Goal: Task Accomplishment & Management: Manage account settings

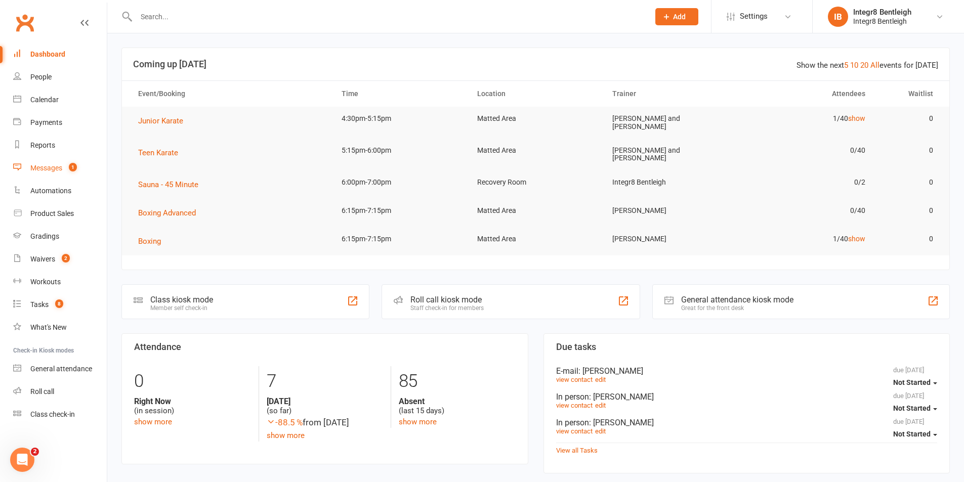
click at [46, 162] on link "Messages 1" at bounding box center [60, 168] width 94 height 23
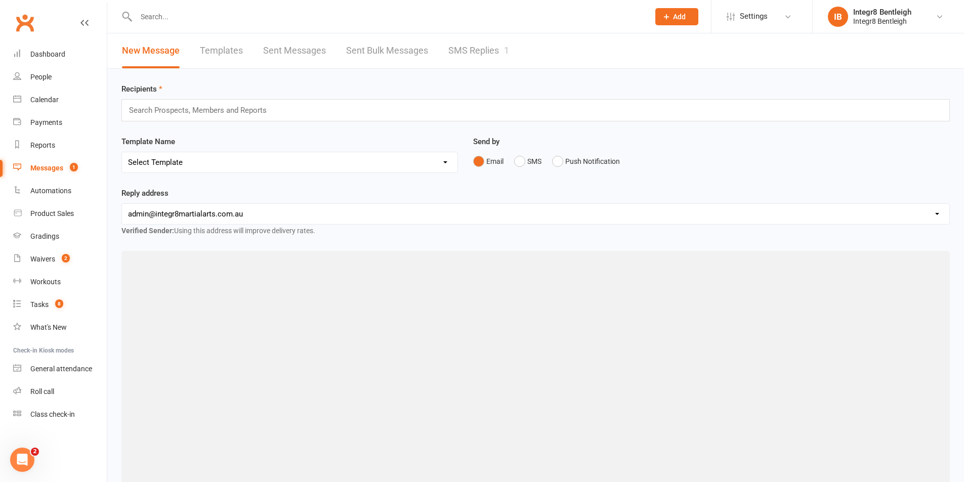
click at [467, 52] on link "SMS Replies 1" at bounding box center [478, 50] width 61 height 35
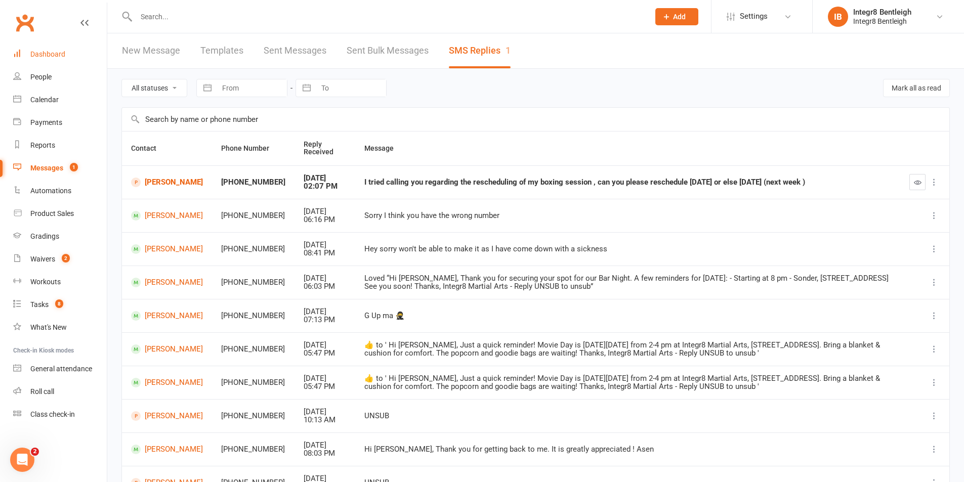
click at [47, 44] on link "Dashboard" at bounding box center [60, 54] width 94 height 23
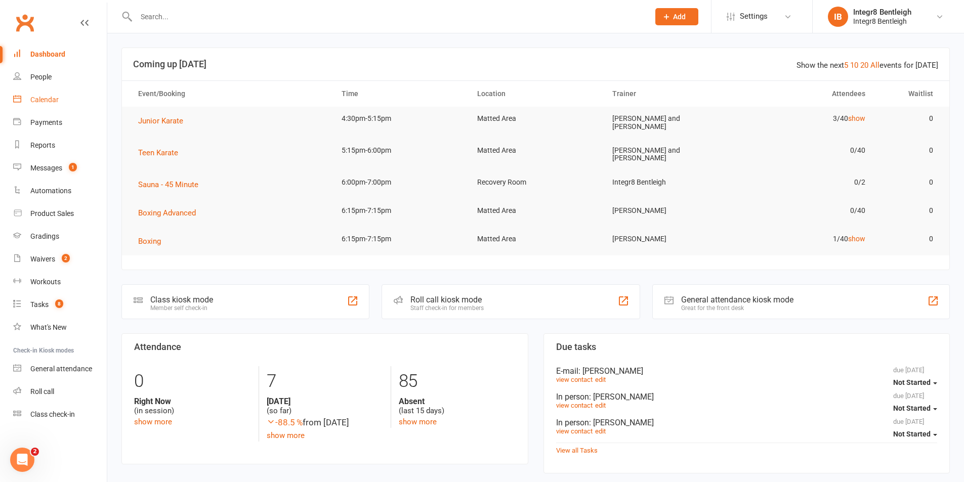
click at [57, 94] on link "Calendar" at bounding box center [60, 100] width 94 height 23
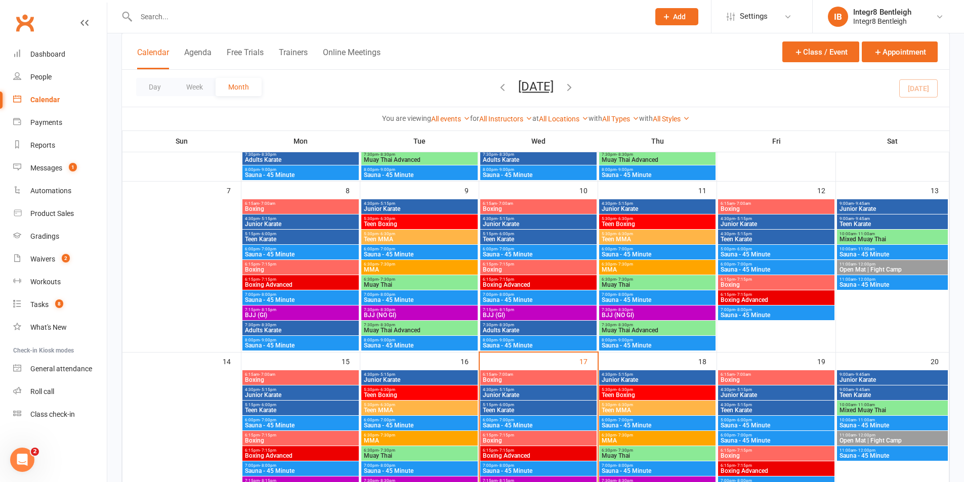
scroll to position [354, 0]
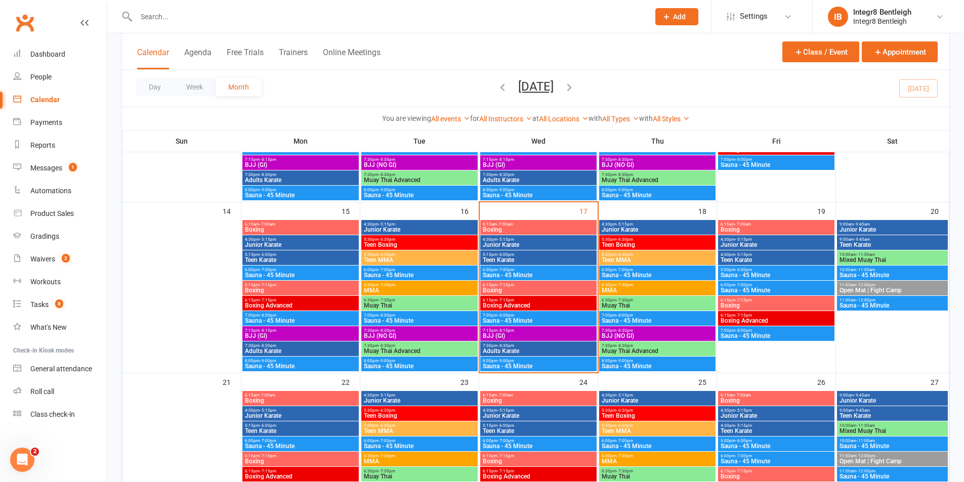
click at [526, 287] on span "Boxing" at bounding box center [538, 290] width 112 height 6
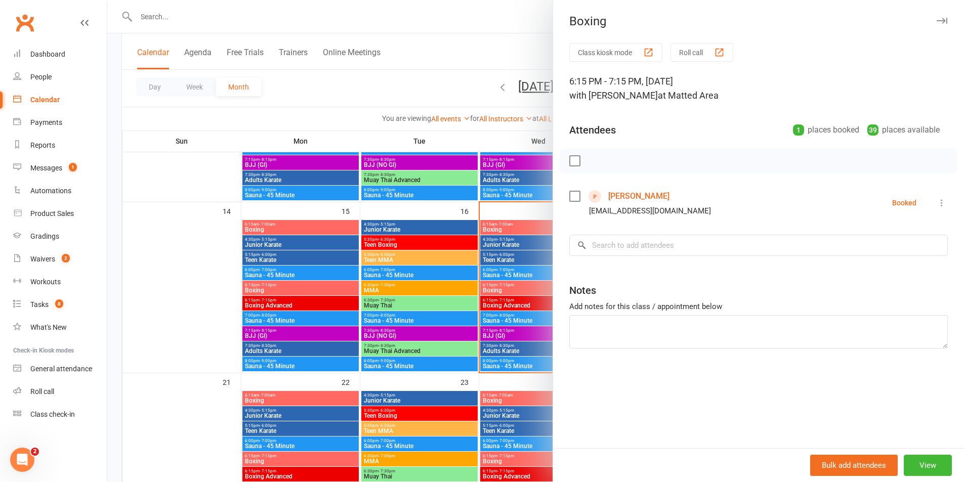
drag, startPoint x: 531, startPoint y: 285, endPoint x: 528, endPoint y: 252, distance: 32.6
click at [531, 284] on div at bounding box center [535, 241] width 857 height 482
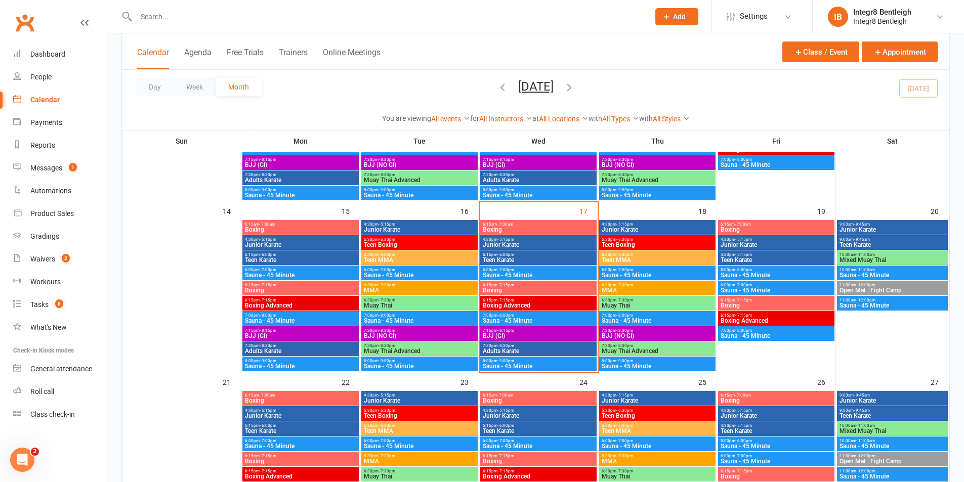
click at [527, 229] on span "Boxing" at bounding box center [538, 230] width 112 height 6
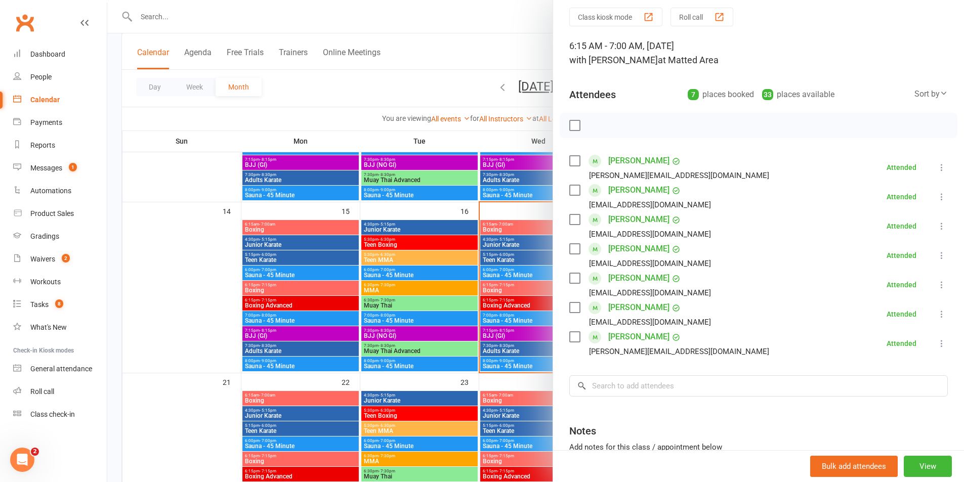
scroll to position [51, 0]
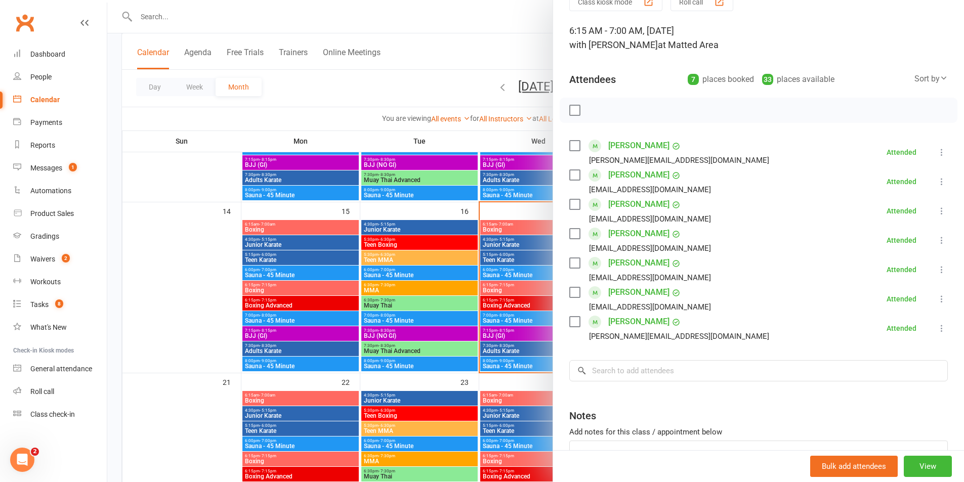
click at [495, 221] on div at bounding box center [535, 241] width 857 height 482
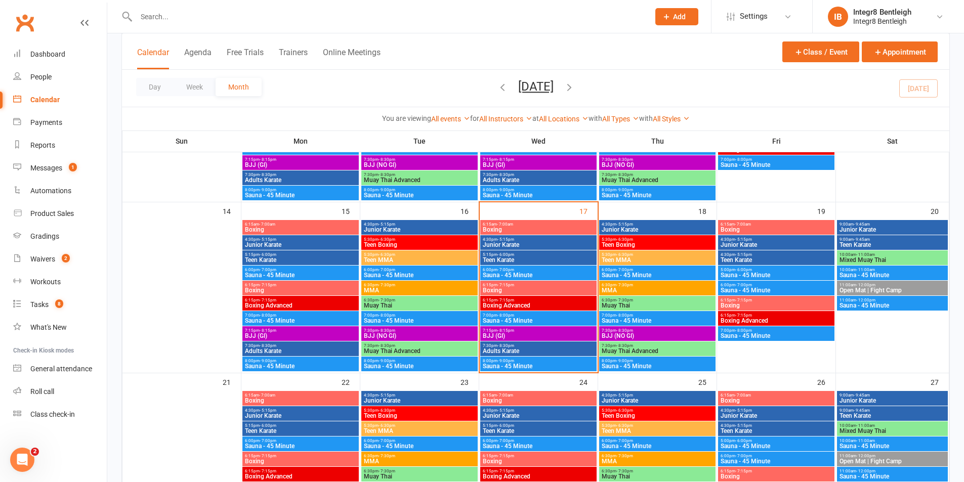
click at [509, 245] on span "Junior Karate" at bounding box center [538, 245] width 112 height 6
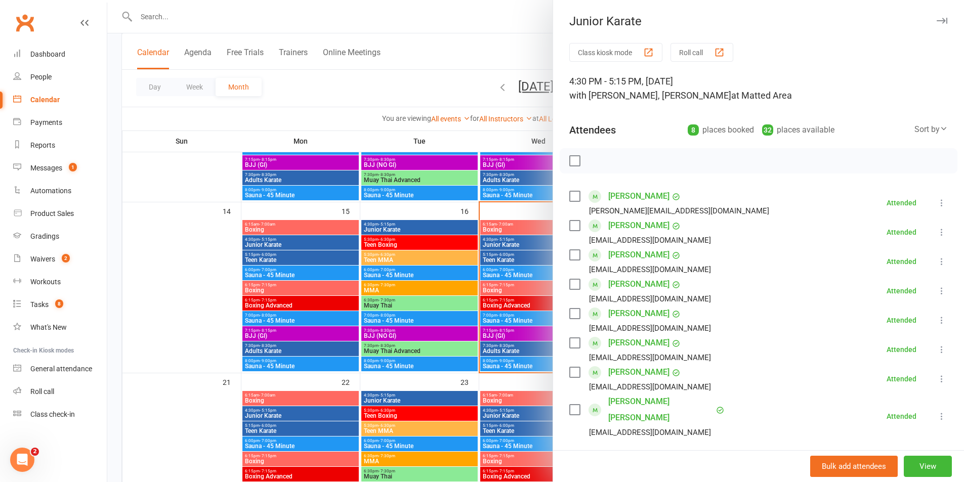
scroll to position [101, 0]
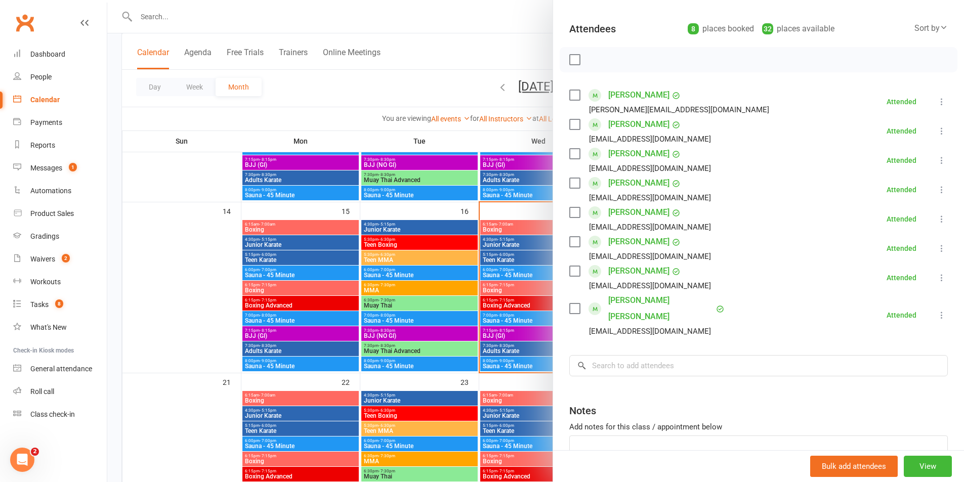
click at [507, 244] on div at bounding box center [535, 241] width 857 height 482
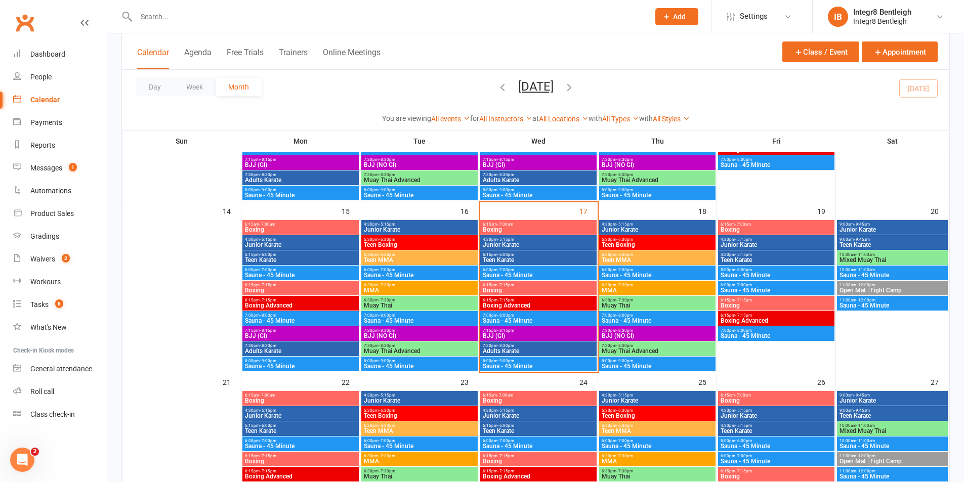
click at [519, 258] on span "Teen Karate" at bounding box center [538, 260] width 112 height 6
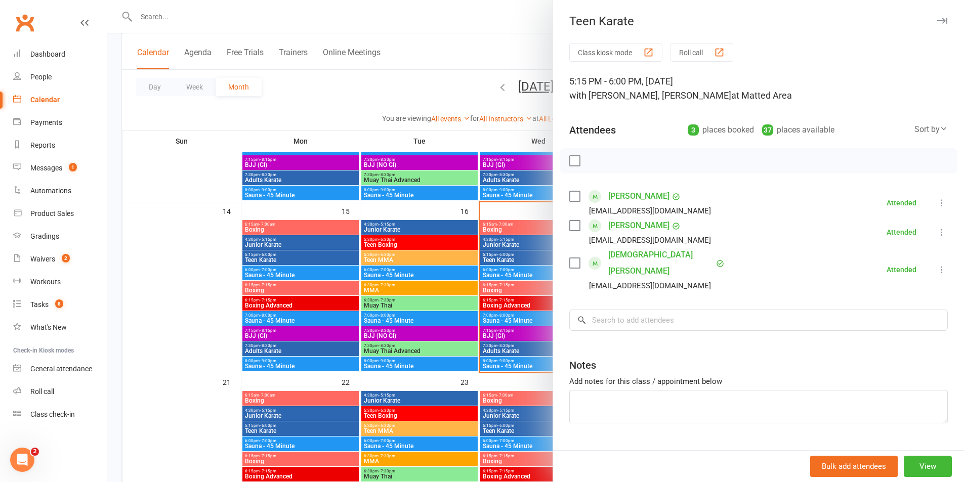
click at [520, 258] on div at bounding box center [535, 241] width 857 height 482
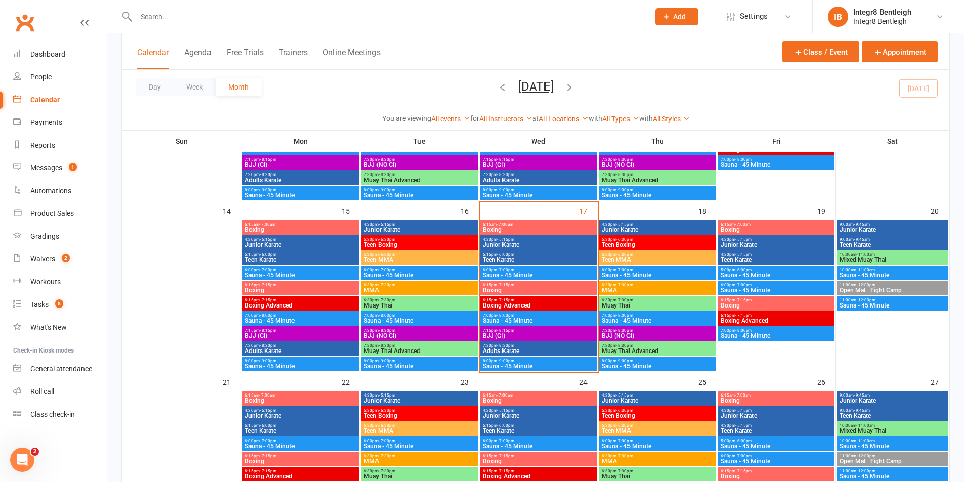
click at [517, 288] on span "Boxing" at bounding box center [538, 290] width 112 height 6
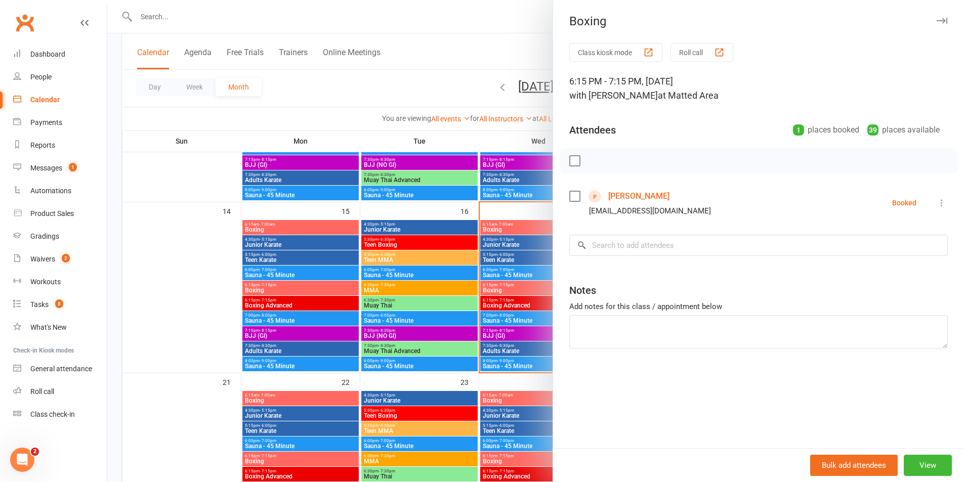
click at [514, 296] on div at bounding box center [535, 241] width 857 height 482
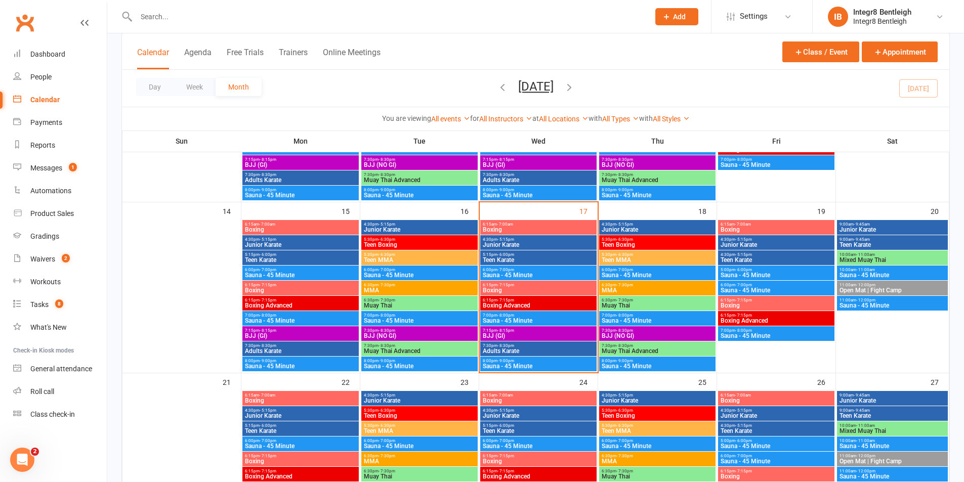
click at [540, 231] on span "Boxing" at bounding box center [538, 230] width 112 height 6
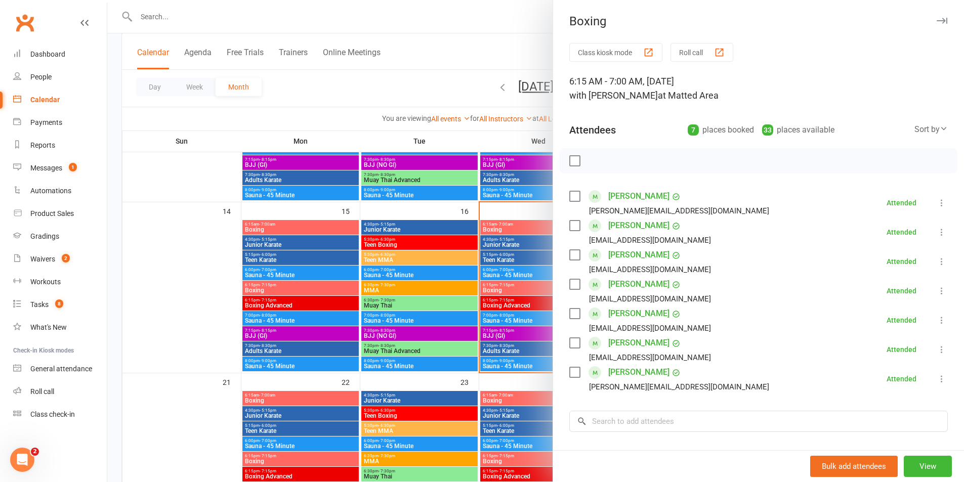
scroll to position [51, 0]
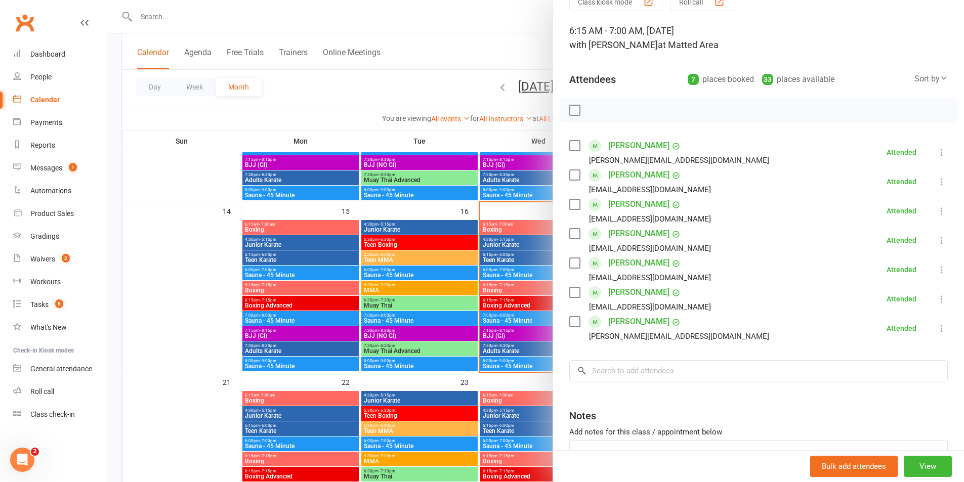
click at [520, 260] on div at bounding box center [535, 241] width 857 height 482
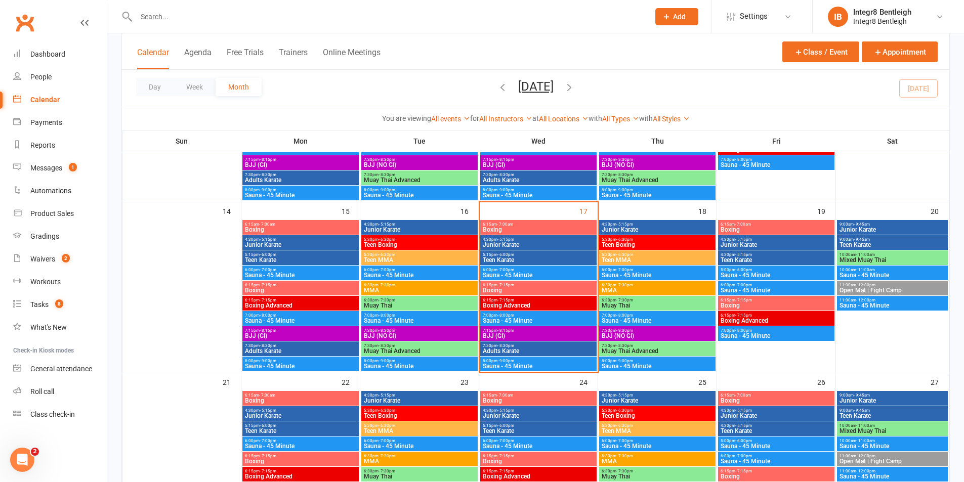
click at [523, 289] on span "Boxing" at bounding box center [538, 290] width 112 height 6
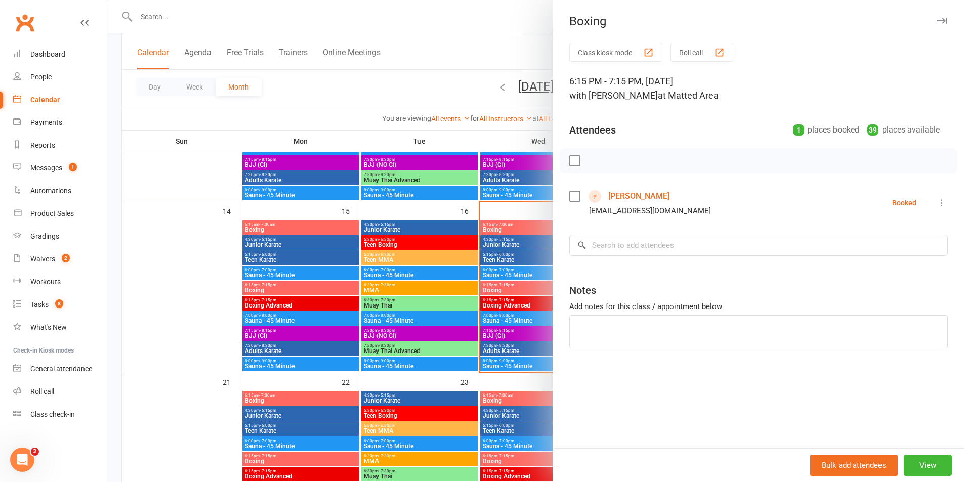
click at [485, 305] on div at bounding box center [535, 241] width 857 height 482
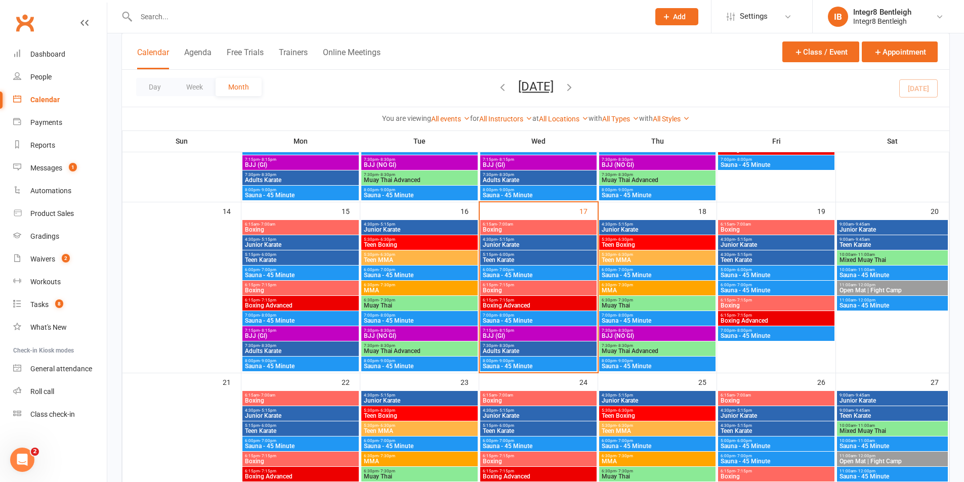
click at [518, 261] on span "Teen Karate" at bounding box center [538, 260] width 112 height 6
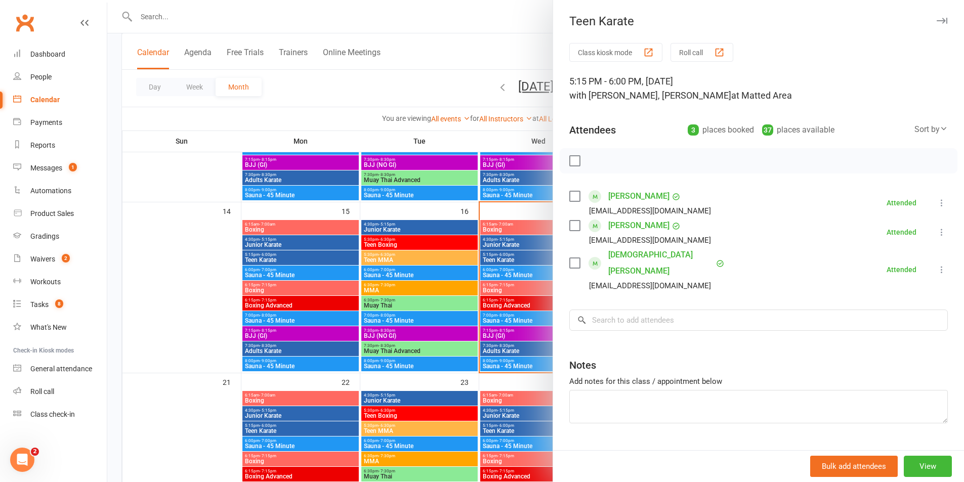
click at [446, 271] on div at bounding box center [535, 241] width 857 height 482
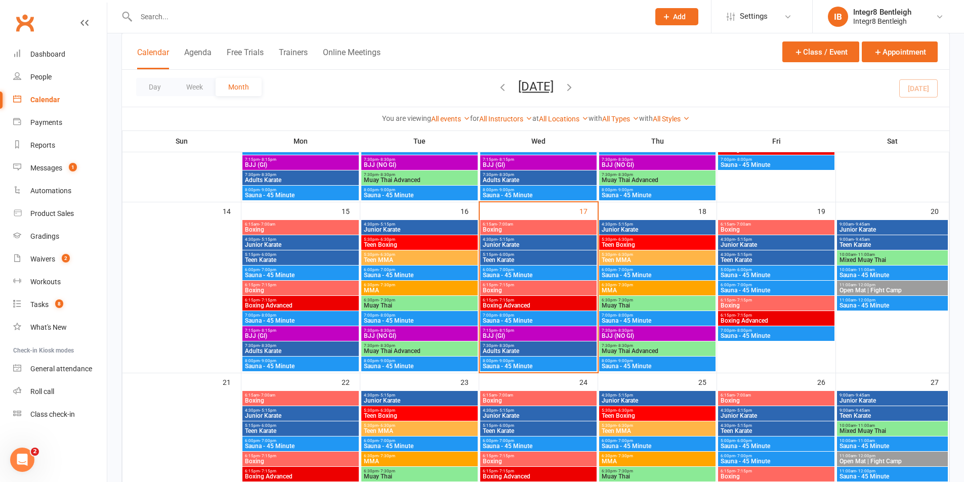
click at [538, 243] on span "Junior Karate" at bounding box center [538, 245] width 112 height 6
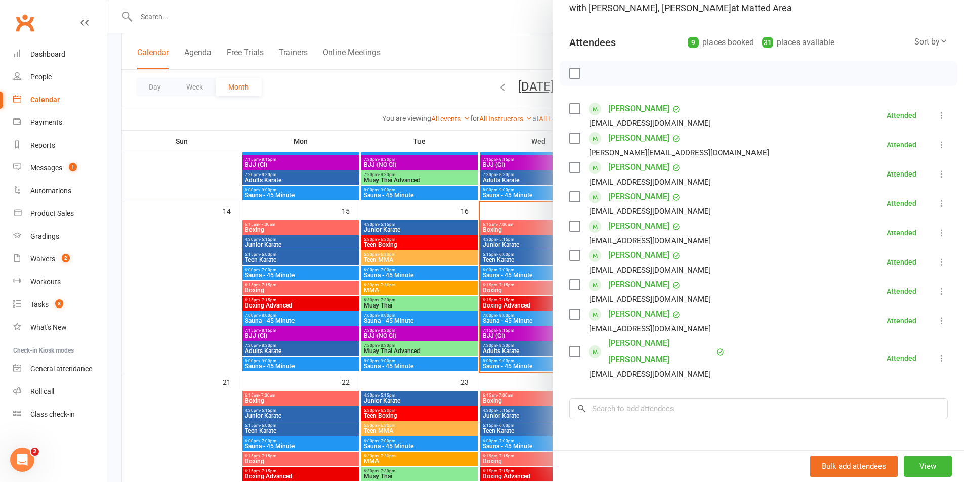
scroll to position [0, 0]
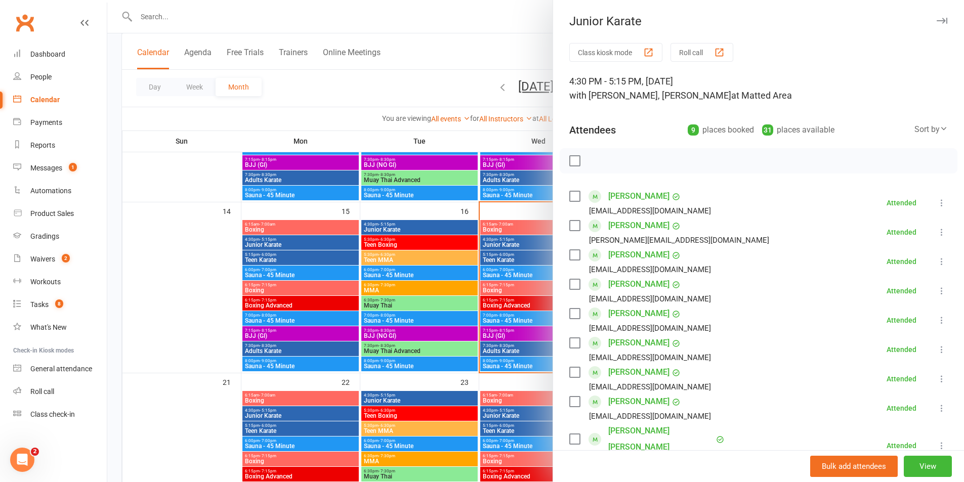
click at [500, 249] on div at bounding box center [535, 241] width 857 height 482
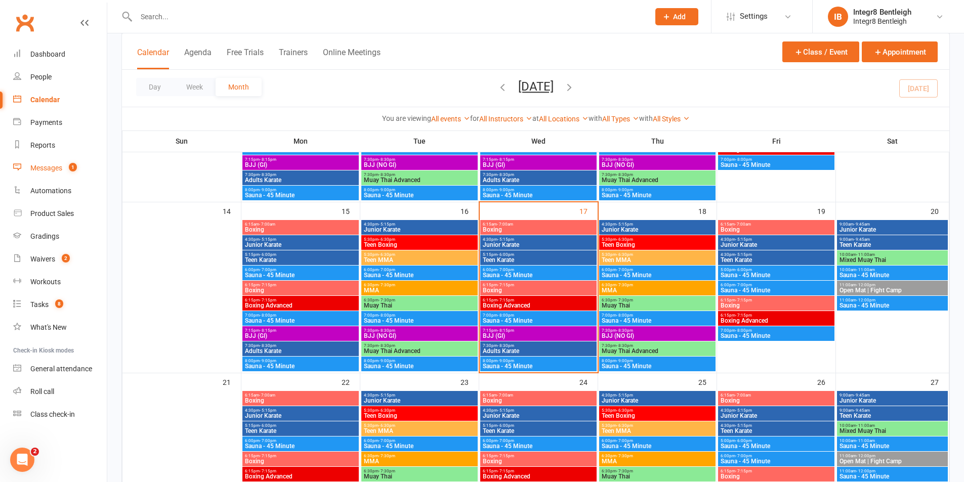
click at [49, 164] on div "Messages" at bounding box center [46, 168] width 32 height 8
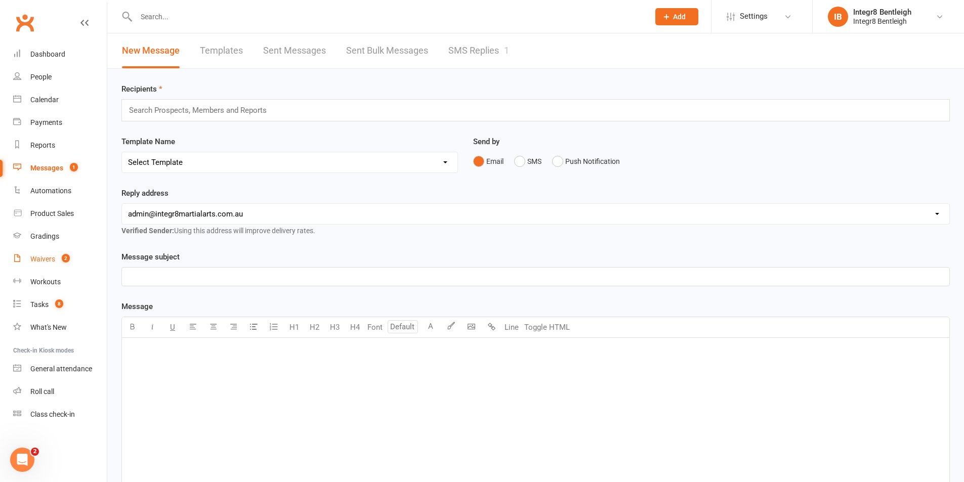
click at [52, 251] on link "Waivers 2" at bounding box center [60, 259] width 94 height 23
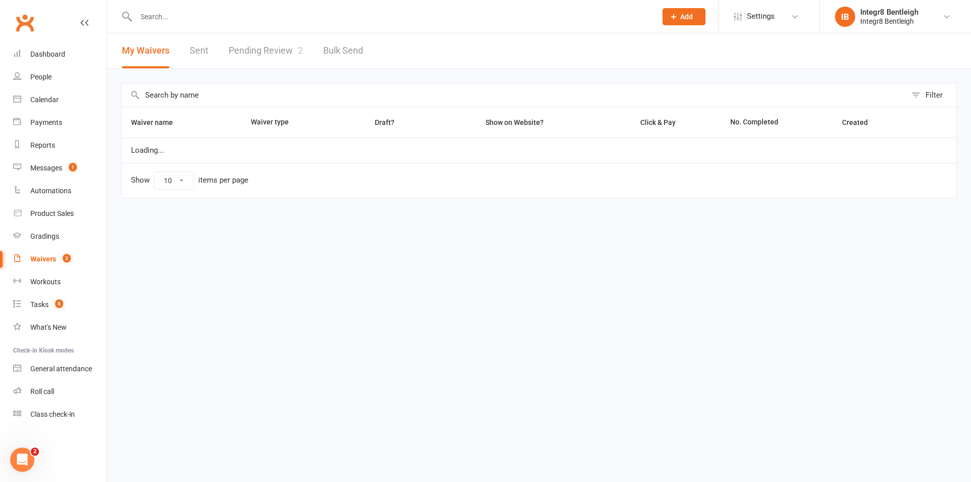
click at [272, 47] on link "Pending Review 2" at bounding box center [266, 50] width 74 height 35
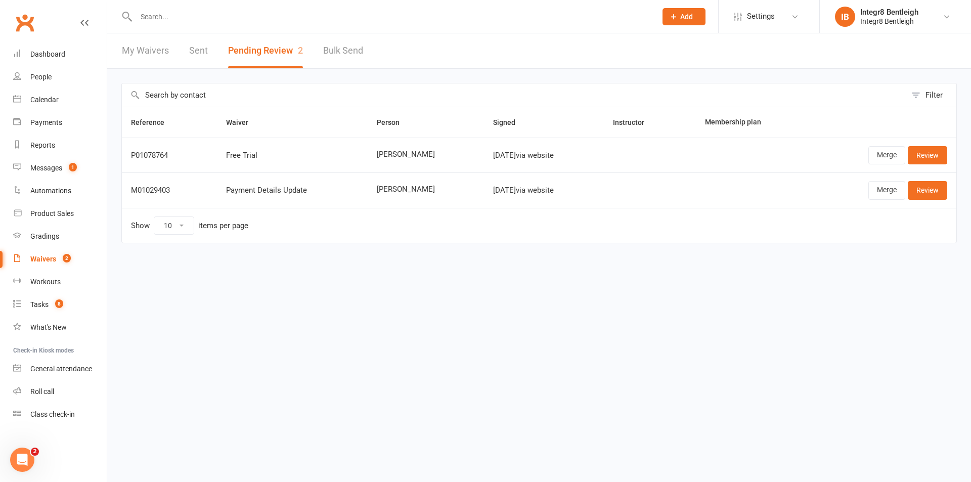
click at [154, 49] on link "My Waivers" at bounding box center [145, 50] width 47 height 35
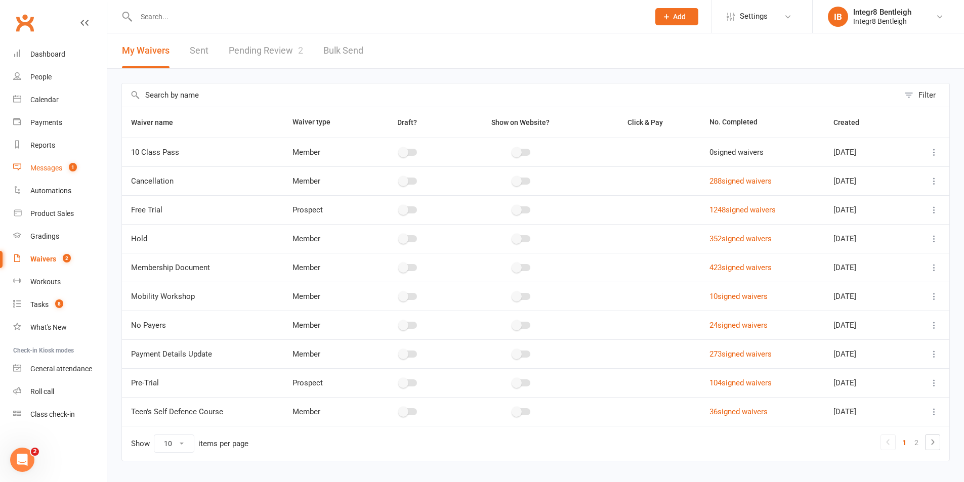
click at [50, 168] on div "Messages" at bounding box center [46, 168] width 32 height 8
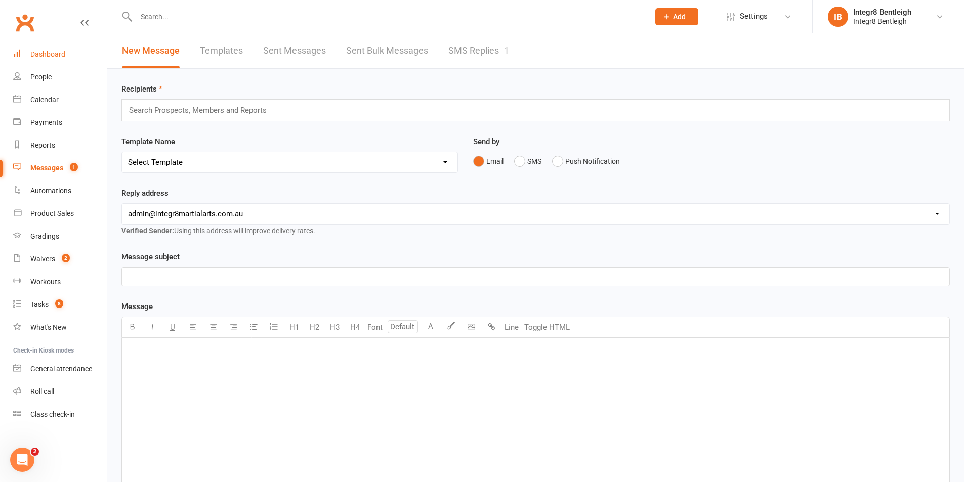
click at [45, 52] on div "Dashboard" at bounding box center [47, 54] width 35 height 8
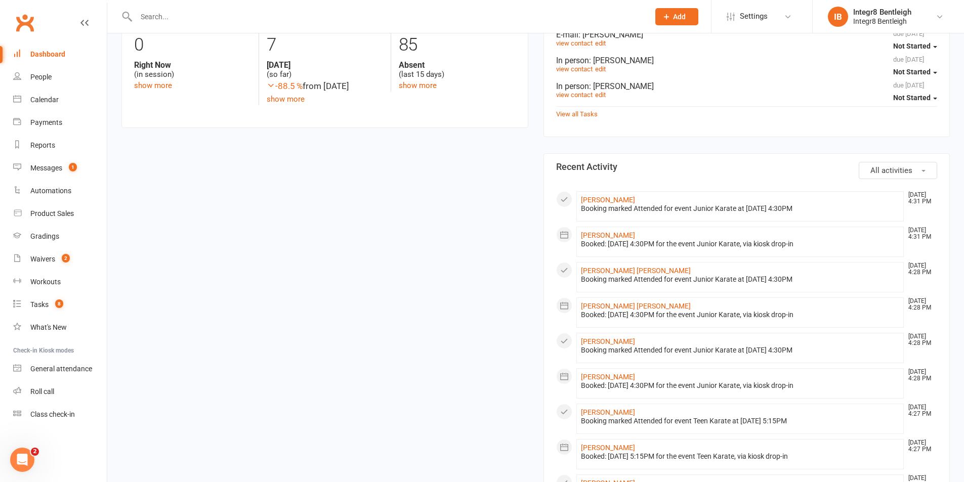
scroll to position [354, 0]
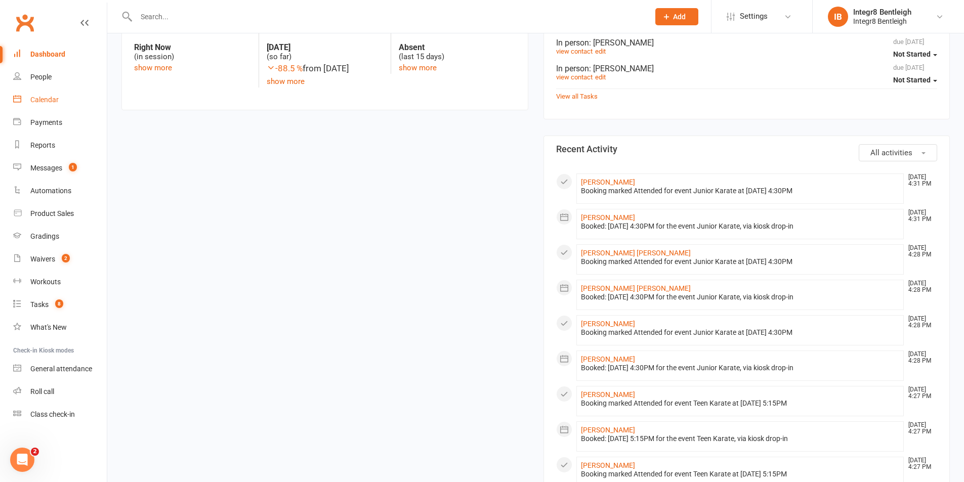
click at [40, 95] on link "Calendar" at bounding box center [60, 100] width 94 height 23
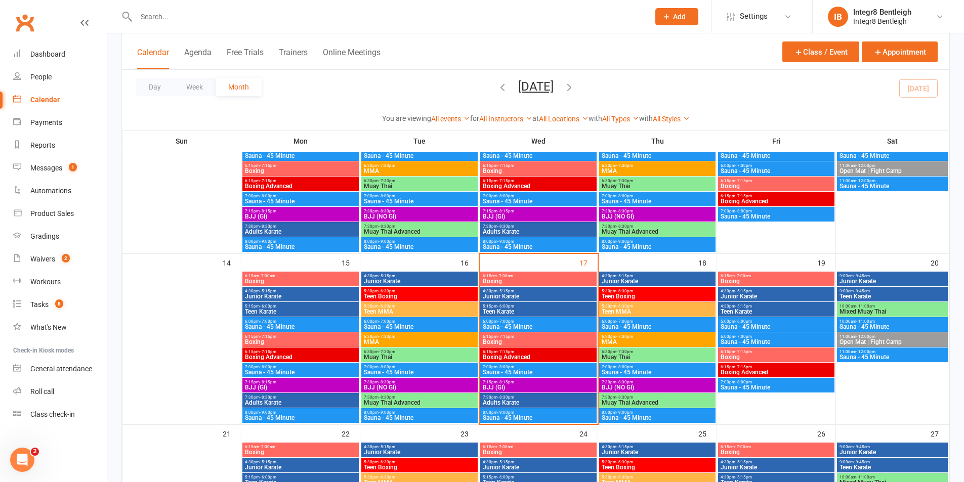
scroll to position [354, 0]
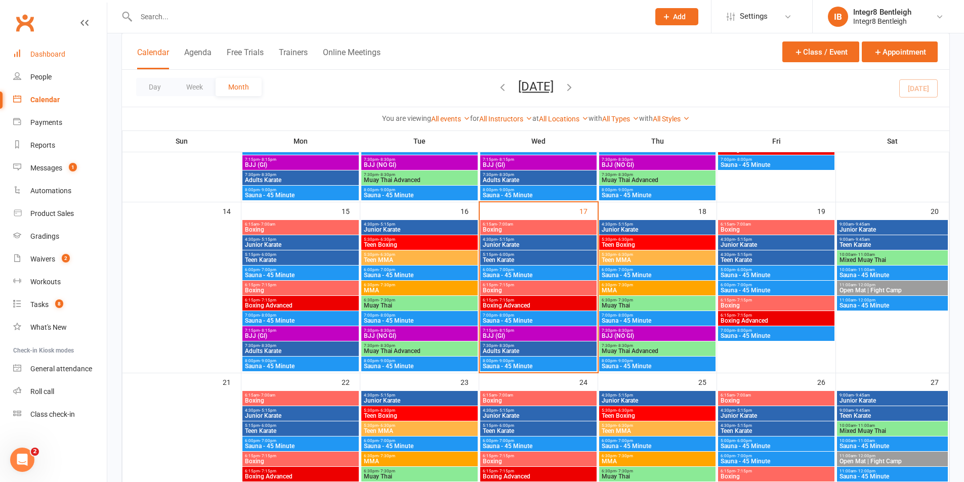
click at [27, 50] on link "Dashboard" at bounding box center [60, 54] width 94 height 23
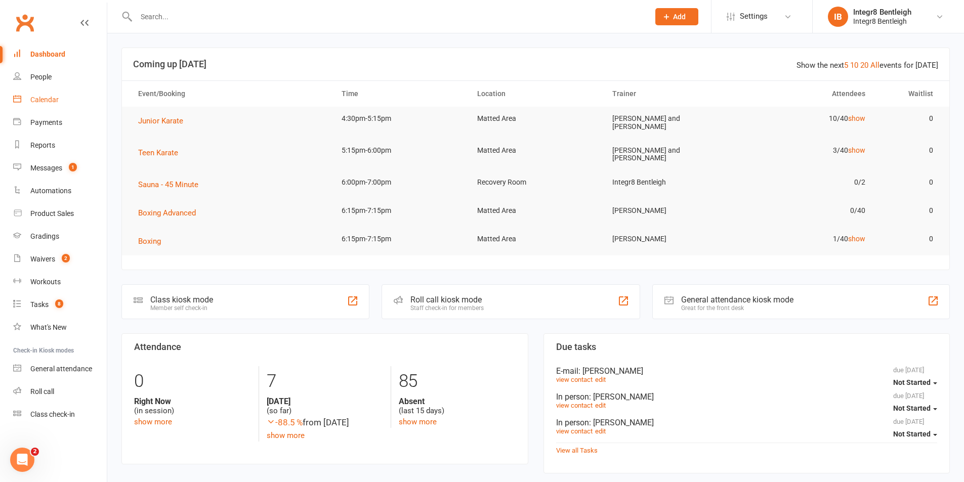
click at [40, 110] on link "Calendar" at bounding box center [60, 100] width 94 height 23
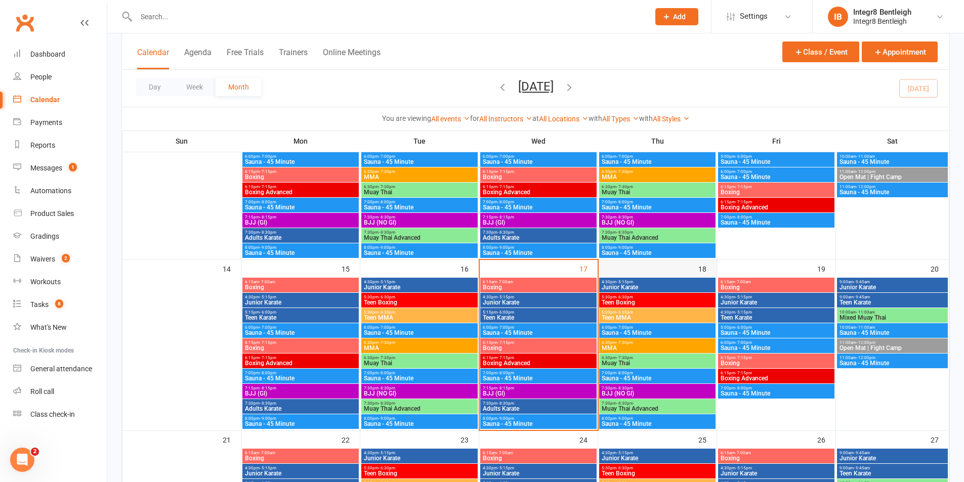
scroll to position [304, 0]
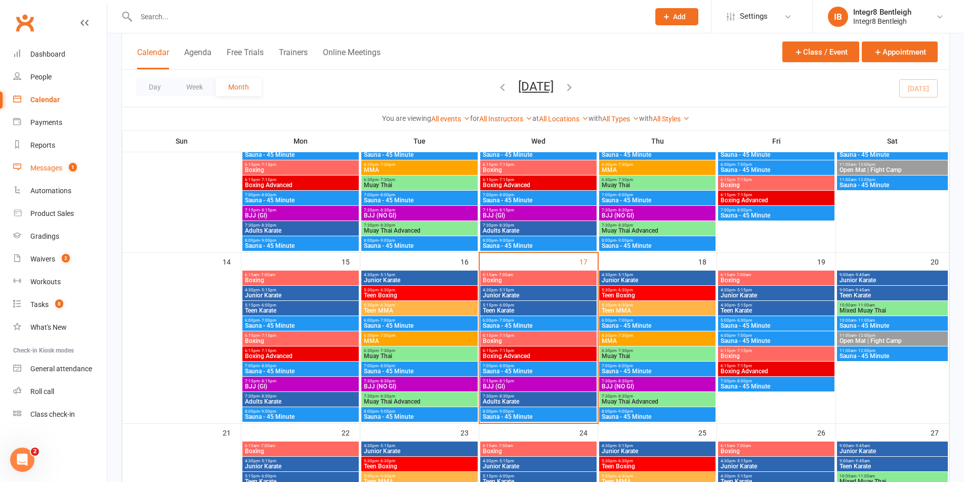
click at [45, 172] on div "Messages" at bounding box center [46, 168] width 32 height 8
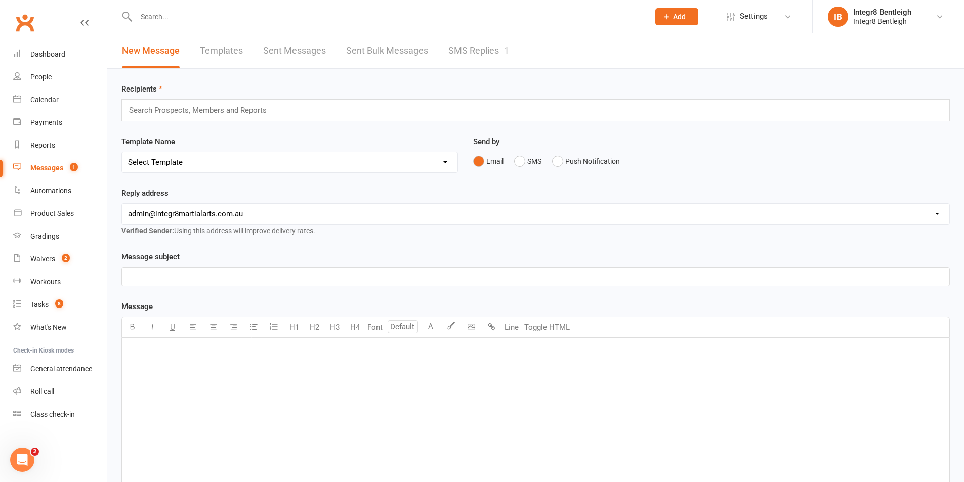
click at [467, 43] on link "SMS Replies 1" at bounding box center [478, 50] width 61 height 35
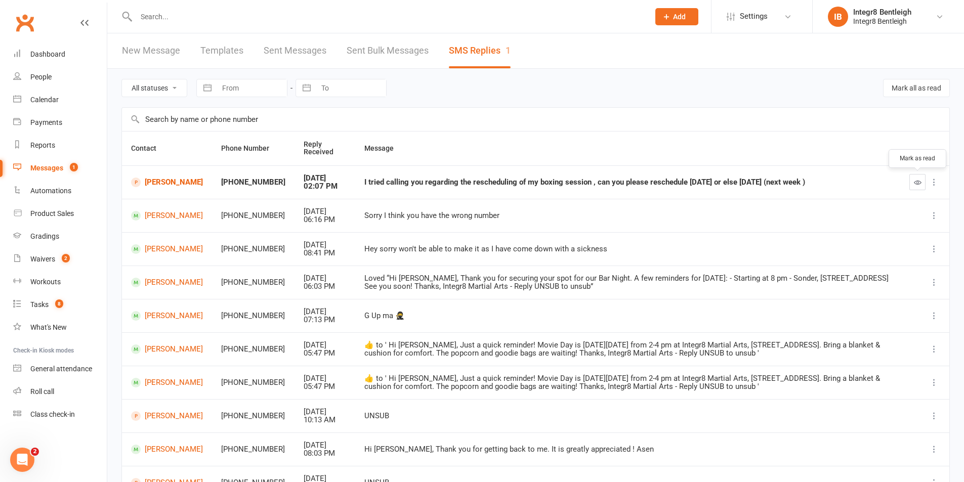
click at [916, 182] on icon "button" at bounding box center [918, 183] width 8 height 8
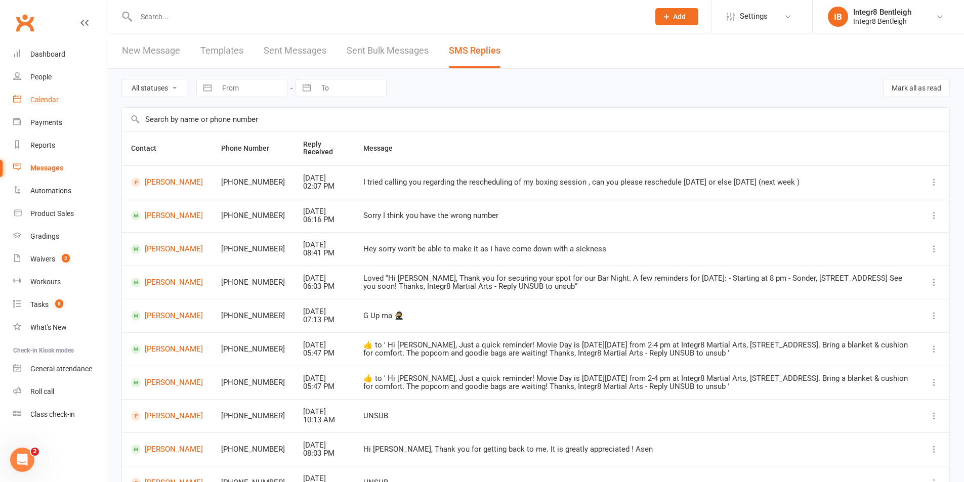
click at [56, 106] on link "Calendar" at bounding box center [60, 100] width 94 height 23
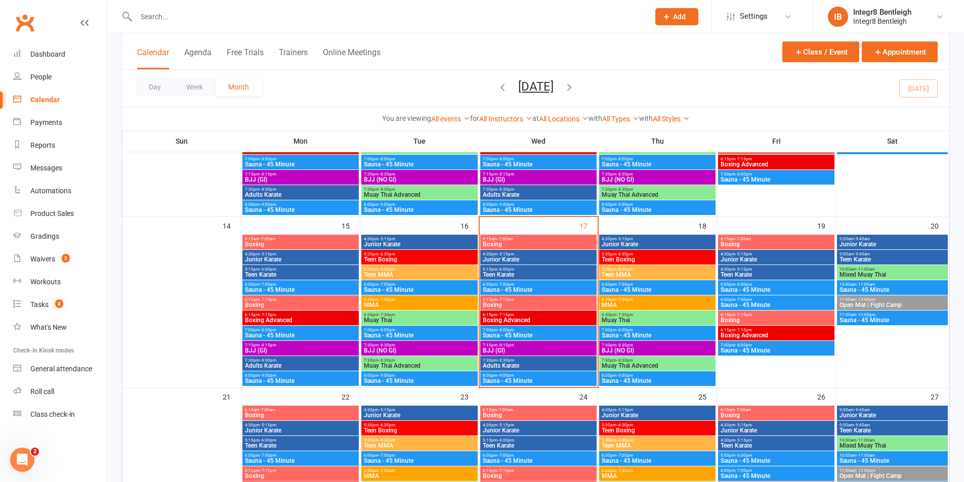
scroll to position [354, 0]
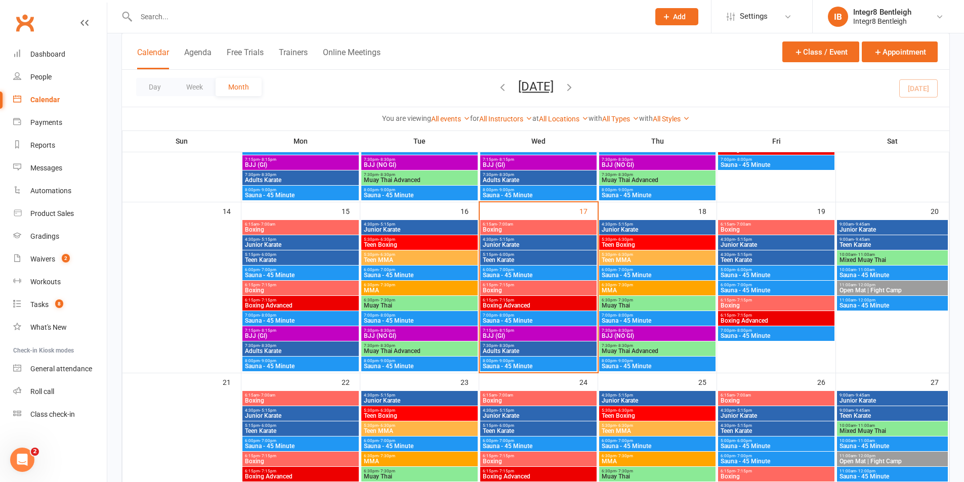
click at [551, 258] on span "Teen Karate" at bounding box center [538, 260] width 112 height 6
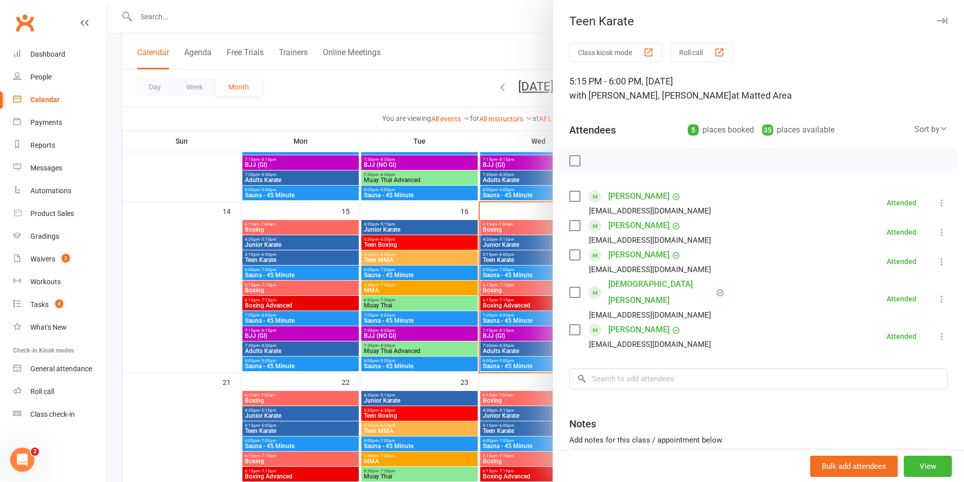
click at [526, 247] on div at bounding box center [535, 241] width 857 height 482
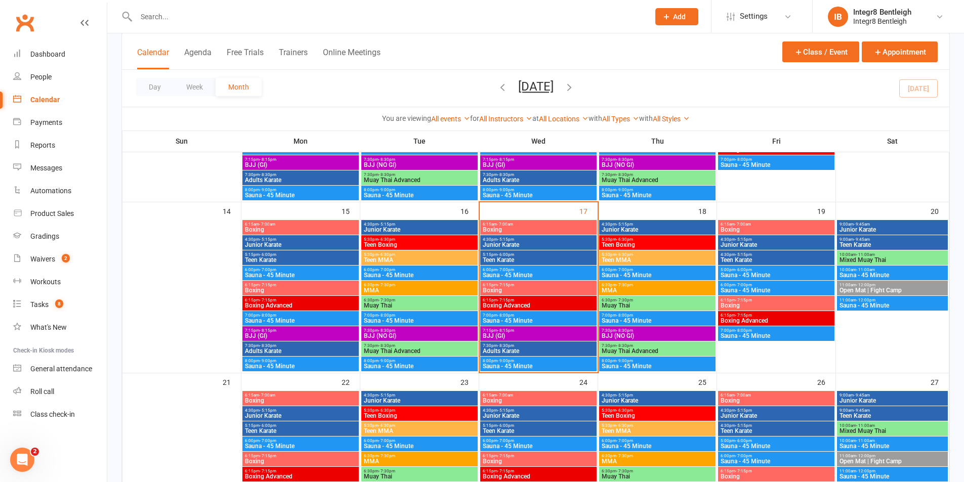
click at [525, 244] on span "Junior Karate" at bounding box center [538, 245] width 112 height 6
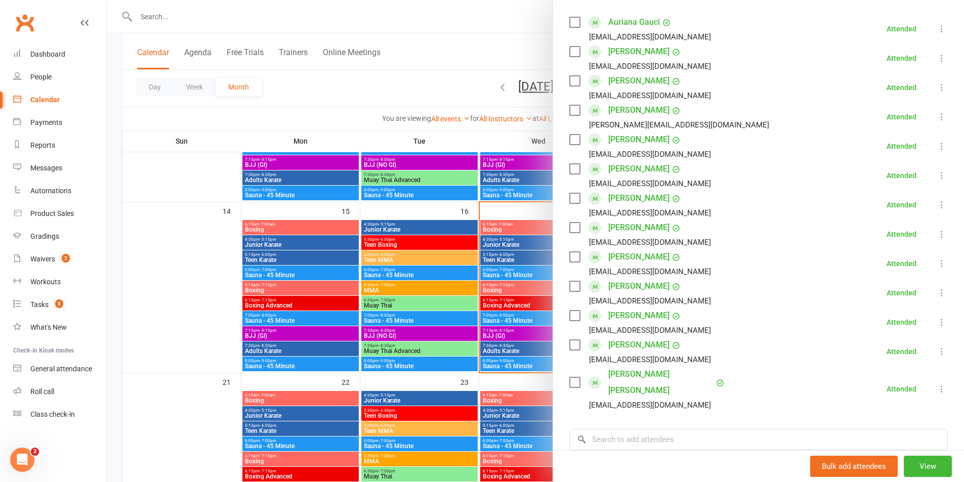
scroll to position [202, 0]
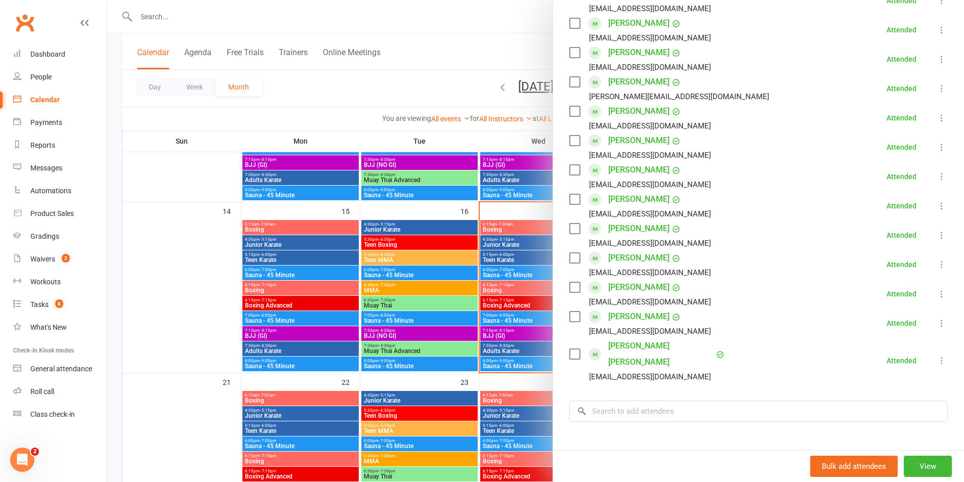
click at [475, 260] on div at bounding box center [535, 241] width 857 height 482
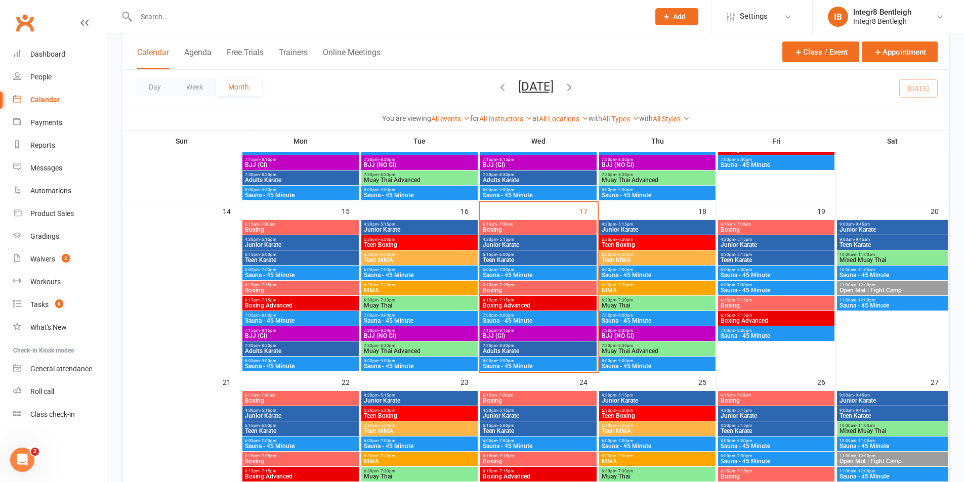
click at [530, 243] on span "Junior Karate" at bounding box center [538, 245] width 112 height 6
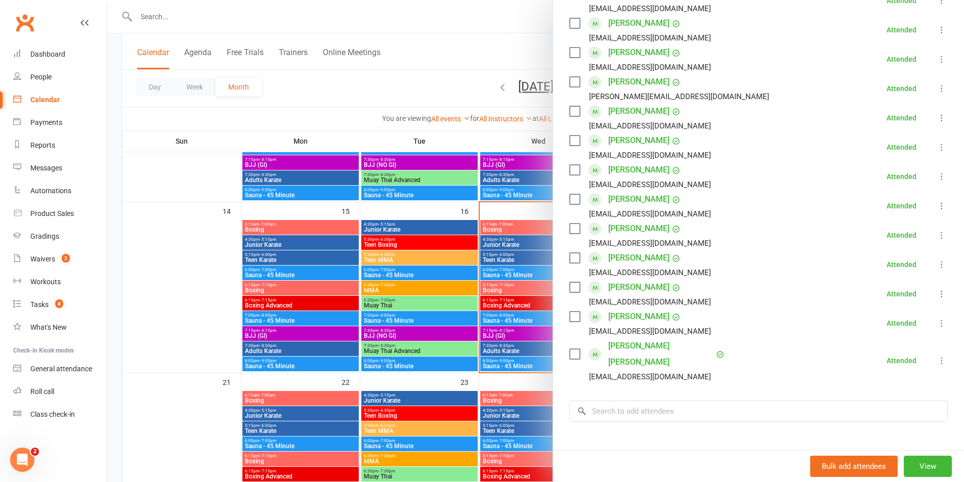
drag, startPoint x: 464, startPoint y: 309, endPoint x: 374, endPoint y: 271, distance: 97.7
click at [463, 309] on div at bounding box center [535, 241] width 857 height 482
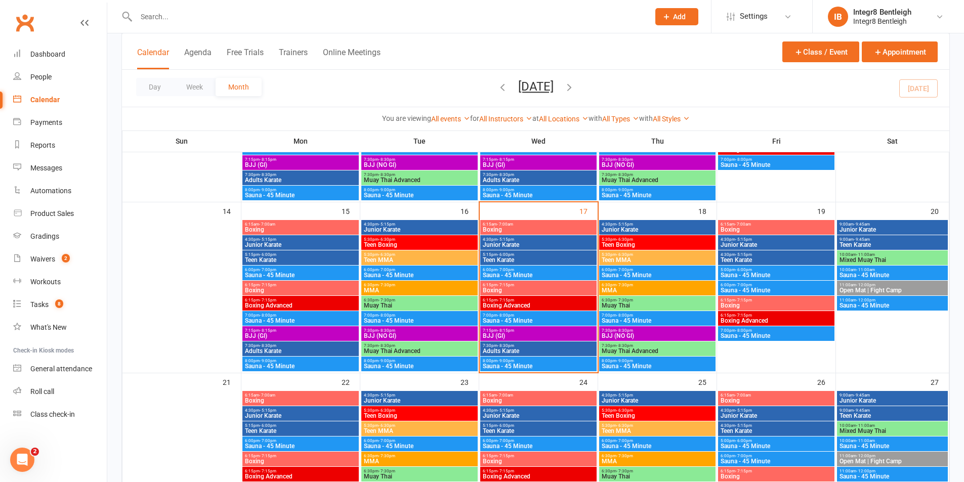
click at [318, 245] on span "Junior Karate" at bounding box center [300, 245] width 112 height 6
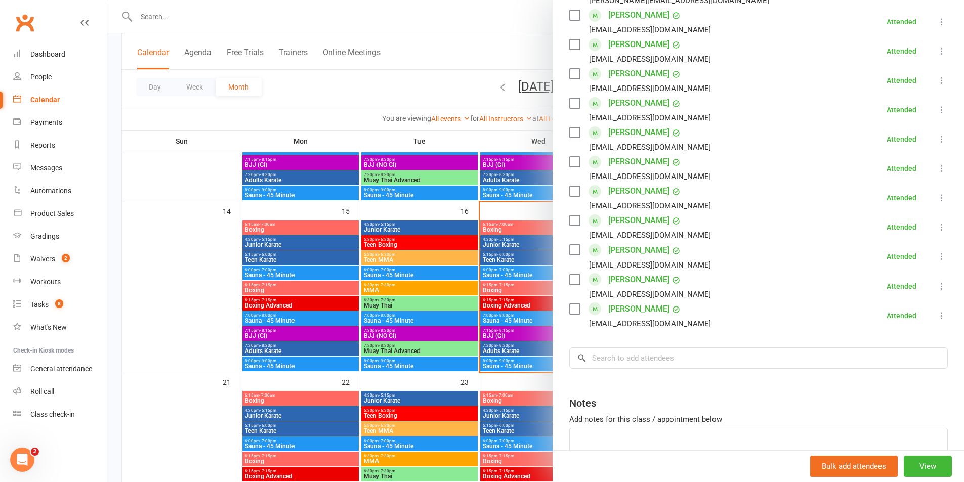
scroll to position [405, 0]
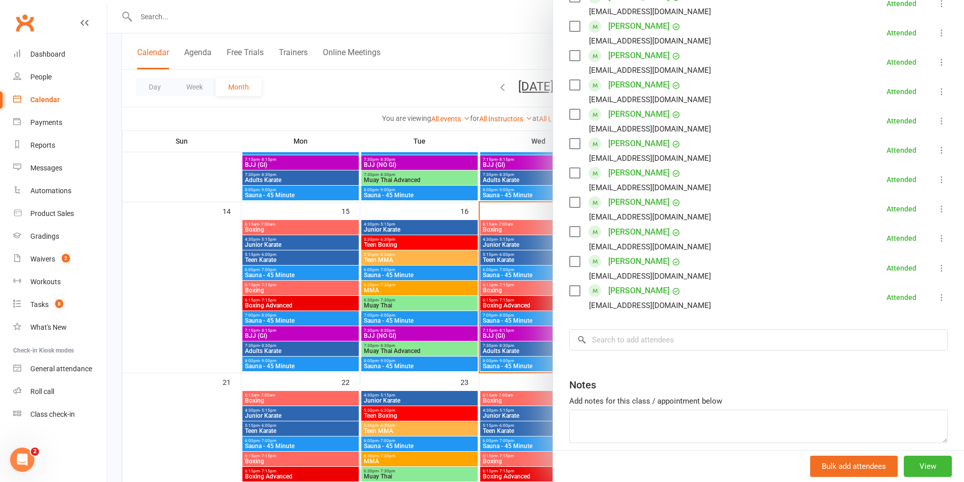
click at [327, 272] on div at bounding box center [535, 241] width 857 height 482
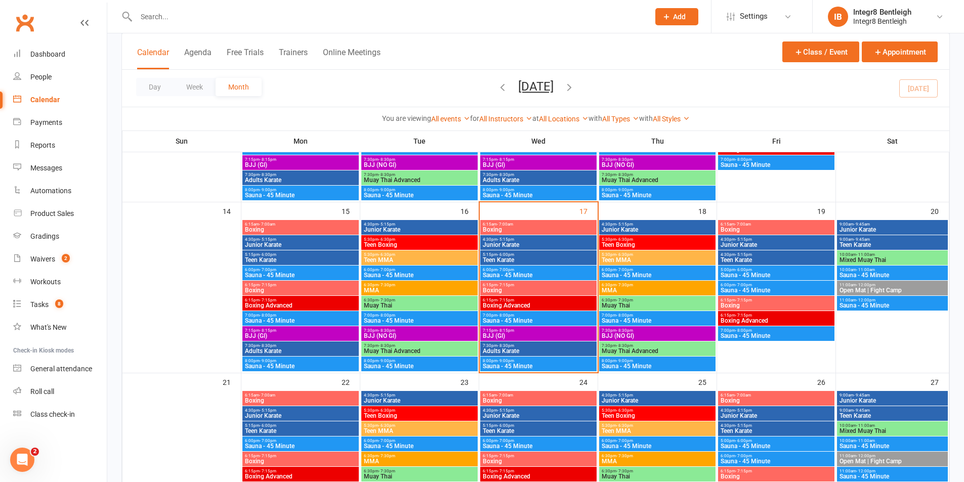
click at [327, 259] on span "Teen Karate" at bounding box center [300, 260] width 112 height 6
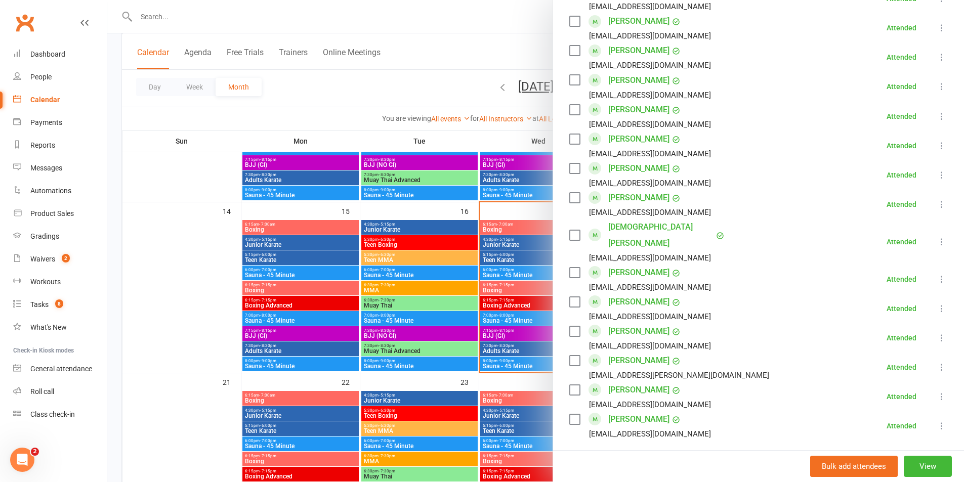
scroll to position [607, 0]
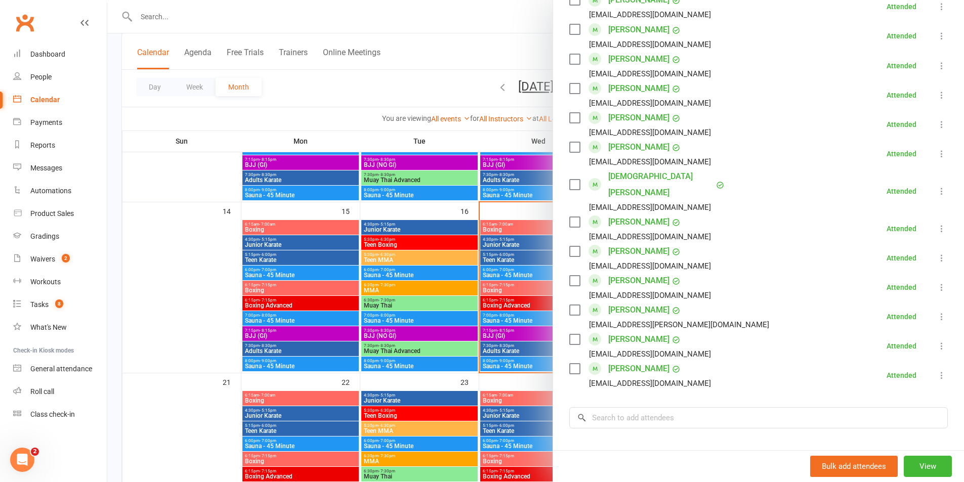
click at [518, 314] on div at bounding box center [535, 241] width 857 height 482
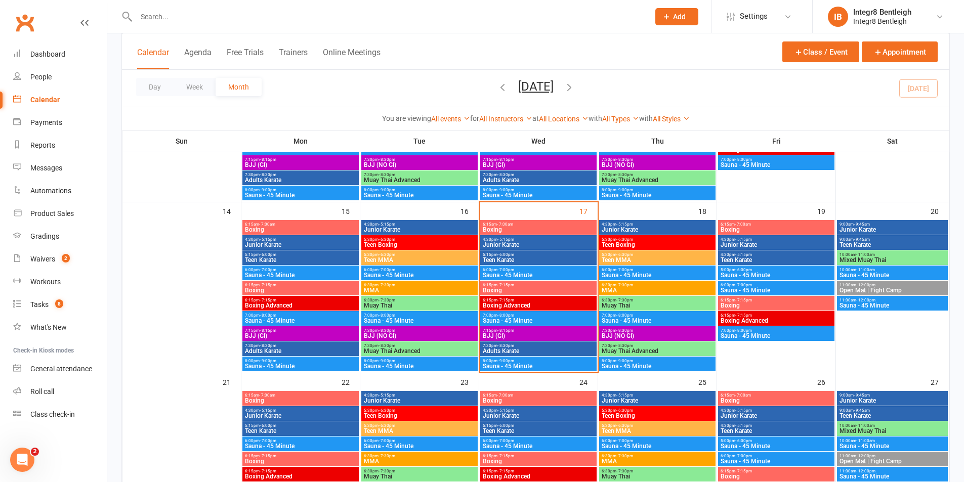
click at [168, 18] on input "text" at bounding box center [387, 17] width 509 height 14
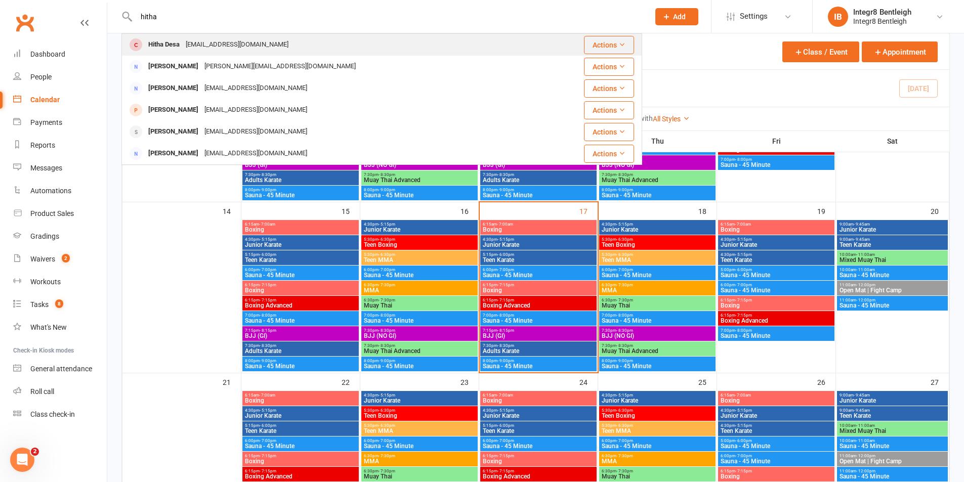
type input "hitha"
click at [202, 40] on div "sec4chain@gmail.com" at bounding box center [237, 44] width 109 height 15
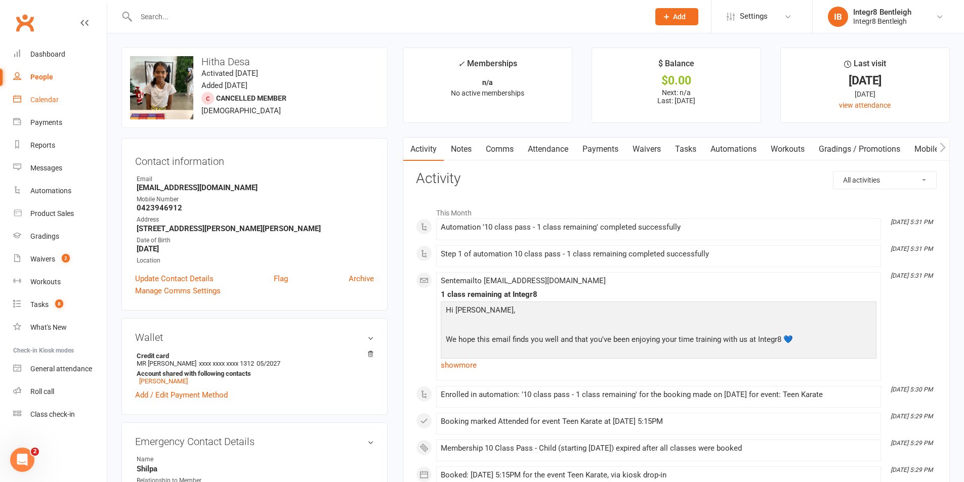
drag, startPoint x: 50, startPoint y: 94, endPoint x: 77, endPoint y: 47, distance: 54.4
click at [51, 94] on link "Calendar" at bounding box center [60, 100] width 94 height 23
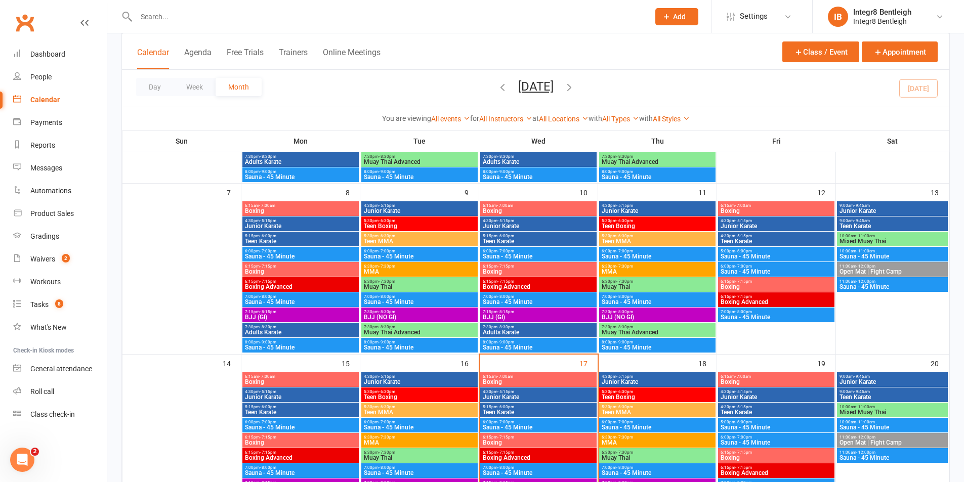
scroll to position [202, 0]
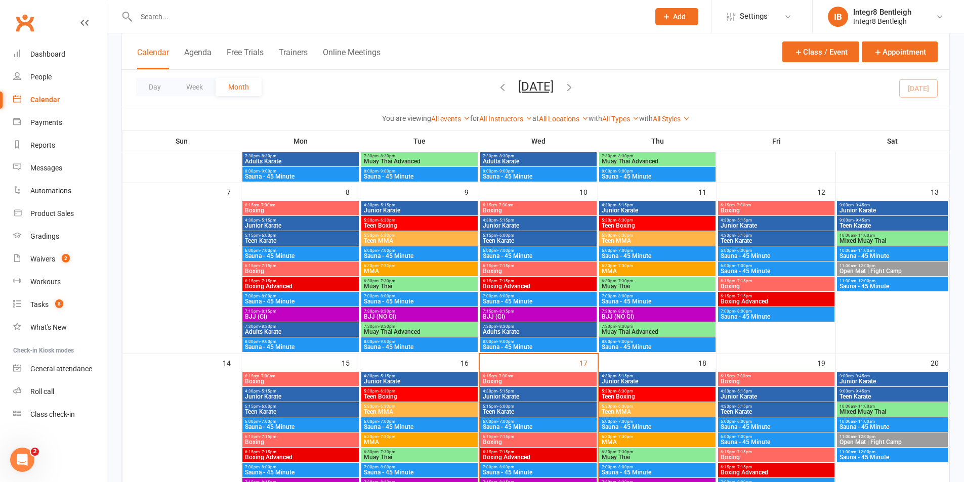
click at [275, 19] on input "text" at bounding box center [387, 17] width 509 height 14
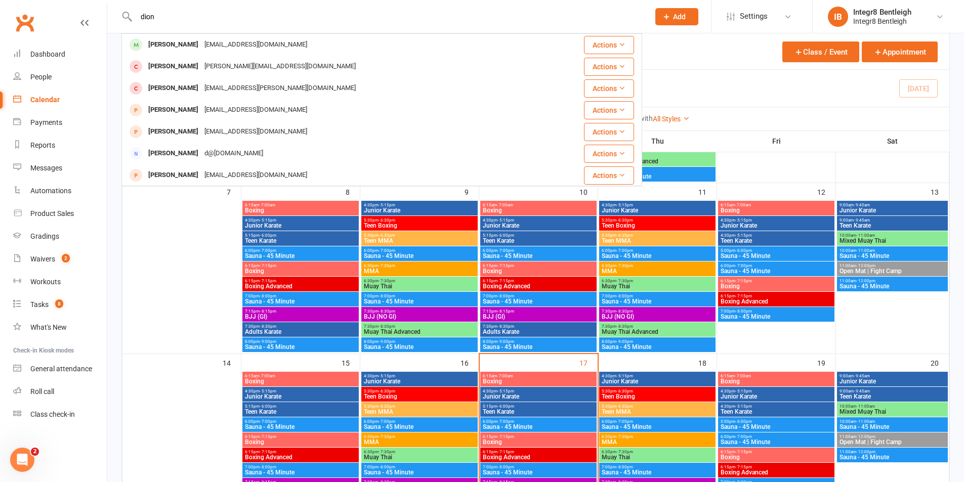
type input "dion"
click at [273, 45] on div "[EMAIL_ADDRESS][DOMAIN_NAME]" at bounding box center [255, 44] width 109 height 15
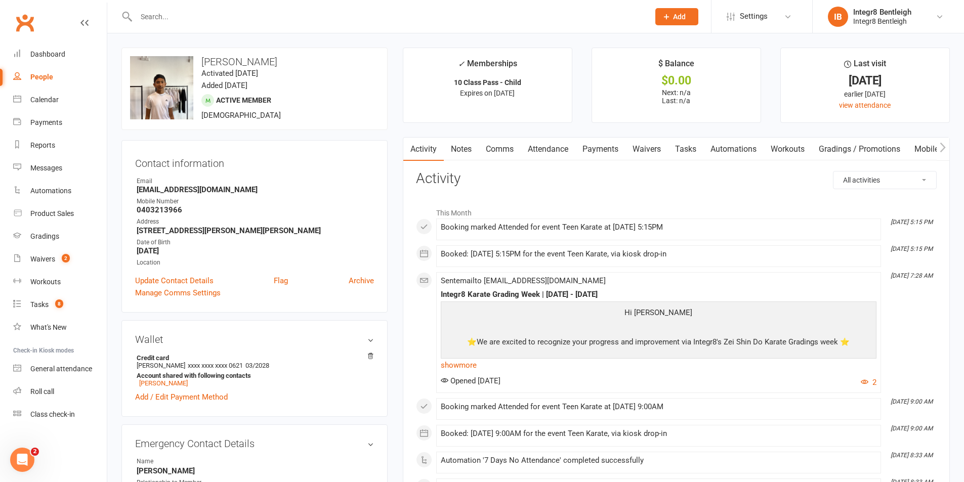
click at [467, 151] on link "Notes" at bounding box center [461, 149] width 35 height 23
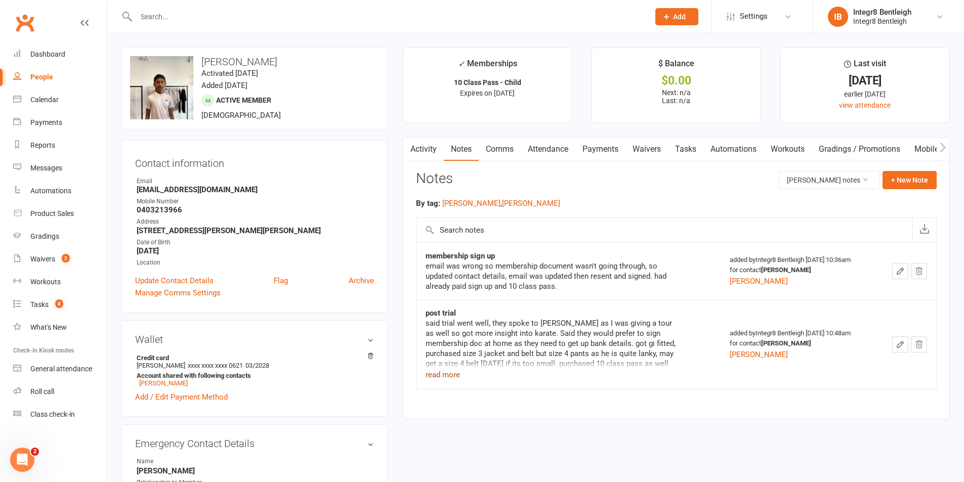
click at [458, 374] on button "read more" at bounding box center [442, 375] width 34 height 12
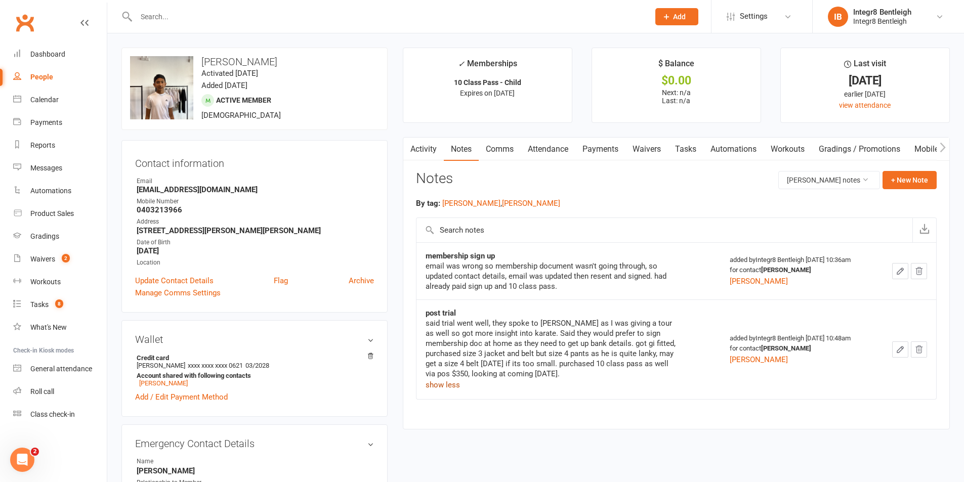
click at [445, 388] on button "show less" at bounding box center [442, 385] width 34 height 12
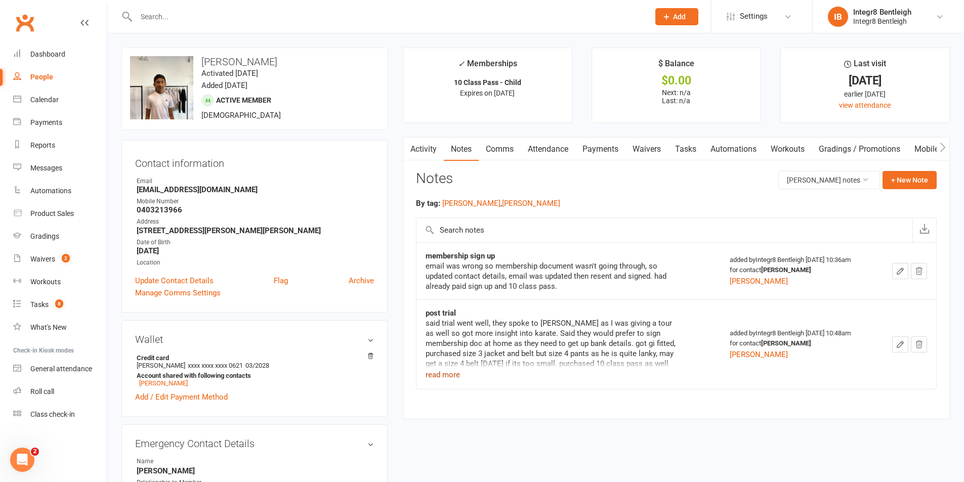
click at [423, 148] on link "Activity" at bounding box center [423, 149] width 40 height 23
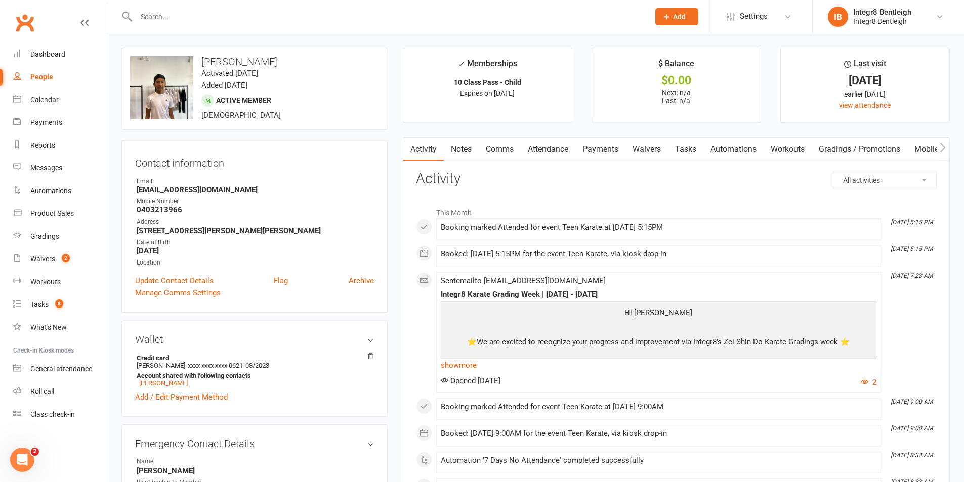
click at [43, 78] on div "People" at bounding box center [41, 77] width 23 height 8
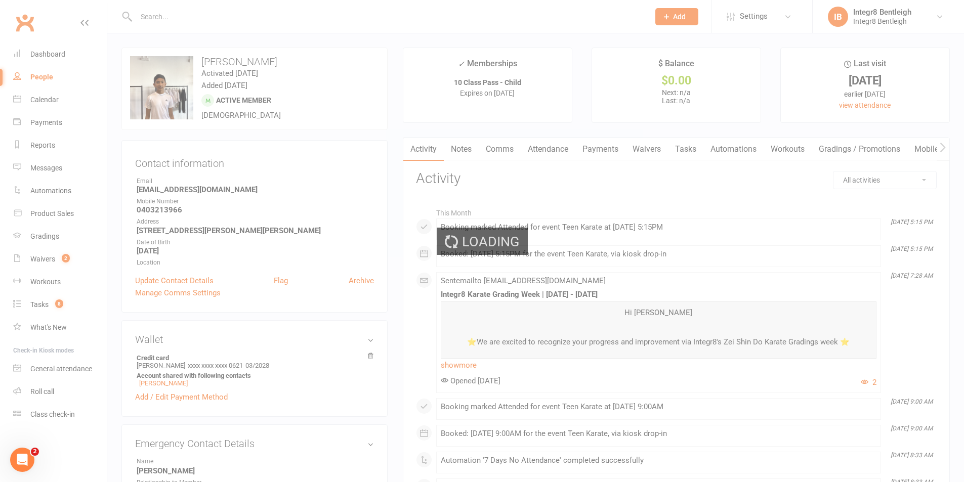
select select "25"
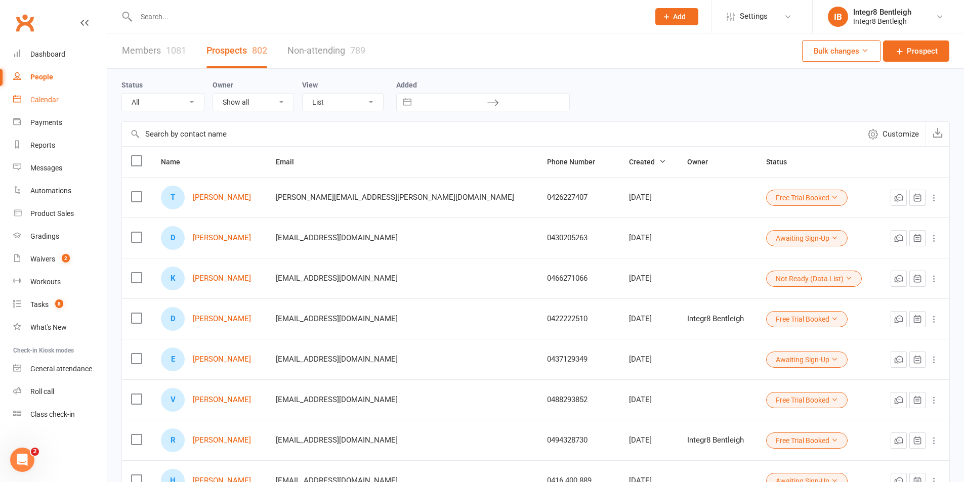
click at [52, 99] on div "Calendar" at bounding box center [44, 100] width 28 height 8
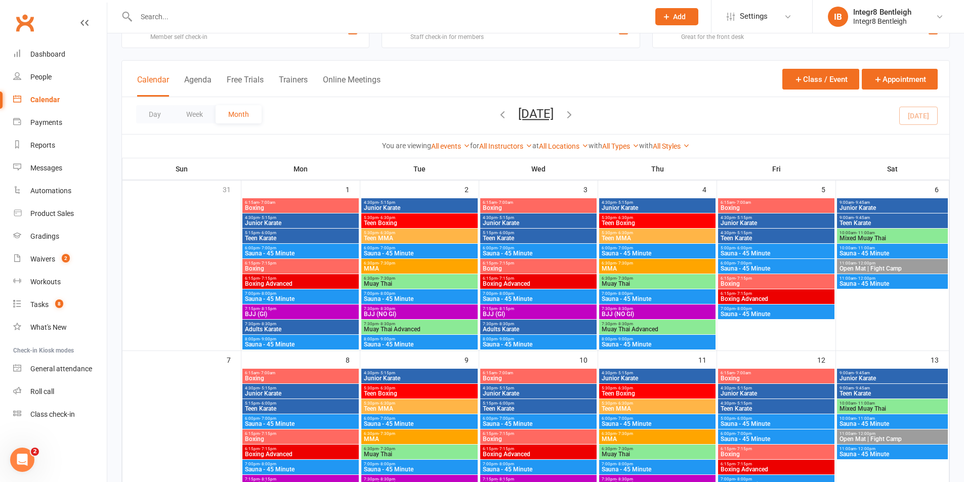
scroll to position [51, 0]
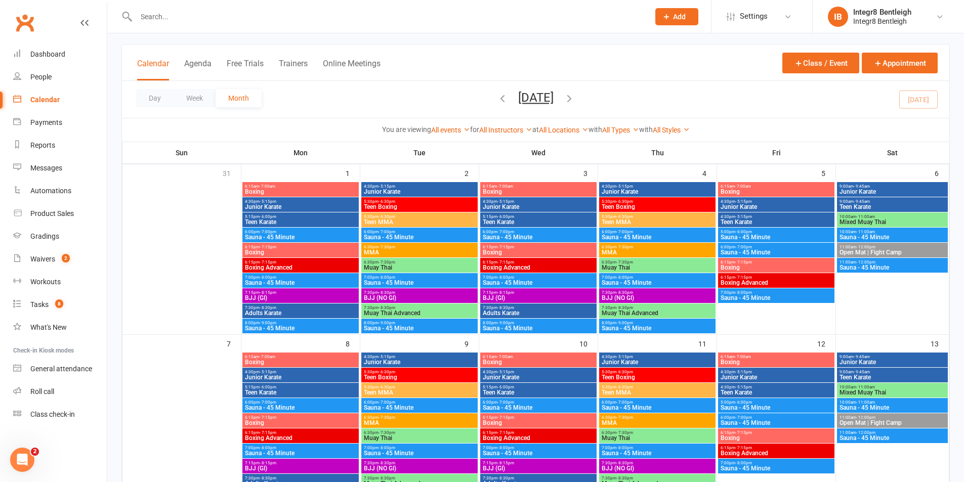
click at [358, 23] on input "text" at bounding box center [387, 17] width 509 height 14
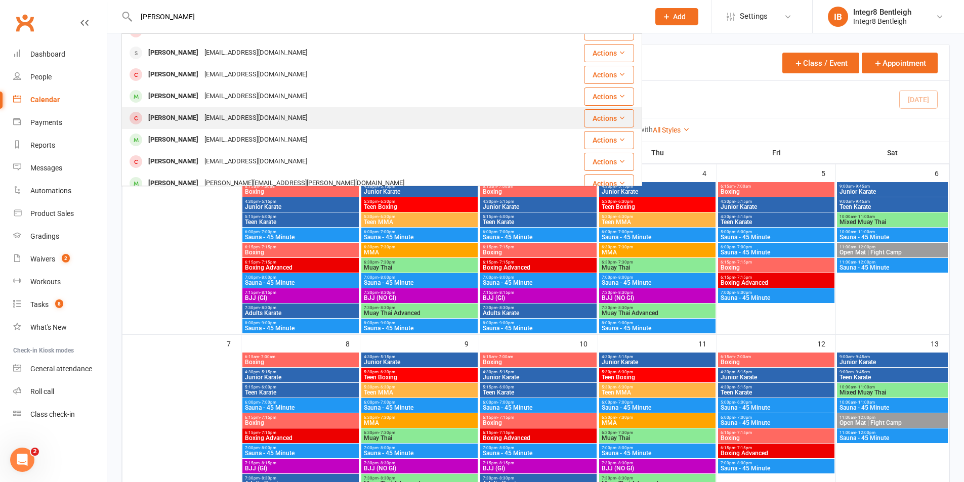
scroll to position [101, 0]
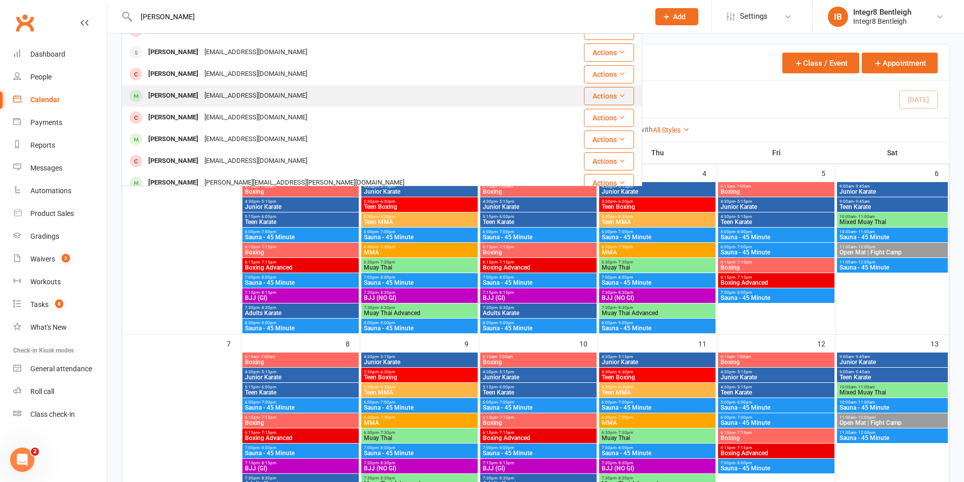
type input "joshua"
click at [264, 98] on div "[EMAIL_ADDRESS][DOMAIN_NAME]" at bounding box center [255, 96] width 109 height 15
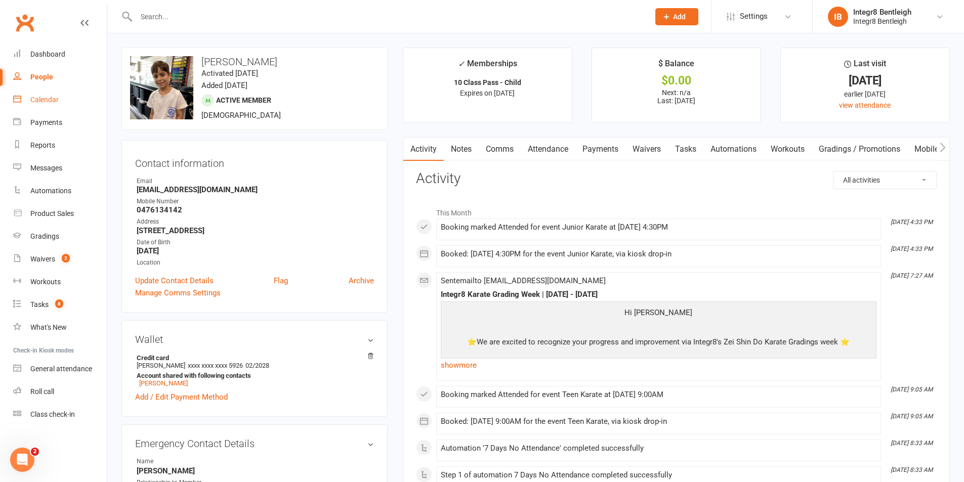
click at [66, 97] on link "Calendar" at bounding box center [60, 100] width 94 height 23
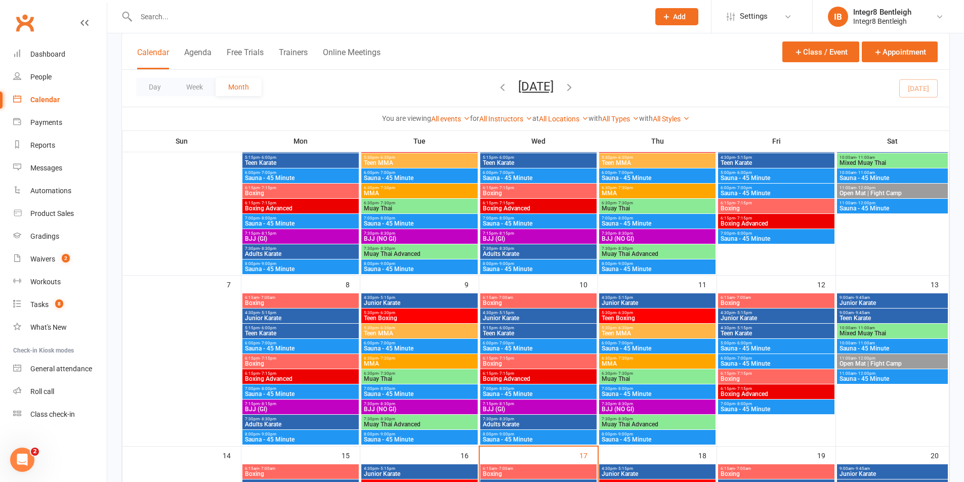
scroll to position [152, 0]
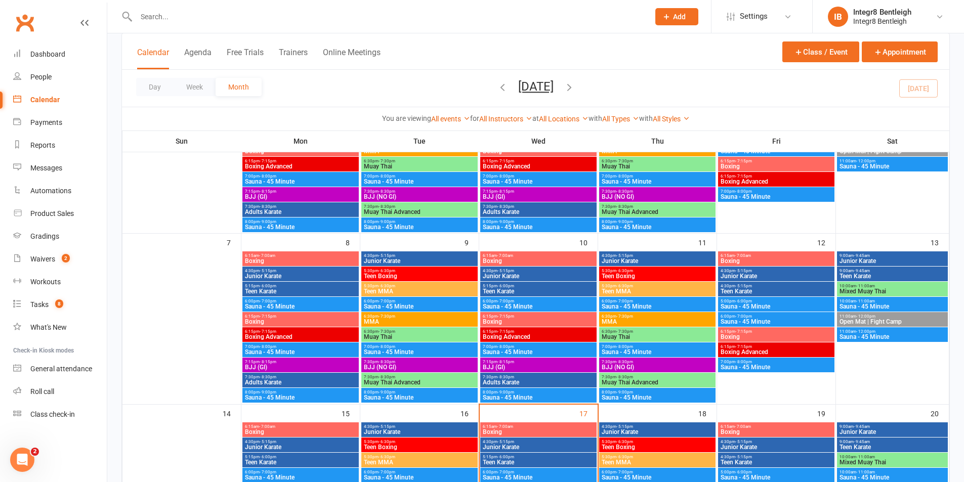
click at [228, 13] on input "text" at bounding box center [387, 17] width 509 height 14
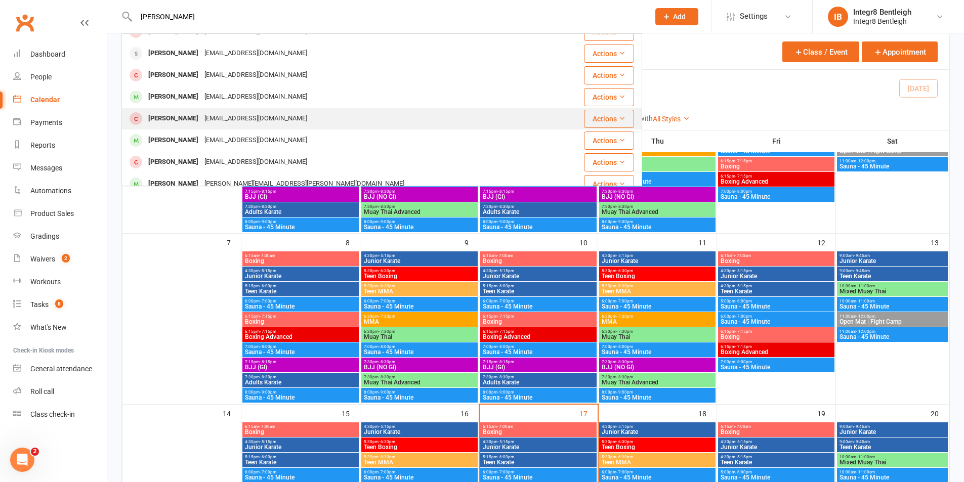
scroll to position [101, 0]
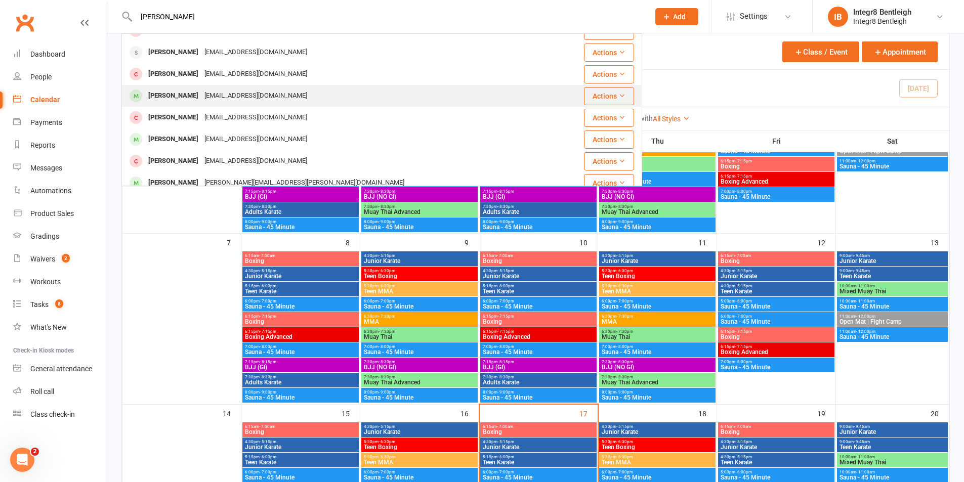
type input "joshua"
click at [226, 93] on div "[EMAIL_ADDRESS][DOMAIN_NAME]" at bounding box center [255, 96] width 109 height 15
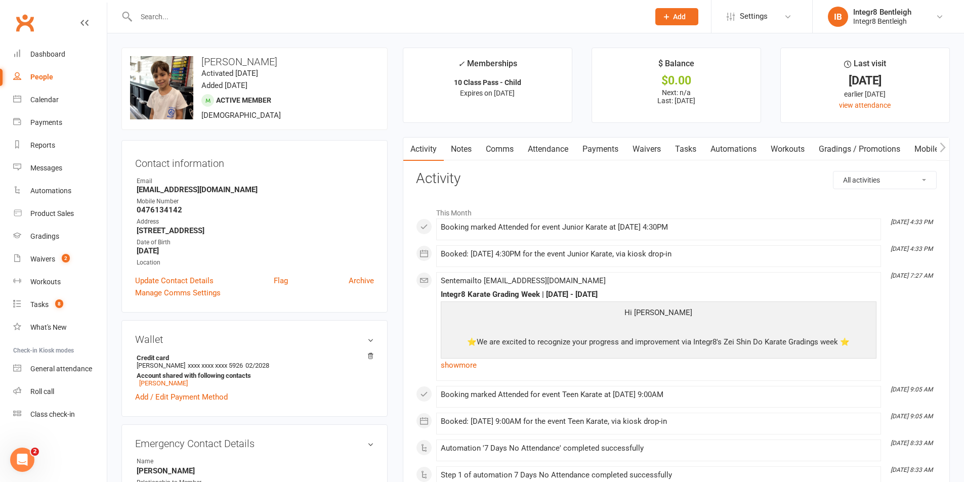
click at [461, 149] on link "Notes" at bounding box center [461, 149] width 35 height 23
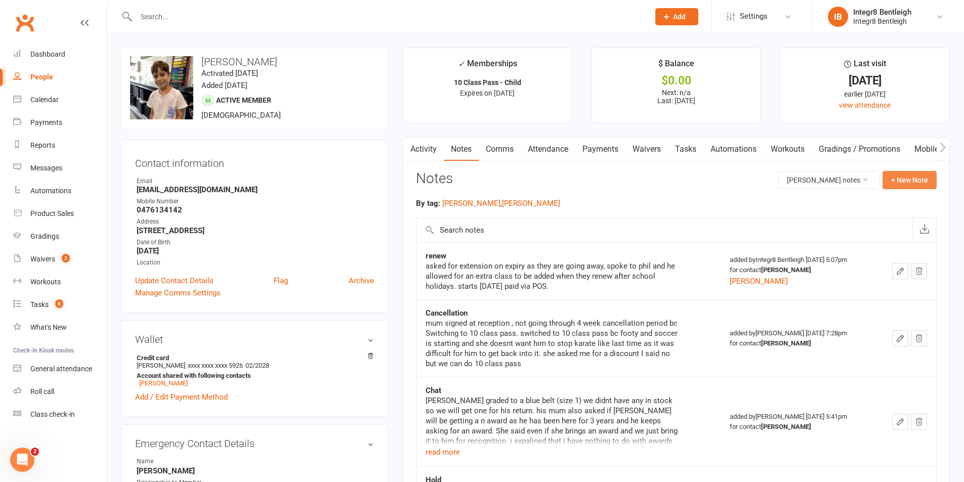
click at [902, 184] on button "+ New Note" at bounding box center [909, 180] width 54 height 18
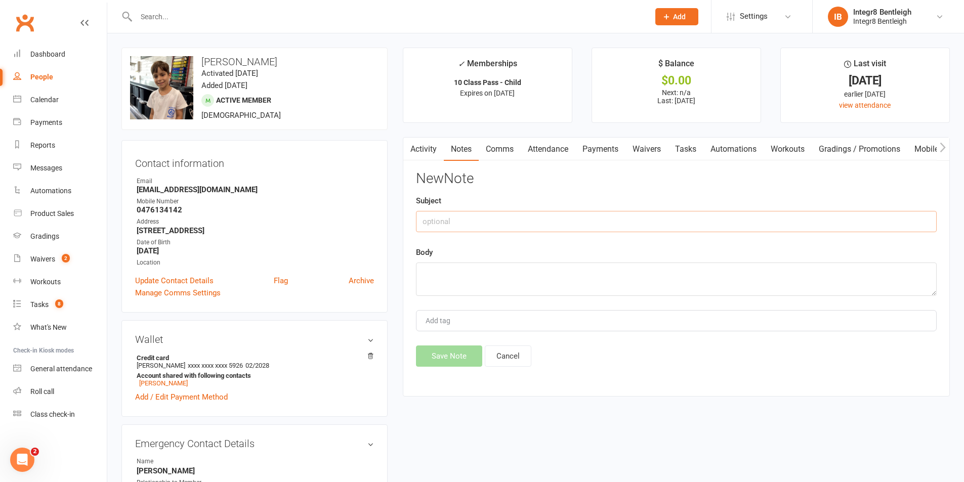
click at [489, 224] on input "text" at bounding box center [676, 221] width 521 height 21
type input "extension request"
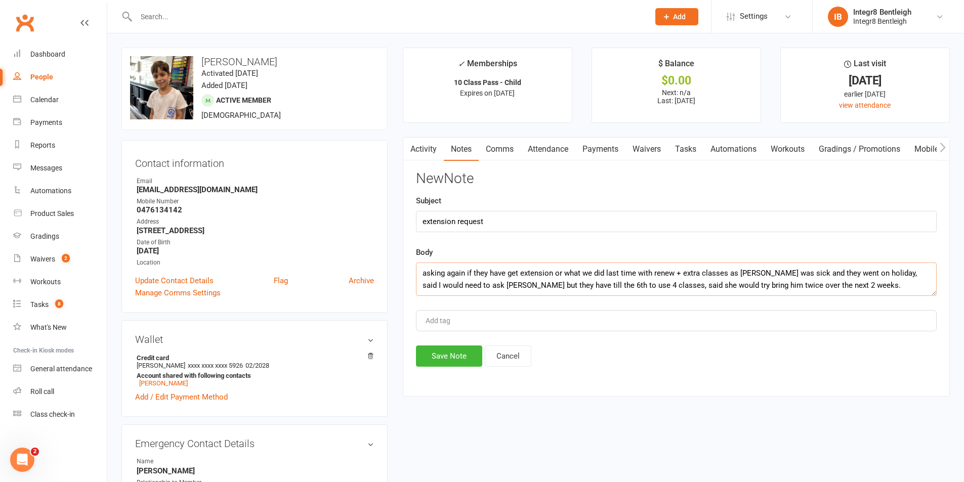
type textarea "asking again if they have get extension or what we did last time with renew + e…"
type input "[PERSON_NAME]"
click at [452, 353] on button "Save Note" at bounding box center [449, 356] width 66 height 21
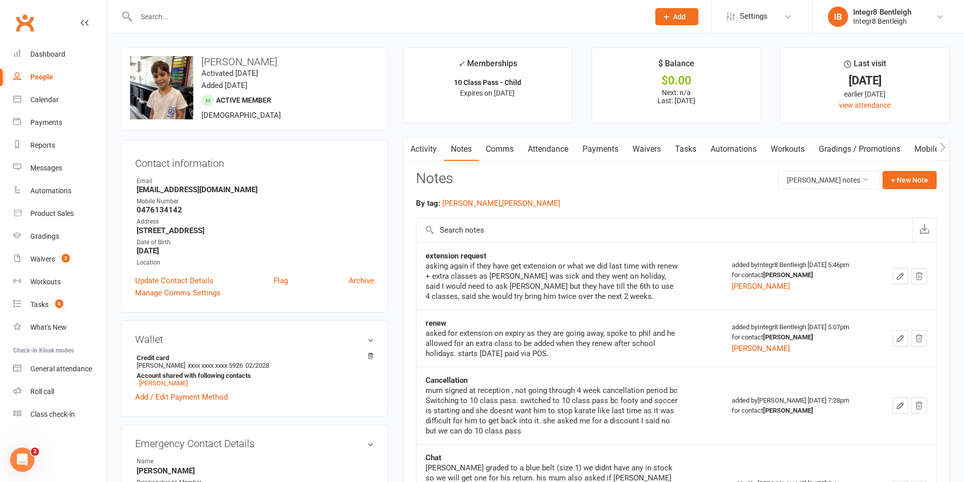
click at [436, 149] on link "Activity" at bounding box center [423, 149] width 40 height 23
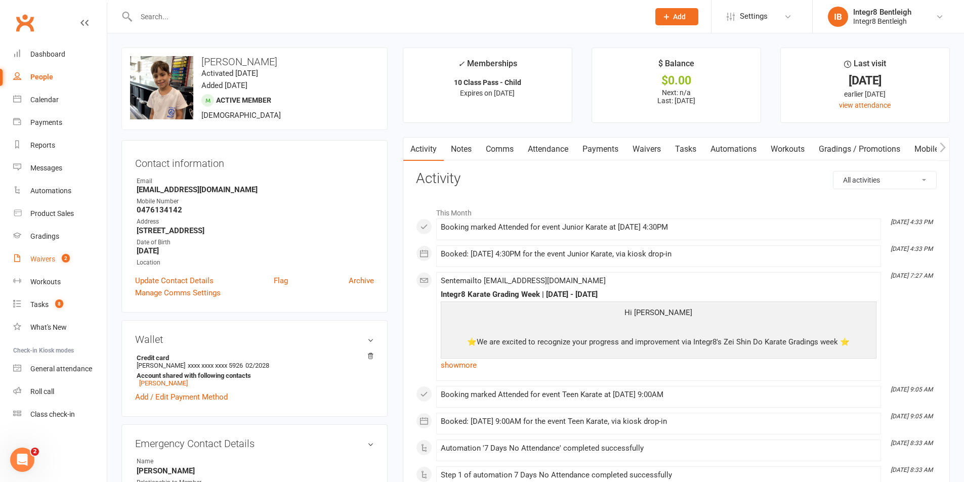
click at [44, 252] on link "Waivers 2" at bounding box center [60, 259] width 94 height 23
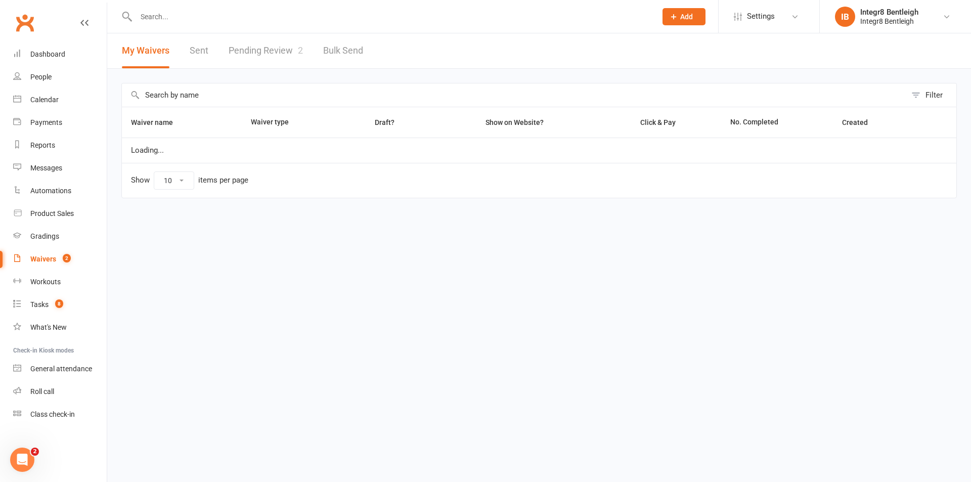
click at [251, 46] on link "Pending Review 2" at bounding box center [266, 50] width 74 height 35
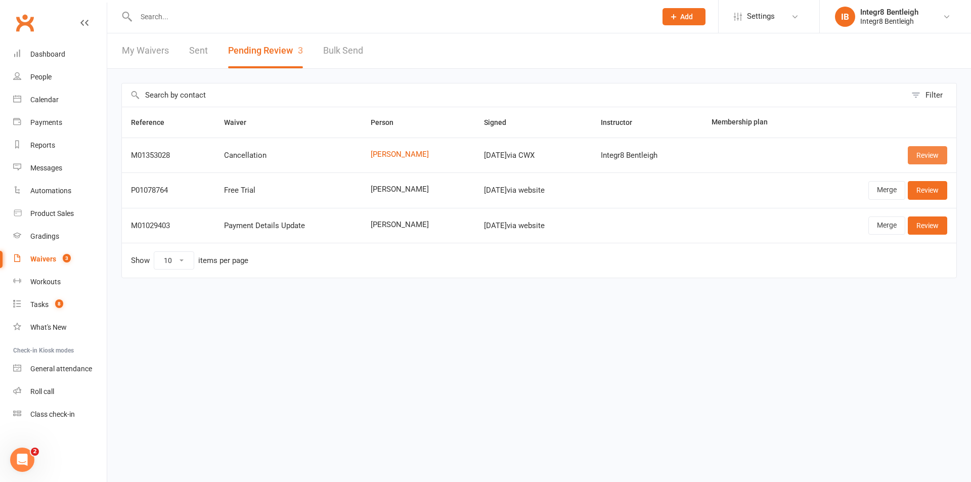
click at [915, 152] on link "Review" at bounding box center [927, 155] width 39 height 18
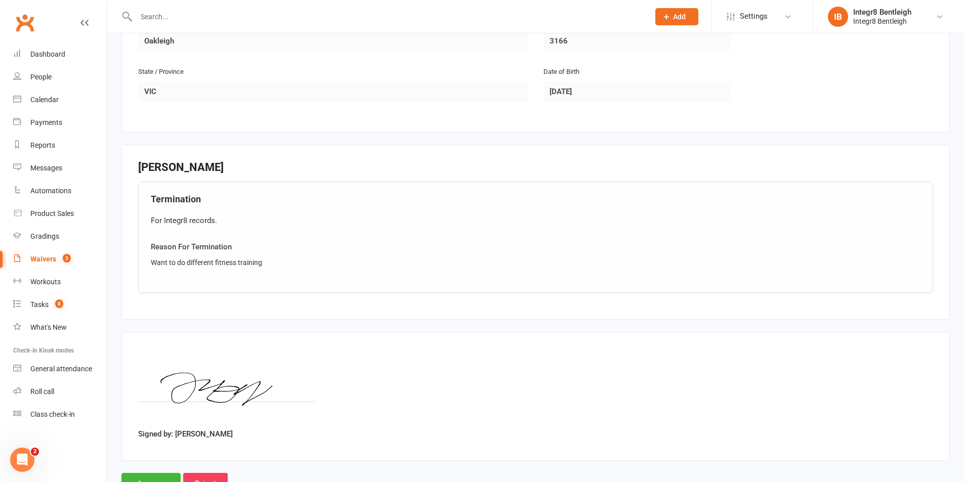
scroll to position [354, 0]
drag, startPoint x: 289, startPoint y: 259, endPoint x: 152, endPoint y: 260, distance: 137.1
click at [152, 260] on div "Want to do different fitness training" at bounding box center [535, 261] width 769 height 11
copy div "Want to do different fitness training"
click at [370, 229] on div "Termination For Integr8 records. Reason For Termination Want to do different fi…" at bounding box center [535, 236] width 795 height 111
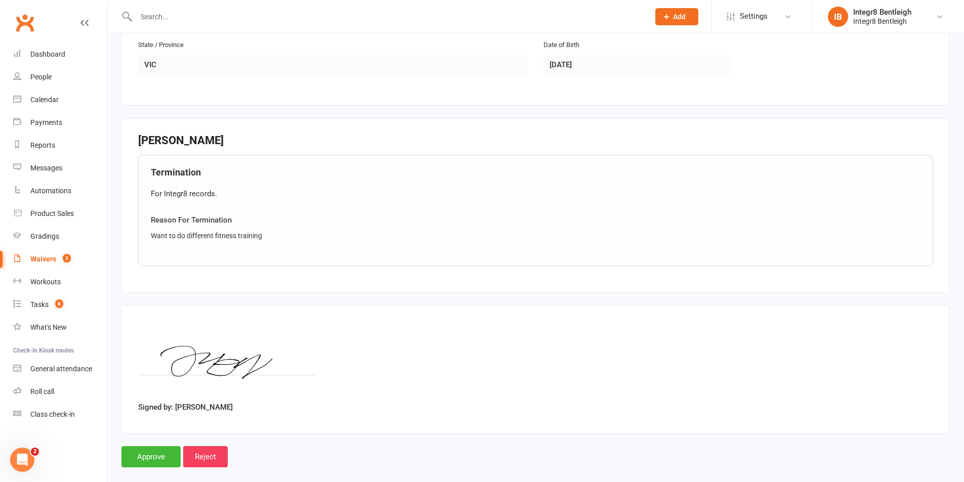
scroll to position [394, 0]
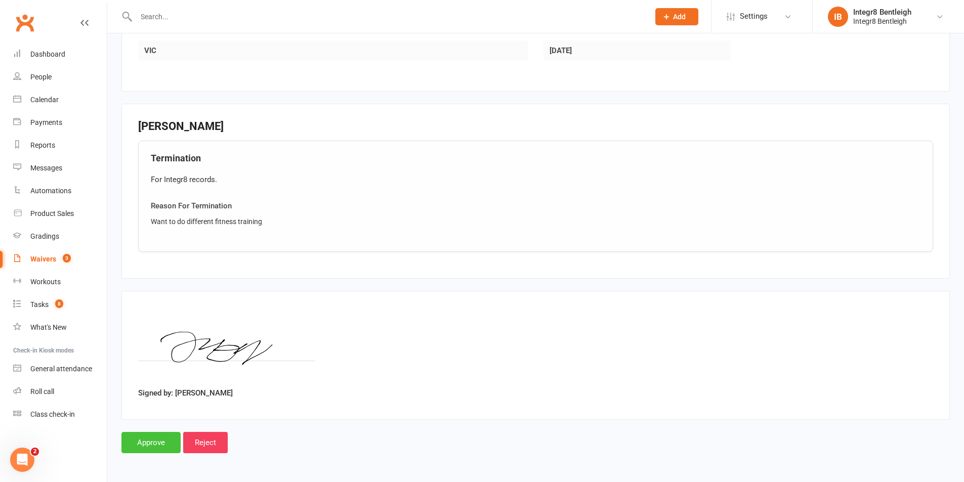
click at [154, 443] on input "Approve" at bounding box center [150, 442] width 59 height 21
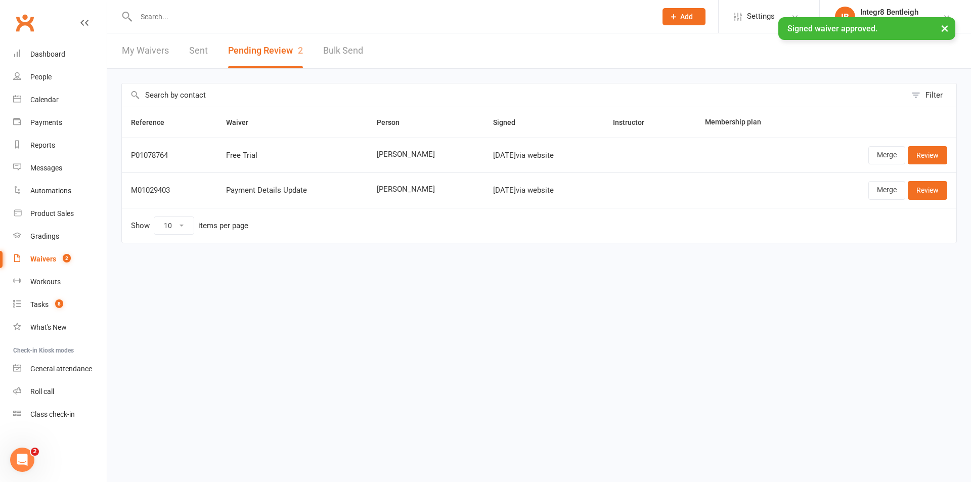
click at [238, 13] on input "text" at bounding box center [391, 17] width 517 height 14
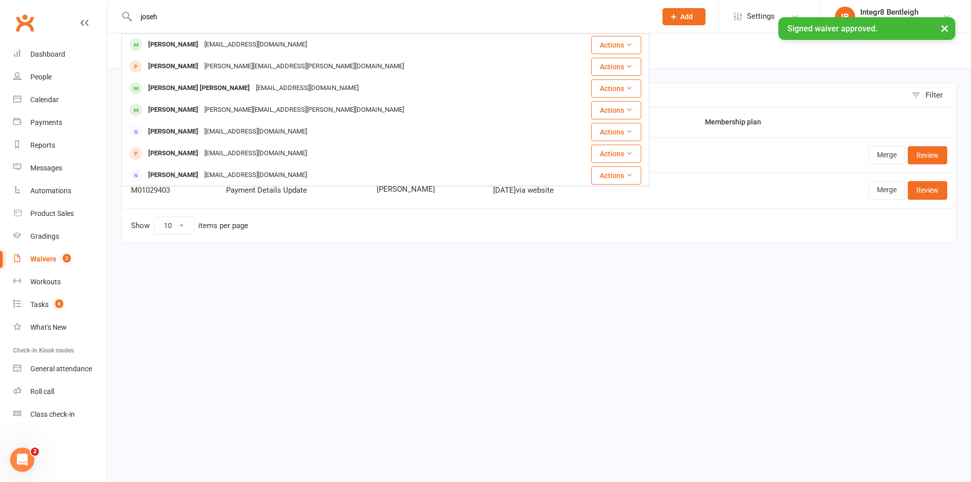
type input "joseh"
click at [235, 17] on div "× Signed waiver approved." at bounding box center [479, 17] width 958 height 0
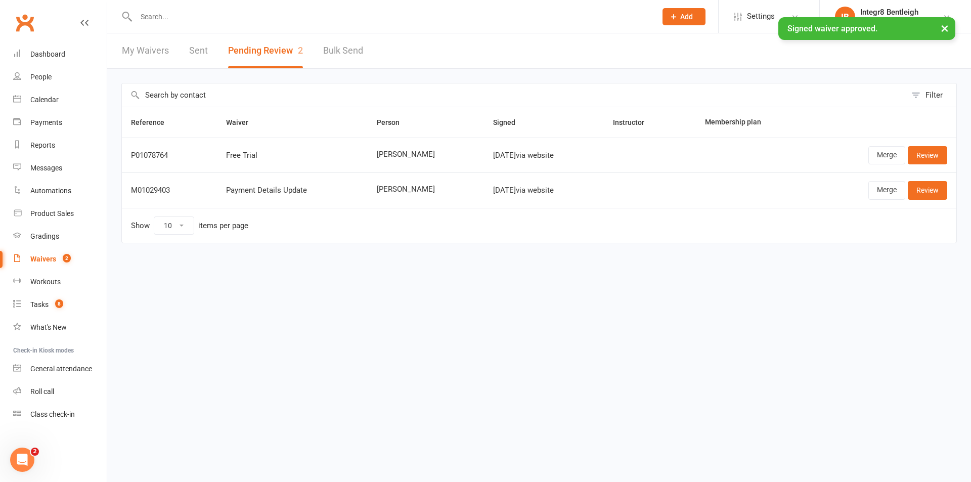
click at [198, 18] on ui-view "Prospect Member Non-attending contact Class / event Appointment Grading event T…" at bounding box center [485, 137] width 971 height 269
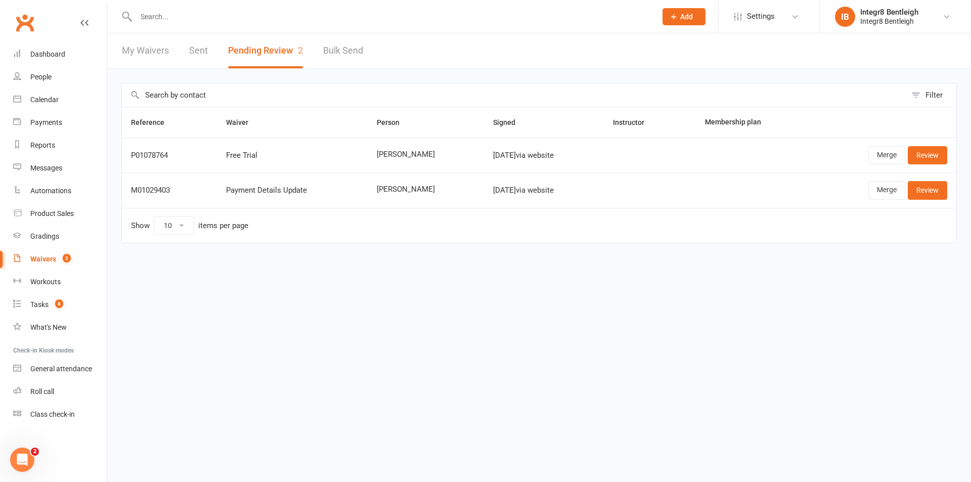
click at [199, 16] on input "text" at bounding box center [391, 17] width 517 height 14
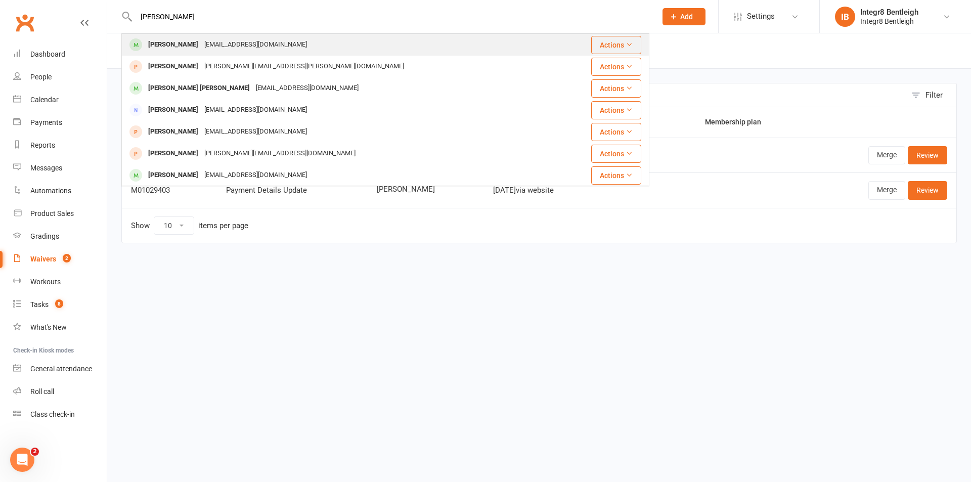
type input "joseph"
click at [219, 40] on div "[EMAIL_ADDRESS][DOMAIN_NAME]" at bounding box center [255, 44] width 109 height 15
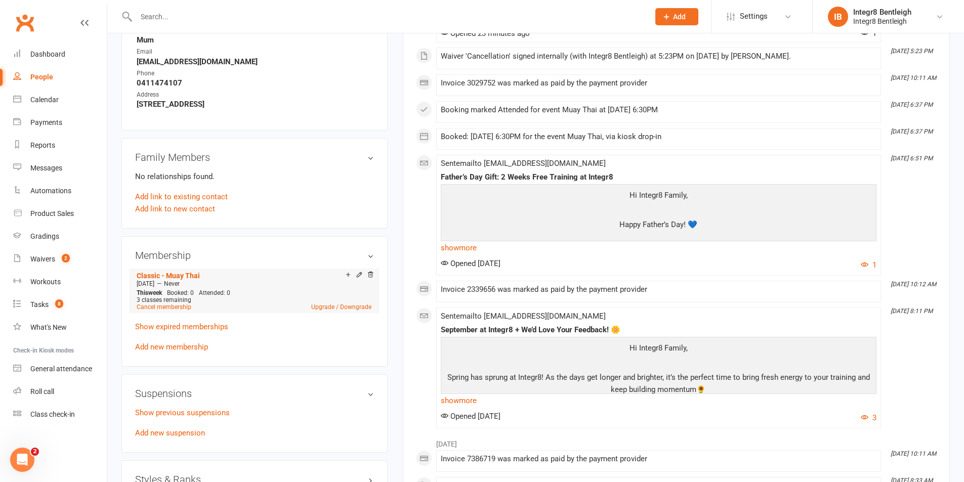
scroll to position [455, 0]
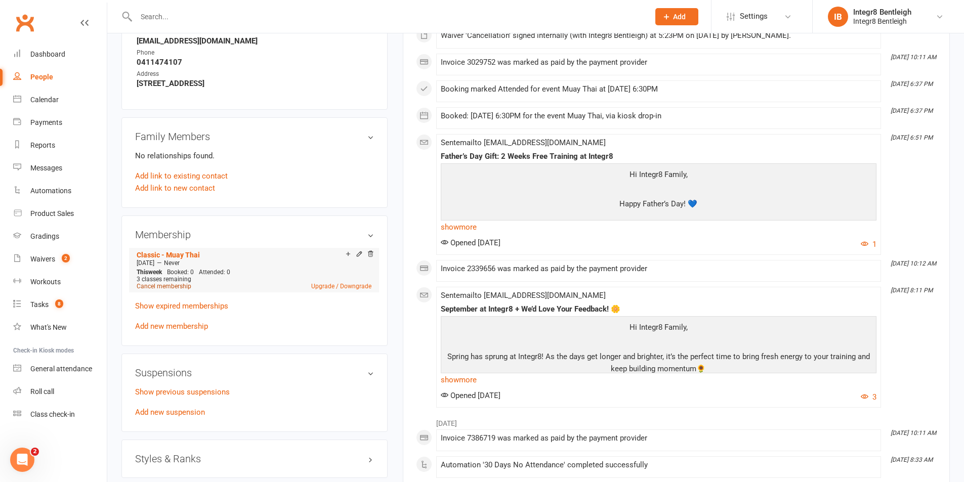
click at [163, 286] on link "Cancel membership" at bounding box center [164, 286] width 55 height 7
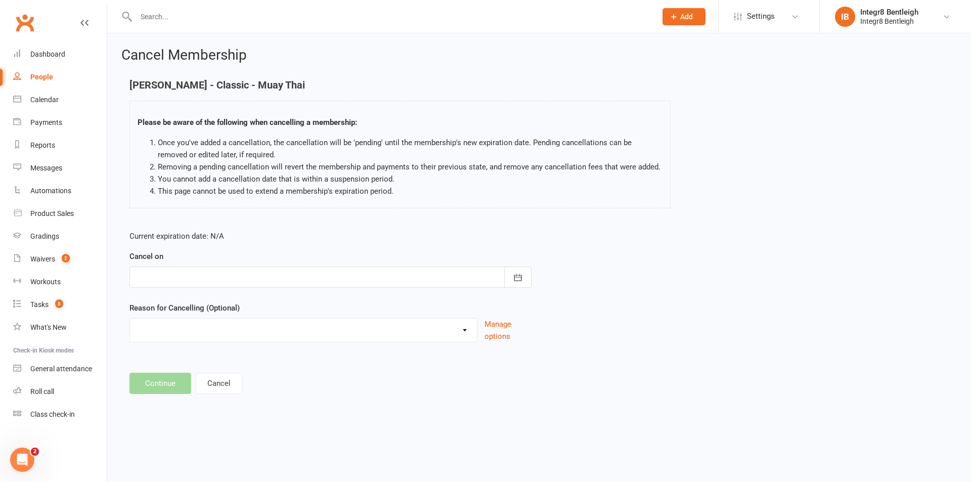
click at [211, 274] on div at bounding box center [331, 277] width 402 height 21
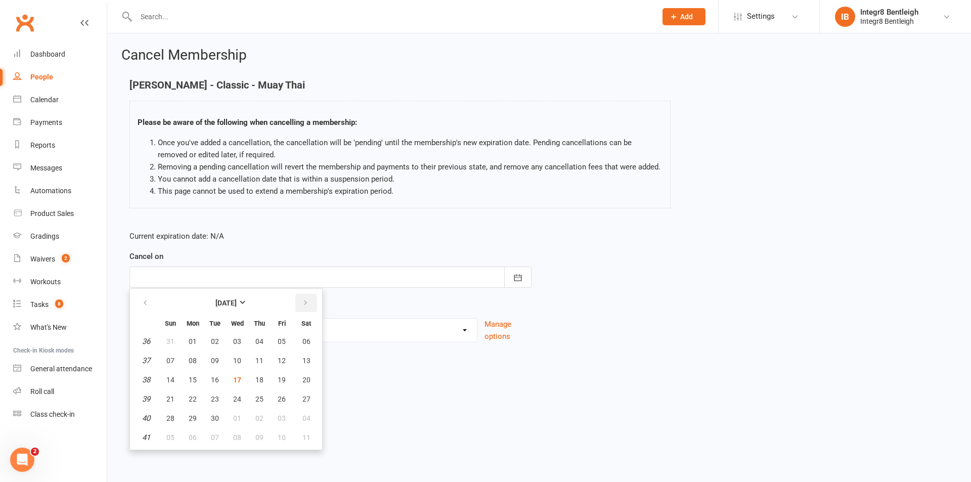
click at [304, 301] on icon "button" at bounding box center [305, 303] width 7 height 8
click at [163, 401] on button "19" at bounding box center [170, 399] width 21 height 18
type input "[DATE]"
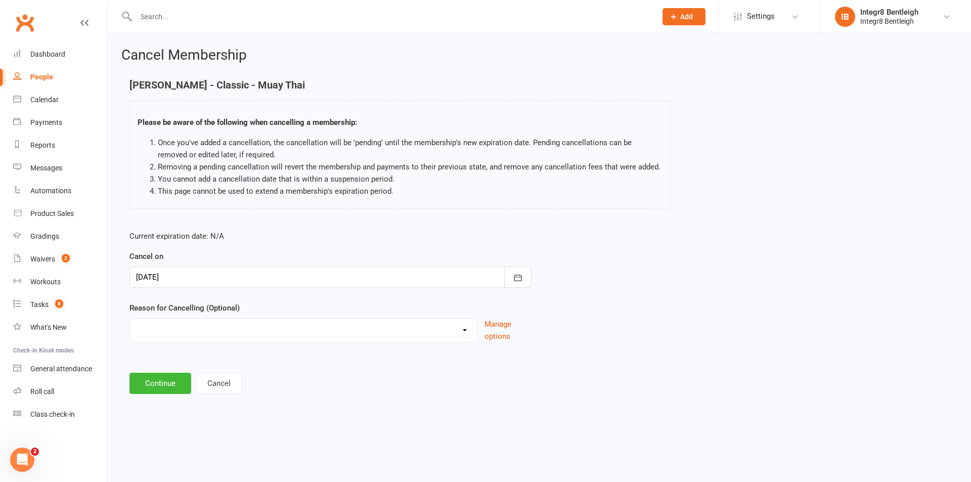
click at [203, 330] on select "Downgrade Holiday Injury Price Increase School commitments Switching to 10 clas…" at bounding box center [303, 329] width 347 height 20
select select "8"
click at [130, 319] on select "Downgrade Holiday Injury Price Increase School commitments Switching to 10 clas…" at bounding box center [303, 329] width 347 height 20
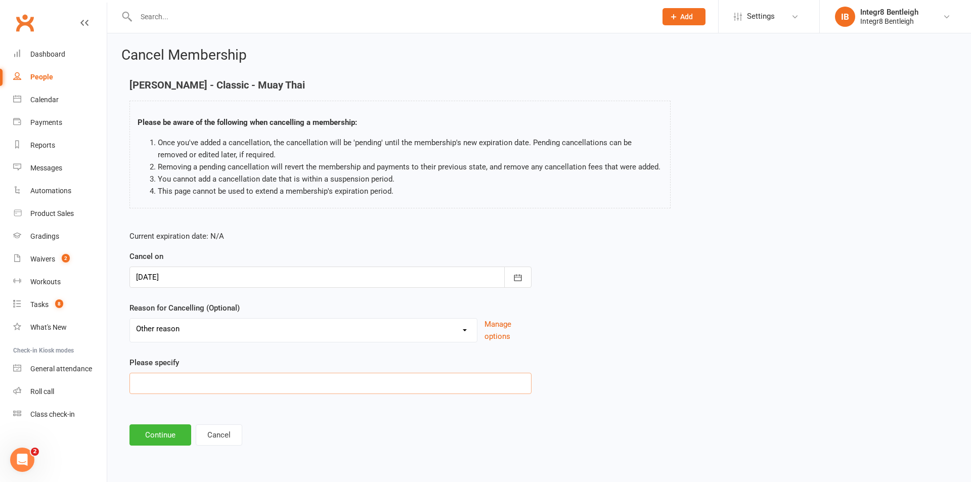
click at [177, 386] on input at bounding box center [331, 383] width 402 height 21
paste input "Want to do different fitness training"
type input "Want to do different fitness training"
click at [175, 437] on button "Continue" at bounding box center [161, 434] width 62 height 21
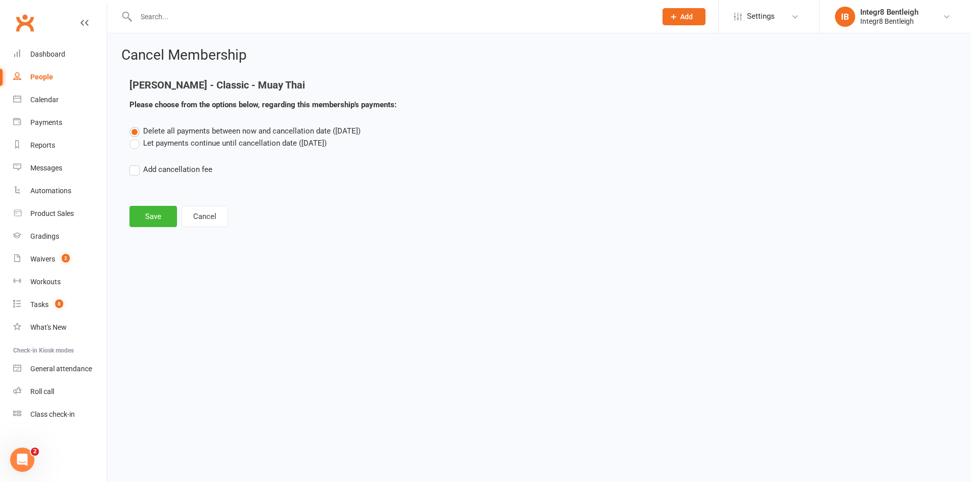
click at [208, 144] on label "Let payments continue until cancellation date ([DATE])" at bounding box center [228, 143] width 197 height 12
click at [136, 137] on input "Let payments continue until cancellation date ([DATE])" at bounding box center [133, 137] width 7 height 0
click at [160, 212] on button "Save" at bounding box center [154, 216] width 48 height 21
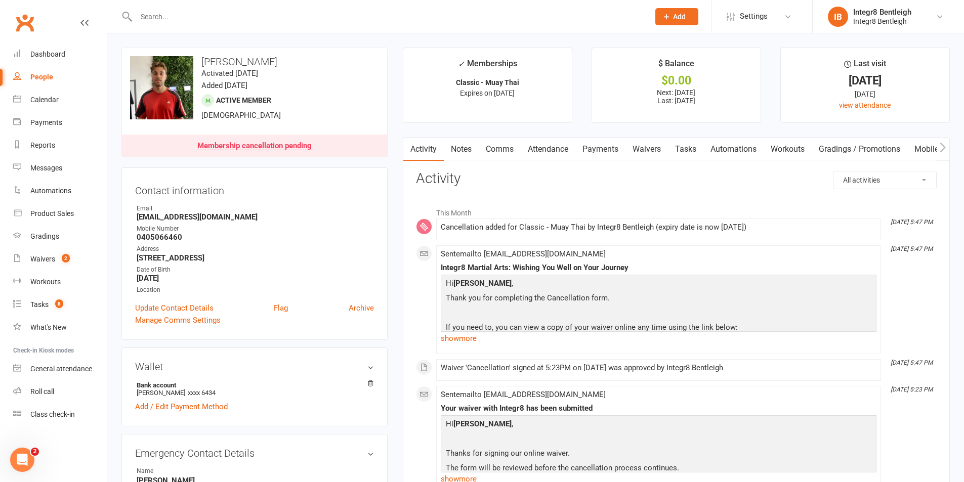
click at [453, 149] on link "Notes" at bounding box center [461, 149] width 35 height 23
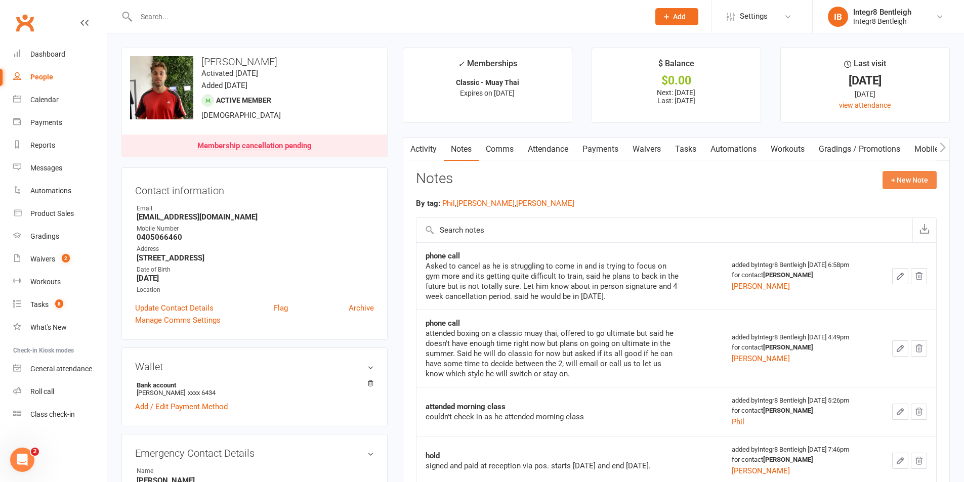
click at [910, 182] on button "+ New Note" at bounding box center [909, 180] width 54 height 18
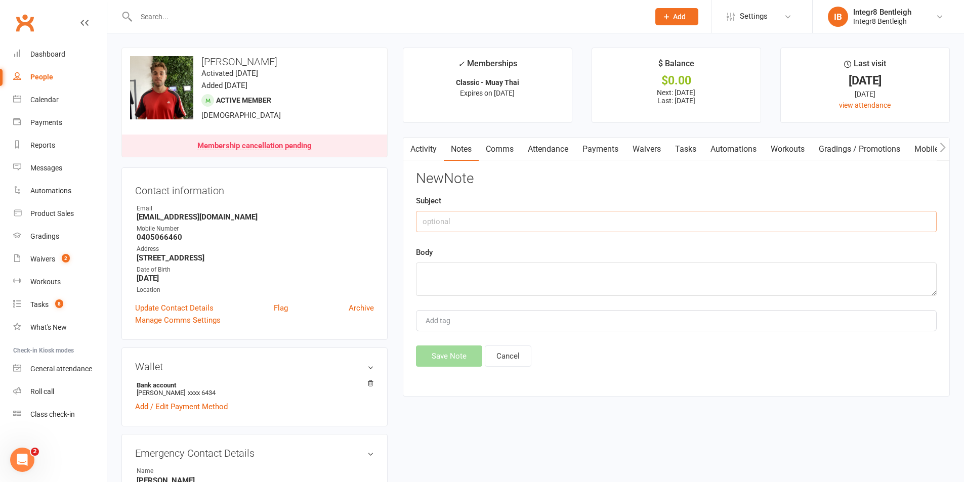
click at [561, 220] on input "text" at bounding box center [676, 221] width 521 height 21
type input "Cancel"
paste textarea "Want to do different fitness training"
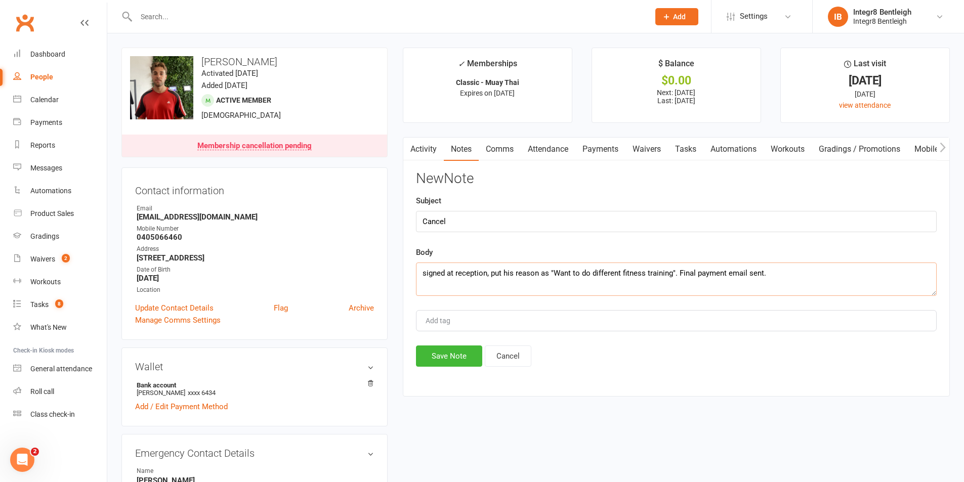
type textarea "signed at reception, put his reason as "Want to do different fitness training".…"
type input "[PERSON_NAME]"
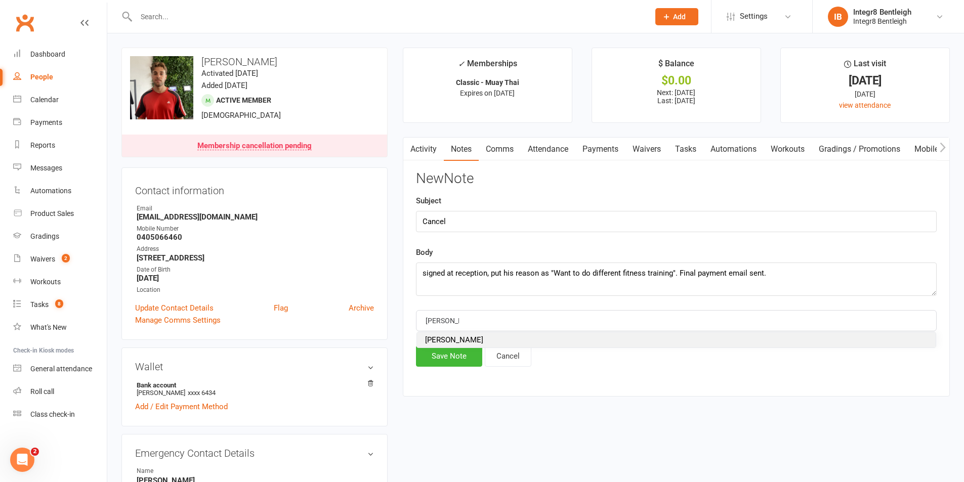
click at [468, 343] on li "[PERSON_NAME]" at bounding box center [676, 339] width 519 height 15
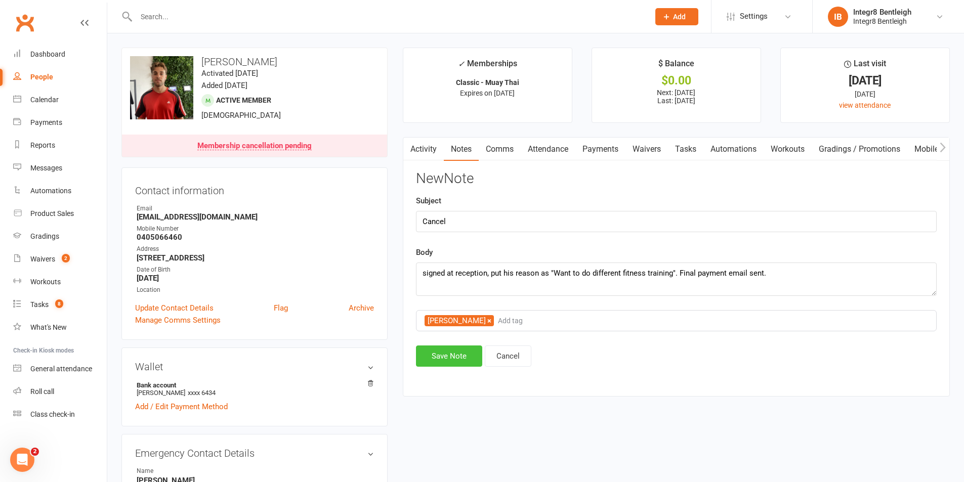
click at [463, 357] on button "Save Note" at bounding box center [449, 356] width 66 height 21
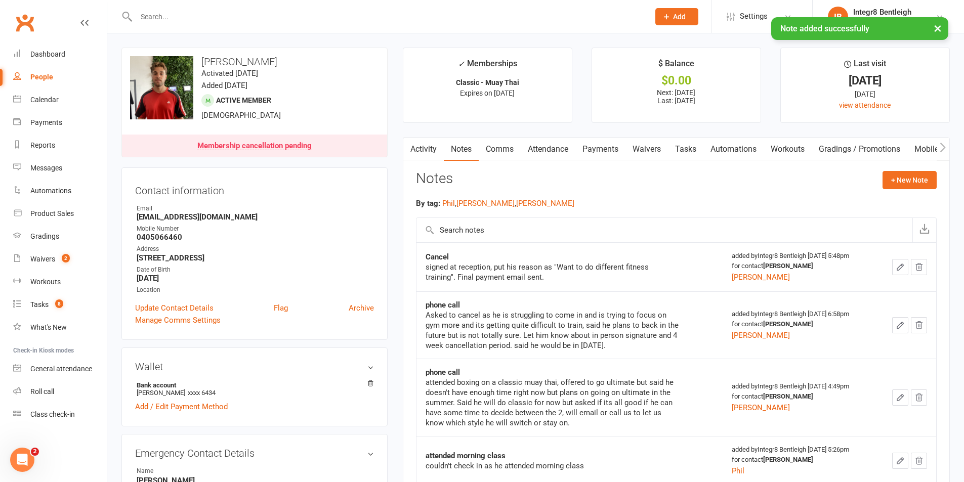
click at [496, 148] on link "Comms" at bounding box center [500, 149] width 42 height 23
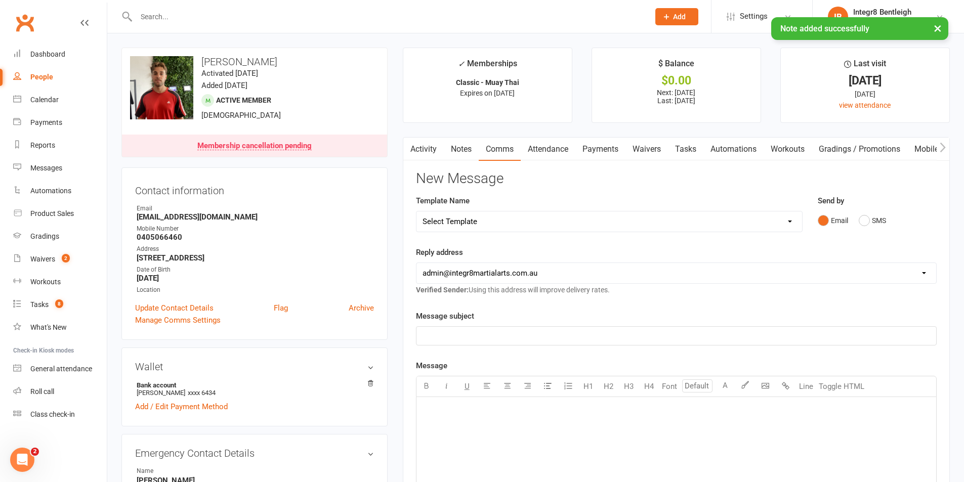
click at [530, 220] on select "Select Template [Email] Public Holiday [Email] 10 Class Pass - 1 Class Remainin…" at bounding box center [609, 221] width 386 height 20
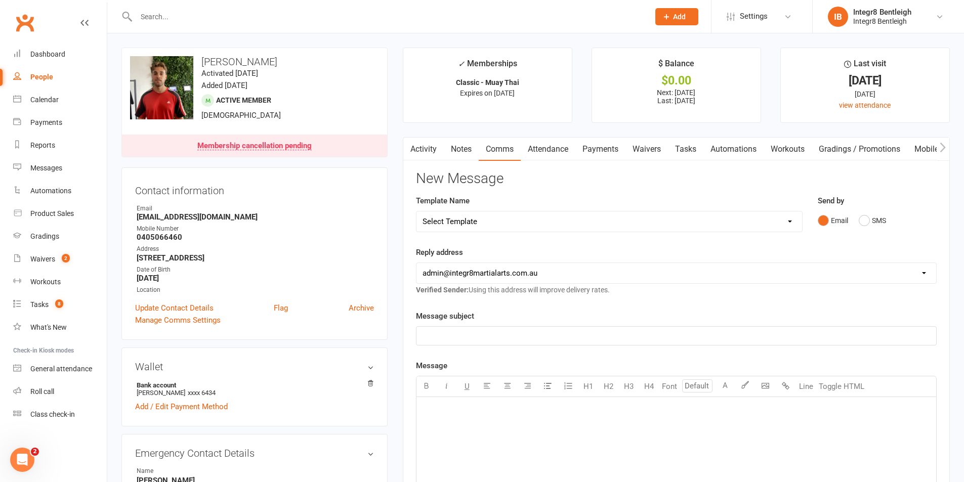
select select "3"
click at [416, 211] on select "Select Template [Email] Public Holiday [Email] 10 Class Pass - 1 Class Remainin…" at bounding box center [609, 221] width 386 height 20
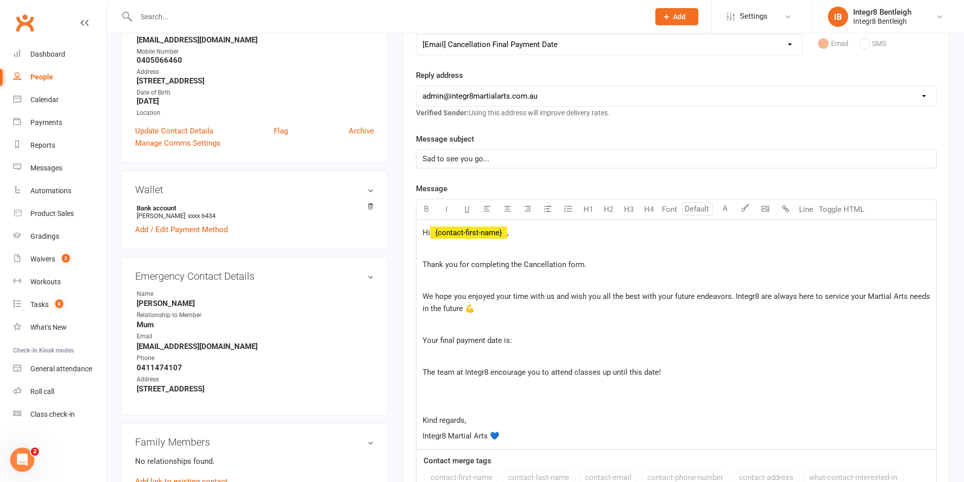
scroll to position [202, 0]
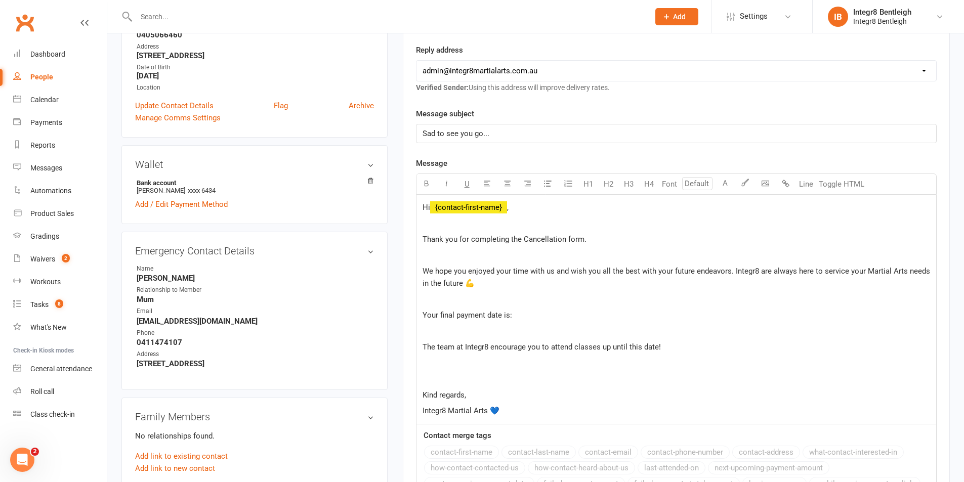
click at [615, 323] on div "Hi ﻿ {contact-first-name} , Thank you for completing the Cancellation form. We …" at bounding box center [676, 309] width 520 height 229
click at [613, 320] on p "Your final payment date is:" at bounding box center [675, 315] width 507 height 12
click at [589, 313] on p "Your final payment date is:" at bounding box center [675, 315] width 507 height 12
click at [489, 399] on p "Kind regards," at bounding box center [675, 395] width 507 height 12
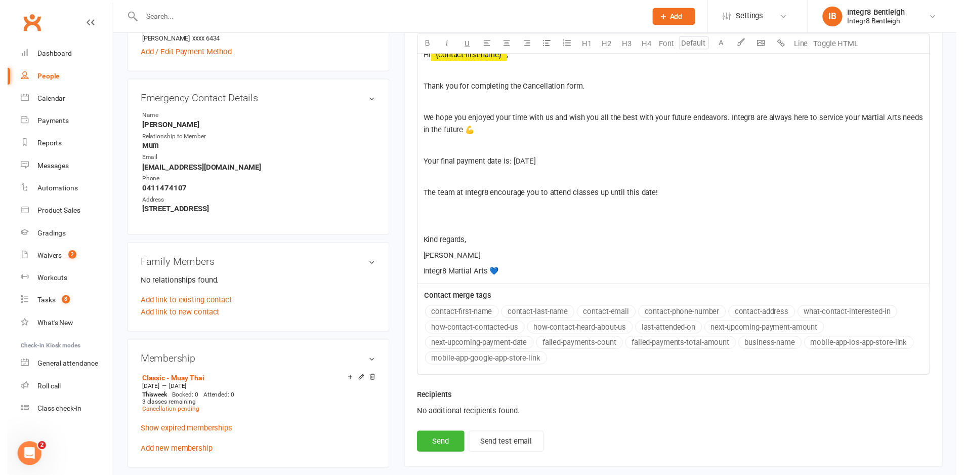
scroll to position [405, 0]
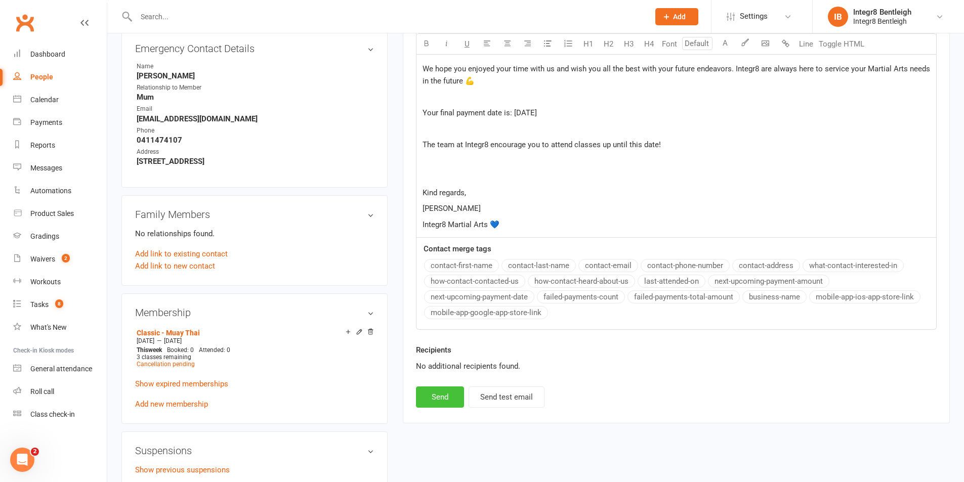
click at [429, 399] on button "Send" at bounding box center [440, 397] width 48 height 21
select select
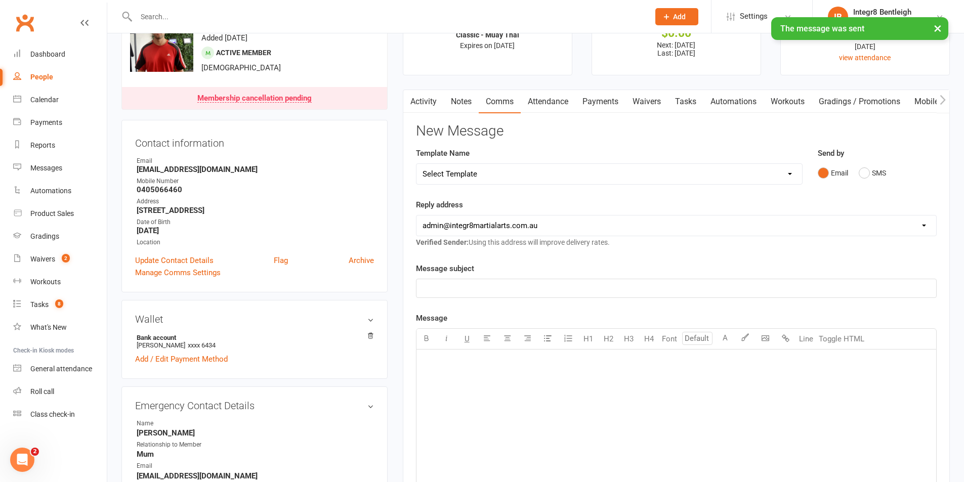
scroll to position [0, 0]
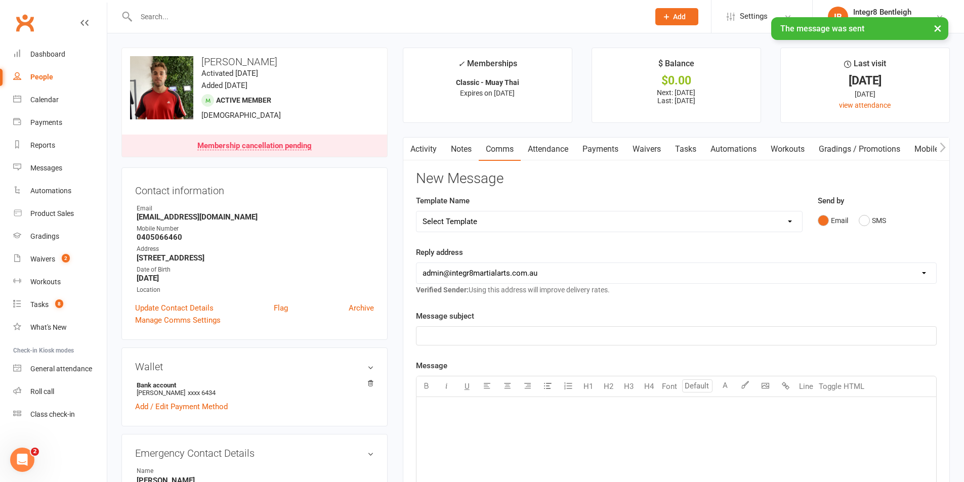
click at [467, 139] on link "Notes" at bounding box center [461, 149] width 35 height 23
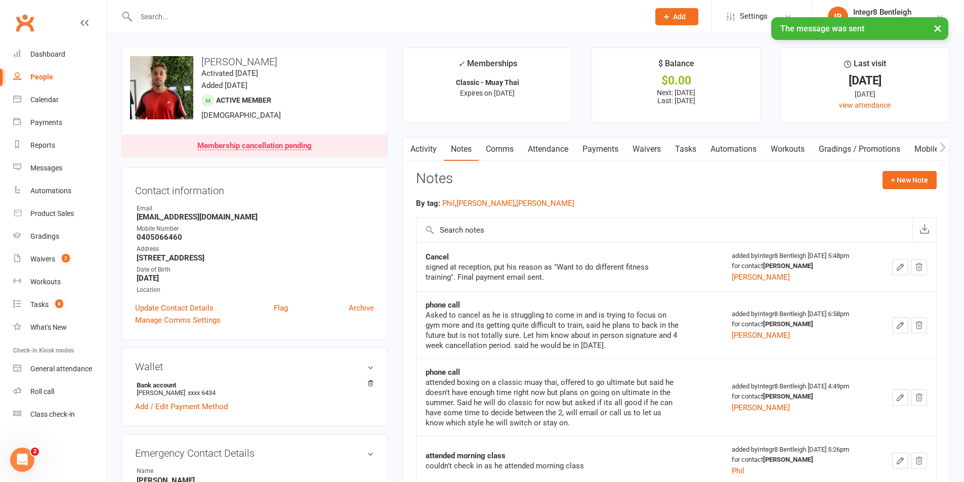
click at [431, 148] on link "Activity" at bounding box center [423, 149] width 40 height 23
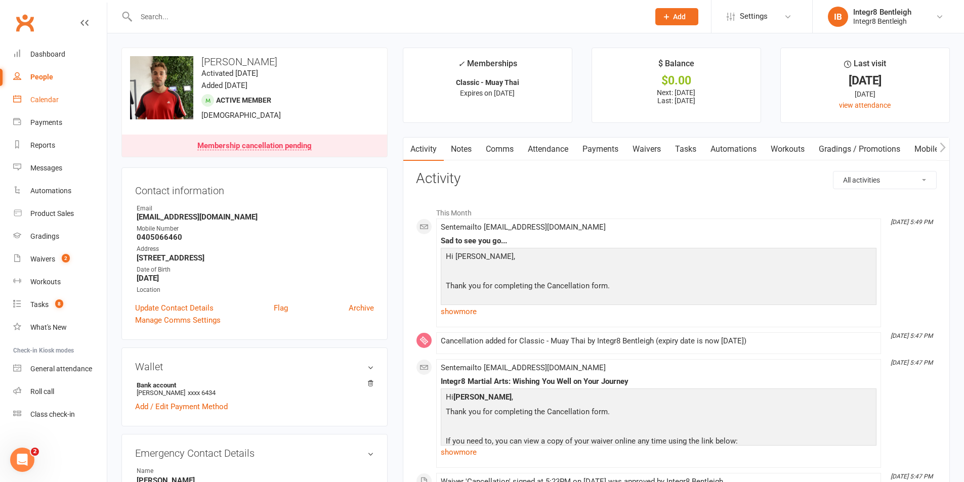
click at [49, 97] on div "Calendar" at bounding box center [44, 100] width 28 height 8
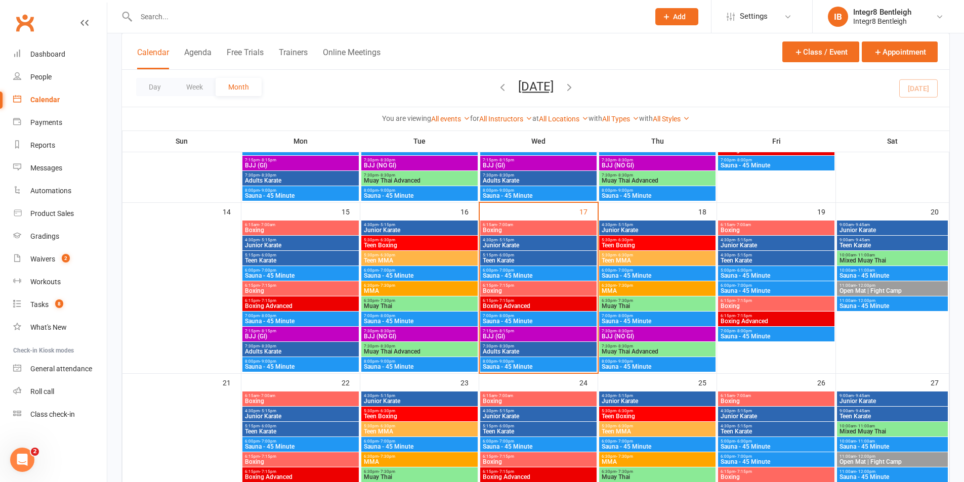
scroll to position [354, 0]
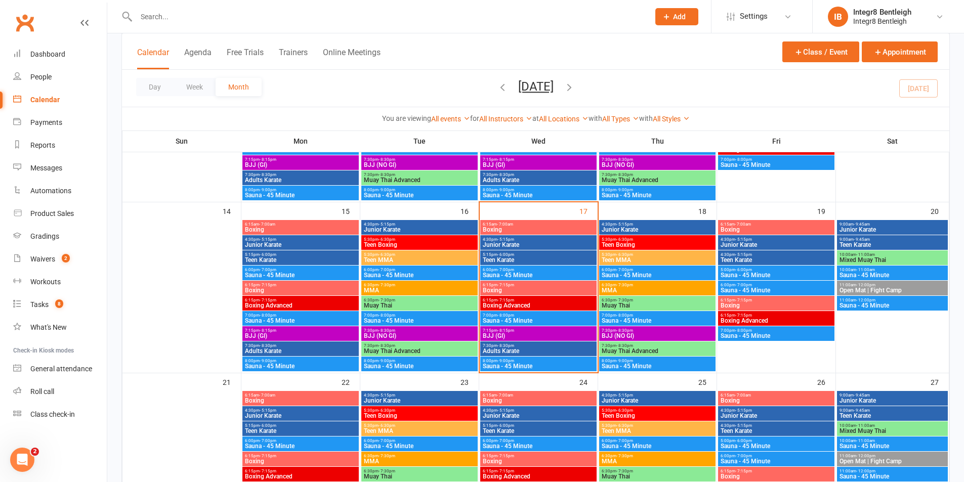
click at [528, 242] on span "Junior Karate" at bounding box center [538, 245] width 112 height 6
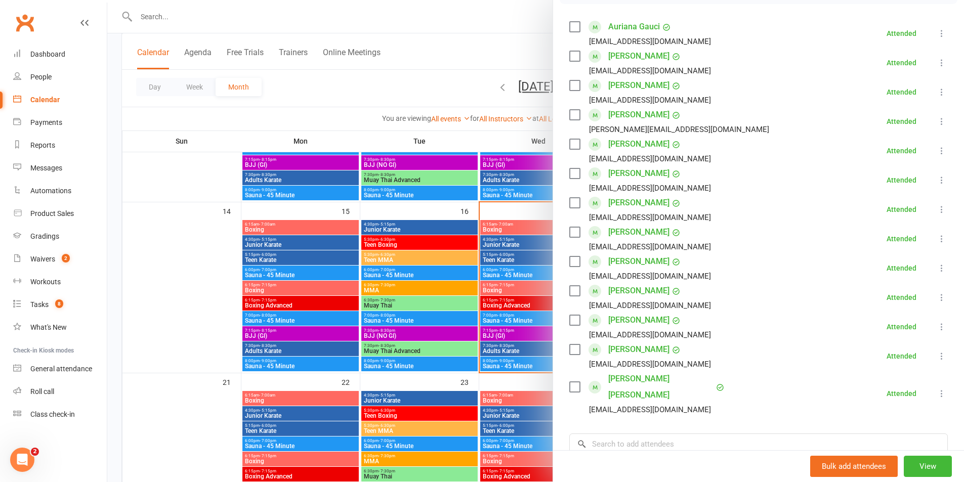
scroll to position [152, 0]
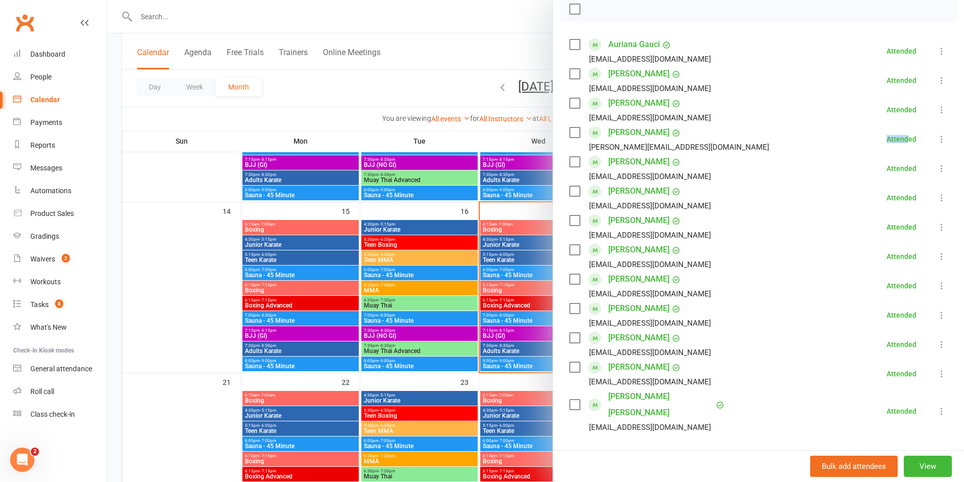
drag, startPoint x: 893, startPoint y: 139, endPoint x: 865, endPoint y: 139, distance: 28.3
click at [865, 139] on li "Nicholas Kinnersley jesskinnersley@bigpond.com Attended More info Remove Mark a…" at bounding box center [758, 138] width 378 height 29
click at [941, 123] on div "Class kiosk mode Roll call 4:30 PM - 5:15 PM, Wednesday, September, 17, 2025 wi…" at bounding box center [758, 253] width 411 height 724
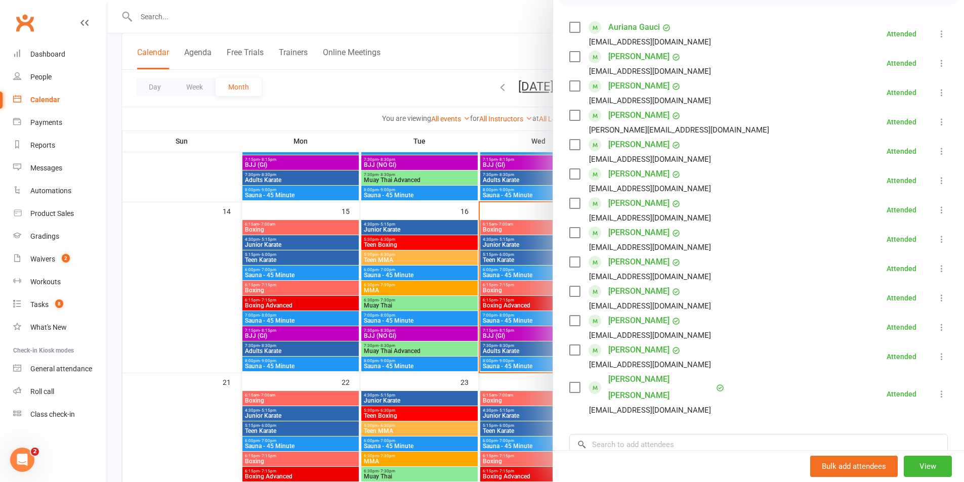
scroll to position [172, 0]
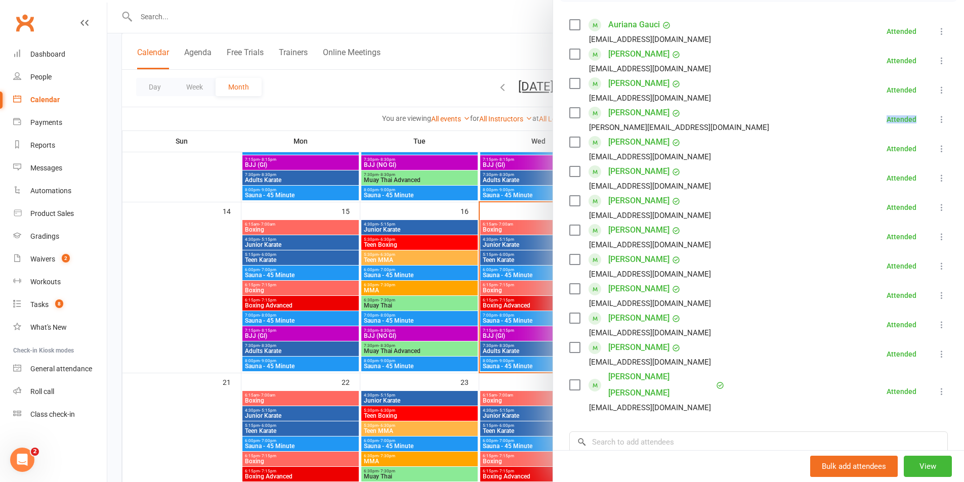
drag, startPoint x: 908, startPoint y: 122, endPoint x: 821, endPoint y: 119, distance: 87.1
click at [821, 119] on li "Nicholas Kinnersley jesskinnersley@bigpond.com Attended More info Remove Mark a…" at bounding box center [758, 119] width 378 height 29
click at [943, 68] on div "Class kiosk mode Roll call 4:30 PM - 5:15 PM, Wednesday, September, 17, 2025 wi…" at bounding box center [758, 233] width 411 height 724
click at [510, 263] on div at bounding box center [535, 241] width 857 height 482
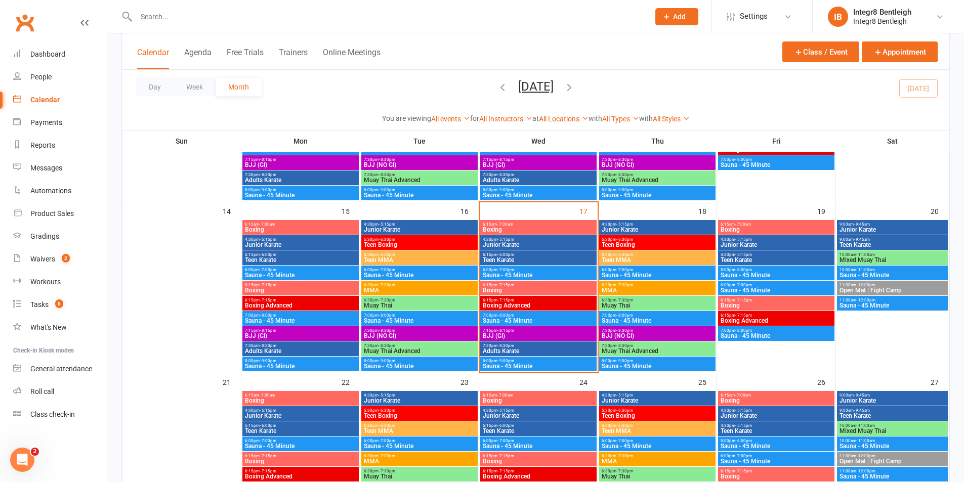
click at [523, 285] on span "6:15pm - 7:15pm" at bounding box center [538, 285] width 112 height 5
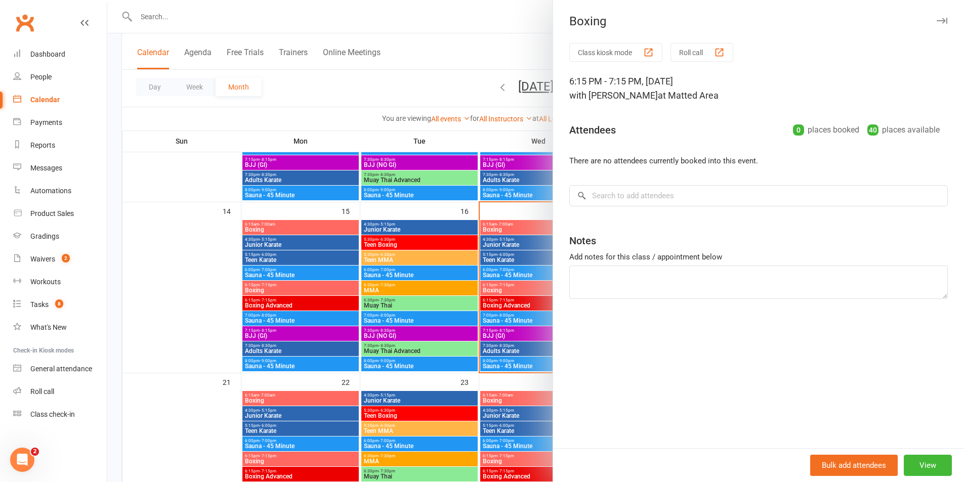
click at [545, 288] on div at bounding box center [535, 241] width 857 height 482
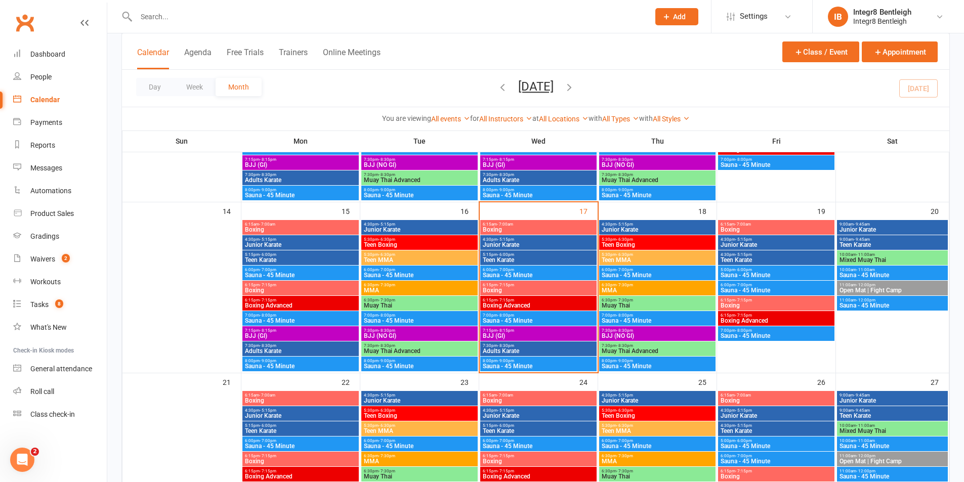
click at [508, 258] on span "Teen Karate" at bounding box center [538, 260] width 112 height 6
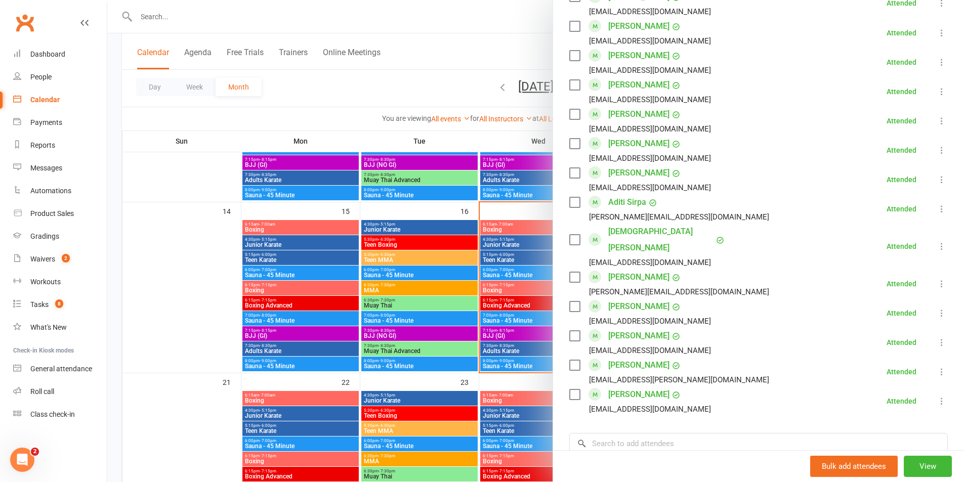
scroll to position [658, 0]
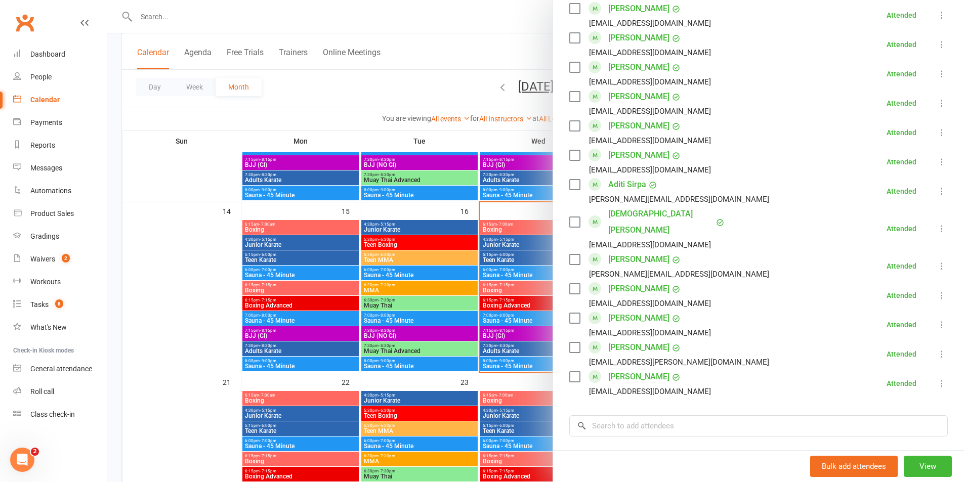
click at [388, 234] on div at bounding box center [535, 241] width 857 height 482
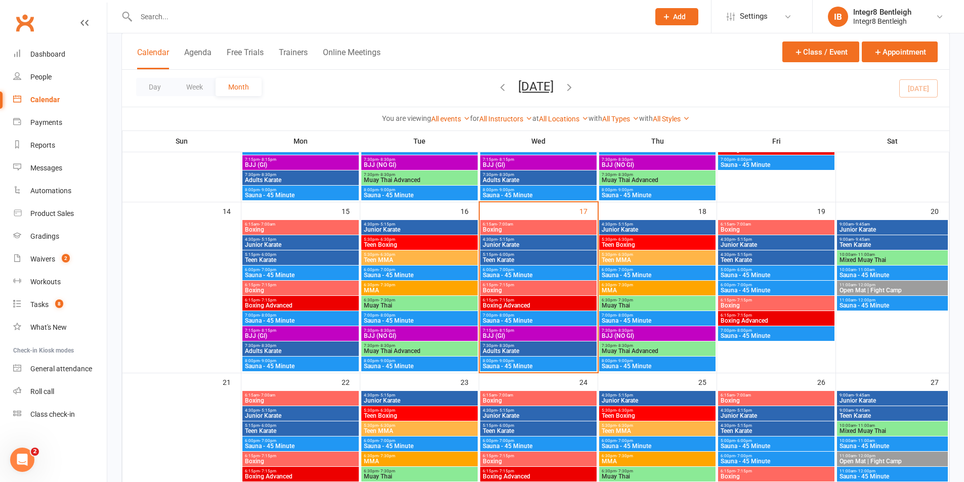
click at [462, 229] on span "Junior Karate" at bounding box center [419, 230] width 112 height 6
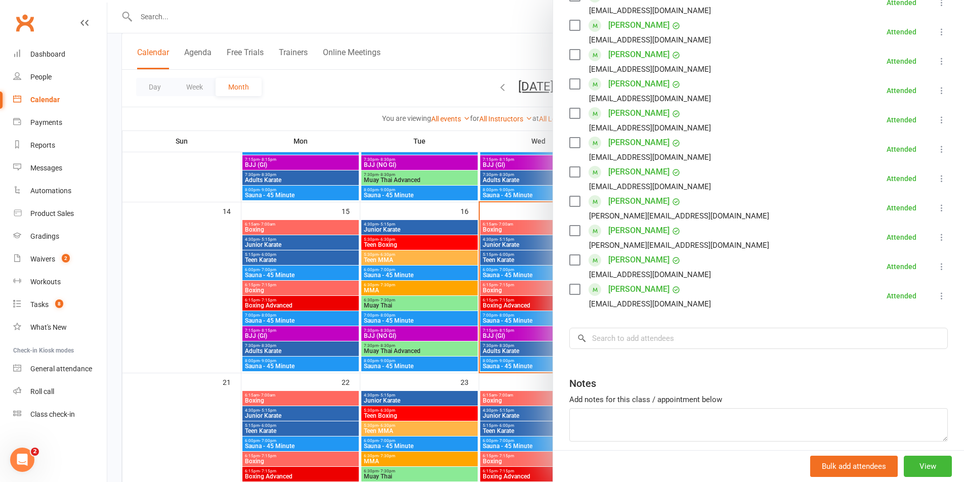
scroll to position [202, 0]
click at [496, 292] on div at bounding box center [535, 241] width 857 height 482
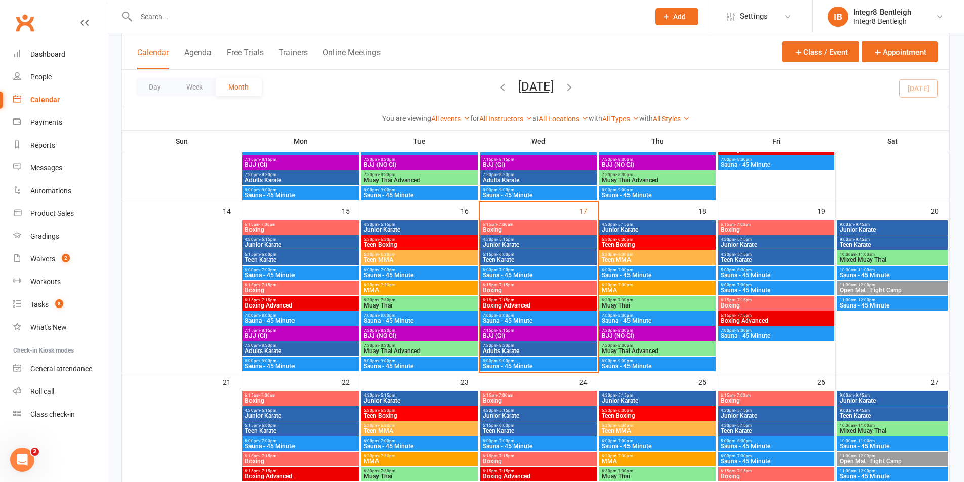
click at [512, 244] on span "Junior Karate" at bounding box center [538, 245] width 112 height 6
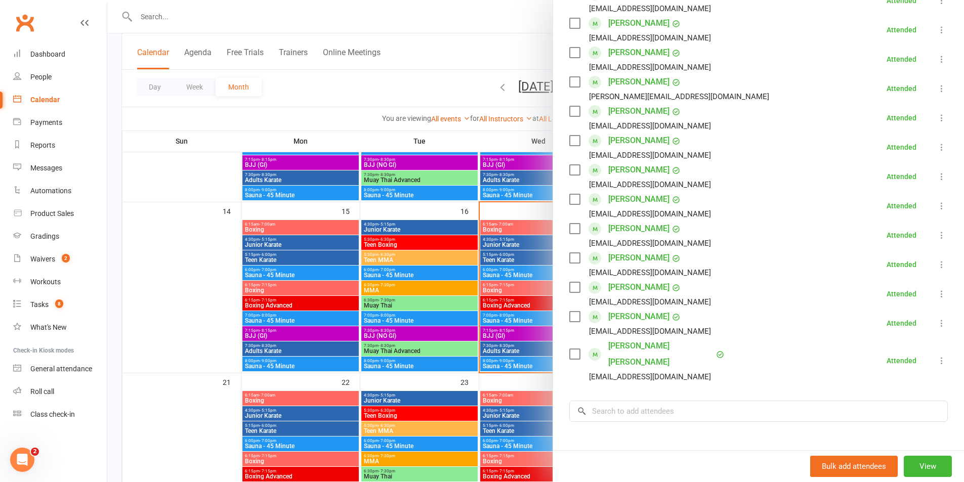
click at [488, 260] on div at bounding box center [535, 241] width 857 height 482
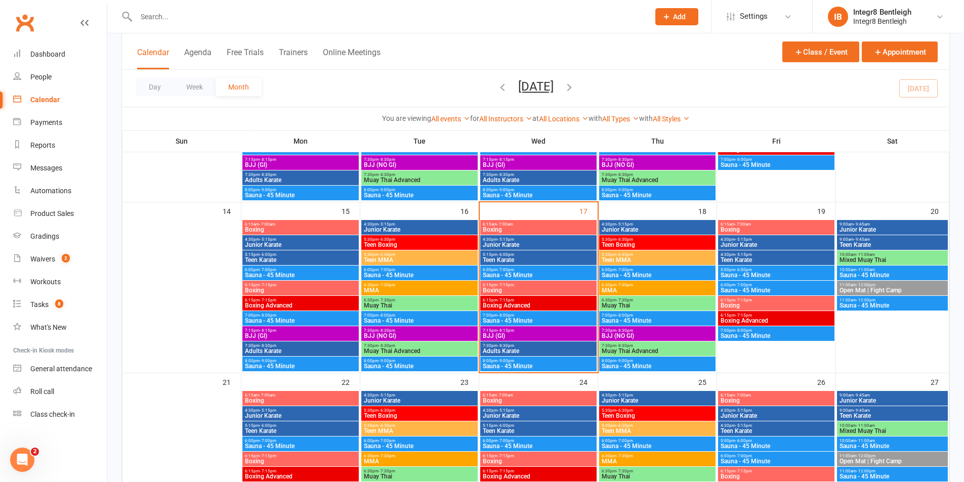
click at [493, 258] on span "Teen Karate" at bounding box center [538, 260] width 112 height 6
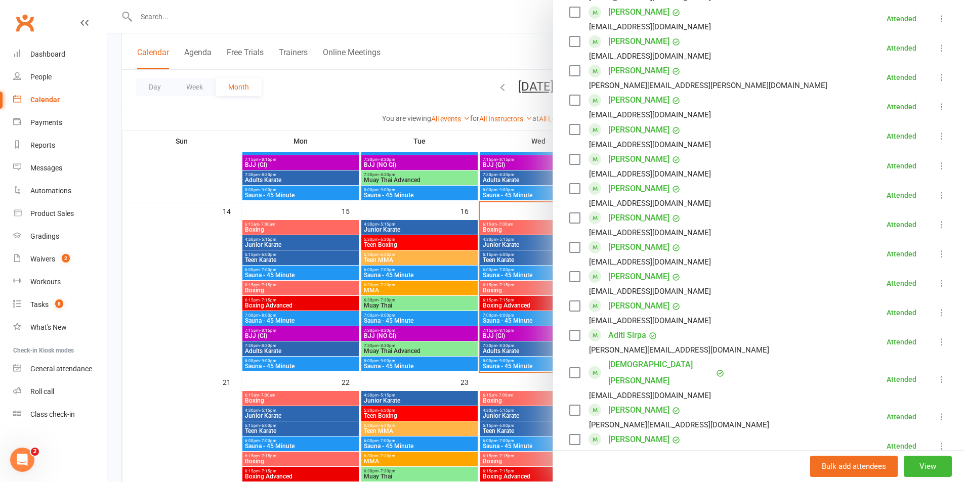
scroll to position [557, 0]
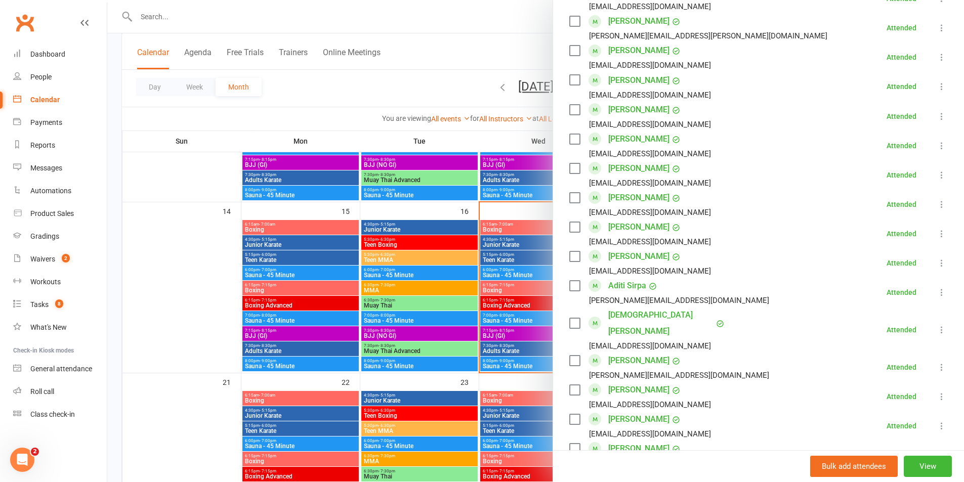
drag, startPoint x: 416, startPoint y: 216, endPoint x: 361, endPoint y: 106, distance: 123.3
click at [416, 216] on div at bounding box center [535, 241] width 857 height 482
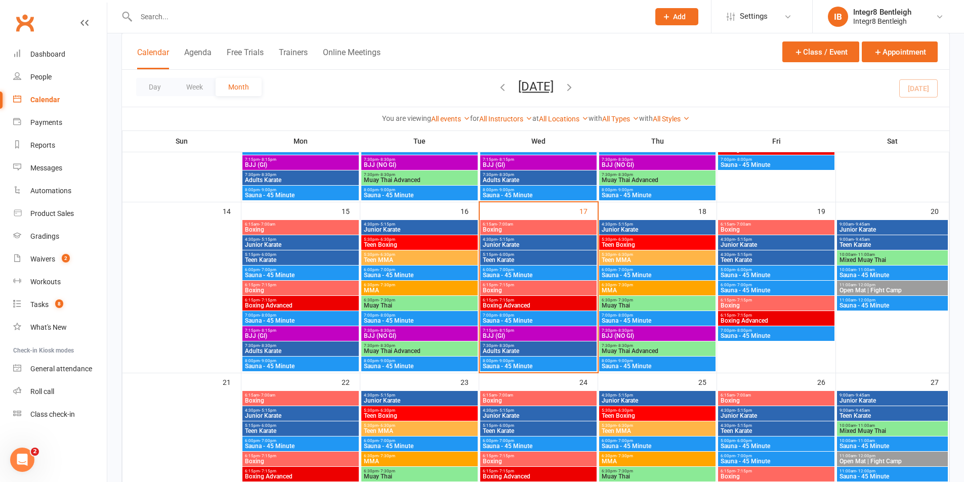
click at [323, 15] on input "text" at bounding box center [387, 17] width 509 height 14
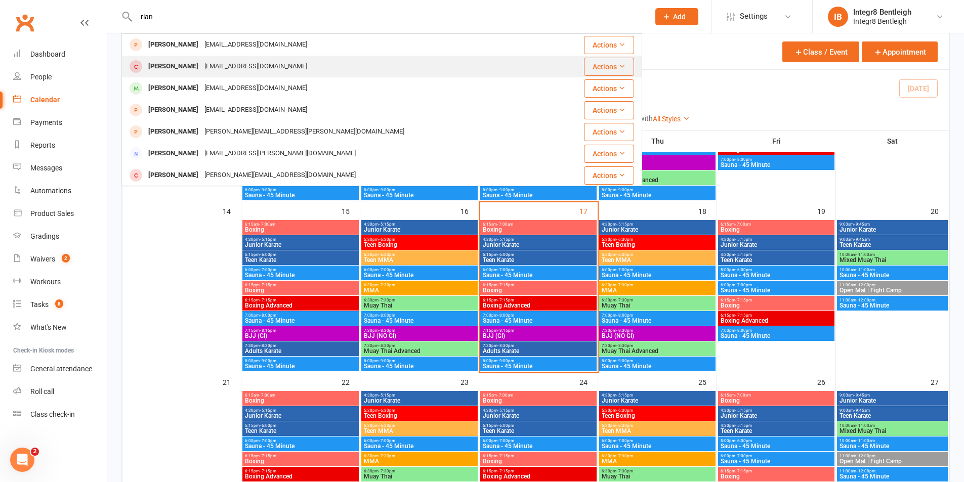
type input "rian"
click at [296, 60] on div "Rand Riman rand.riman@hotmail.com" at bounding box center [338, 66] width 432 height 21
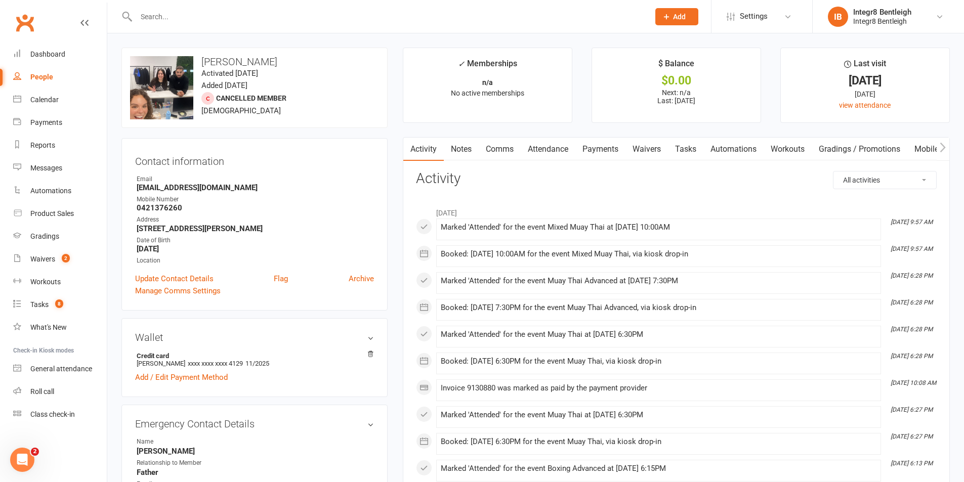
click at [457, 154] on link "Notes" at bounding box center [461, 149] width 35 height 23
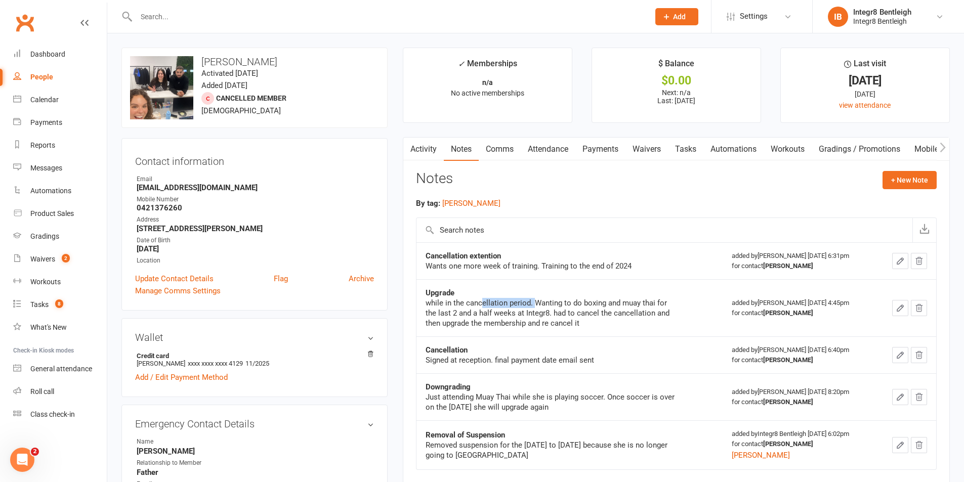
drag, startPoint x: 480, startPoint y: 303, endPoint x: 534, endPoint y: 303, distance: 54.1
click at [534, 303] on div "while in the cancellation period. Wanting to do boxing and muay thai for the la…" at bounding box center [551, 313] width 253 height 30
click at [553, 298] on div "while in the cancellation period. Wanting to do boxing and muay thai for the la…" at bounding box center [551, 313] width 253 height 30
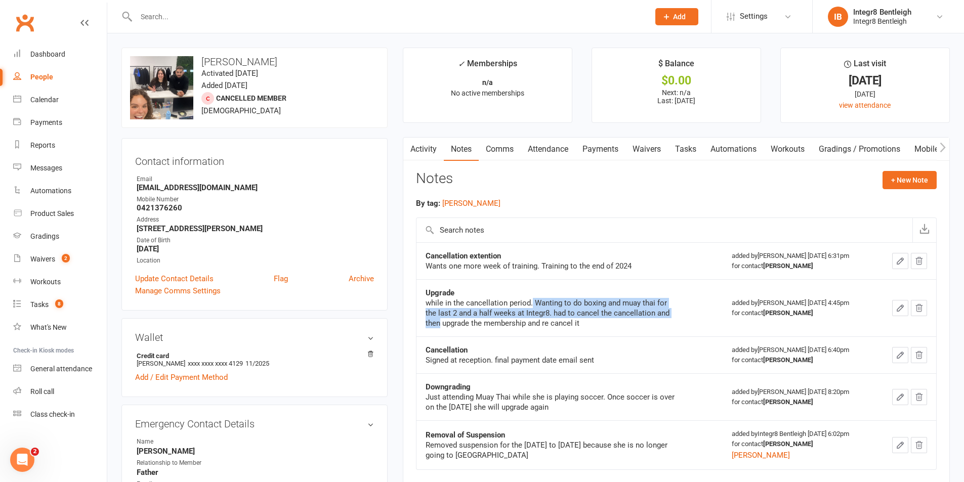
drag, startPoint x: 532, startPoint y: 304, endPoint x: 687, endPoint y: 314, distance: 154.6
click at [687, 314] on div "Upgrade while in the cancellation period. Wanting to do boxing and muay thai fo…" at bounding box center [569, 308] width 288 height 40
click at [569, 329] on td "Upgrade while in the cancellation period. Wanting to do boxing and muay thai fo…" at bounding box center [569, 307] width 307 height 57
click at [429, 151] on link "Activity" at bounding box center [423, 149] width 40 height 23
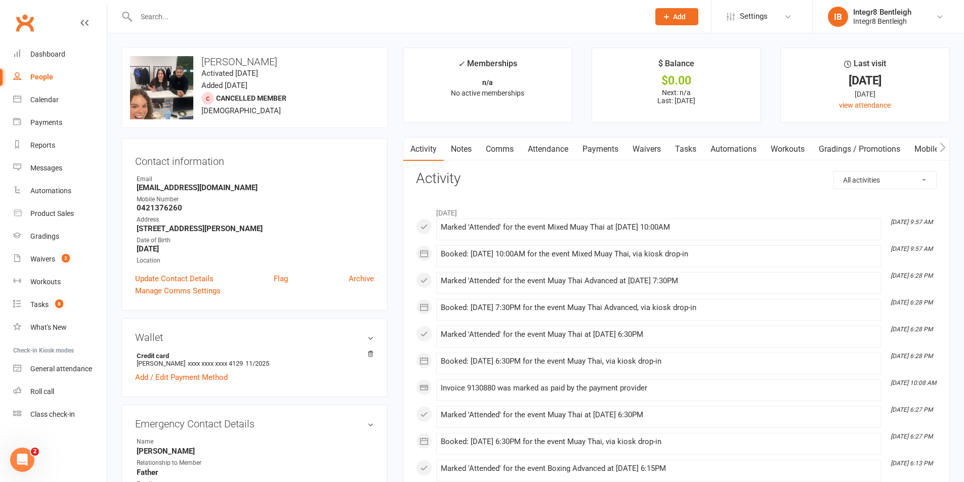
click at [553, 144] on link "Attendance" at bounding box center [548, 149] width 55 height 23
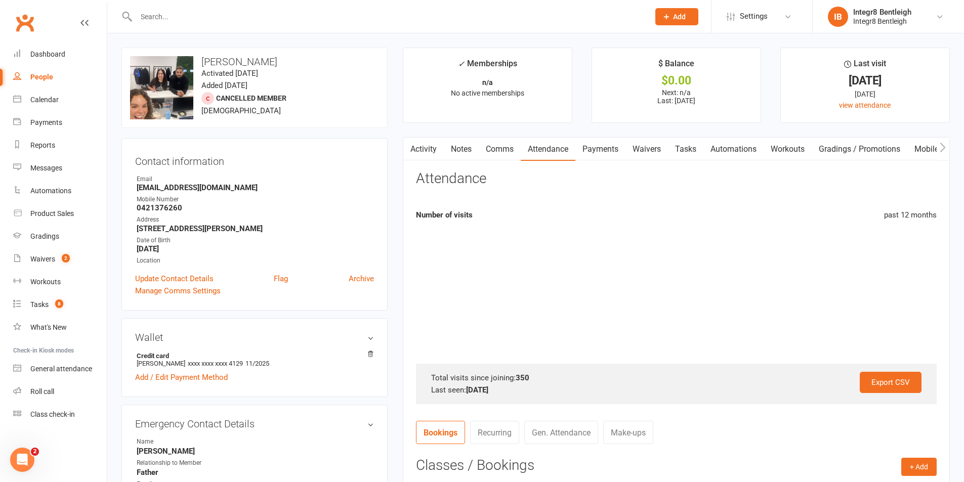
click at [421, 150] on link "Activity" at bounding box center [423, 149] width 40 height 23
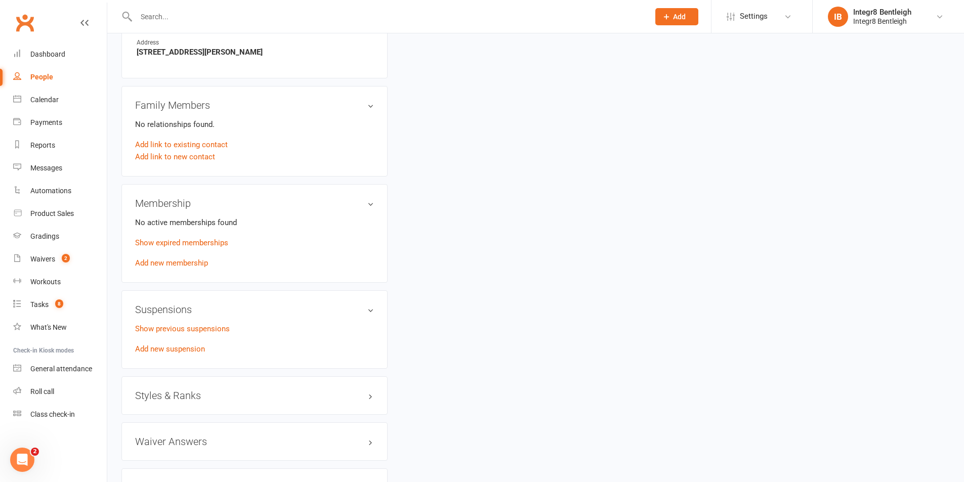
scroll to position [557, 0]
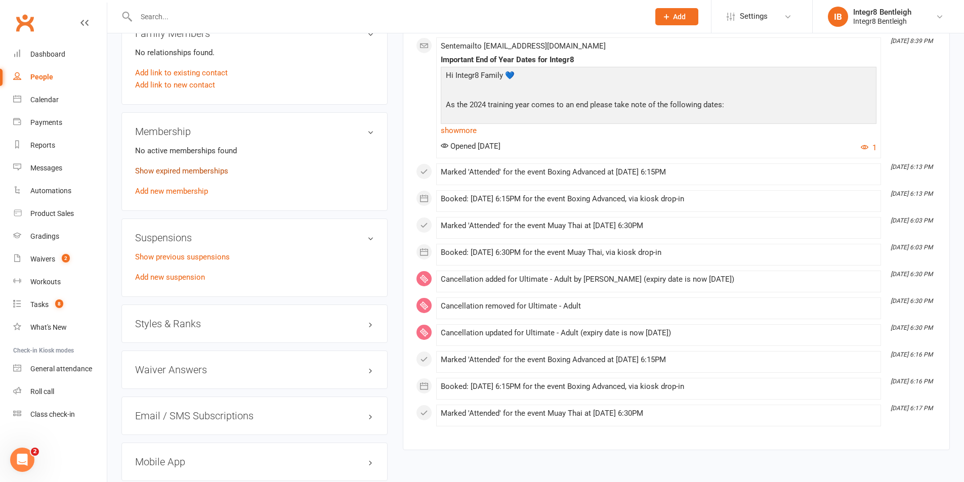
click at [212, 173] on link "Show expired memberships" at bounding box center [181, 170] width 93 height 9
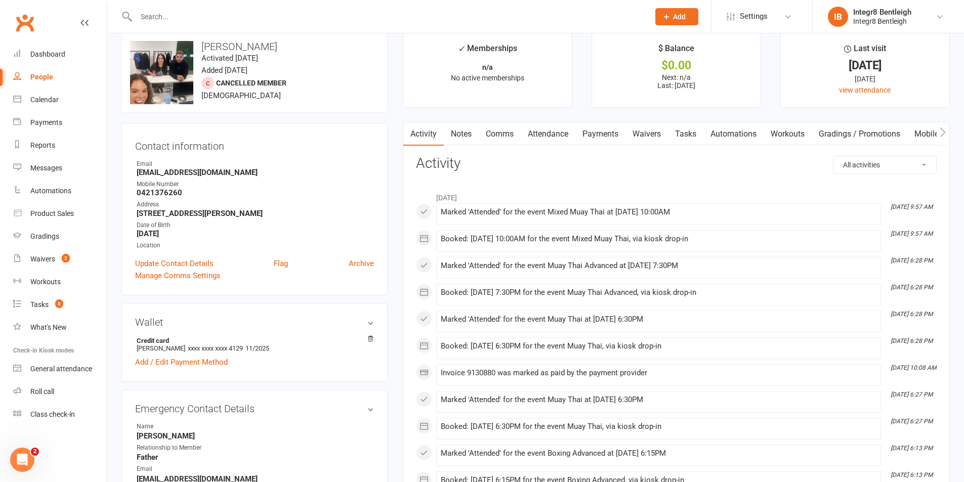
scroll to position [0, 0]
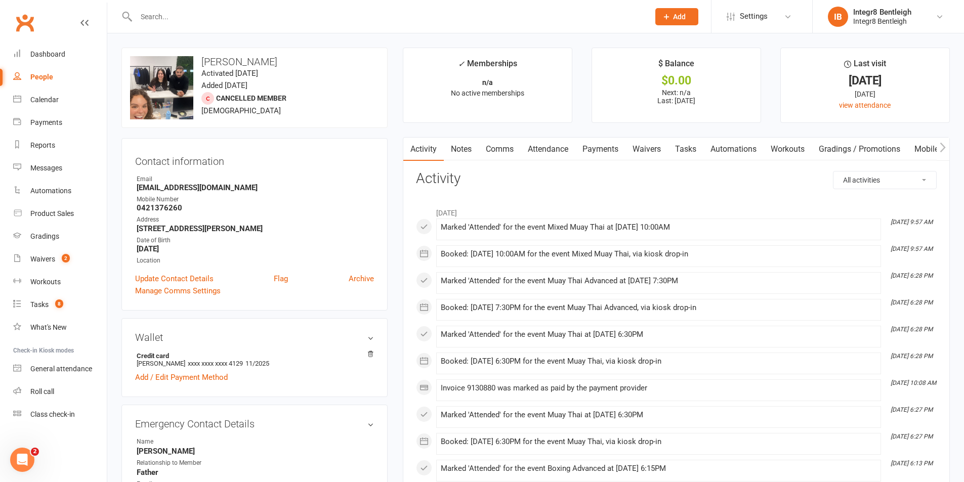
click at [459, 150] on link "Notes" at bounding box center [461, 149] width 35 height 23
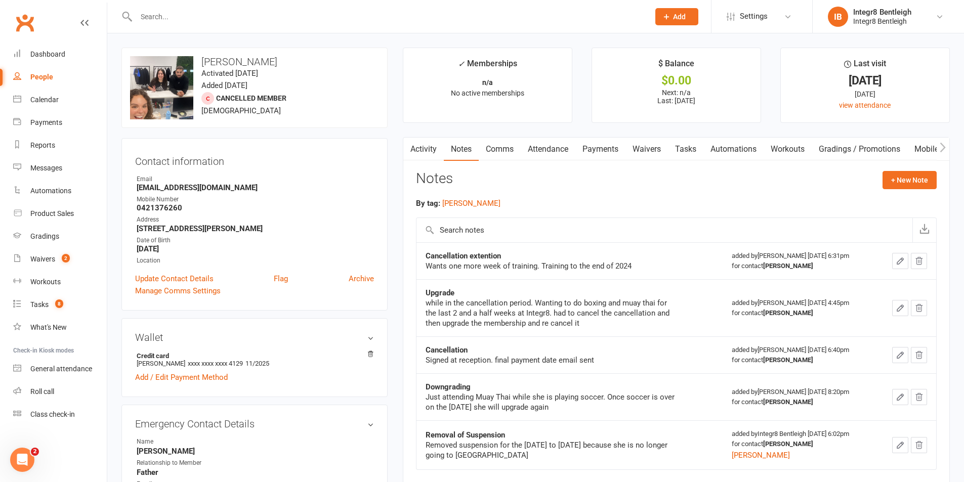
click at [415, 141] on button "button" at bounding box center [409, 149] width 13 height 23
click at [179, 12] on input "text" at bounding box center [387, 17] width 509 height 14
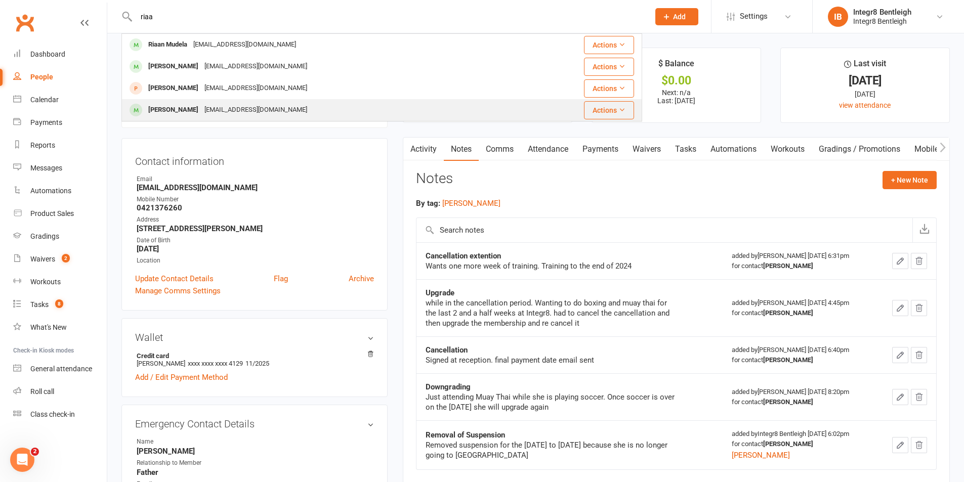
type input "riaa"
click at [228, 103] on div "linakats1@gmail.com" at bounding box center [255, 110] width 109 height 15
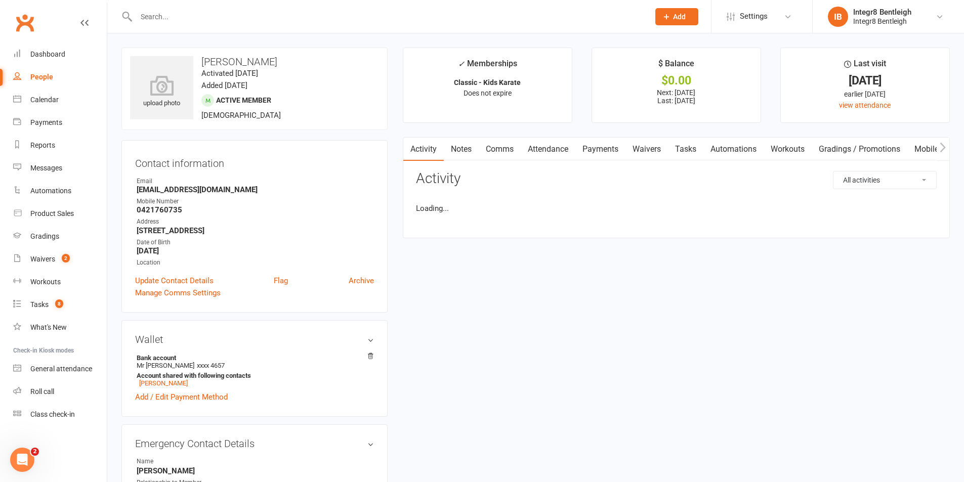
click at [256, 14] on input "text" at bounding box center [387, 17] width 509 height 14
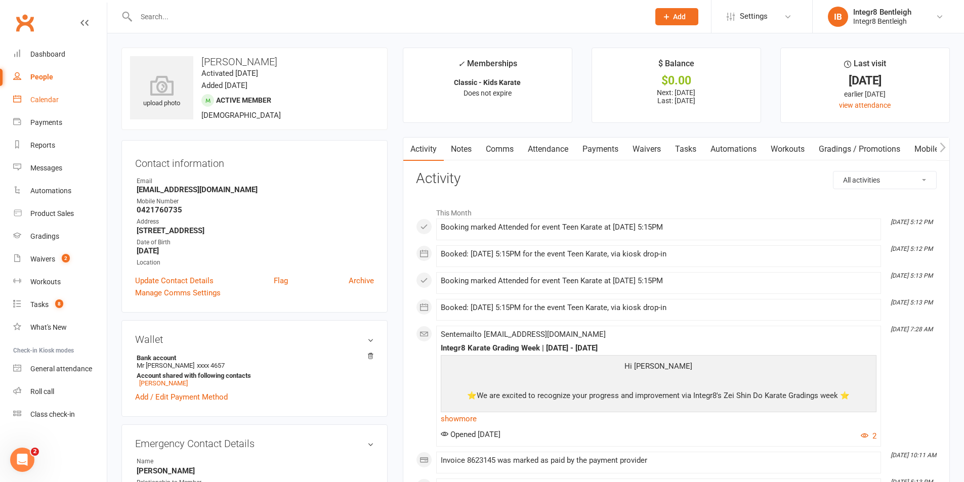
click at [68, 98] on link "Calendar" at bounding box center [60, 100] width 94 height 23
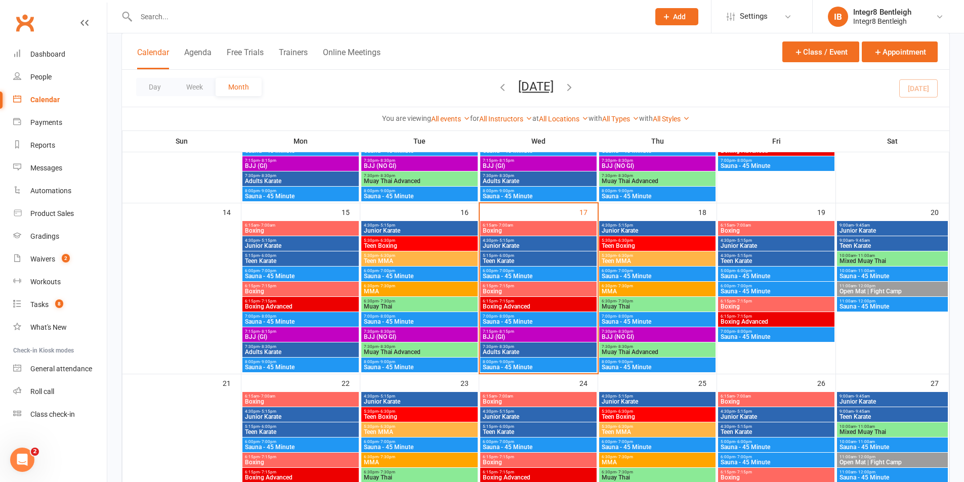
scroll to position [354, 0]
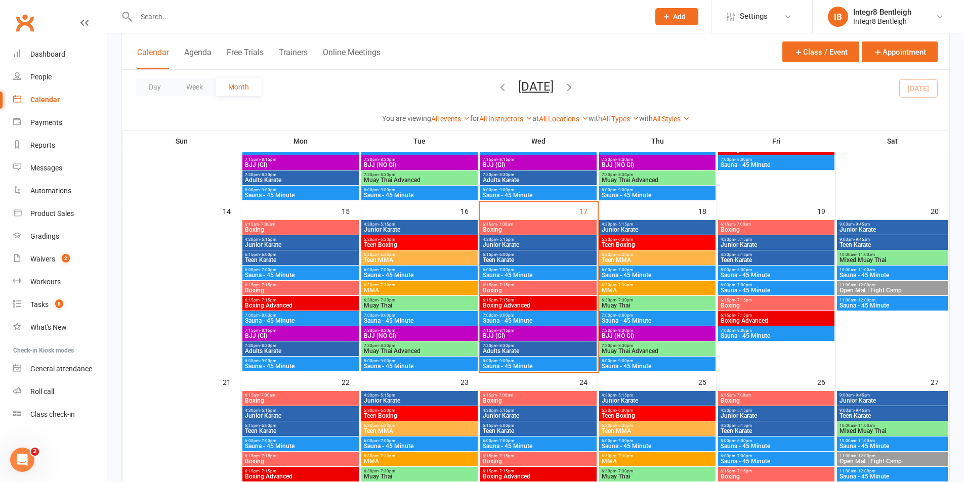
click at [312, 287] on span "Boxing" at bounding box center [300, 290] width 112 height 6
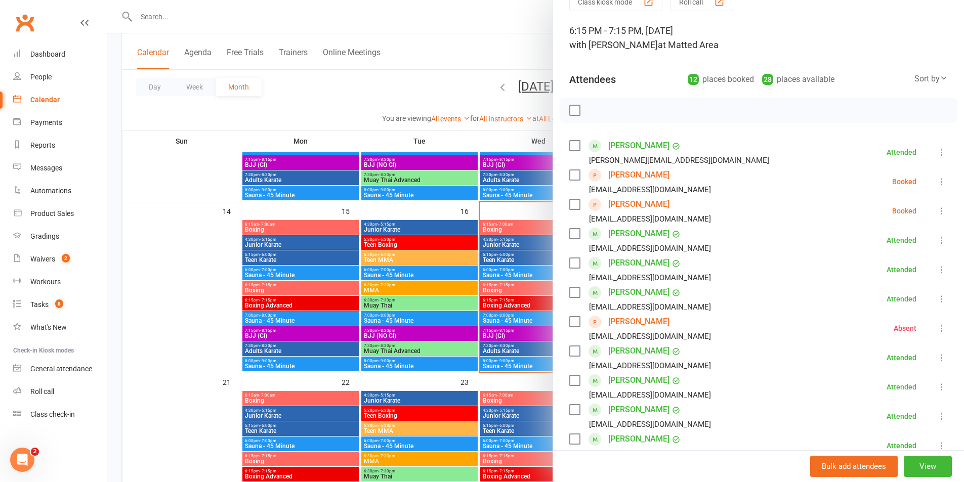
scroll to position [101, 0]
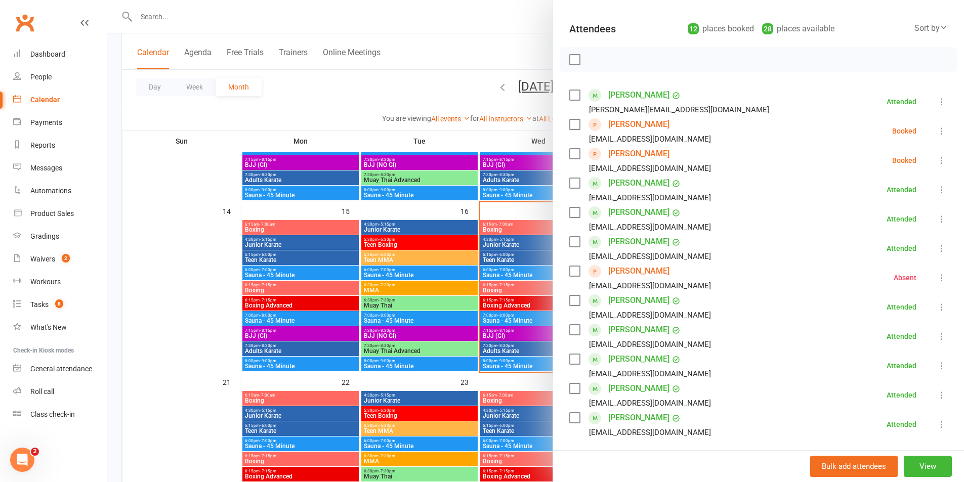
click at [344, 279] on div at bounding box center [535, 241] width 857 height 482
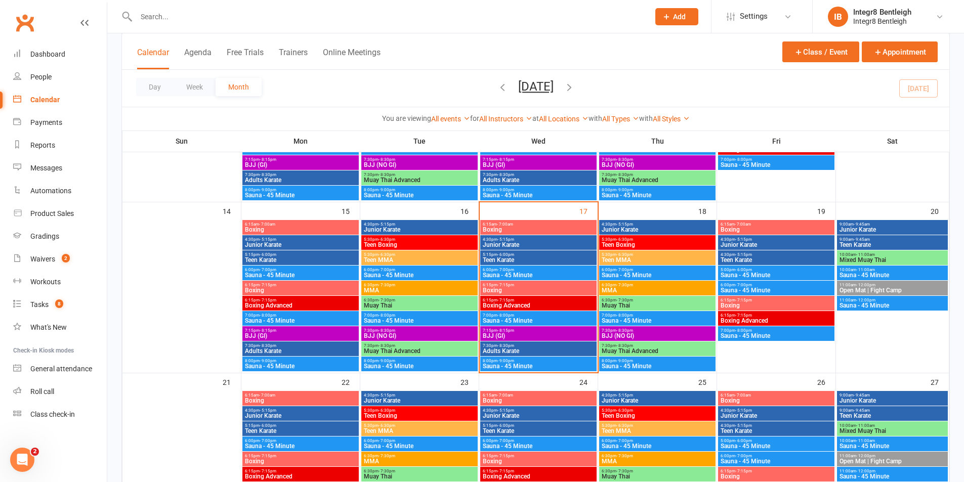
click at [309, 254] on span "5:15pm - 6:00pm" at bounding box center [300, 254] width 112 height 5
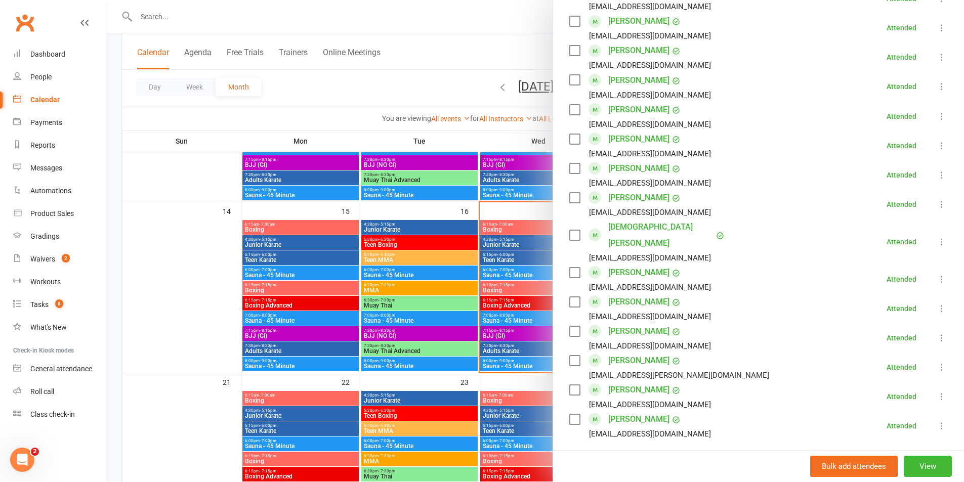
scroll to position [607, 0]
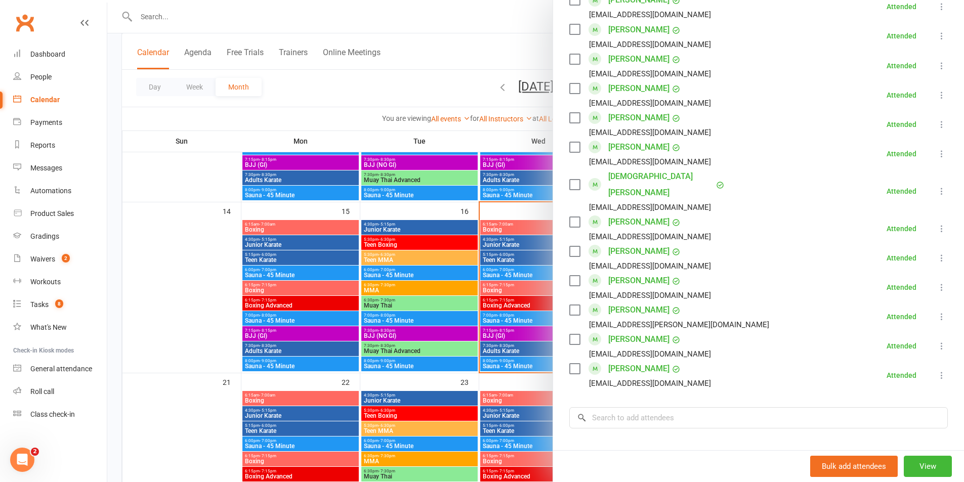
click at [441, 277] on div at bounding box center [535, 241] width 857 height 482
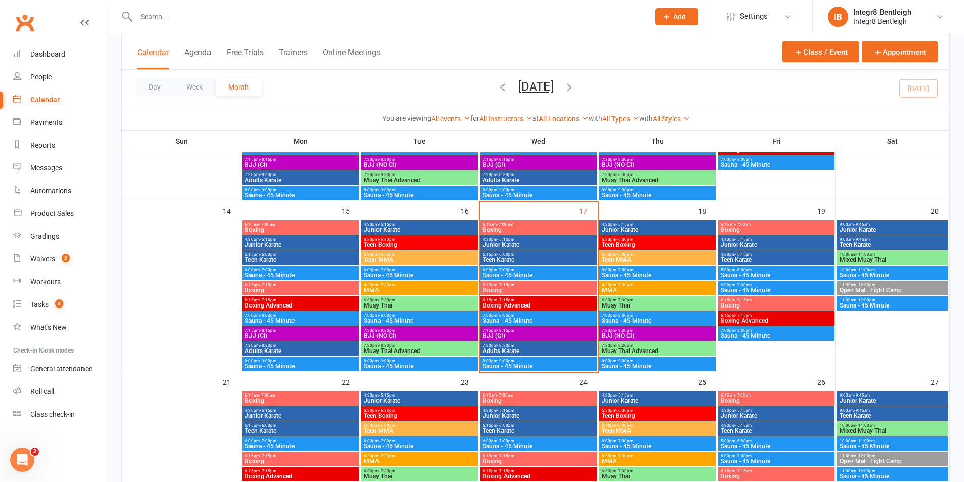
click at [527, 256] on span "5:15pm - 6:00pm" at bounding box center [538, 254] width 112 height 5
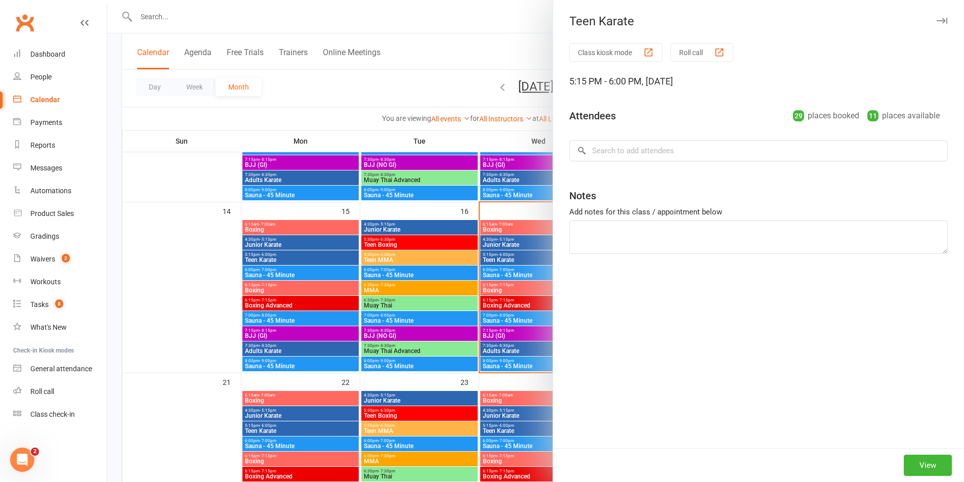
click at [523, 251] on div at bounding box center [535, 241] width 857 height 482
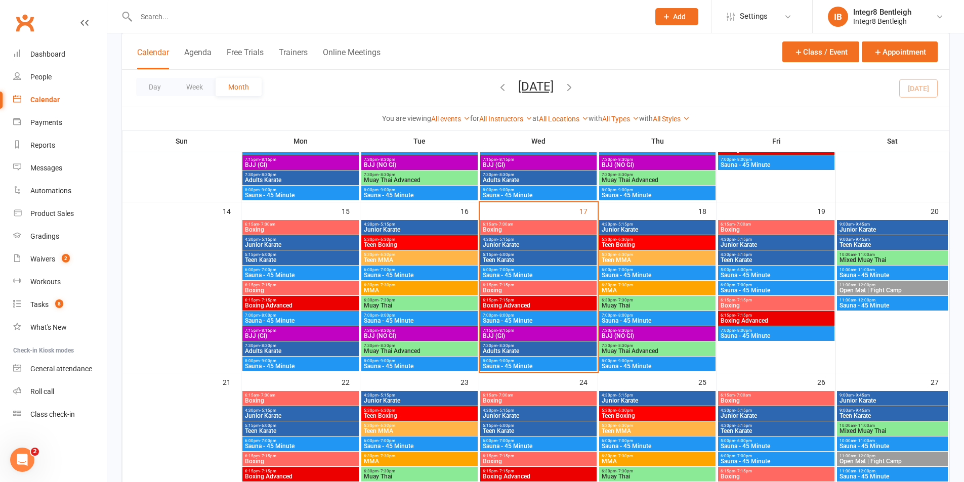
click at [523, 243] on span "Junior Karate" at bounding box center [538, 245] width 112 height 6
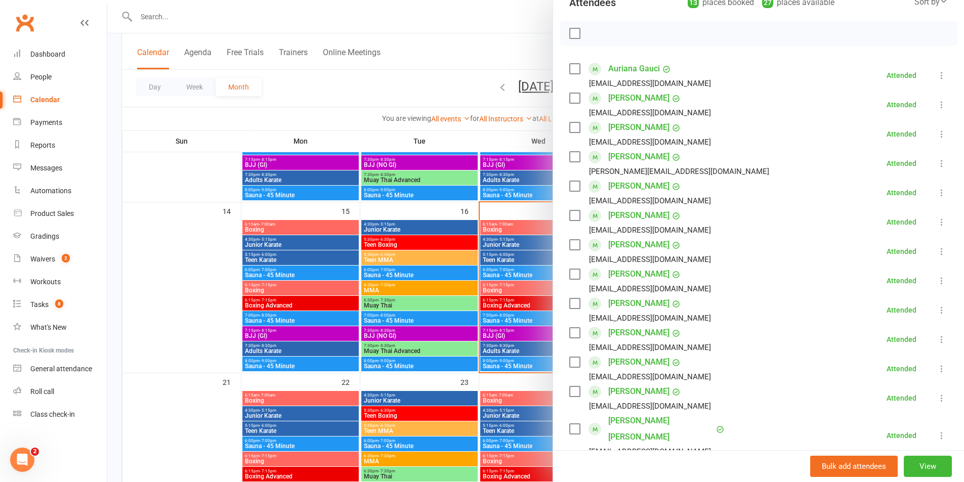
scroll to position [152, 0]
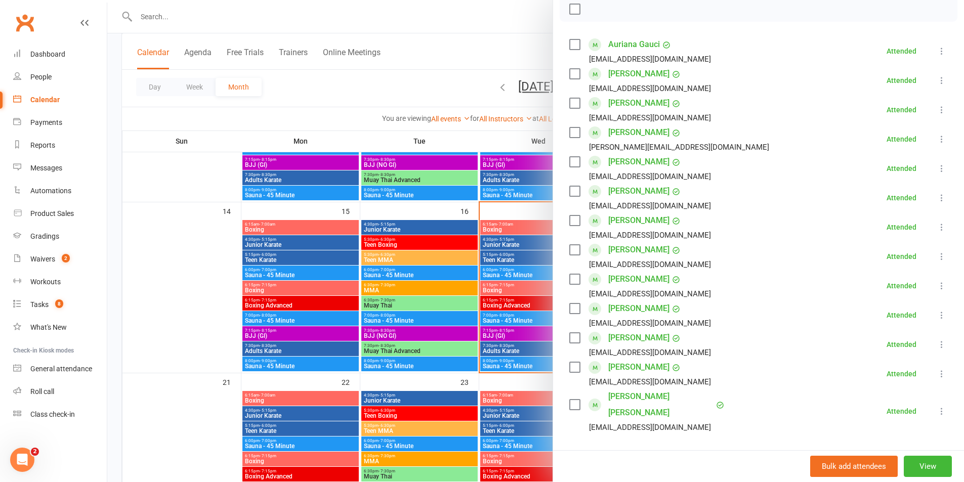
click at [490, 259] on div at bounding box center [535, 241] width 857 height 482
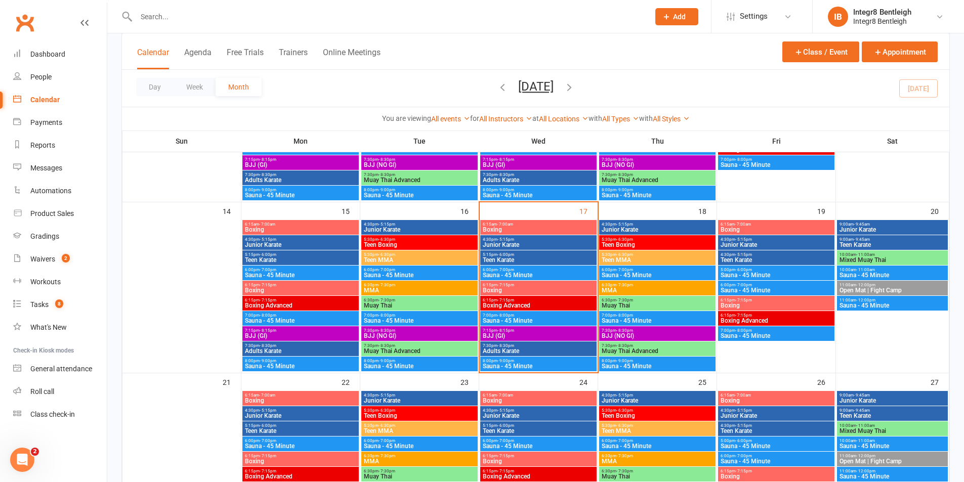
click at [515, 258] on span "Teen Karate" at bounding box center [538, 260] width 112 height 6
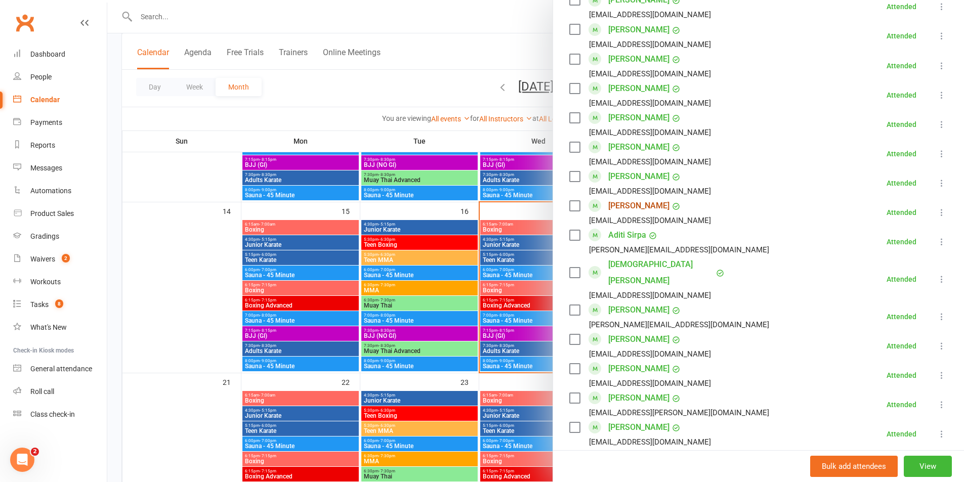
scroll to position [658, 0]
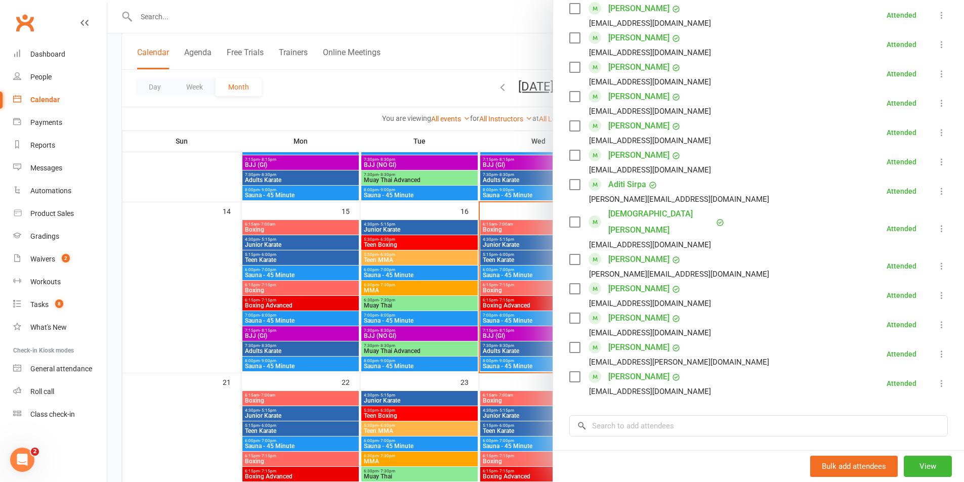
click at [274, 266] on div at bounding box center [535, 241] width 857 height 482
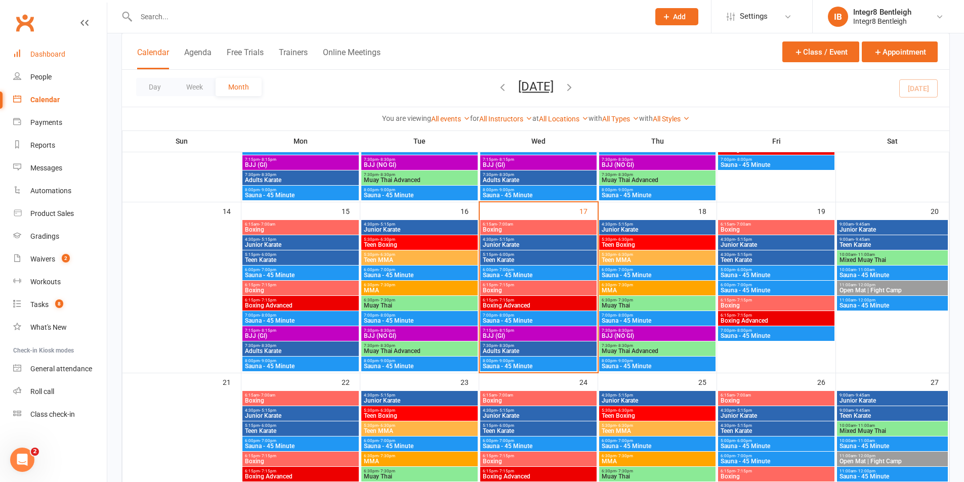
click at [43, 63] on link "Dashboard" at bounding box center [60, 54] width 94 height 23
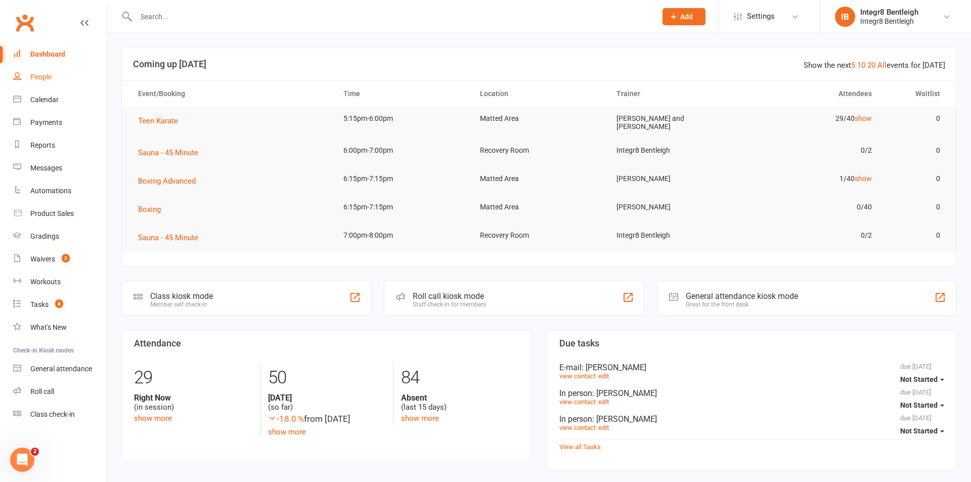
click at [42, 74] on div "People" at bounding box center [40, 77] width 21 height 8
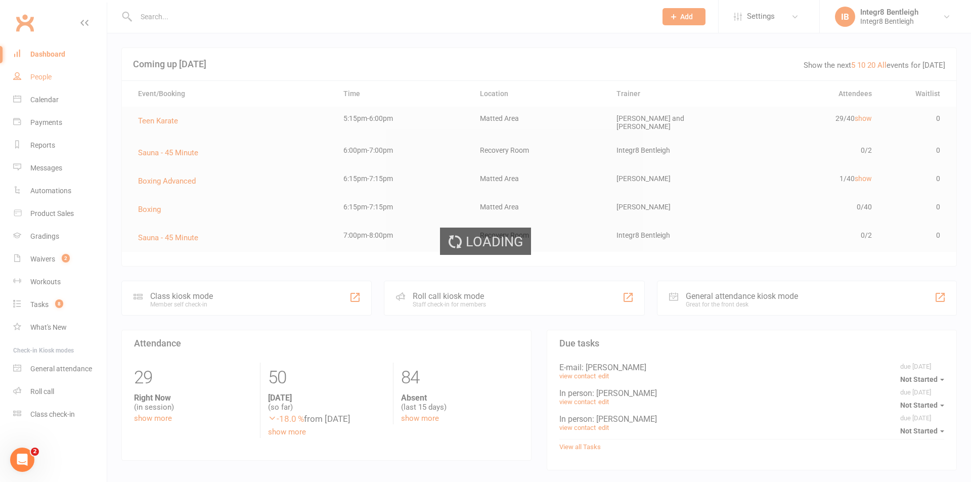
select select "25"
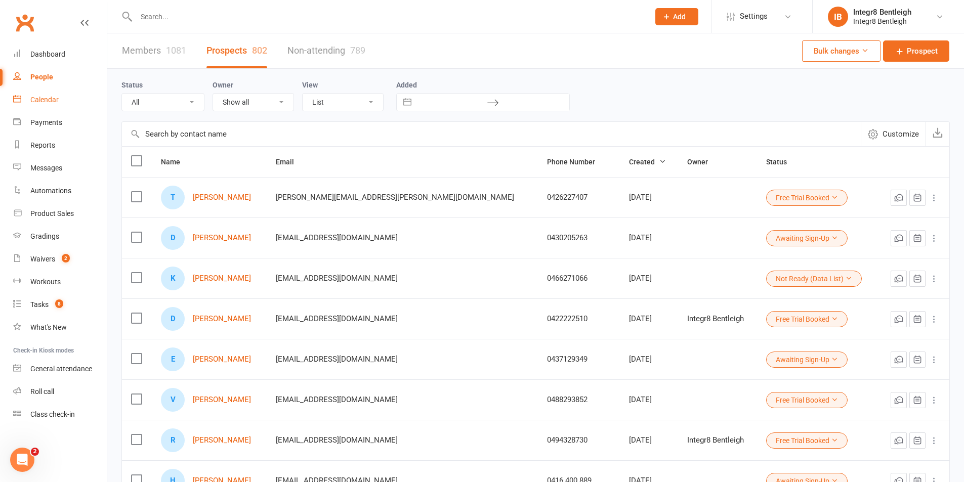
click at [26, 104] on link "Calendar" at bounding box center [60, 100] width 94 height 23
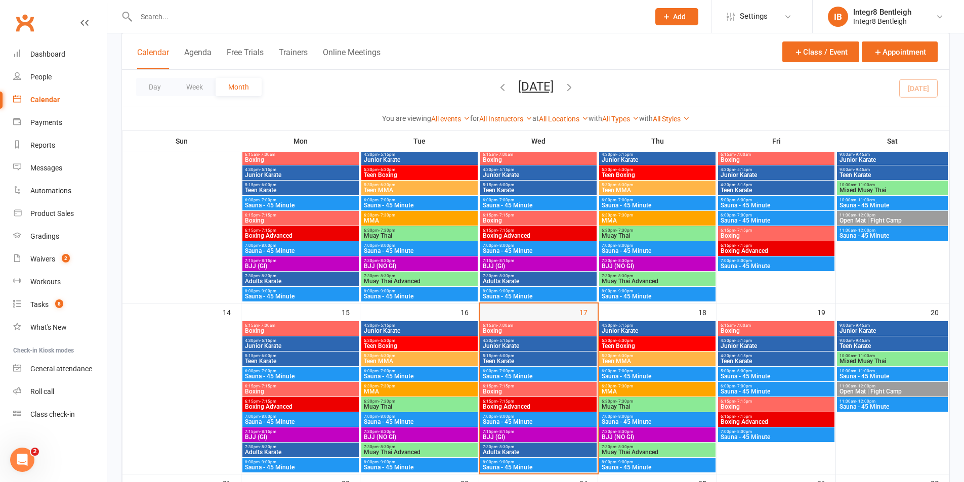
scroll to position [354, 0]
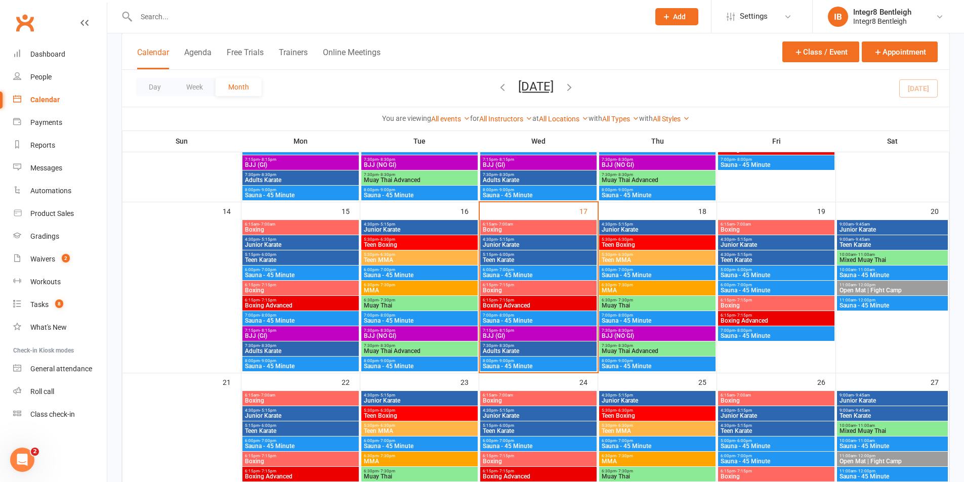
click at [186, 20] on input "text" at bounding box center [387, 17] width 509 height 14
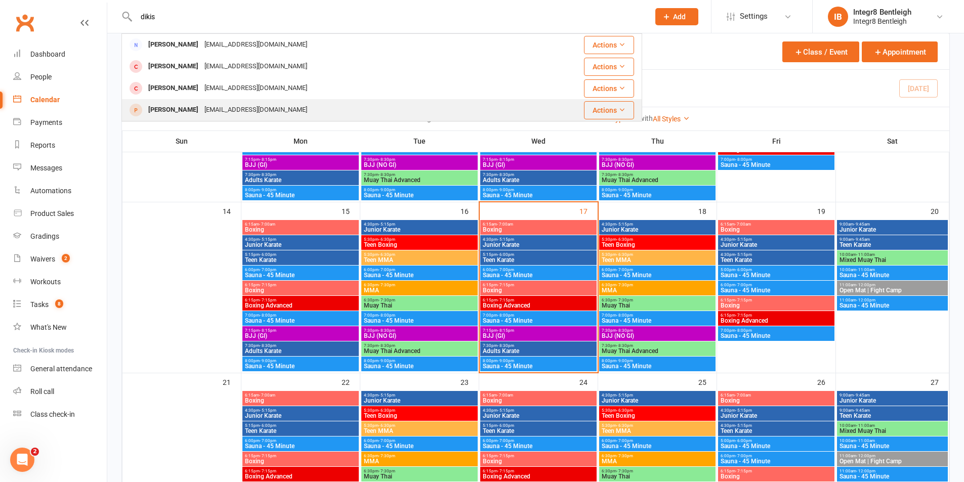
type input "dikis"
click at [273, 109] on div "[PERSON_NAME] [EMAIL_ADDRESS][DOMAIN_NAME]" at bounding box center [321, 110] width 398 height 21
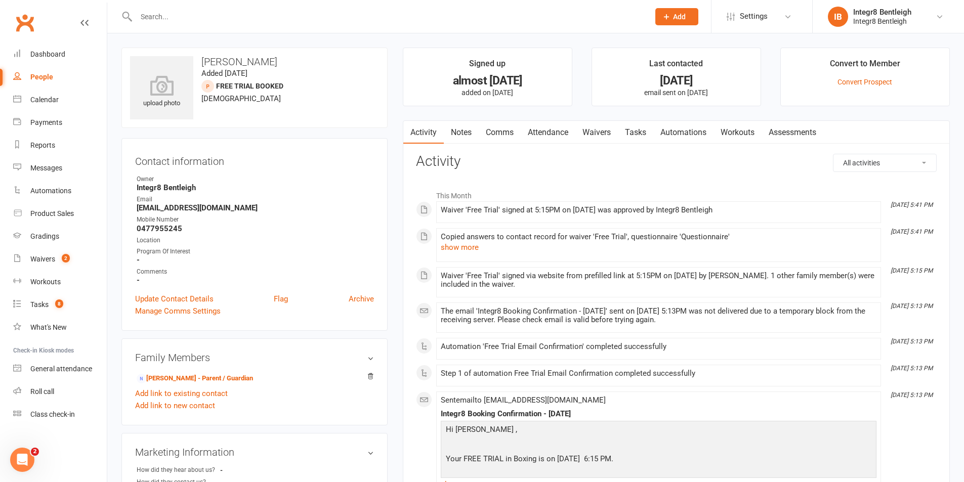
click at [469, 134] on link "Notes" at bounding box center [461, 132] width 35 height 23
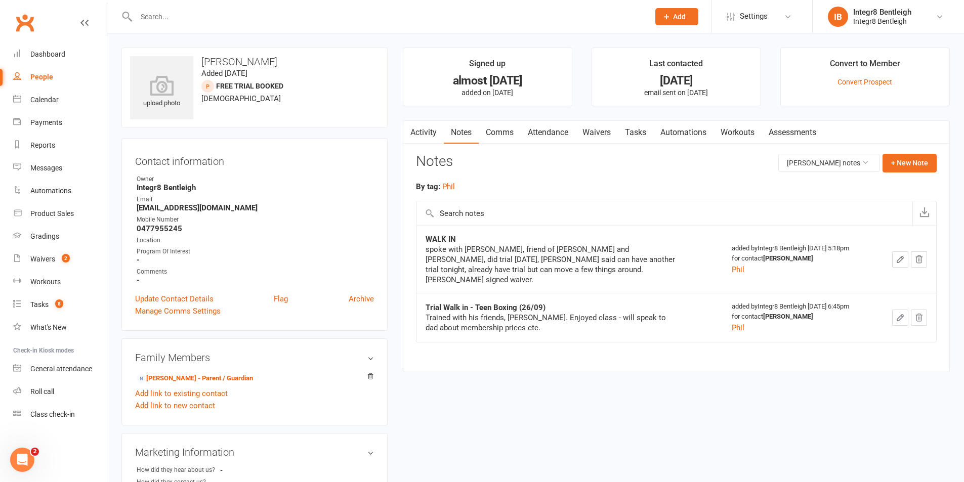
click at [424, 136] on link "Activity" at bounding box center [423, 132] width 40 height 23
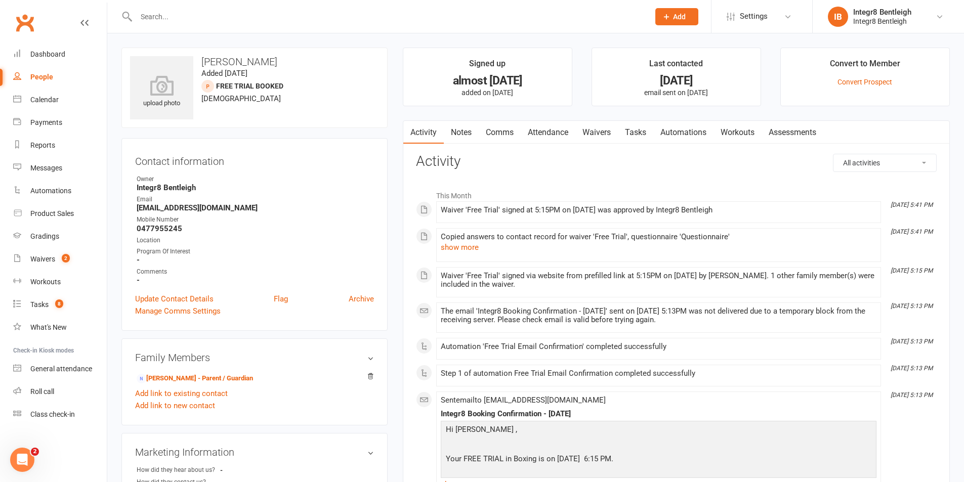
click at [606, 121] on link "Waivers" at bounding box center [596, 132] width 42 height 23
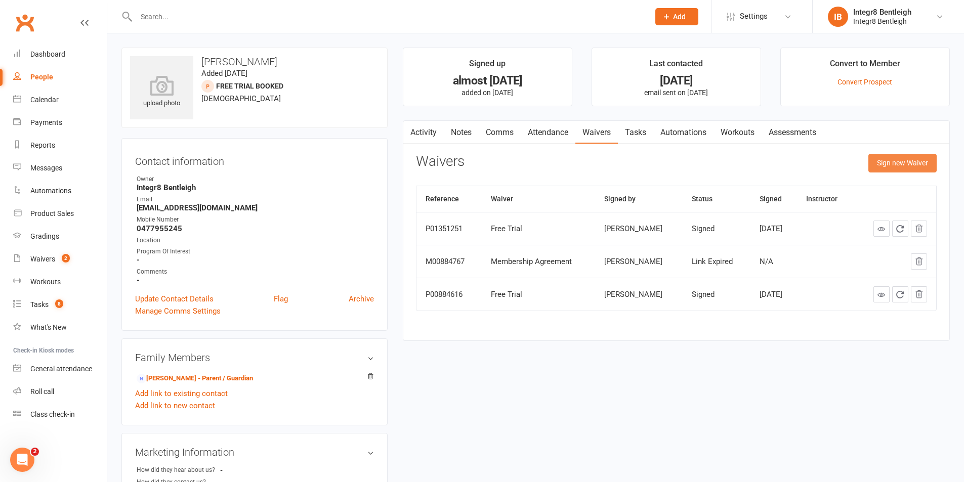
click at [884, 159] on button "Sign new Waiver" at bounding box center [902, 163] width 68 height 18
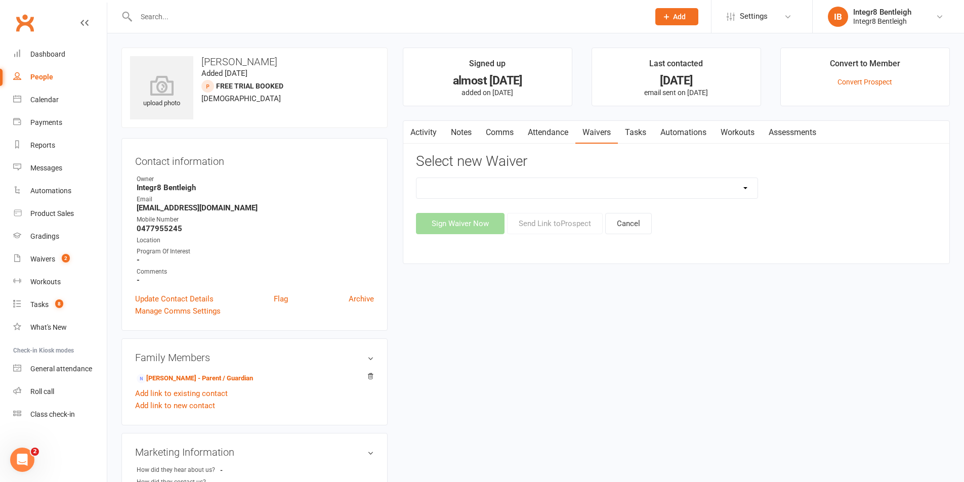
click at [643, 184] on select "10 Class Pass Cancellation Free Trial Hold Membership Document Mobility Worksho…" at bounding box center [586, 188] width 341 height 20
select select "10847"
click at [416, 178] on select "10 Class Pass Cancellation Free Trial Hold Membership Document Mobility Worksho…" at bounding box center [586, 188] width 341 height 20
click at [553, 226] on button "Send Link to Prospect" at bounding box center [555, 223] width 96 height 21
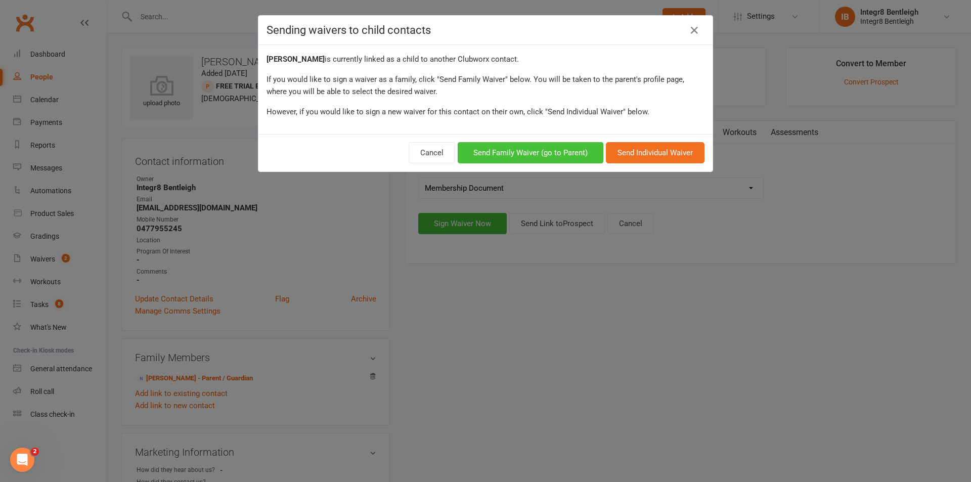
click at [556, 154] on button "Send Family Waiver (go to Parent)" at bounding box center [531, 152] width 146 height 21
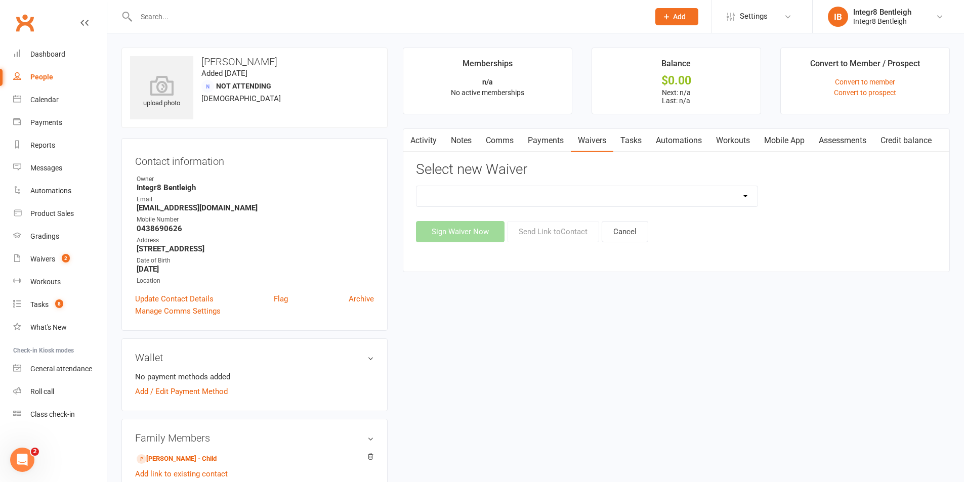
click at [574, 188] on select "10 Class Pass Cancellation Free Trial Hold Membership Document Mobility Worksho…" at bounding box center [586, 196] width 341 height 20
select select "10847"
click at [416, 186] on select "10 Class Pass Cancellation Free Trial Hold Membership Document Mobility Worksho…" at bounding box center [586, 196] width 341 height 20
click at [551, 239] on button "Send Link to Contact" at bounding box center [553, 231] width 92 height 21
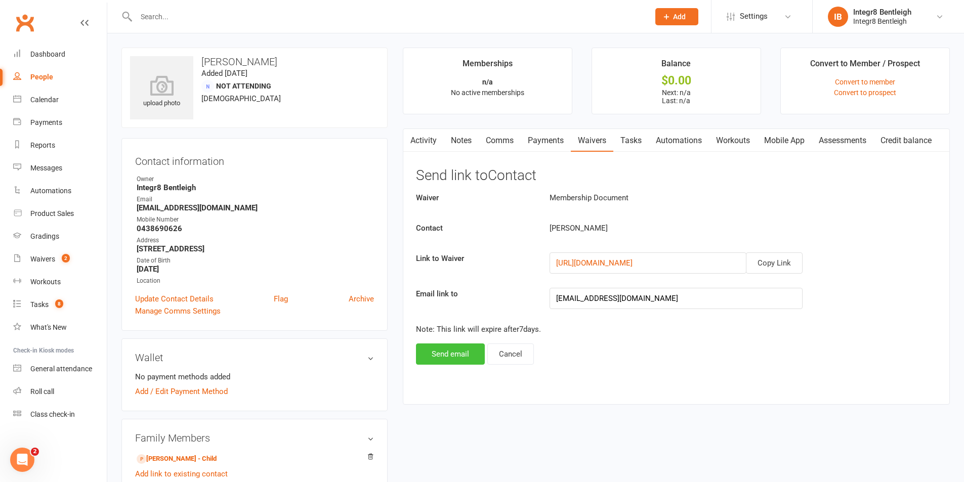
click at [465, 346] on button "Send email" at bounding box center [450, 354] width 69 height 21
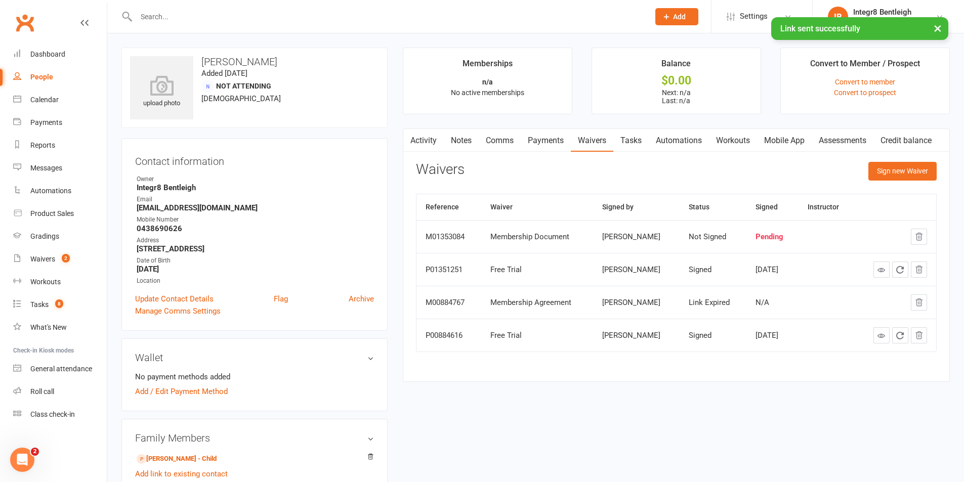
click at [425, 146] on link "Activity" at bounding box center [423, 140] width 40 height 23
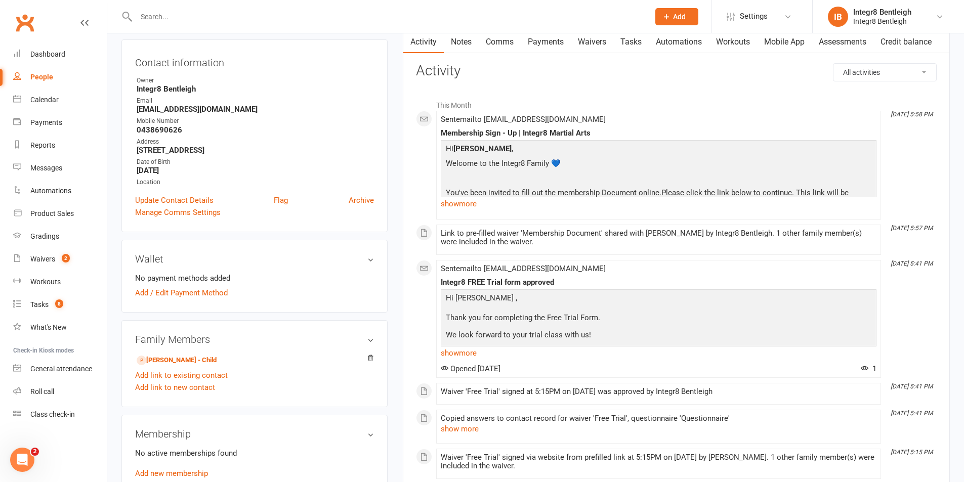
scroll to position [101, 0]
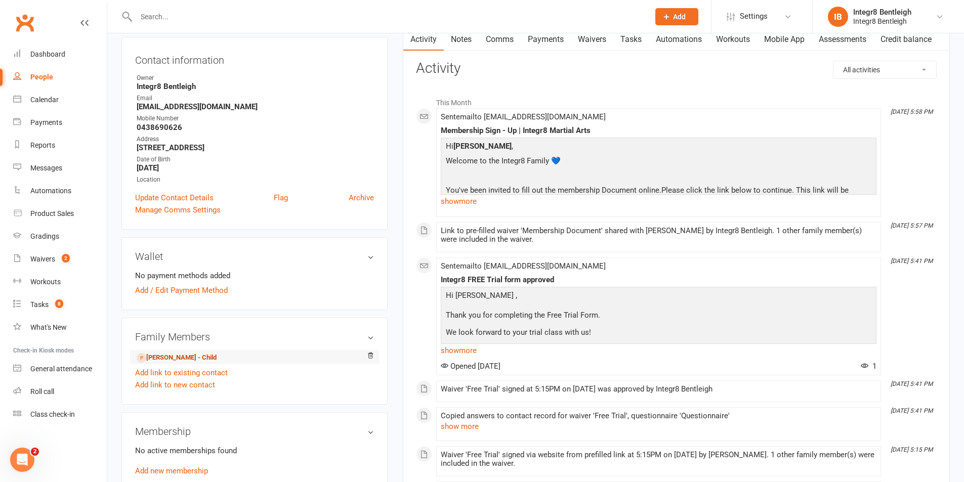
click at [177, 357] on link "[PERSON_NAME] - Child" at bounding box center [177, 358] width 80 height 11
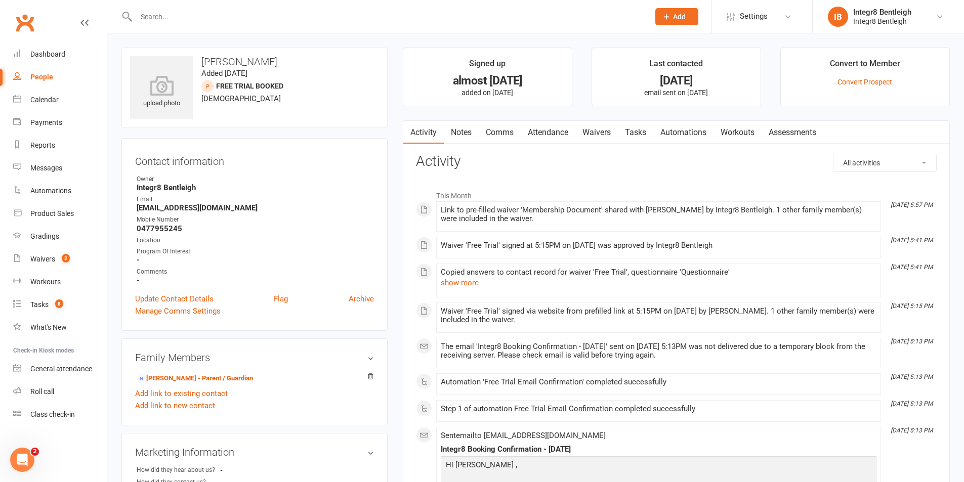
click at [456, 130] on link "Notes" at bounding box center [461, 132] width 35 height 23
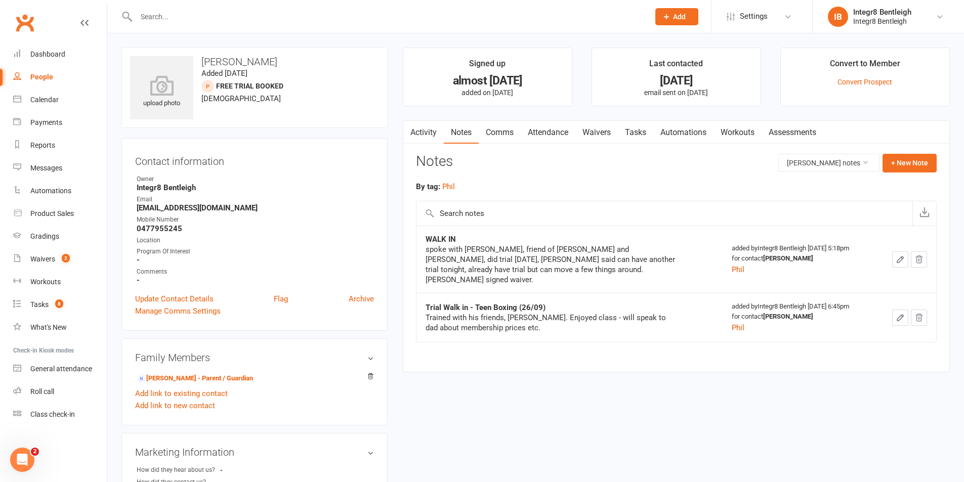
click at [424, 130] on link "Activity" at bounding box center [423, 132] width 40 height 23
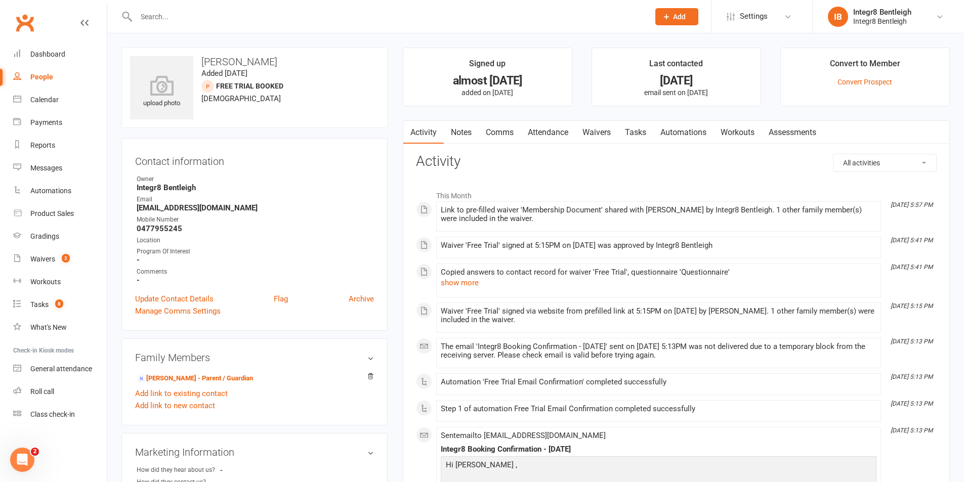
scroll to position [51, 0]
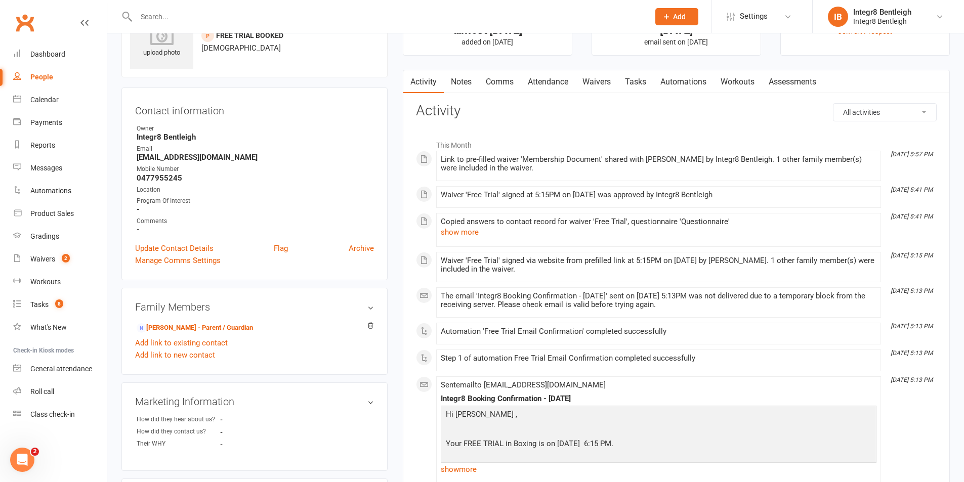
click at [194, 160] on strong "[EMAIL_ADDRESS][DOMAIN_NAME]" at bounding box center [255, 157] width 237 height 9
click at [220, 157] on strong "[EMAIL_ADDRESS][DOMAIN_NAME]" at bounding box center [255, 157] width 237 height 9
click at [194, 327] on link "[PERSON_NAME] - Parent / Guardian" at bounding box center [195, 328] width 116 height 11
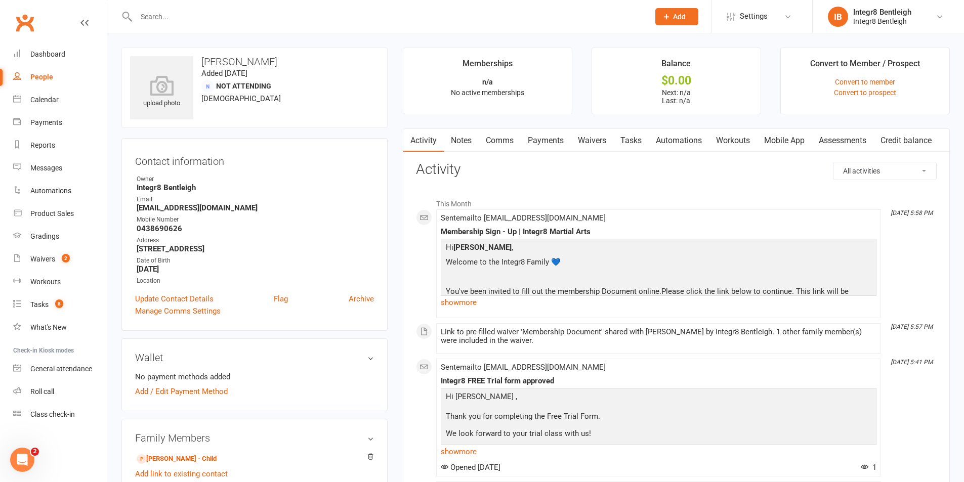
scroll to position [51, 0]
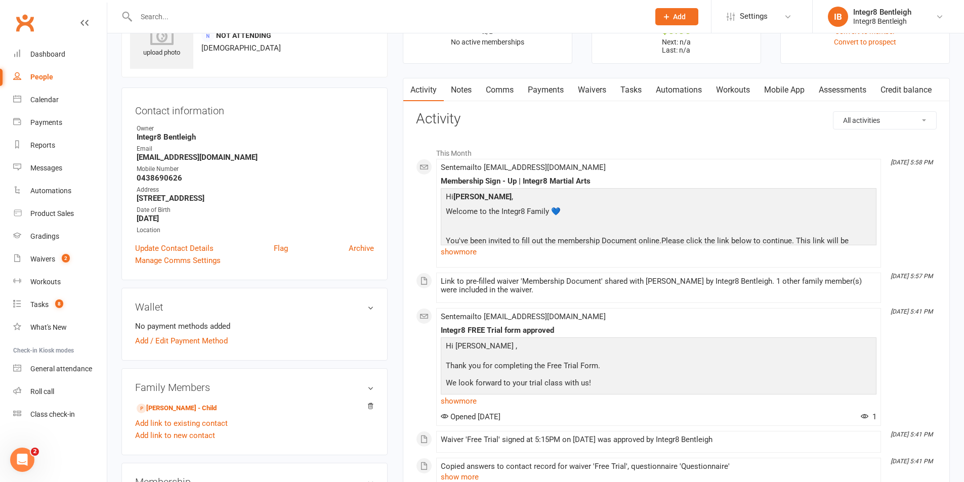
click at [454, 90] on link "Notes" at bounding box center [461, 89] width 35 height 23
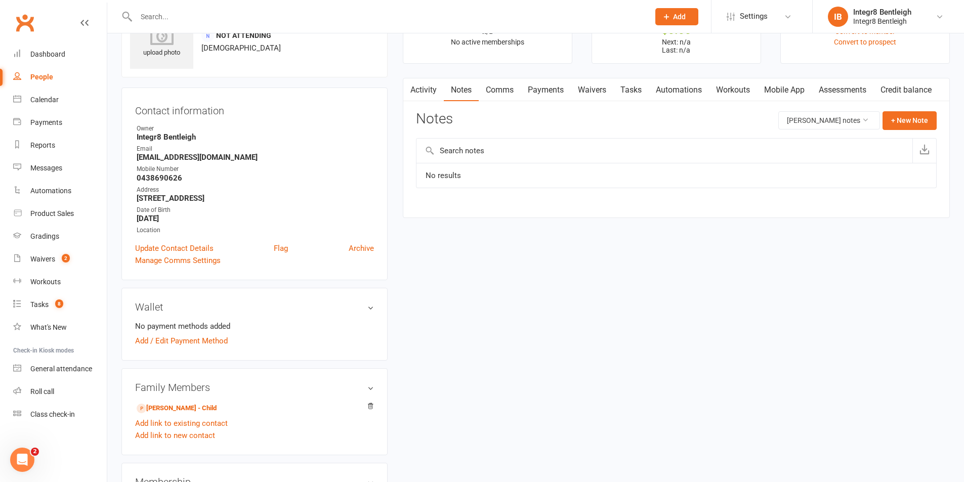
click at [420, 85] on link "Activity" at bounding box center [423, 89] width 40 height 23
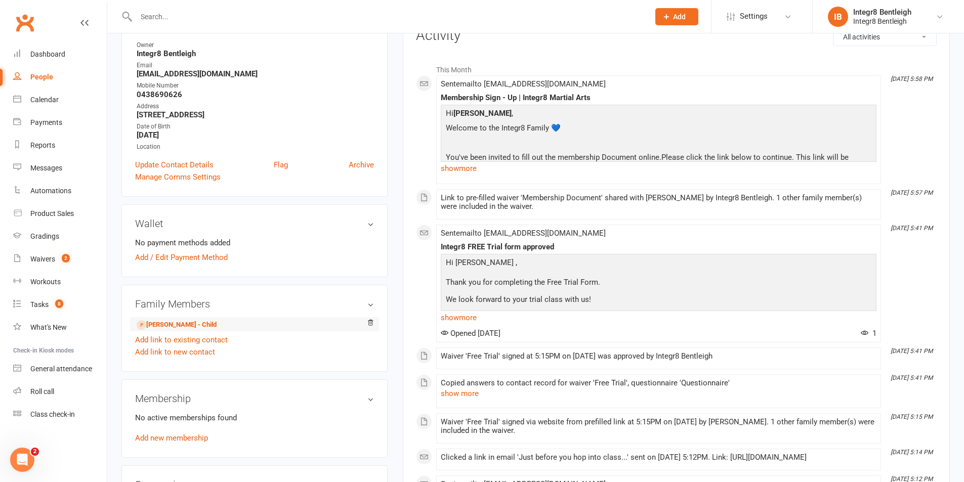
scroll to position [152, 0]
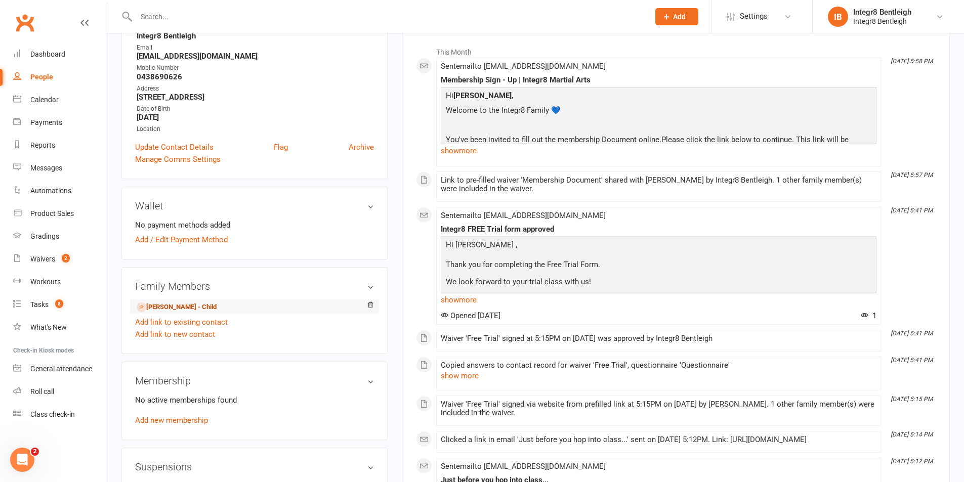
click at [186, 307] on link "[PERSON_NAME] - Child" at bounding box center [177, 307] width 80 height 11
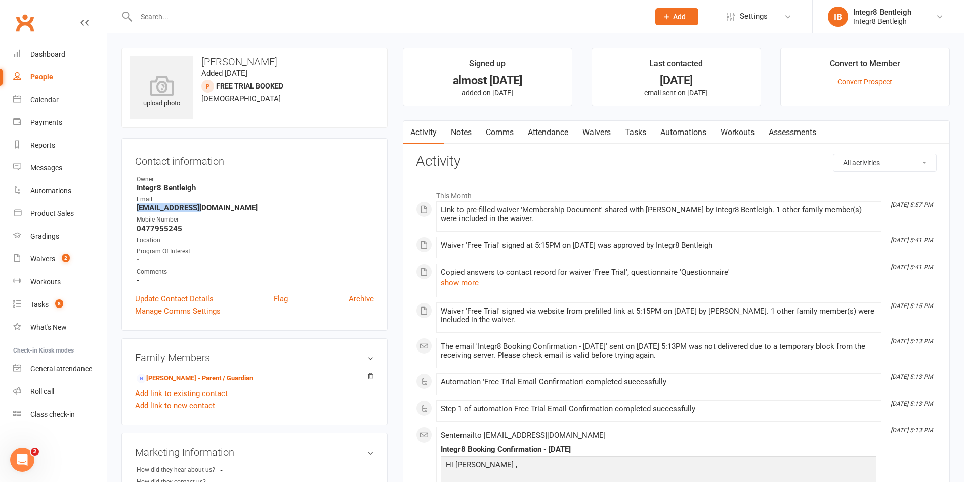
drag, startPoint x: 136, startPoint y: 210, endPoint x: 206, endPoint y: 208, distance: 69.8
click at [206, 208] on li "Email zakdatboss666@gmail.com" at bounding box center [254, 204] width 239 height 18
click at [228, 207] on strong "[EMAIL_ADDRESS][DOMAIN_NAME]" at bounding box center [255, 207] width 237 height 9
drag, startPoint x: 232, startPoint y: 207, endPoint x: 136, endPoint y: 207, distance: 95.6
click at [136, 207] on li "Email zakdatboss666@gmail.com" at bounding box center [254, 204] width 239 height 18
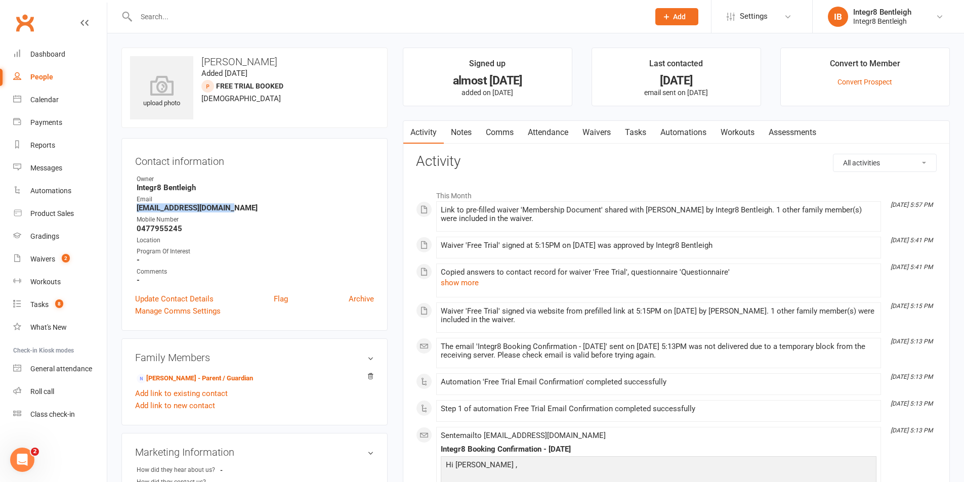
click at [156, 209] on strong "[EMAIL_ADDRESS][DOMAIN_NAME]" at bounding box center [255, 207] width 237 height 9
click at [178, 377] on link "[PERSON_NAME] - Parent / Guardian" at bounding box center [195, 378] width 116 height 11
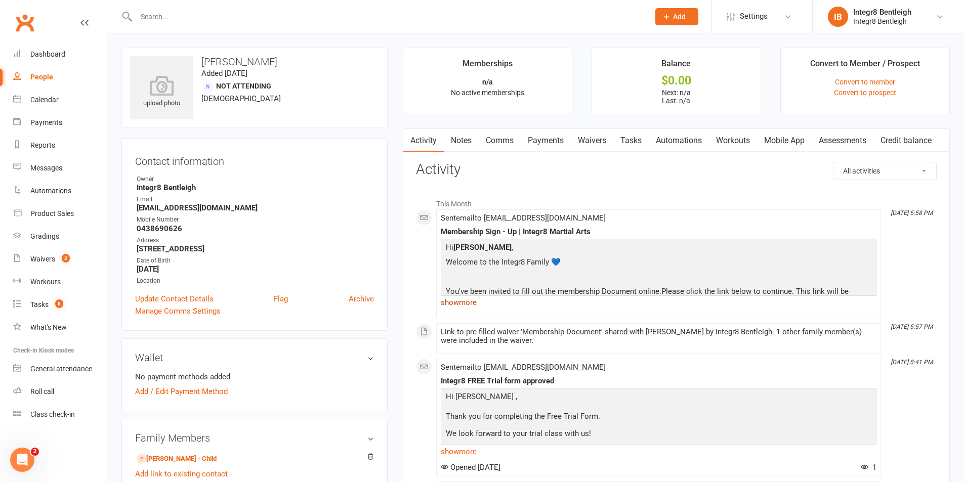
click at [471, 304] on link "show more" at bounding box center [659, 302] width 436 height 14
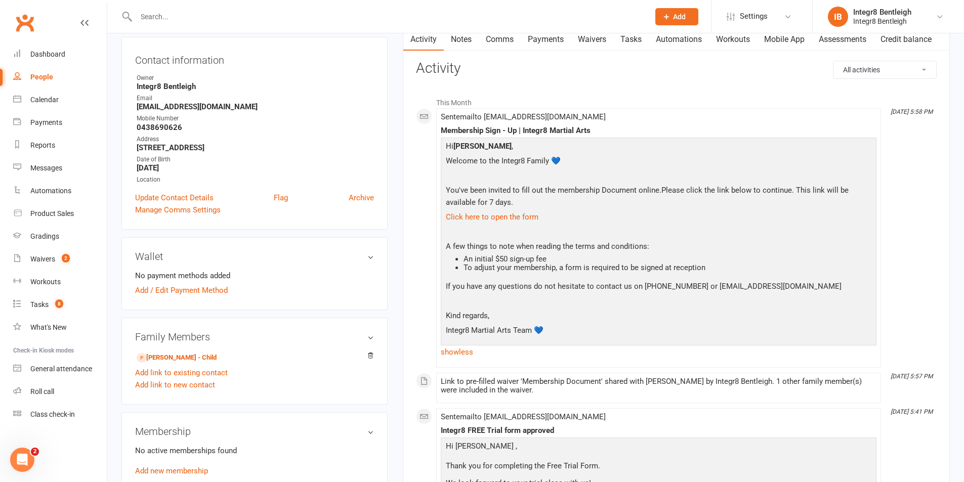
scroll to position [152, 0]
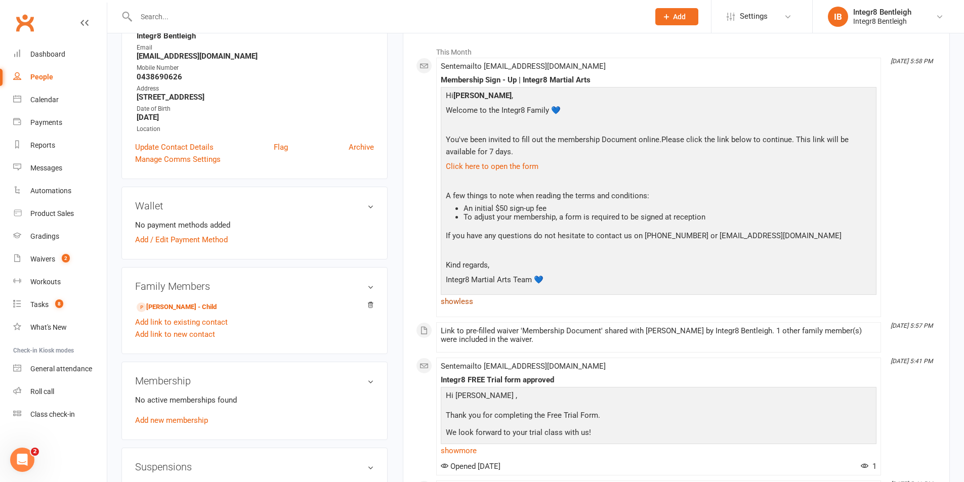
click at [446, 306] on link "show less" at bounding box center [659, 301] width 436 height 14
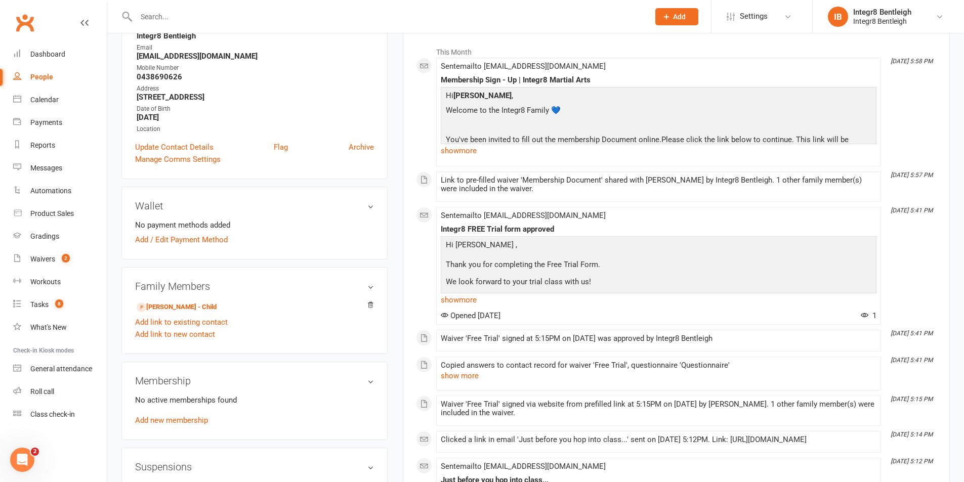
scroll to position [101, 0]
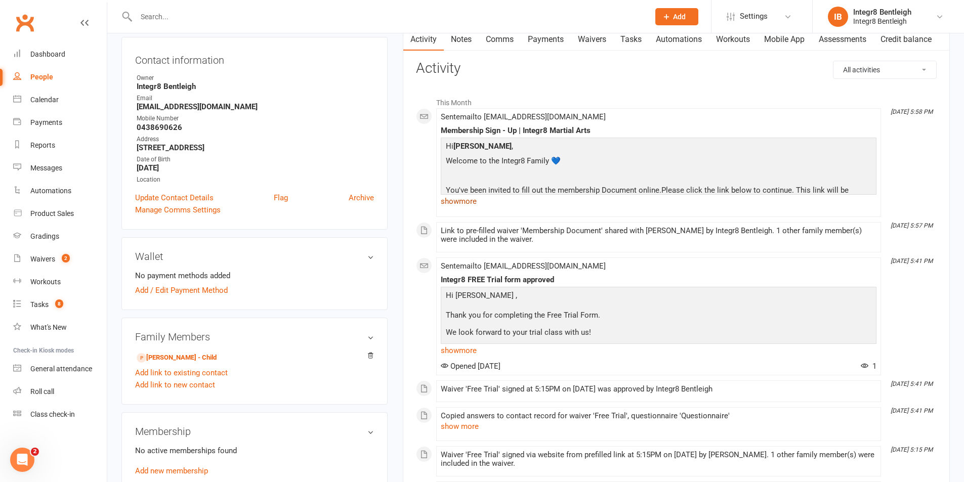
click at [471, 203] on link "show more" at bounding box center [659, 201] width 436 height 14
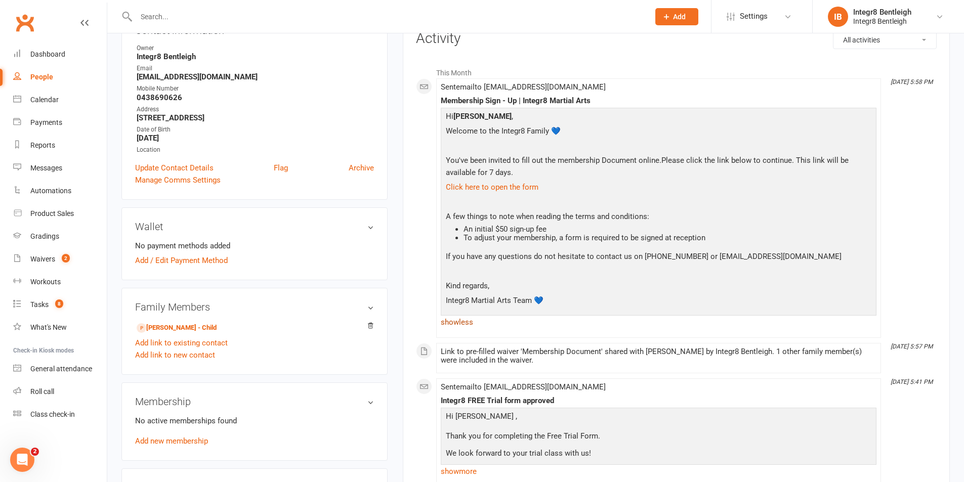
scroll to position [152, 0]
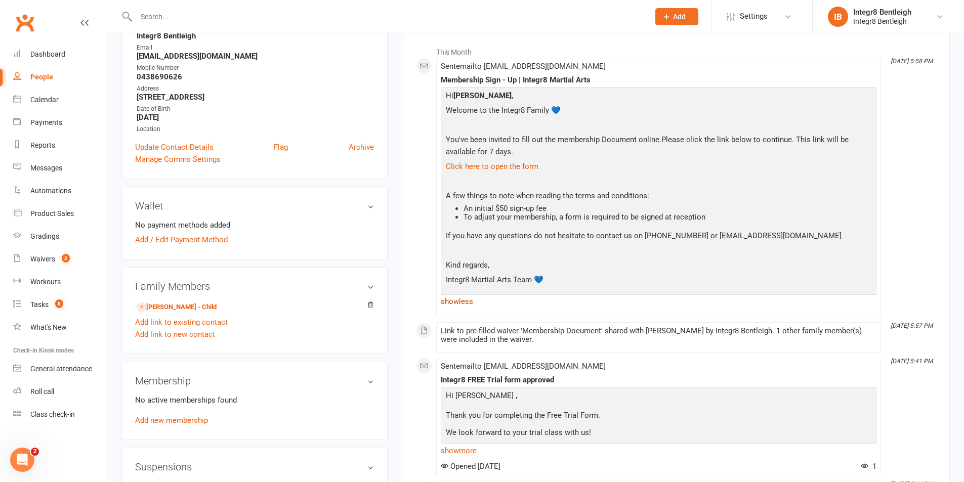
click at [472, 299] on link "show less" at bounding box center [659, 301] width 436 height 14
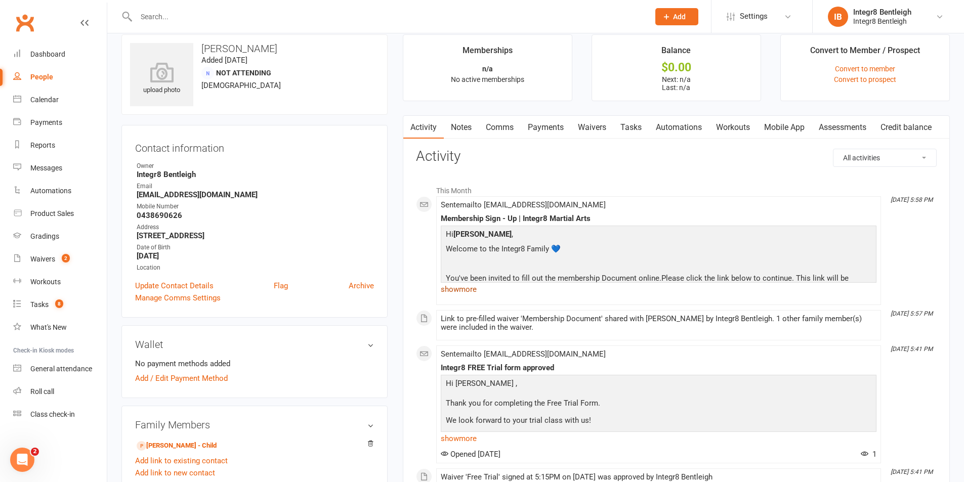
scroll to position [0, 0]
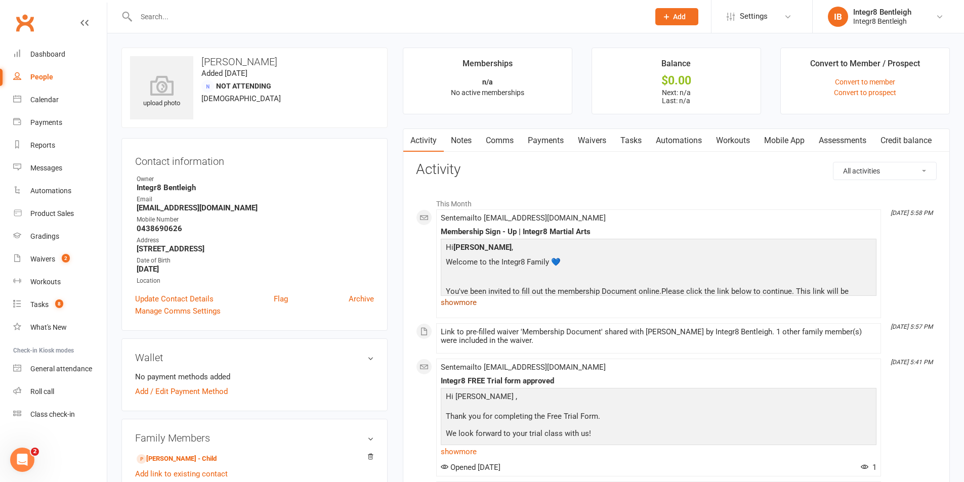
click at [467, 304] on link "show more" at bounding box center [659, 302] width 436 height 14
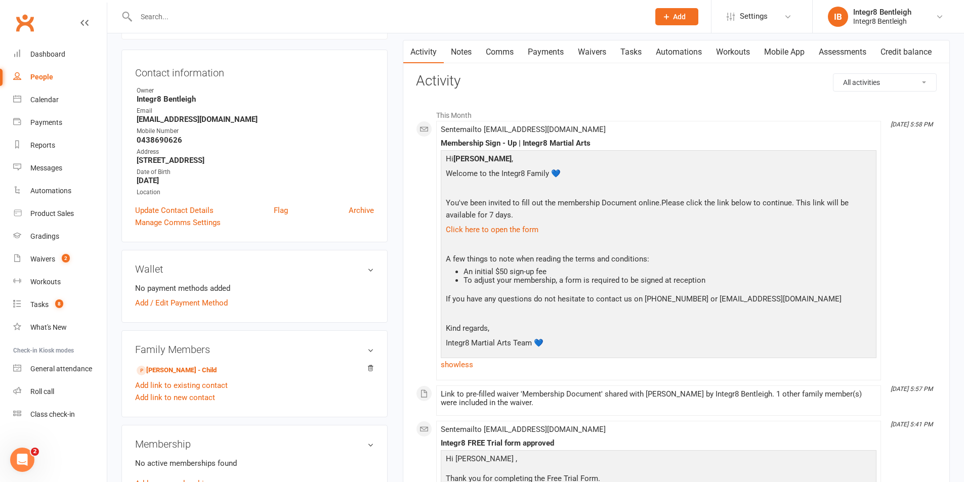
scroll to position [101, 0]
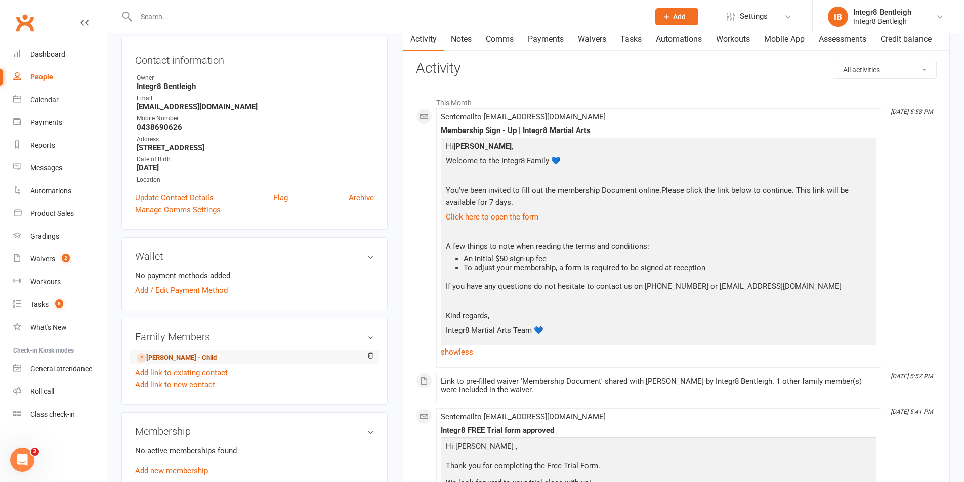
click at [174, 357] on link "[PERSON_NAME] - Child" at bounding box center [177, 358] width 80 height 11
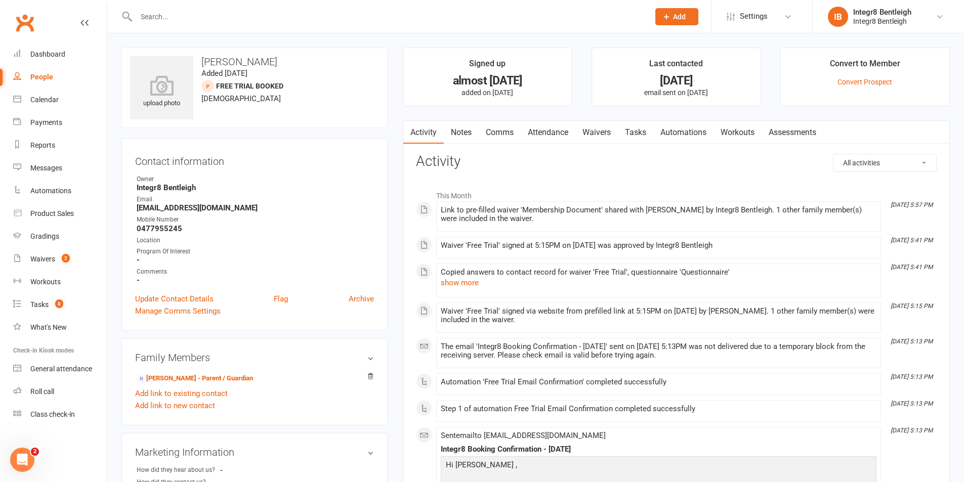
click at [469, 128] on link "Notes" at bounding box center [461, 132] width 35 height 23
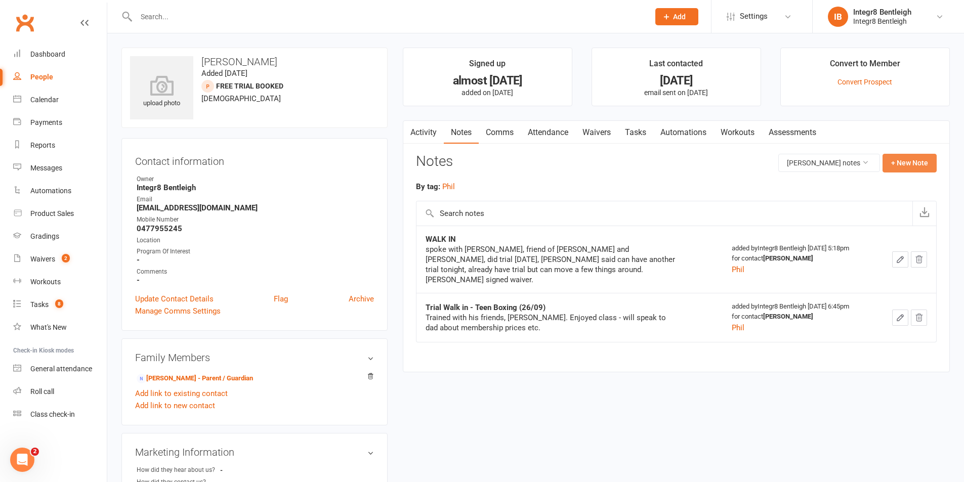
drag, startPoint x: 891, startPoint y: 168, endPoint x: 946, endPoint y: 183, distance: 57.2
click at [891, 167] on button "+ New Note" at bounding box center [909, 163] width 54 height 18
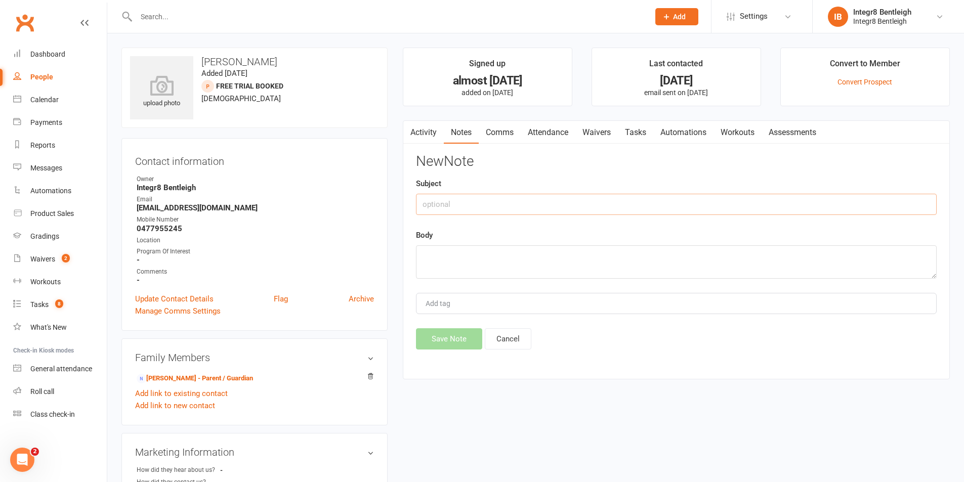
click at [501, 195] on input "text" at bounding box center [676, 204] width 521 height 21
type input "sign up"
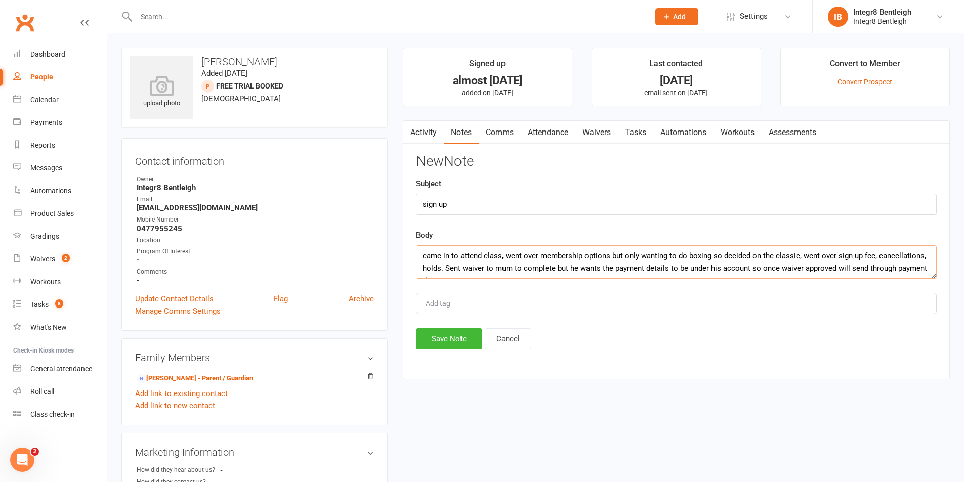
scroll to position [7, 0]
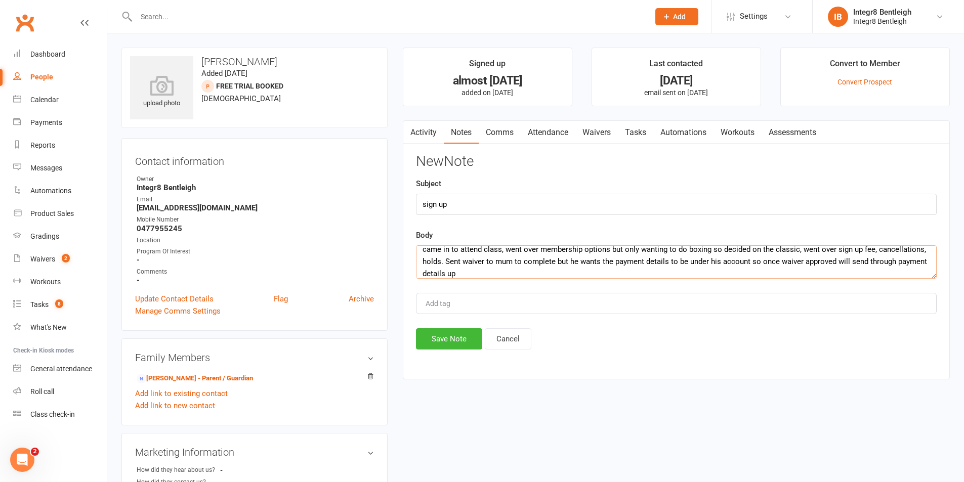
click at [510, 275] on textarea "came in to attend class, went over membership options but only wanting to do bo…" at bounding box center [676, 261] width 521 height 33
type textarea "came in to attend class, went over membership options but only wanting to do bo…"
type input "[PERSON_NAME]"
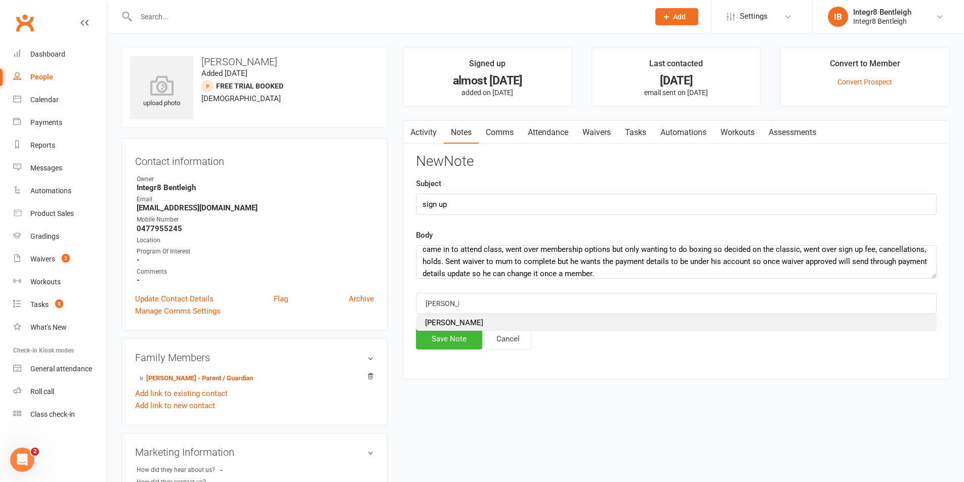
click at [432, 320] on span "[PERSON_NAME]" at bounding box center [454, 322] width 58 height 9
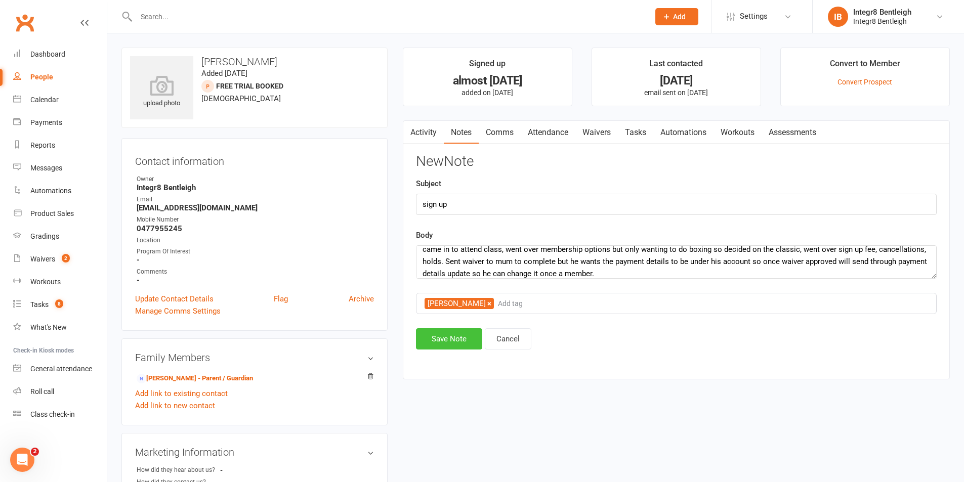
click at [445, 338] on button "Save Note" at bounding box center [449, 338] width 66 height 21
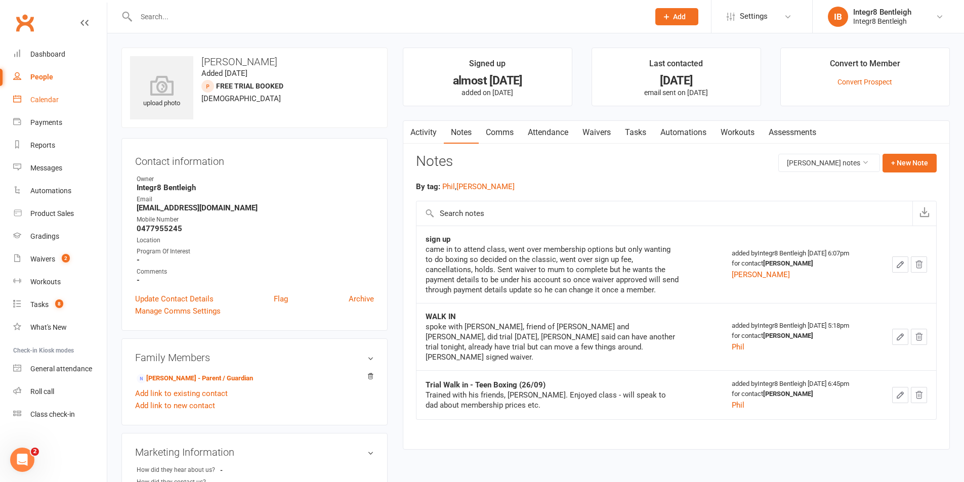
click at [42, 92] on link "Calendar" at bounding box center [60, 100] width 94 height 23
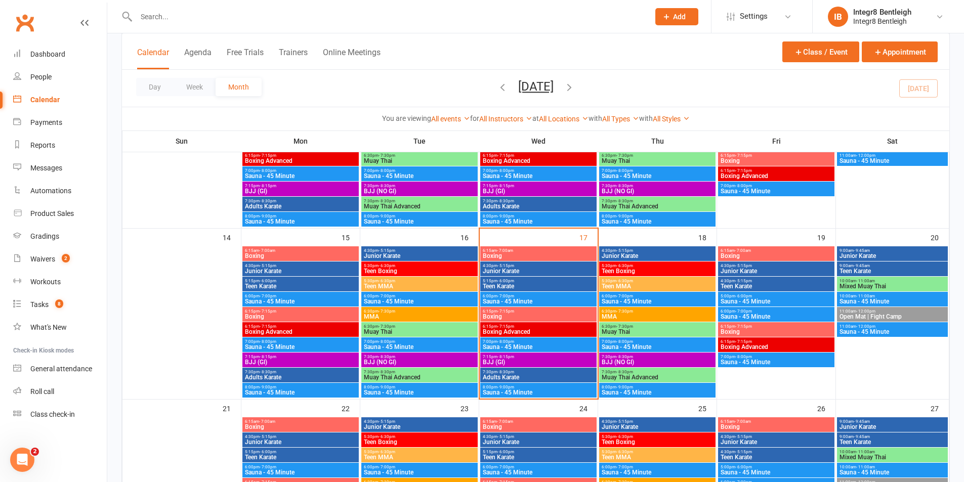
scroll to position [354, 0]
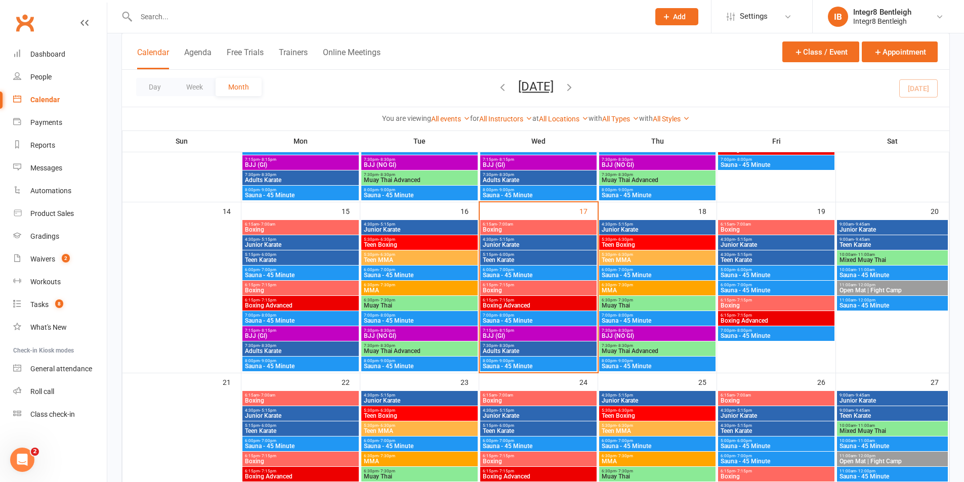
click at [323, 286] on span "6:15pm - 7:15pm" at bounding box center [300, 285] width 112 height 5
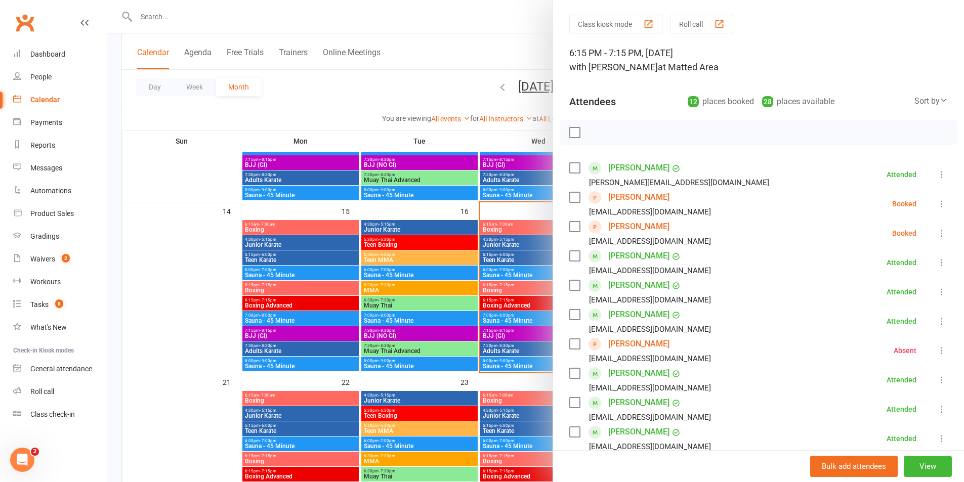
scroll to position [51, 0]
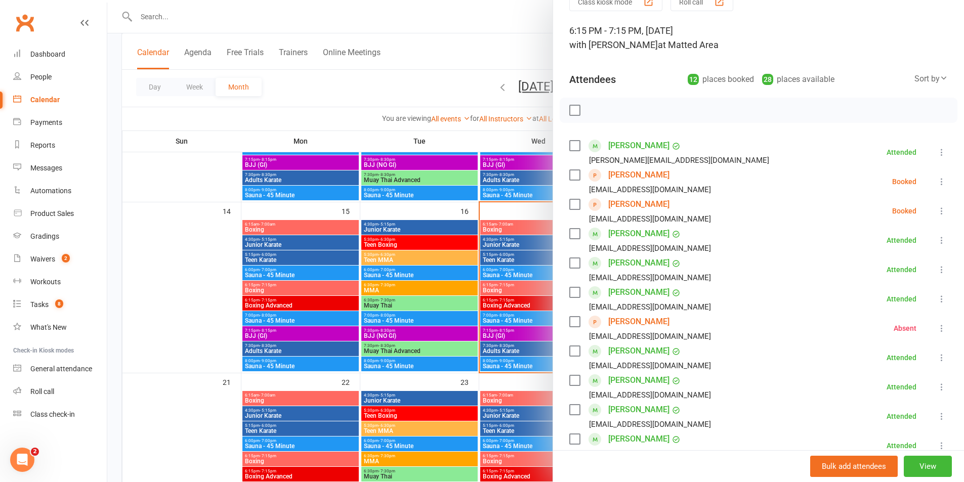
click at [476, 248] on div at bounding box center [535, 241] width 857 height 482
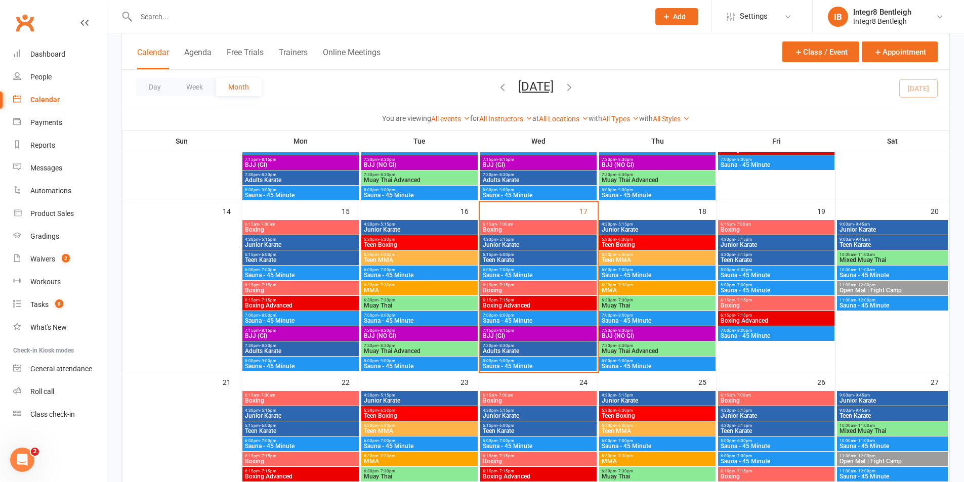
click at [495, 230] on span "Boxing" at bounding box center [538, 230] width 112 height 6
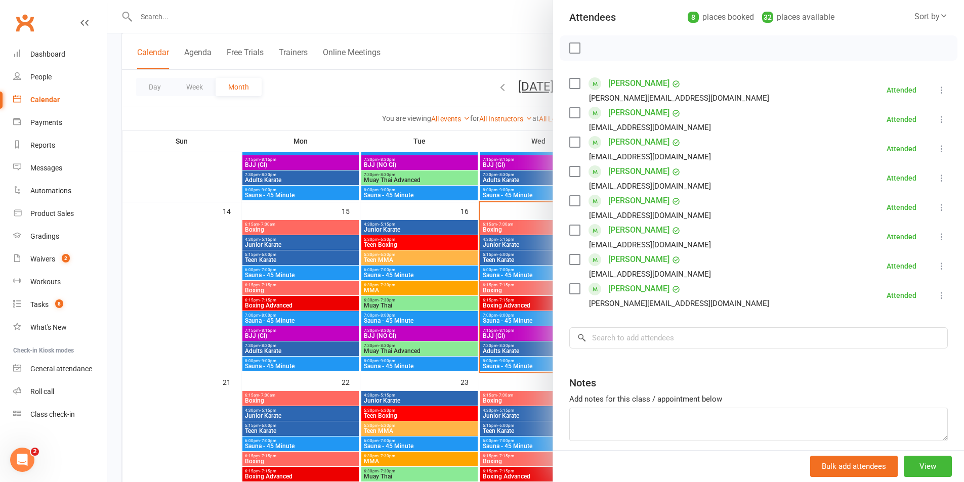
scroll to position [152, 0]
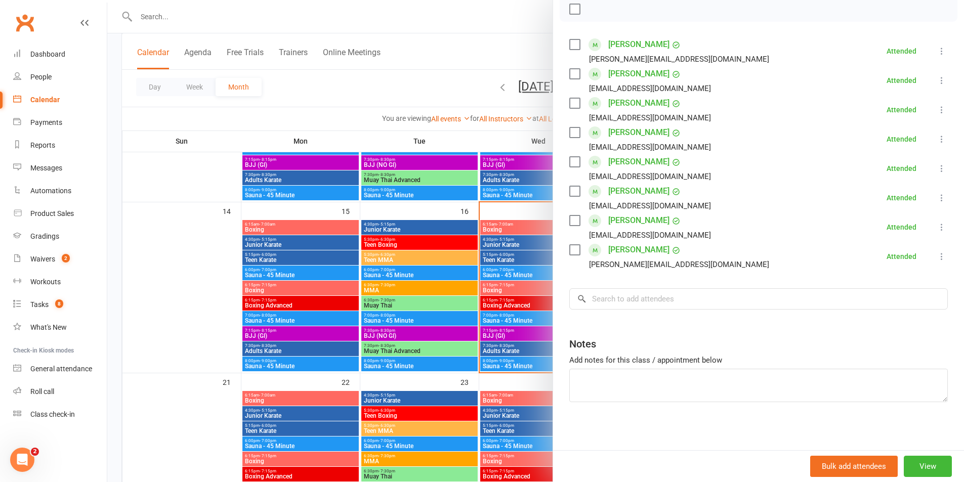
click at [525, 244] on div at bounding box center [535, 241] width 857 height 482
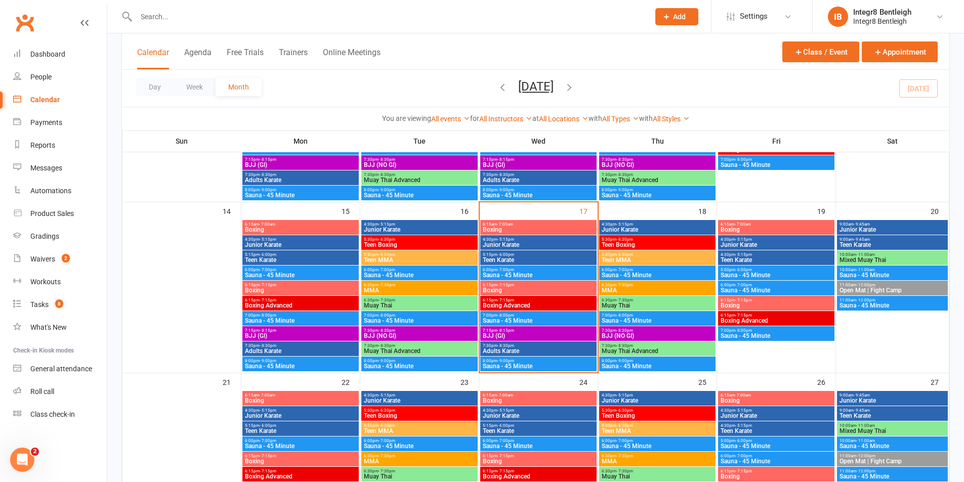
click at [516, 292] on span "Boxing" at bounding box center [538, 290] width 112 height 6
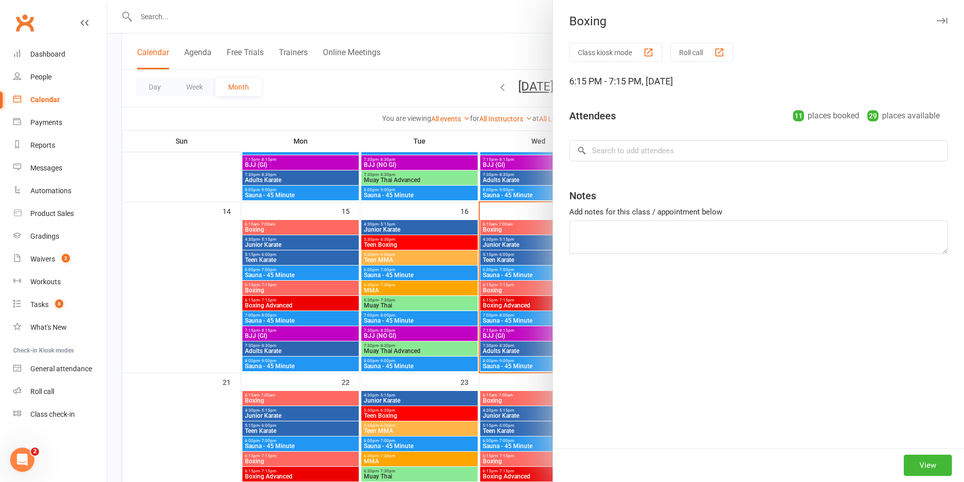
click at [446, 252] on div at bounding box center [535, 241] width 857 height 482
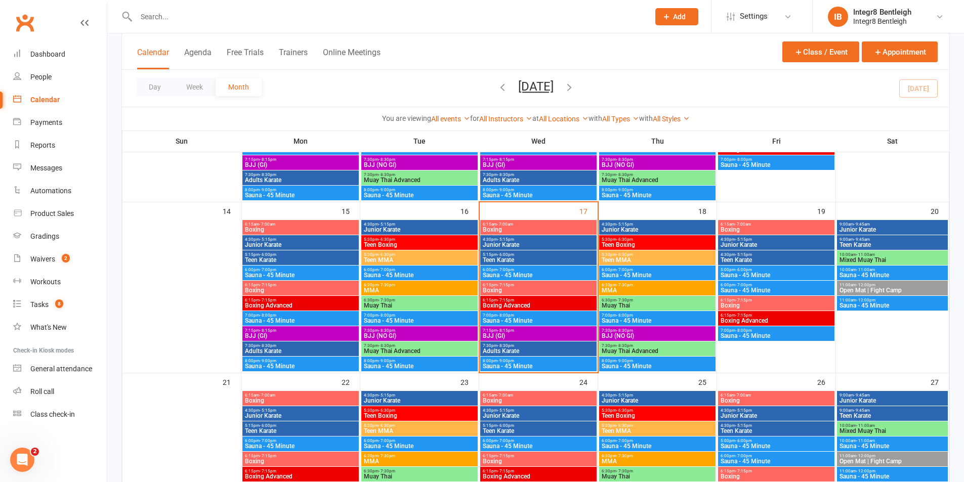
click at [639, 92] on div "Day Week Month September 2025 September 2025 Sun Mon Tue Wed Thu Fri Sat 31 01 …" at bounding box center [535, 88] width 827 height 37
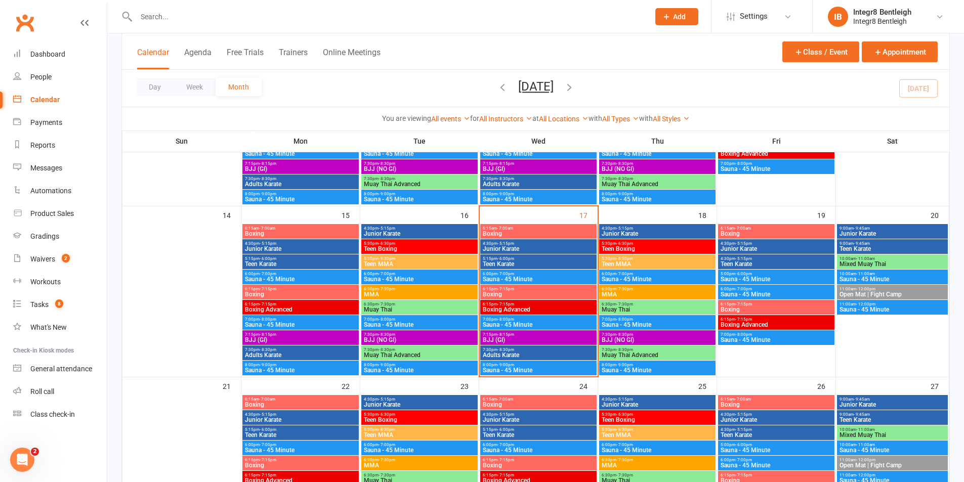
scroll to position [364, 0]
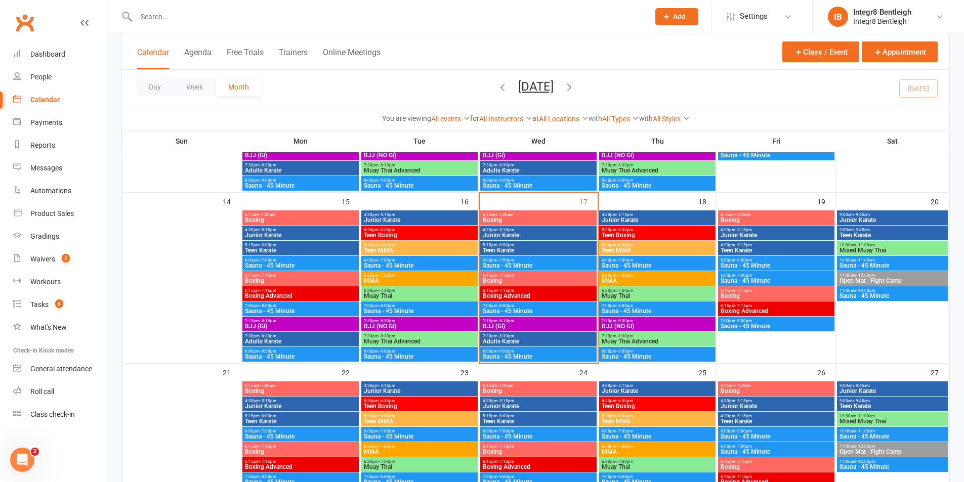
click at [774, 232] on span "Junior Karate" at bounding box center [776, 235] width 112 height 6
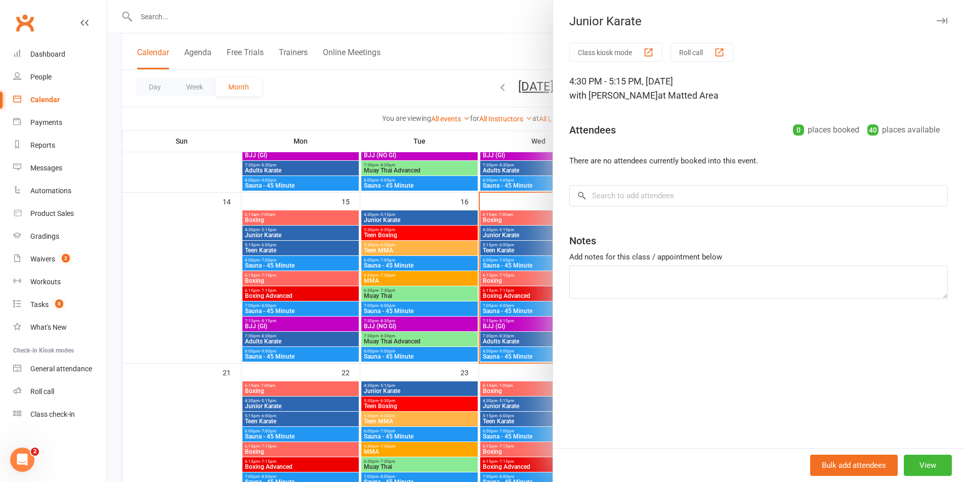
click at [517, 201] on div at bounding box center [535, 241] width 857 height 482
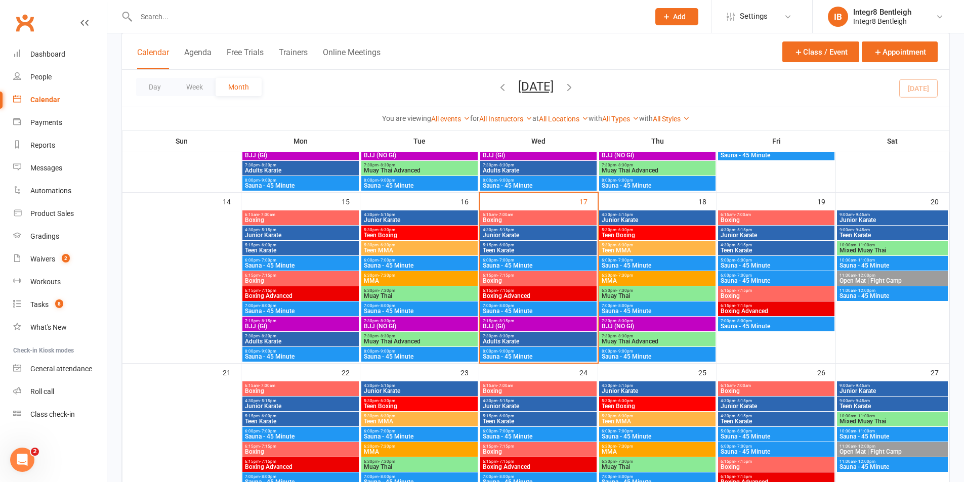
click at [783, 229] on span "4:30pm - 5:15pm" at bounding box center [776, 230] width 112 height 5
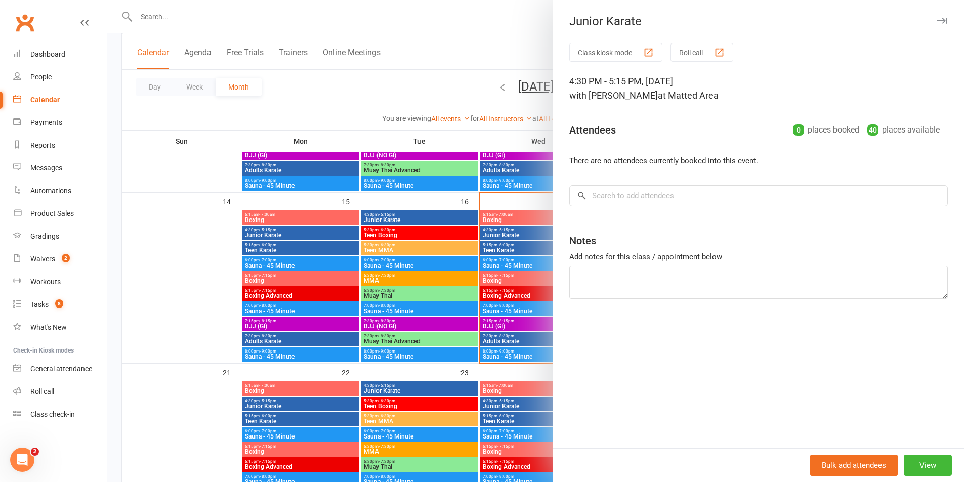
click at [493, 205] on div at bounding box center [535, 241] width 857 height 482
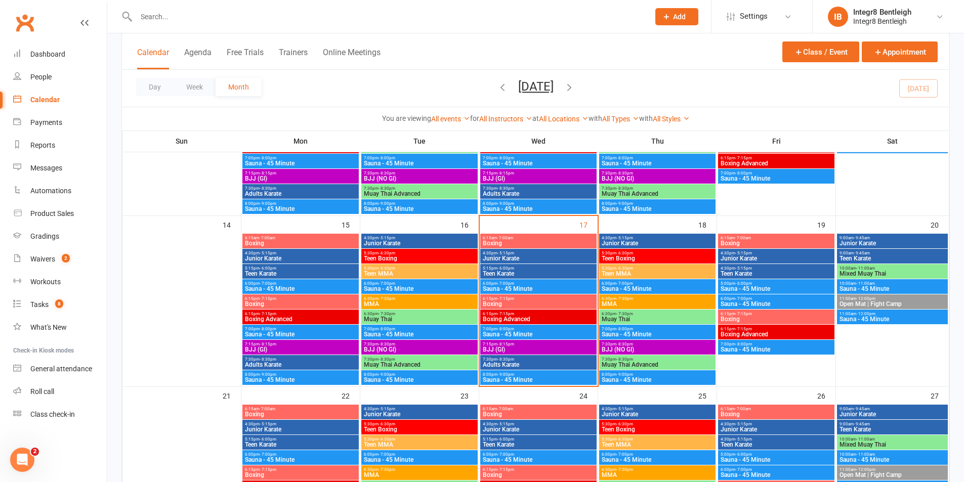
scroll to position [397, 0]
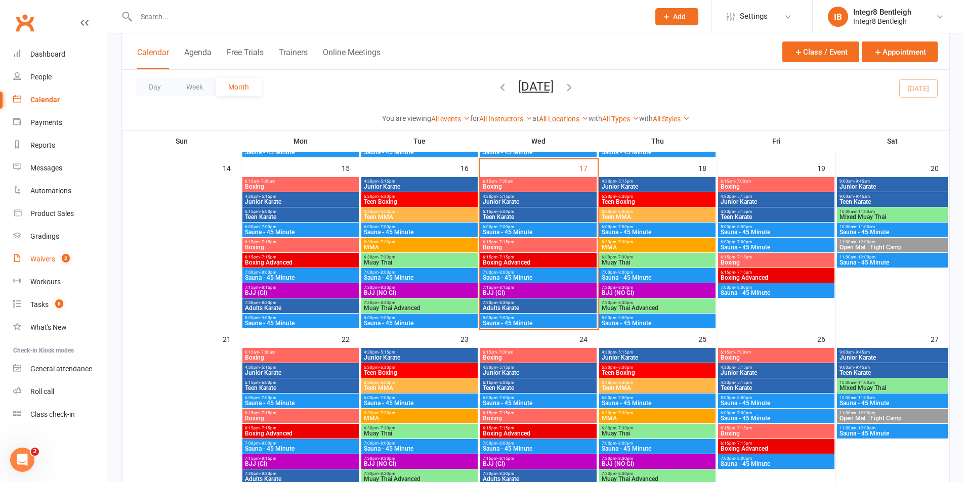
drag, startPoint x: 34, startPoint y: 252, endPoint x: 63, endPoint y: 206, distance: 54.3
click at [34, 251] on link "Waivers 2" at bounding box center [60, 259] width 94 height 23
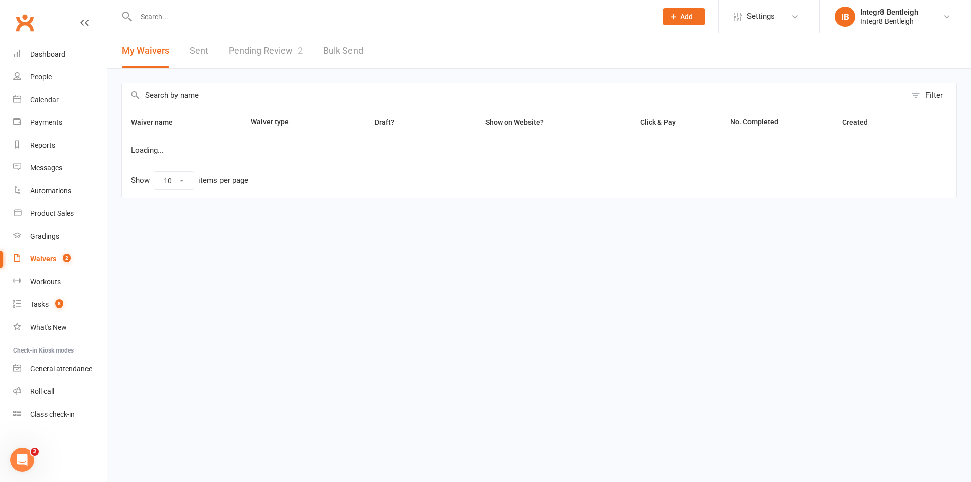
click at [261, 53] on link "Pending Review 2" at bounding box center [266, 50] width 74 height 35
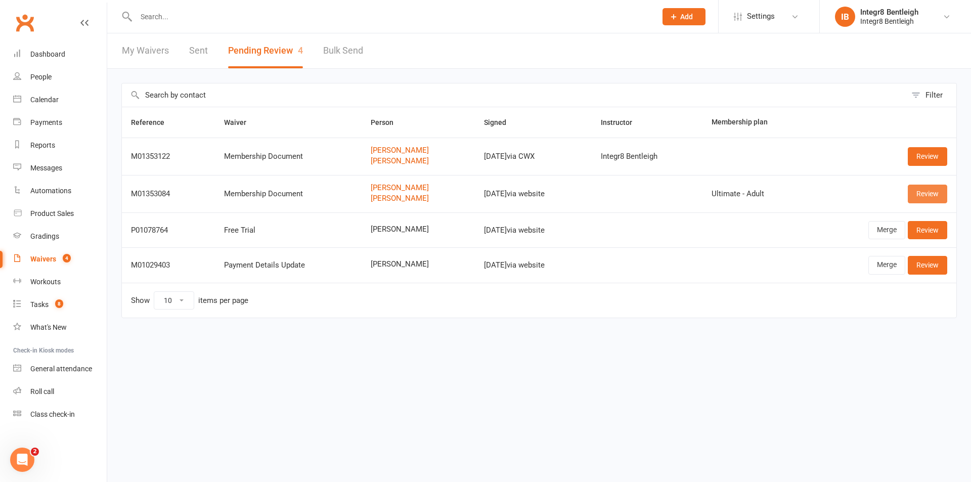
click at [914, 195] on link "Review" at bounding box center [927, 194] width 39 height 18
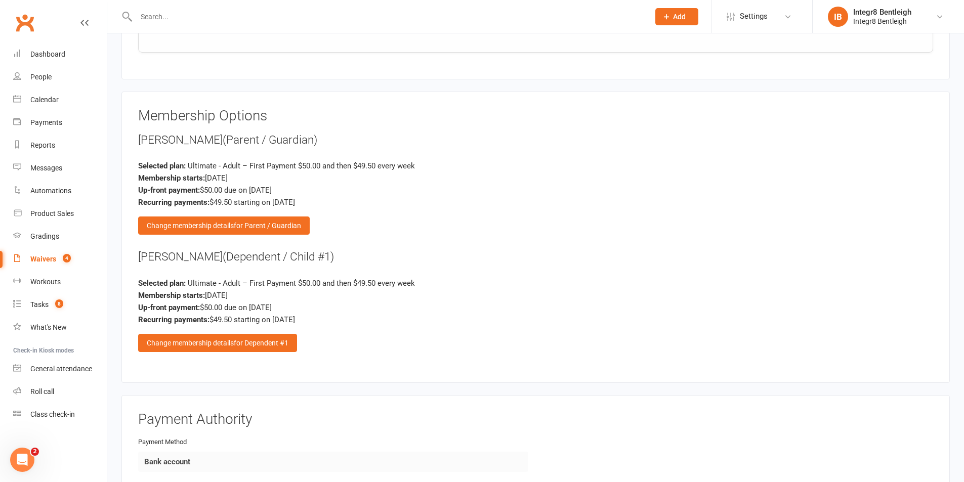
scroll to position [1467, 0]
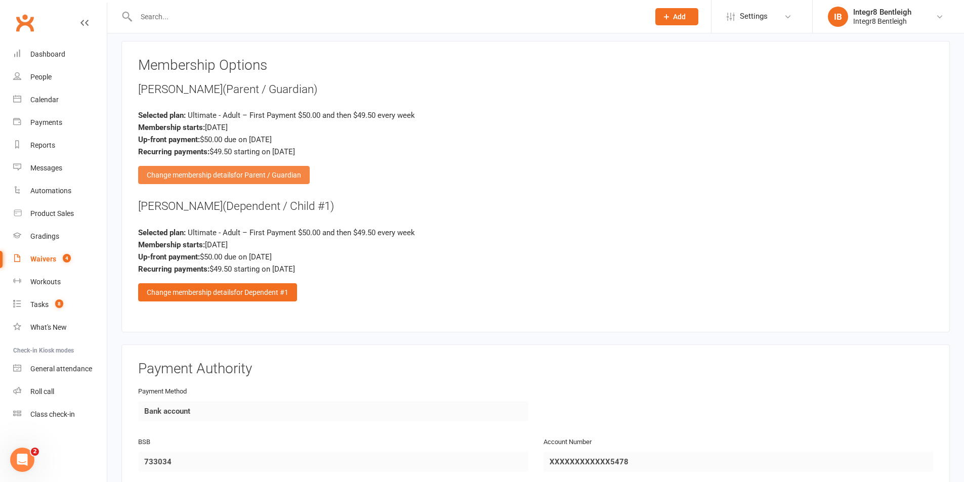
click at [273, 175] on span "for Parent / Guardian" at bounding box center [267, 175] width 67 height 8
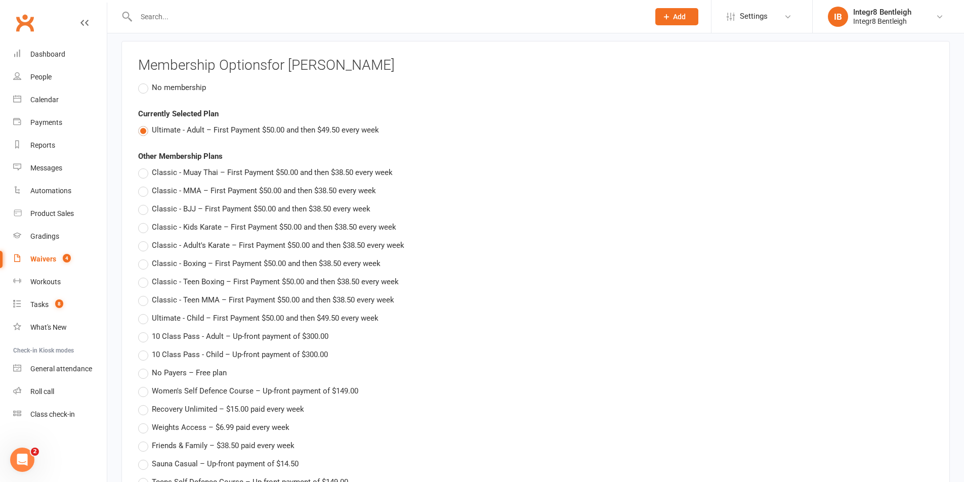
click at [185, 90] on span "No membership" at bounding box center [179, 86] width 54 height 11
click at [145, 81] on input "No membership" at bounding box center [141, 81] width 7 height 0
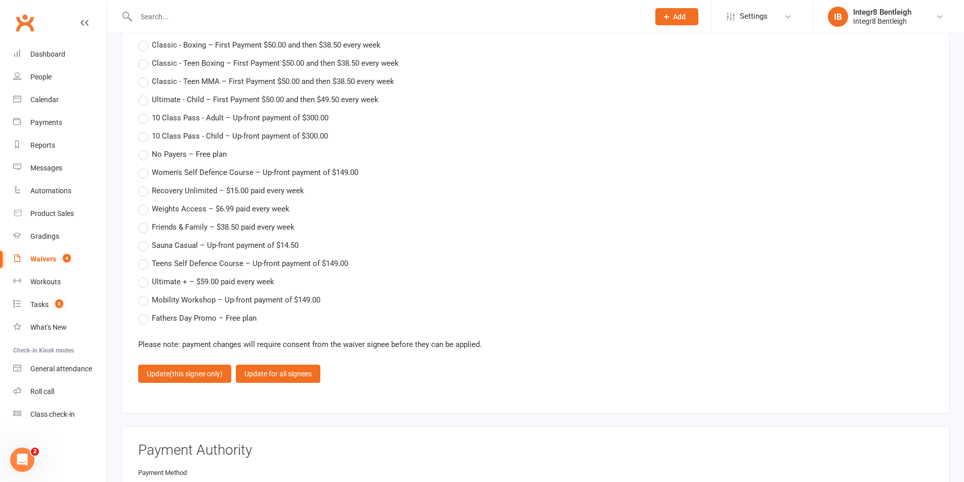
scroll to position [1619, 0]
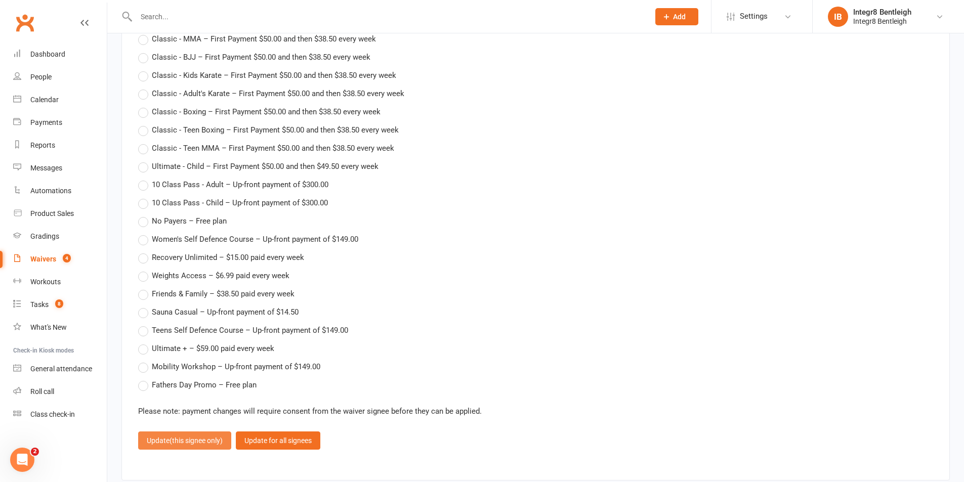
click at [190, 444] on span "(this signee only)" at bounding box center [195, 441] width 53 height 8
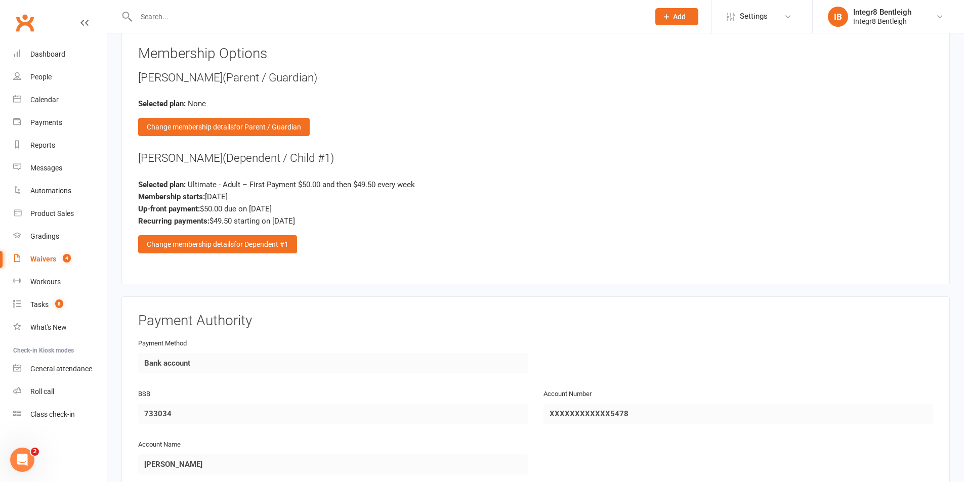
scroll to position [1467, 0]
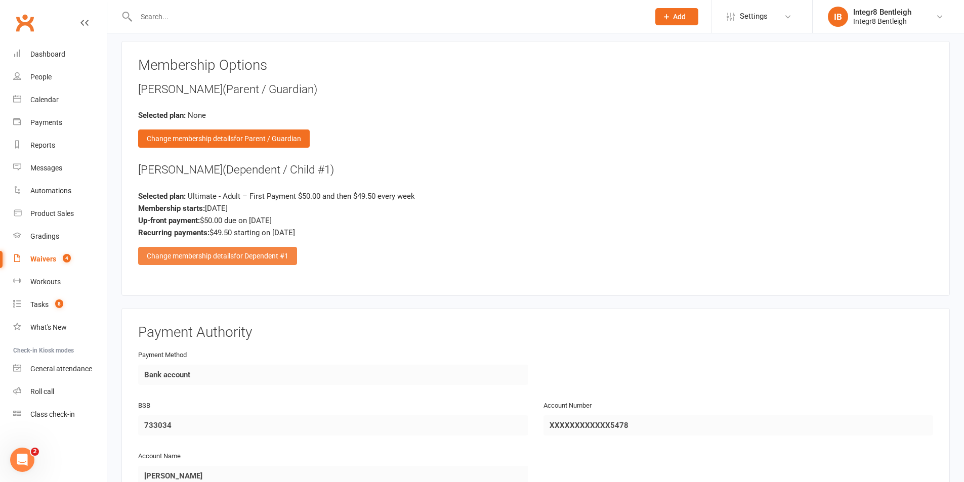
click at [266, 255] on span "for Dependent #1" at bounding box center [261, 256] width 55 height 8
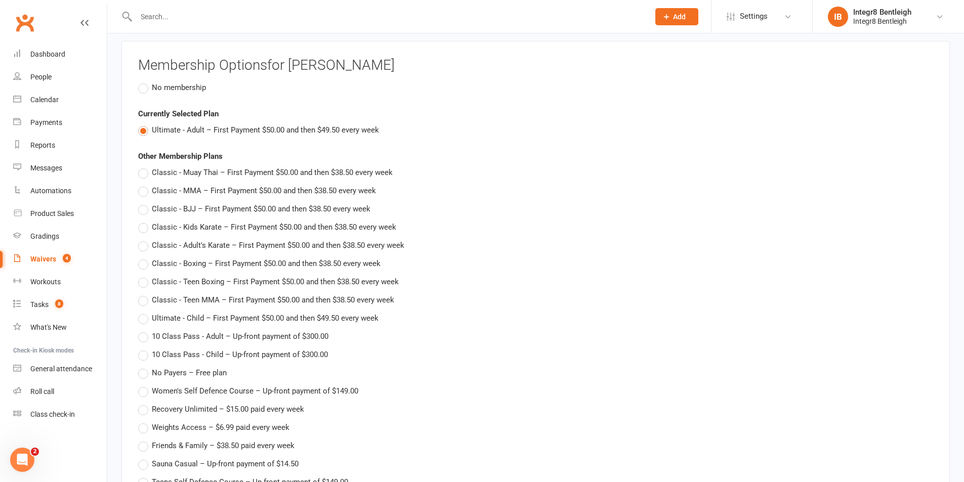
click at [273, 268] on span "Classic - Boxing – First Payment $50.00 and then $38.50 every week" at bounding box center [266, 263] width 229 height 11
click at [145, 258] on input "Classic - Boxing – First Payment $50.00 and then $38.50 every week" at bounding box center [141, 258] width 7 height 0
type input "Classic - Boxing"
type input "50"
type input "38.5"
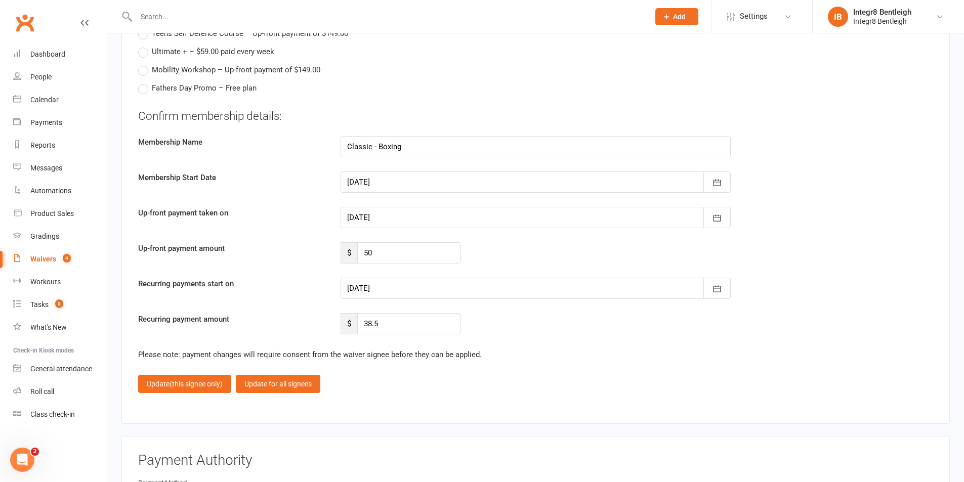
scroll to position [1922, 0]
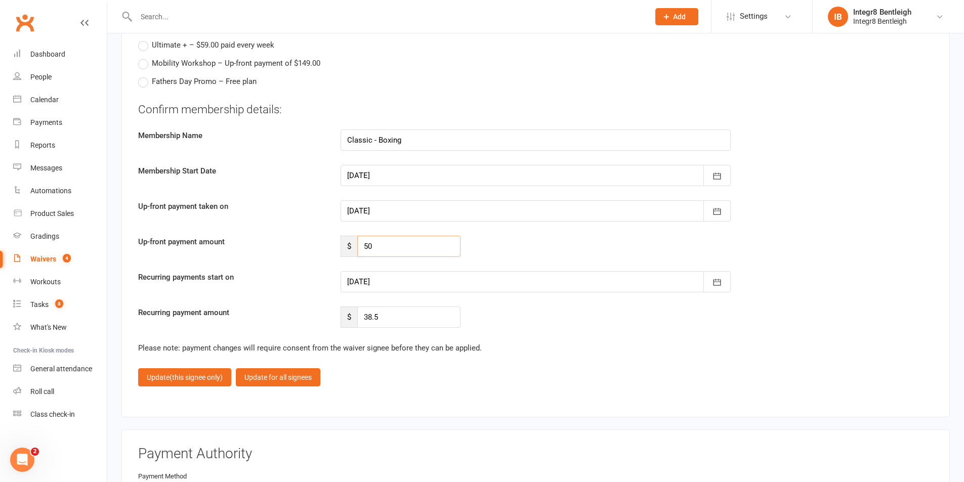
drag, startPoint x: 396, startPoint y: 248, endPoint x: 350, endPoint y: 249, distance: 46.0
click at [350, 249] on div "$ 50" at bounding box center [400, 246] width 120 height 21
type input "88.50"
click at [420, 281] on div at bounding box center [535, 281] width 390 height 21
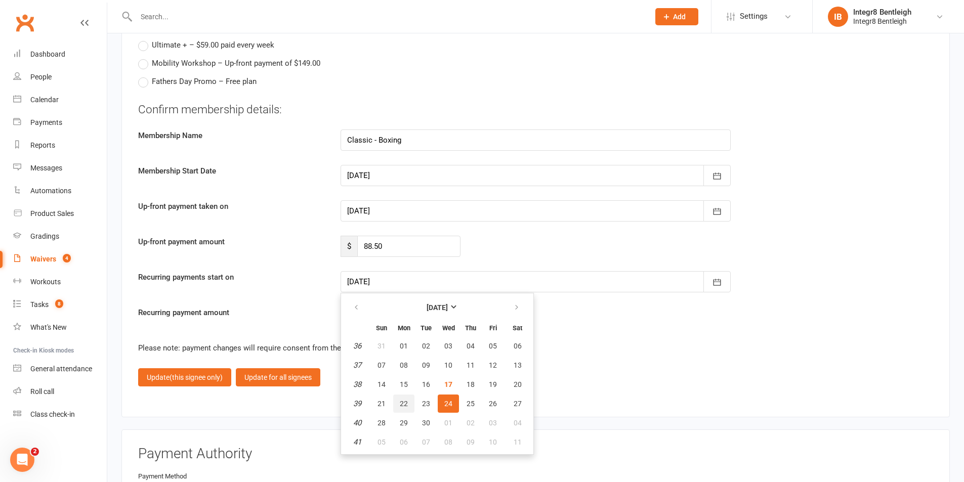
click at [399, 404] on button "22" at bounding box center [403, 404] width 21 height 18
type input "[DATE]"
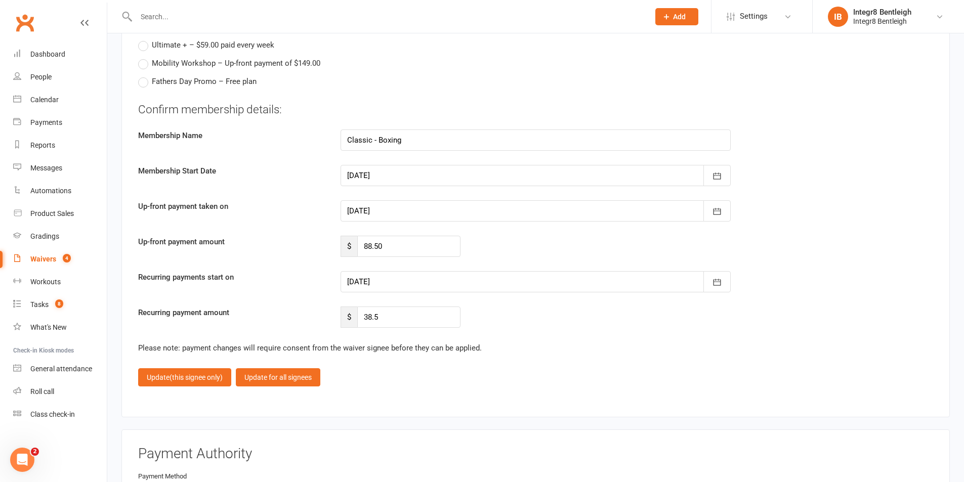
click at [521, 318] on div "Recurring payment amount $ 38.5" at bounding box center [536, 317] width 810 height 21
click at [187, 376] on span "(this signee only)" at bounding box center [195, 377] width 53 height 8
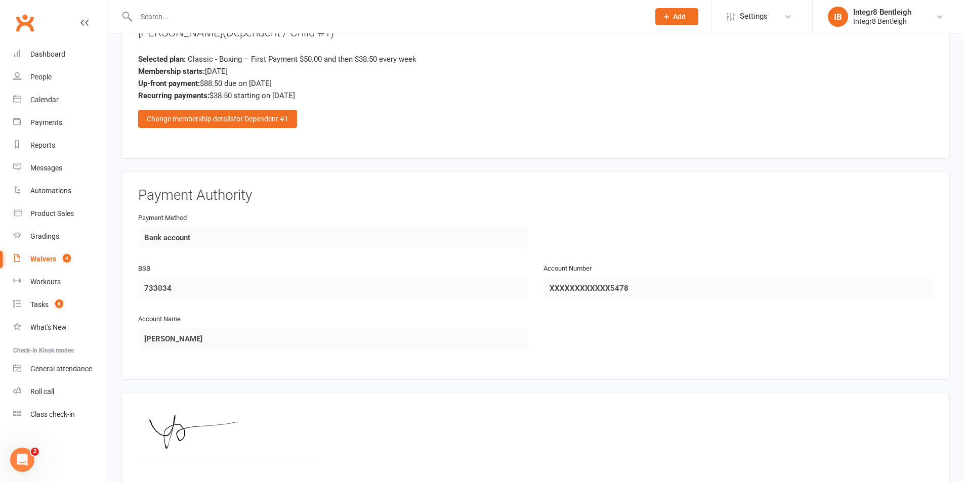
scroll to position [1705, 0]
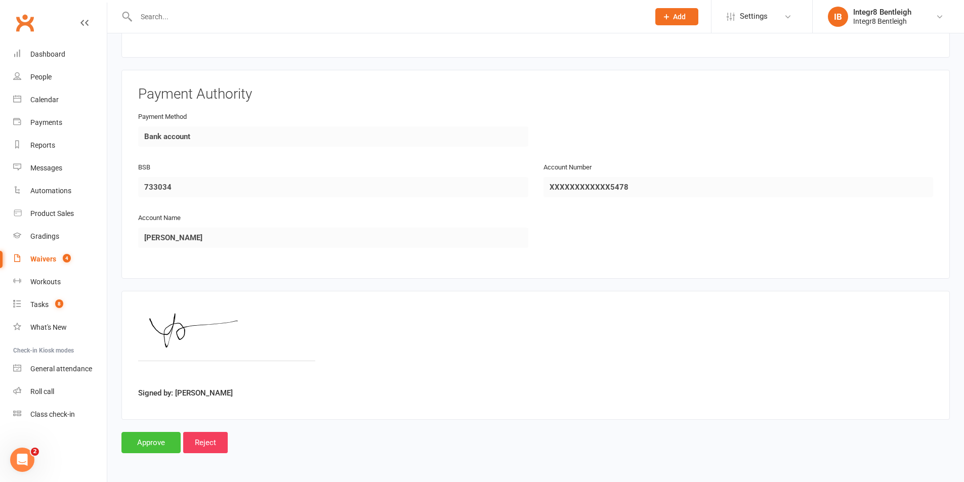
click at [146, 439] on input "Approve" at bounding box center [150, 442] width 59 height 21
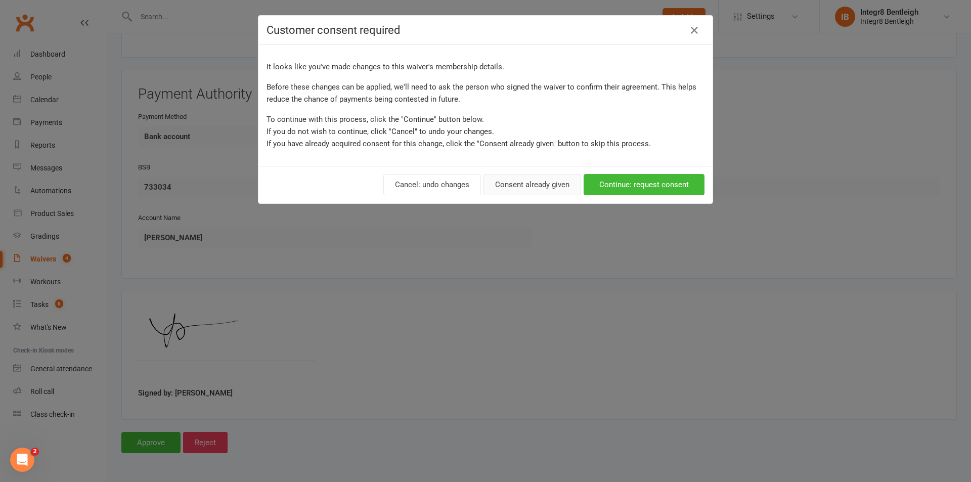
click at [526, 182] on button "Consent already given" at bounding box center [533, 184] width 98 height 21
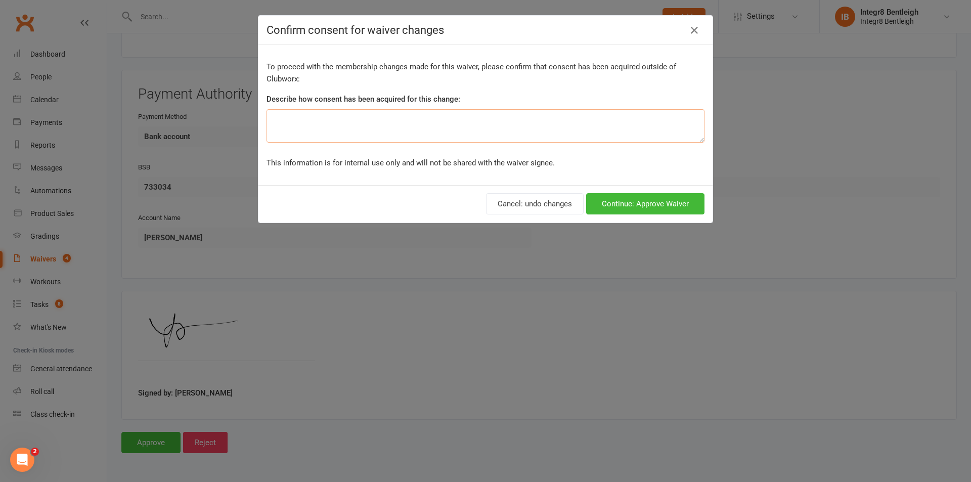
click at [413, 124] on textarea at bounding box center [486, 125] width 438 height 33
type textarea "Spoke in person"
click at [670, 202] on button "Continue: Approve Waiver" at bounding box center [645, 203] width 118 height 21
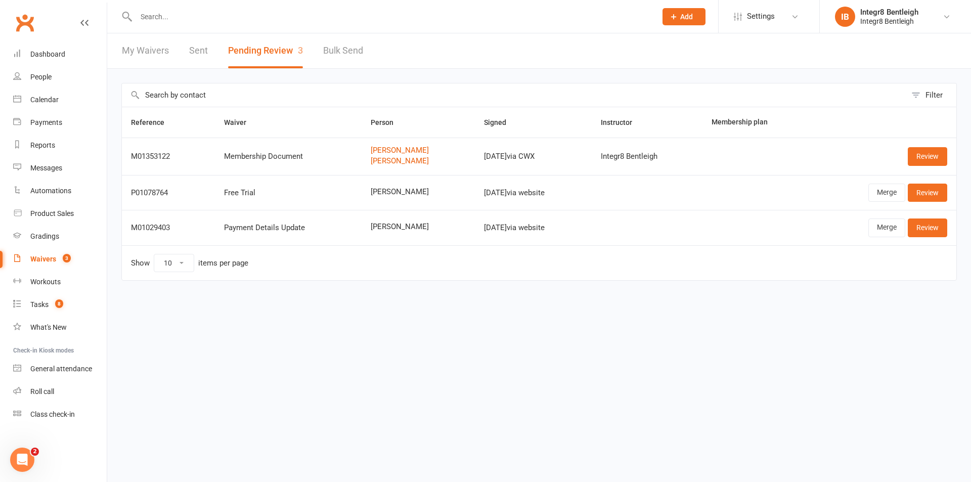
click at [352, 15] on input "text" at bounding box center [391, 17] width 517 height 14
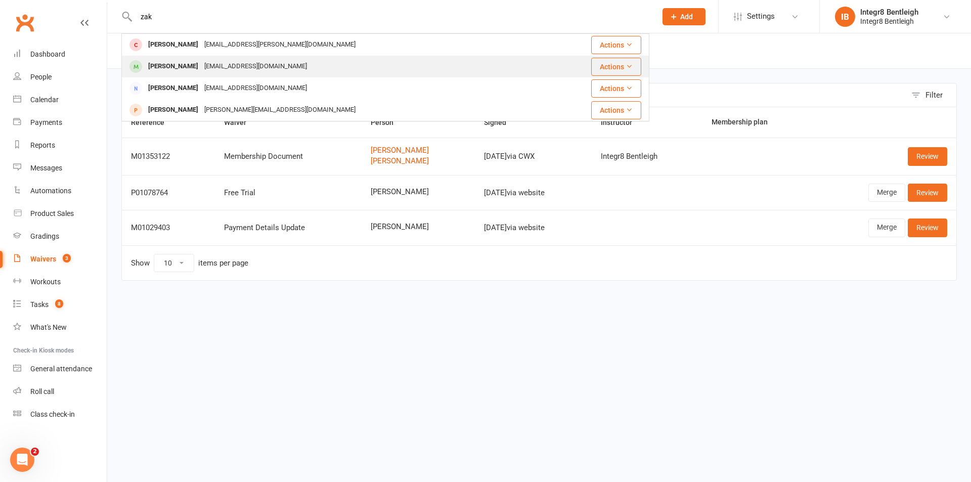
type input "zak"
click at [240, 62] on div "[EMAIL_ADDRESS][DOMAIN_NAME]" at bounding box center [255, 66] width 109 height 15
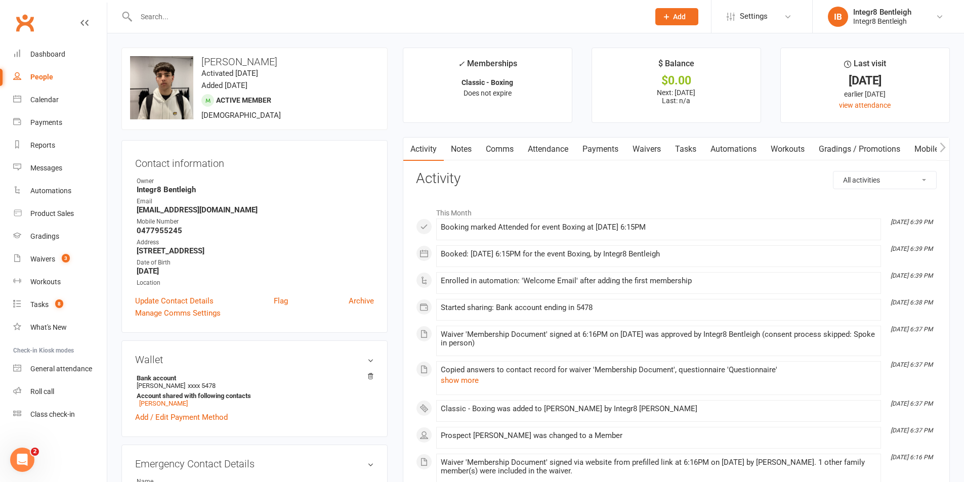
click at [465, 144] on link "Notes" at bounding box center [461, 149] width 35 height 23
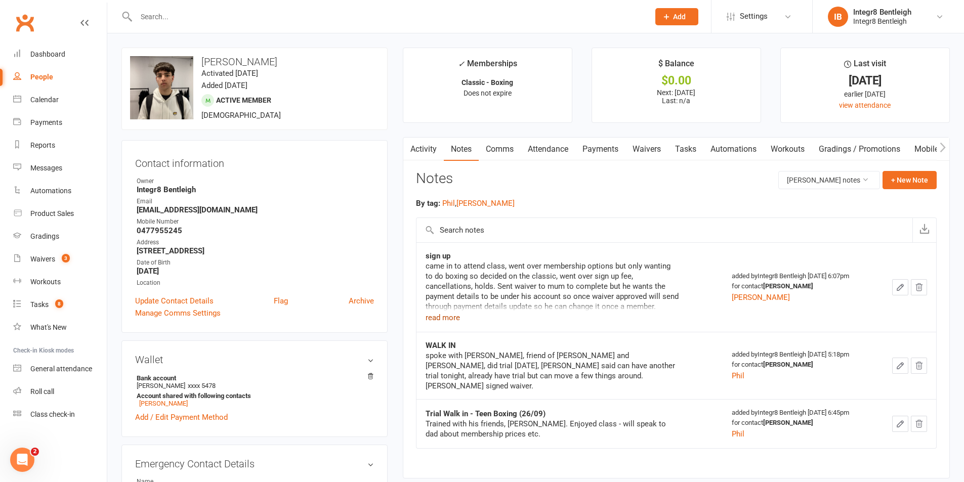
click at [456, 320] on button "read more" at bounding box center [442, 318] width 34 height 12
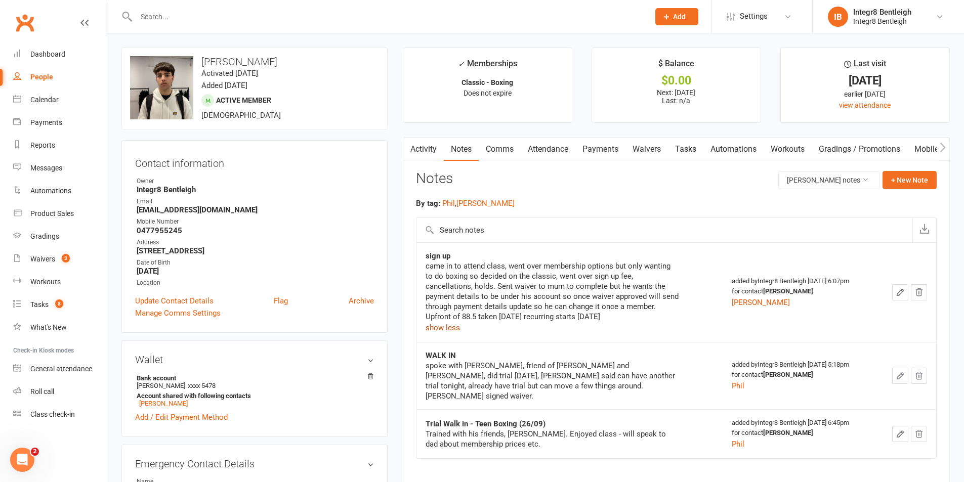
click at [418, 151] on link "Activity" at bounding box center [423, 149] width 40 height 23
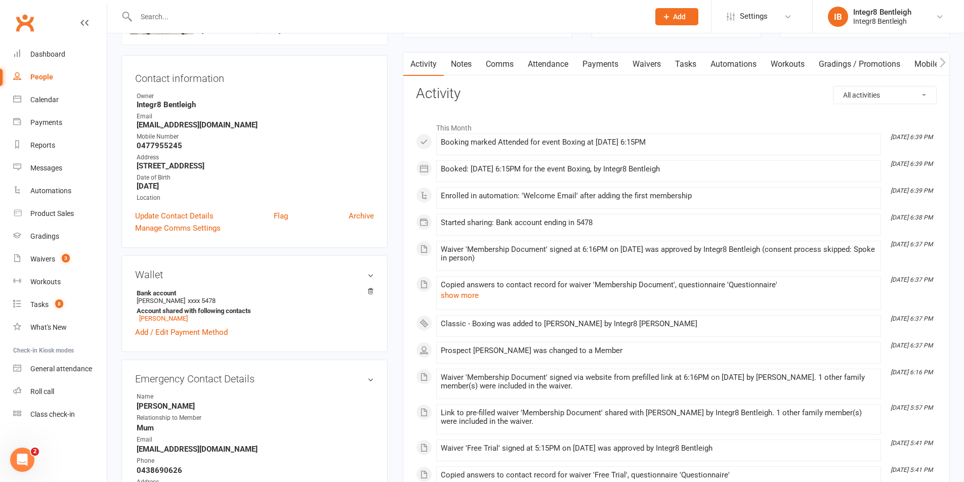
scroll to position [101, 0]
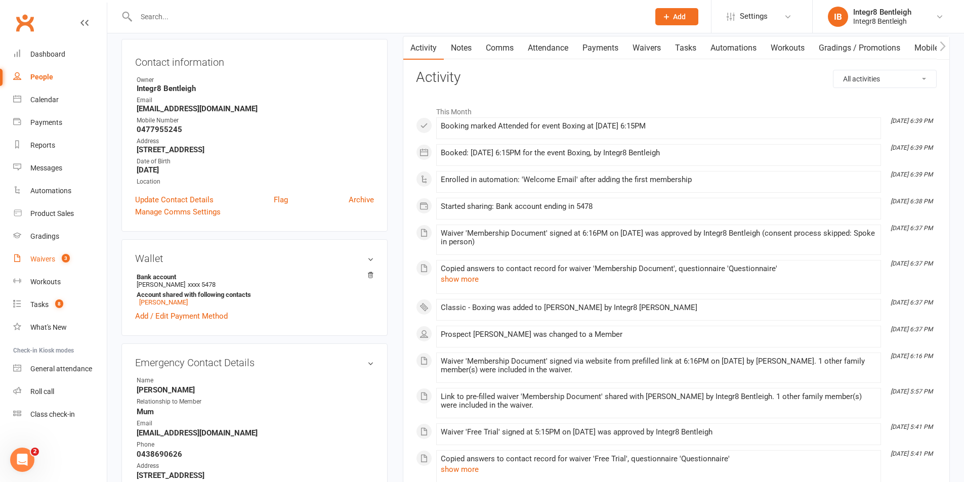
click at [37, 261] on div "Waivers" at bounding box center [42, 259] width 25 height 8
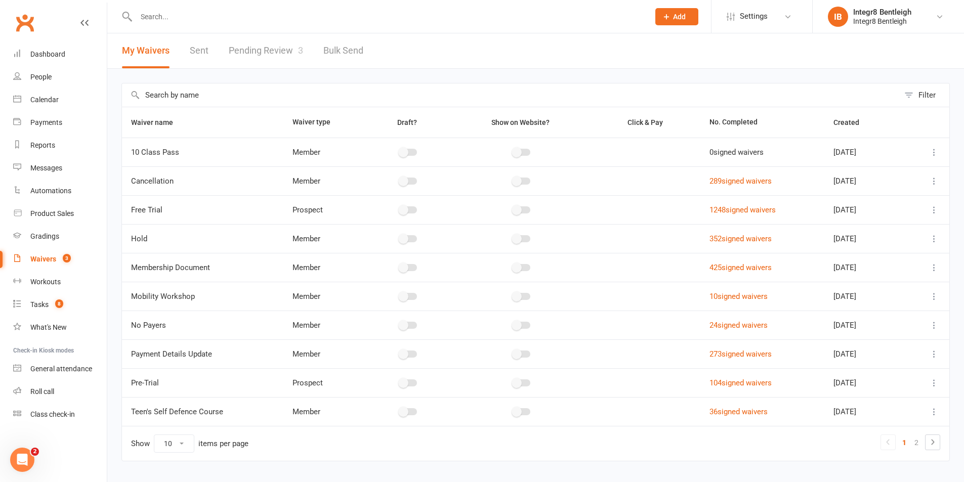
click at [247, 54] on link "Pending Review 3" at bounding box center [266, 50] width 74 height 35
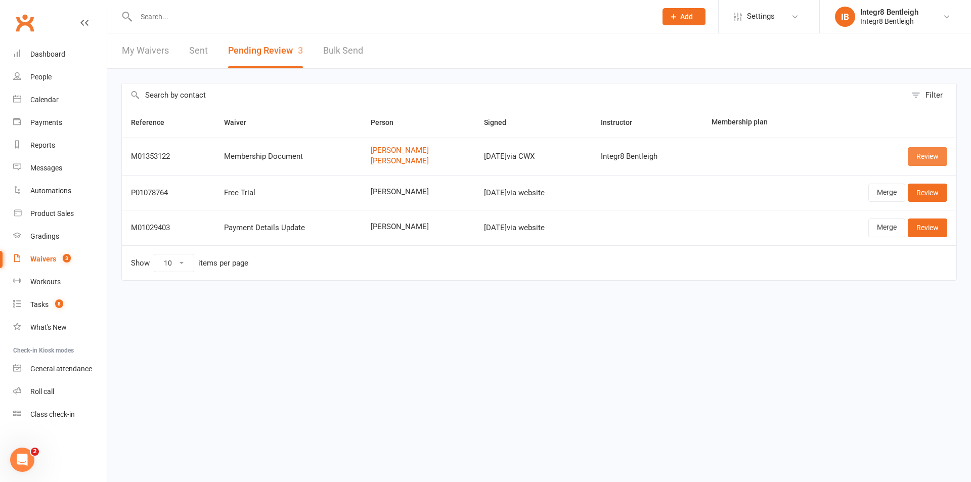
drag, startPoint x: 916, startPoint y: 154, endPoint x: 716, endPoint y: 156, distance: 199.8
click at [917, 154] on link "Review" at bounding box center [927, 156] width 39 height 18
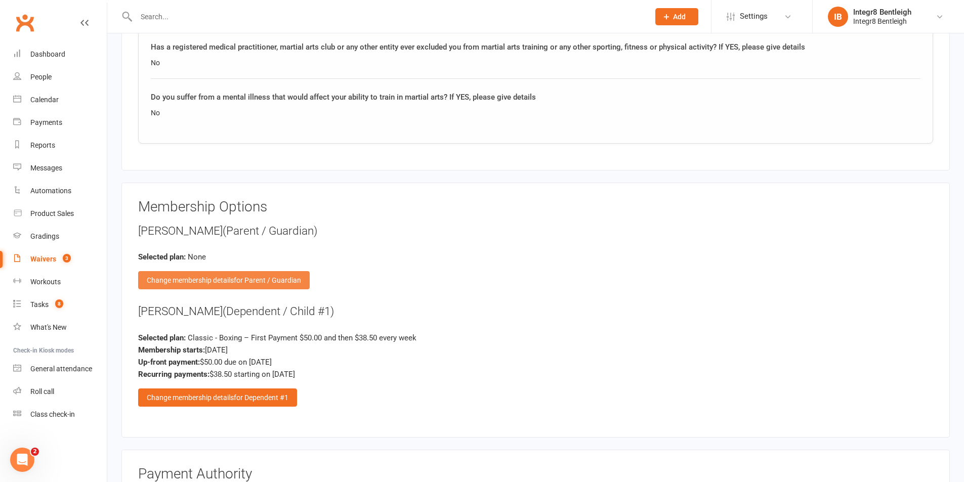
scroll to position [1366, 0]
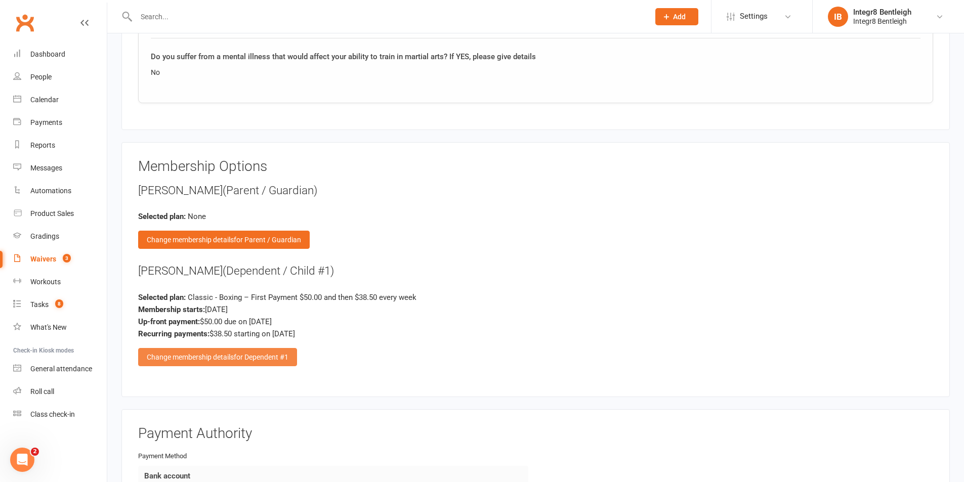
click at [280, 356] on span "for Dependent #1" at bounding box center [261, 357] width 55 height 8
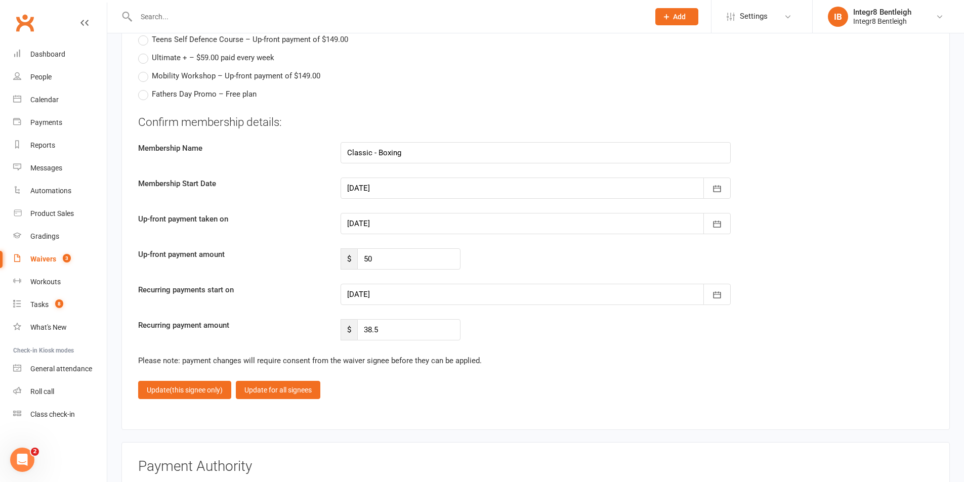
scroll to position [1922, 0]
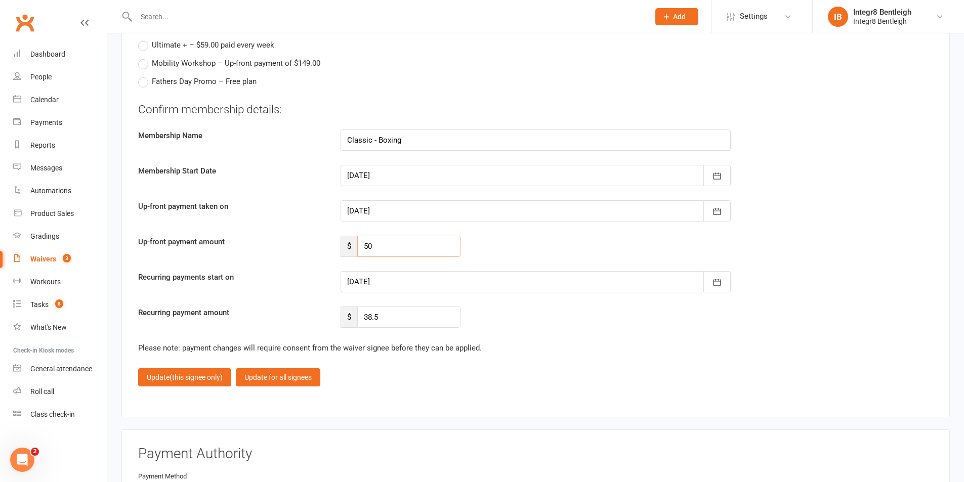
drag, startPoint x: 388, startPoint y: 246, endPoint x: 317, endPoint y: 246, distance: 71.3
click at [317, 246] on div "Up-front payment amount $ 50" at bounding box center [536, 246] width 810 height 21
type input "88.50"
click at [511, 248] on div "Up-front payment amount $ 88.50" at bounding box center [536, 246] width 810 height 21
click at [421, 284] on div at bounding box center [535, 281] width 390 height 21
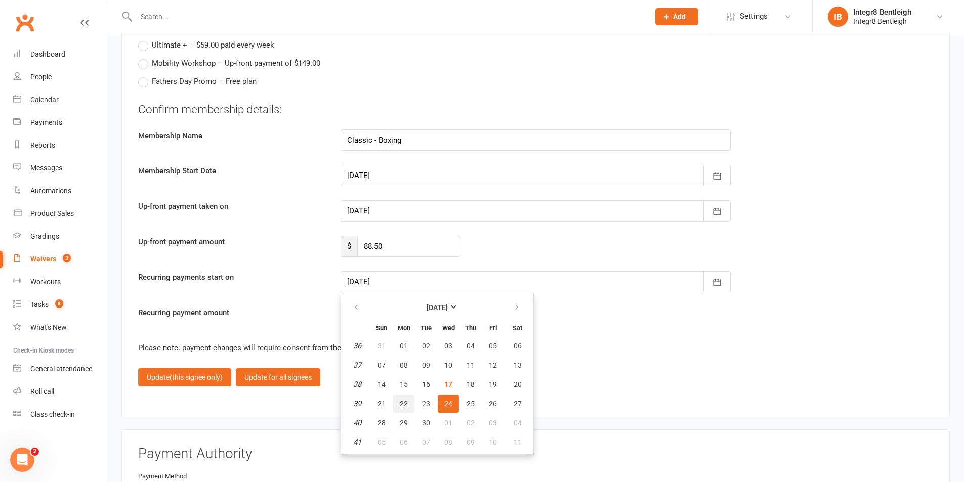
click at [401, 407] on span "22" at bounding box center [404, 404] width 8 height 8
type input "[DATE]"
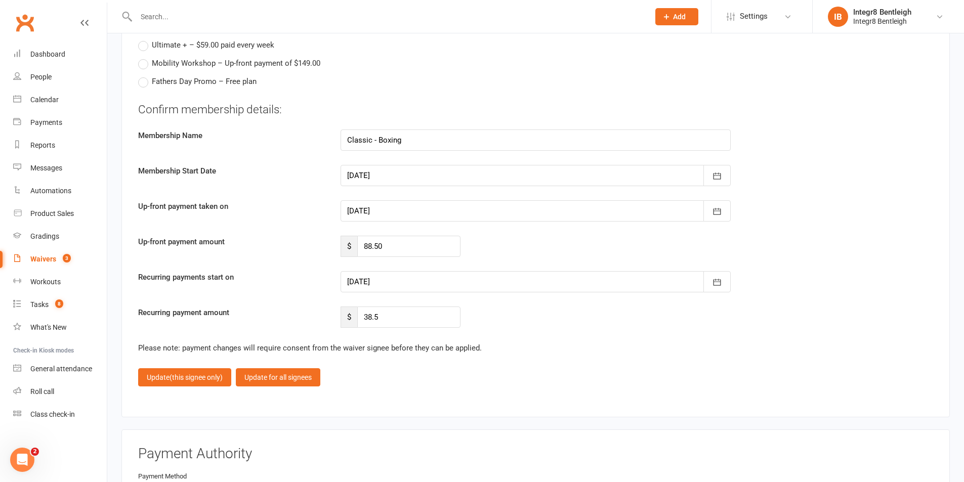
click at [520, 327] on div "Recurring payment amount $ 38.5" at bounding box center [536, 317] width 810 height 21
click at [213, 378] on span "(this signee only)" at bounding box center [195, 377] width 53 height 8
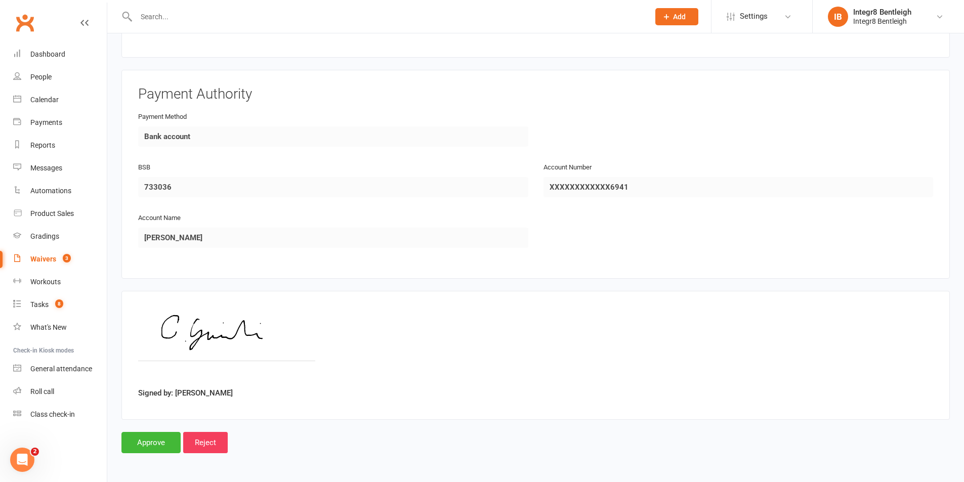
scroll to position [1705, 0]
click at [135, 438] on input "Approve" at bounding box center [150, 442] width 59 height 21
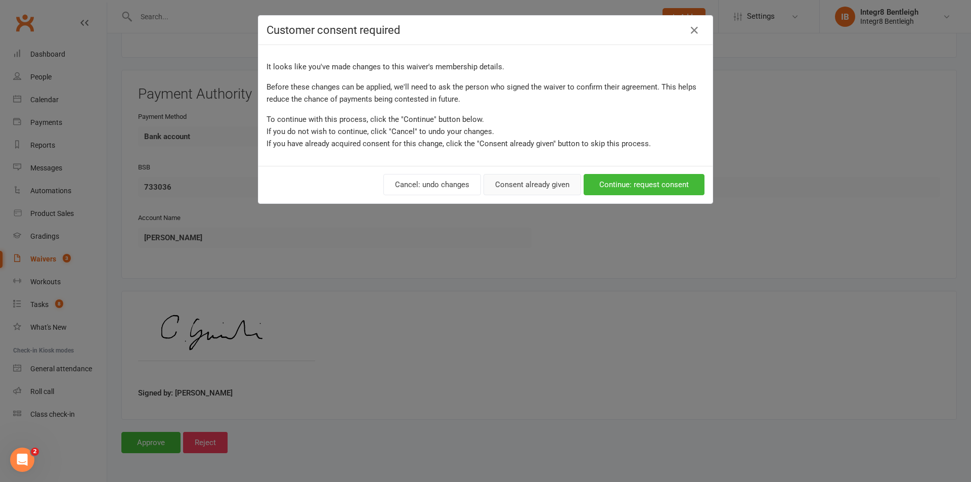
click at [526, 188] on button "Consent already given" at bounding box center [533, 184] width 98 height 21
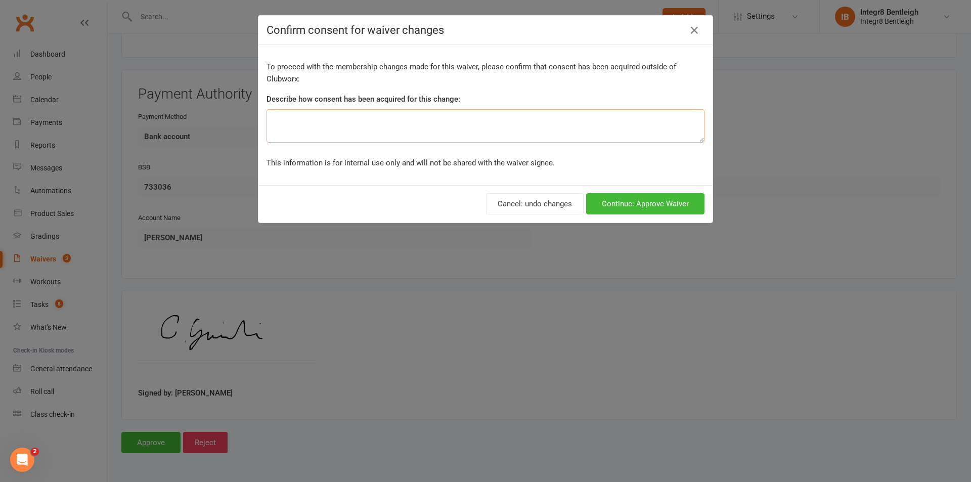
click at [294, 128] on textarea at bounding box center [486, 125] width 438 height 33
type textarea "Spoke in person"
click at [643, 204] on button "Continue: Approve Waiver" at bounding box center [645, 203] width 118 height 21
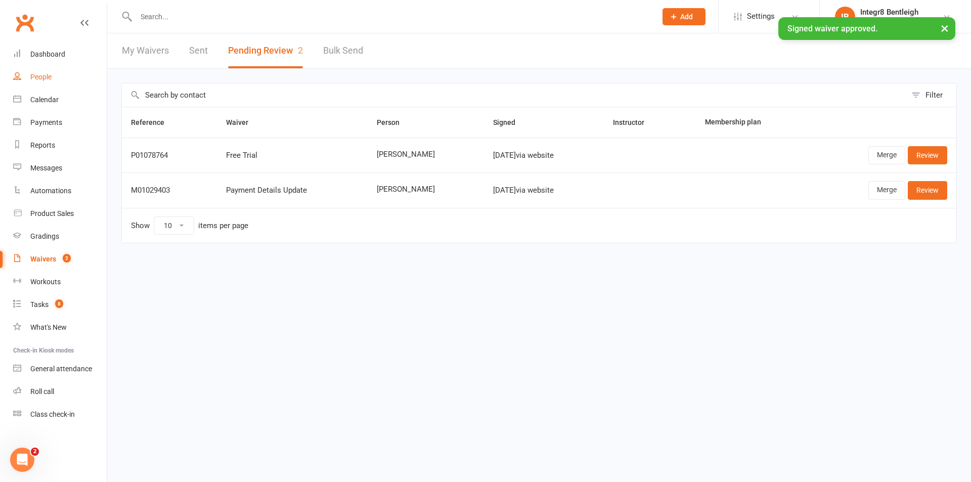
click at [52, 79] on link "People" at bounding box center [60, 77] width 94 height 23
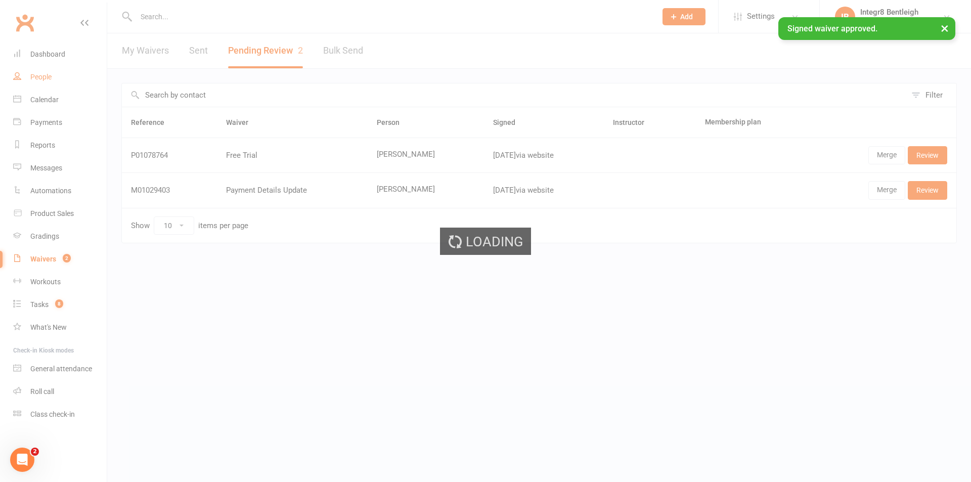
select select "25"
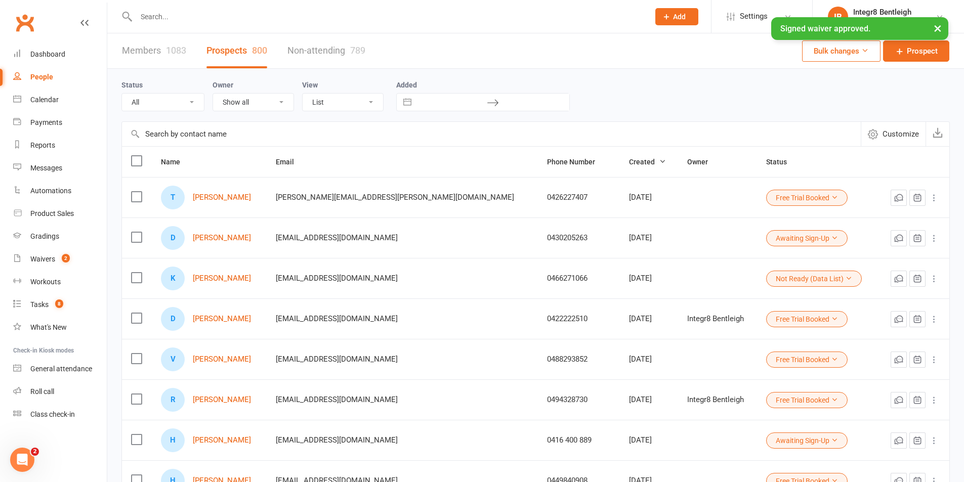
click at [169, 52] on div "1083" at bounding box center [176, 50] width 20 height 11
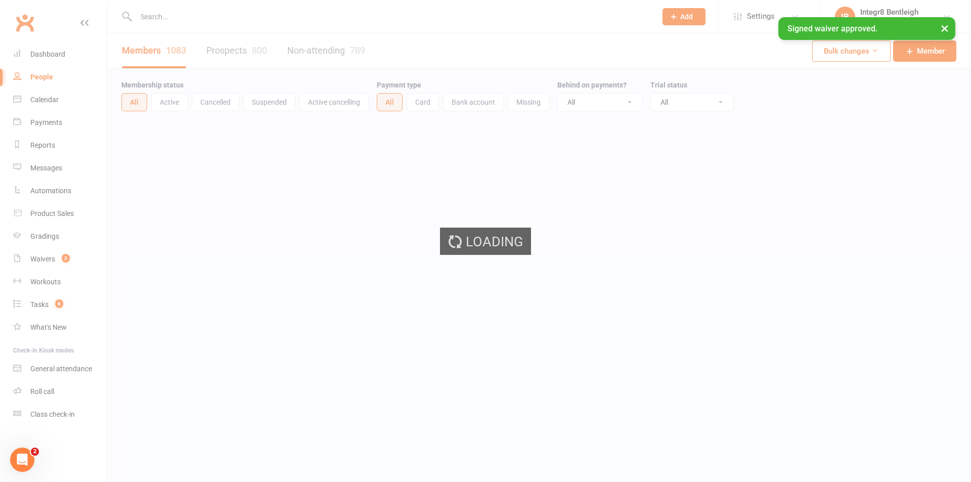
select select "100"
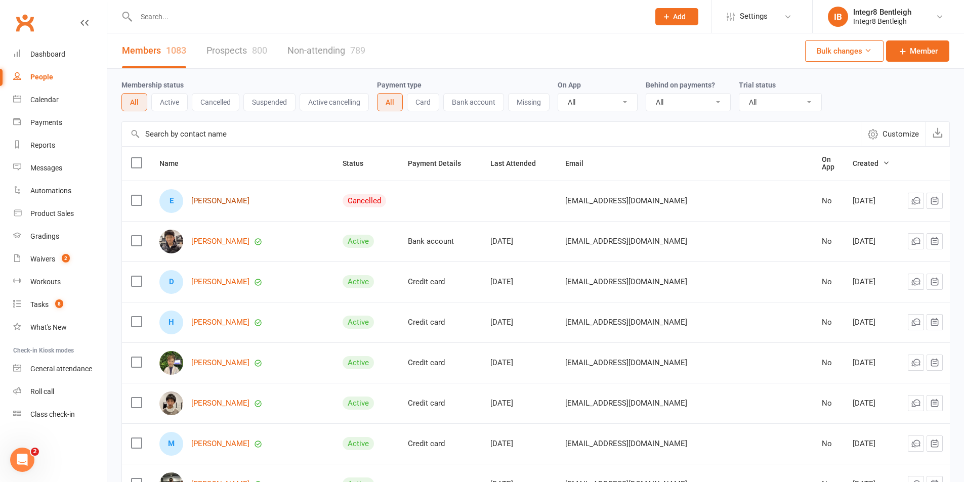
click at [228, 197] on link "[PERSON_NAME]" at bounding box center [220, 201] width 58 height 9
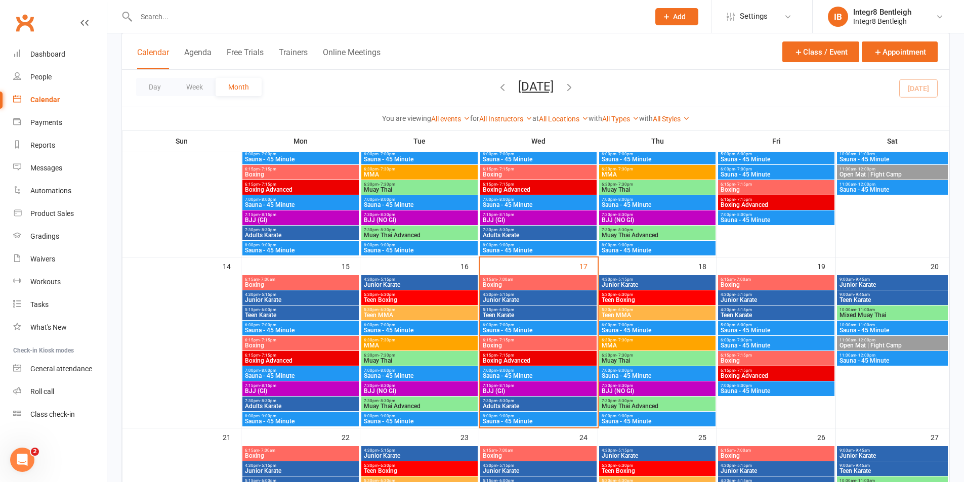
scroll to position [304, 0]
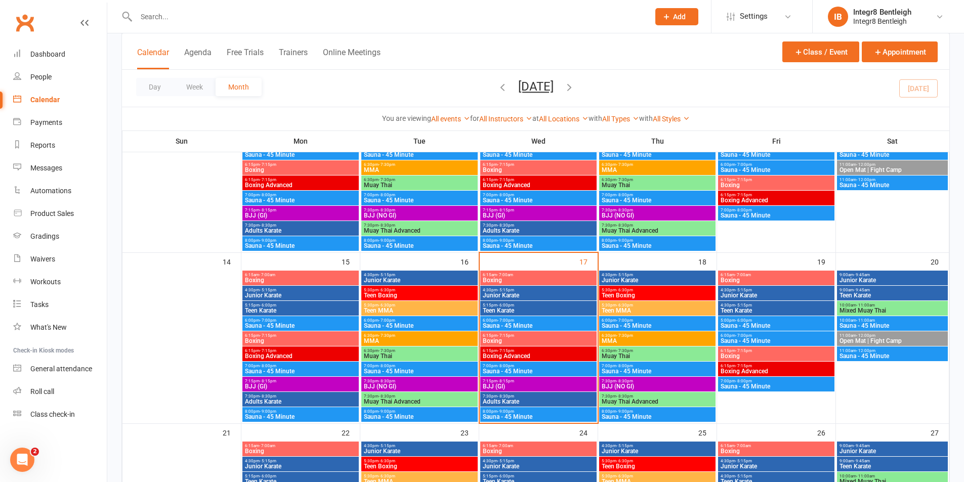
click at [562, 338] on span "Boxing" at bounding box center [538, 341] width 112 height 6
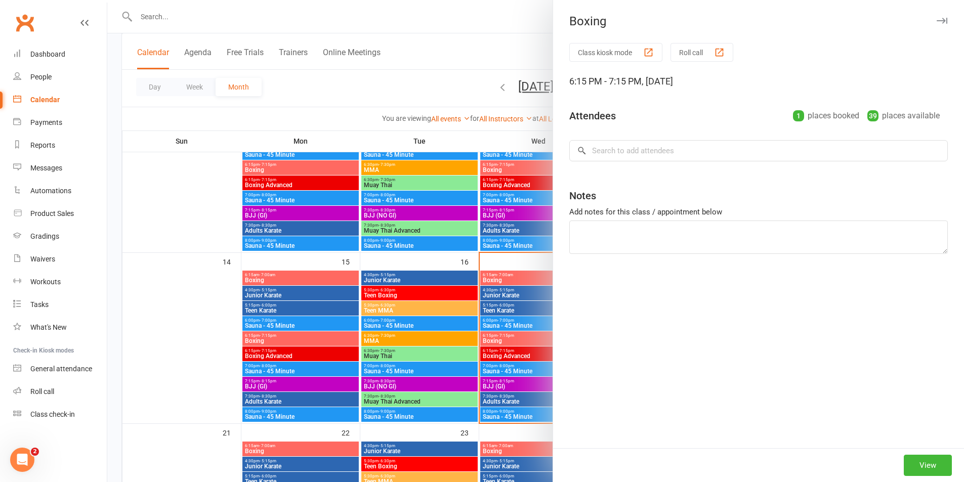
click at [509, 328] on div at bounding box center [535, 241] width 857 height 482
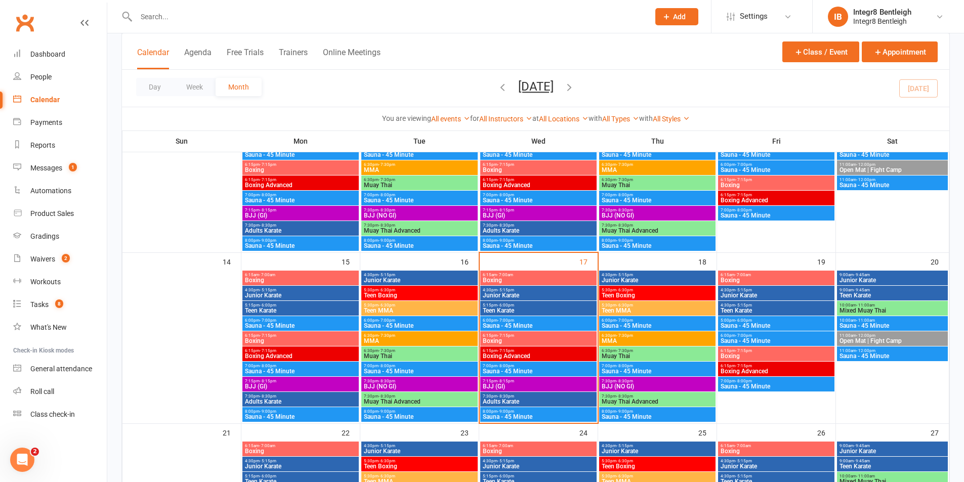
click at [749, 355] on span "Boxing" at bounding box center [776, 356] width 112 height 6
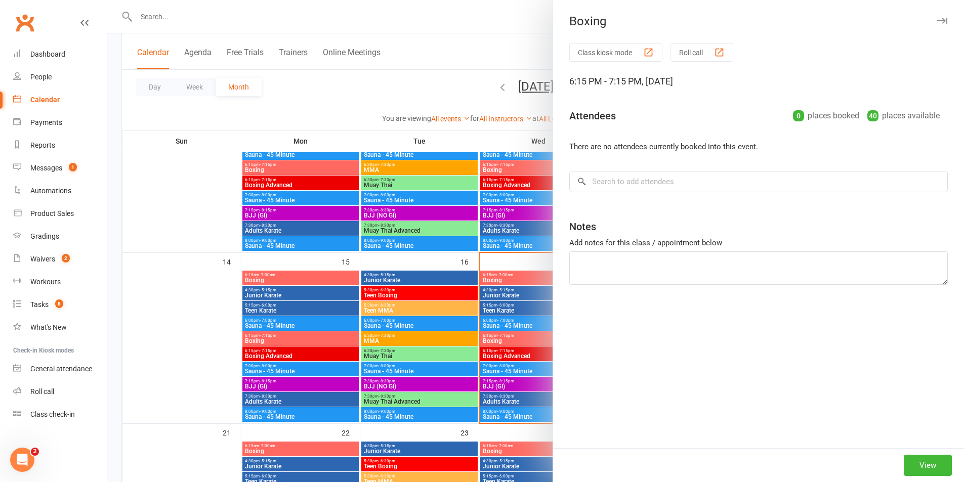
click at [482, 264] on div at bounding box center [535, 241] width 857 height 482
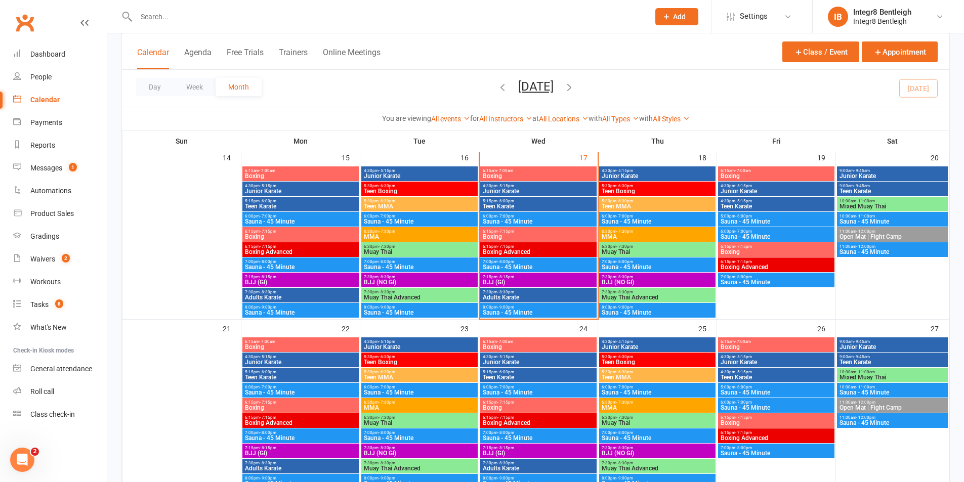
scroll to position [455, 0]
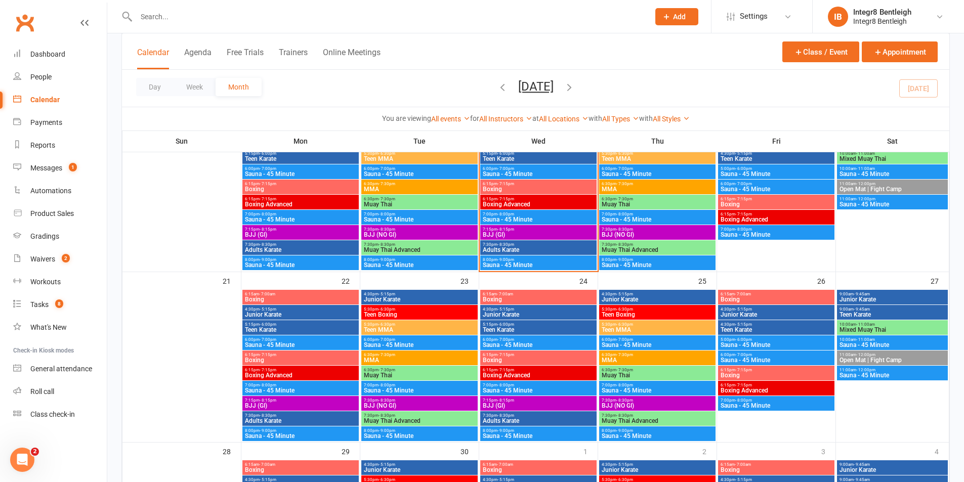
click at [323, 355] on span "6:15pm - 7:15pm" at bounding box center [300, 355] width 112 height 5
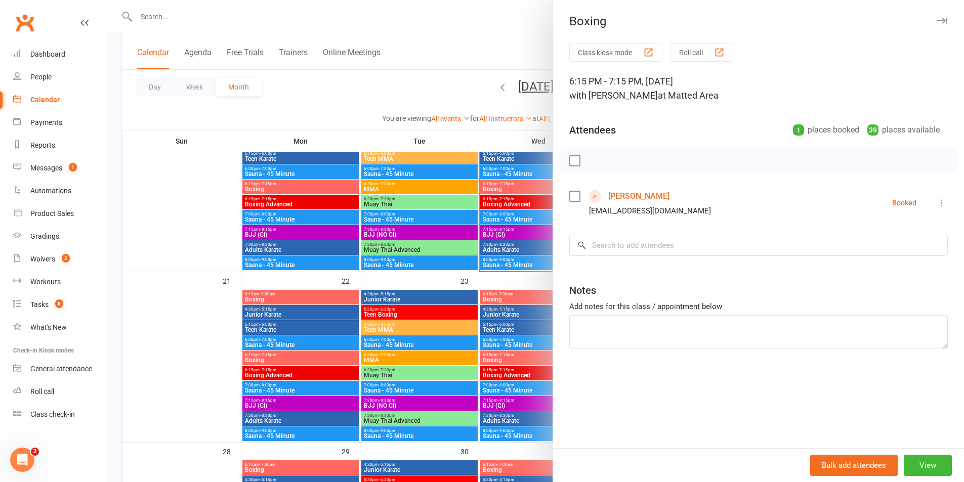
click at [491, 313] on div at bounding box center [535, 241] width 857 height 482
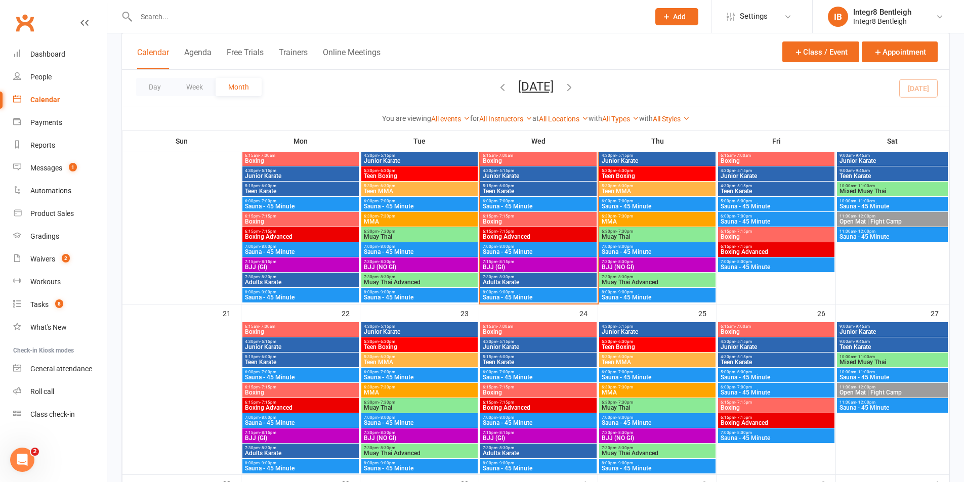
scroll to position [405, 0]
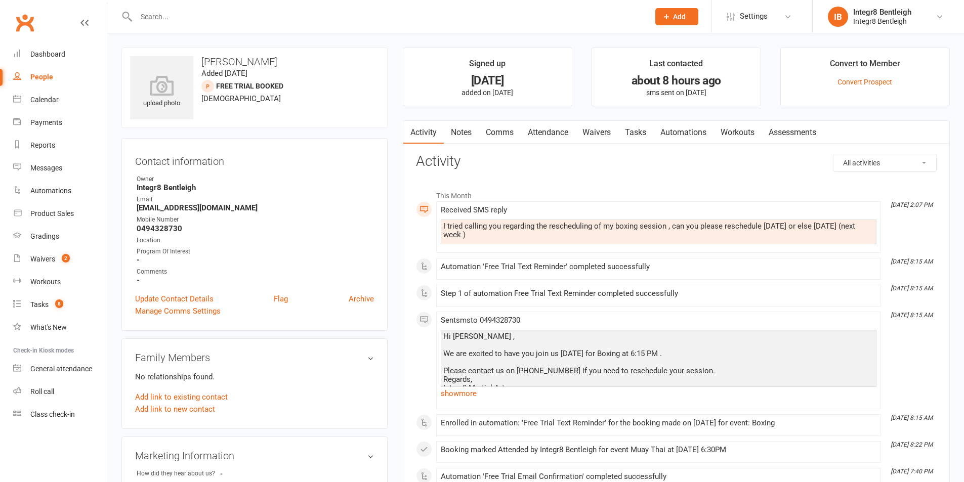
click at [501, 132] on link "Comms" at bounding box center [500, 132] width 42 height 23
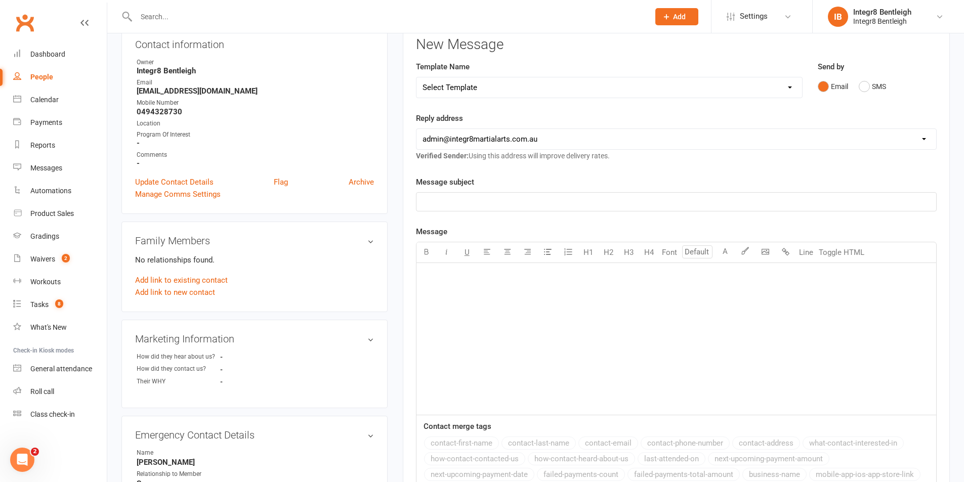
scroll to position [101, 0]
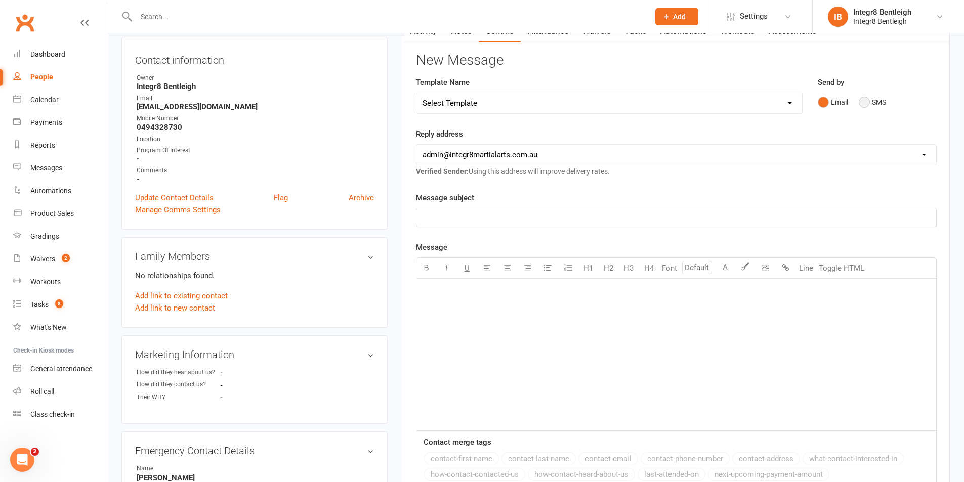
click at [863, 101] on button "SMS" at bounding box center [872, 102] width 27 height 19
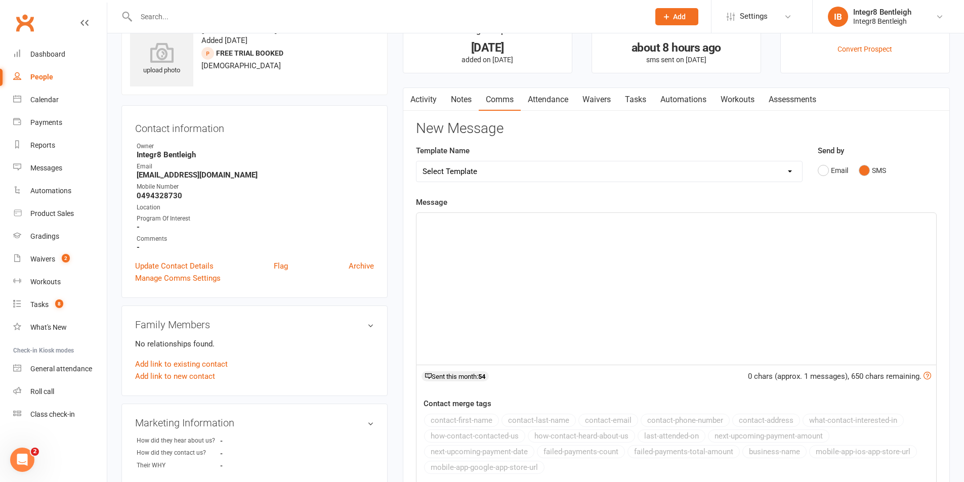
scroll to position [51, 0]
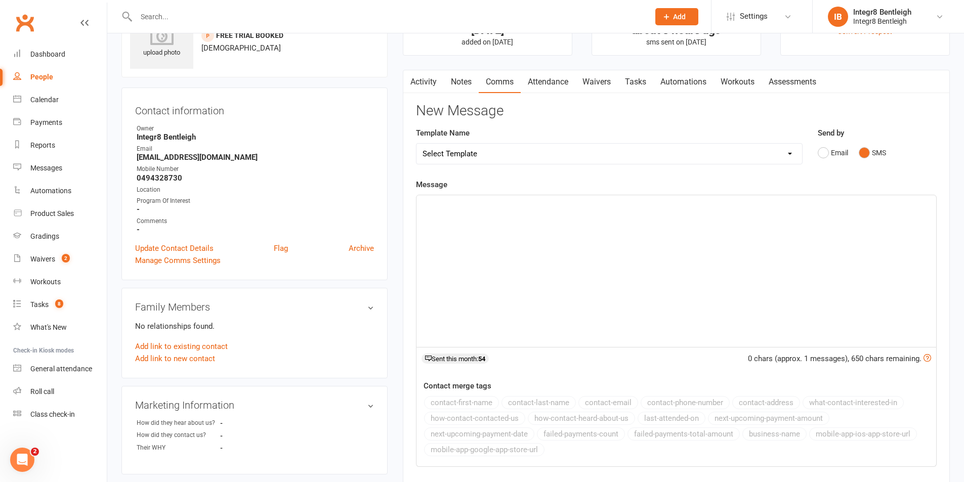
click at [548, 223] on div "﻿" at bounding box center [676, 271] width 520 height 152
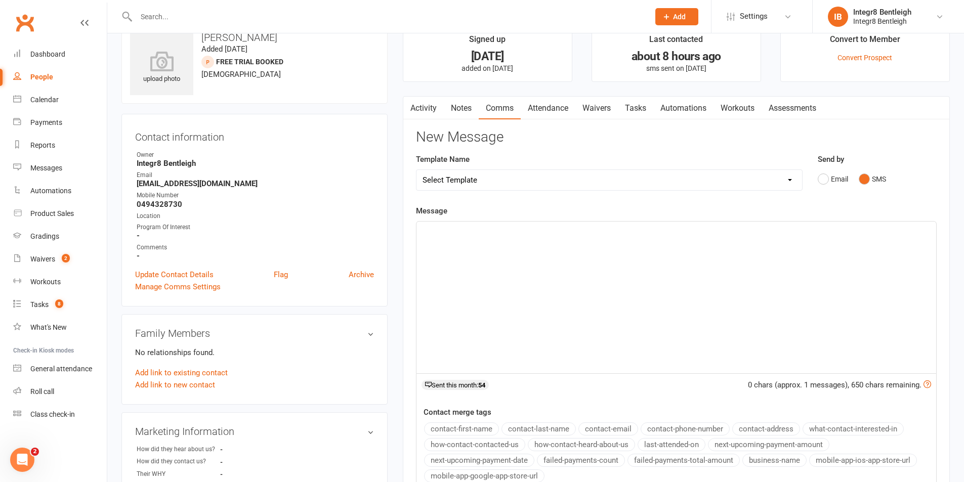
scroll to position [0, 0]
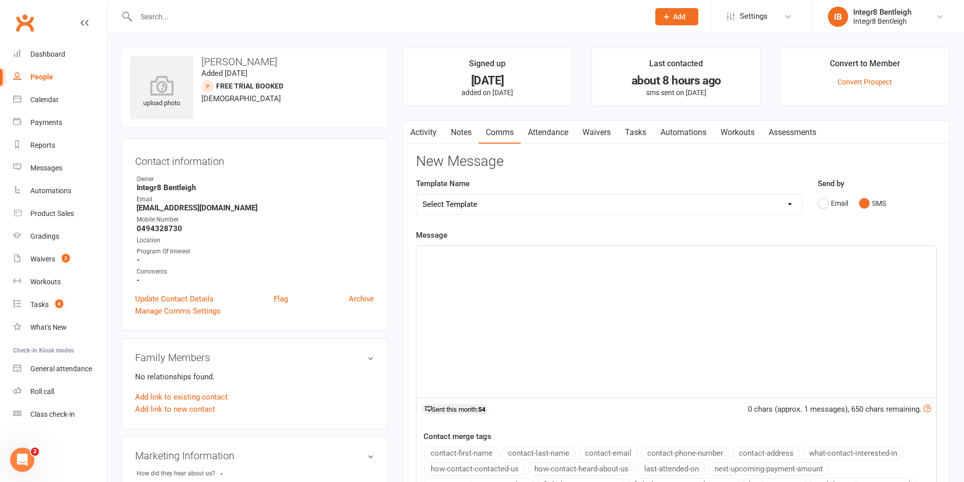
click at [420, 135] on link "Activity" at bounding box center [423, 132] width 40 height 23
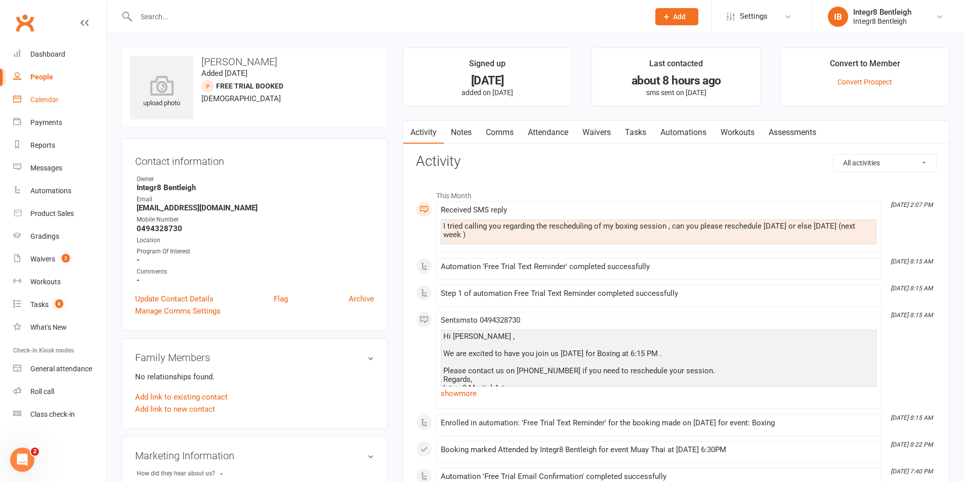
click at [459, 126] on link "Notes" at bounding box center [461, 132] width 35 height 23
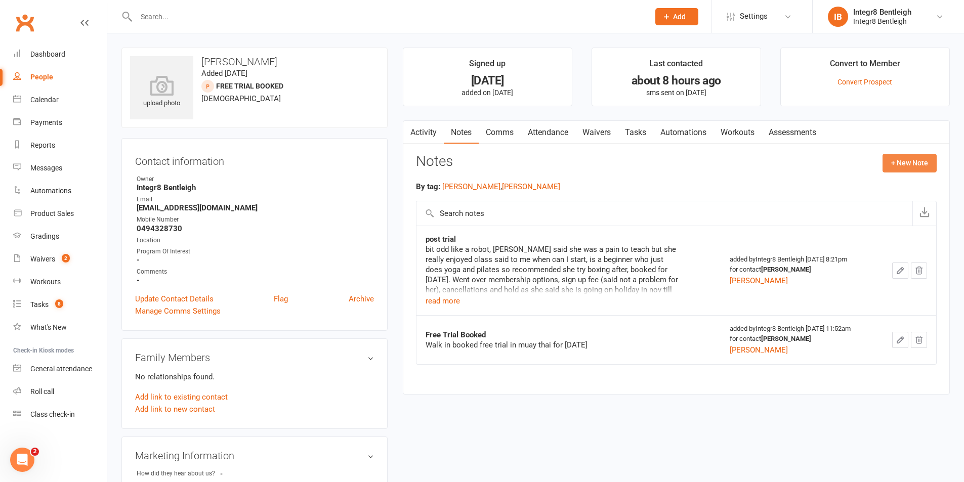
click at [907, 157] on button "+ New Note" at bounding box center [909, 163] width 54 height 18
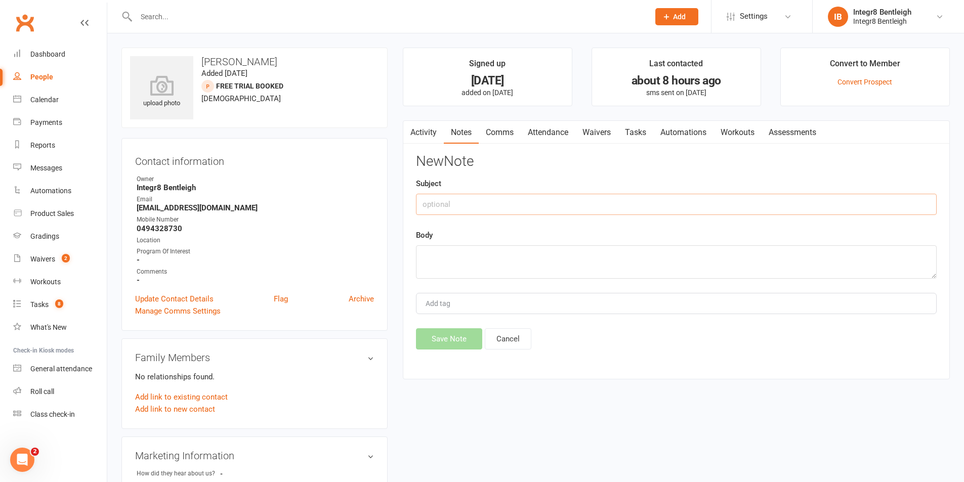
click at [623, 198] on input "text" at bounding box center [676, 204] width 521 height 21
type input "reschedule"
type textarea "p"
click at [459, 258] on textarea "missed call, phone call s" at bounding box center [676, 261] width 521 height 33
click at [533, 255] on textarea "missed call and text, phone call s" at bounding box center [676, 261] width 521 height 33
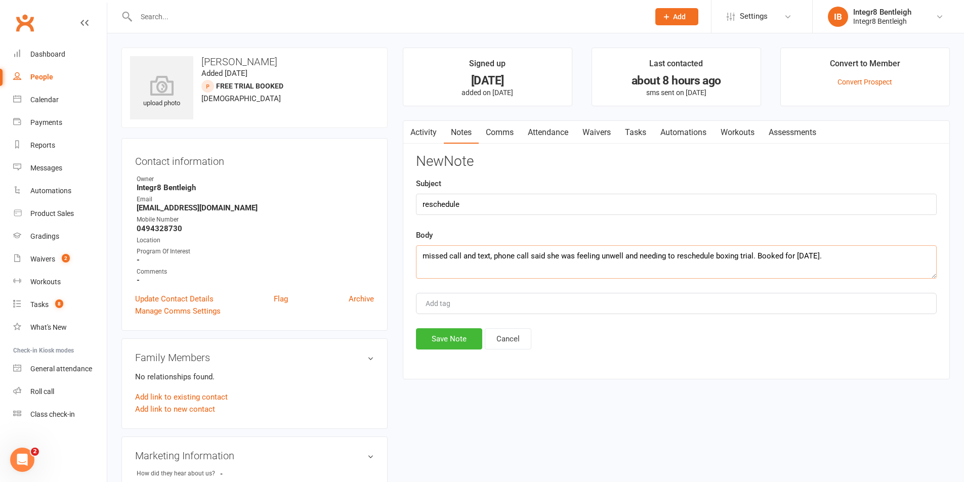
type textarea "missed call and text, phone call said she was feeling unwell and needing to res…"
type input "rebecca"
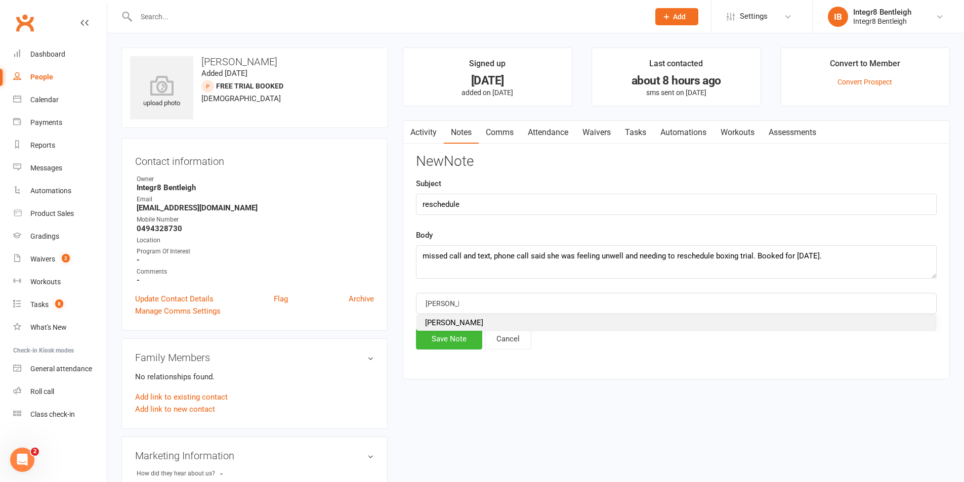
click at [454, 320] on li "rebecca" at bounding box center [676, 322] width 519 height 15
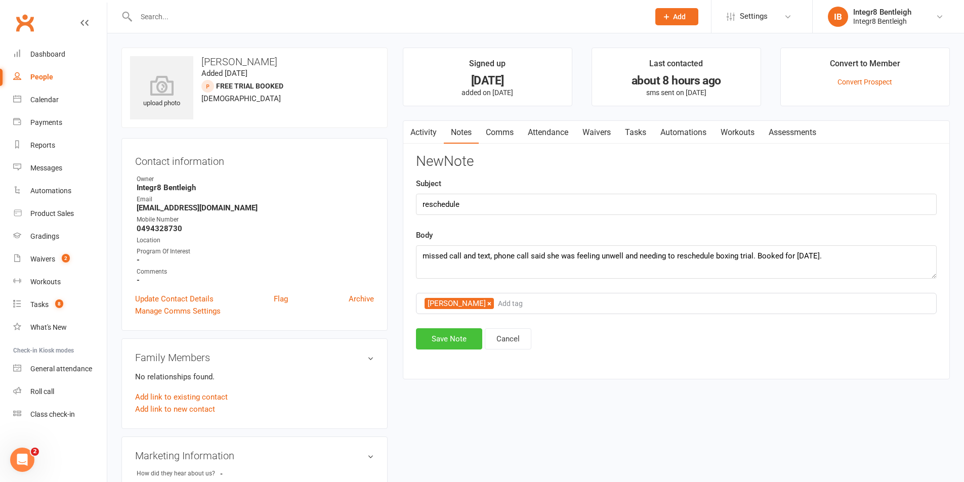
click at [452, 329] on button "Save Note" at bounding box center [449, 338] width 66 height 21
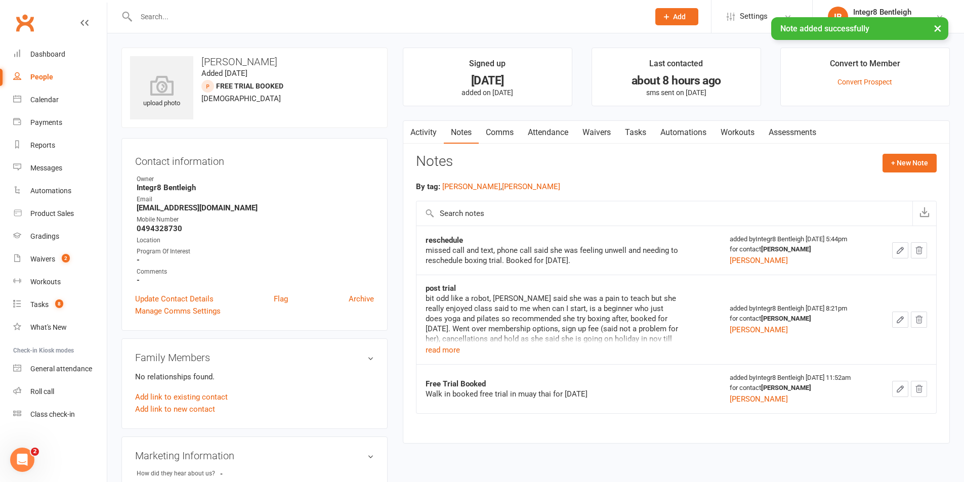
click at [530, 132] on link "Attendance" at bounding box center [548, 132] width 55 height 23
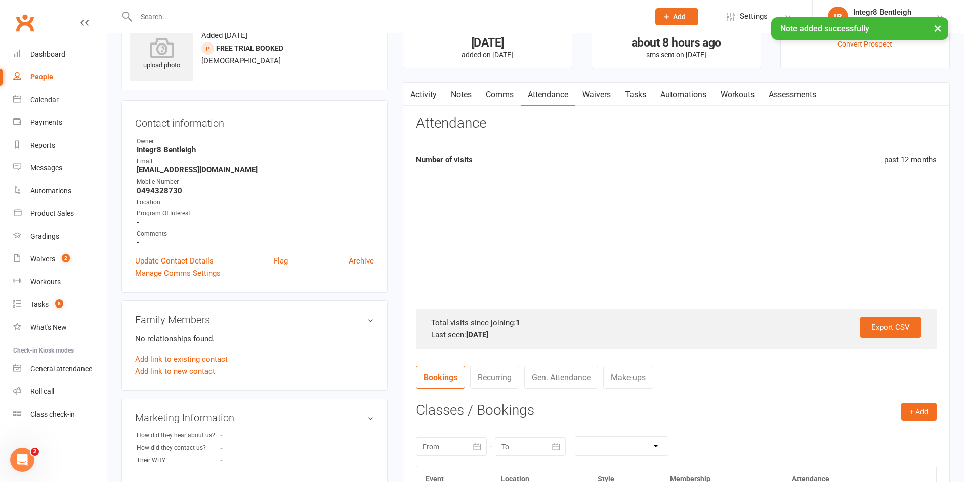
scroll to position [253, 0]
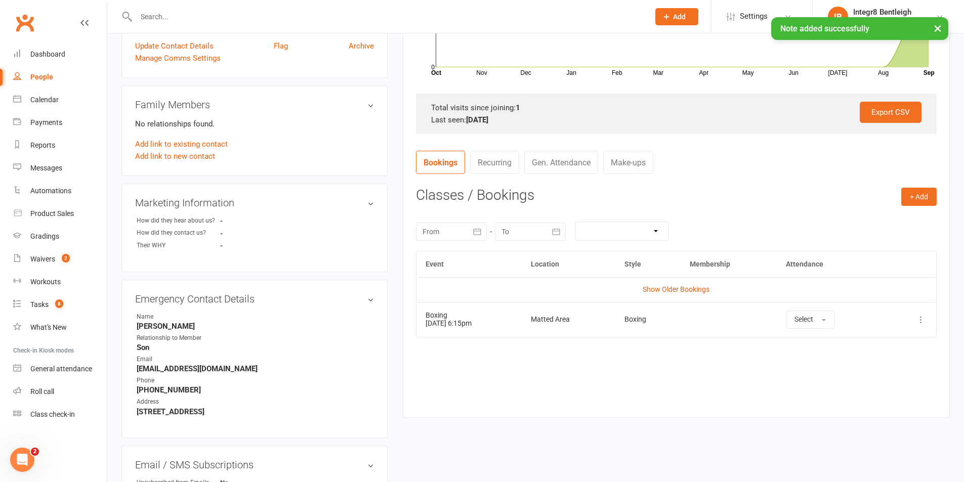
click at [916, 323] on icon at bounding box center [921, 320] width 10 height 10
click at [882, 380] on link "Remove booking" at bounding box center [876, 380] width 100 height 20
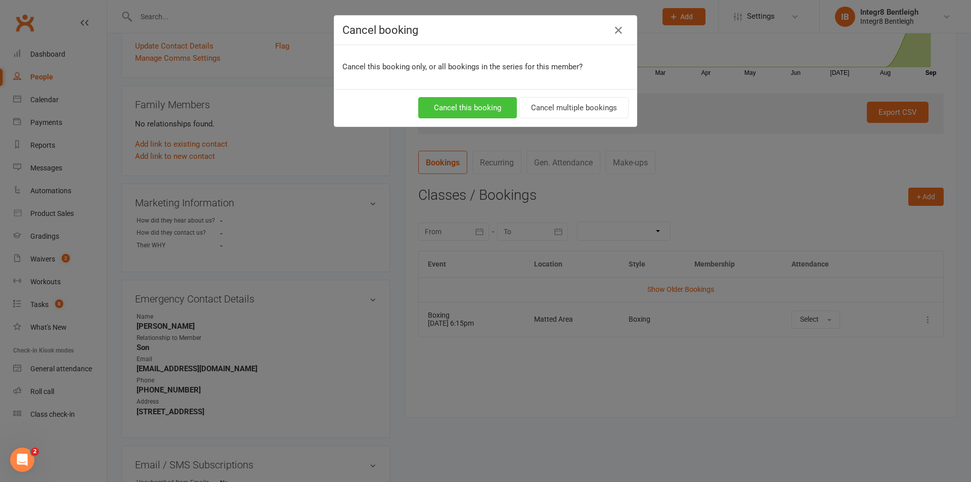
click at [493, 110] on button "Cancel this booking" at bounding box center [467, 107] width 99 height 21
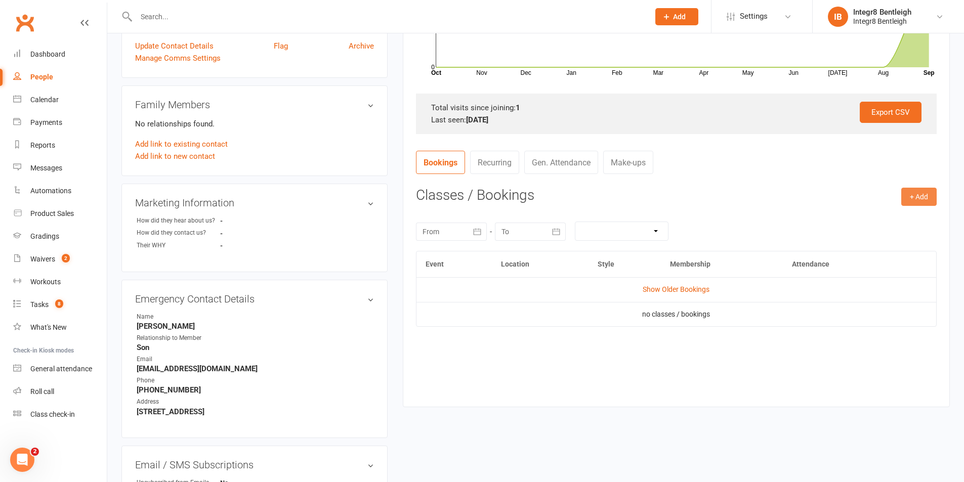
click at [922, 196] on button "+ Add" at bounding box center [918, 197] width 35 height 18
click at [876, 224] on link "Book Event" at bounding box center [886, 219] width 100 height 20
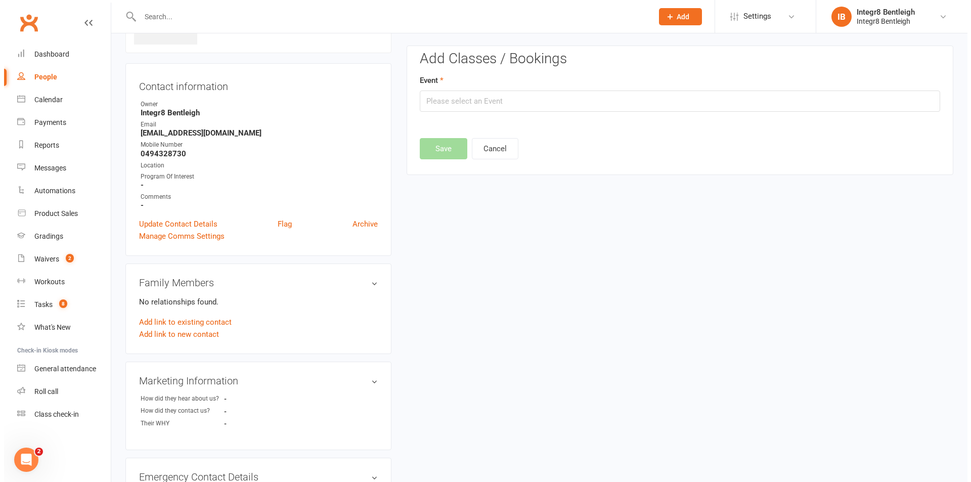
scroll to position [70, 0]
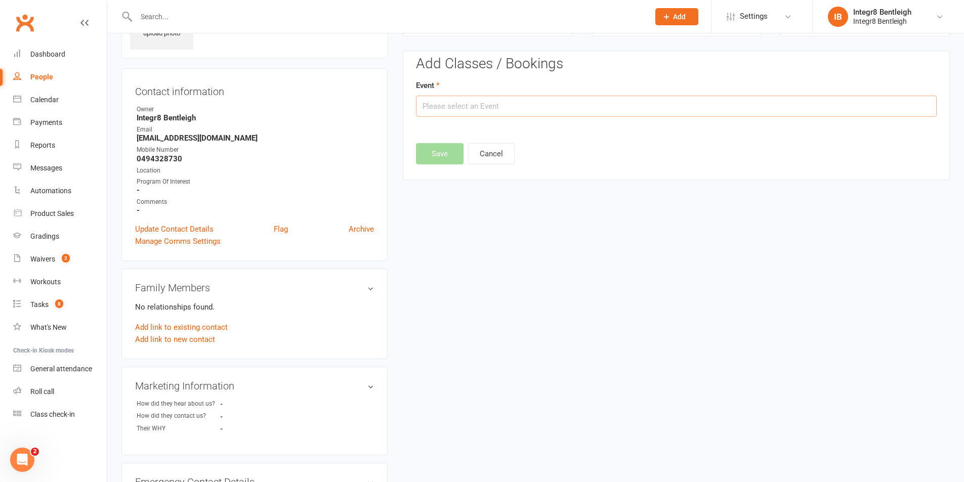
click at [559, 102] on input "text" at bounding box center [676, 106] width 521 height 21
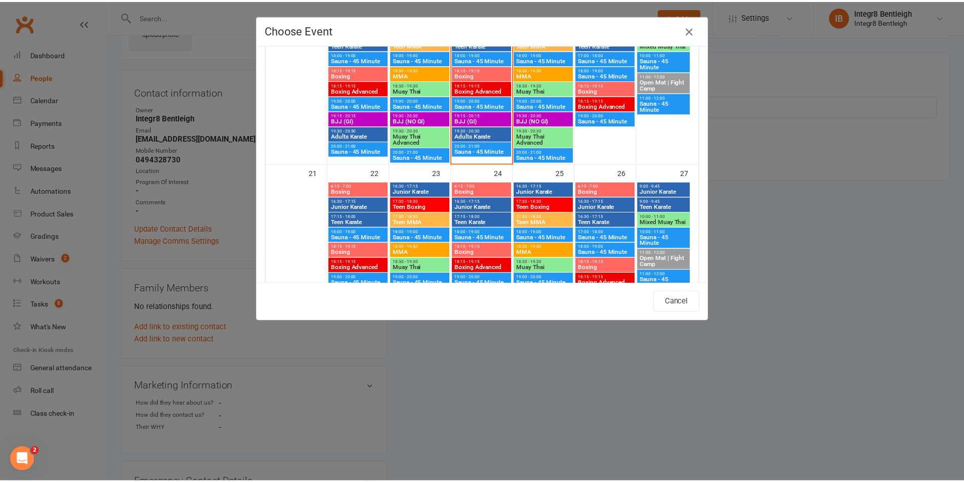
scroll to position [506, 0]
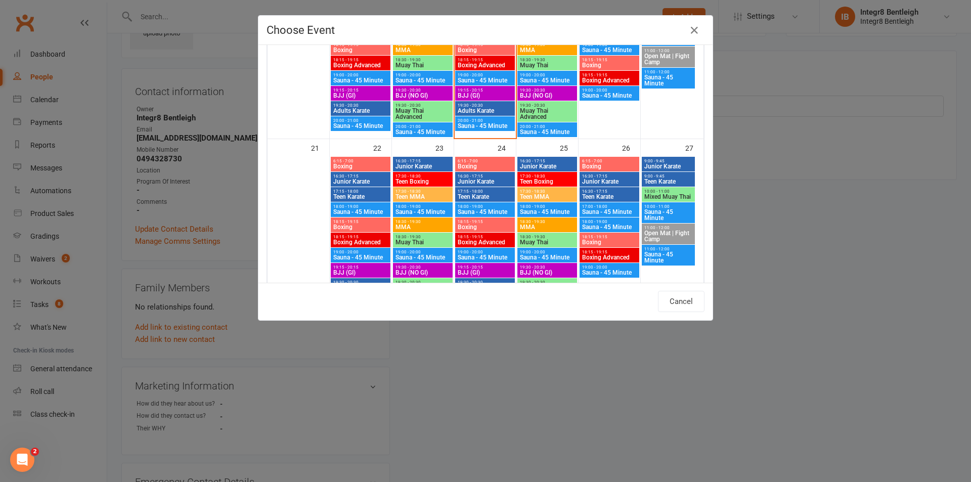
click at [494, 226] on span "Boxing" at bounding box center [485, 227] width 56 height 6
type input "Boxing - Sep 24, 2025 6:15:00 PM"
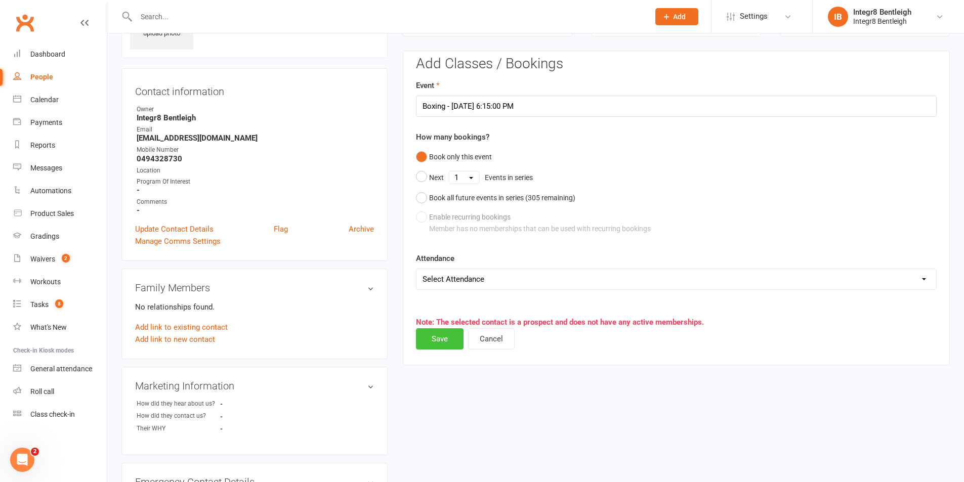
click at [437, 344] on button "Save" at bounding box center [440, 338] width 48 height 21
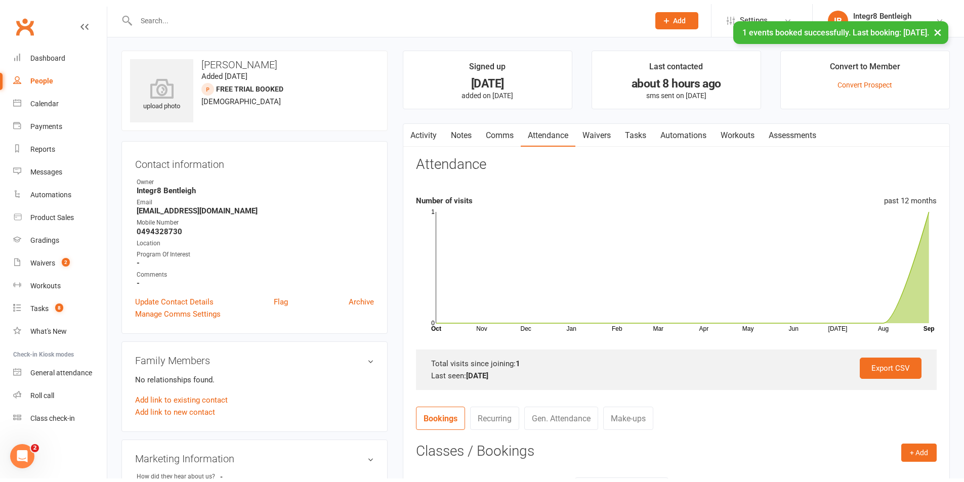
scroll to position [0, 0]
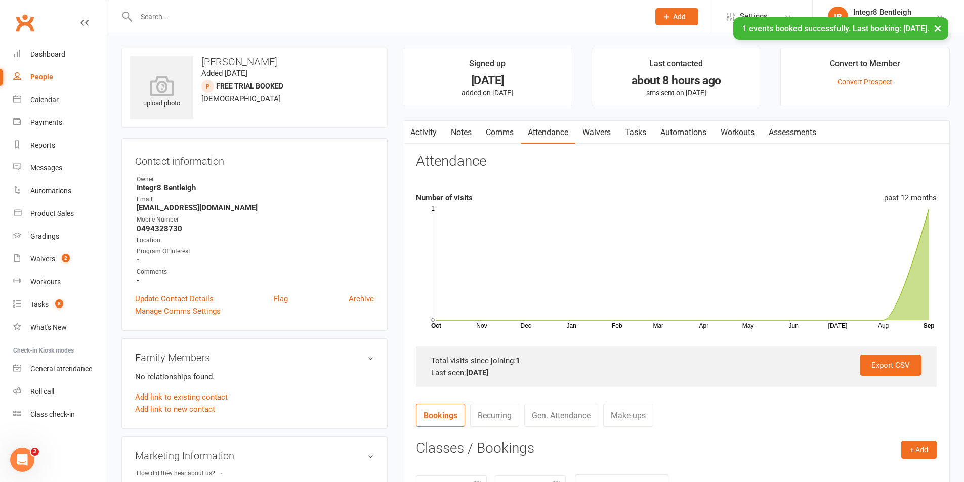
click at [424, 134] on link "Activity" at bounding box center [423, 132] width 40 height 23
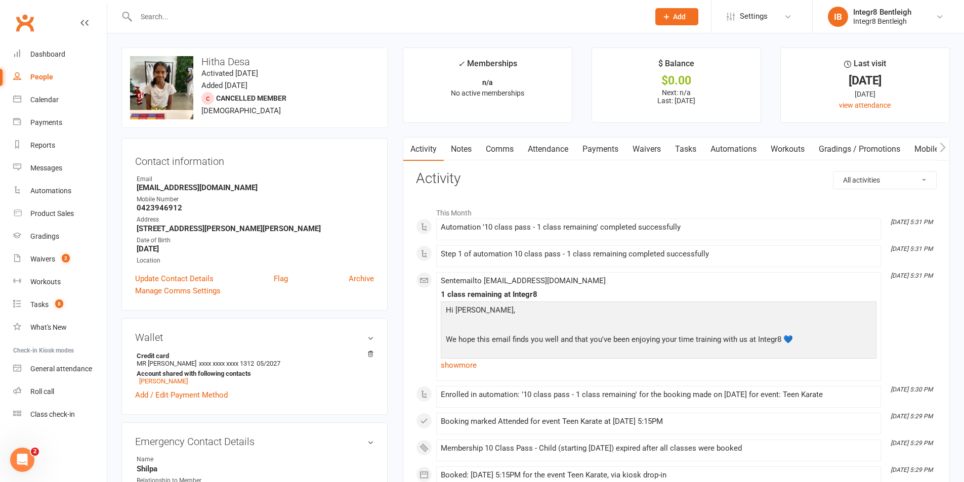
click at [467, 151] on link "Notes" at bounding box center [461, 149] width 35 height 23
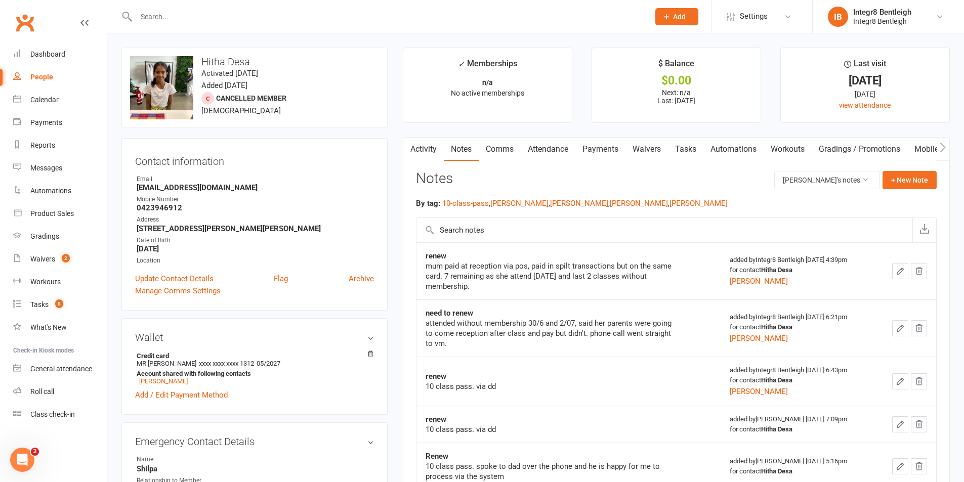
click at [417, 150] on link "Activity" at bounding box center [423, 149] width 40 height 23
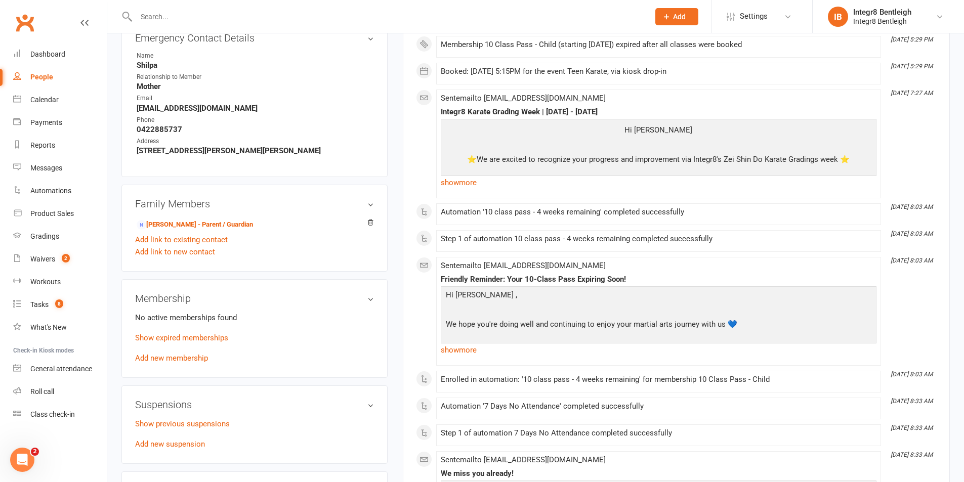
scroll to position [405, 0]
click at [222, 335] on link "Show expired memberships" at bounding box center [181, 336] width 93 height 9
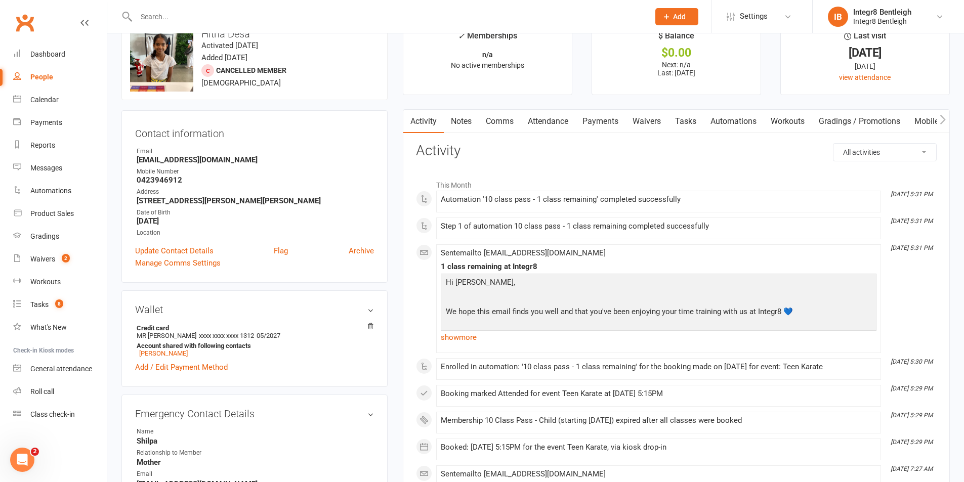
scroll to position [0, 0]
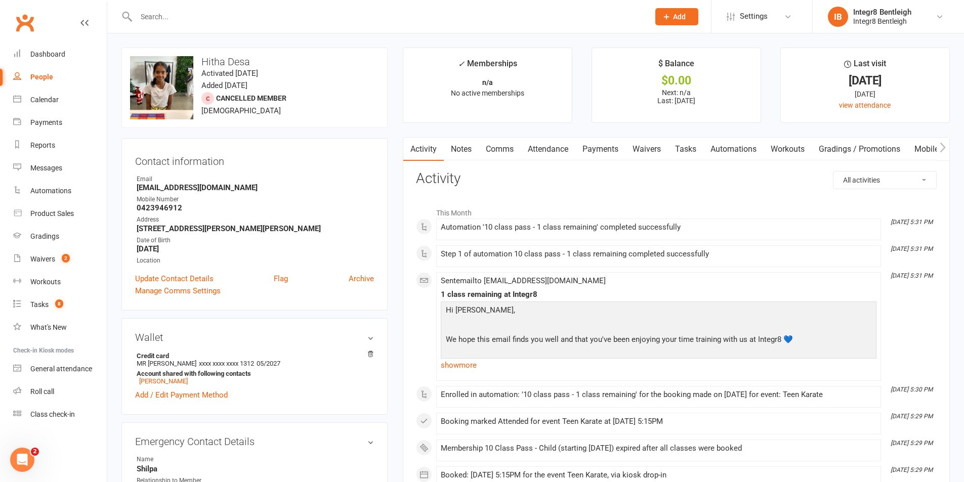
click at [464, 143] on link "Notes" at bounding box center [461, 149] width 35 height 23
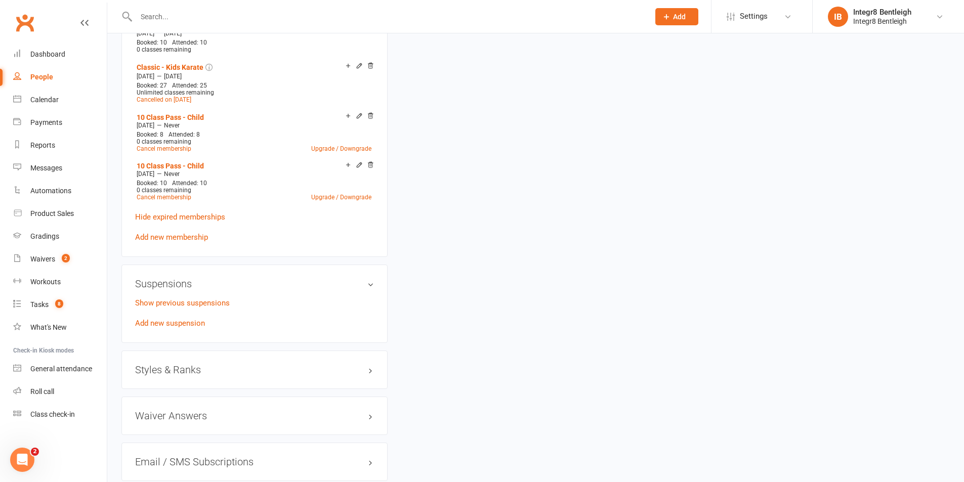
scroll to position [1012, 0]
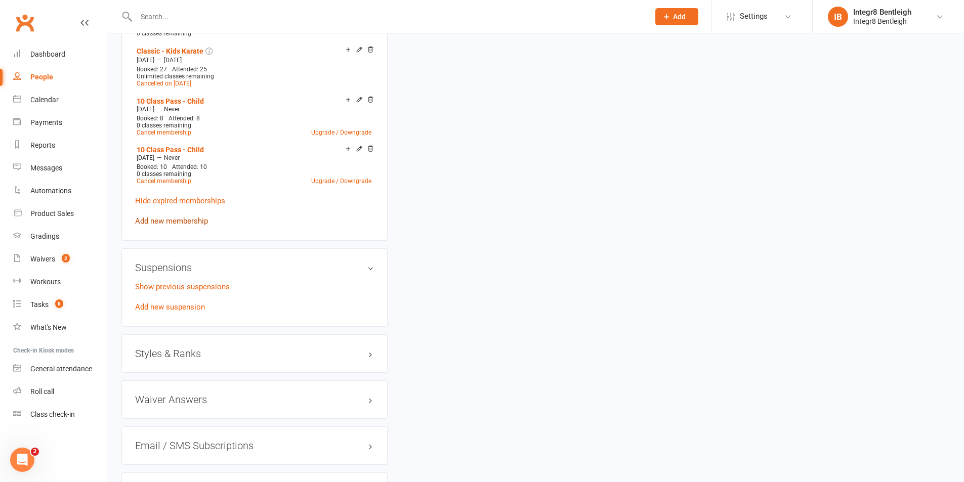
click at [181, 217] on link "Add new membership" at bounding box center [171, 221] width 73 height 9
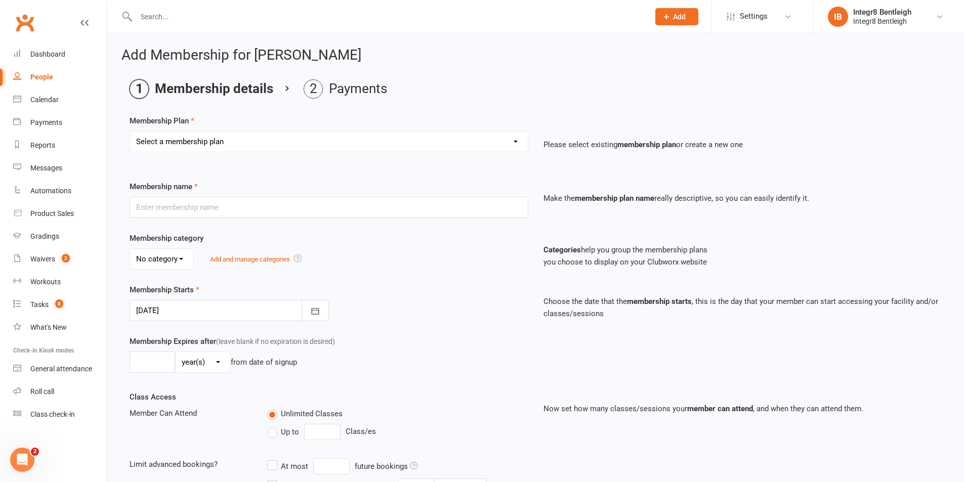
click at [268, 144] on select "Select a membership plan Create new Membership Plan Classic - Muay Thai Classic…" at bounding box center [329, 142] width 398 height 20
select select "12"
click at [130, 132] on select "Select a membership plan Create new Membership Plan Classic - Muay Thai Classic…" at bounding box center [329, 142] width 398 height 20
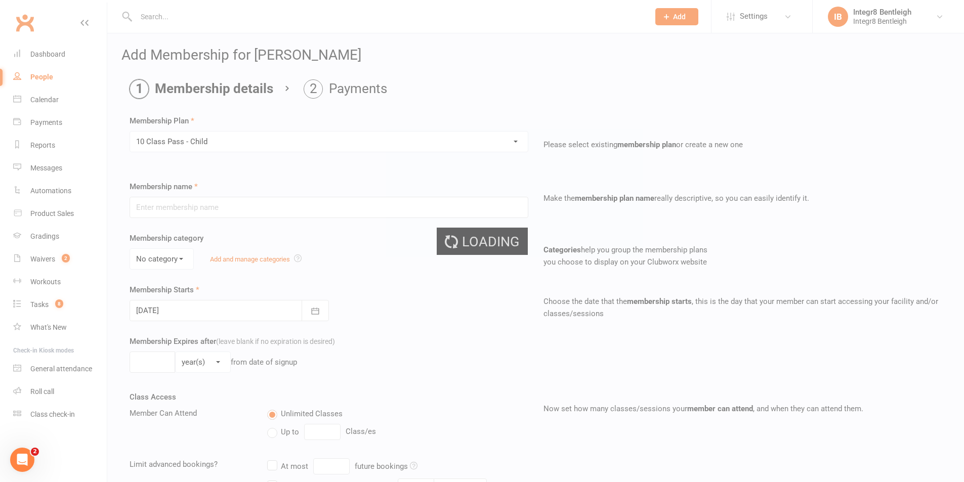
type input "10 Class Pass - Child"
select select "2"
type input "3"
select select "2"
type input "10"
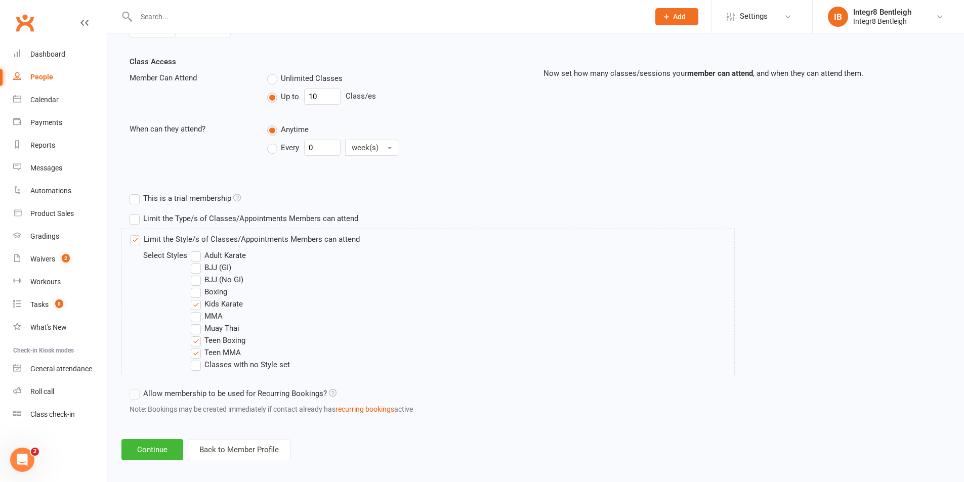
scroll to position [343, 0]
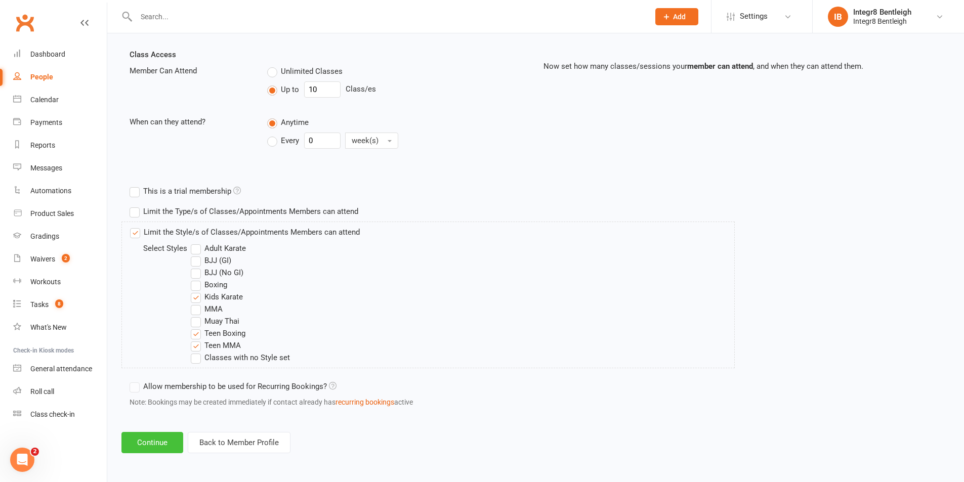
click at [169, 438] on button "Continue" at bounding box center [152, 442] width 62 height 21
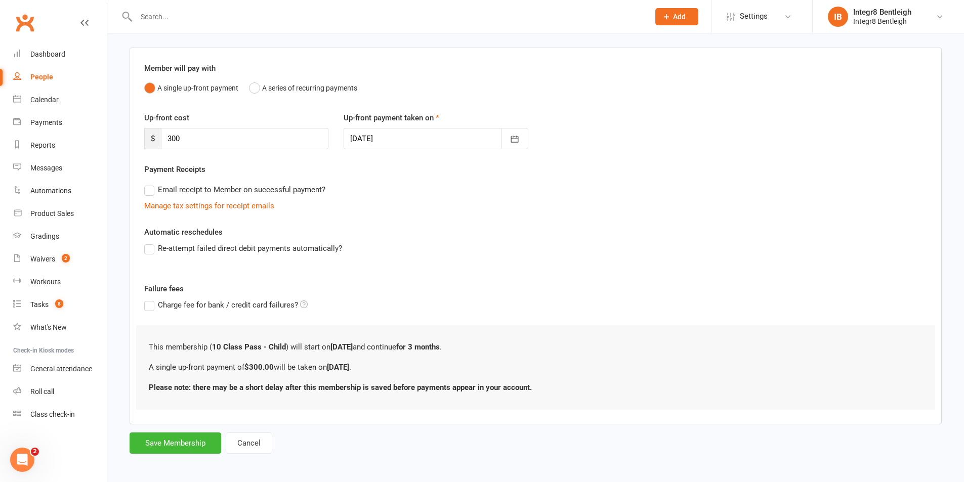
scroll to position [69, 0]
click at [158, 447] on button "Save Membership" at bounding box center [176, 440] width 92 height 21
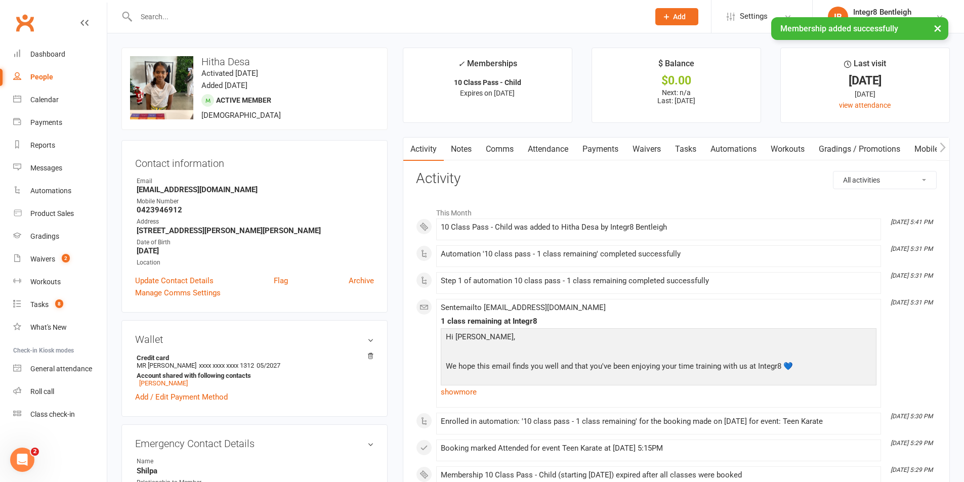
click at [461, 151] on link "Notes" at bounding box center [461, 149] width 35 height 23
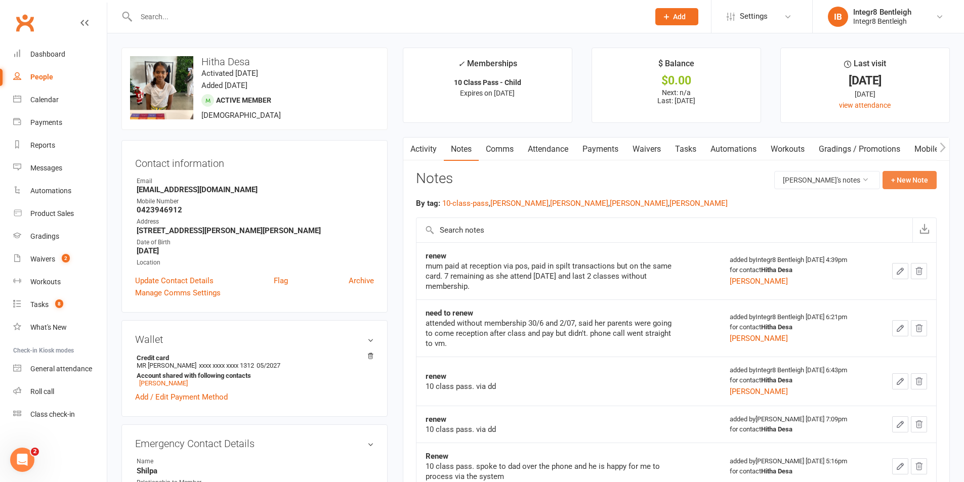
click at [914, 184] on button "+ New Note" at bounding box center [909, 180] width 54 height 18
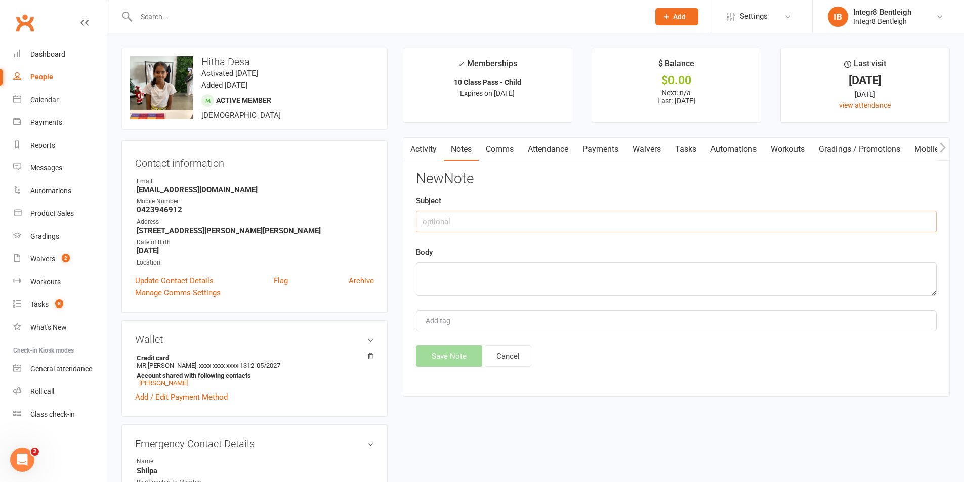
click at [568, 229] on input "text" at bounding box center [676, 221] width 521 height 21
type input "renew"
type textarea "m"
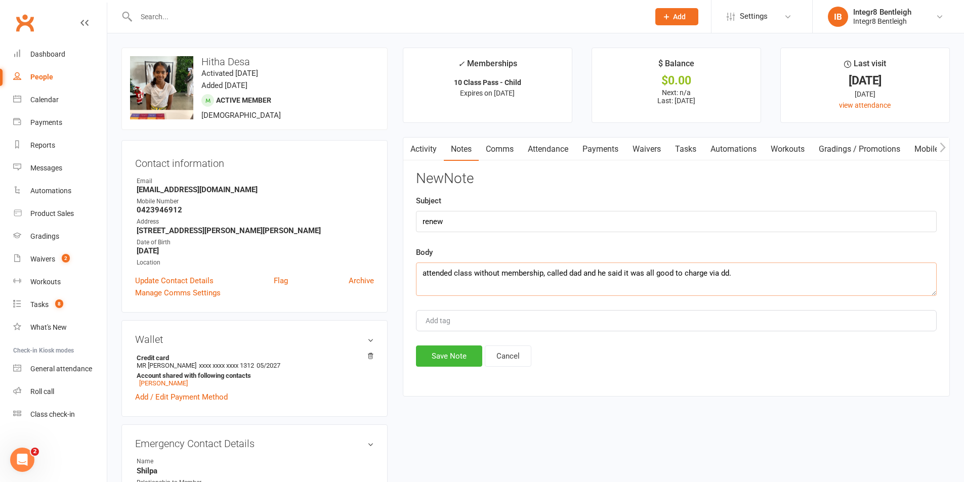
type textarea "attended class without membership, called dad and he said it was all good to ch…"
type input "rebecca"
click at [443, 335] on span "rebecca" at bounding box center [454, 339] width 58 height 9
click at [442, 354] on button "Save Note" at bounding box center [449, 356] width 66 height 21
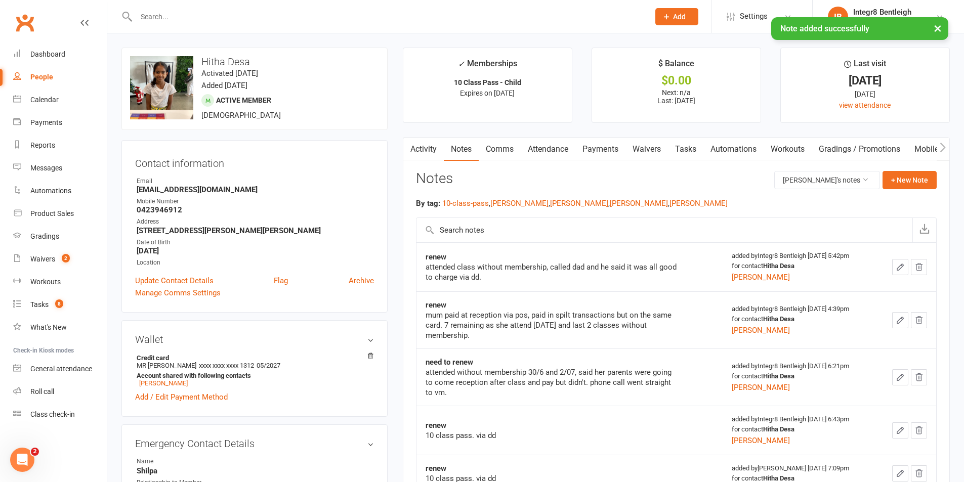
click at [552, 148] on link "Attendance" at bounding box center [548, 149] width 55 height 23
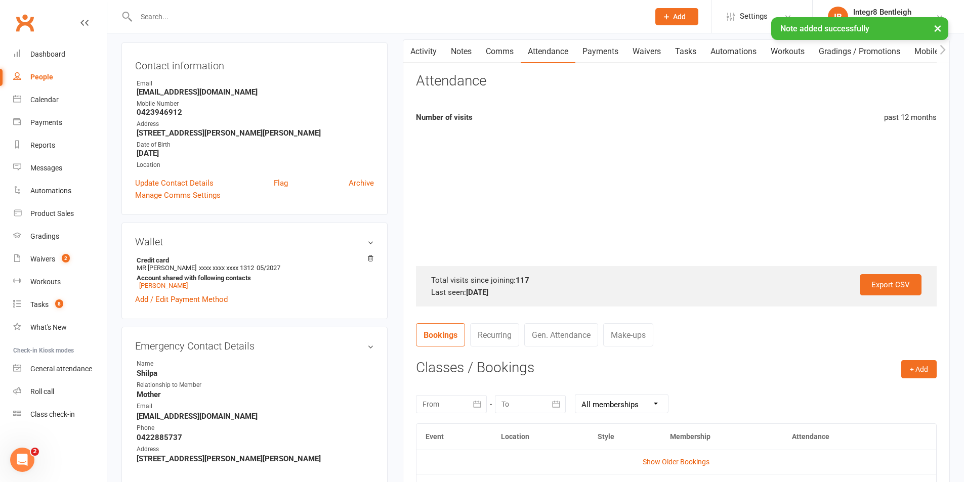
scroll to position [101, 0]
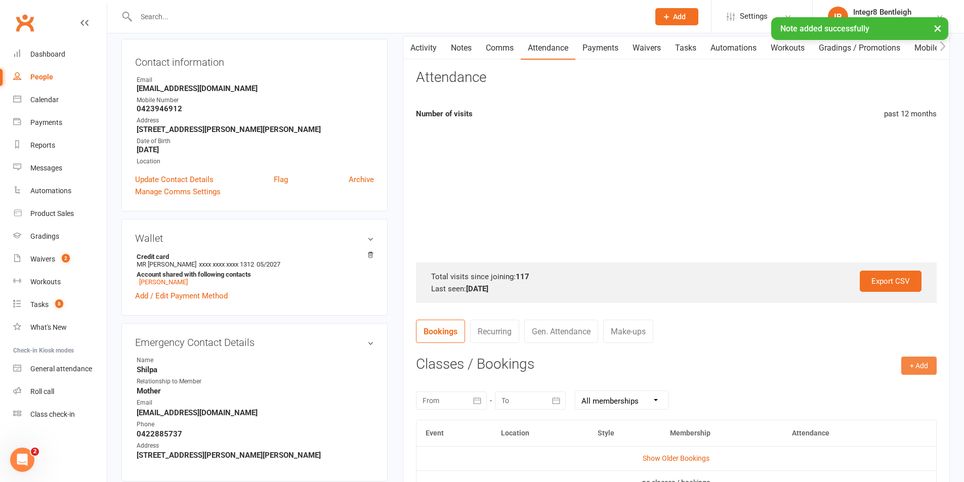
click at [908, 365] on button "+ Add" at bounding box center [918, 366] width 35 height 18
click at [879, 384] on link "Book Event" at bounding box center [886, 388] width 100 height 20
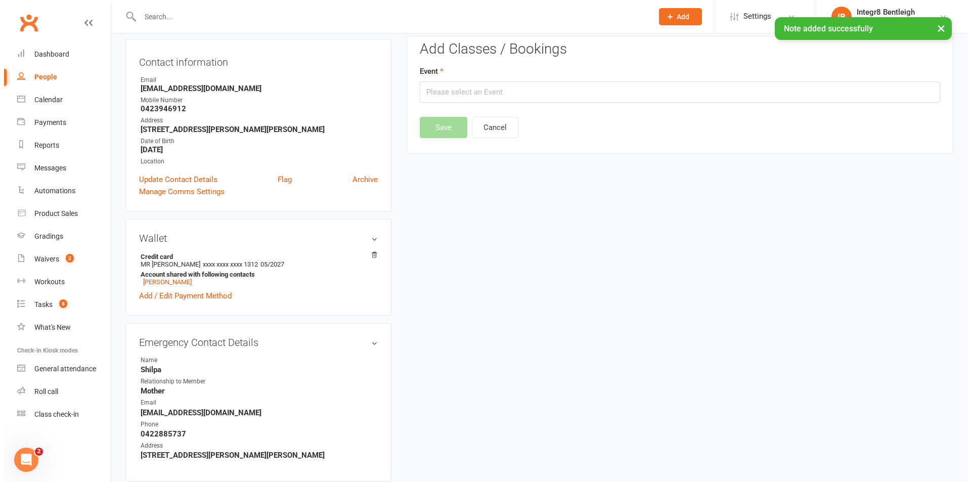
scroll to position [87, 0]
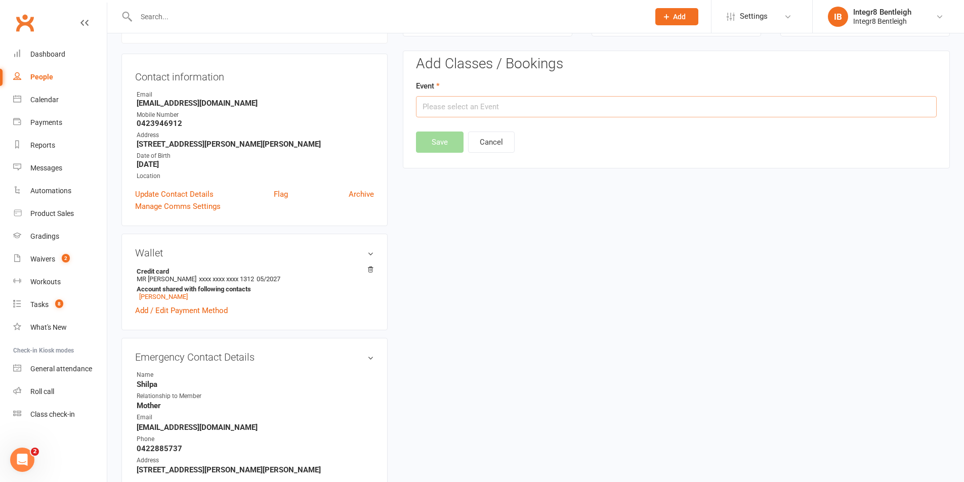
click at [582, 106] on input "text" at bounding box center [676, 106] width 521 height 21
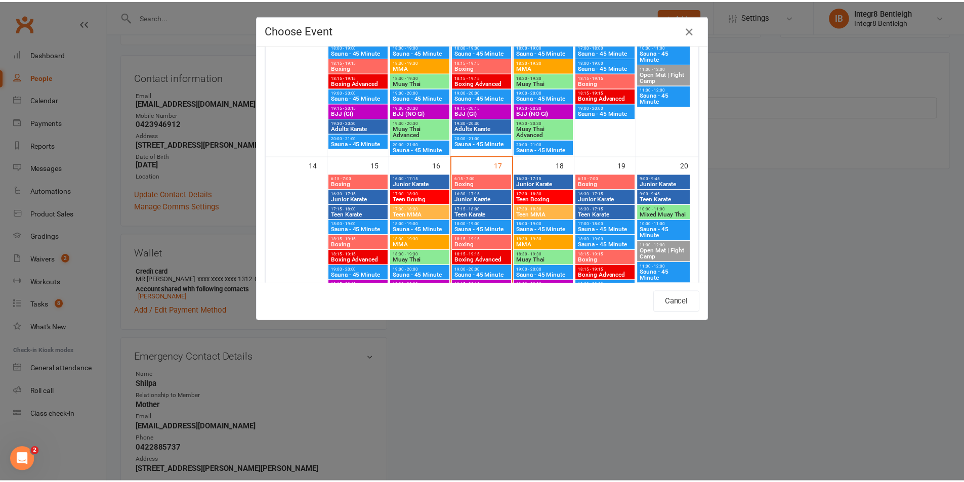
scroll to position [354, 0]
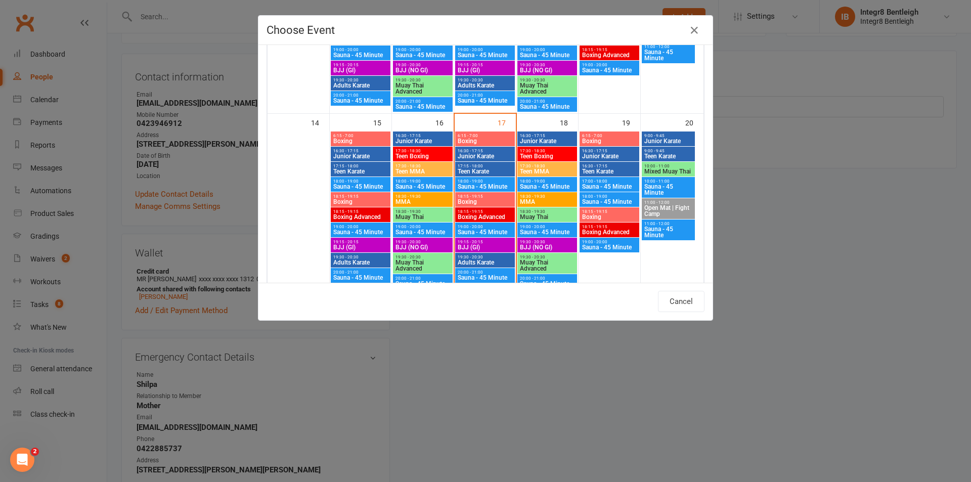
click at [477, 167] on span "17:15 - 18:00" at bounding box center [485, 166] width 56 height 5
type input "Teen Karate - Sep 17, 2025 5:15:00 PM"
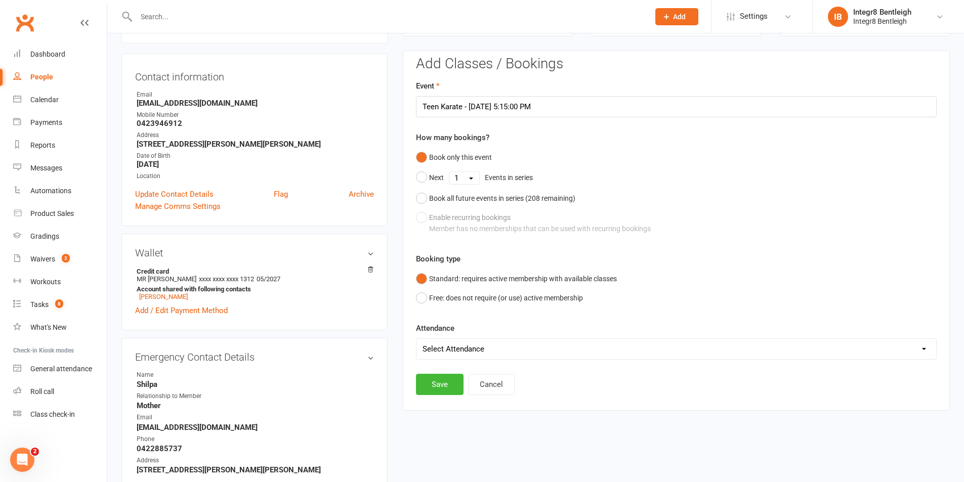
click at [457, 231] on div "Book only this event Next 1 2 3 4 5 6 7 8 9 10 11 12 13 14 15 16 17 18 19 20 21…" at bounding box center [676, 193] width 521 height 91
click at [437, 343] on select "Select Attendance Attended Absent" at bounding box center [676, 349] width 520 height 20
select select "0"
click at [416, 339] on select "Select Attendance Attended Absent" at bounding box center [676, 349] width 520 height 20
click at [444, 381] on button "Save" at bounding box center [440, 384] width 48 height 21
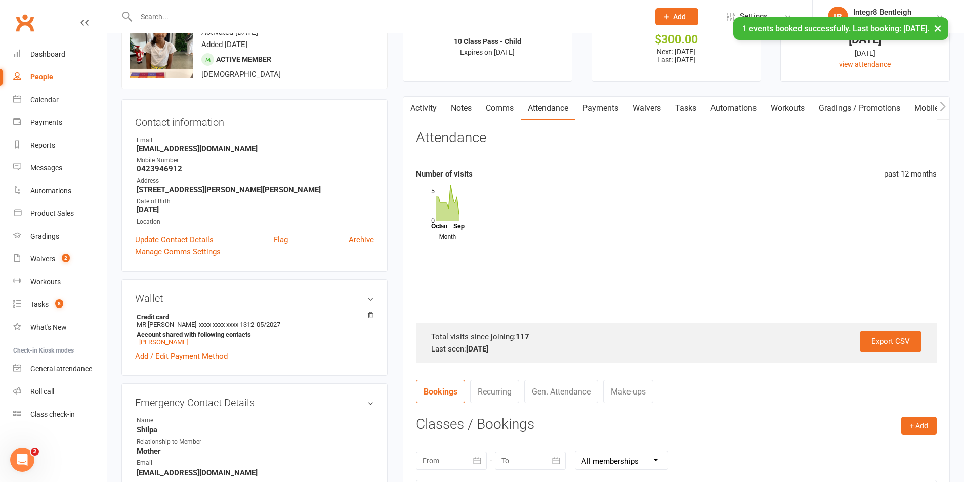
scroll to position [0, 0]
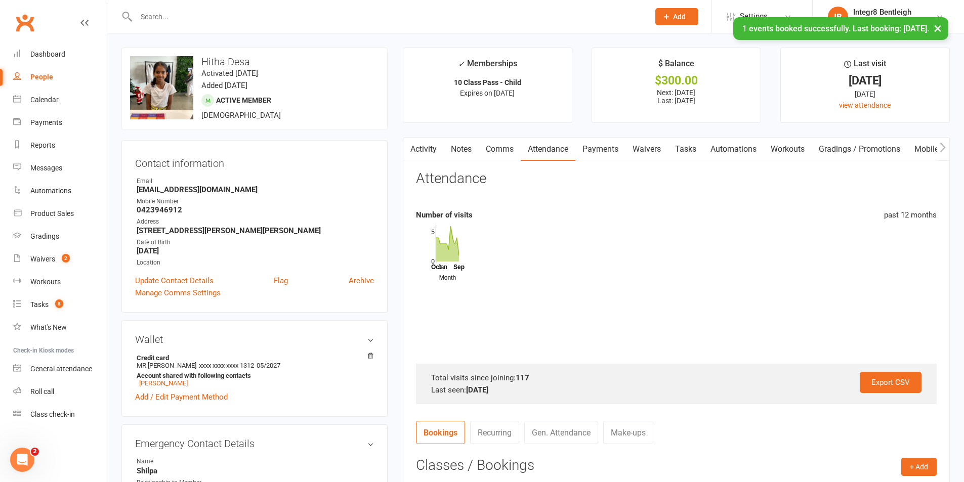
click at [431, 147] on link "Activity" at bounding box center [423, 149] width 40 height 23
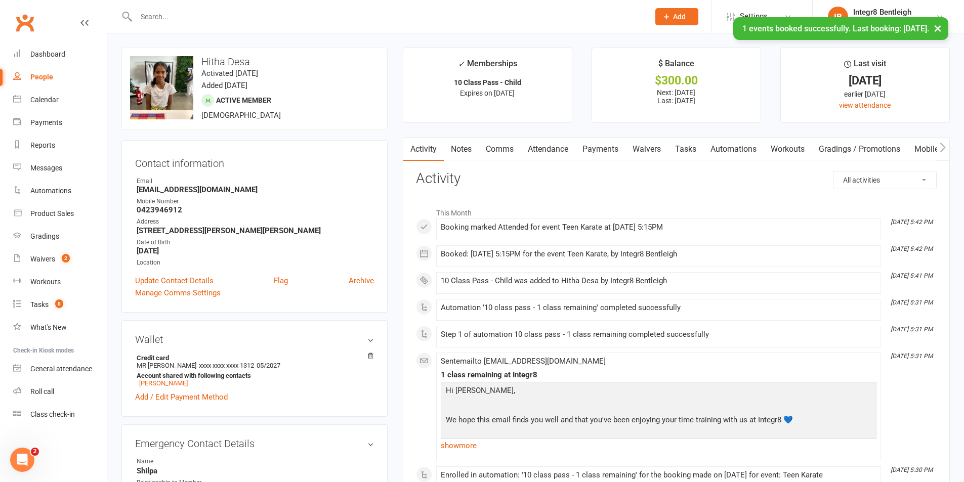
click at [466, 154] on link "Notes" at bounding box center [461, 149] width 35 height 23
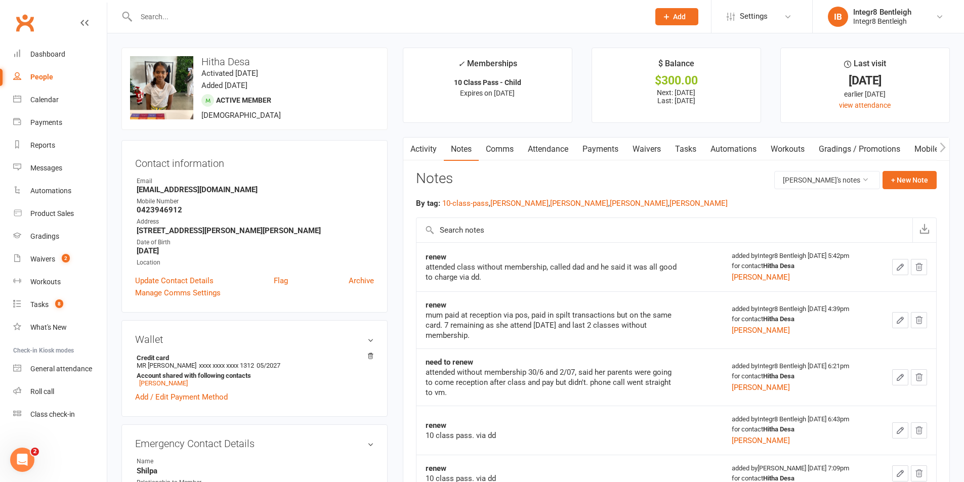
click at [424, 144] on link "Activity" at bounding box center [423, 149] width 40 height 23
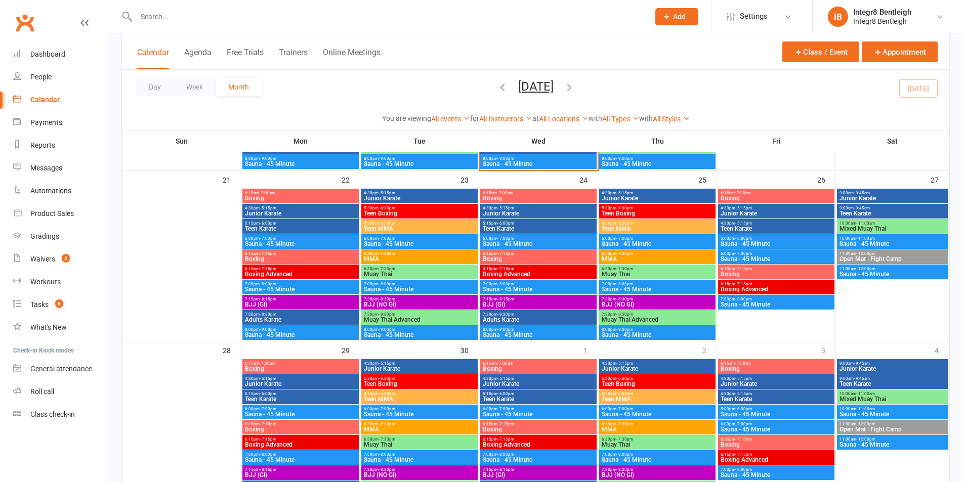
click at [521, 256] on span "Boxing" at bounding box center [538, 259] width 112 height 6
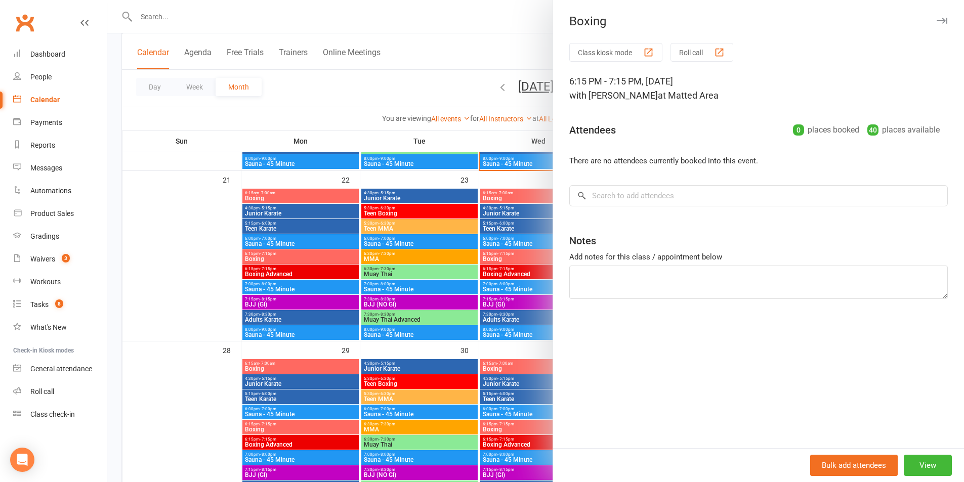
click at [521, 256] on div at bounding box center [535, 241] width 857 height 482
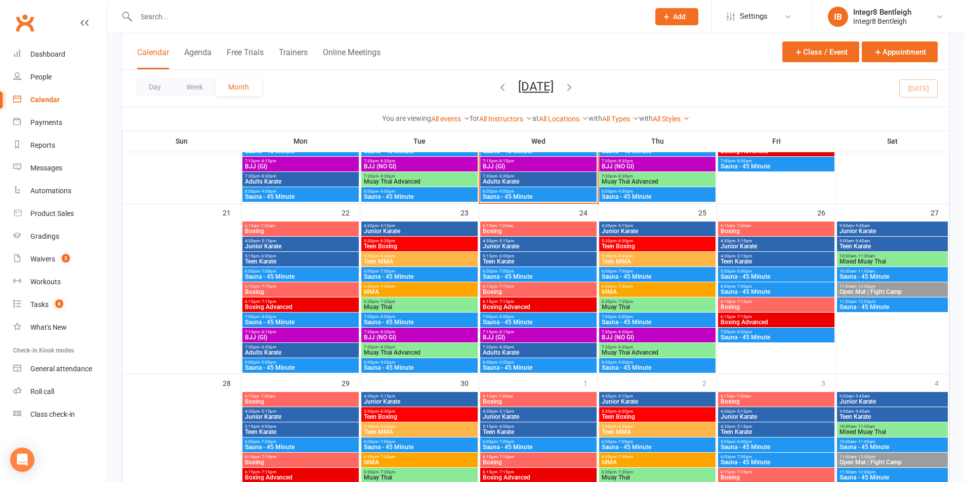
scroll to position [506, 0]
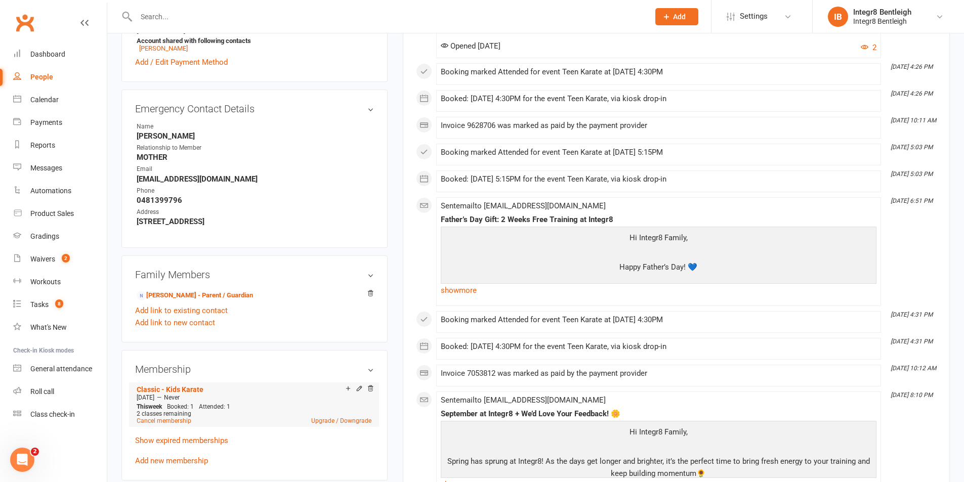
scroll to position [455, 0]
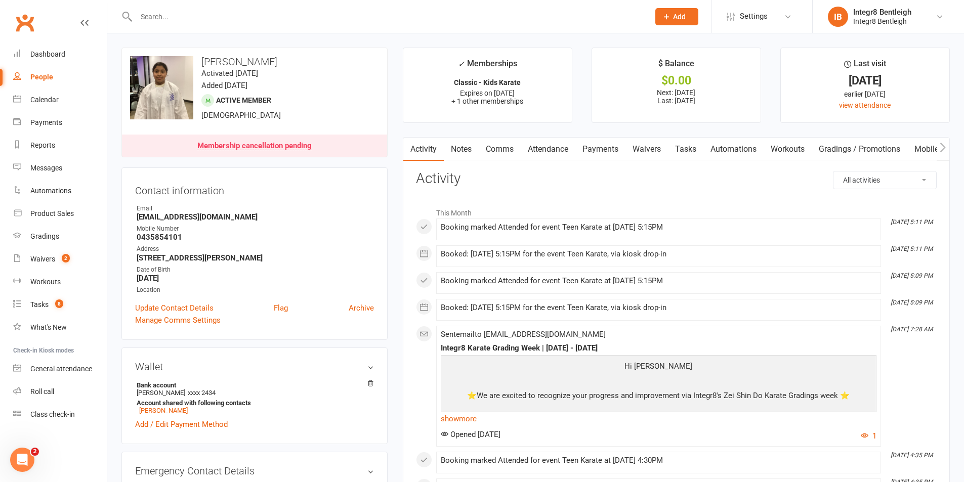
click at [473, 150] on link "Notes" at bounding box center [461, 149] width 35 height 23
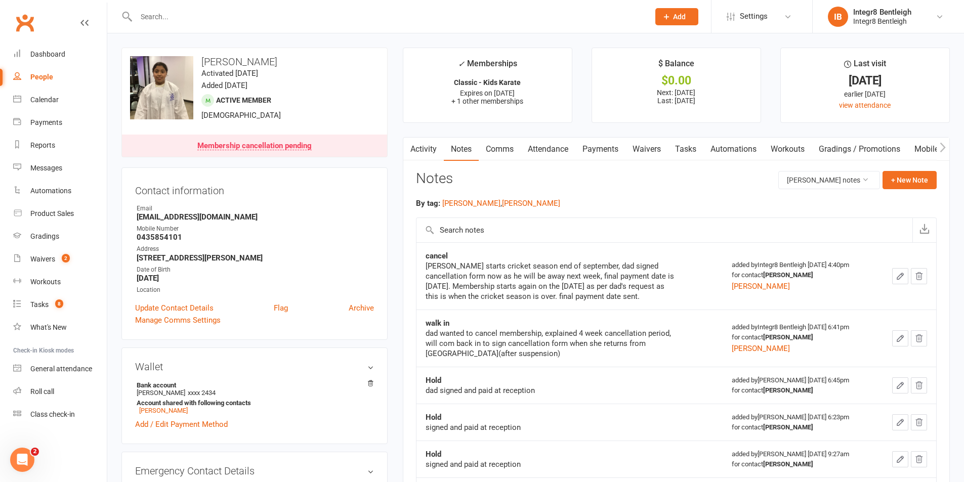
click at [427, 151] on link "Activity" at bounding box center [423, 149] width 40 height 23
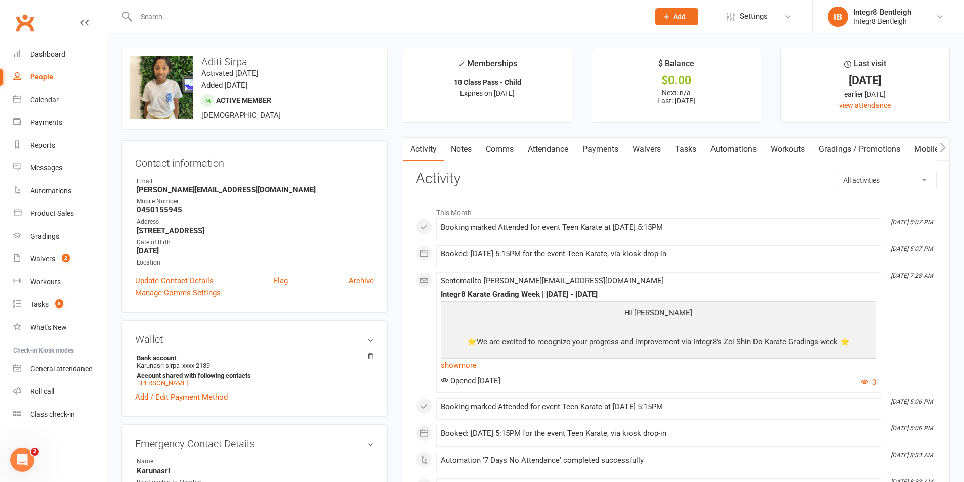
click at [461, 144] on link "Notes" at bounding box center [461, 149] width 35 height 23
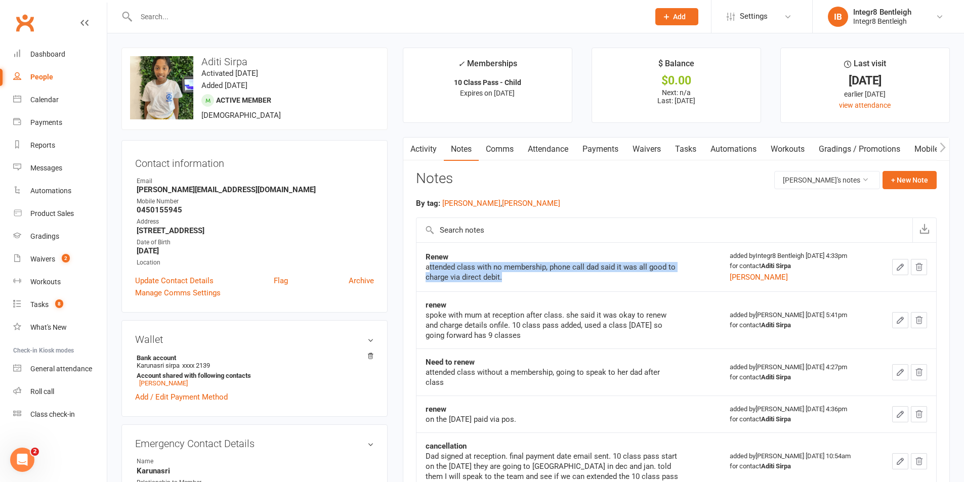
drag, startPoint x: 429, startPoint y: 269, endPoint x: 505, endPoint y: 279, distance: 76.6
click at [505, 279] on div "attended class with no membership, phone call dad said it was all good to charg…" at bounding box center [551, 272] width 253 height 20
click at [515, 279] on div "attended class with no membership, phone call dad said it was all good to charg…" at bounding box center [551, 272] width 253 height 20
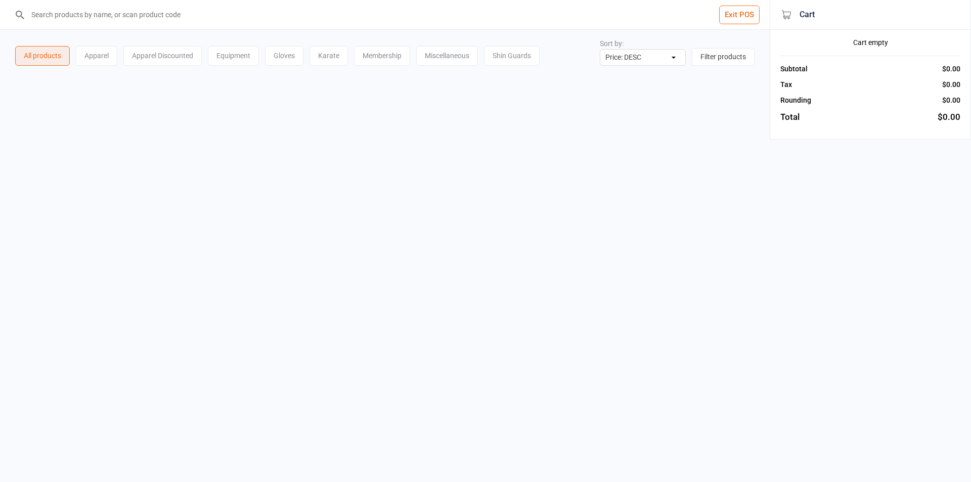
select select "price-desc"
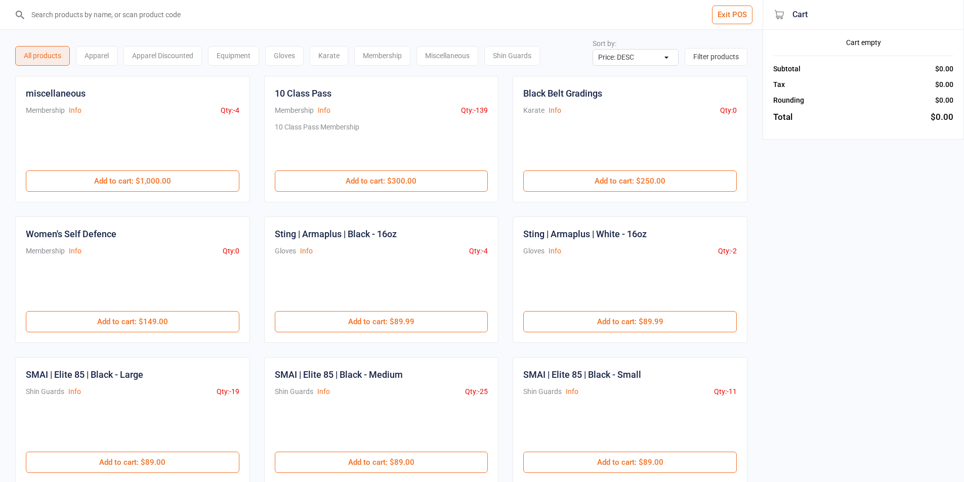
click at [403, 12] on input "search" at bounding box center [387, 14] width 722 height 29
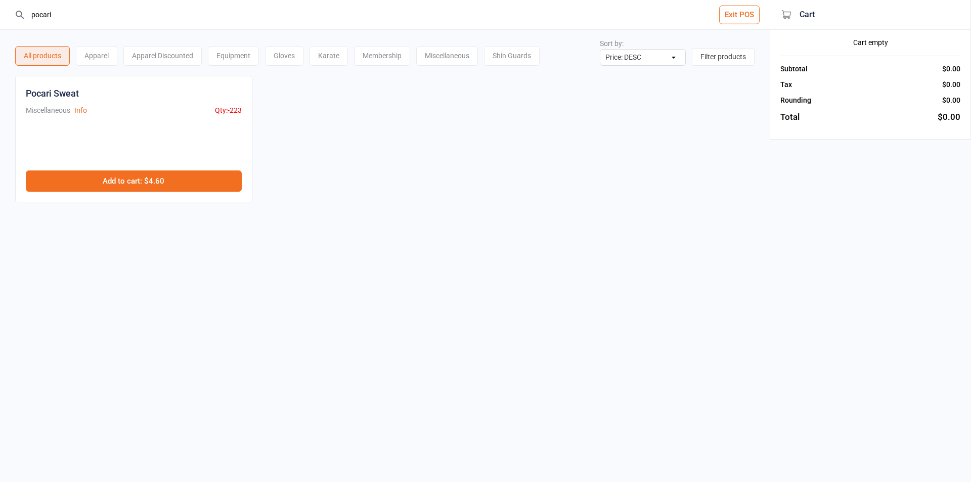
type input "pocari"
click at [188, 183] on button "Add to cart : $4.60" at bounding box center [134, 180] width 216 height 21
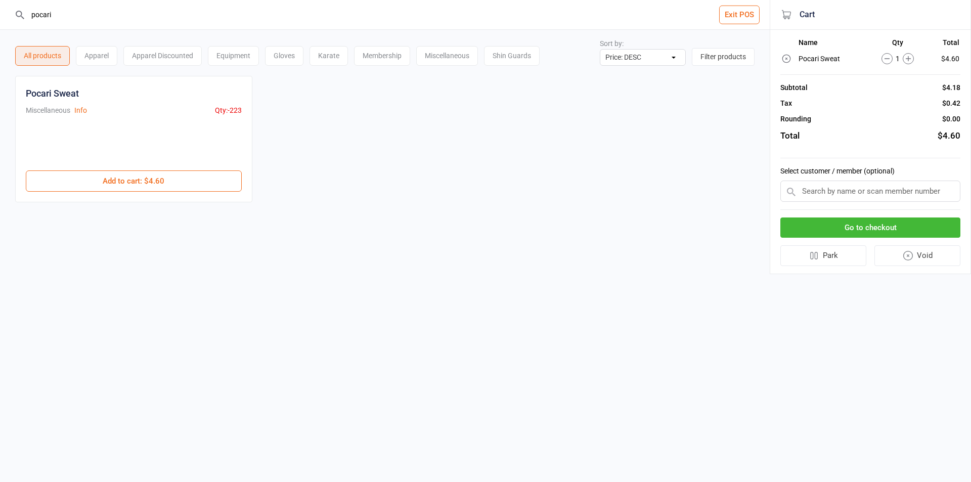
click at [884, 192] on input "text" at bounding box center [871, 191] width 180 height 21
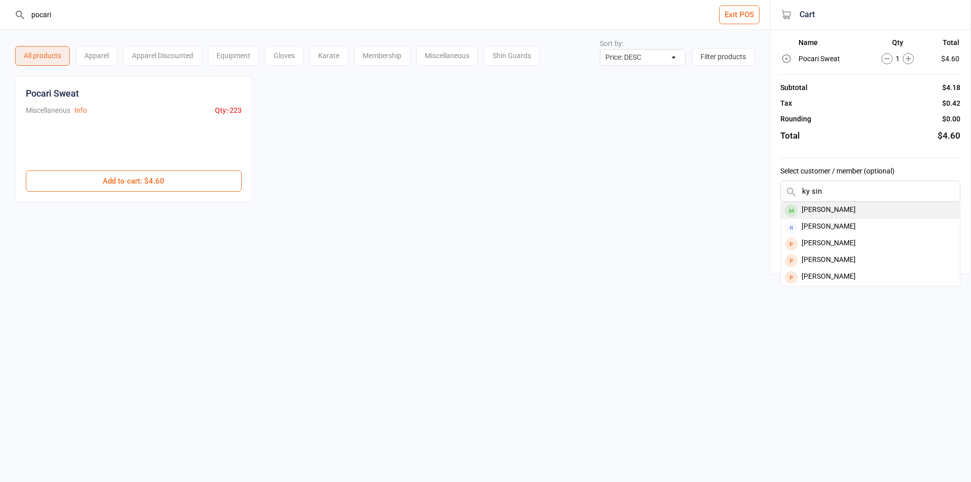
type input "ky sin"
click at [881, 206] on div "Ky Sinclair" at bounding box center [870, 210] width 179 height 17
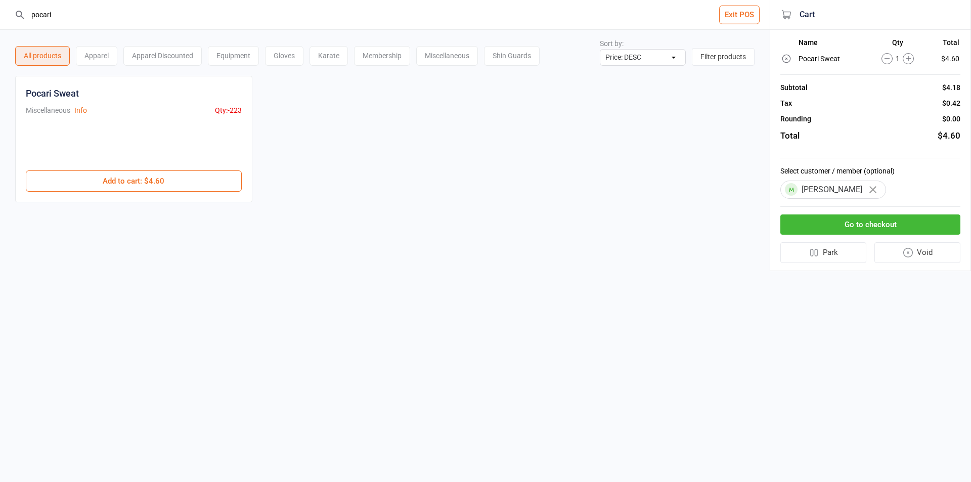
click at [860, 225] on button "Go to checkout" at bounding box center [871, 225] width 180 height 21
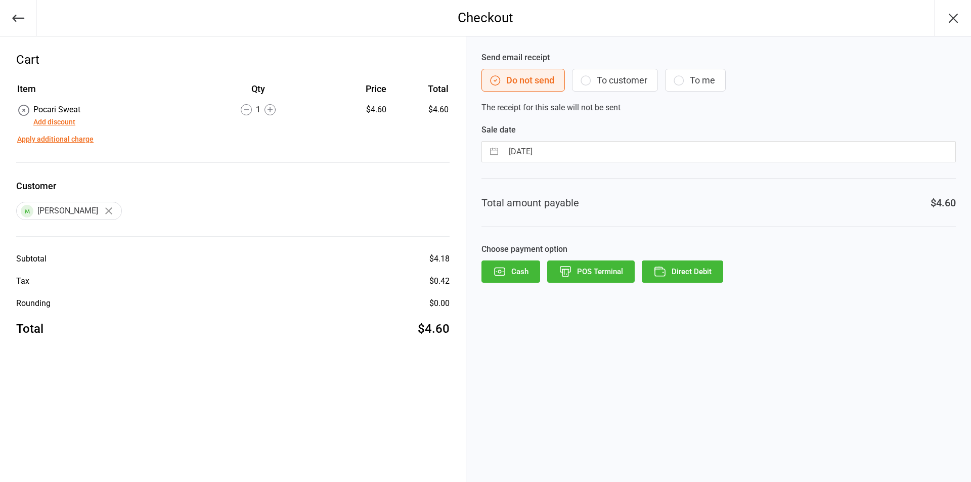
click at [616, 83] on button "To customer" at bounding box center [615, 80] width 86 height 23
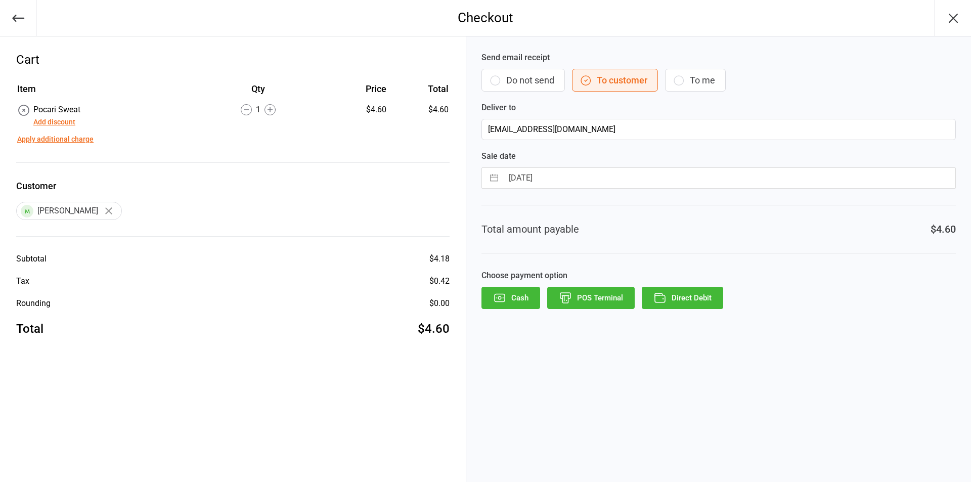
click at [610, 289] on button "POS Terminal" at bounding box center [591, 298] width 88 height 22
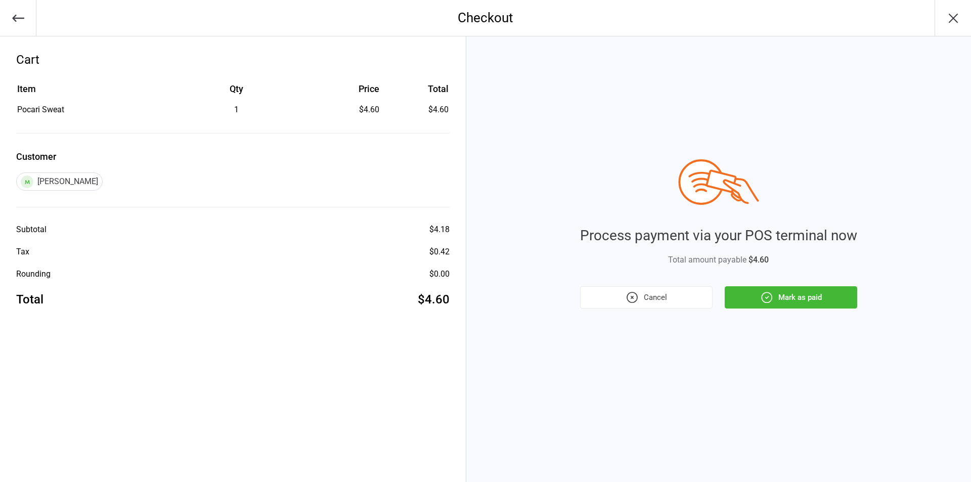
click at [810, 295] on button "Mark as paid" at bounding box center [791, 297] width 133 height 22
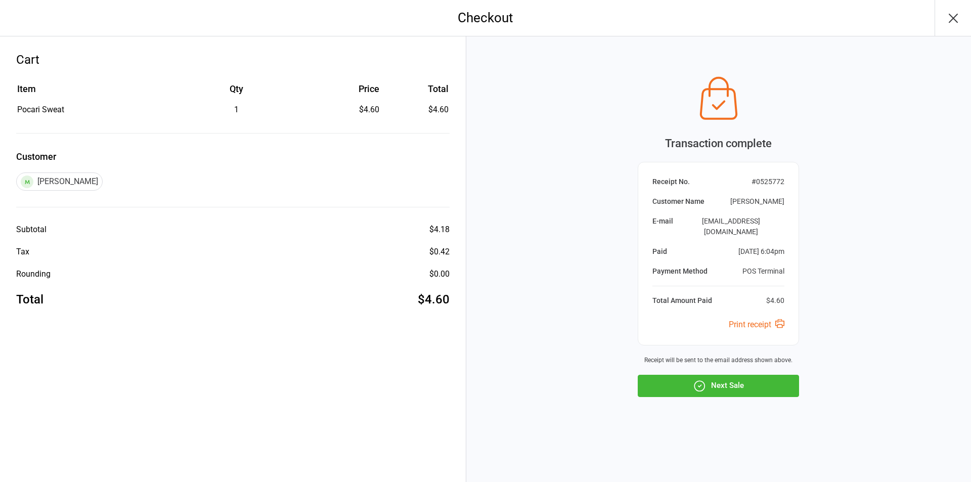
click at [756, 375] on button "Next Sale" at bounding box center [718, 386] width 161 height 22
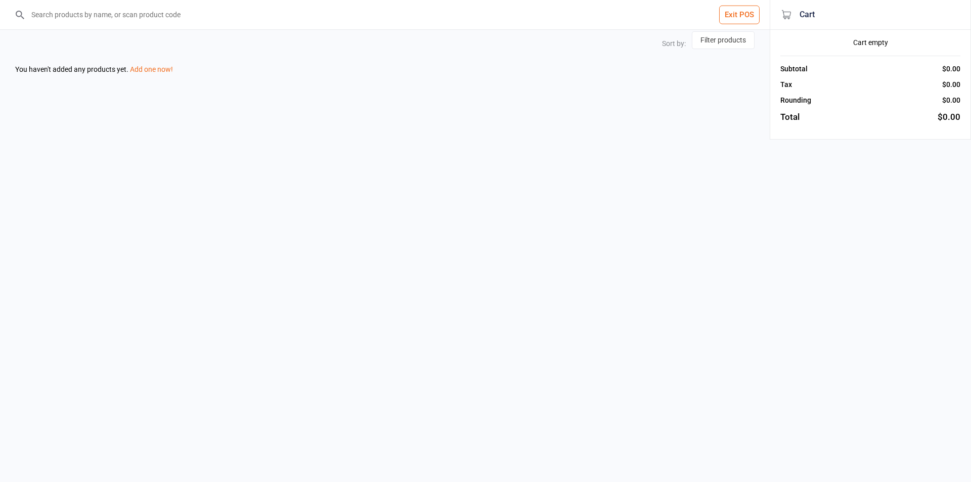
select select "price-desc"
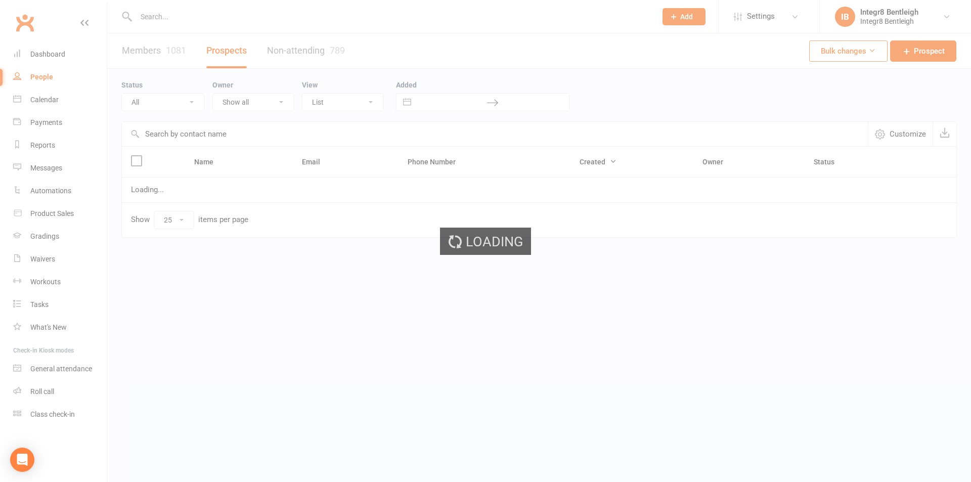
select select "25"
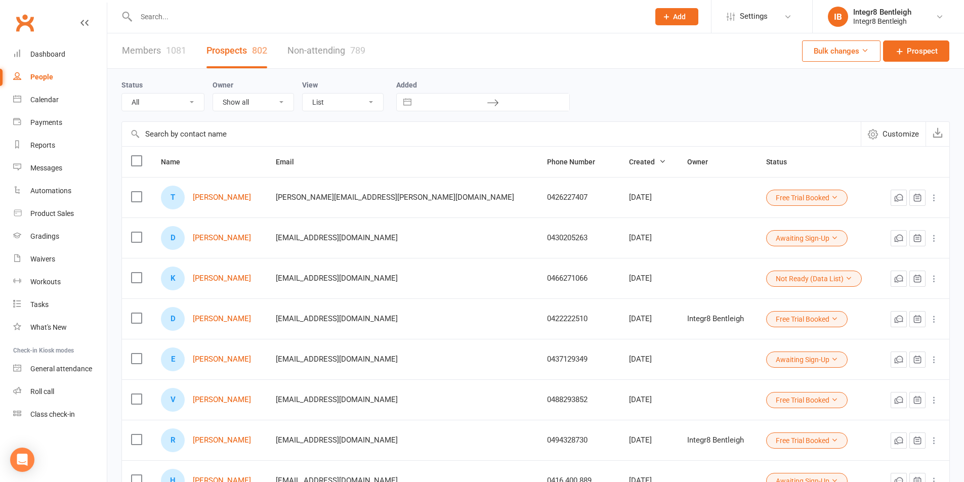
click at [225, 15] on input "text" at bounding box center [387, 17] width 509 height 14
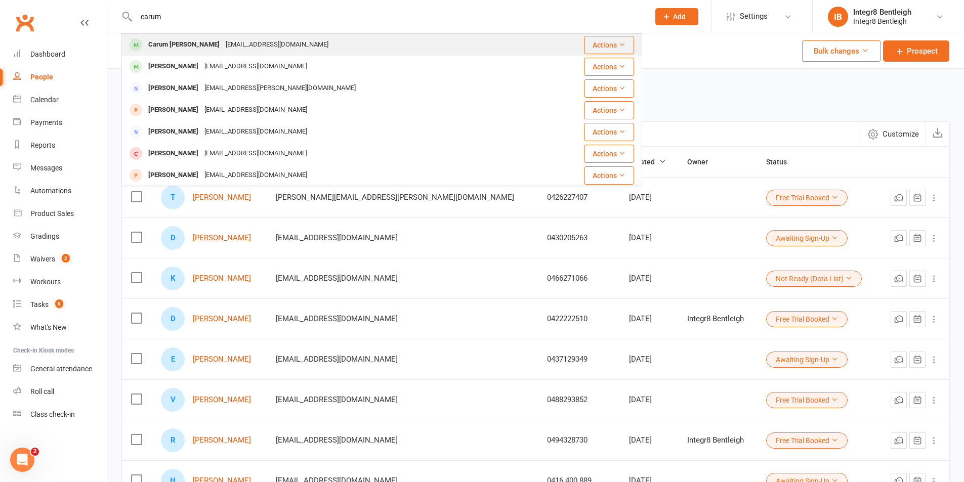
type input "carum"
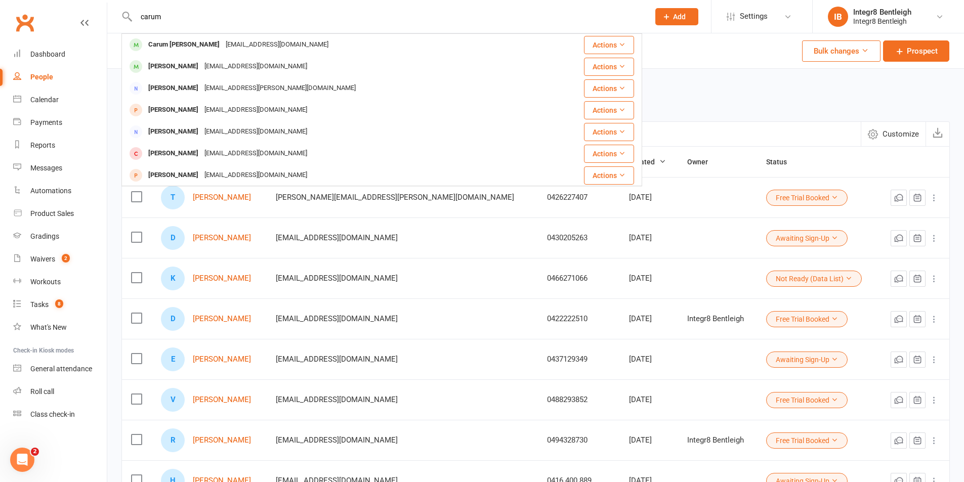
click at [241, 41] on div "[EMAIL_ADDRESS][DOMAIN_NAME]" at bounding box center [277, 44] width 109 height 15
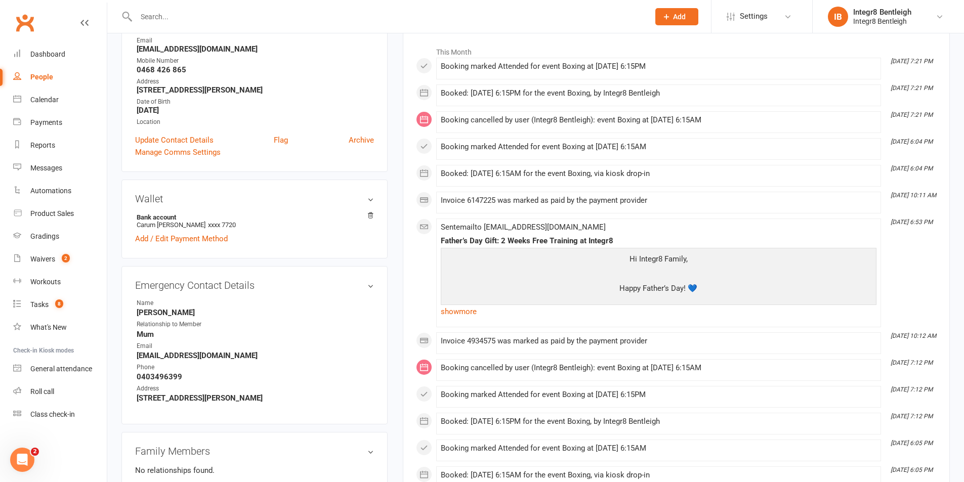
scroll to position [51, 0]
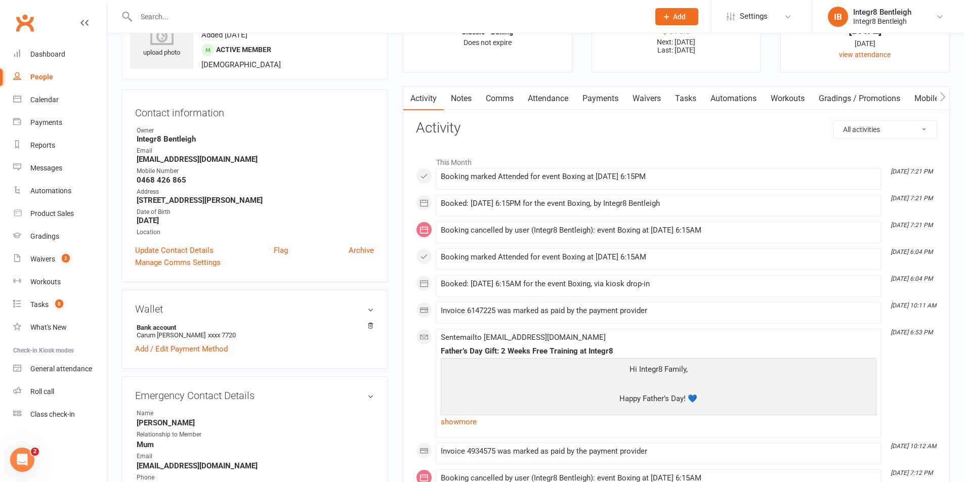
click at [464, 88] on link "Notes" at bounding box center [461, 98] width 35 height 23
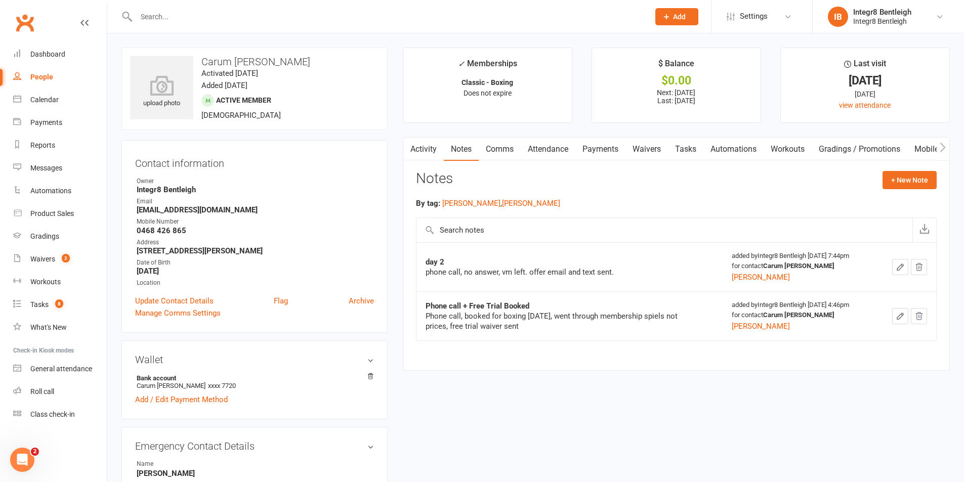
click at [427, 144] on link "Activity" at bounding box center [423, 149] width 40 height 23
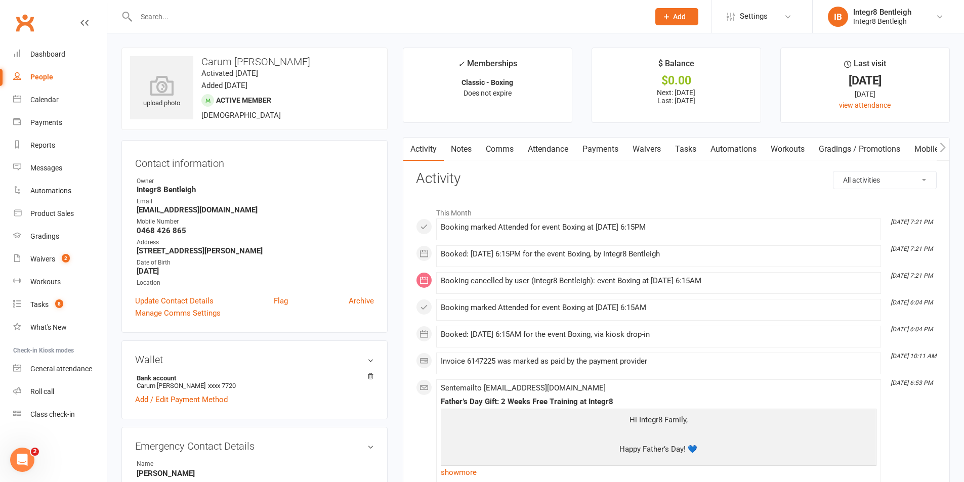
click at [547, 145] on link "Attendance" at bounding box center [548, 149] width 55 height 23
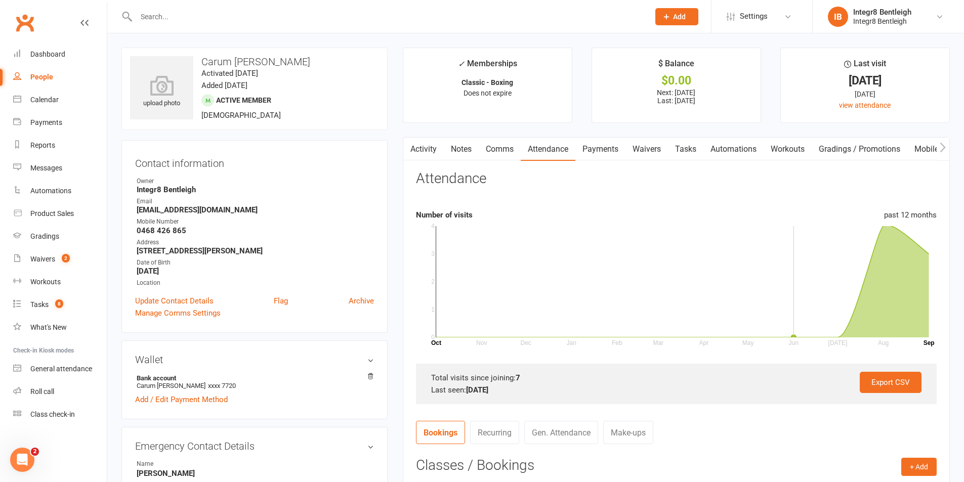
scroll to position [253, 0]
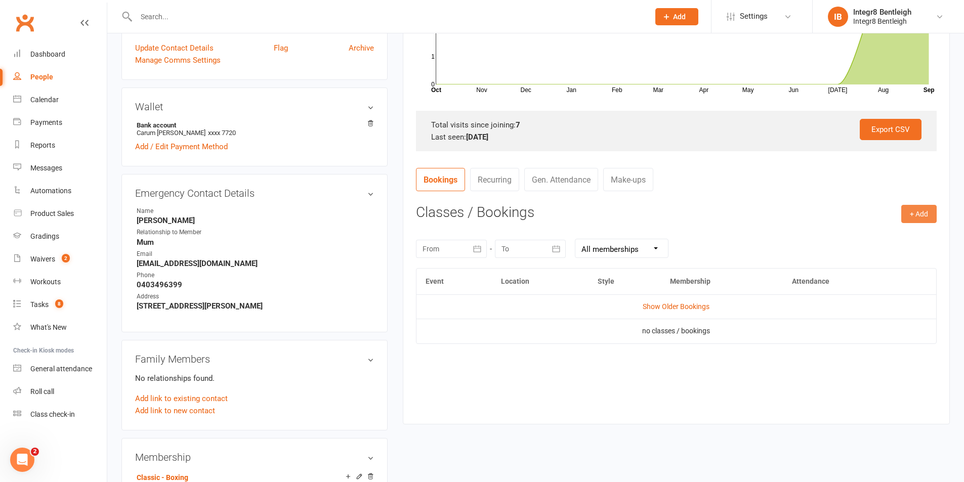
click at [917, 207] on button "+ Add" at bounding box center [918, 214] width 35 height 18
click at [859, 237] on link "Book Event" at bounding box center [886, 237] width 100 height 20
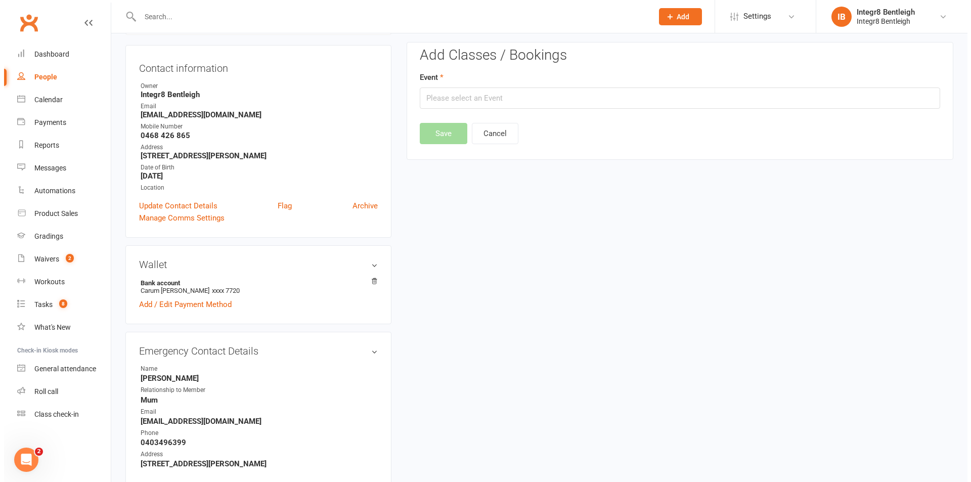
scroll to position [87, 0]
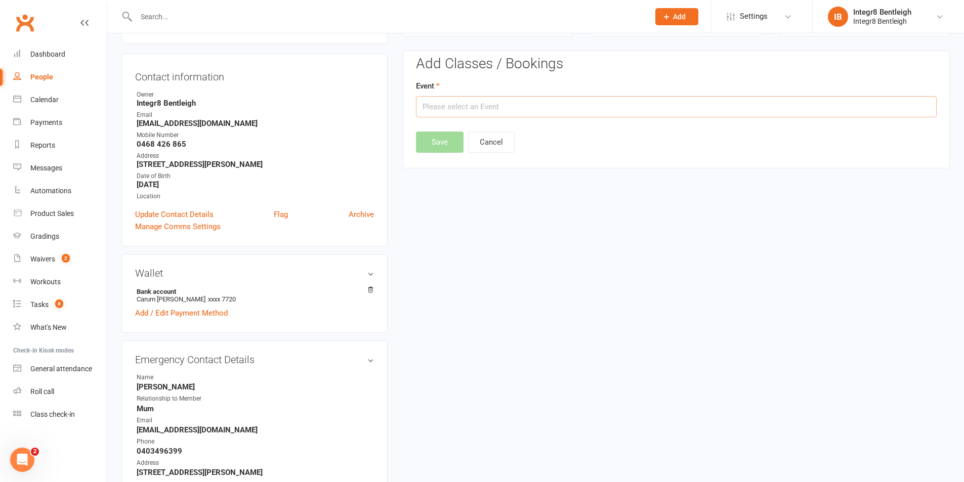
click at [507, 101] on input "text" at bounding box center [676, 106] width 521 height 21
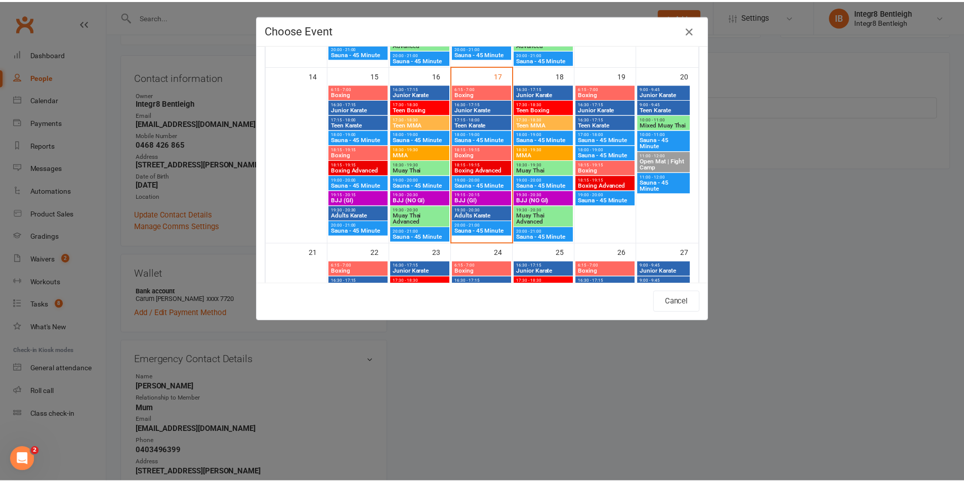
scroll to position [405, 0]
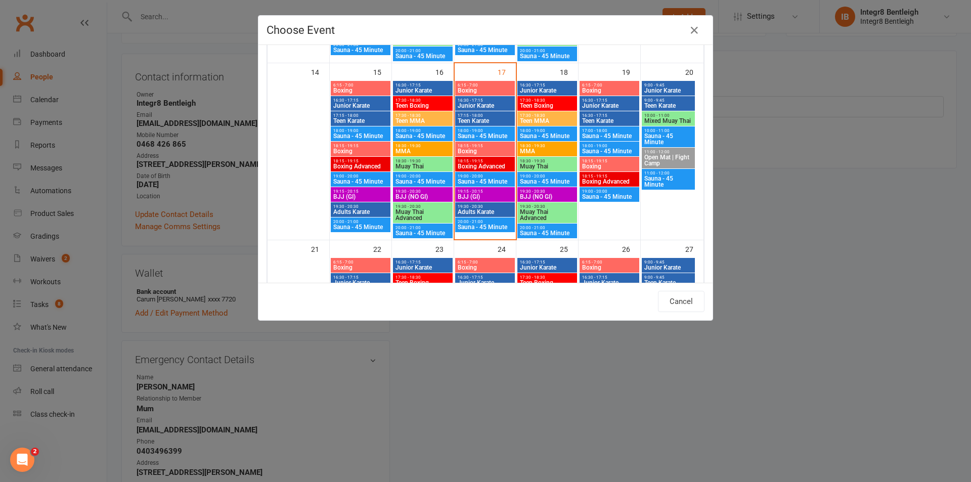
click at [478, 151] on span "Boxing" at bounding box center [485, 151] width 56 height 6
type input "Boxing - [DATE] 6:15:00 PM"
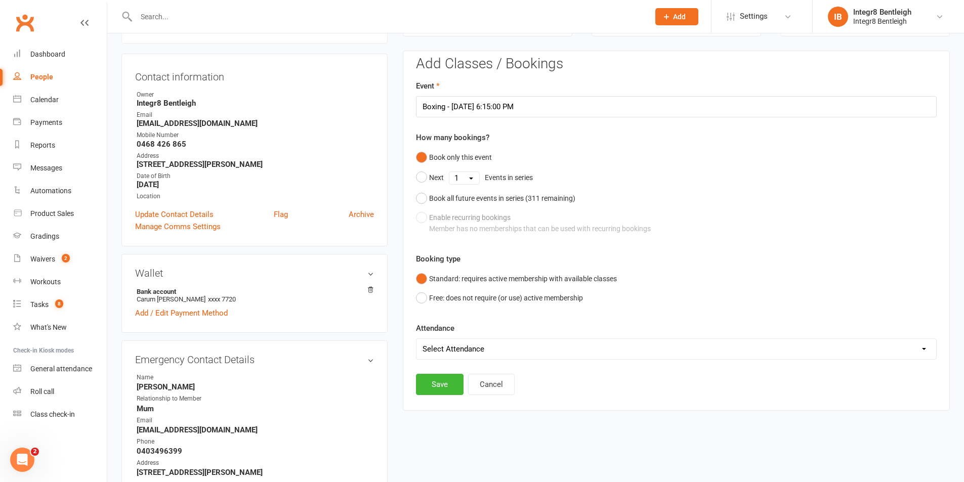
drag, startPoint x: 442, startPoint y: 347, endPoint x: 439, endPoint y: 358, distance: 11.5
click at [442, 347] on select "Select Attendance Attended Absent" at bounding box center [676, 349] width 520 height 20
select select "0"
click at [416, 339] on select "Select Attendance Attended Absent" at bounding box center [676, 349] width 520 height 20
click at [437, 386] on button "Save" at bounding box center [440, 384] width 48 height 21
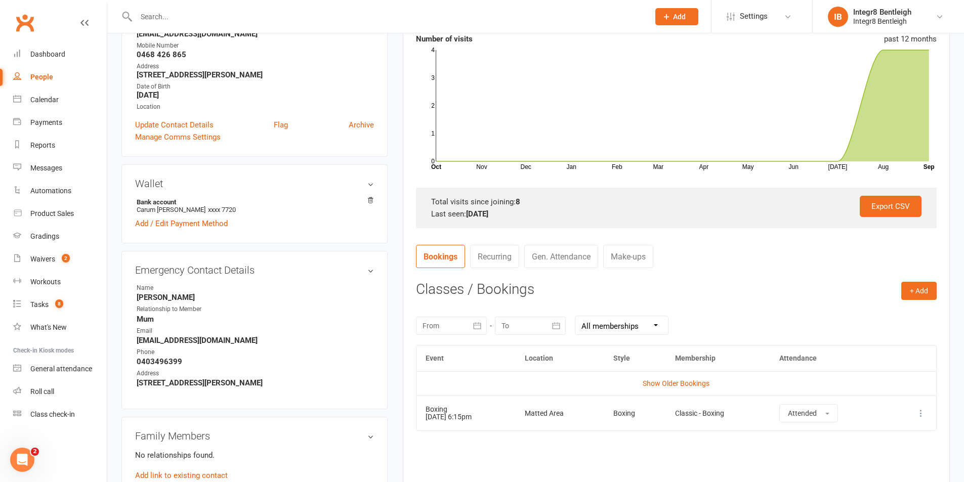
scroll to position [0, 0]
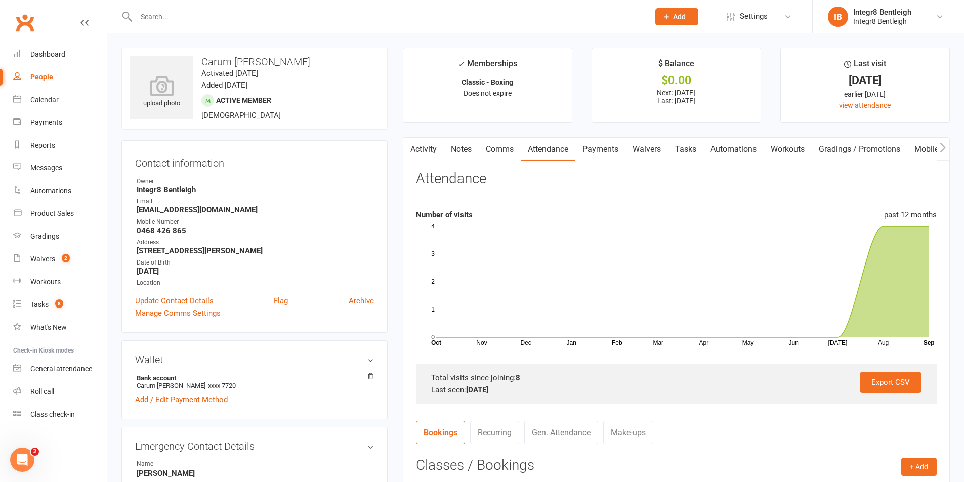
click at [427, 149] on link "Activity" at bounding box center [423, 149] width 40 height 23
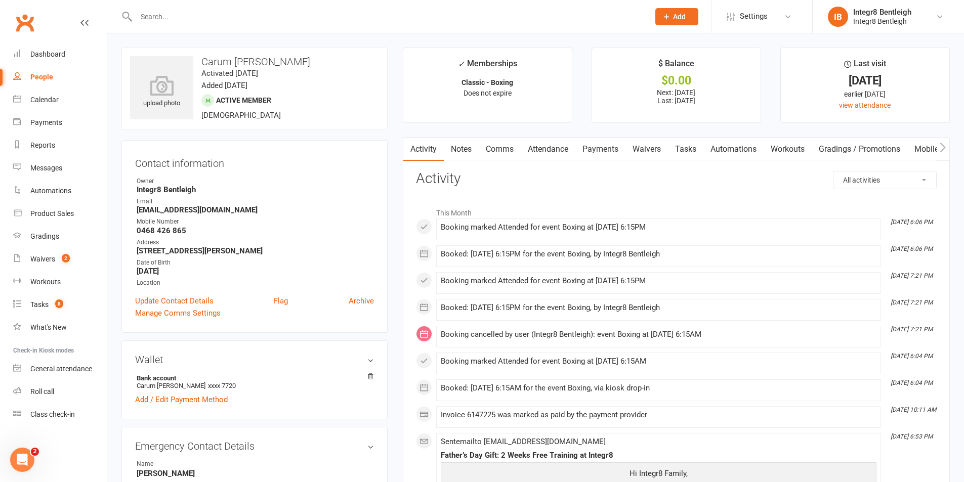
click at [559, 141] on link "Attendance" at bounding box center [548, 149] width 55 height 23
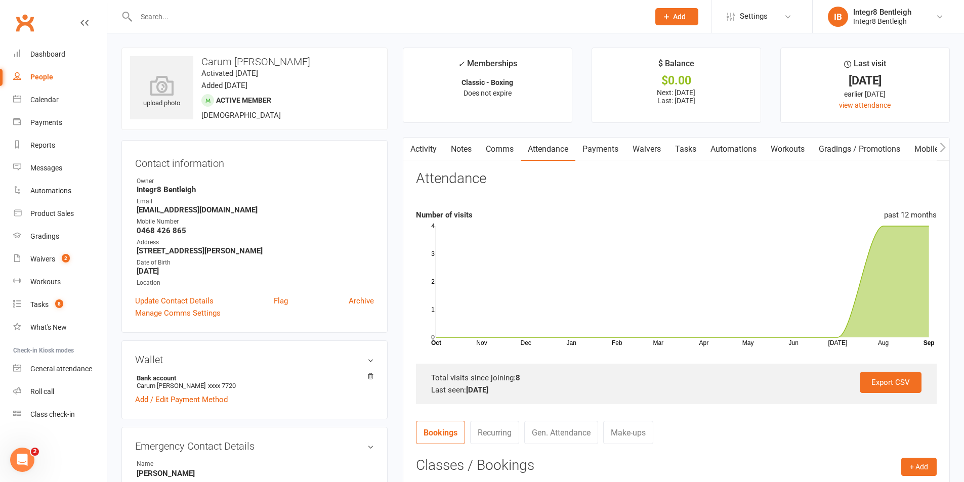
click at [462, 149] on link "Notes" at bounding box center [461, 149] width 35 height 23
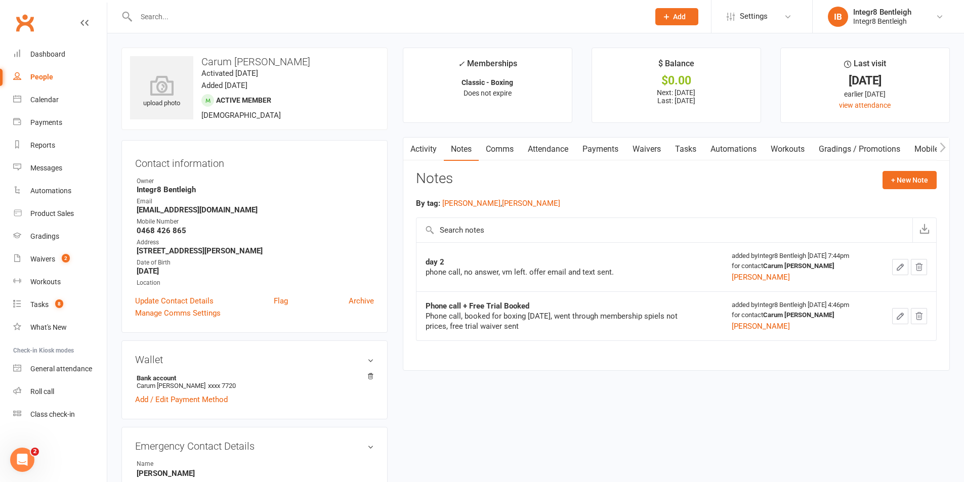
click at [431, 147] on link "Activity" at bounding box center [423, 149] width 40 height 23
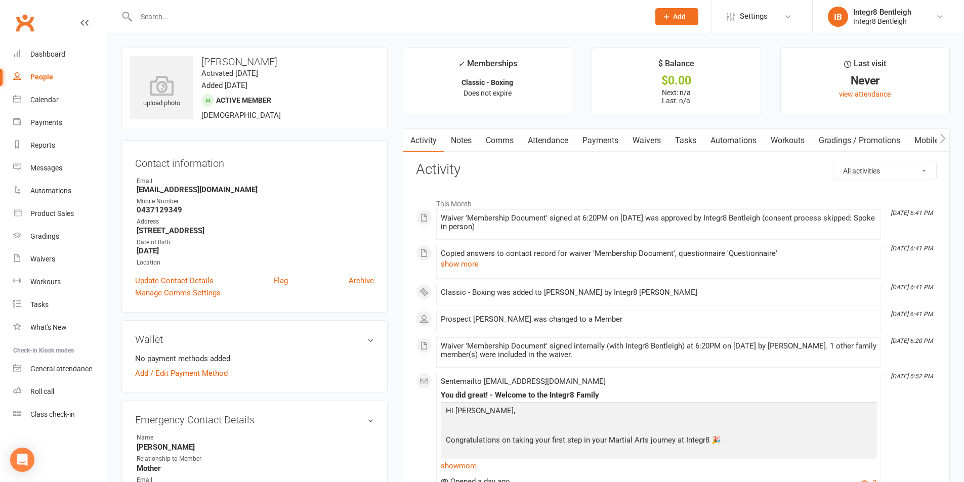
click at [464, 133] on link "Notes" at bounding box center [461, 140] width 35 height 23
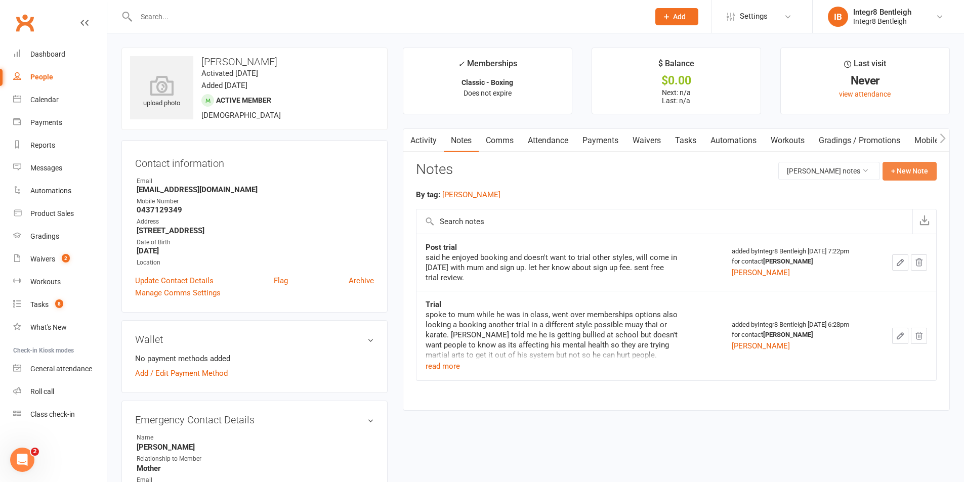
click at [897, 169] on button "+ New Note" at bounding box center [909, 171] width 54 height 18
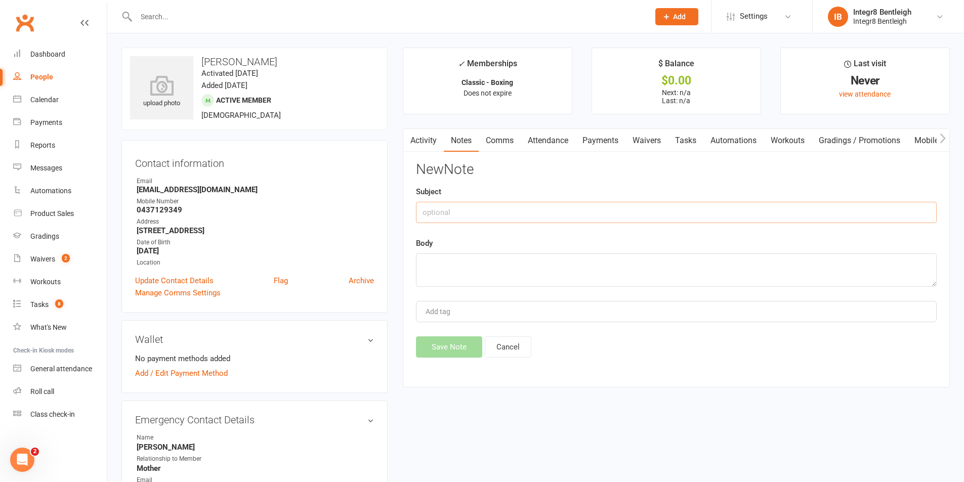
click at [492, 212] on input "text" at bounding box center [676, 212] width 521 height 21
type input "Sign up"
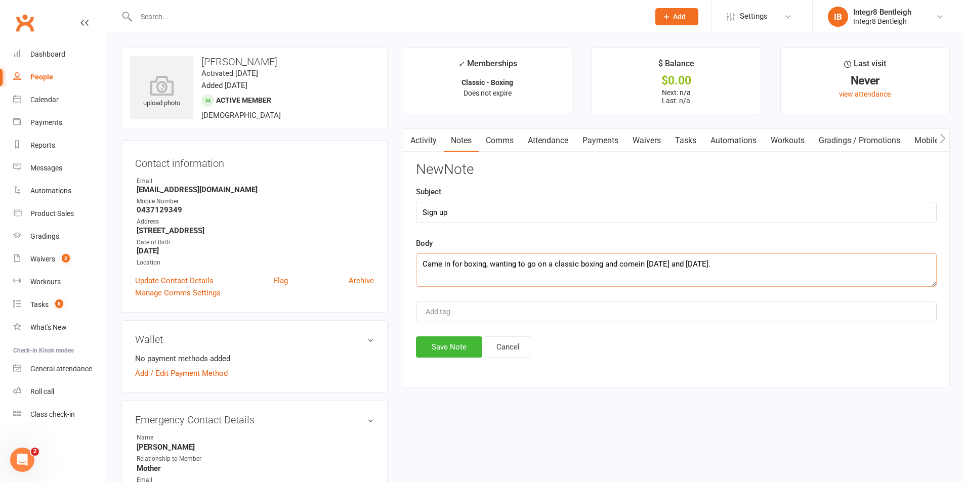
click at [638, 266] on textarea "Came in for boxing, wanting to go on a classic boxing and comein [DATE] and [DA…" at bounding box center [676, 269] width 521 height 33
click at [744, 266] on textarea "Came in for boxing, wanting to go on a classic boxing and come in [DATE] and [D…" at bounding box center [676, 269] width 521 height 33
type textarea "Came in for boxing, wanting to go on a classic boxing and come in [DATE] and [D…"
type input "[PERSON_NAME]"
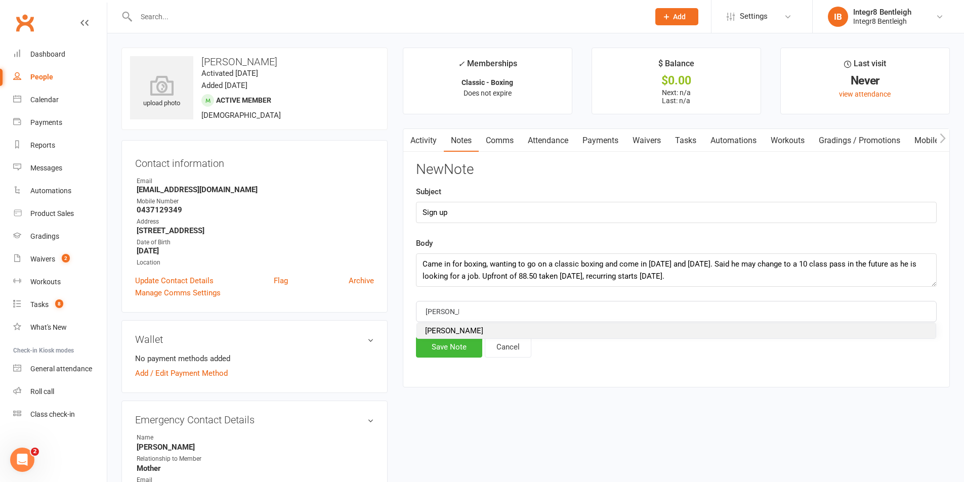
click at [467, 331] on li "[PERSON_NAME]" at bounding box center [676, 330] width 519 height 15
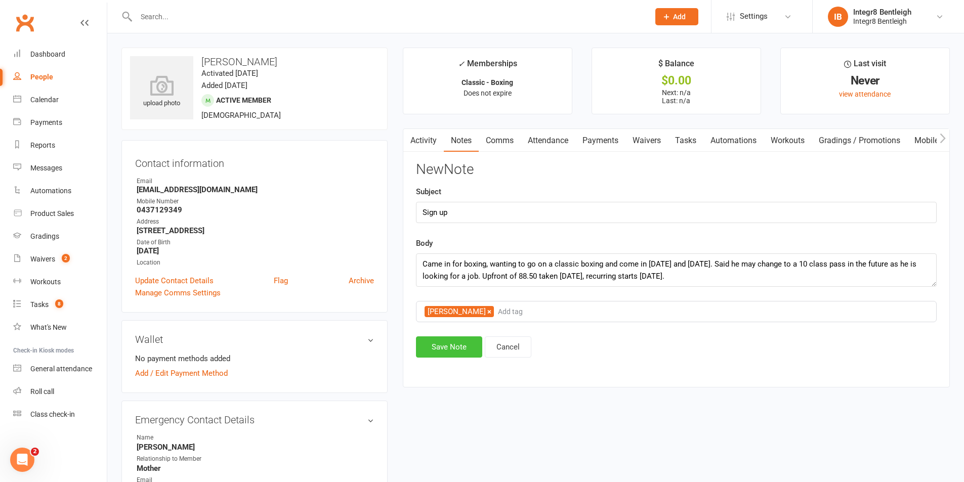
click at [455, 346] on button "Save Note" at bounding box center [449, 346] width 66 height 21
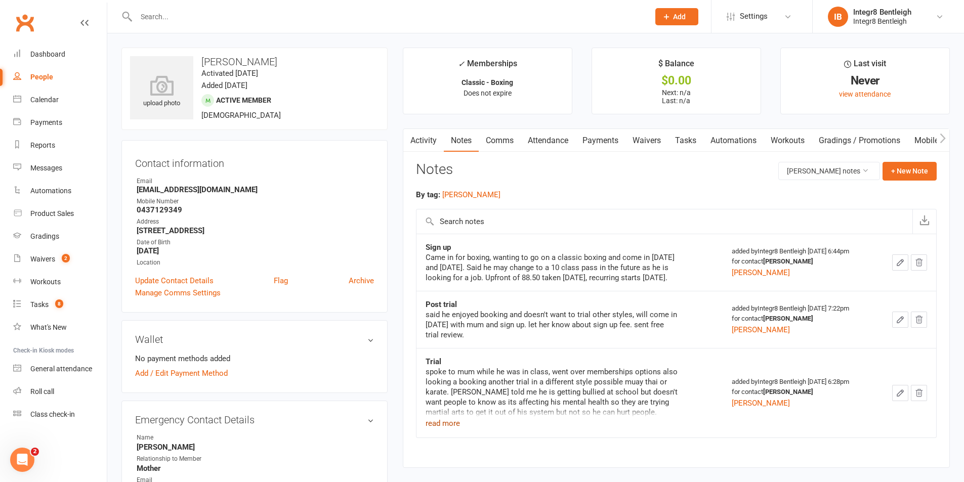
click at [457, 430] on button "read more" at bounding box center [442, 423] width 34 height 12
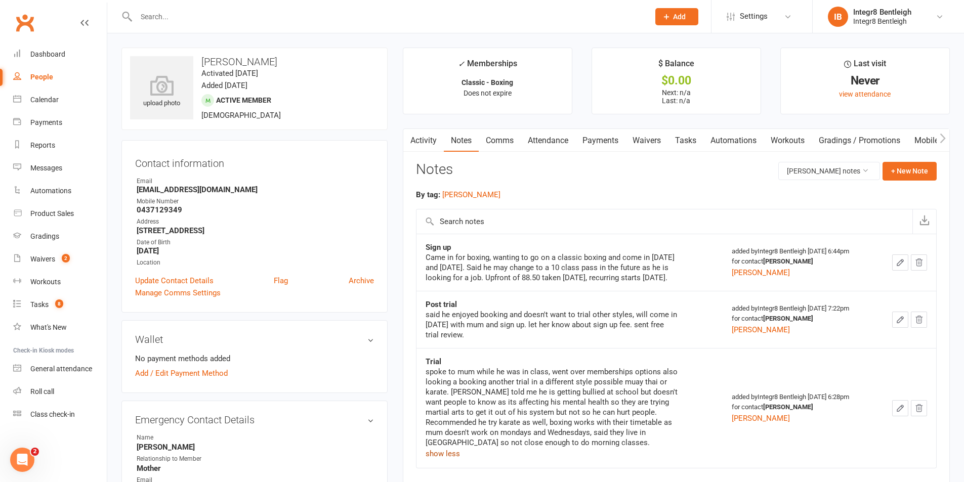
click at [450, 460] on button "show less" at bounding box center [442, 454] width 34 height 12
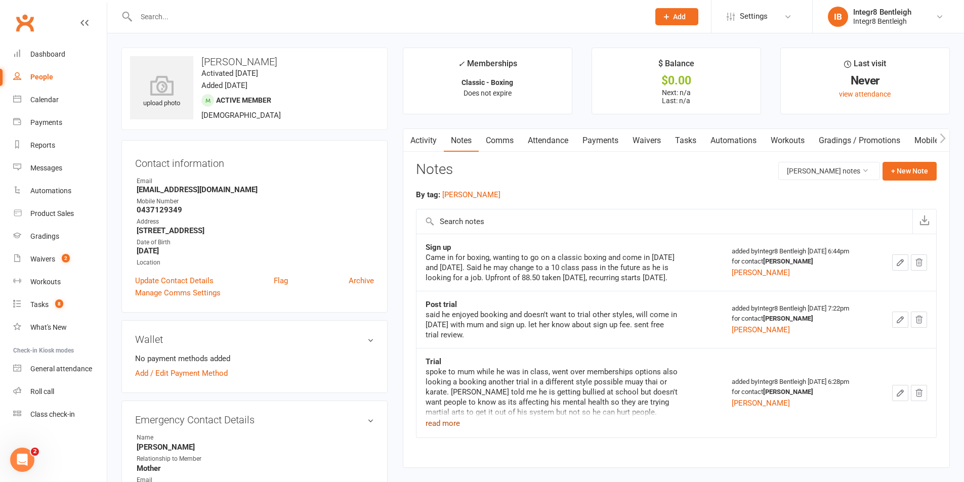
click at [423, 139] on link "Activity" at bounding box center [423, 140] width 40 height 23
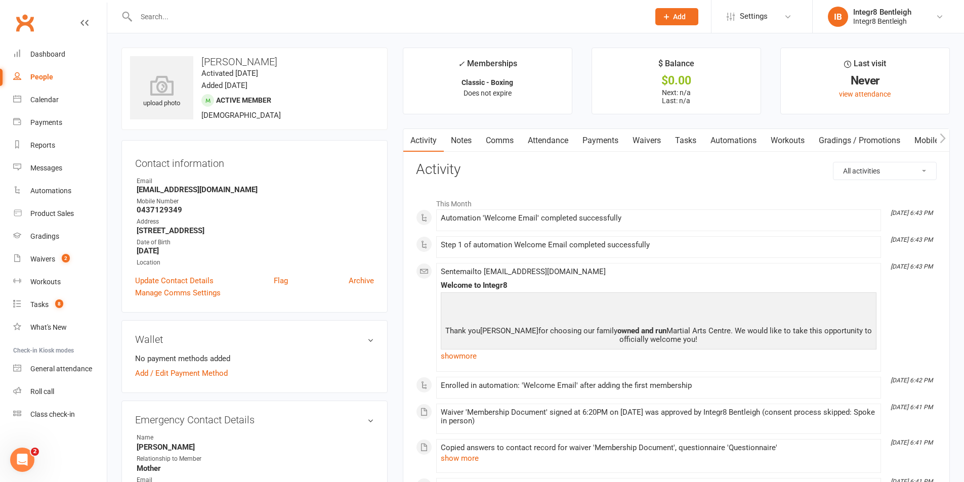
click at [561, 140] on link "Attendance" at bounding box center [548, 140] width 55 height 23
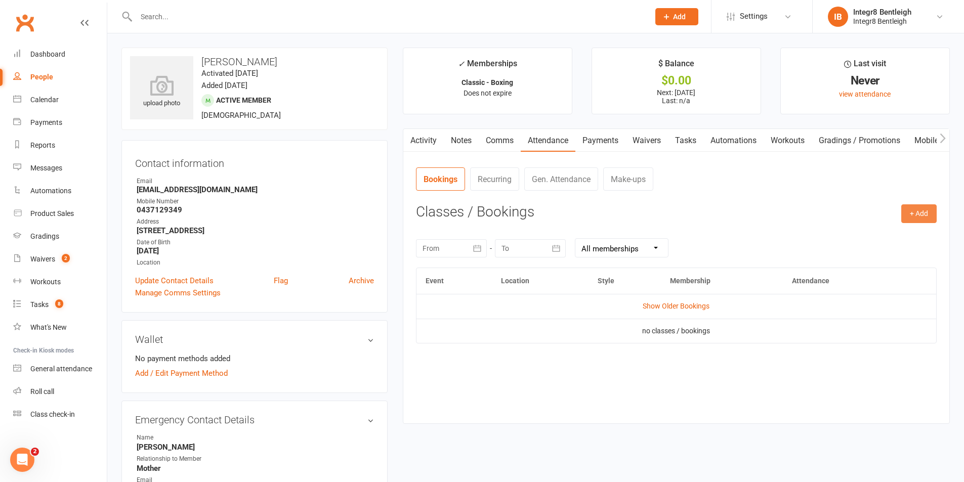
click at [912, 205] on button "+ Add" at bounding box center [918, 213] width 35 height 18
click at [901, 228] on link "Book Event" at bounding box center [886, 237] width 100 height 20
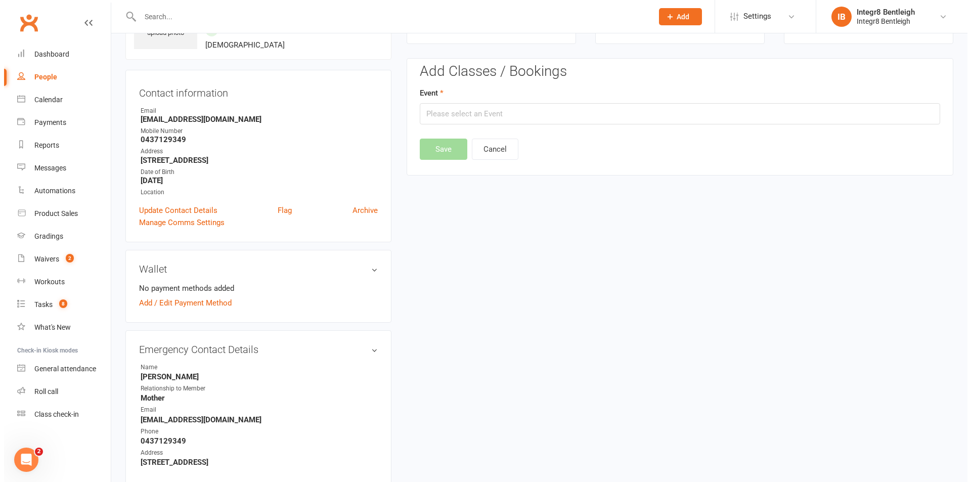
scroll to position [78, 0]
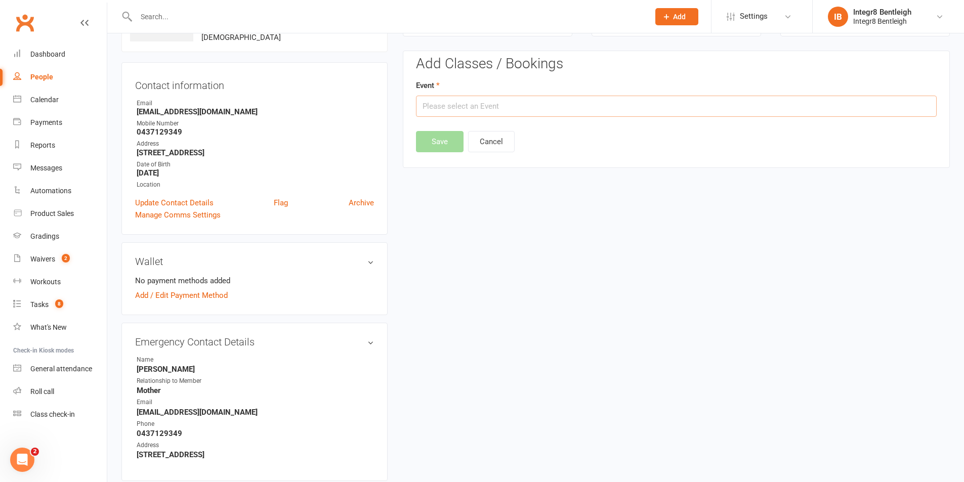
click at [481, 105] on input "text" at bounding box center [676, 106] width 521 height 21
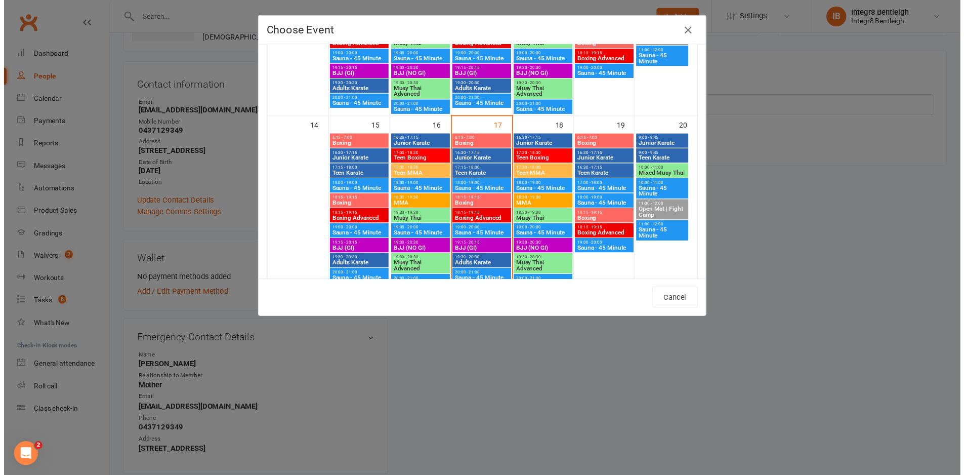
scroll to position [354, 0]
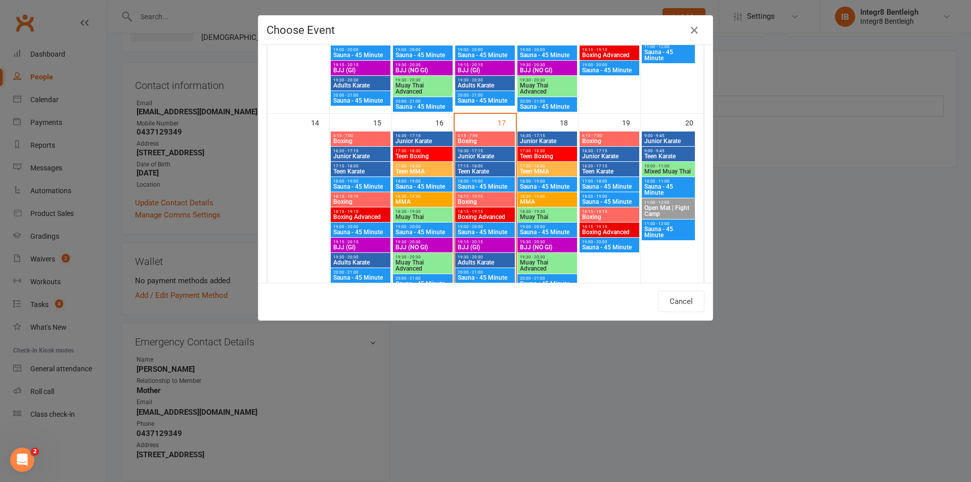
click at [496, 199] on span "Boxing" at bounding box center [485, 202] width 56 height 6
type input "Boxing - [DATE] 6:15:00 PM"
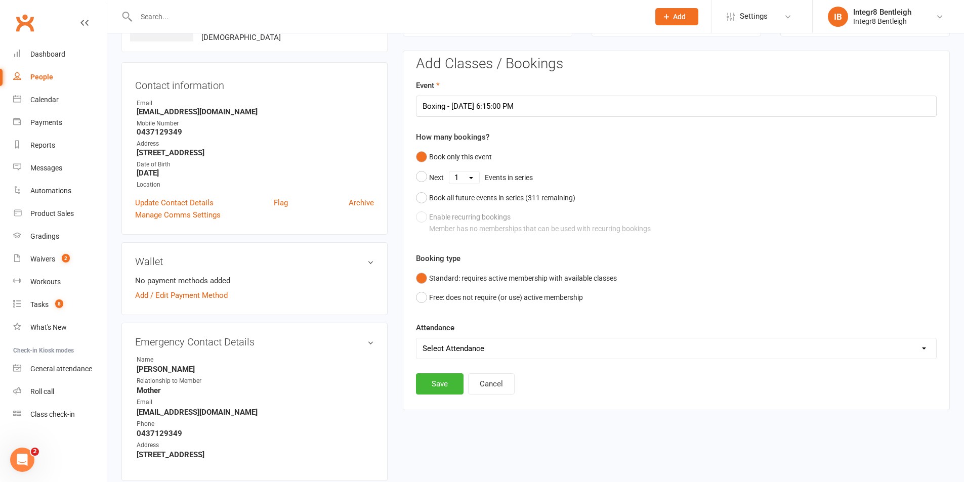
drag, startPoint x: 430, startPoint y: 346, endPoint x: 432, endPoint y: 355, distance: 9.0
click at [430, 346] on select "Select Attendance Attended Absent" at bounding box center [676, 348] width 520 height 20
select select "0"
click at [416, 338] on select "Select Attendance Attended Absent" at bounding box center [676, 348] width 520 height 20
click at [437, 381] on button "Save" at bounding box center [440, 383] width 48 height 21
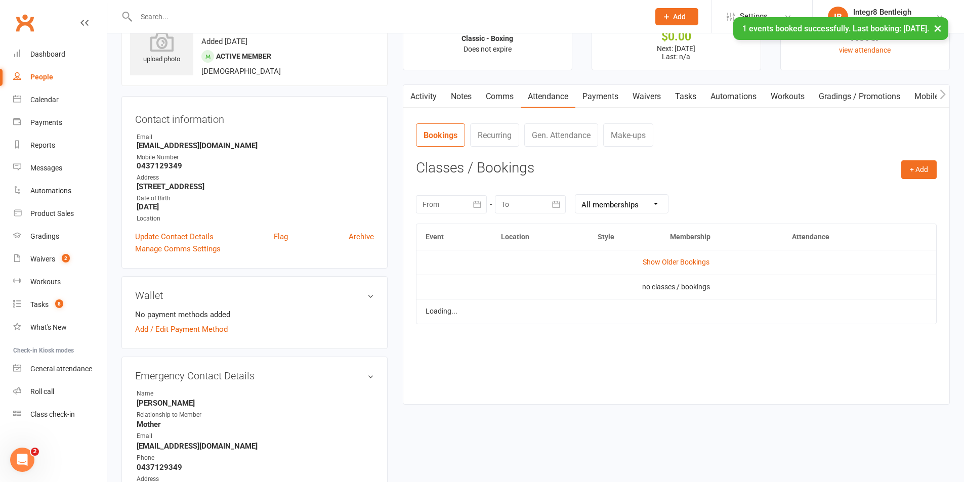
scroll to position [0, 0]
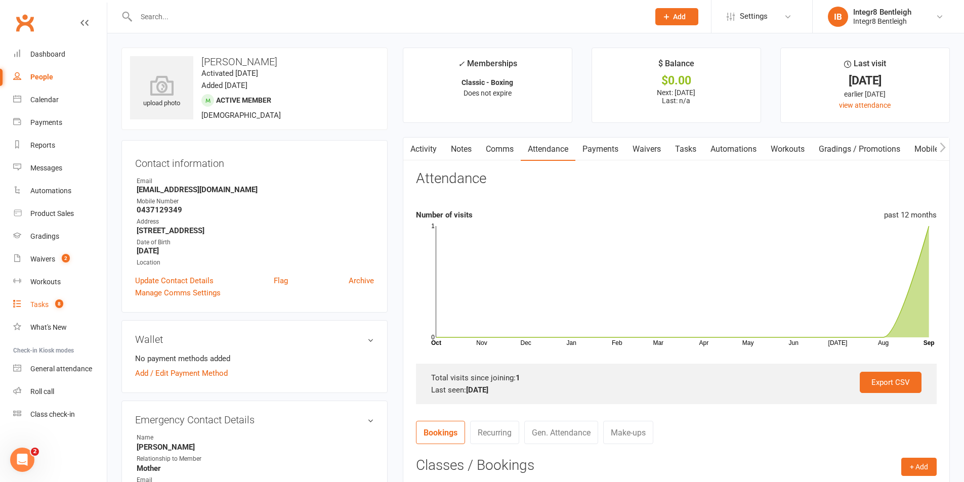
click at [29, 306] on link "Tasks 8" at bounding box center [60, 304] width 94 height 23
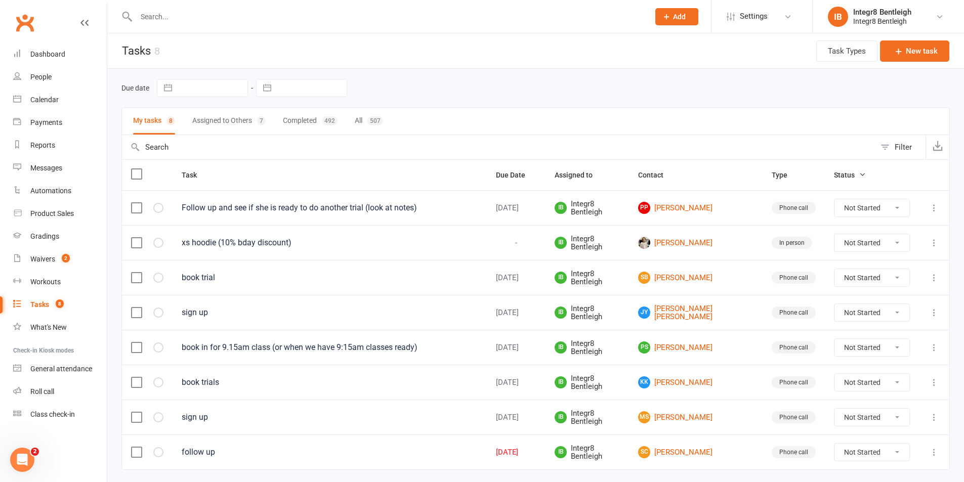
scroll to position [30, 0]
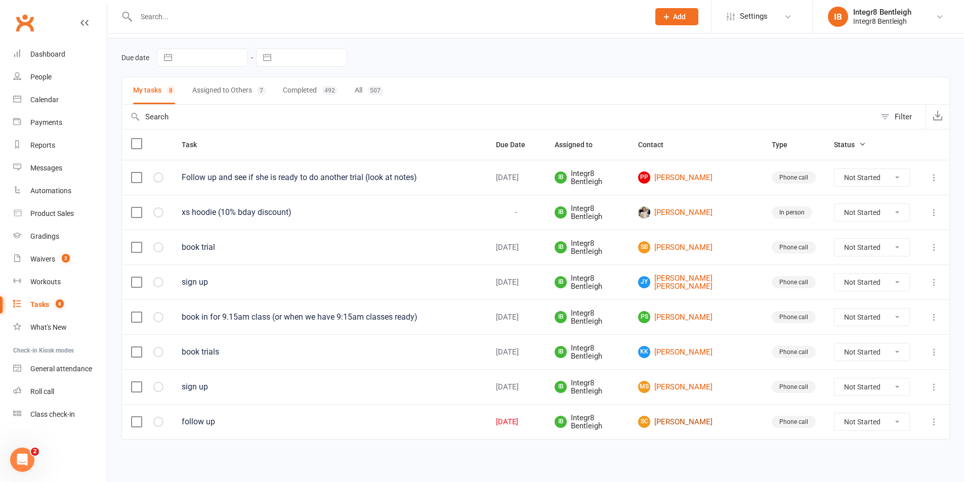
click at [687, 422] on link "SC [PERSON_NAME]" at bounding box center [695, 422] width 115 height 12
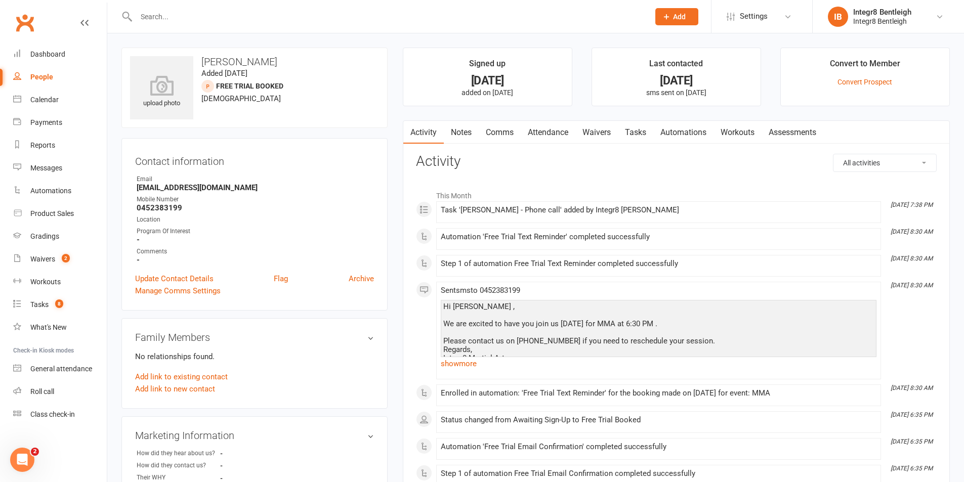
click at [464, 130] on link "Notes" at bounding box center [461, 132] width 35 height 23
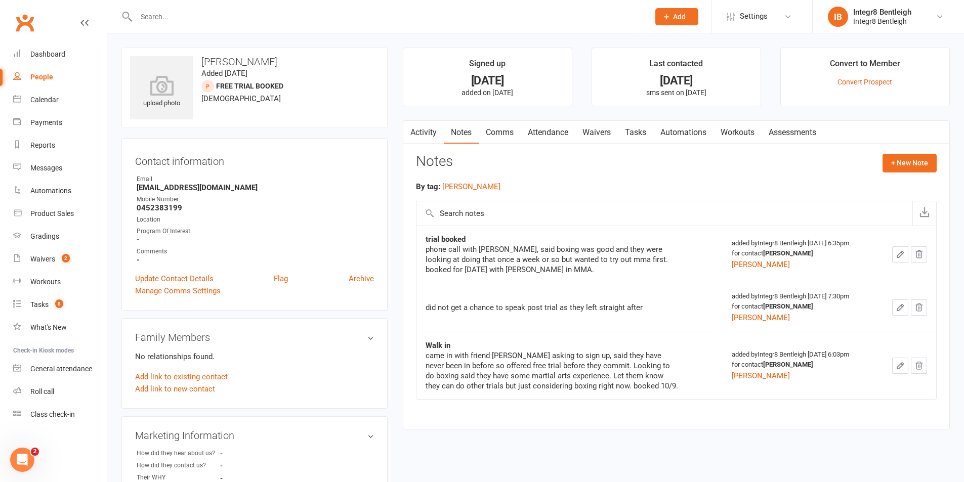
click at [434, 126] on link "Activity" at bounding box center [423, 132] width 40 height 23
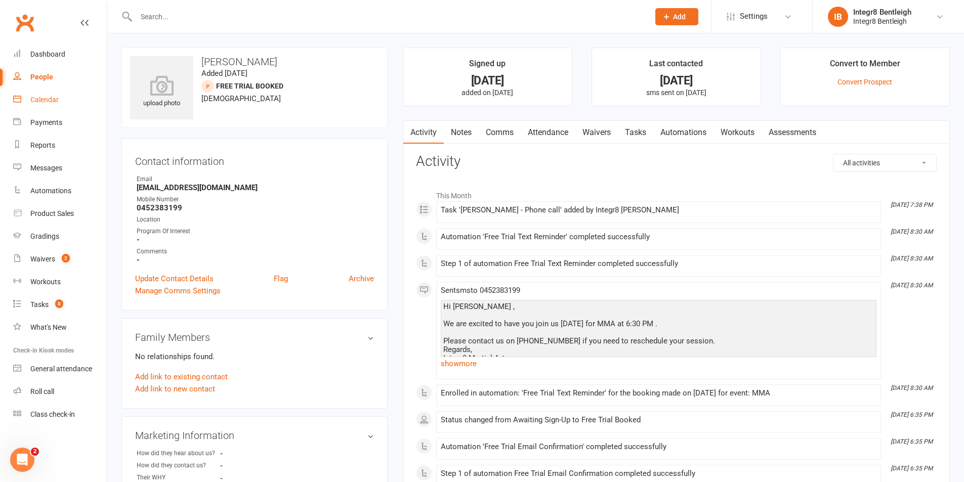
click at [541, 127] on link "Attendance" at bounding box center [548, 132] width 55 height 23
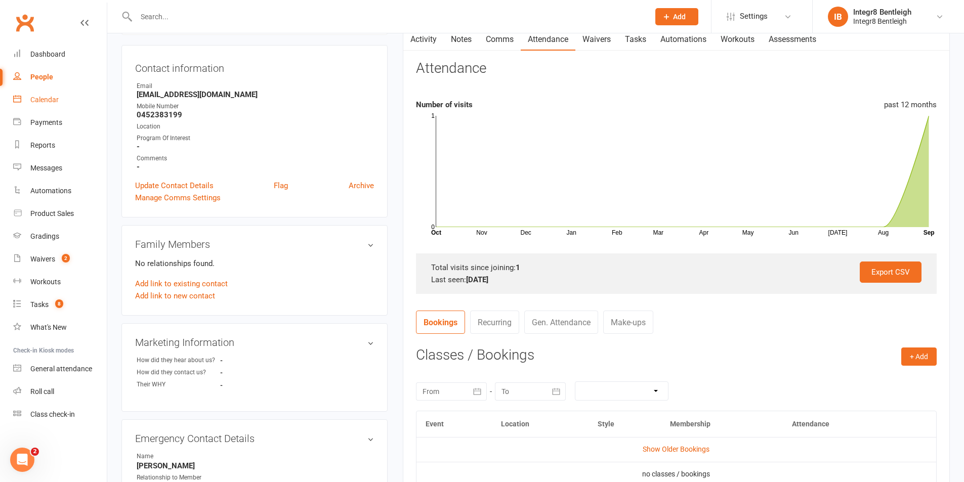
scroll to position [202, 0]
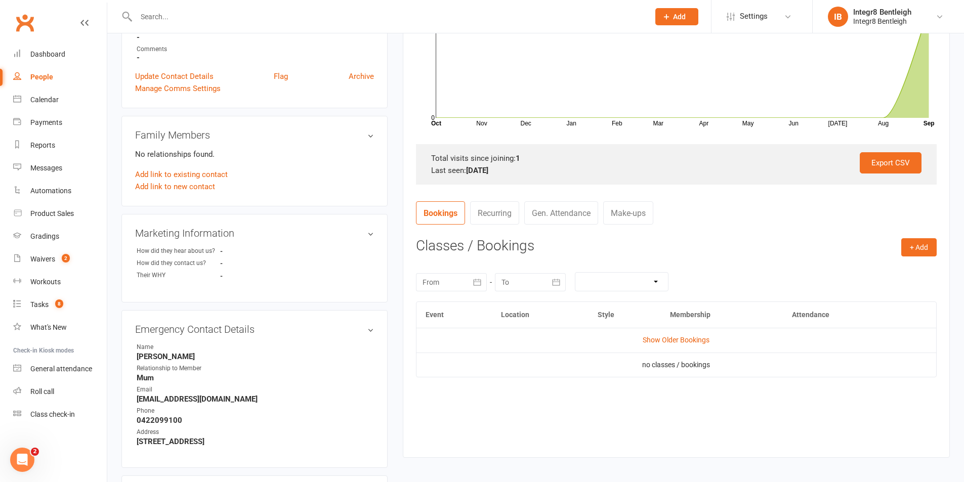
click at [689, 333] on td "Show Older Bookings" at bounding box center [676, 340] width 520 height 24
click at [692, 337] on link "Show Older Bookings" at bounding box center [676, 340] width 67 height 8
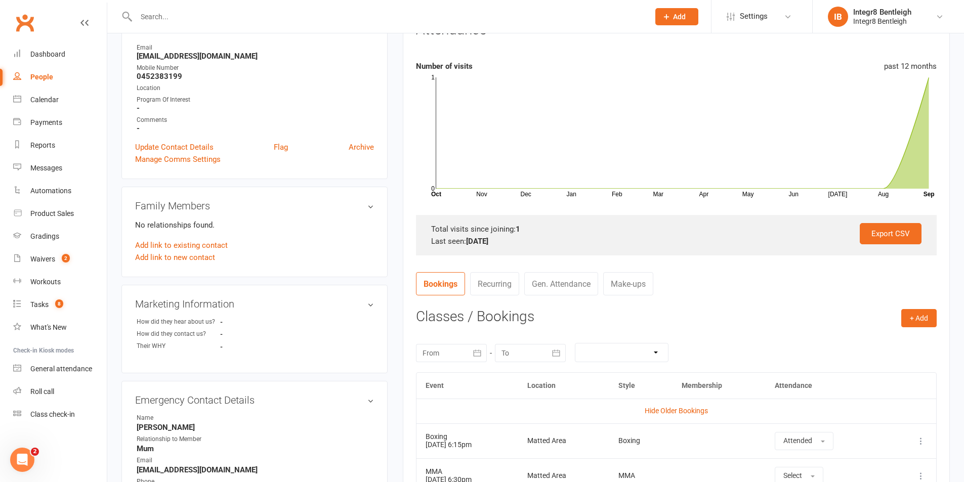
scroll to position [0, 0]
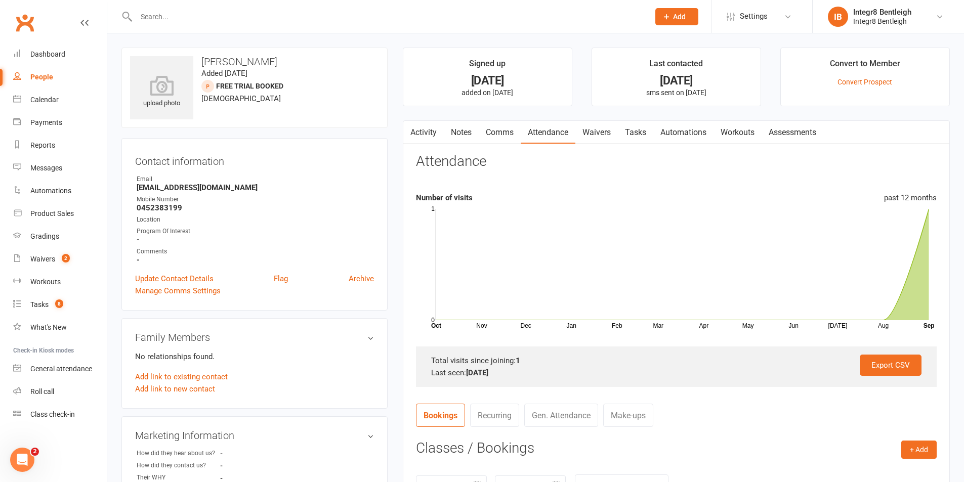
click at [467, 125] on link "Notes" at bounding box center [461, 132] width 35 height 23
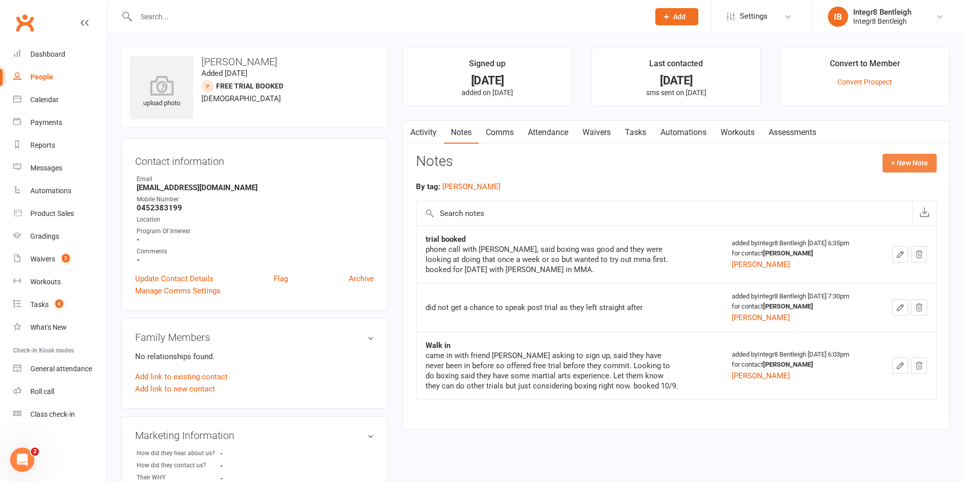
click at [892, 165] on button "+ New Note" at bounding box center [909, 163] width 54 height 18
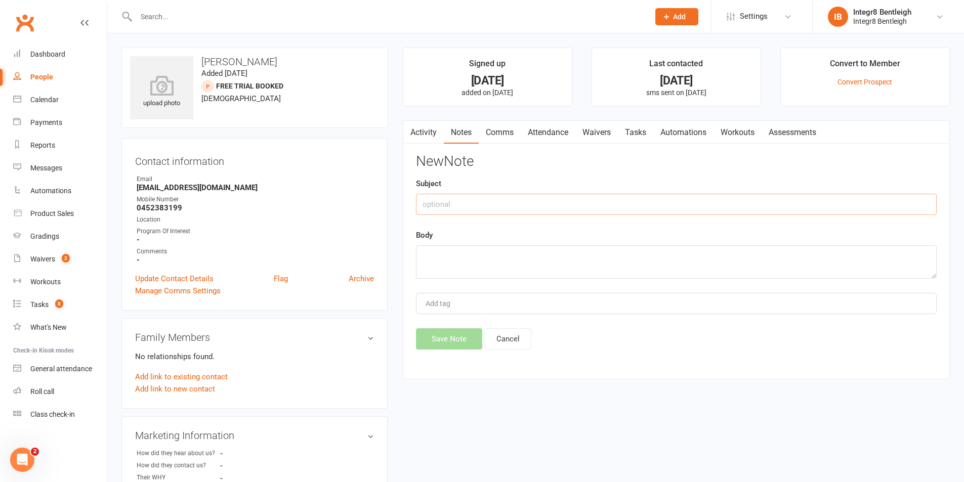
click at [555, 200] on input "text" at bounding box center [676, 204] width 521 height 21
type input "post trial"
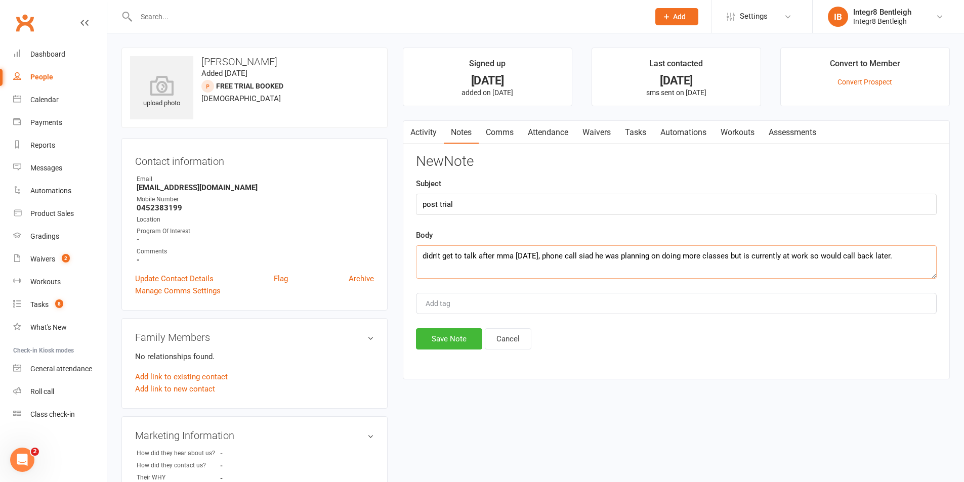
type textarea "didn't get to talk after mma [DATE], phone call siad he was planning on doing m…"
type input "[PERSON_NAME]"
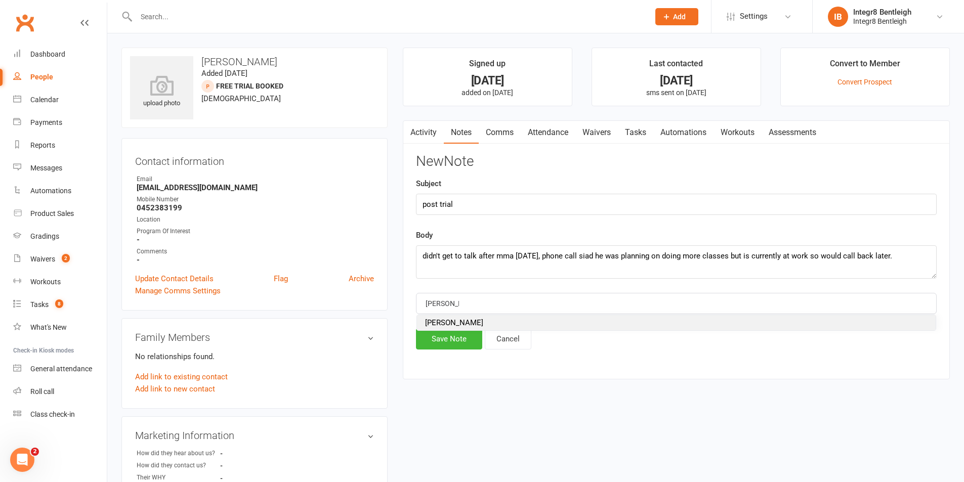
click at [440, 321] on span "[PERSON_NAME]" at bounding box center [454, 322] width 58 height 9
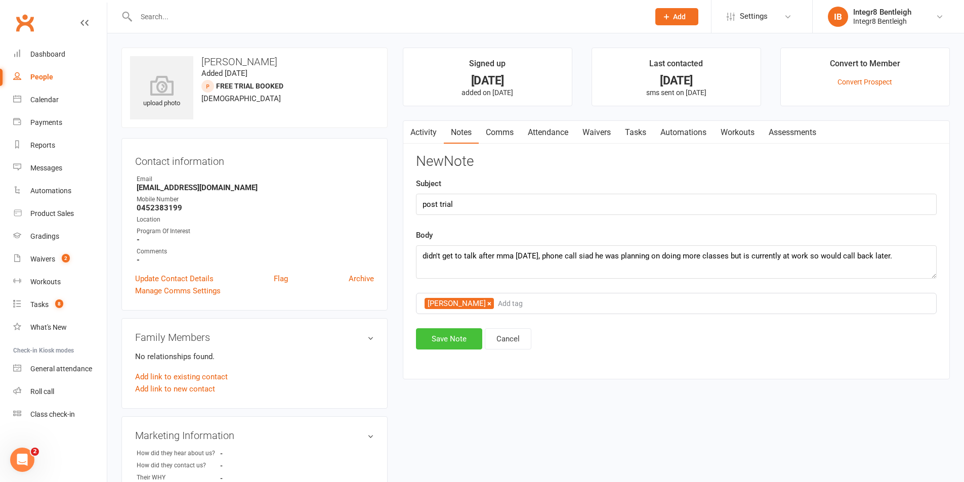
click at [444, 335] on button "Save Note" at bounding box center [449, 338] width 66 height 21
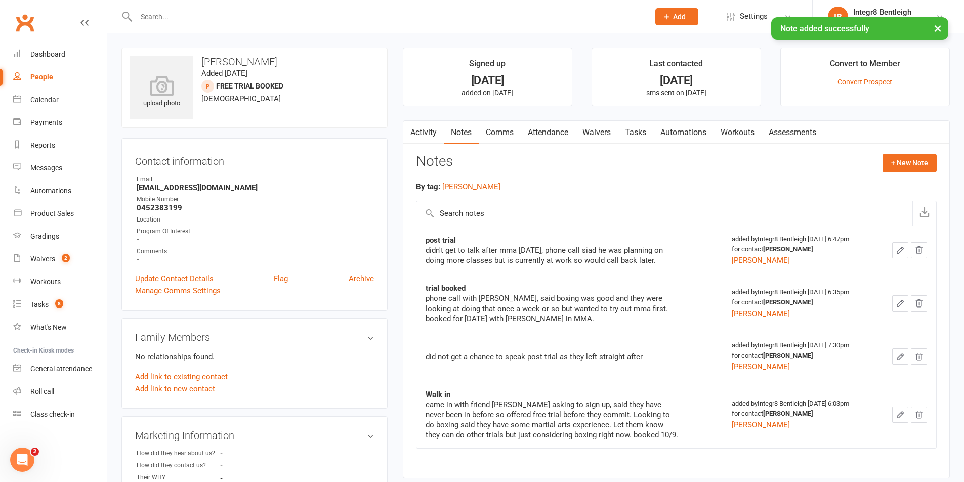
click at [230, 17] on div "× Note added successfully" at bounding box center [475, 17] width 951 height 0
click at [231, 13] on input "text" at bounding box center [387, 17] width 509 height 14
click at [643, 130] on link "Tasks" at bounding box center [635, 132] width 35 height 23
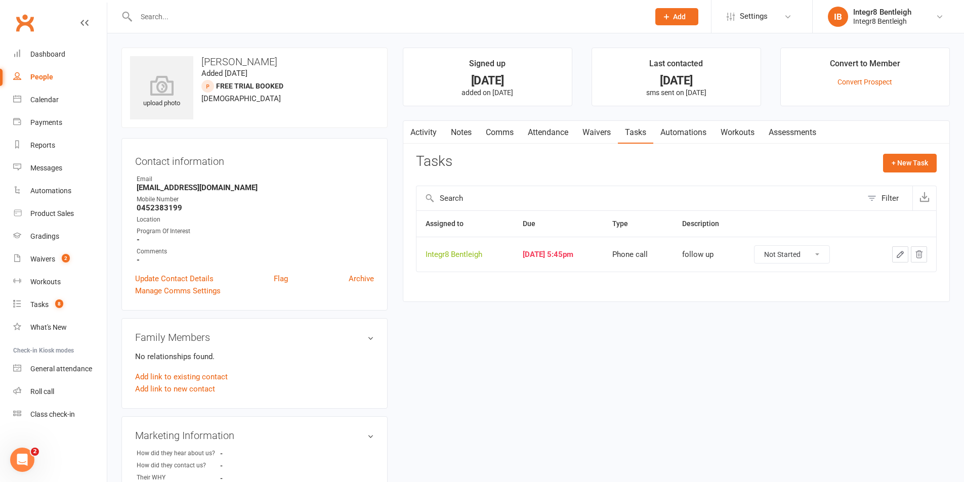
click at [809, 253] on select "Not Started In Progress Waiting Complete" at bounding box center [791, 254] width 75 height 17
click at [764, 246] on select "Not Started In Progress Waiting Complete" at bounding box center [791, 254] width 75 height 17
select select "unstarted"
click at [319, 10] on input "text" at bounding box center [387, 17] width 509 height 14
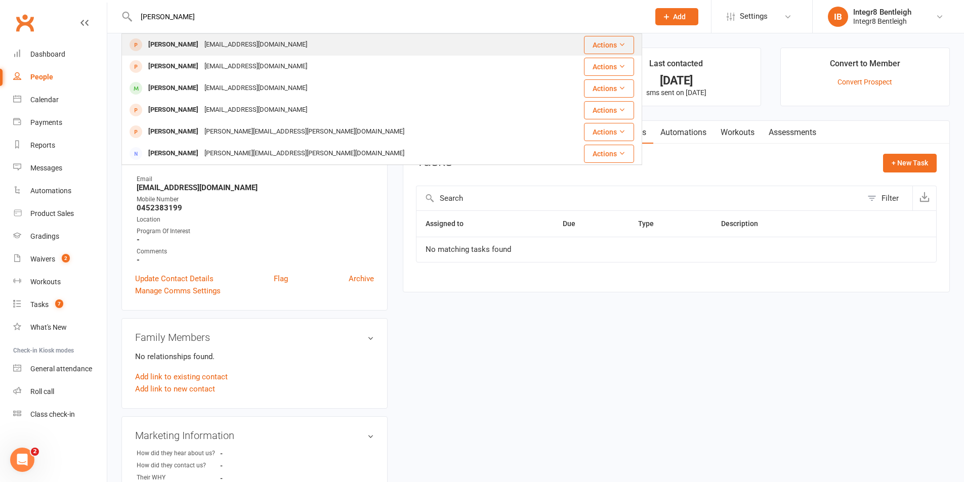
type input "[PERSON_NAME]"
click at [259, 47] on div "[EMAIL_ADDRESS][DOMAIN_NAME]" at bounding box center [255, 44] width 109 height 15
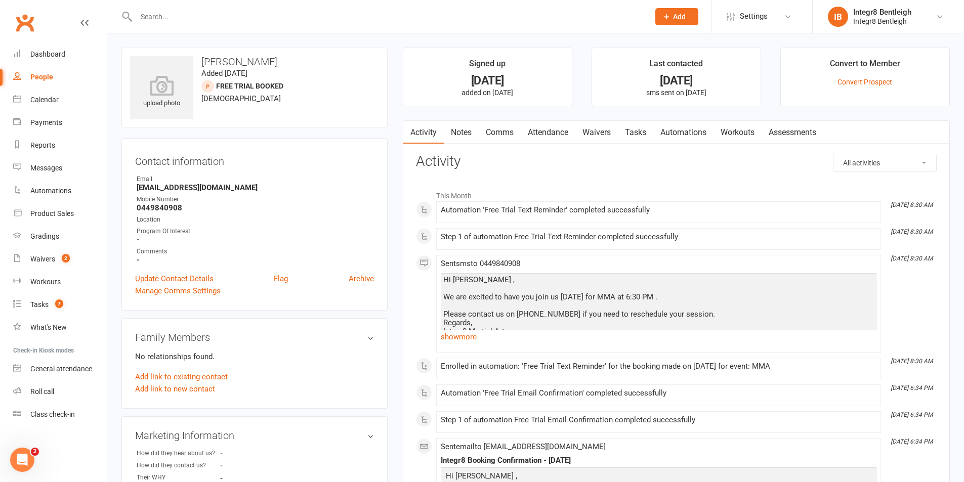
click at [470, 131] on link "Notes" at bounding box center [461, 132] width 35 height 23
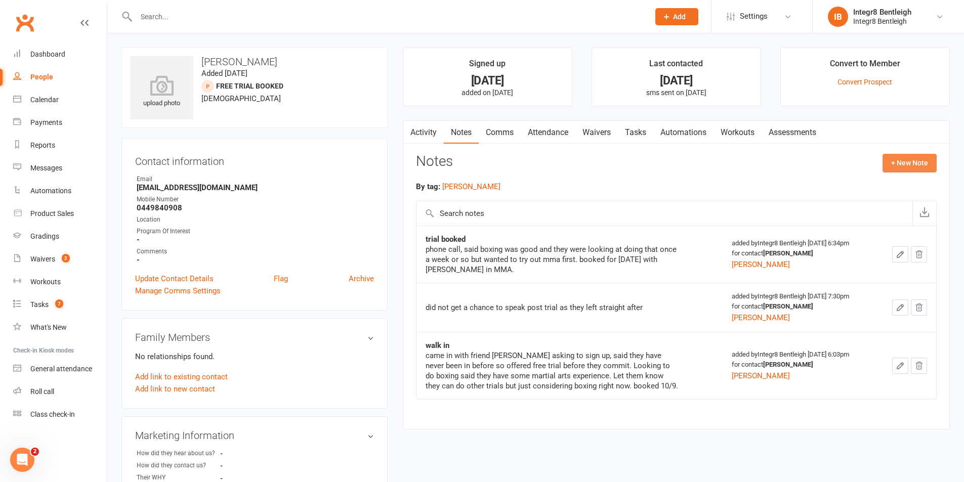
click at [897, 163] on button "+ New Note" at bounding box center [909, 163] width 54 height 18
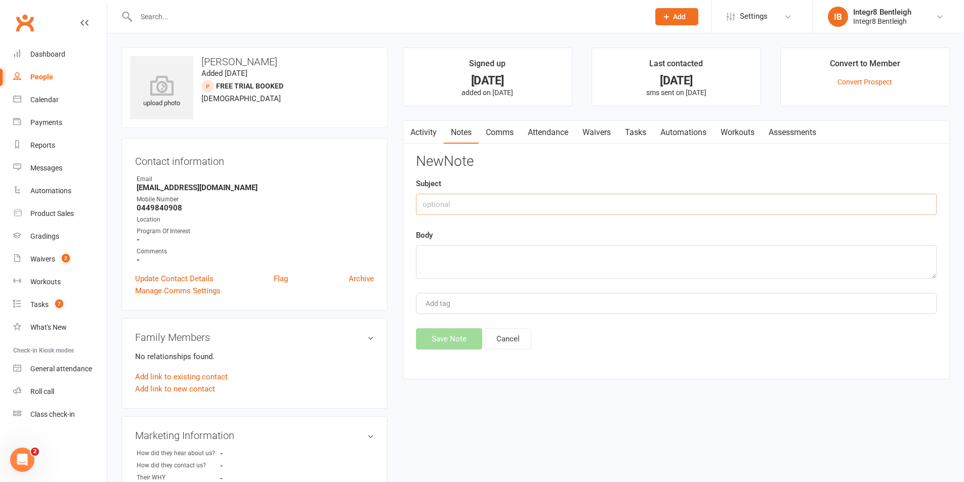
click at [650, 205] on input "text" at bounding box center [676, 204] width 521 height 21
type input "Post trial"
type textarea "P"
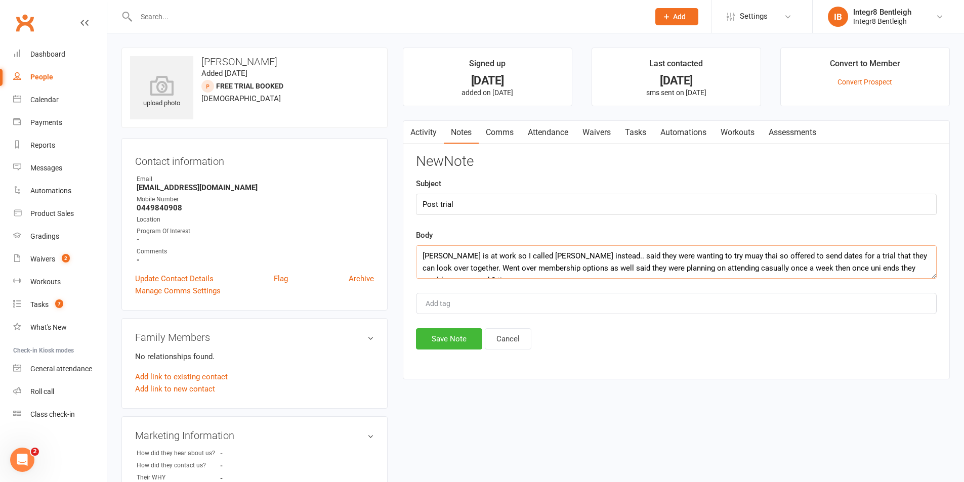
scroll to position [7, 0]
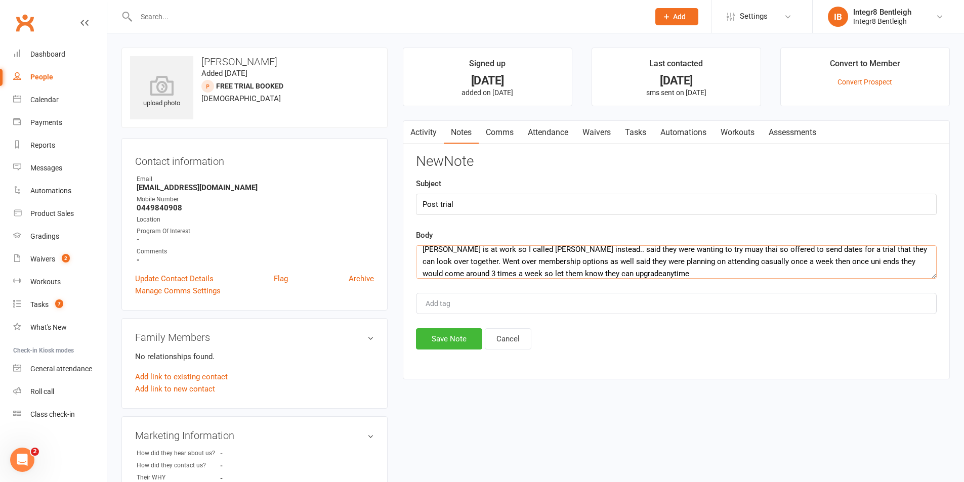
click at [615, 276] on textarea "[PERSON_NAME] is at work so I called [PERSON_NAME] instead.. said they were wan…" at bounding box center [676, 261] width 521 height 33
click at [616, 276] on textarea "[PERSON_NAME] is at work so I called [PERSON_NAME] instead.. said they were wan…" at bounding box center [676, 261] width 521 height 33
click at [662, 270] on textarea "[PERSON_NAME] is at work so I called [PERSON_NAME] instead.. said they were wan…" at bounding box center [676, 261] width 521 height 33
type textarea "[PERSON_NAME] is at work so I called [PERSON_NAME] instead.. said they were wan…"
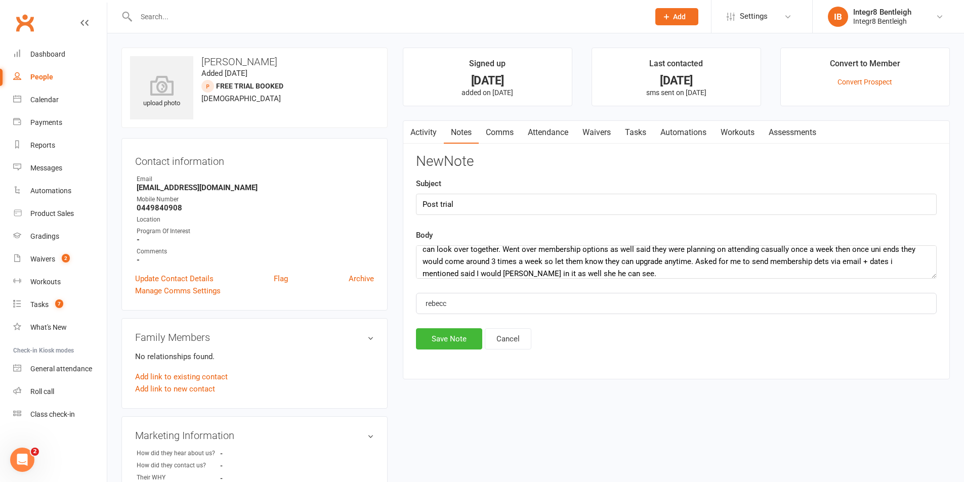
type input "[PERSON_NAME]"
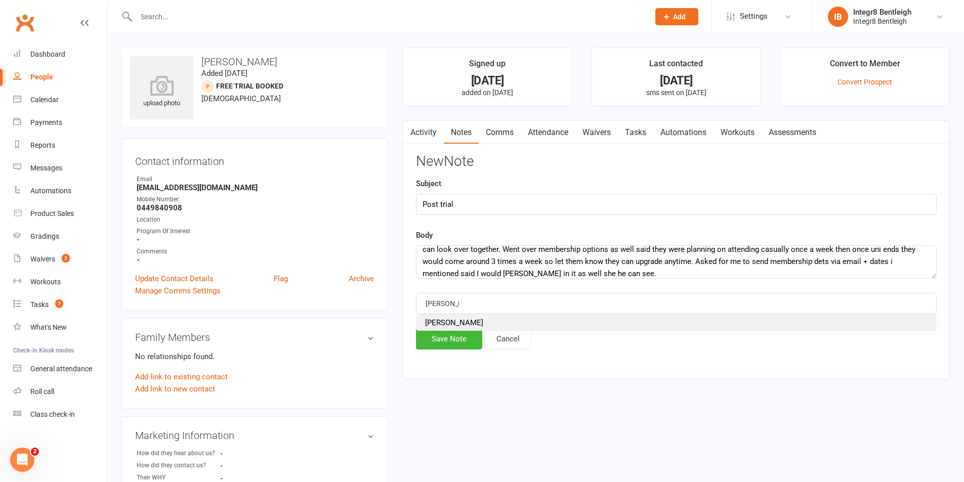
drag, startPoint x: 493, startPoint y: 320, endPoint x: 483, endPoint y: 325, distance: 12.0
click at [493, 319] on li "[PERSON_NAME]" at bounding box center [676, 322] width 519 height 15
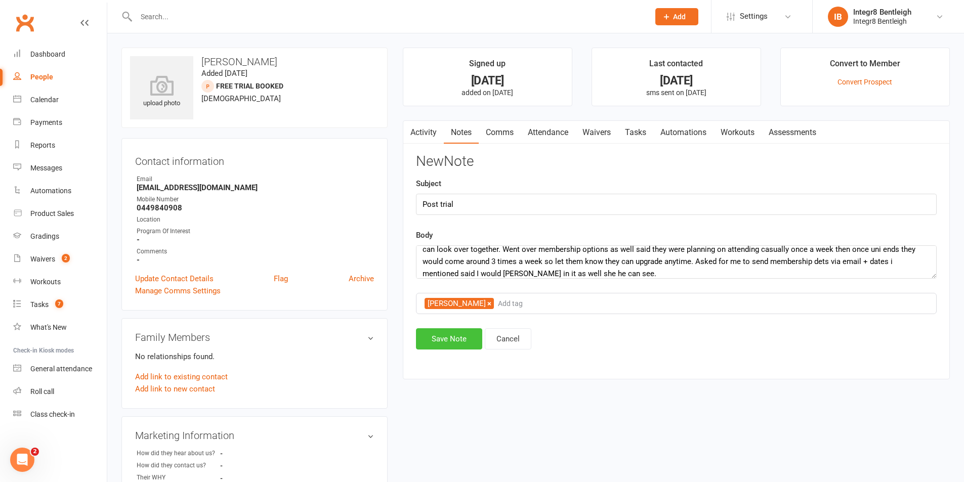
click at [446, 337] on button "Save Note" at bounding box center [449, 338] width 66 height 21
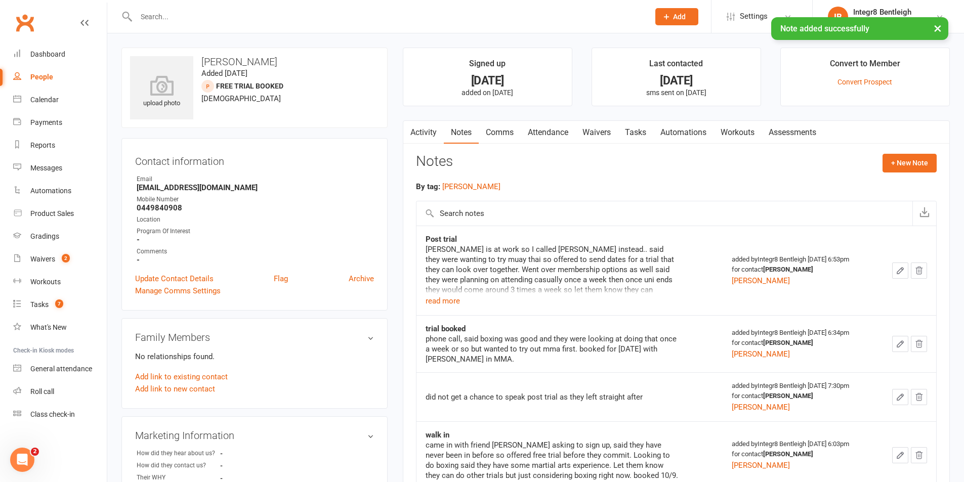
click at [480, 127] on link "Comms" at bounding box center [500, 132] width 42 height 23
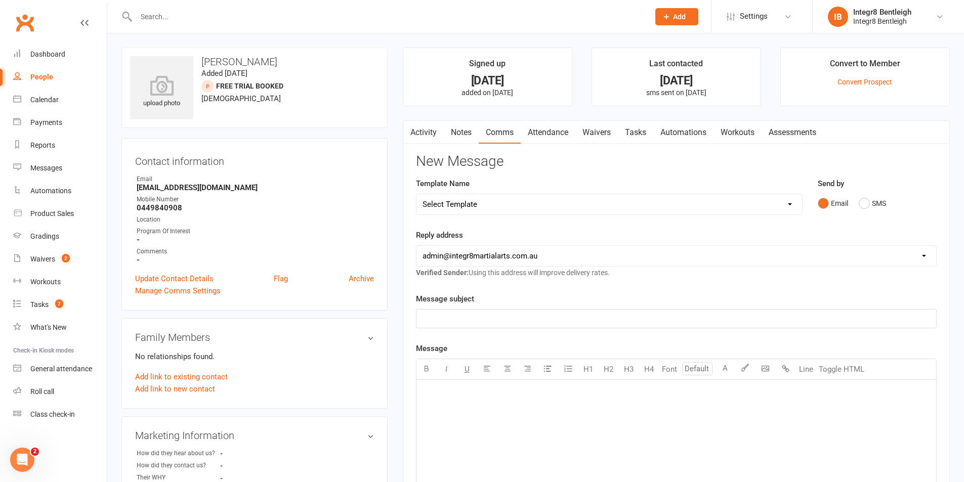
click at [481, 206] on select "Select Template [Email] Public Holiday [Email] 10 Class Pass - 1 Class Remainin…" at bounding box center [609, 204] width 386 height 20
click at [628, 173] on div "New Message Template Name Select Template [Email] Public Holiday [Email] 10 Cla…" at bounding box center [676, 428] width 521 height 548
click at [502, 317] on p "﻿" at bounding box center [675, 319] width 507 height 12
click at [458, 133] on link "Notes" at bounding box center [461, 132] width 35 height 23
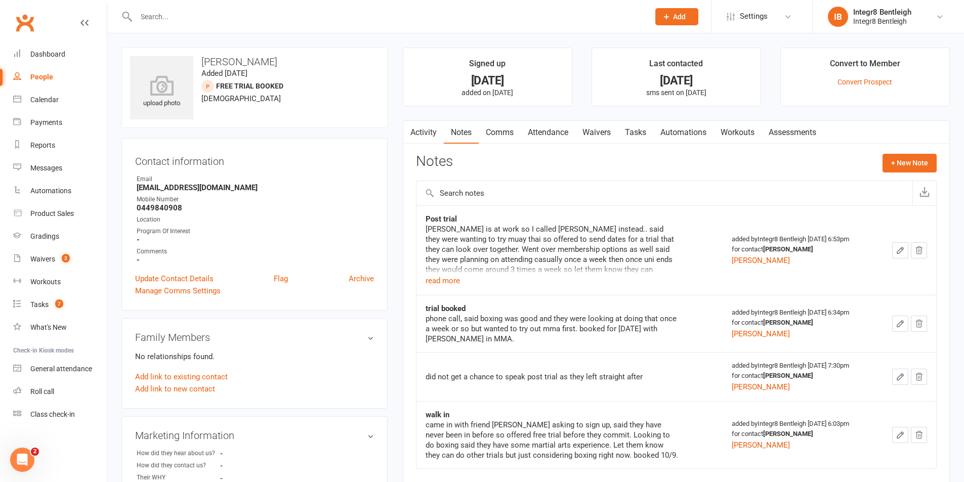
click at [425, 136] on link "Activity" at bounding box center [423, 132] width 40 height 23
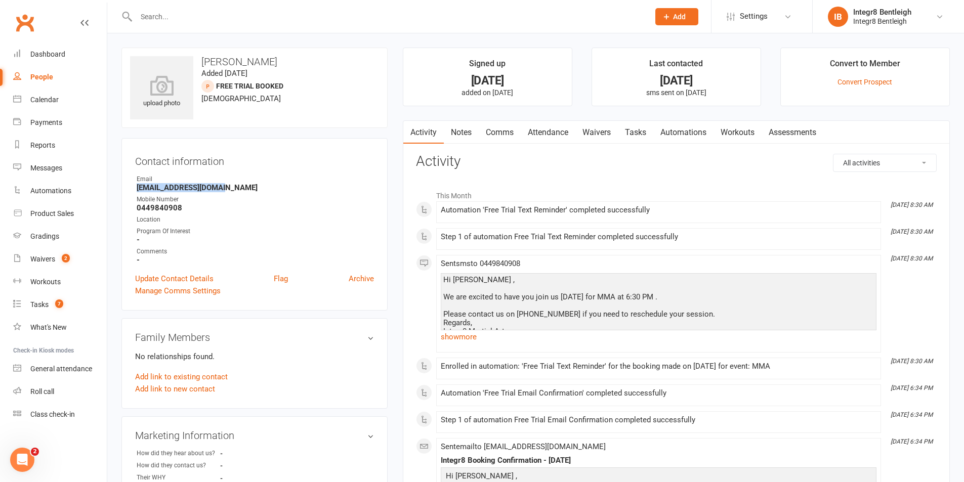
drag, startPoint x: 138, startPoint y: 185, endPoint x: 278, endPoint y: 185, distance: 140.1
click at [278, 185] on strong "[EMAIL_ADDRESS][DOMAIN_NAME]" at bounding box center [255, 187] width 237 height 9
copy strong "[EMAIL_ADDRESS][DOMAIN_NAME]"
click at [294, 13] on input "text" at bounding box center [387, 17] width 509 height 14
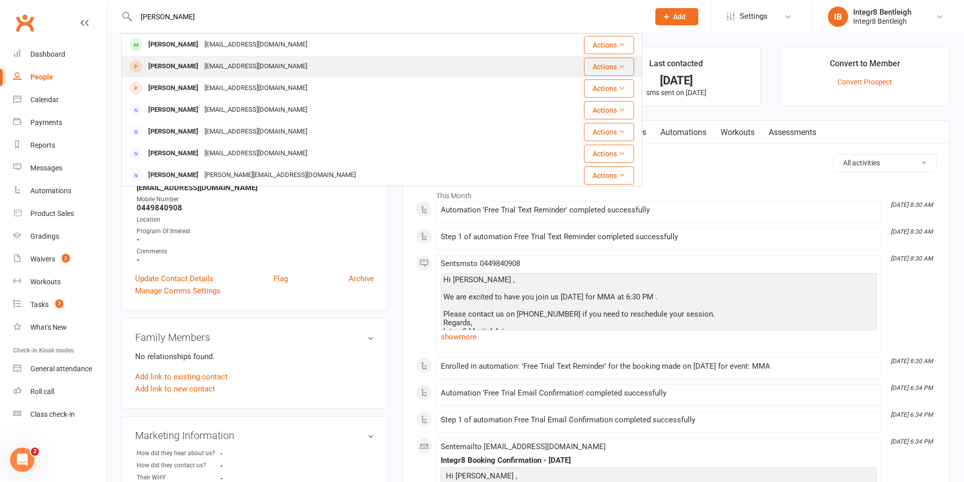
type input "[PERSON_NAME]"
click at [210, 70] on div "[EMAIL_ADDRESS][DOMAIN_NAME]" at bounding box center [255, 66] width 109 height 15
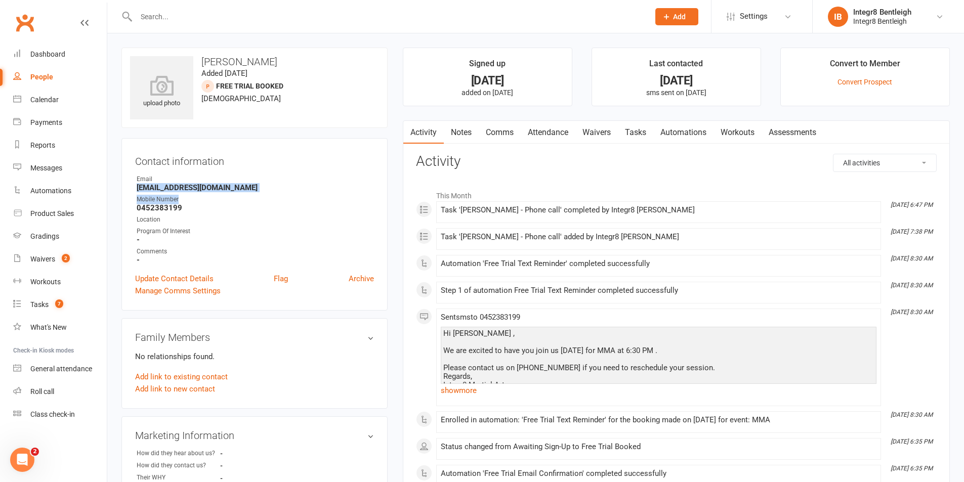
drag, startPoint x: 137, startPoint y: 188, endPoint x: 287, endPoint y: 199, distance: 150.2
click at [287, 199] on ul "Owner Email [EMAIL_ADDRESS][DOMAIN_NAME] Mobile Number [PHONE_NUMBER] Location …" at bounding box center [254, 220] width 239 height 90
drag, startPoint x: 287, startPoint y: 199, endPoint x: 277, endPoint y: 199, distance: 10.1
click at [287, 199] on div "Mobile Number" at bounding box center [255, 200] width 237 height 10
click at [235, 189] on strong "[EMAIL_ADDRESS][DOMAIN_NAME]" at bounding box center [255, 187] width 237 height 9
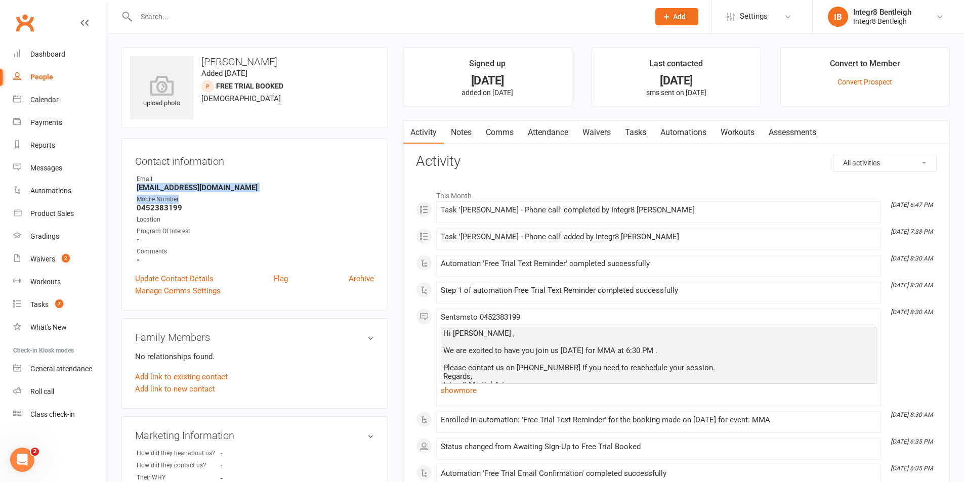
click at [223, 186] on strong "[EMAIL_ADDRESS][DOMAIN_NAME]" at bounding box center [255, 187] width 237 height 9
copy render-form-field "[EMAIL_ADDRESS][DOMAIN_NAME]"
click at [208, 187] on strong "[EMAIL_ADDRESS][DOMAIN_NAME]" at bounding box center [255, 187] width 237 height 9
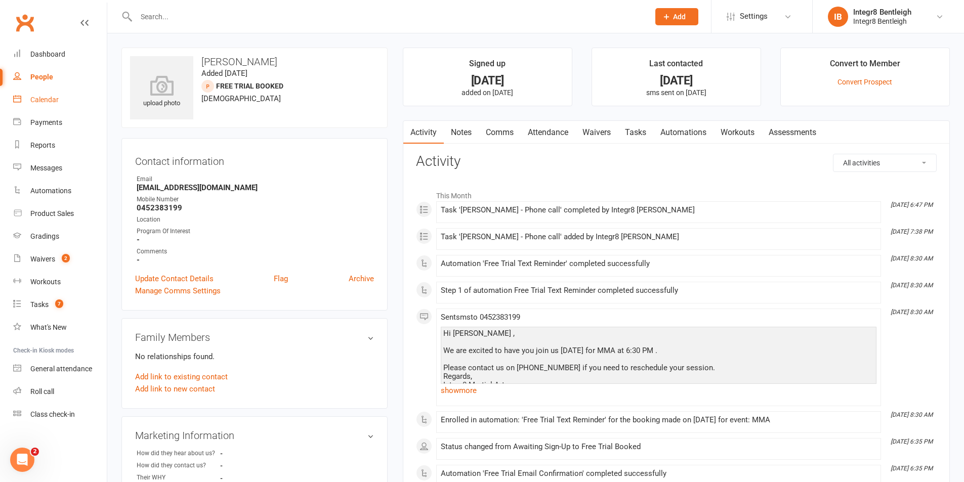
click at [53, 102] on div "Calendar" at bounding box center [44, 100] width 28 height 8
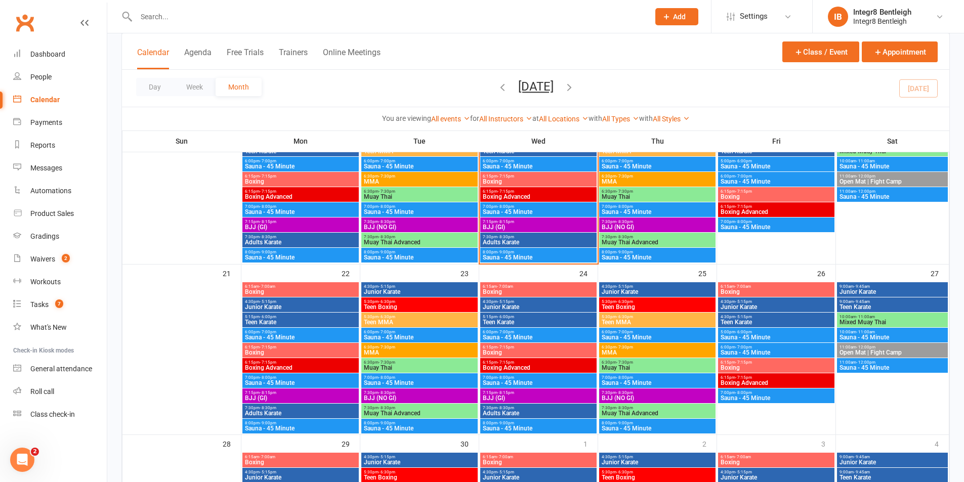
scroll to position [506, 0]
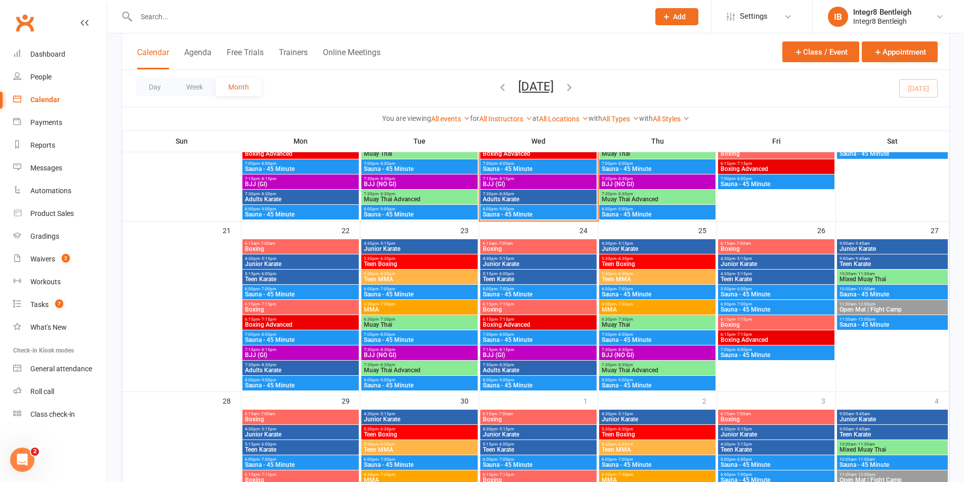
click at [457, 320] on span "6:30pm - 7:30pm" at bounding box center [419, 319] width 112 height 5
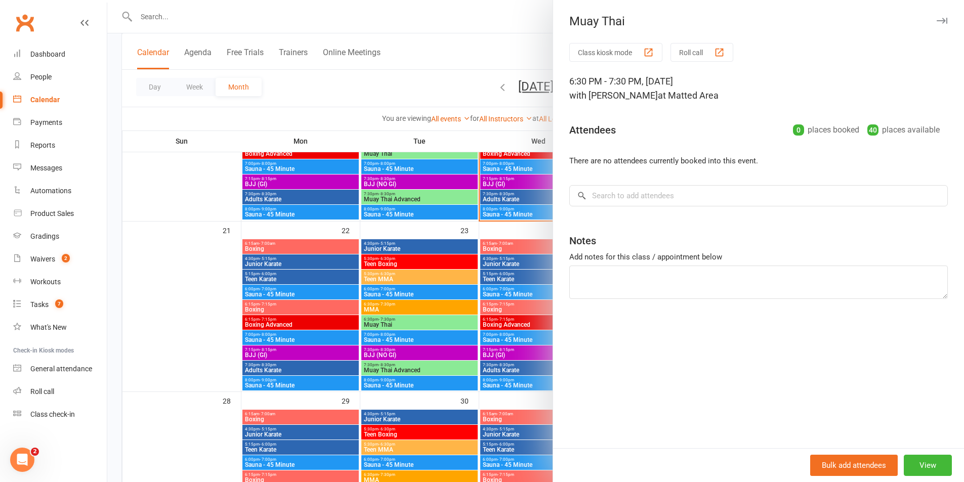
click at [262, 292] on div at bounding box center [535, 241] width 857 height 482
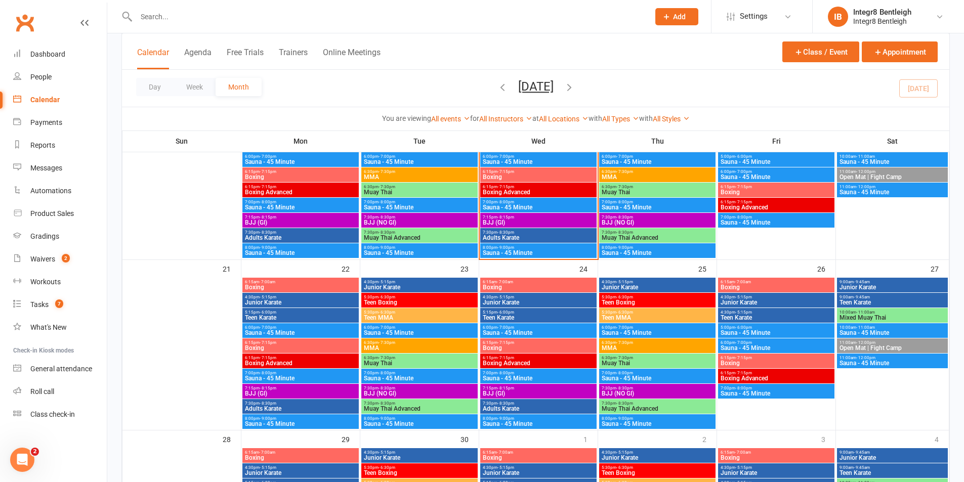
scroll to position [455, 0]
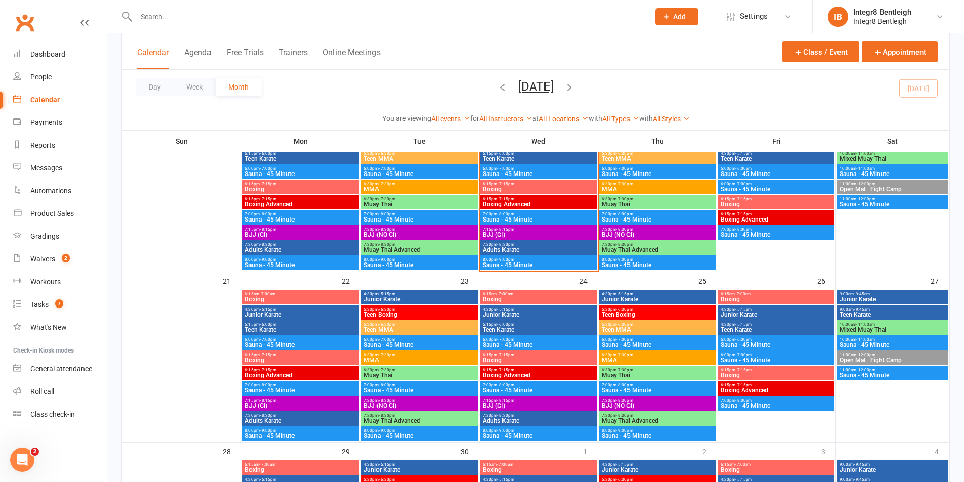
click at [644, 373] on span "Muay Thai" at bounding box center [657, 375] width 112 height 6
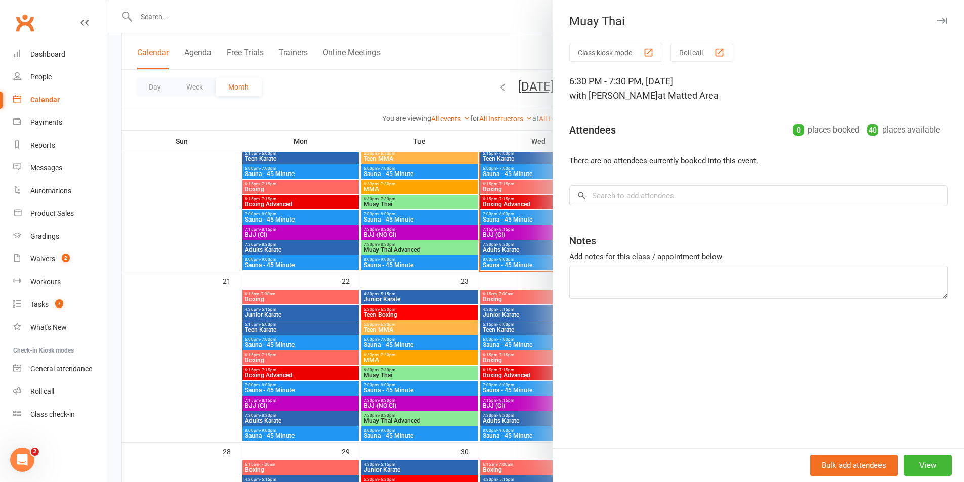
click at [412, 298] on div at bounding box center [535, 241] width 857 height 482
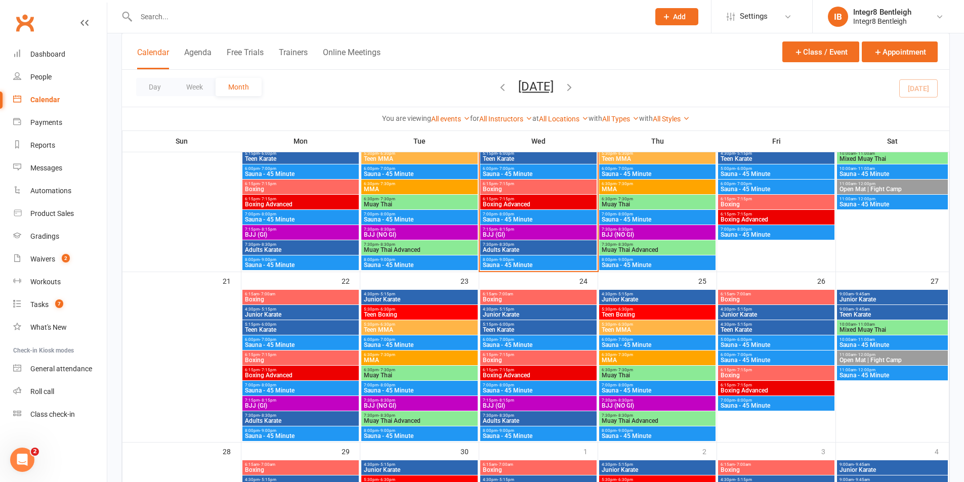
click at [172, 12] on input "text" at bounding box center [387, 17] width 509 height 14
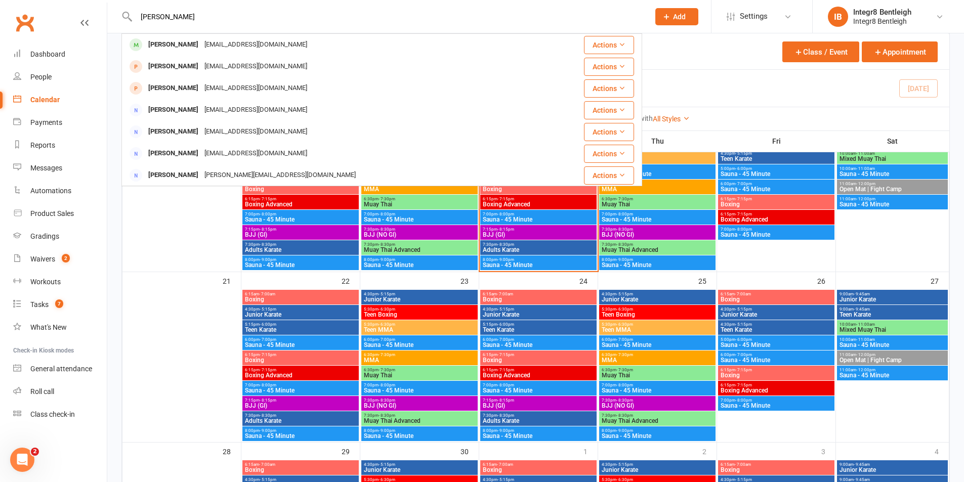
type input "[PERSON_NAME]"
drag, startPoint x: 181, startPoint y: 10, endPoint x: 138, endPoint y: 22, distance: 45.0
click at [138, 22] on input "[PERSON_NAME]" at bounding box center [387, 17] width 509 height 14
click at [57, 74] on link "People" at bounding box center [60, 77] width 94 height 23
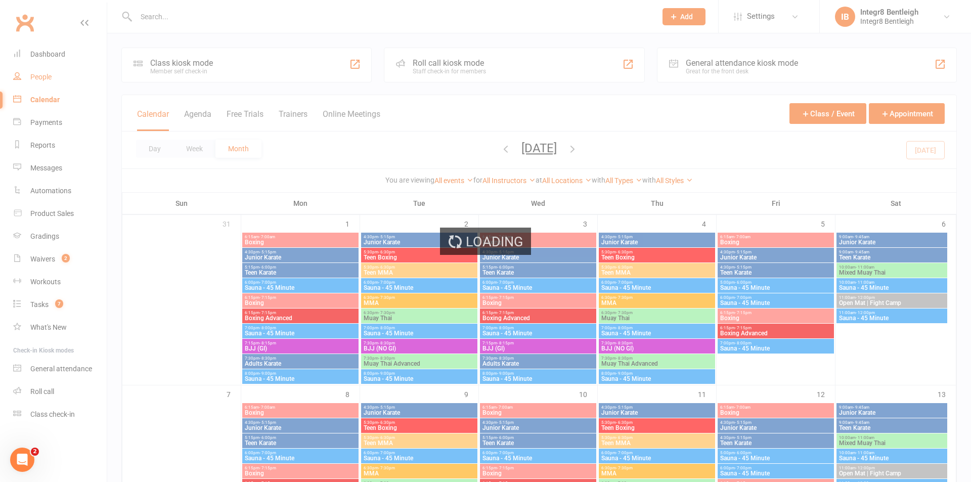
select select "100"
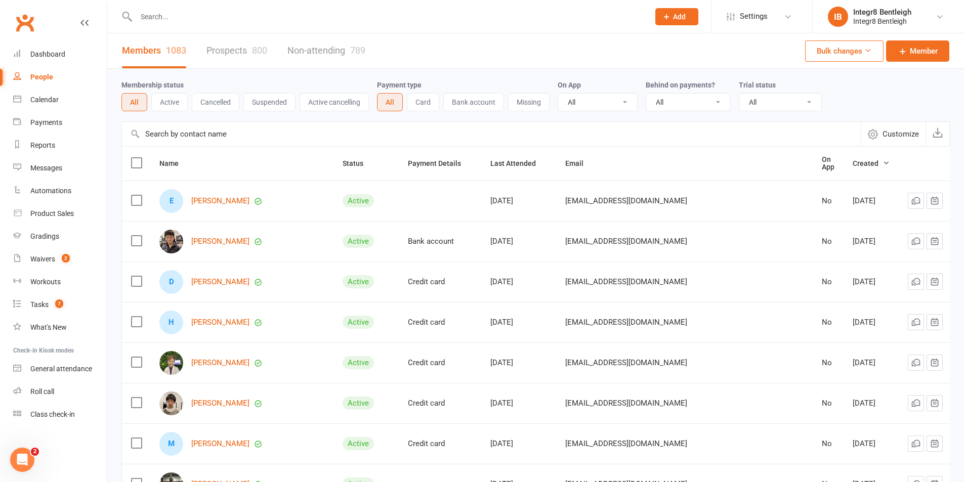
click at [672, 103] on select "All No Yes" at bounding box center [688, 102] width 84 height 17
click at [221, 197] on link "[PERSON_NAME]" at bounding box center [220, 201] width 58 height 9
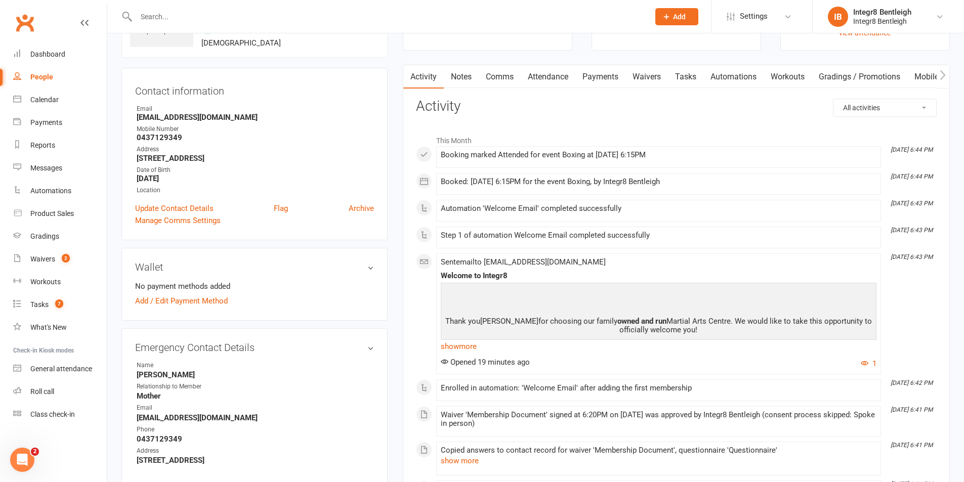
scroll to position [152, 0]
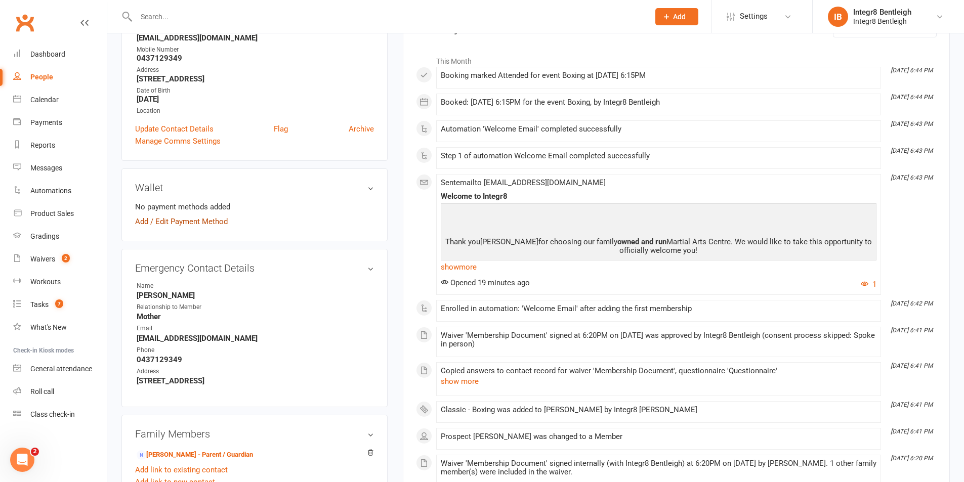
click at [141, 222] on link "Add / Edit Payment Method" at bounding box center [181, 222] width 93 height 12
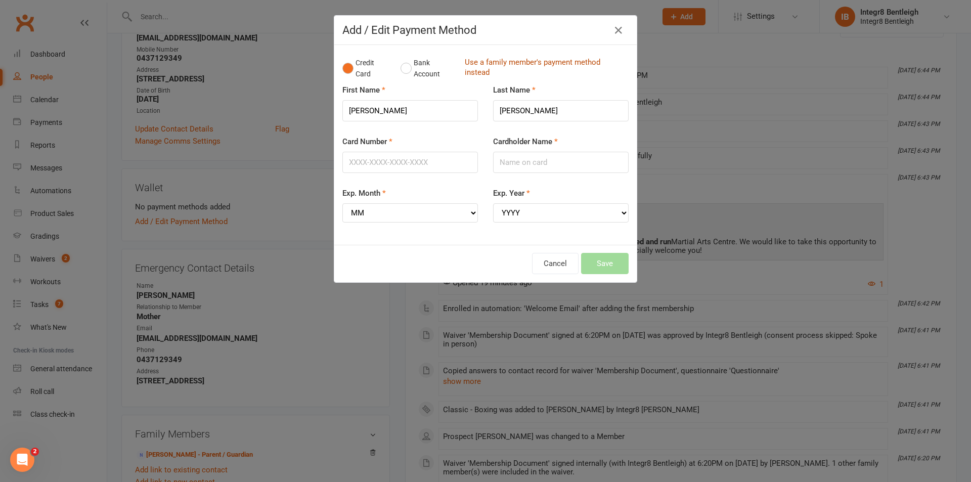
click at [502, 67] on link "Use a family member's payment method instead" at bounding box center [544, 68] width 159 height 23
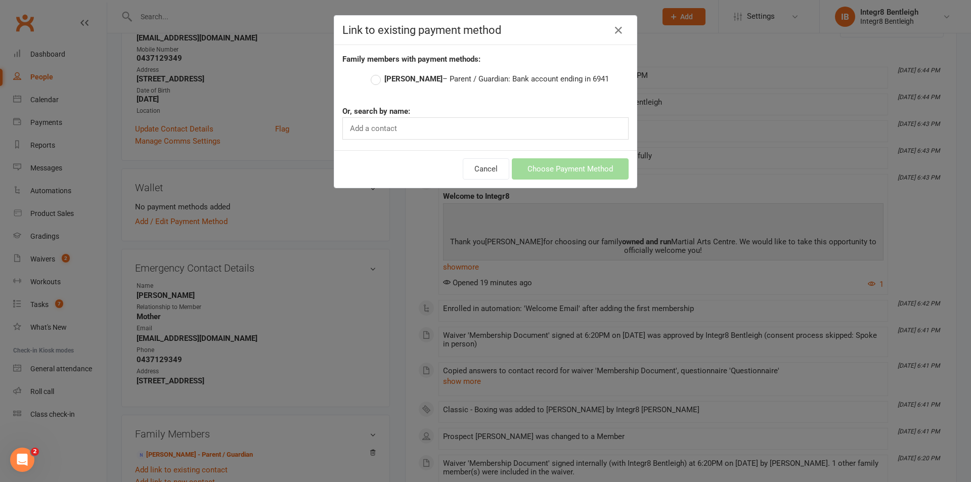
click at [418, 77] on strong "[PERSON_NAME]" at bounding box center [413, 78] width 58 height 9
click at [377, 73] on input "[PERSON_NAME] – Parent / Guardian: Bank account ending in 6941" at bounding box center [374, 73] width 7 height 0
click at [590, 172] on button "Choose Payment Method" at bounding box center [570, 168] width 117 height 21
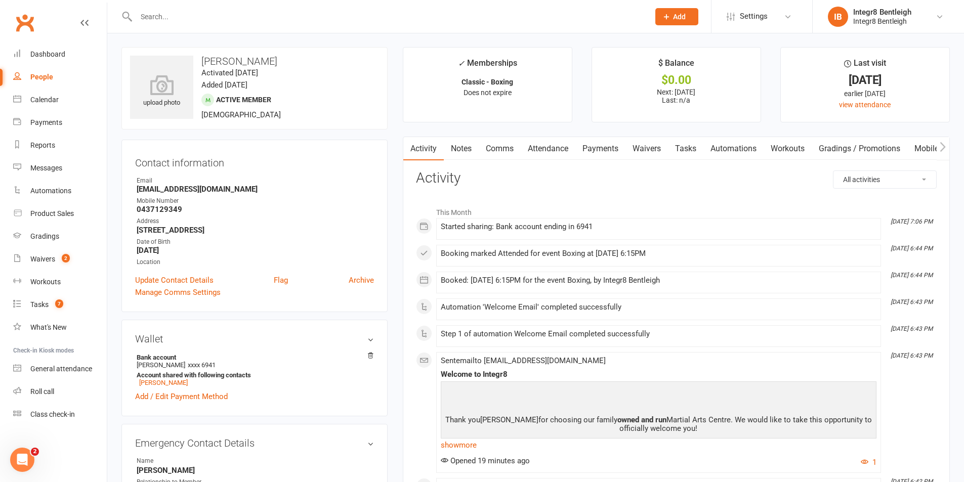
scroll to position [0, 0]
click at [38, 77] on div "People" at bounding box center [41, 77] width 23 height 8
select select "100"
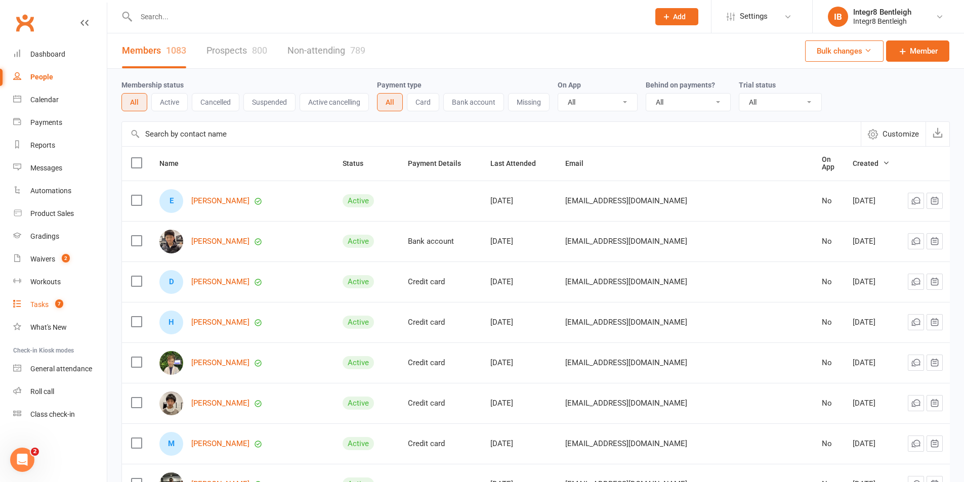
click at [46, 301] on div "Tasks" at bounding box center [39, 305] width 18 height 8
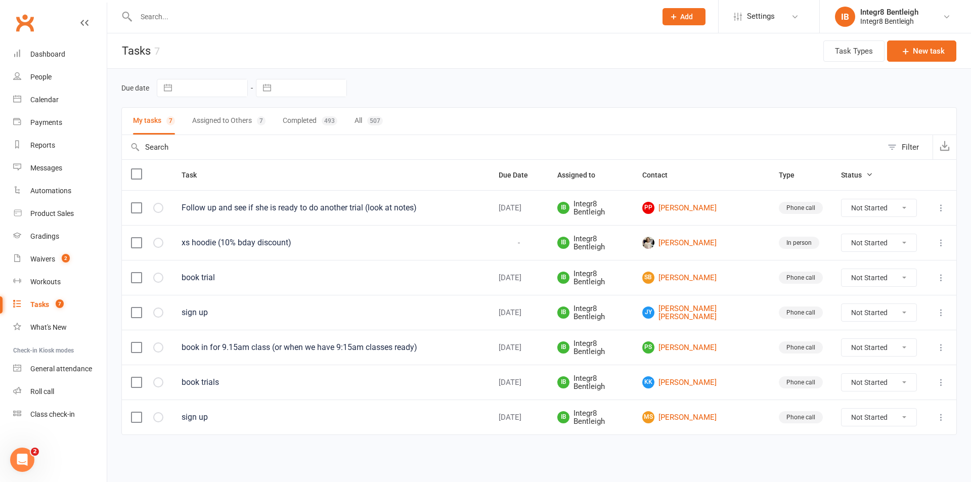
click at [942, 242] on icon at bounding box center [941, 243] width 10 height 10
click at [888, 303] on link "Delete" at bounding box center [897, 302] width 100 height 20
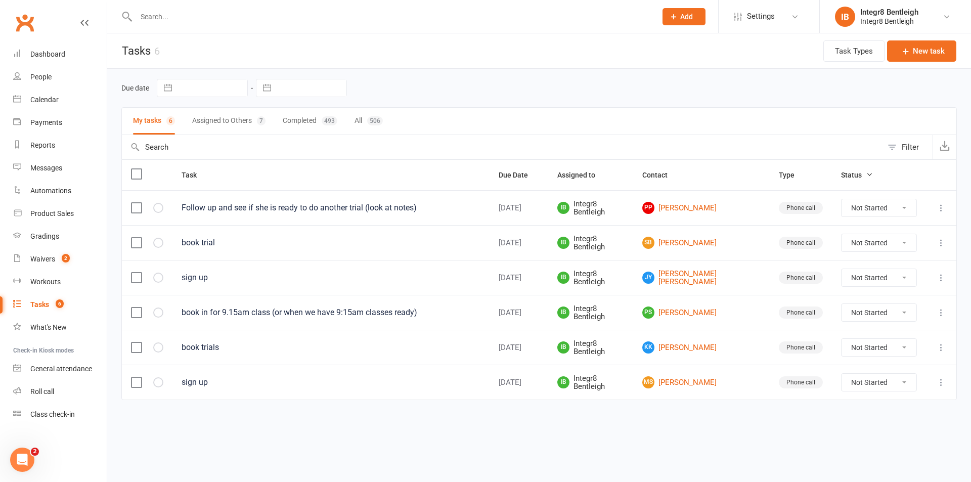
click at [42, 42] on div "Clubworx" at bounding box center [53, 28] width 107 height 37
click at [42, 46] on link "Dashboard" at bounding box center [60, 54] width 94 height 23
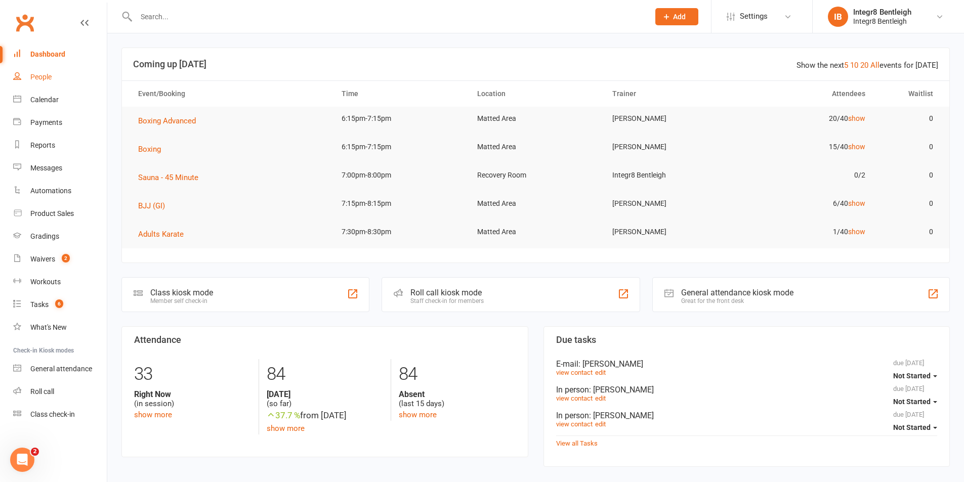
click at [54, 83] on link "People" at bounding box center [60, 77] width 94 height 23
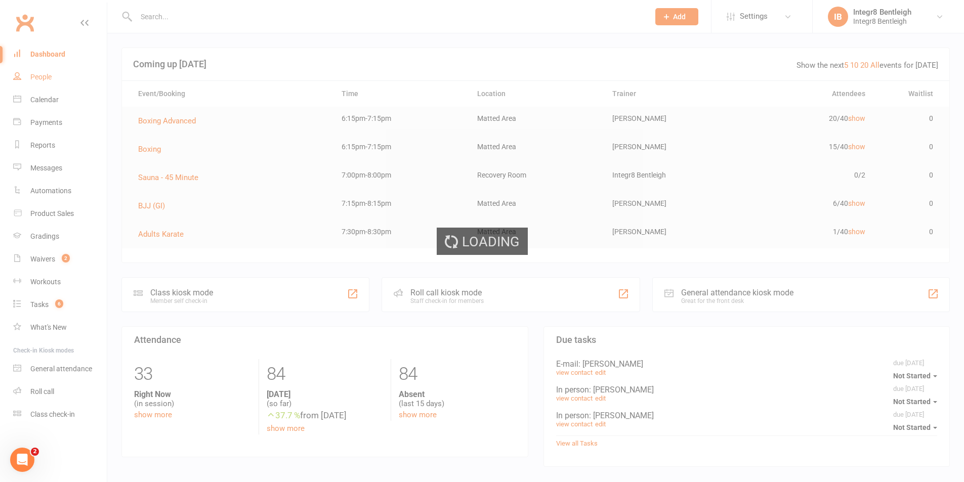
select select "100"
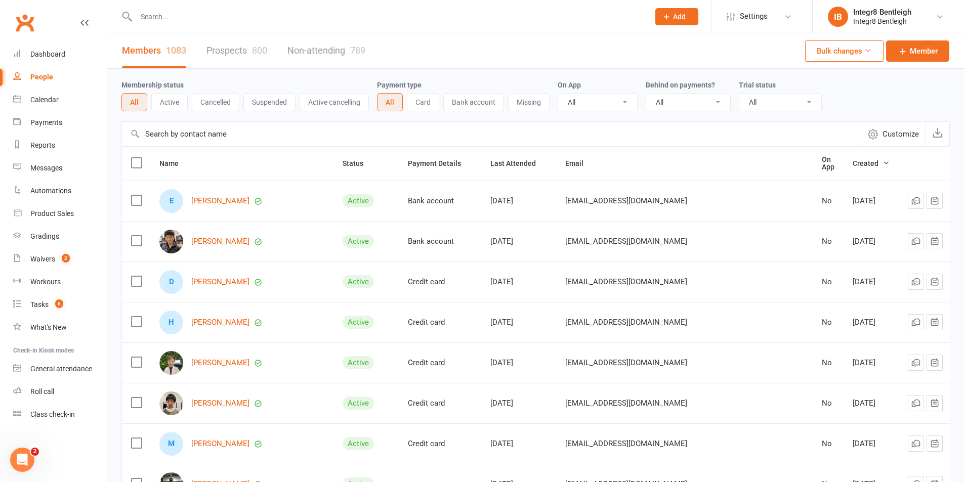
click at [247, 46] on link "Prospects 800" at bounding box center [236, 50] width 61 height 35
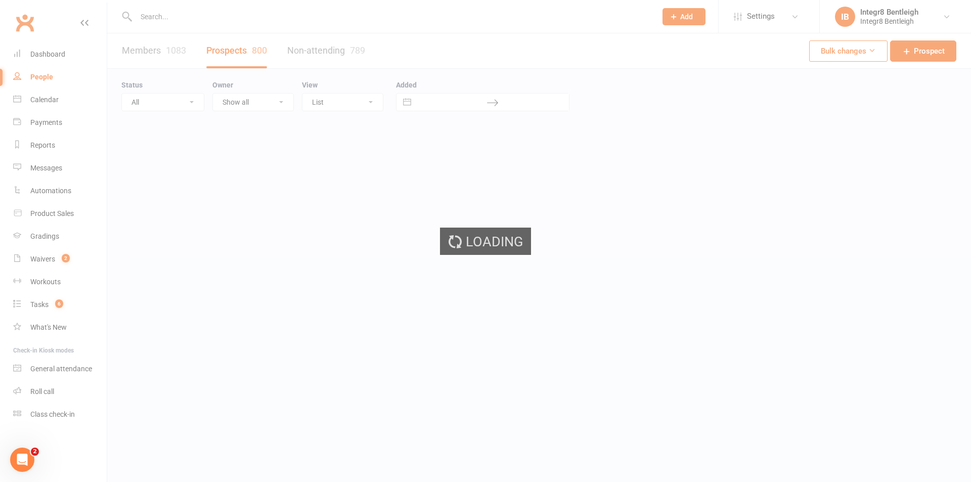
select select "25"
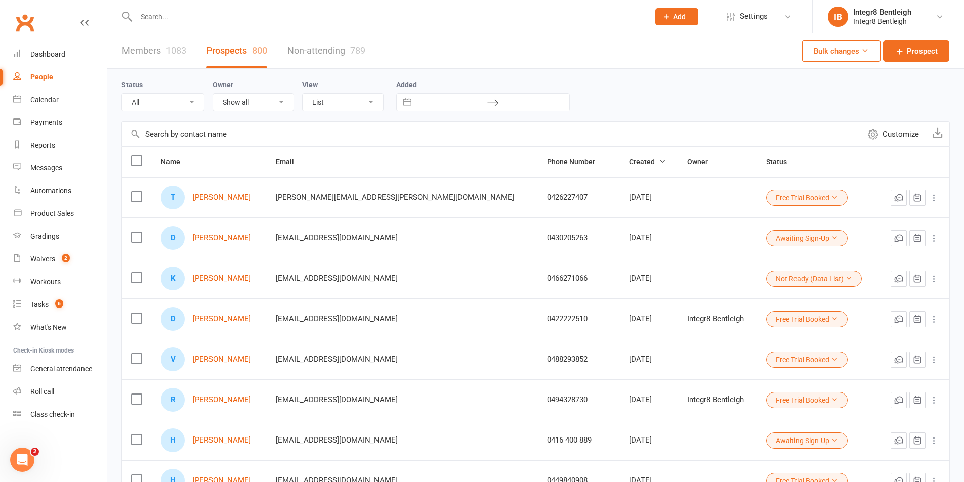
click at [195, 20] on input "text" at bounding box center [387, 17] width 509 height 14
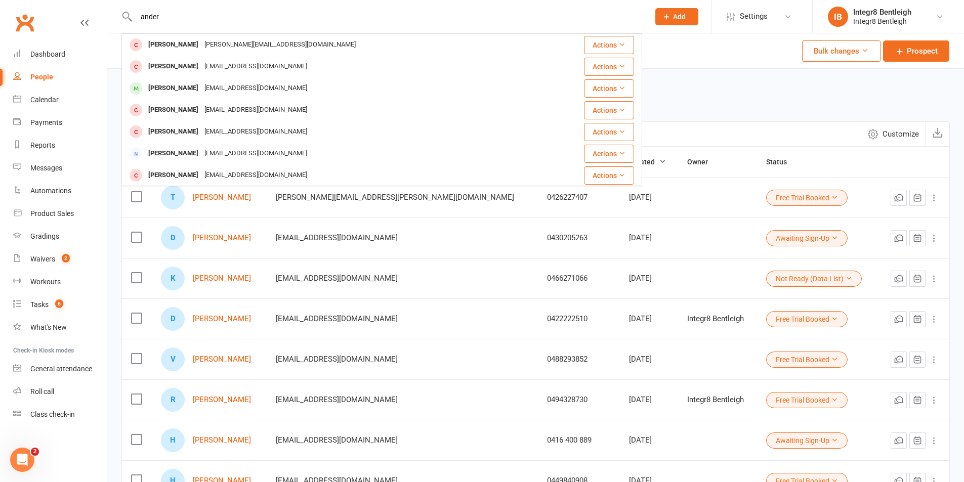
type input "ander"
click at [732, 42] on div "Members 1083 Prospects 800 Non-attending 789 Bulk changes Prospect" at bounding box center [535, 50] width 857 height 35
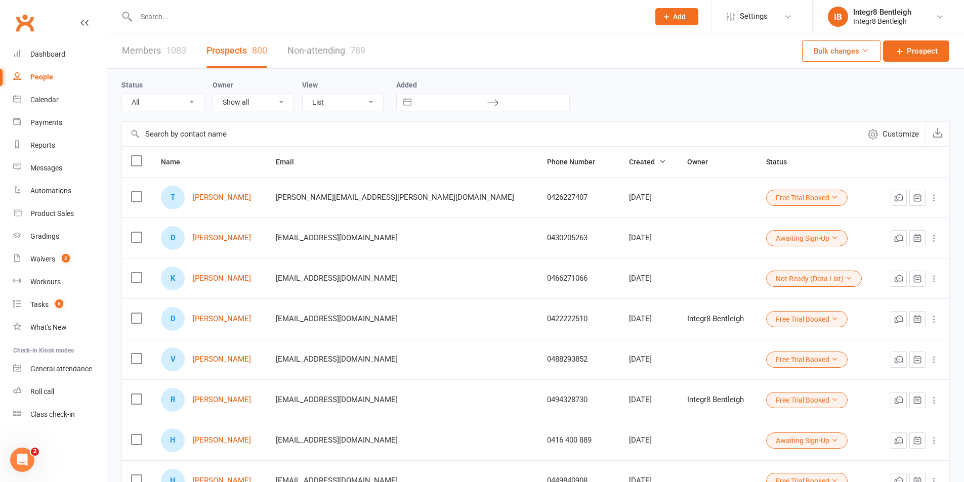
click at [196, 11] on input "text" at bounding box center [387, 17] width 509 height 14
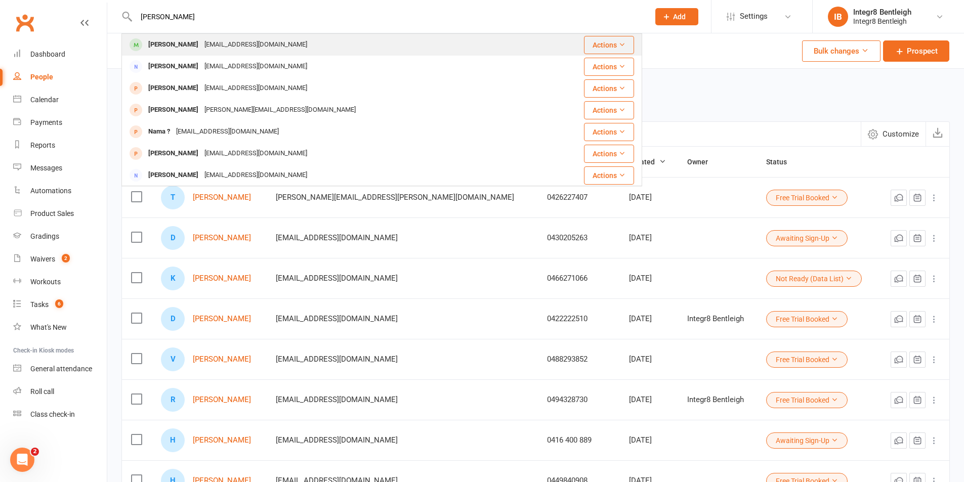
type input "[PERSON_NAME]"
click at [223, 40] on div "[EMAIL_ADDRESS][DOMAIN_NAME]" at bounding box center [255, 44] width 109 height 15
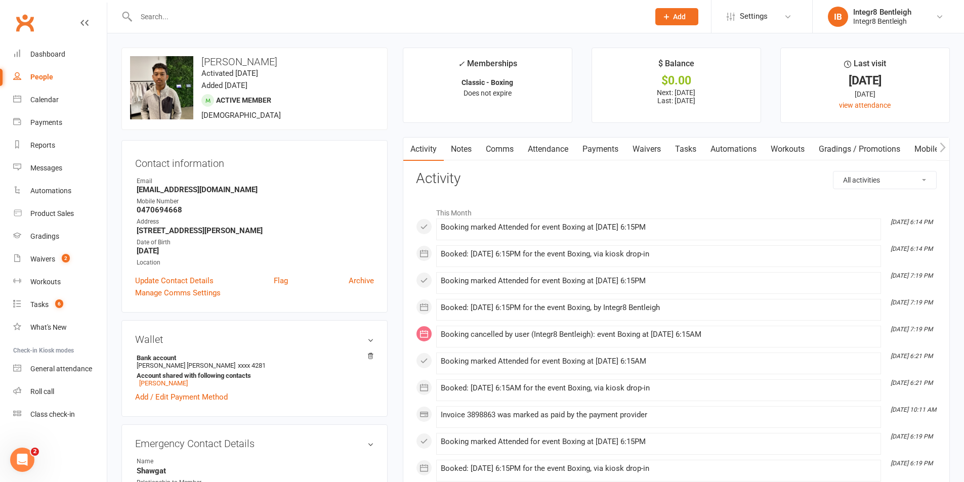
click at [456, 150] on link "Notes" at bounding box center [461, 149] width 35 height 23
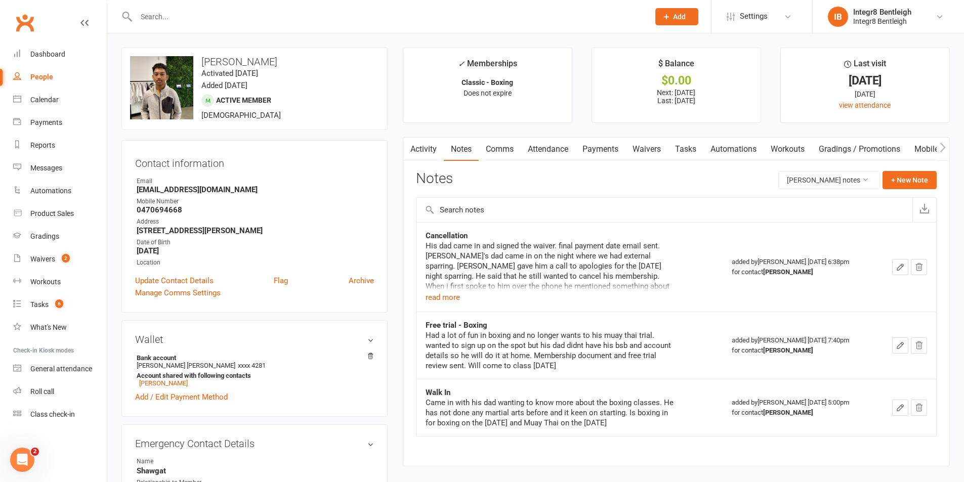
click at [430, 149] on link "Activity" at bounding box center [423, 149] width 40 height 23
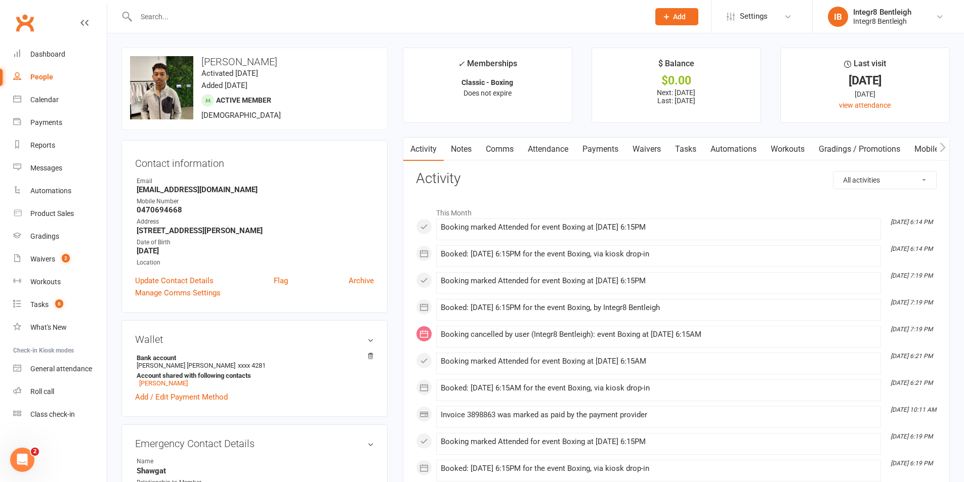
click at [566, 147] on link "Attendance" at bounding box center [548, 149] width 55 height 23
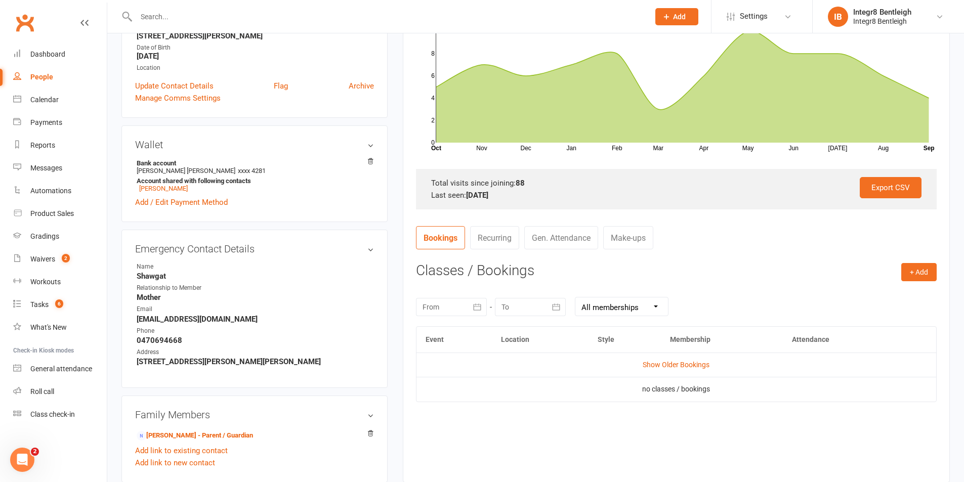
scroll to position [253, 0]
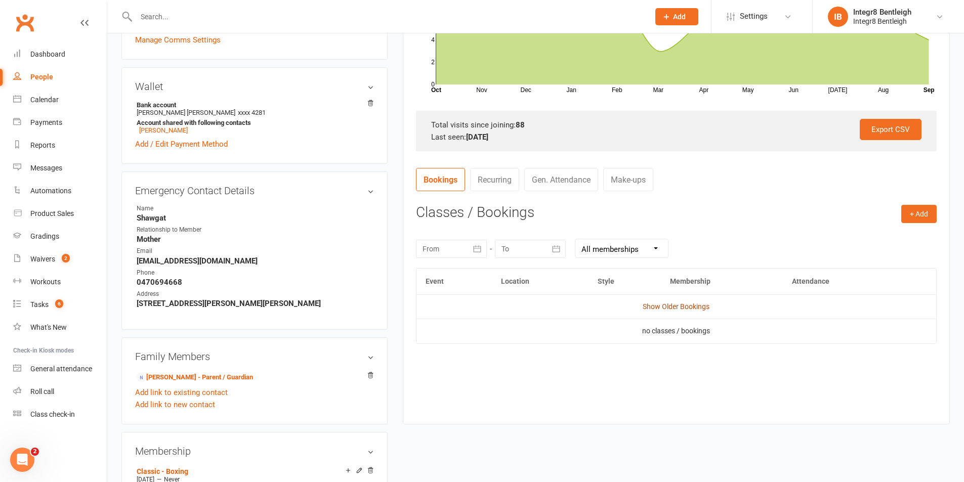
click at [698, 311] on link "Show Older Bookings" at bounding box center [676, 307] width 67 height 8
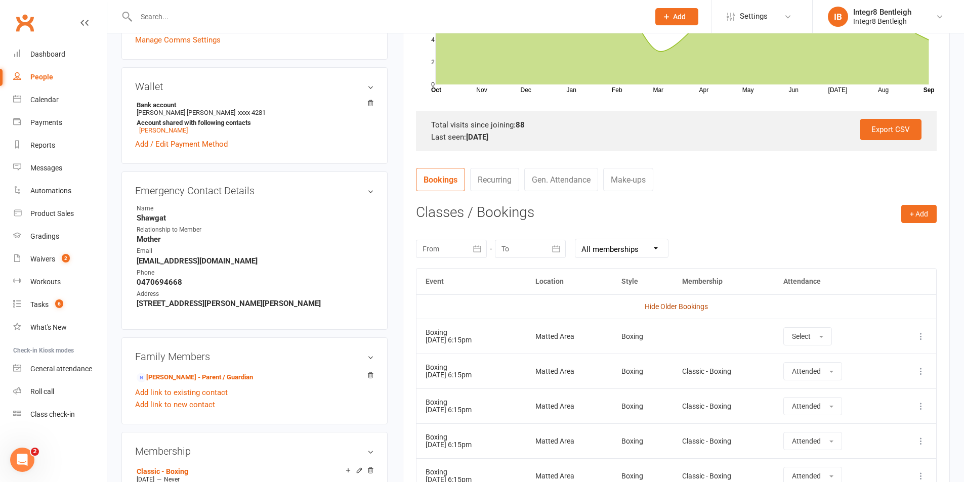
click at [666, 303] on link "Hide Older Bookings" at bounding box center [676, 307] width 63 height 8
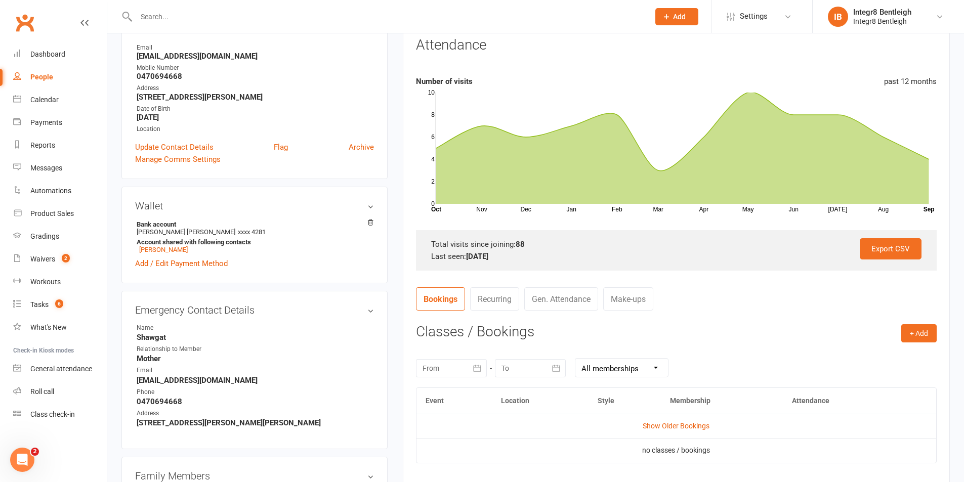
scroll to position [51, 0]
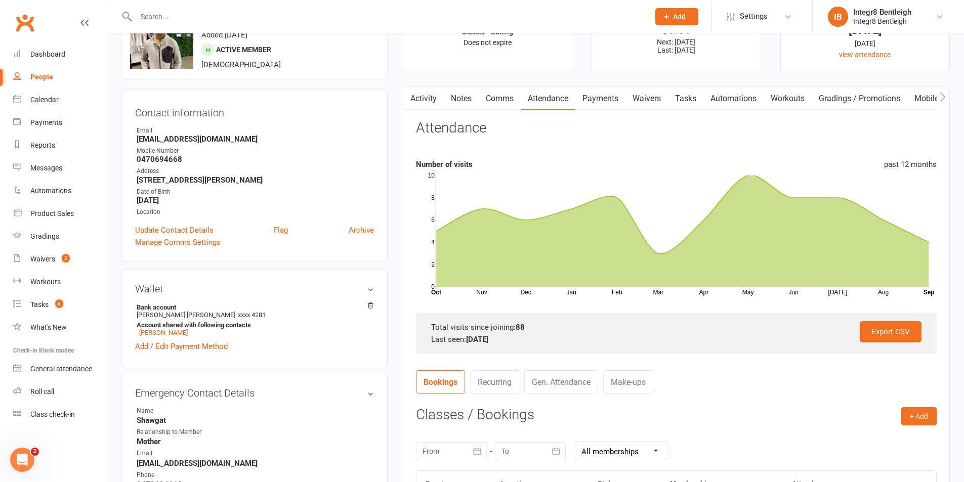
click at [431, 100] on link "Activity" at bounding box center [423, 98] width 40 height 23
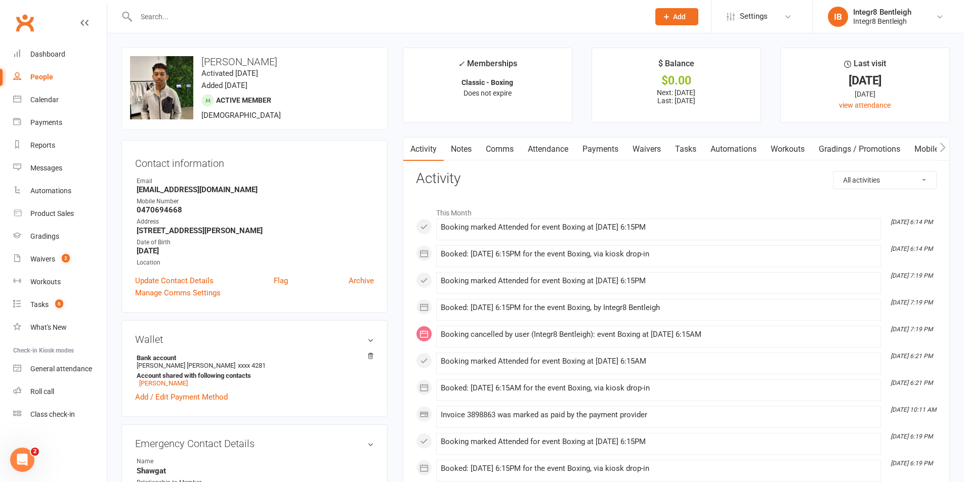
click at [571, 149] on link "Attendance" at bounding box center [548, 149] width 55 height 23
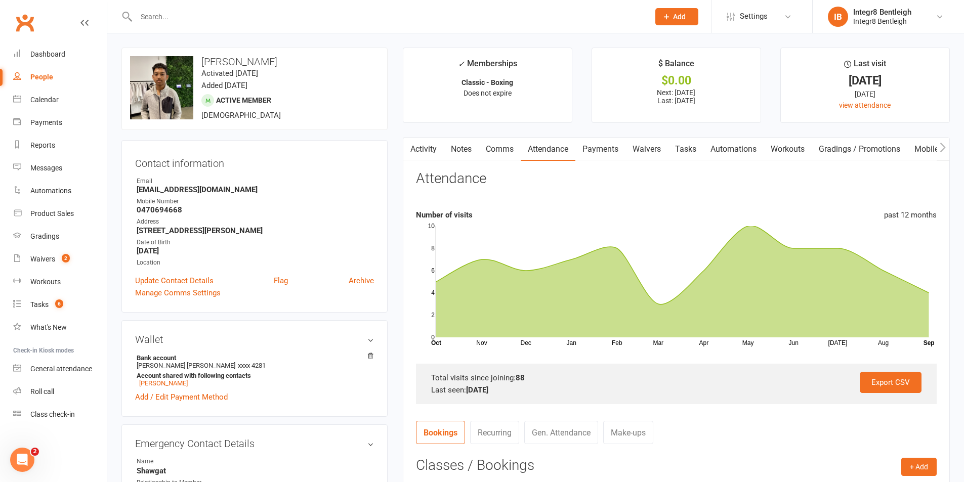
click at [460, 151] on link "Notes" at bounding box center [461, 149] width 35 height 23
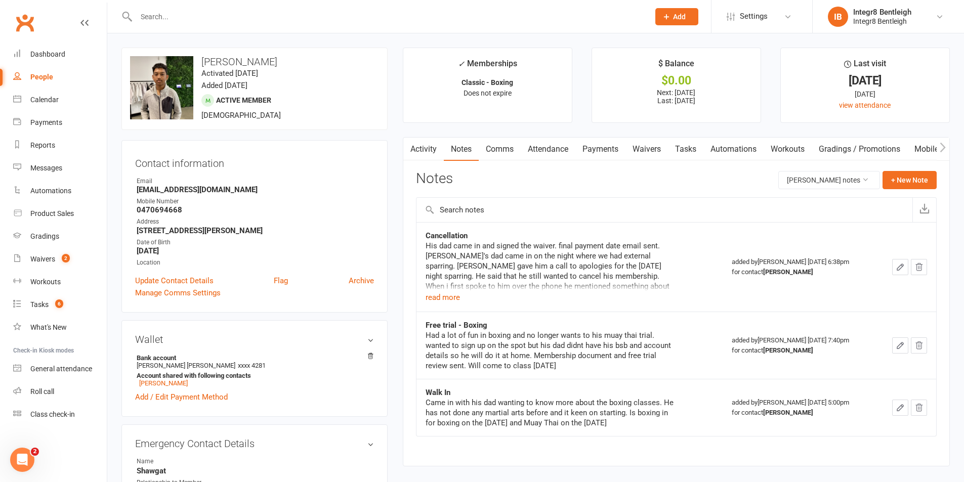
click at [435, 147] on link "Activity" at bounding box center [423, 149] width 40 height 23
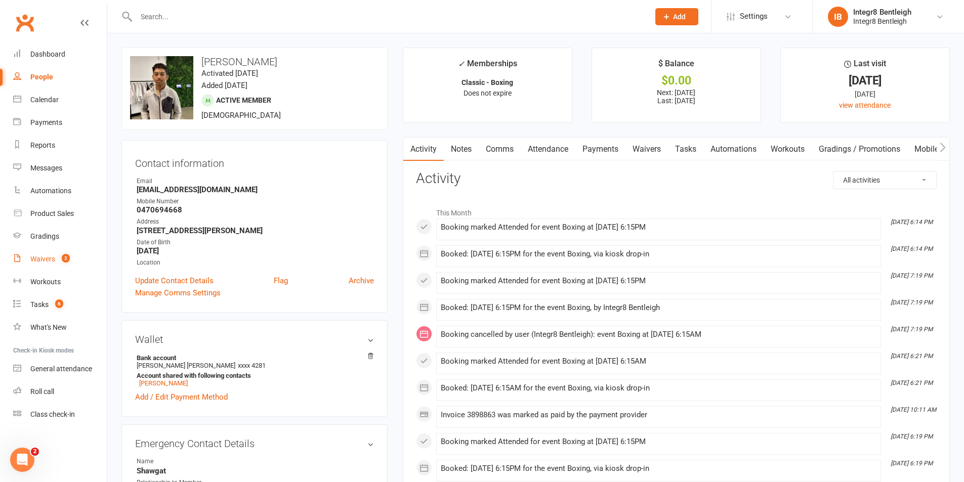
click at [50, 256] on div "Waivers" at bounding box center [42, 259] width 25 height 8
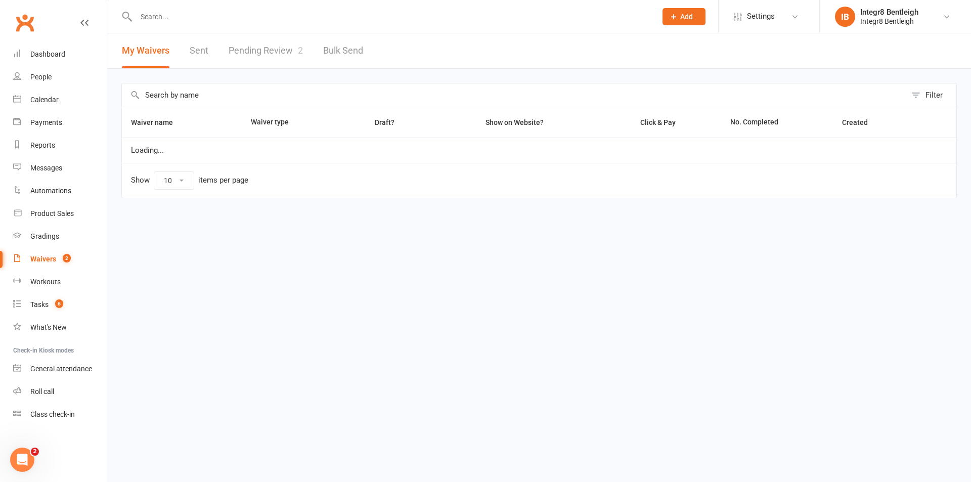
click at [289, 45] on link "Pending Review 2" at bounding box center [266, 50] width 74 height 35
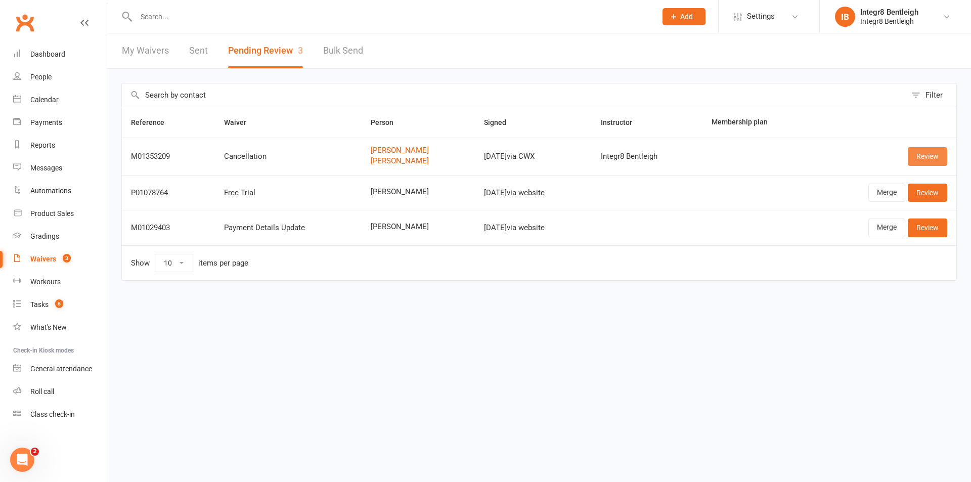
click at [934, 159] on link "Review" at bounding box center [927, 156] width 39 height 18
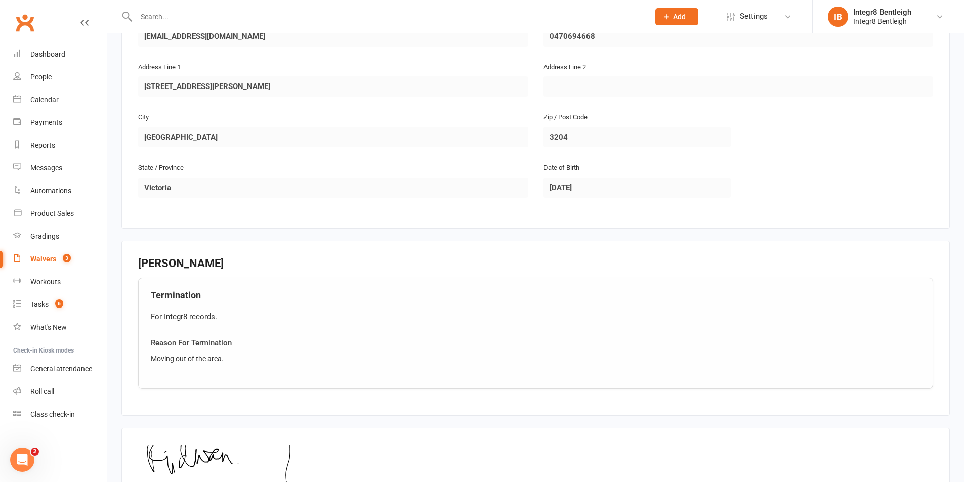
scroll to position [475, 0]
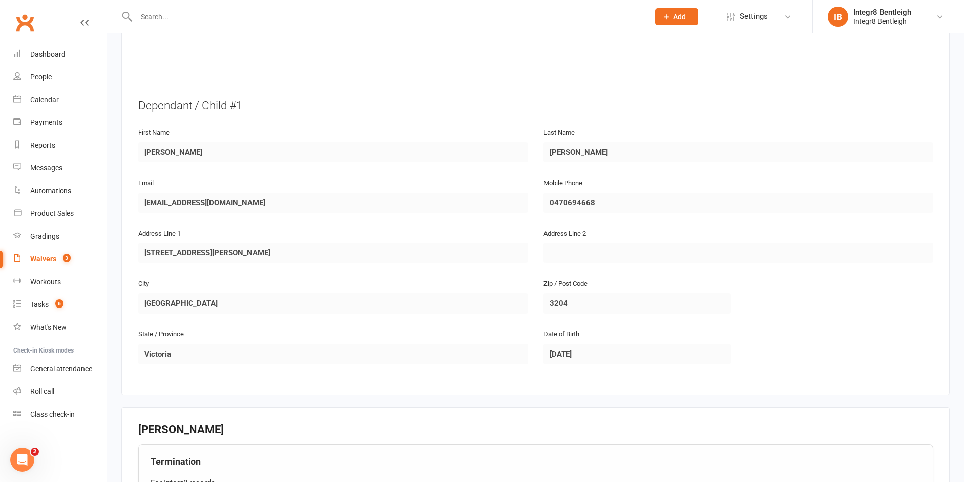
click at [62, 257] on count-badge "3" at bounding box center [64, 259] width 13 height 8
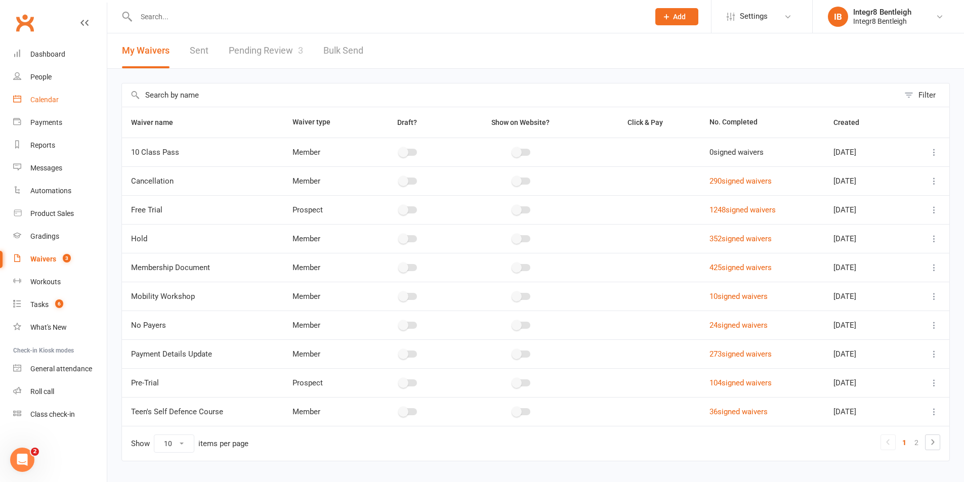
click at [28, 102] on link "Calendar" at bounding box center [60, 100] width 94 height 23
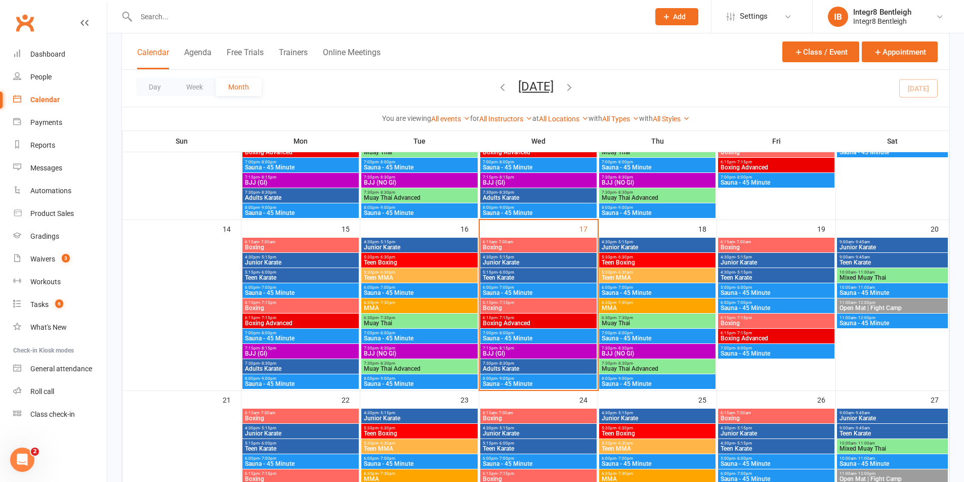
scroll to position [354, 0]
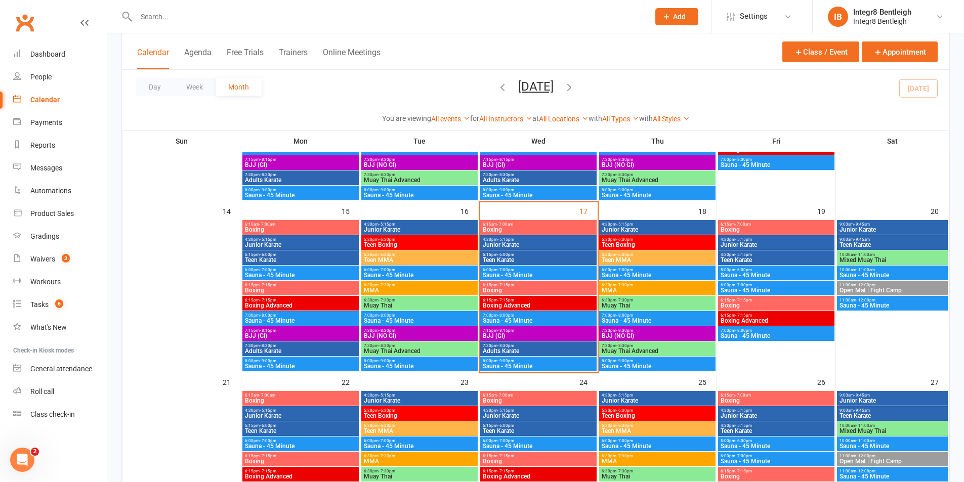
click at [527, 291] on span "Boxing" at bounding box center [538, 290] width 112 height 6
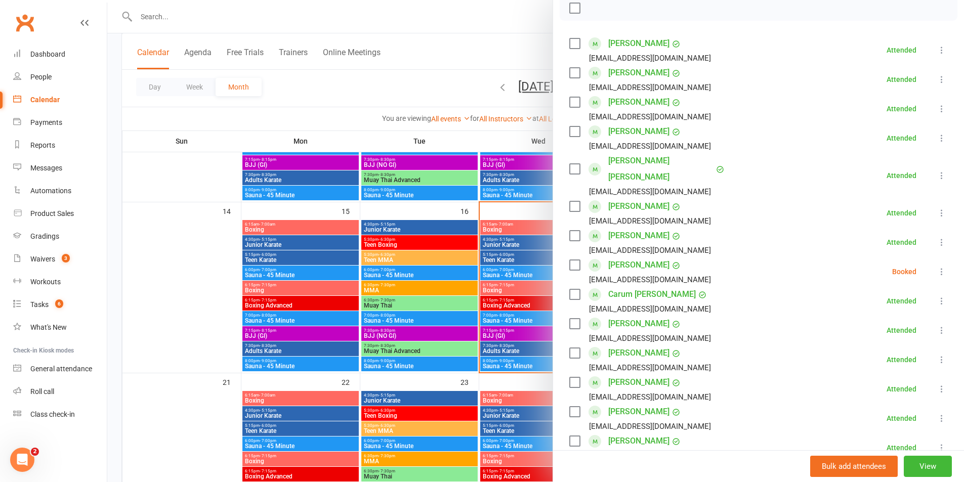
scroll to position [202, 0]
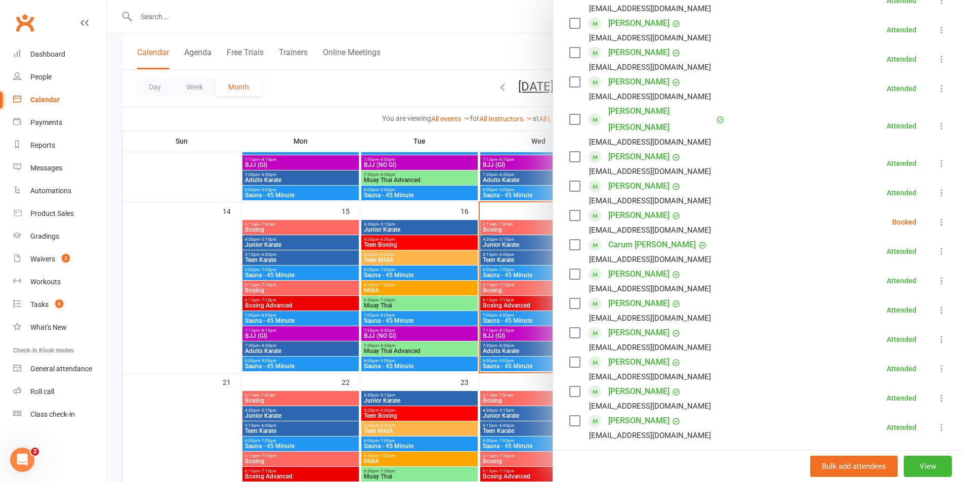
click at [936, 217] on icon at bounding box center [941, 222] width 10 height 10
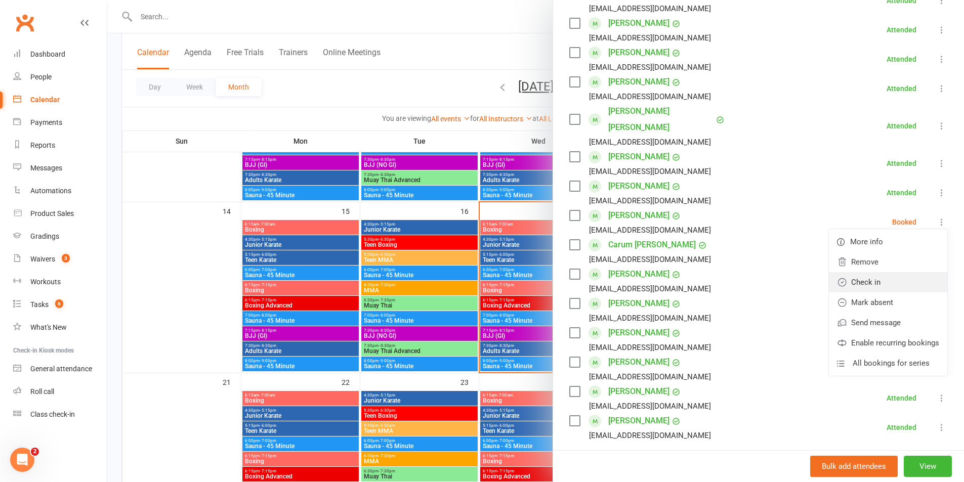
click at [891, 272] on link "Check in" at bounding box center [888, 282] width 118 height 20
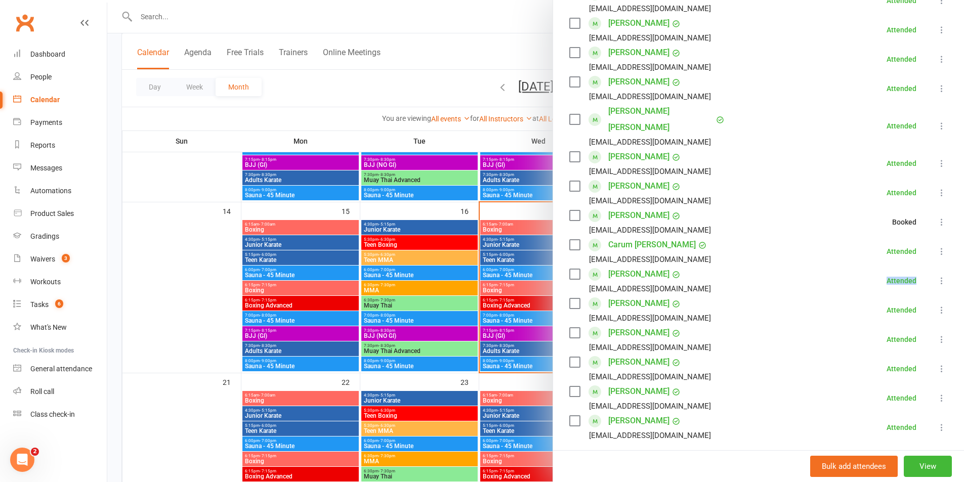
click at [891, 277] on div "Attended" at bounding box center [901, 280] width 30 height 7
click at [919, 237] on li "Carum [PERSON_NAME] [EMAIL_ADDRESS][DOMAIN_NAME] Attended More info Remove Mark…" at bounding box center [758, 251] width 378 height 29
click at [936, 217] on icon at bounding box center [941, 222] width 10 height 10
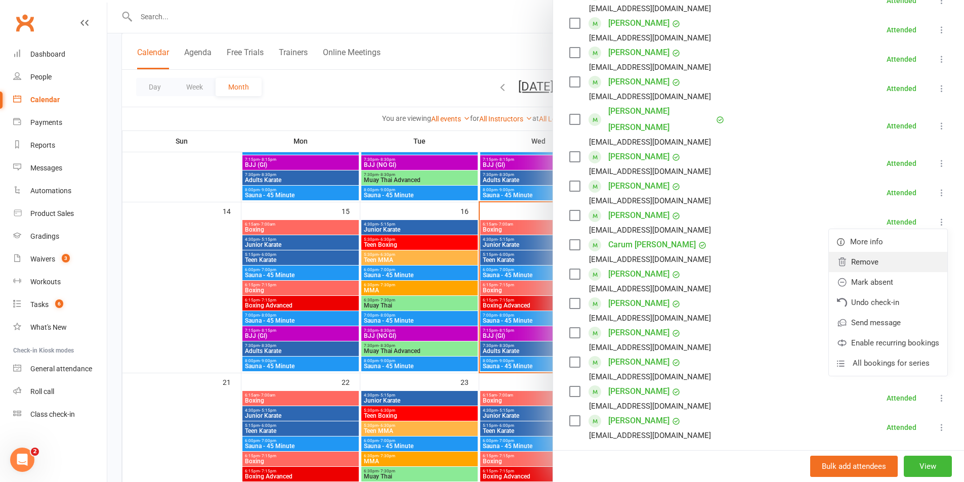
click at [865, 252] on link "Remove" at bounding box center [888, 262] width 118 height 20
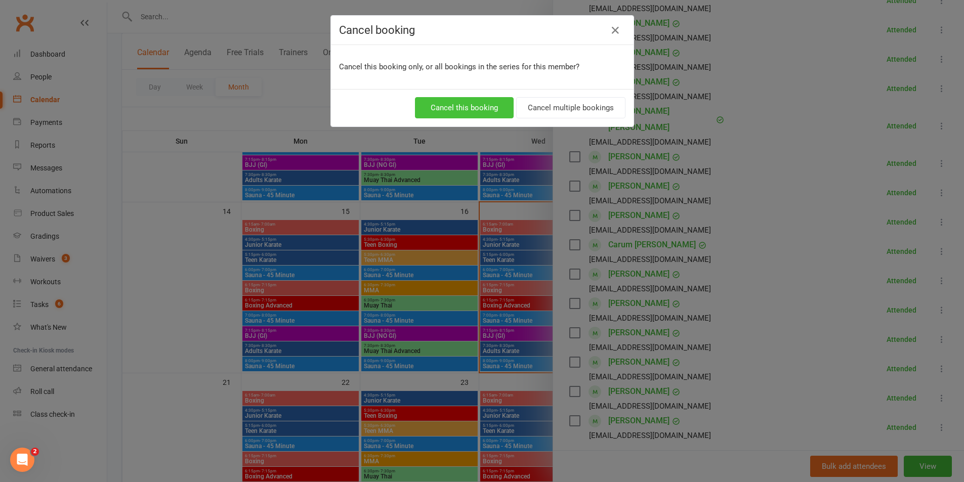
click at [466, 100] on button "Cancel this booking" at bounding box center [464, 107] width 99 height 21
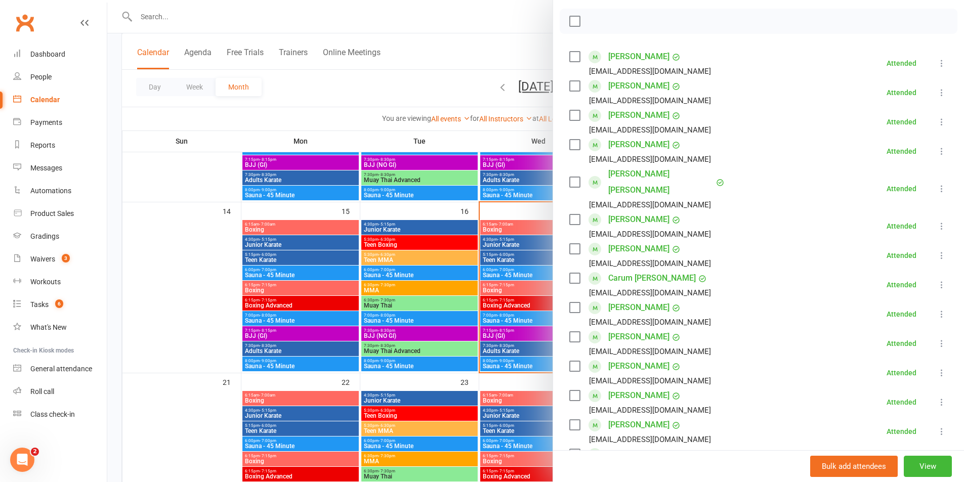
scroll to position [51, 0]
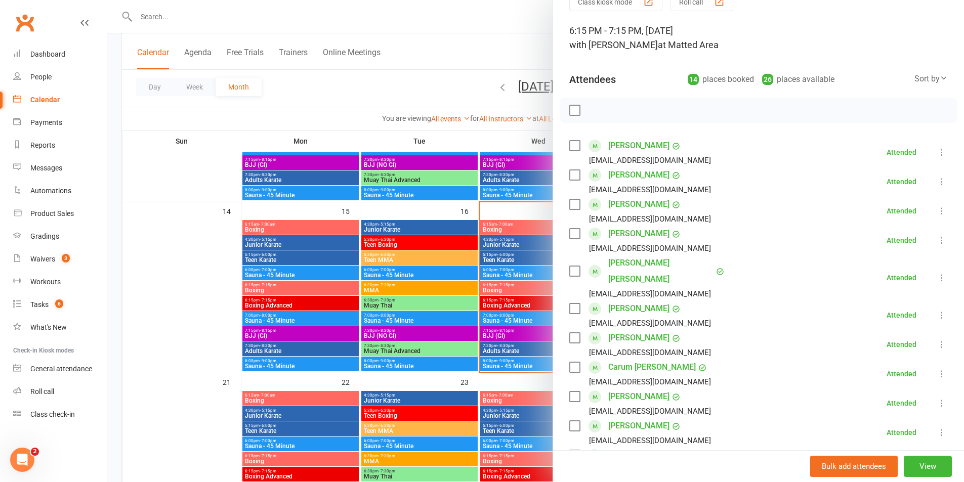
click at [410, 220] on div at bounding box center [535, 241] width 857 height 482
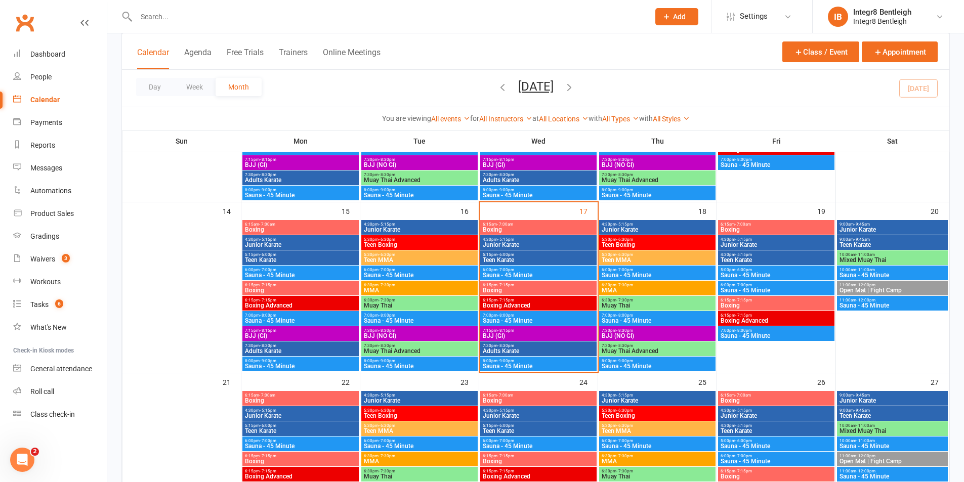
click at [502, 300] on span "- 7:15pm" at bounding box center [505, 300] width 17 height 5
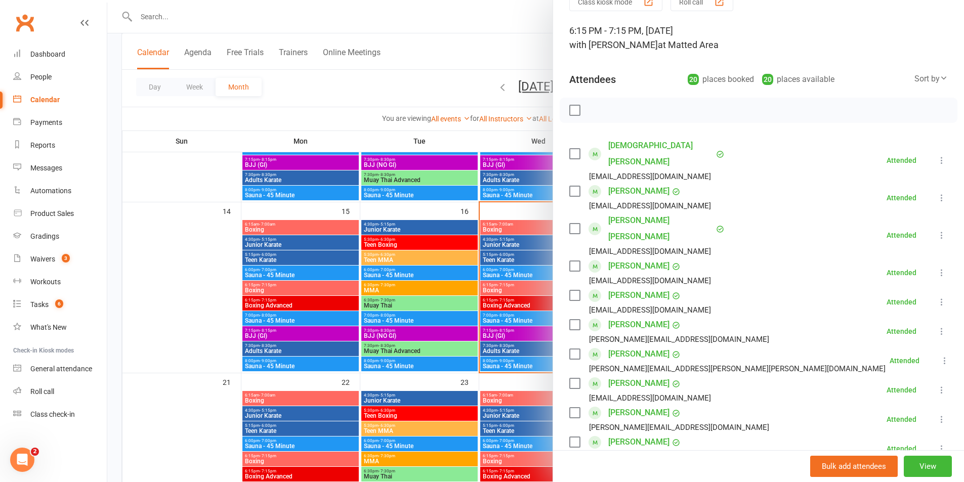
scroll to position [507, 0]
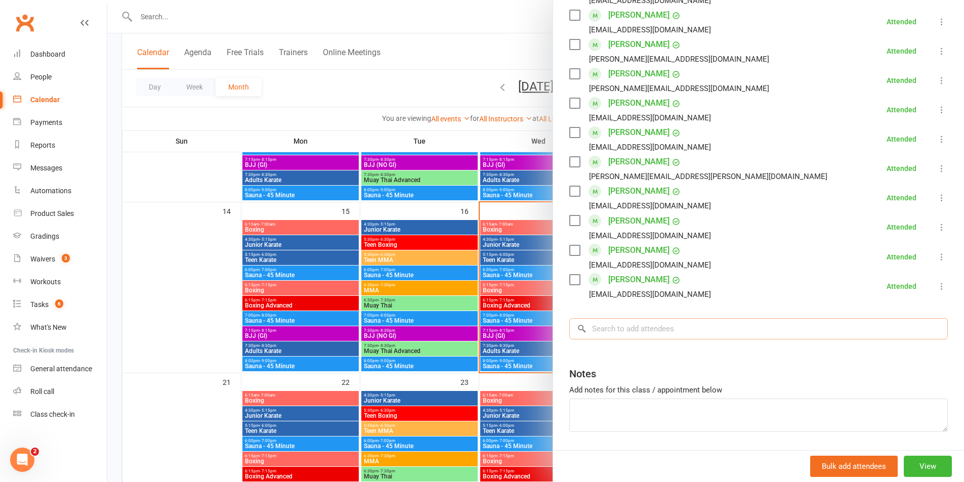
click at [685, 318] on input "search" at bounding box center [758, 328] width 378 height 21
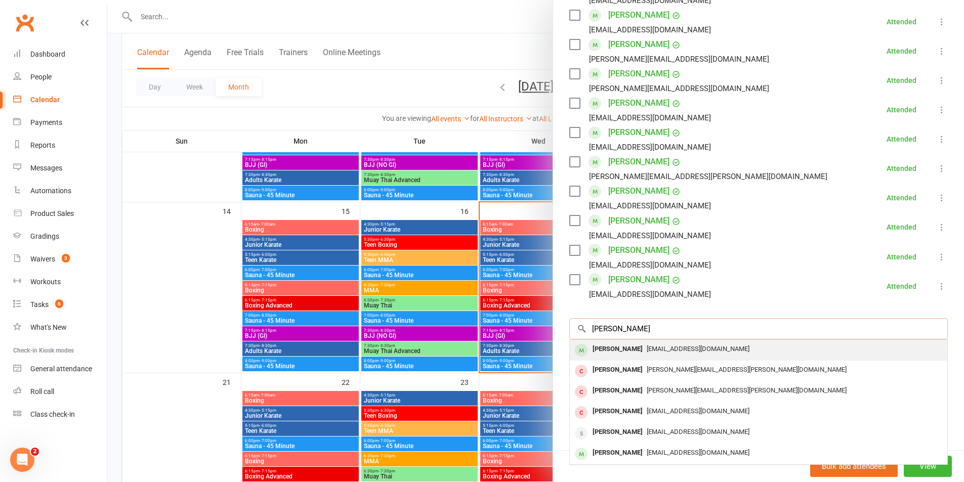
type input "[PERSON_NAME]"
click at [676, 342] on div "[EMAIL_ADDRESS][DOMAIN_NAME]" at bounding box center [758, 349] width 369 height 15
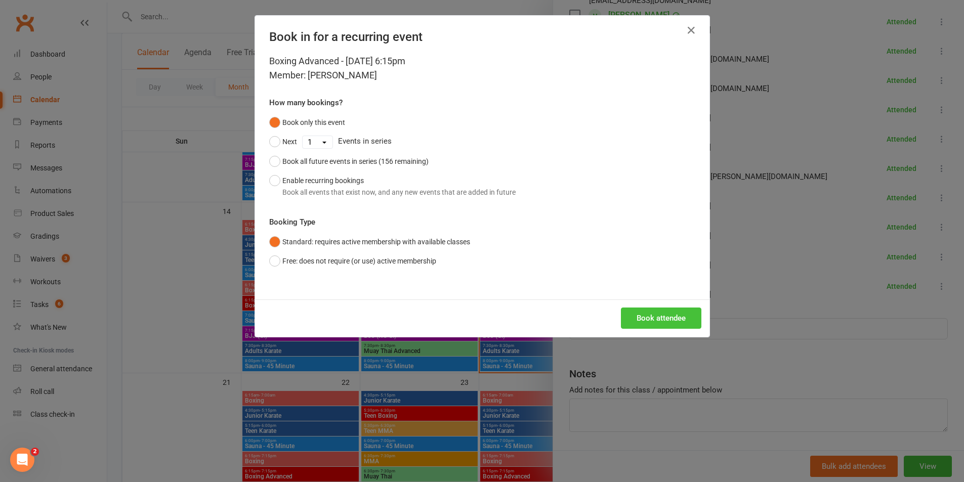
click at [668, 317] on button "Book attendee" at bounding box center [661, 318] width 80 height 21
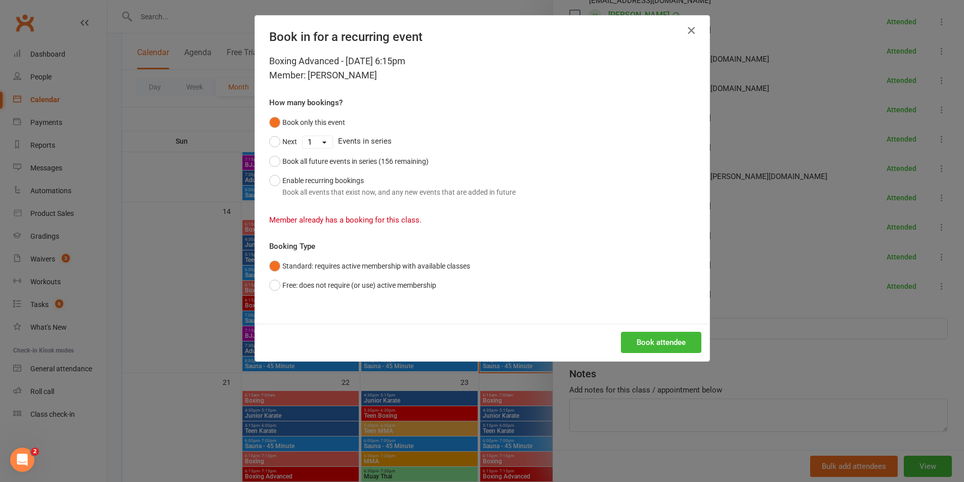
click at [686, 32] on icon "button" at bounding box center [691, 30] width 12 height 12
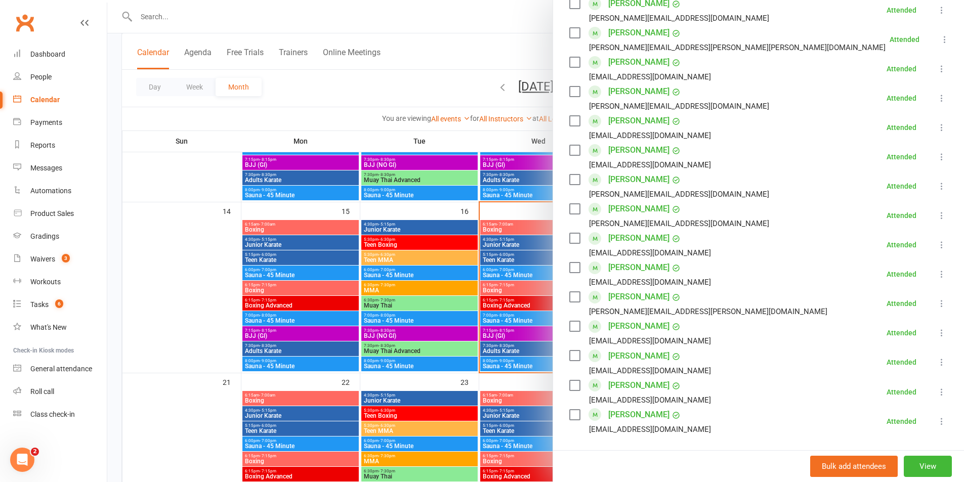
scroll to position [355, 0]
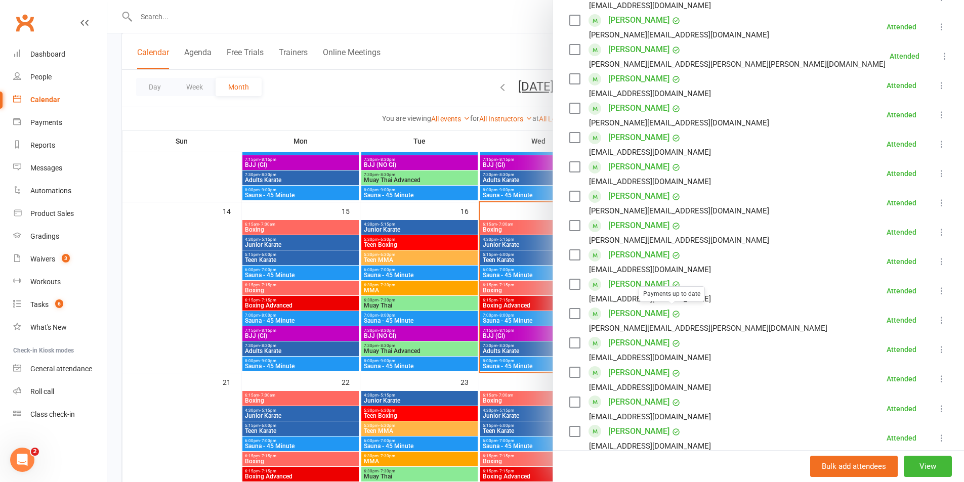
click at [499, 294] on div at bounding box center [535, 241] width 857 height 482
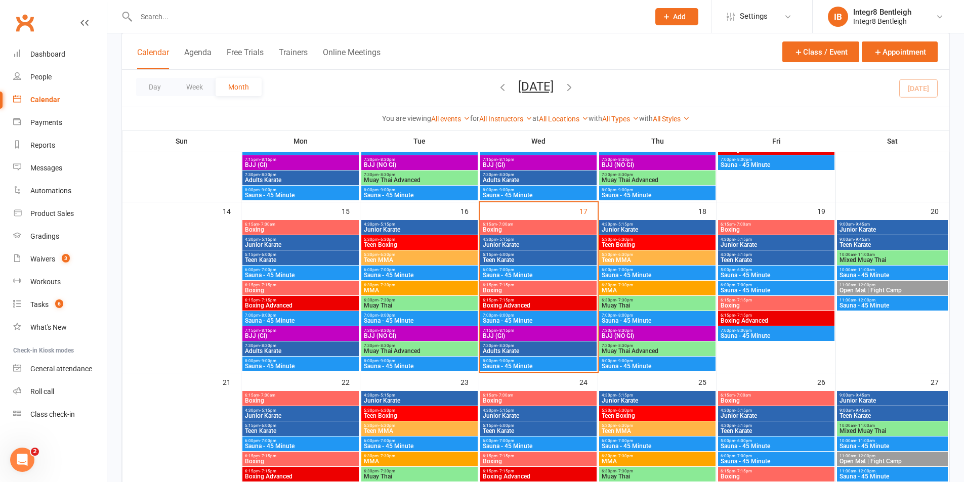
click at [505, 331] on span "- 8:15pm" at bounding box center [505, 330] width 17 height 5
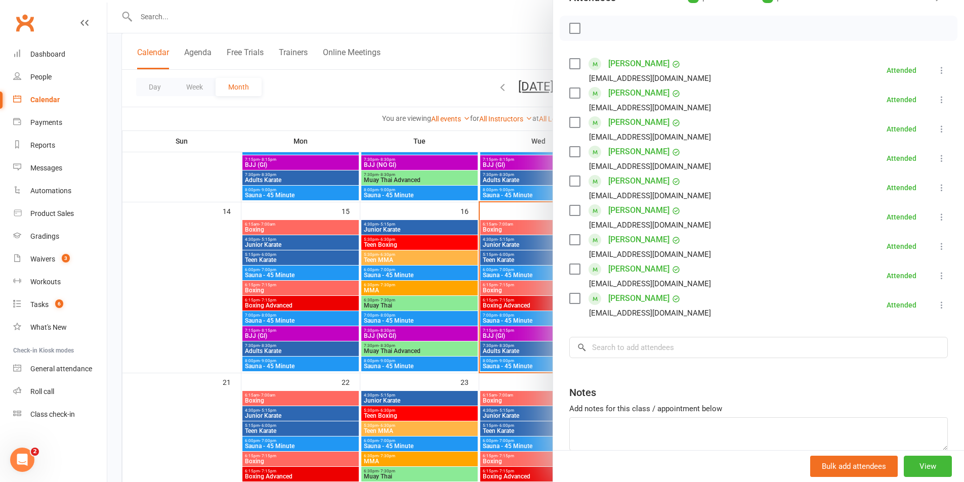
scroll to position [152, 0]
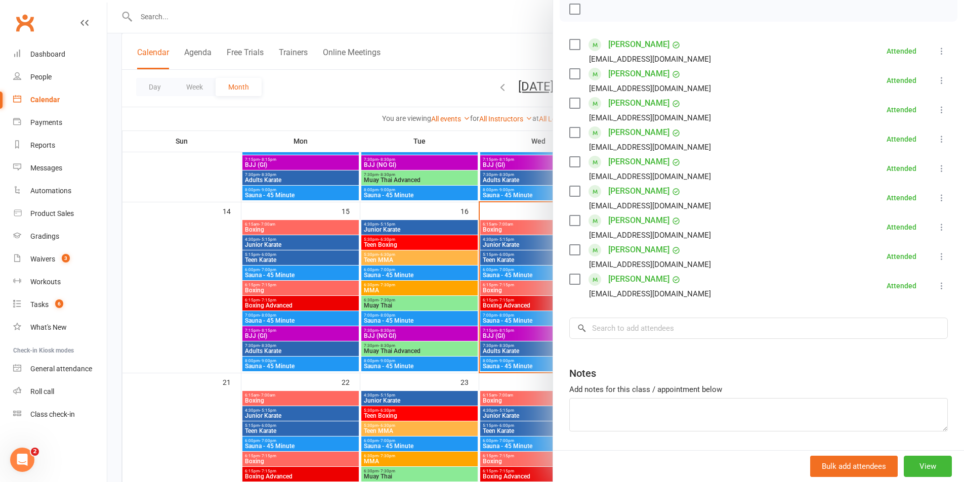
click at [489, 289] on div at bounding box center [535, 241] width 857 height 482
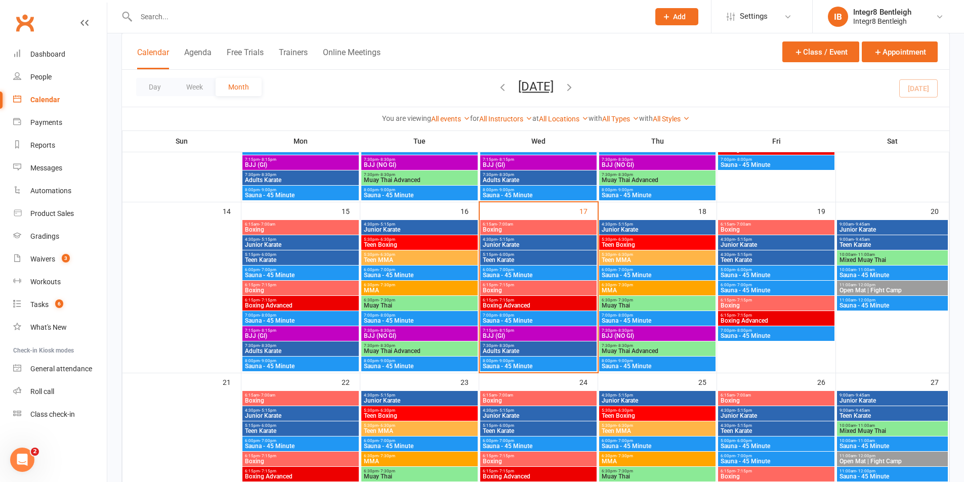
click at [512, 288] on span "Boxing" at bounding box center [538, 290] width 112 height 6
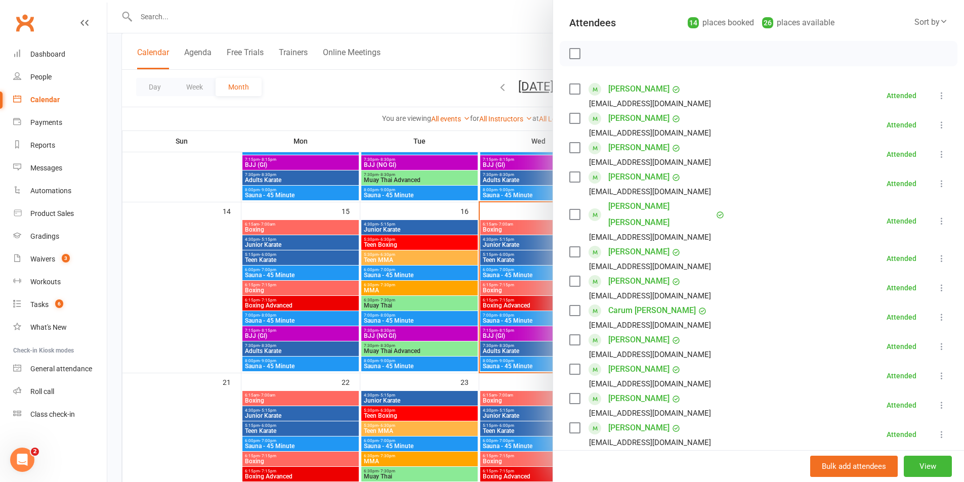
scroll to position [101, 0]
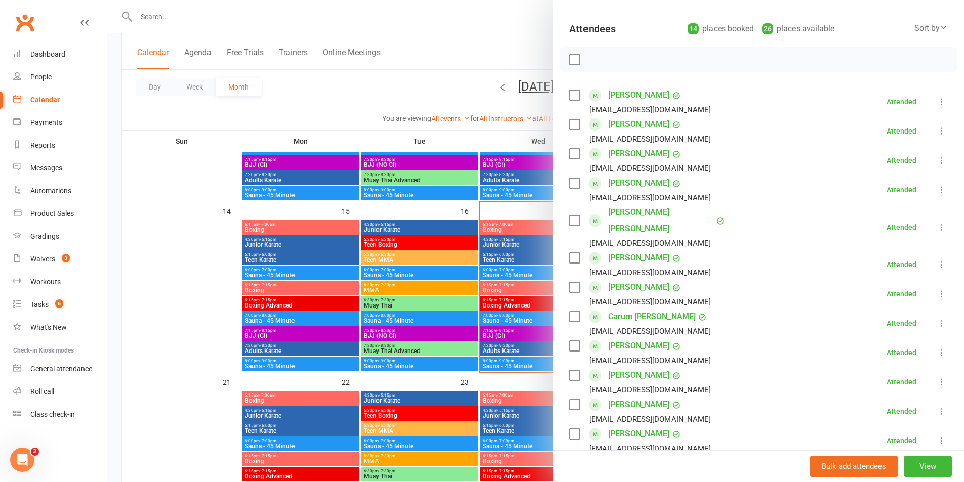
click at [447, 277] on div at bounding box center [535, 241] width 857 height 482
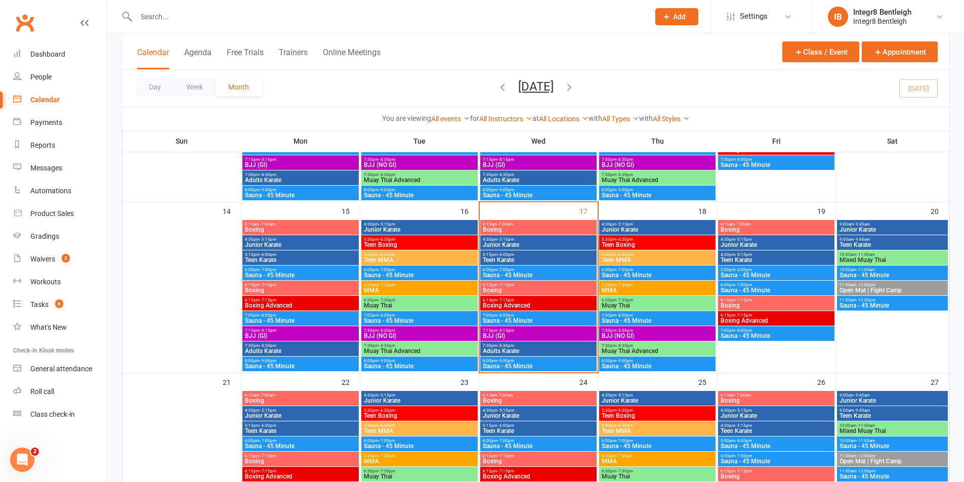
click at [521, 290] on span "Boxing" at bounding box center [538, 290] width 112 height 6
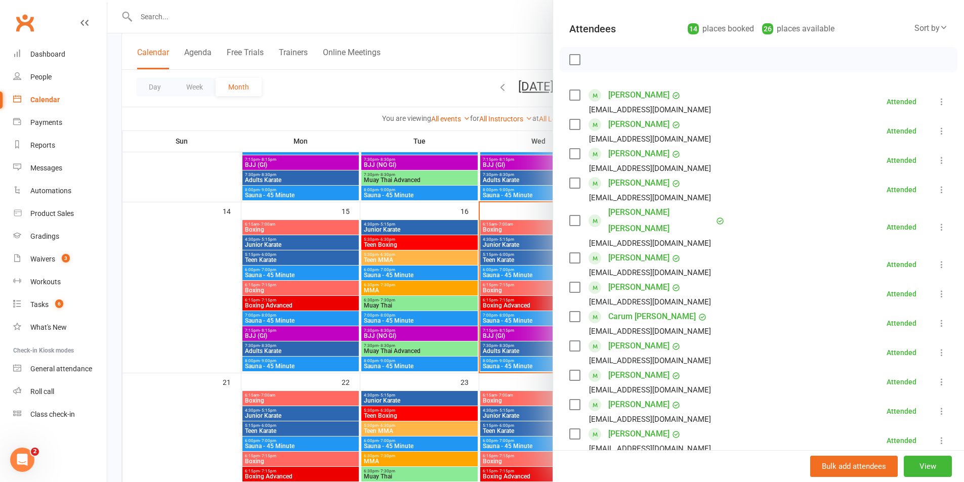
click at [322, 133] on div at bounding box center [535, 241] width 857 height 482
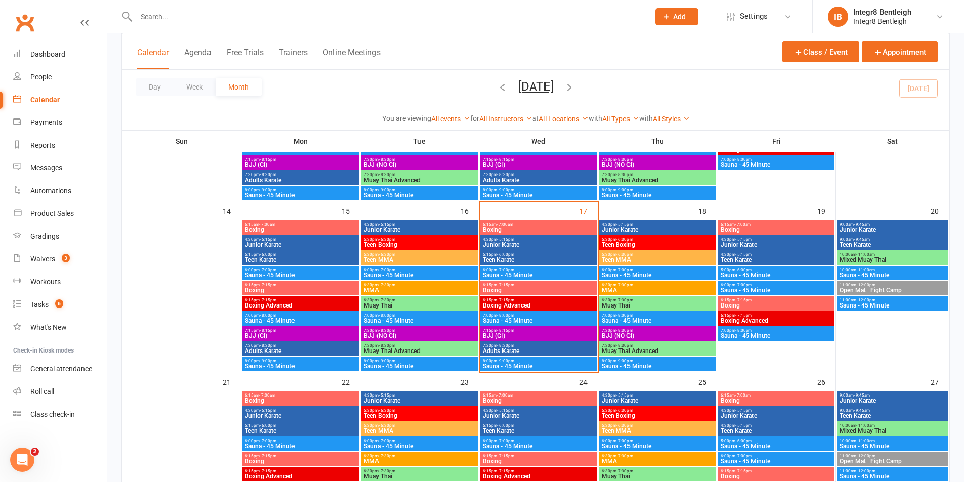
click at [331, 17] on input "text" at bounding box center [387, 17] width 509 height 14
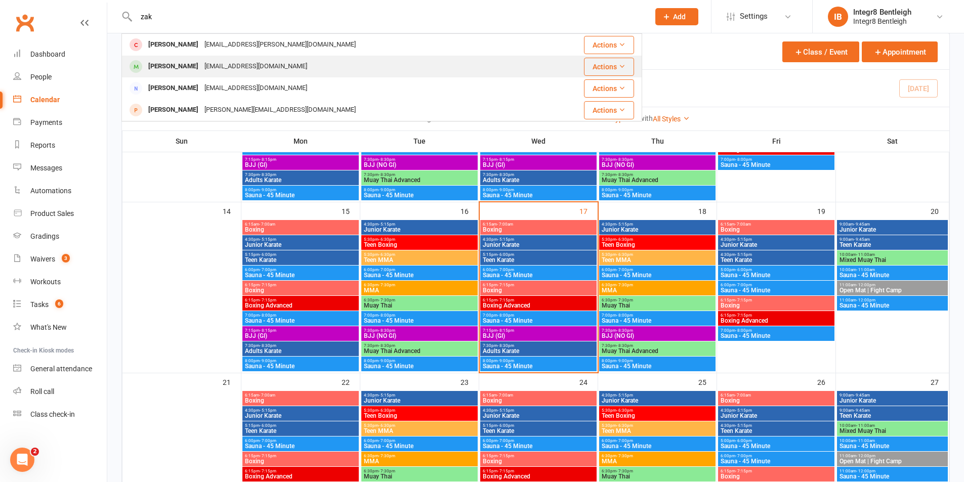
type input "zak"
click at [301, 65] on div "[PERSON_NAME] [EMAIL_ADDRESS][DOMAIN_NAME]" at bounding box center [330, 66] width 417 height 21
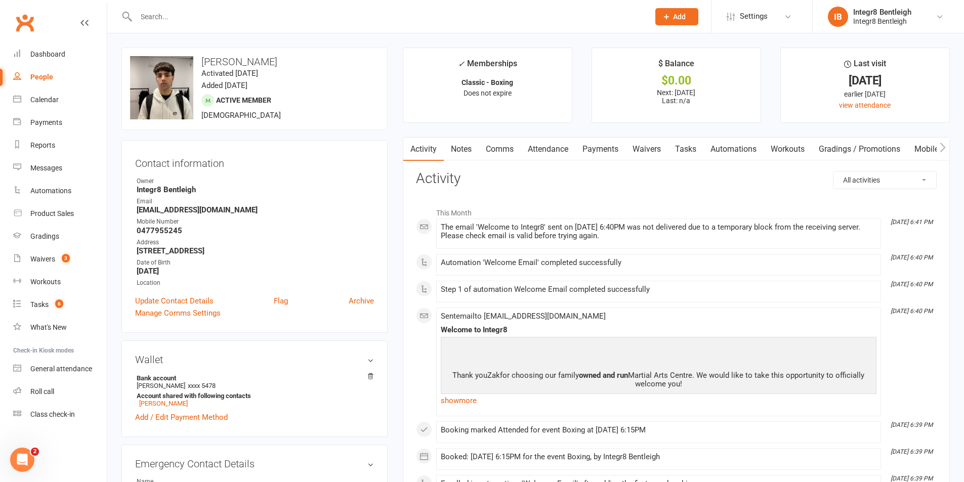
click at [453, 150] on link "Notes" at bounding box center [461, 149] width 35 height 23
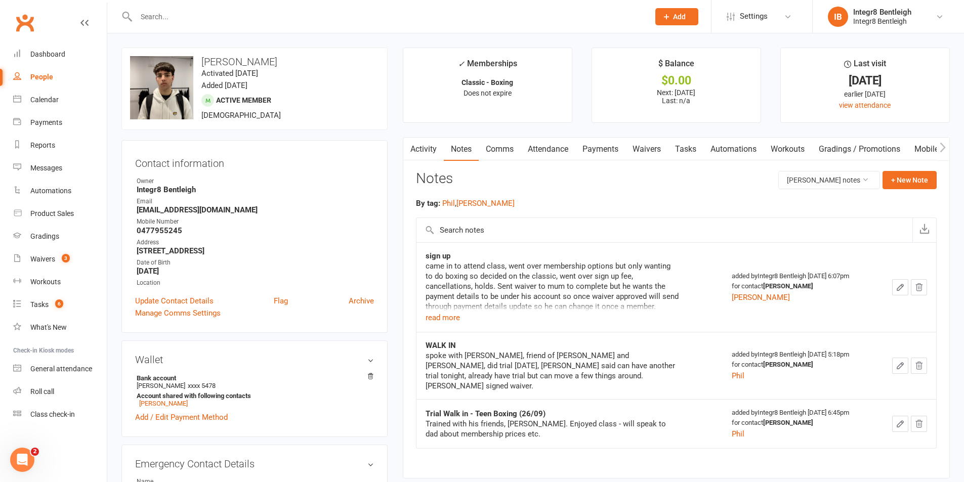
click at [423, 144] on link "Activity" at bounding box center [423, 149] width 40 height 23
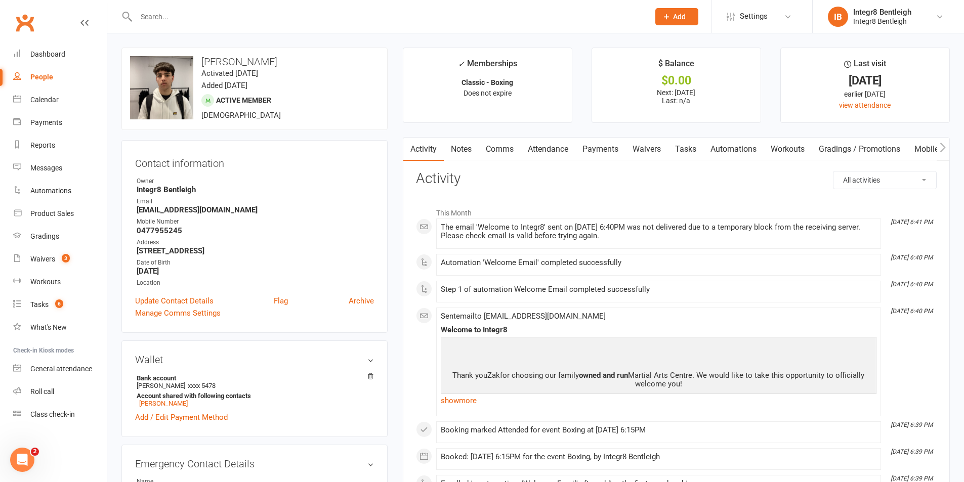
click at [581, 142] on link "Payments" at bounding box center [600, 149] width 50 height 23
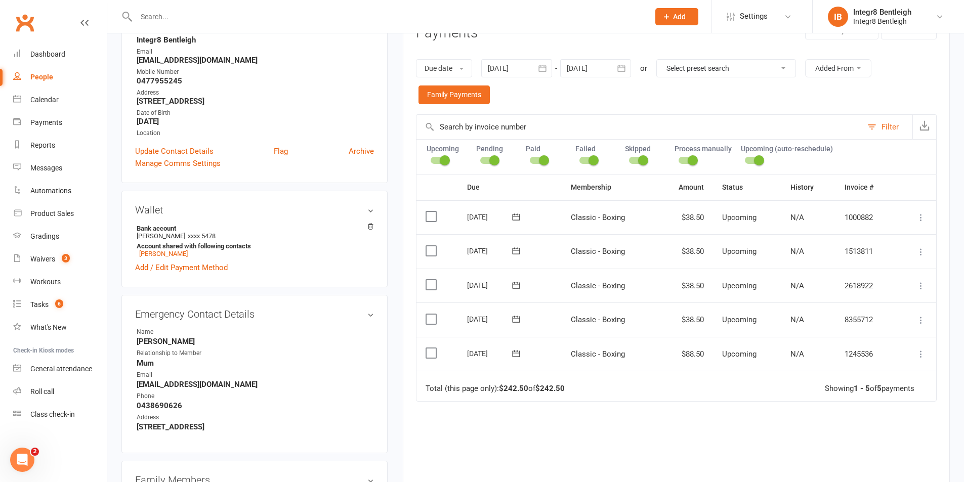
scroll to position [152, 0]
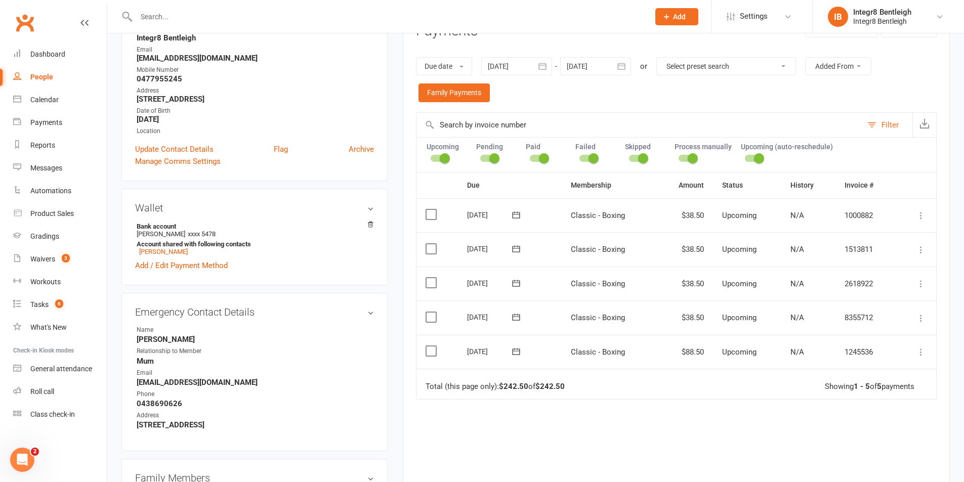
click at [719, 65] on select "Select preset search All failures All skipped payments All pending payments Suc…" at bounding box center [726, 66] width 139 height 17
select select "2"
click at [658, 58] on select "Select preset search All failures All skipped payments All pending payments Suc…" at bounding box center [726, 66] width 139 height 17
type input "[DATE]"
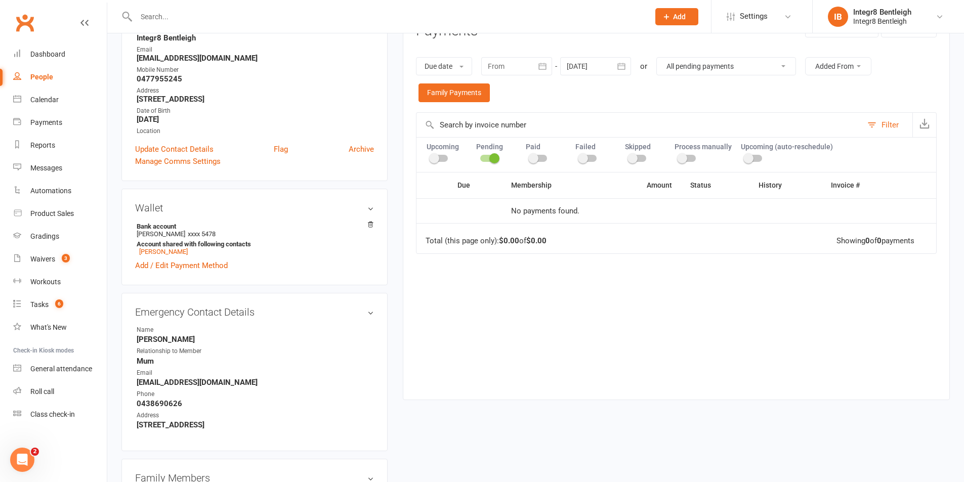
click at [712, 68] on select "All failures All skipped payments All pending payments Successful payments (las…" at bounding box center [726, 66] width 139 height 17
select select "6"
click at [658, 58] on select "All failures All skipped payments All pending payments Successful payments (las…" at bounding box center [726, 66] width 139 height 17
type input "[DATE]"
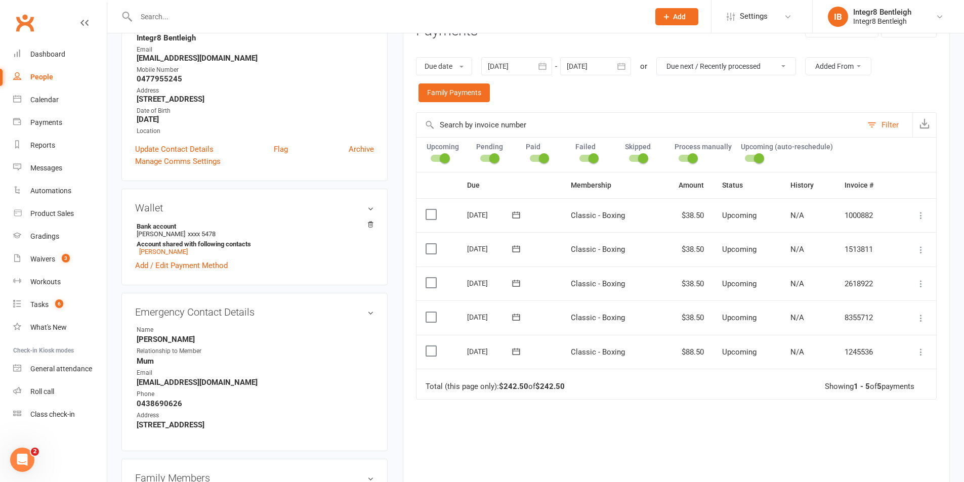
scroll to position [0, 0]
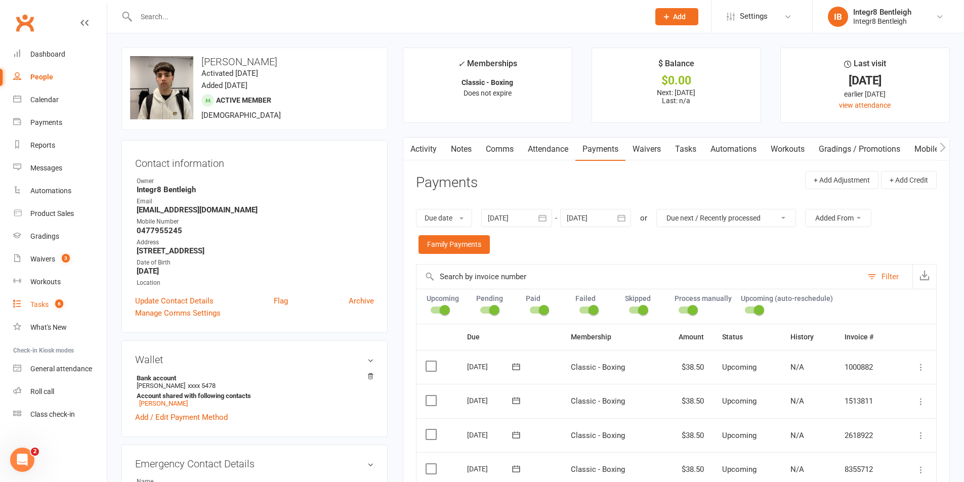
click at [53, 297] on link "Tasks 6" at bounding box center [60, 304] width 94 height 23
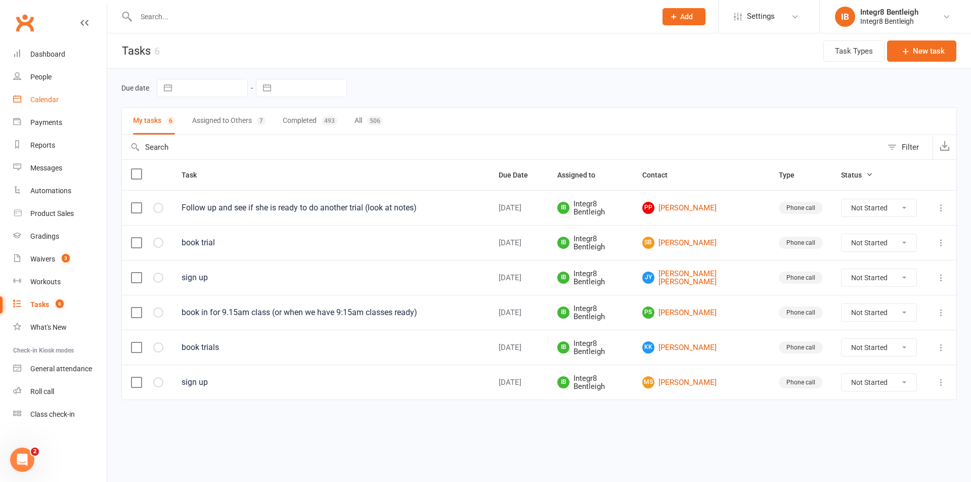
click at [51, 91] on link "Calendar" at bounding box center [60, 100] width 94 height 23
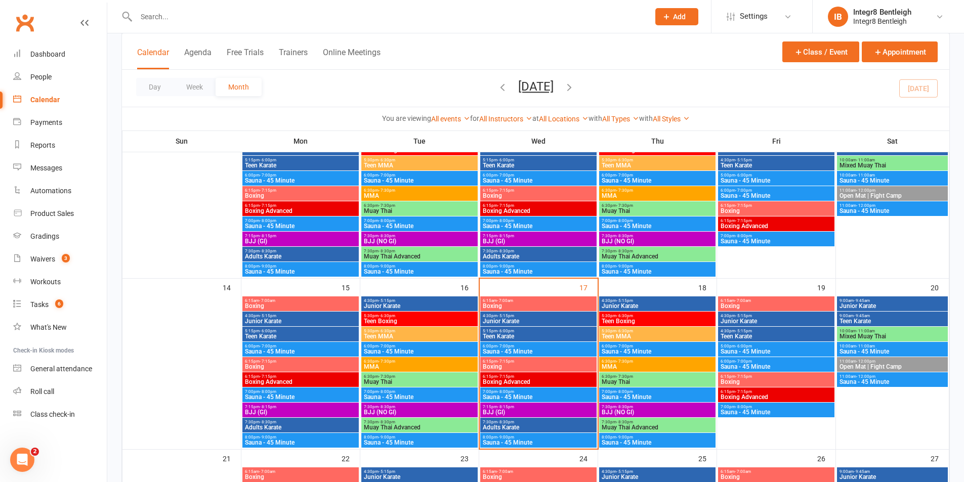
scroll to position [304, 0]
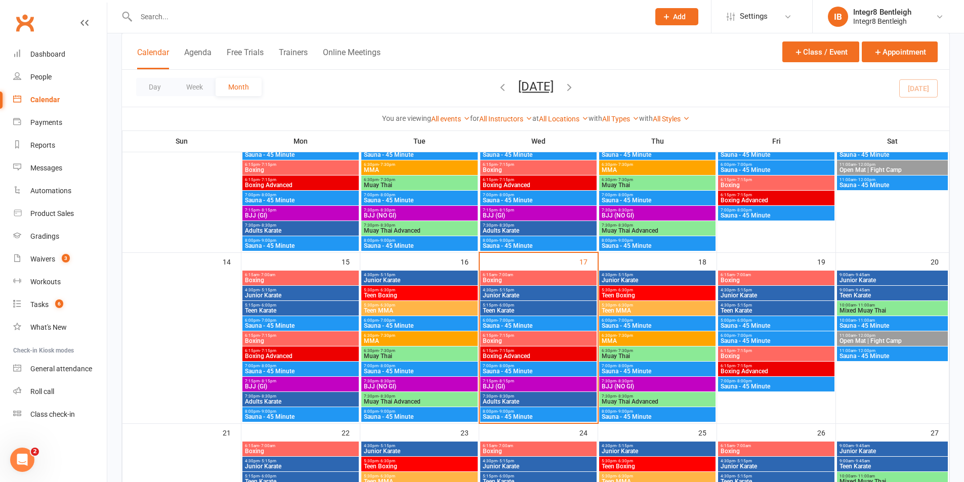
click at [529, 280] on span "Boxing" at bounding box center [538, 280] width 112 height 6
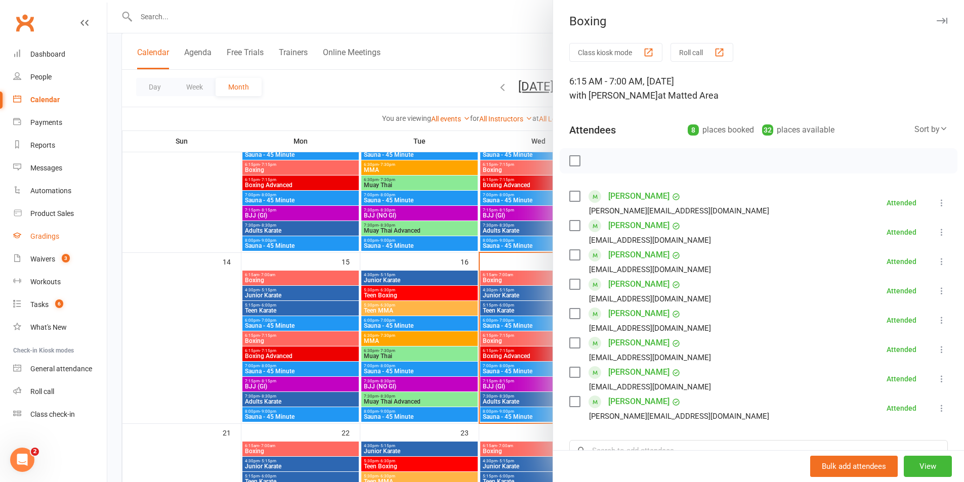
click at [58, 236] on div "Gradings" at bounding box center [44, 236] width 29 height 8
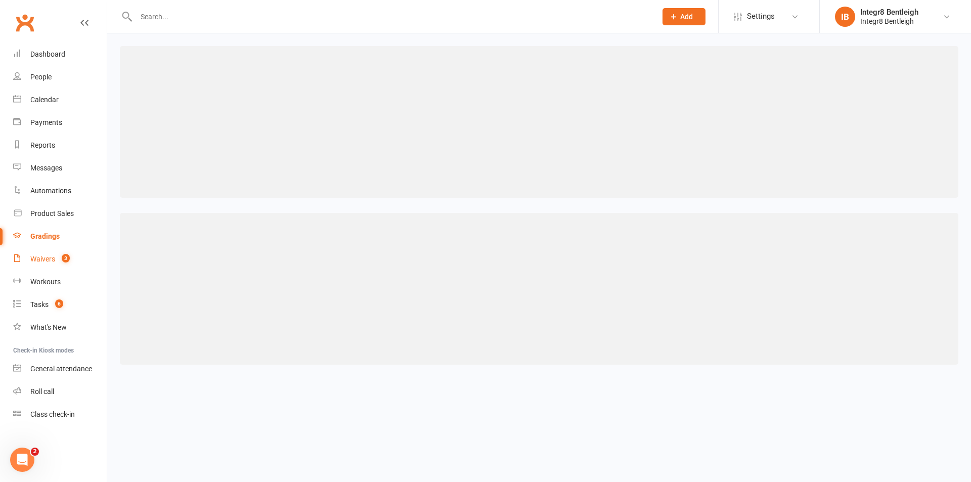
click at [53, 250] on link "Waivers 3" at bounding box center [60, 259] width 94 height 23
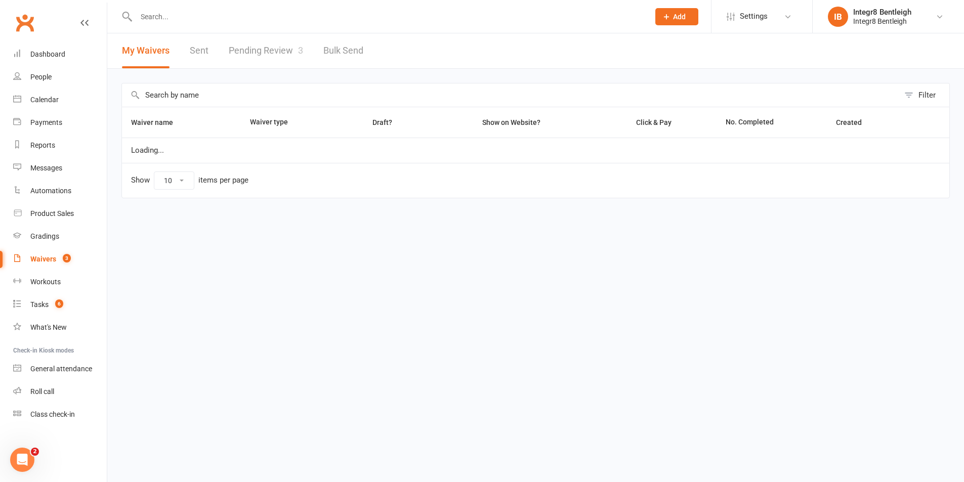
click at [290, 37] on link "Pending Review 3" at bounding box center [266, 50] width 74 height 35
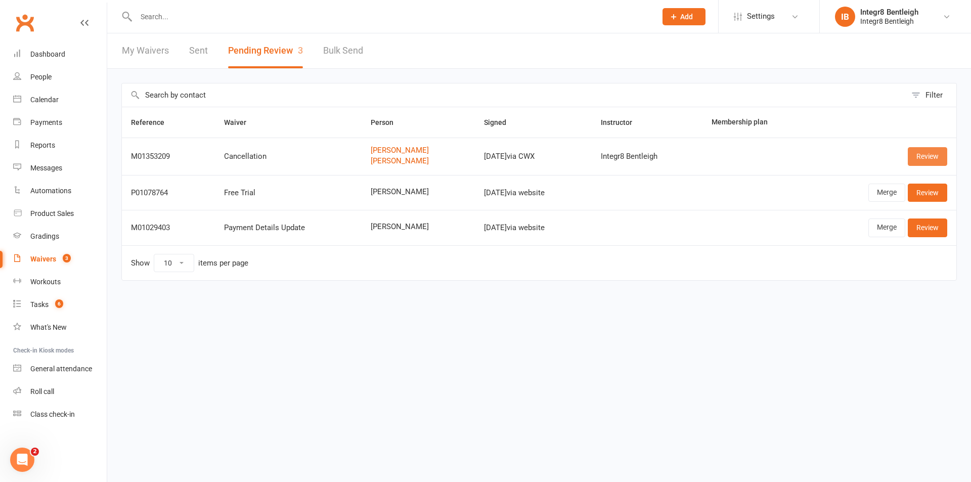
click at [923, 157] on link "Review" at bounding box center [927, 156] width 39 height 18
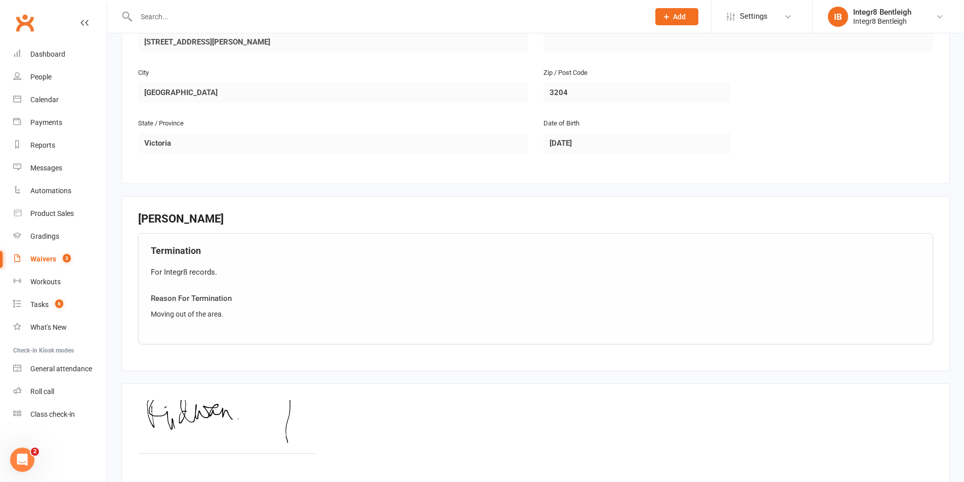
scroll to position [708, 0]
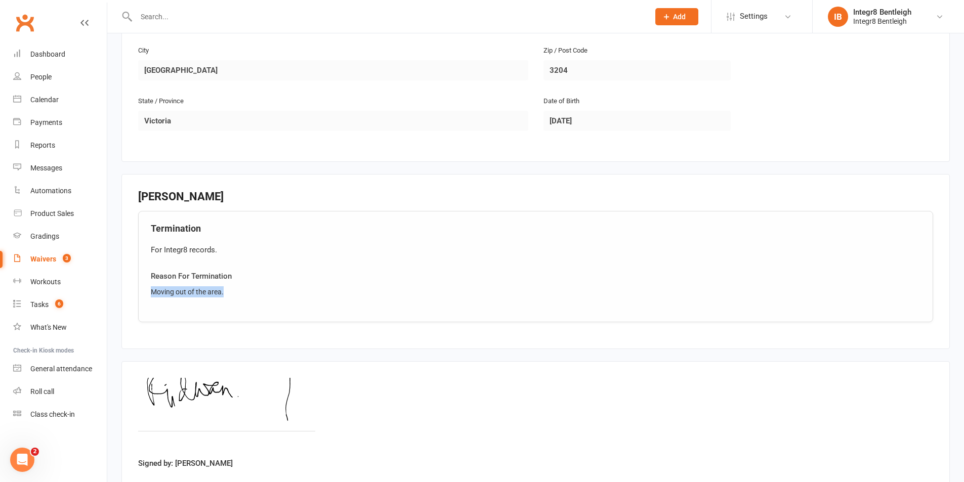
drag, startPoint x: 227, startPoint y: 290, endPoint x: 146, endPoint y: 298, distance: 81.3
click at [146, 298] on div "Termination For Integr8 records. Reason For Termination Moving out of the area." at bounding box center [535, 266] width 795 height 111
copy div "Moving out of the area."
click at [228, 346] on fieldset "[PERSON_NAME] Termination For Integr8 records. Reason For Termination Moving ou…" at bounding box center [535, 261] width 828 height 175
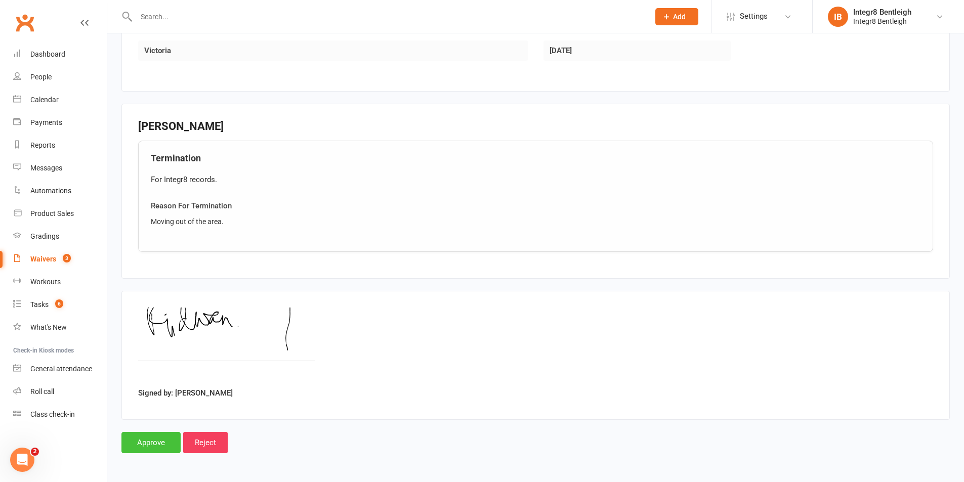
click at [161, 436] on input "Approve" at bounding box center [150, 442] width 59 height 21
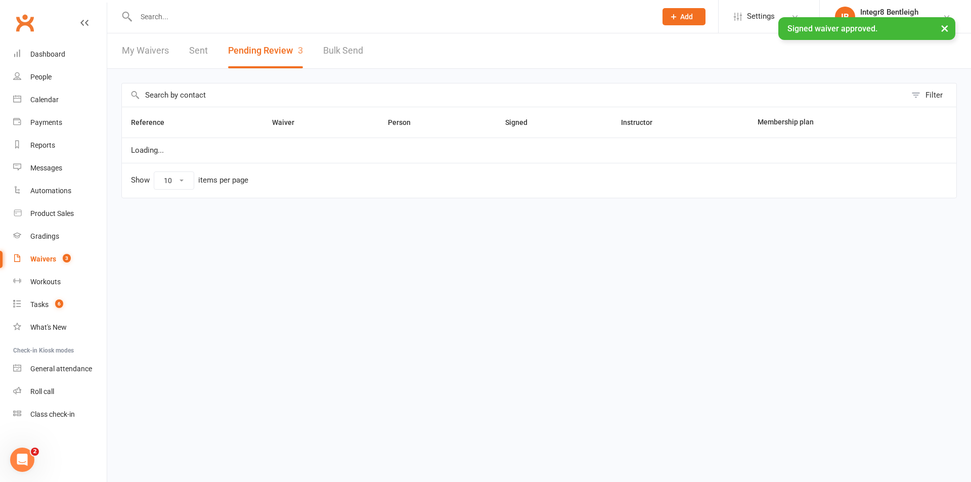
click at [193, 16] on input "text" at bounding box center [391, 17] width 517 height 14
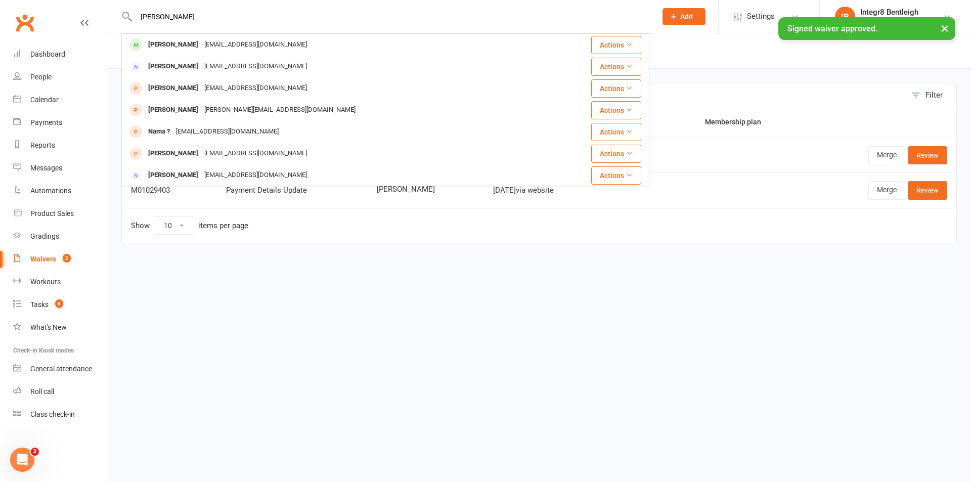
type input "[PERSON_NAME]"
click at [219, 17] on div "× Signed waiver approved." at bounding box center [479, 17] width 958 height 0
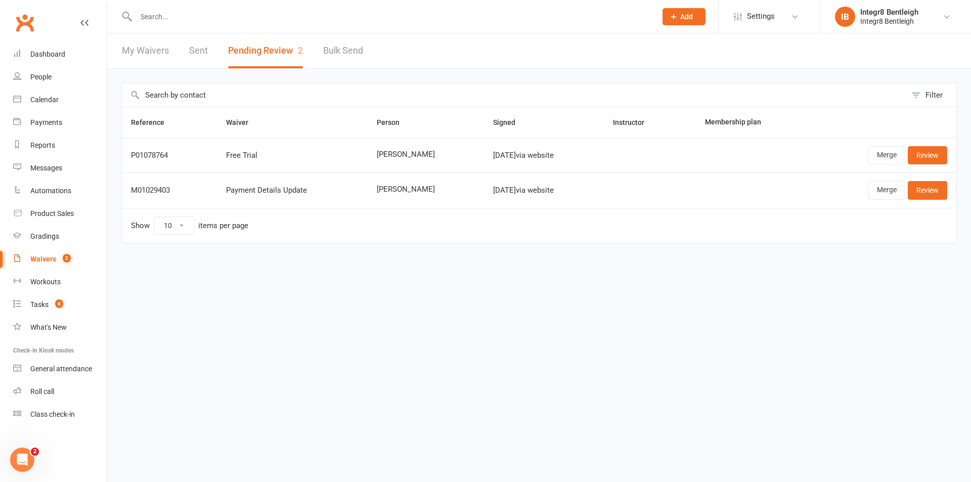
click at [196, 14] on input "text" at bounding box center [391, 17] width 517 height 14
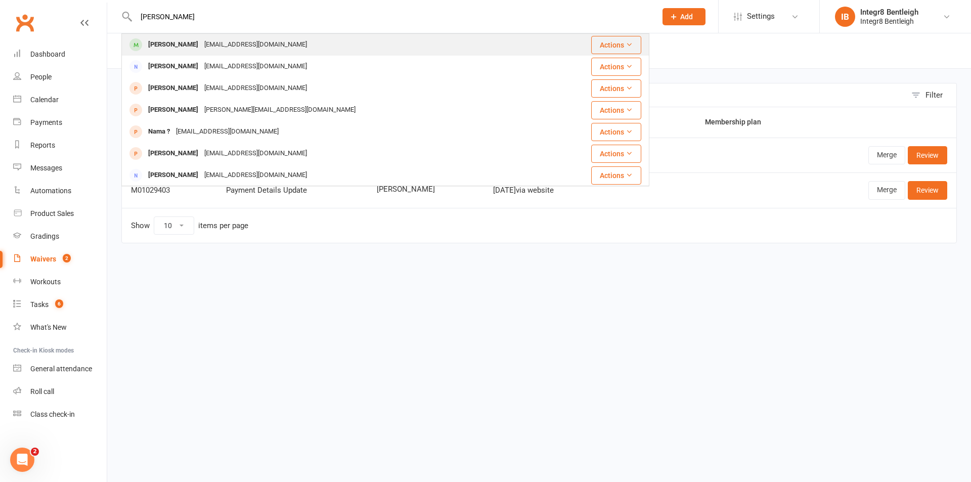
type input "[PERSON_NAME]"
click at [205, 46] on div "[EMAIL_ADDRESS][DOMAIN_NAME]" at bounding box center [255, 44] width 109 height 15
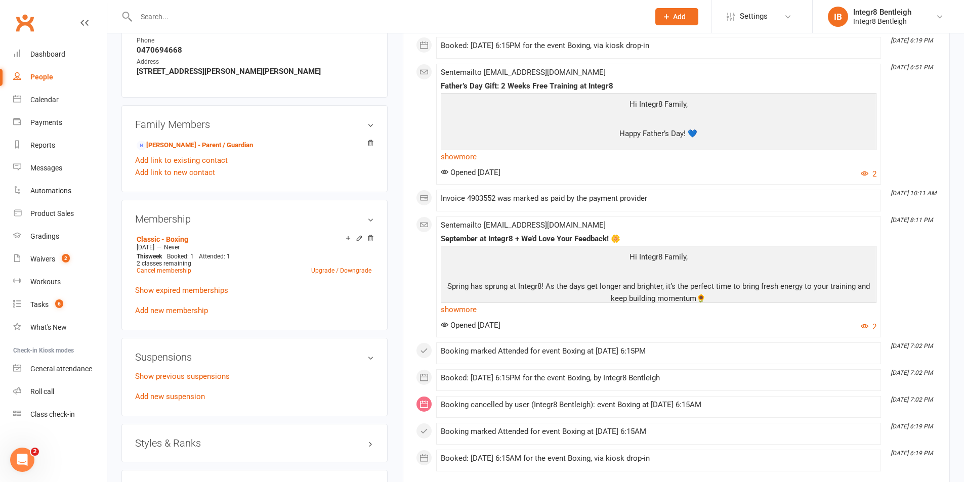
scroll to position [506, 0]
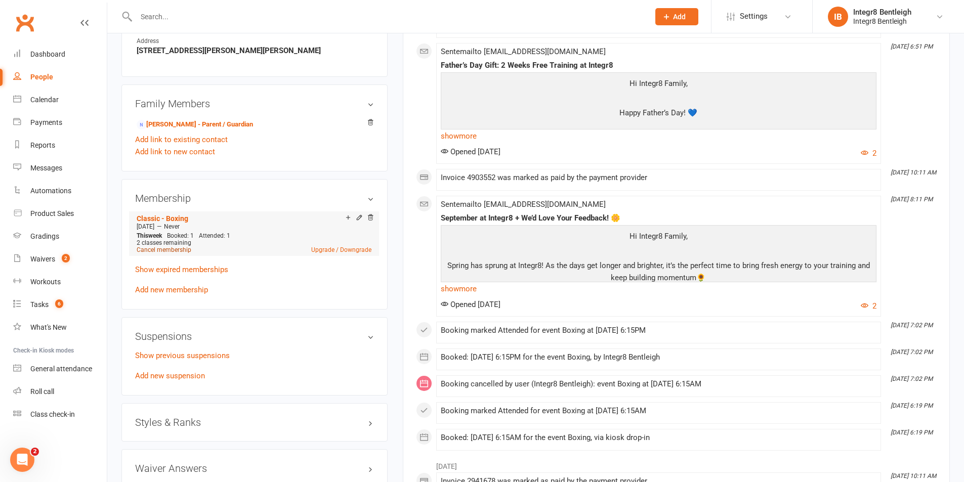
click at [181, 249] on link "Cancel membership" at bounding box center [164, 249] width 55 height 7
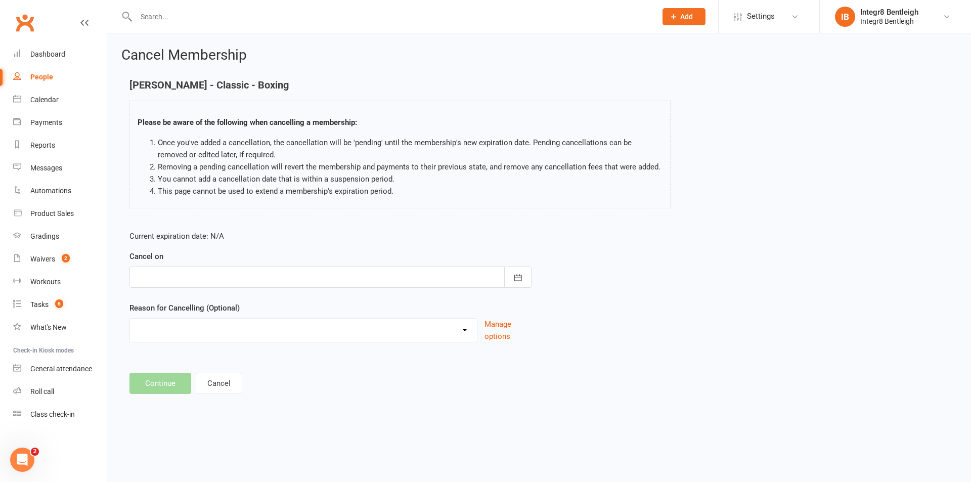
click at [237, 274] on div at bounding box center [331, 277] width 402 height 21
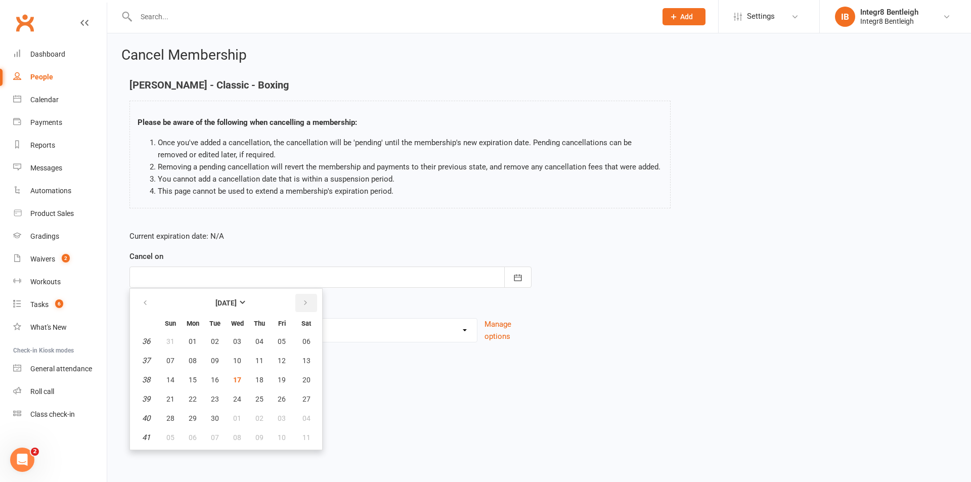
click at [310, 302] on button "button" at bounding box center [306, 303] width 22 height 18
click at [169, 395] on span "19" at bounding box center [170, 399] width 8 height 8
type input "[DATE]"
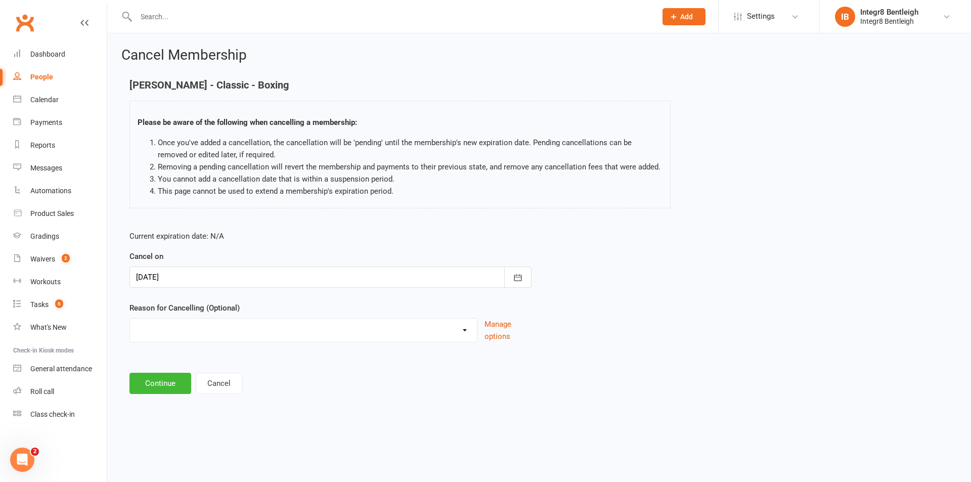
click at [220, 322] on select "Downgrade Holiday Injury Price Increase School commitments Switching to 10 clas…" at bounding box center [303, 329] width 347 height 20
select select "8"
click at [130, 319] on select "Downgrade Holiday Injury Price Increase School commitments Switching to 10 clas…" at bounding box center [303, 329] width 347 height 20
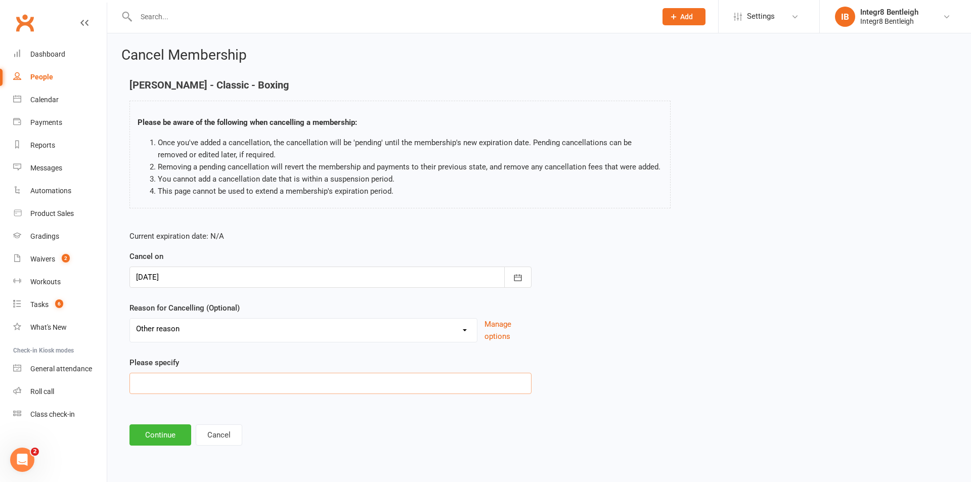
drag, startPoint x: 164, startPoint y: 385, endPoint x: 163, endPoint y: 440, distance: 54.6
click at [164, 384] on input at bounding box center [331, 383] width 402 height 21
paste input "Moving out of the area."
type input "Moving out of the area."
click at [165, 431] on button "Continue" at bounding box center [161, 434] width 62 height 21
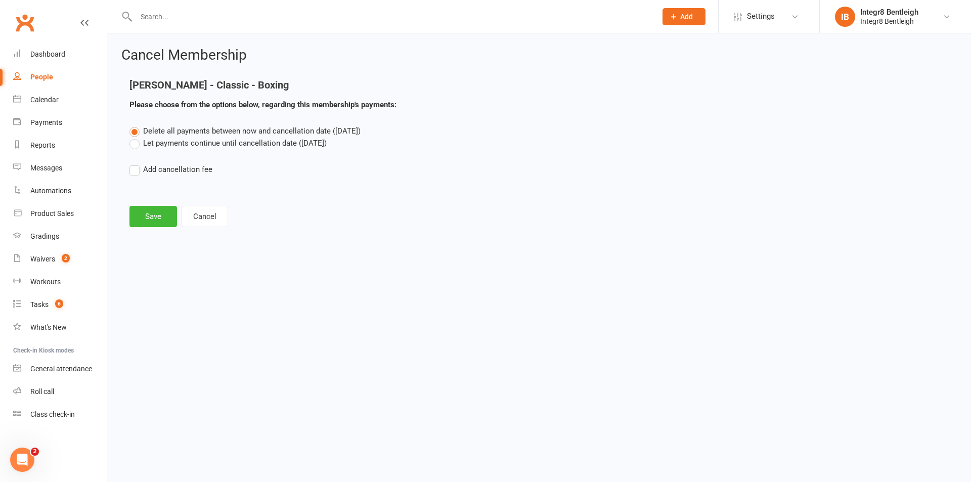
click at [274, 142] on label "Let payments continue until cancellation date ([DATE])" at bounding box center [228, 143] width 197 height 12
click at [136, 137] on input "Let payments continue until cancellation date ([DATE])" at bounding box center [133, 137] width 7 height 0
click at [147, 221] on button "Save" at bounding box center [154, 216] width 48 height 21
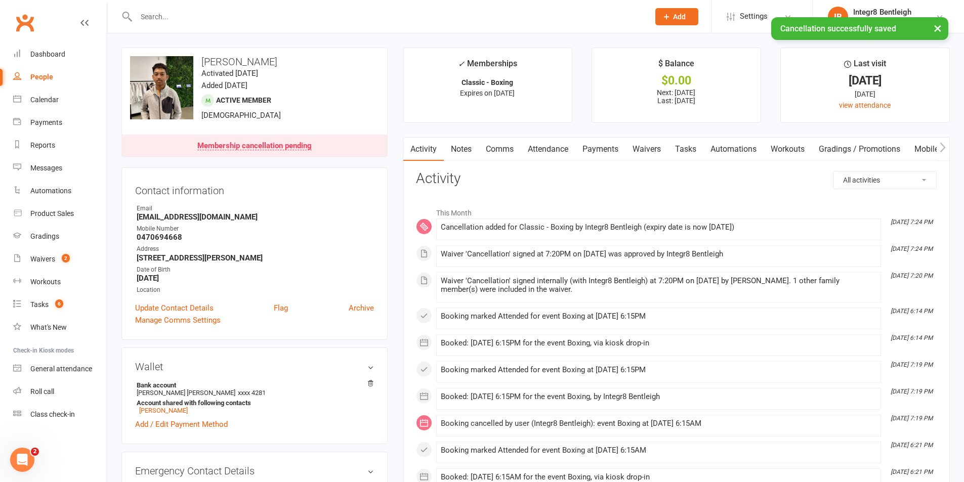
click at [470, 144] on link "Notes" at bounding box center [461, 149] width 35 height 23
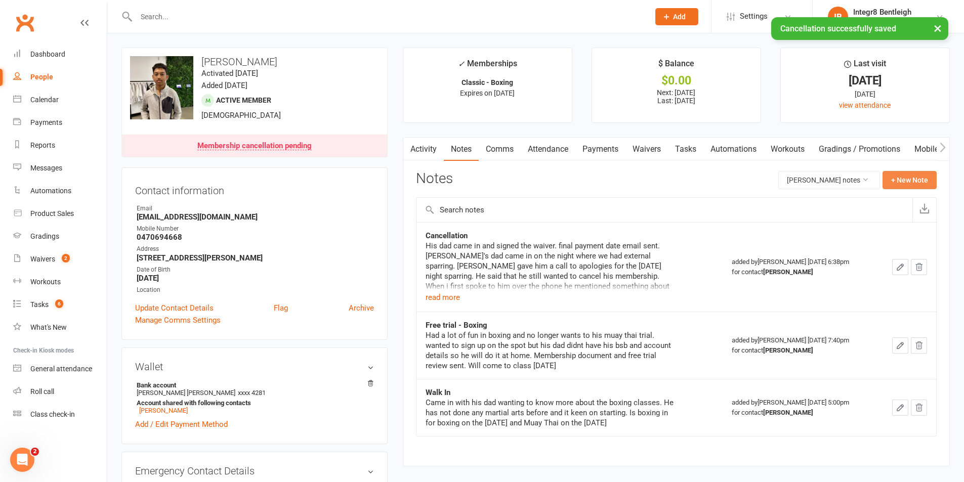
click at [914, 181] on button "+ New Note" at bounding box center [909, 180] width 54 height 18
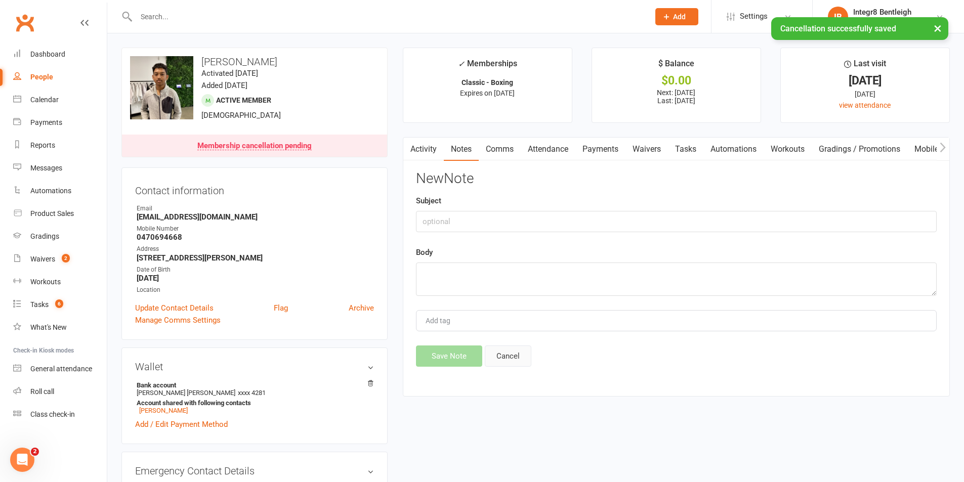
click at [509, 353] on button "Cancel" at bounding box center [508, 356] width 47 height 21
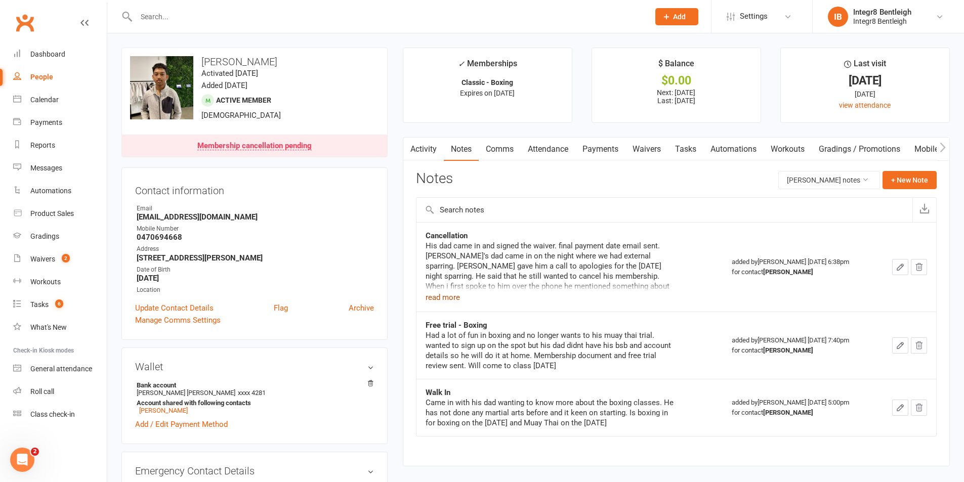
click at [446, 297] on button "read more" at bounding box center [442, 297] width 34 height 12
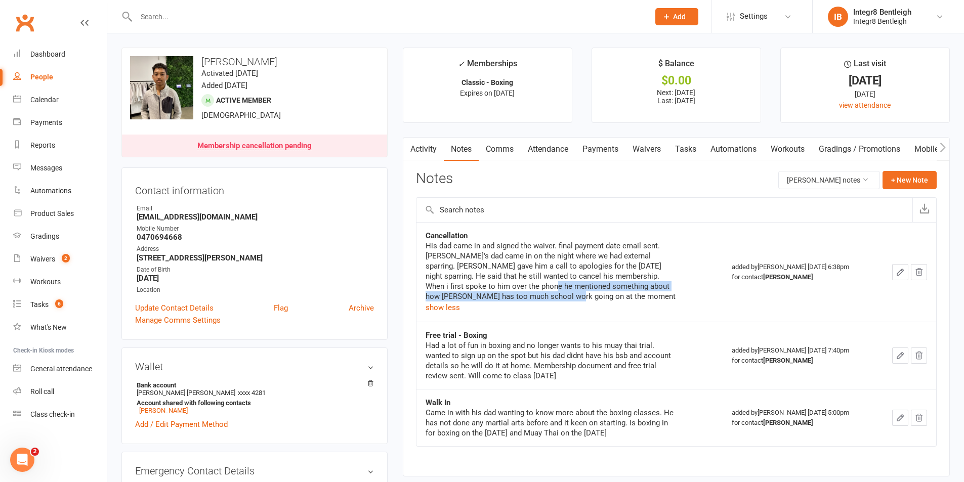
drag, startPoint x: 483, startPoint y: 288, endPoint x: 532, endPoint y: 295, distance: 49.6
click at [532, 295] on div "His dad came in and signed the waiver. final payment date email sent. [PERSON_N…" at bounding box center [551, 271] width 253 height 61
click at [522, 258] on div "His dad came in and signed the waiver. final payment date email sent. [PERSON_N…" at bounding box center [551, 271] width 253 height 61
click at [447, 307] on button "show less" at bounding box center [442, 308] width 34 height 12
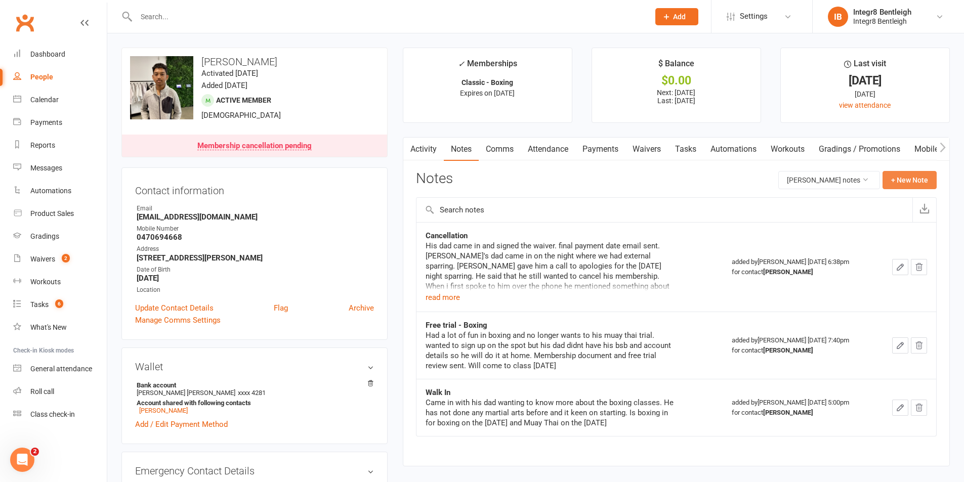
click at [916, 177] on button "+ New Note" at bounding box center [909, 180] width 54 height 18
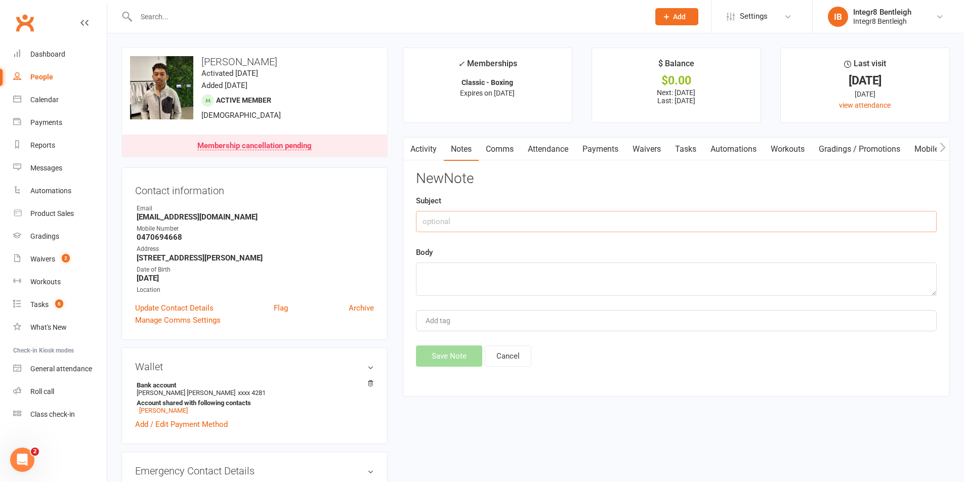
click at [480, 215] on input "text" at bounding box center [676, 221] width 521 height 21
type input "Cancel"
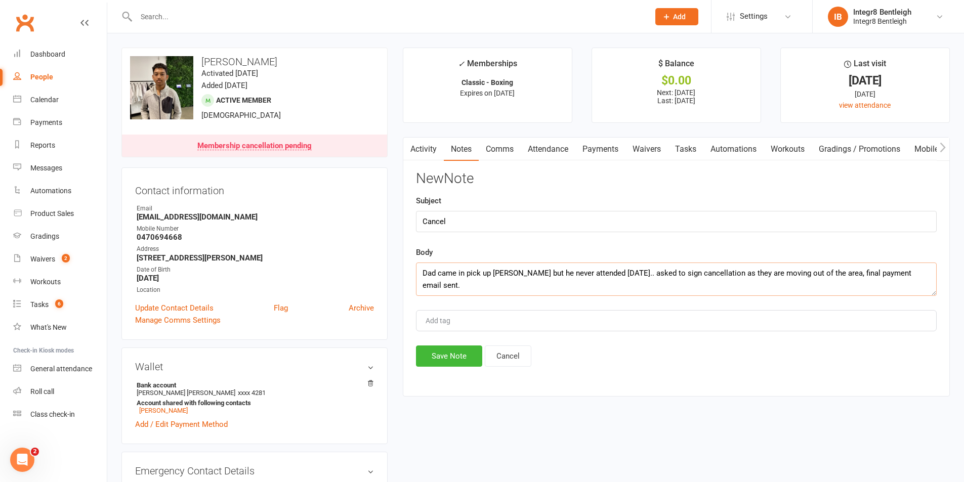
type textarea "Dad came in pick up [PERSON_NAME] but he never attended [DATE].. asked to sign …"
type input "[PERSON_NAME]"
click at [434, 337] on span "[PERSON_NAME]" at bounding box center [454, 339] width 58 height 9
click at [444, 356] on button "Save Note" at bounding box center [449, 356] width 66 height 21
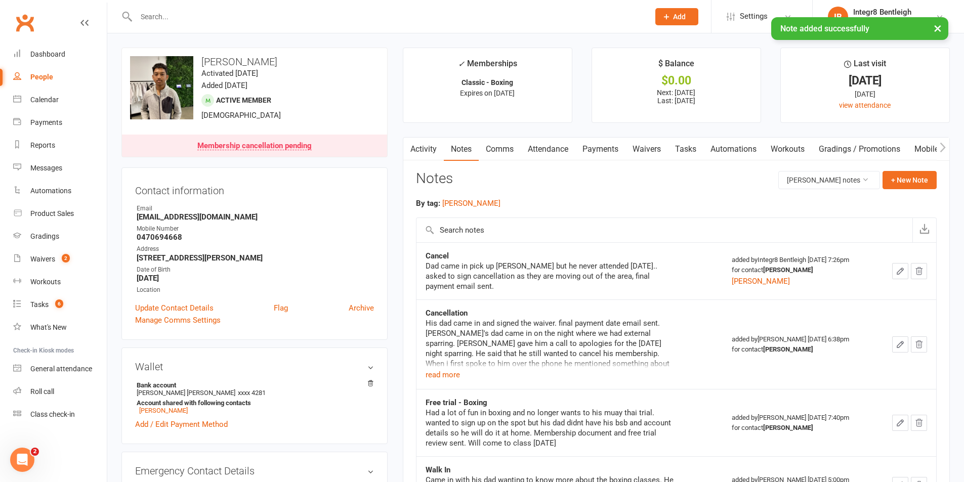
click at [507, 149] on link "Comms" at bounding box center [500, 149] width 42 height 23
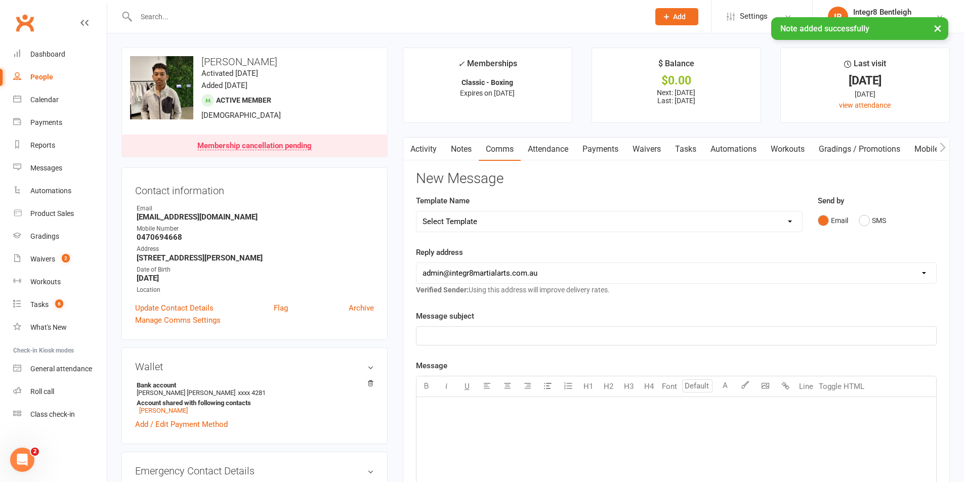
click at [460, 153] on link "Notes" at bounding box center [461, 149] width 35 height 23
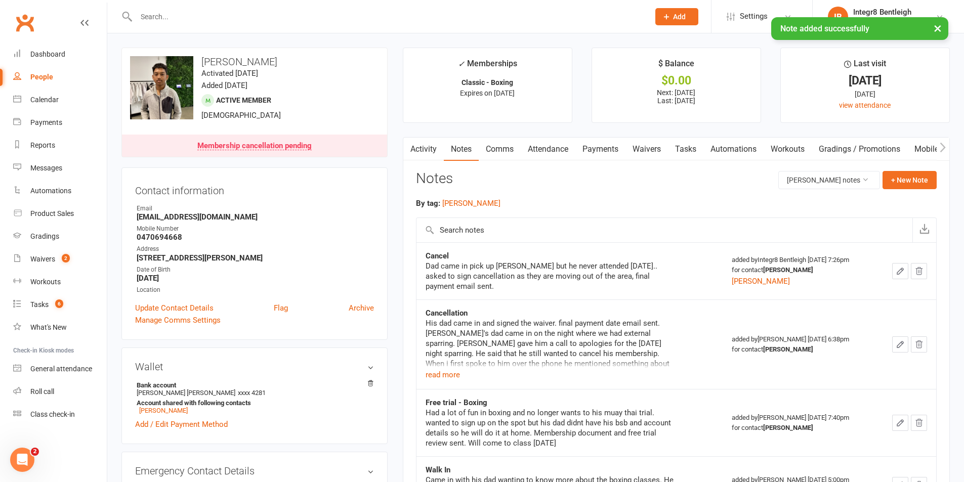
click at [495, 148] on link "Comms" at bounding box center [500, 149] width 42 height 23
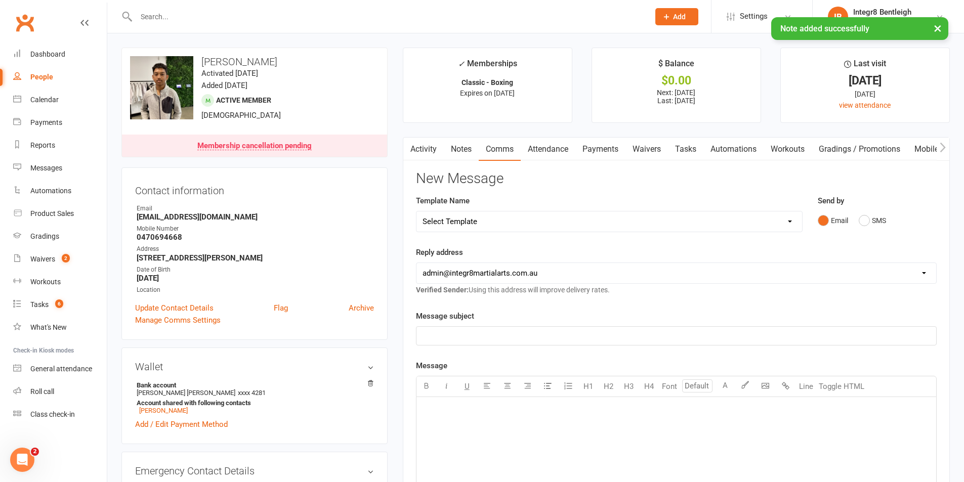
click at [510, 221] on select "Select Template [Email] Public Holiday [Email] 10 Class Pass - 1 Class Remainin…" at bounding box center [609, 221] width 386 height 20
click at [416, 211] on select "Select Template [Email] Public Holiday [Email] 10 Class Pass - 1 Class Remainin…" at bounding box center [609, 221] width 386 height 20
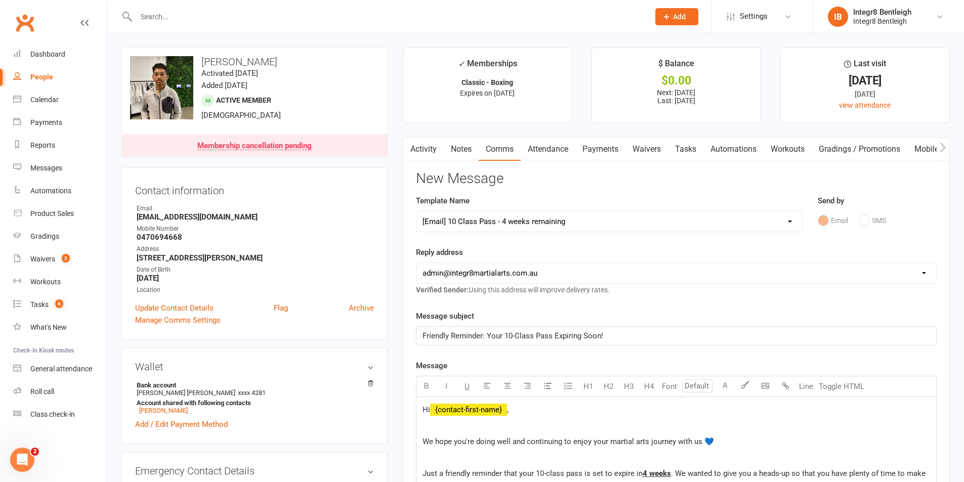
click at [515, 223] on select "Select Template [Email] Public Holiday [Email] 10 Class Pass - 1 Class Remainin…" at bounding box center [609, 221] width 386 height 20
select select "3"
click at [416, 211] on select "Select Template [Email] Public Holiday [Email] 10 Class Pass - 1 Class Remainin…" at bounding box center [609, 221] width 386 height 20
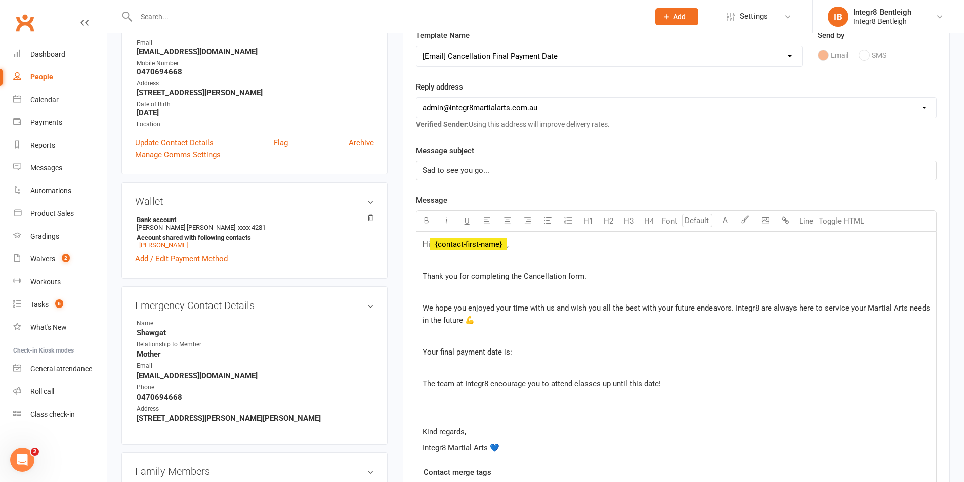
scroll to position [202, 0]
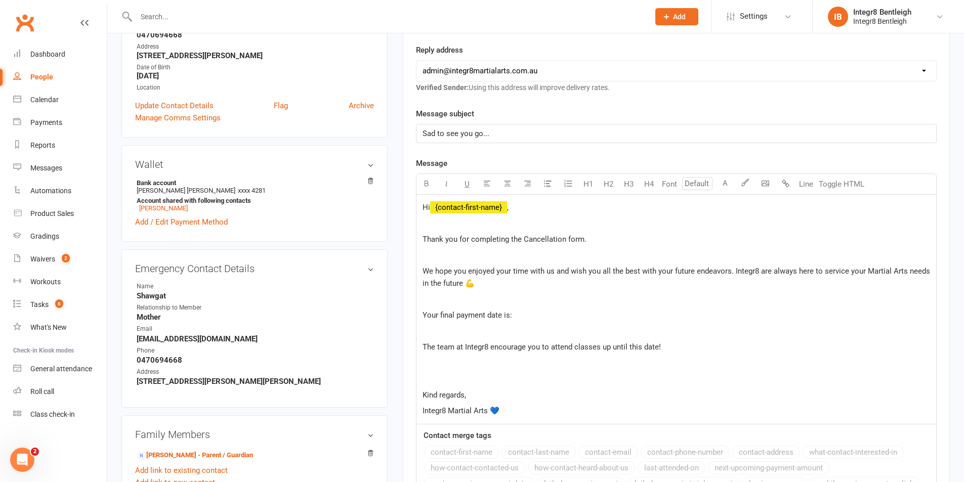
click at [534, 323] on div "Hi ﻿ {contact-first-name} , Thank you for completing the Cancellation form. We …" at bounding box center [676, 309] width 520 height 229
drag, startPoint x: 534, startPoint y: 315, endPoint x: 611, endPoint y: 317, distance: 76.9
click at [536, 314] on p "Your final payment date is:" at bounding box center [675, 315] width 507 height 12
click at [542, 316] on p "Your final payment date is:" at bounding box center [675, 315] width 507 height 12
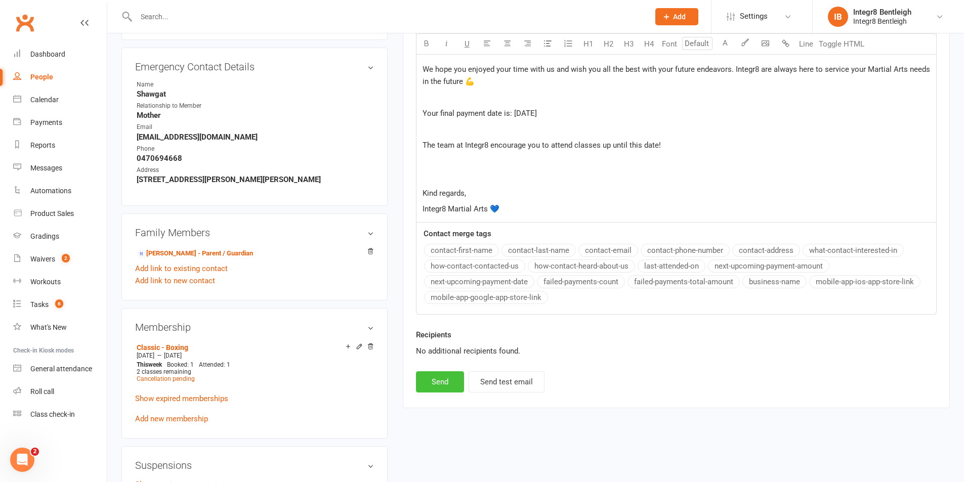
scroll to position [405, 0]
click at [446, 387] on button "Send" at bounding box center [440, 381] width 48 height 21
select select
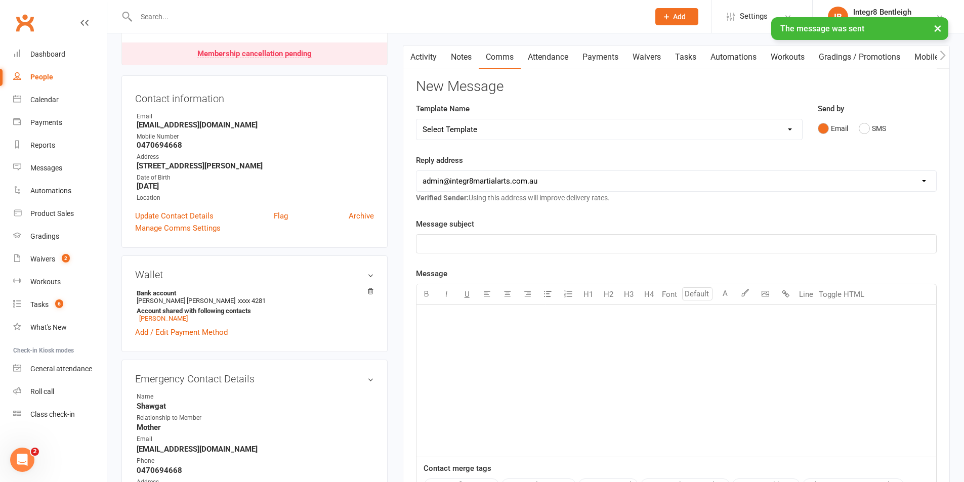
scroll to position [0, 0]
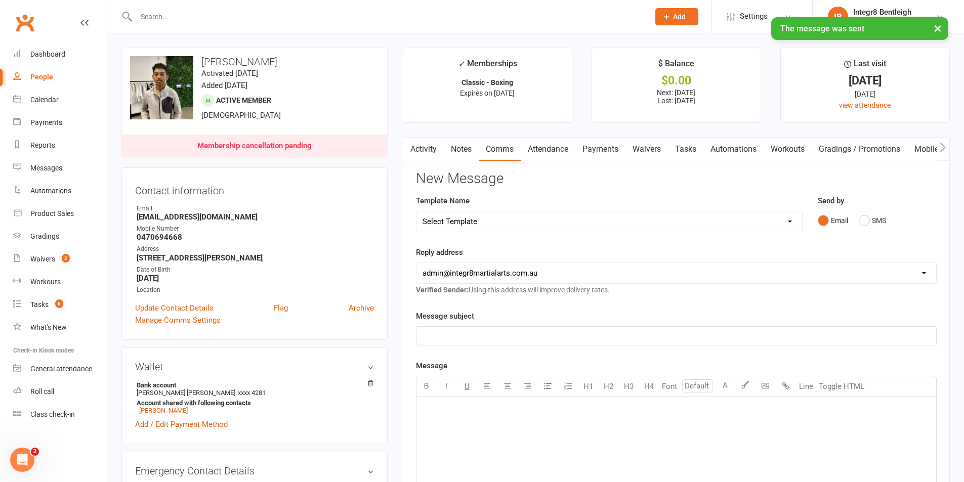
click at [435, 145] on link "Activity" at bounding box center [423, 149] width 40 height 23
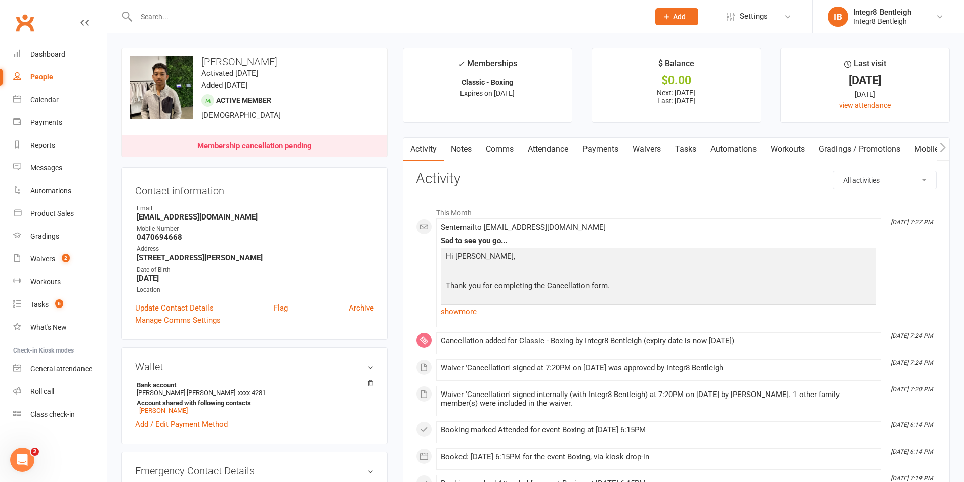
click at [470, 144] on link "Notes" at bounding box center [461, 149] width 35 height 23
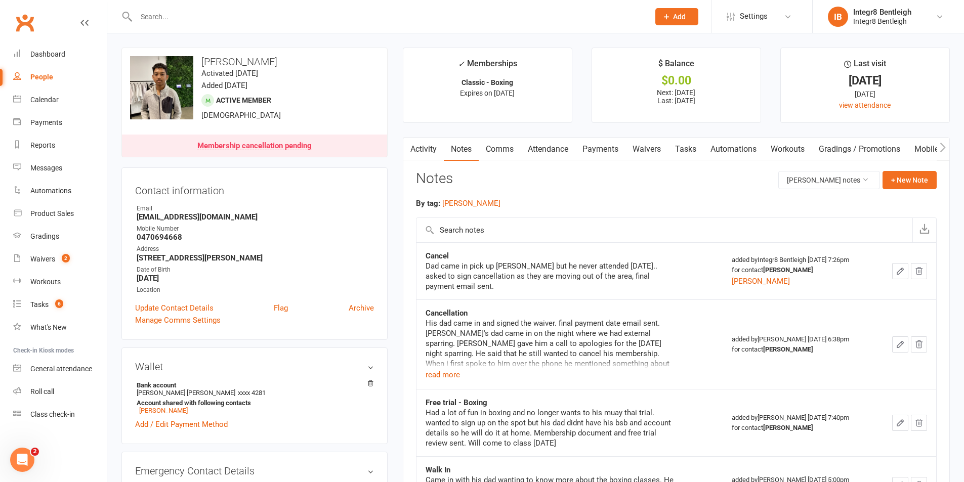
click at [39, 79] on div "People" at bounding box center [41, 77] width 23 height 8
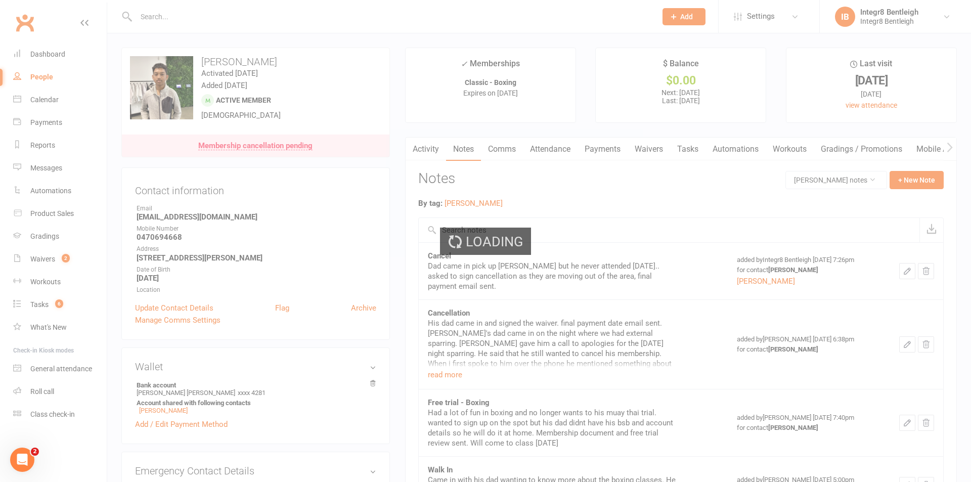
select select "25"
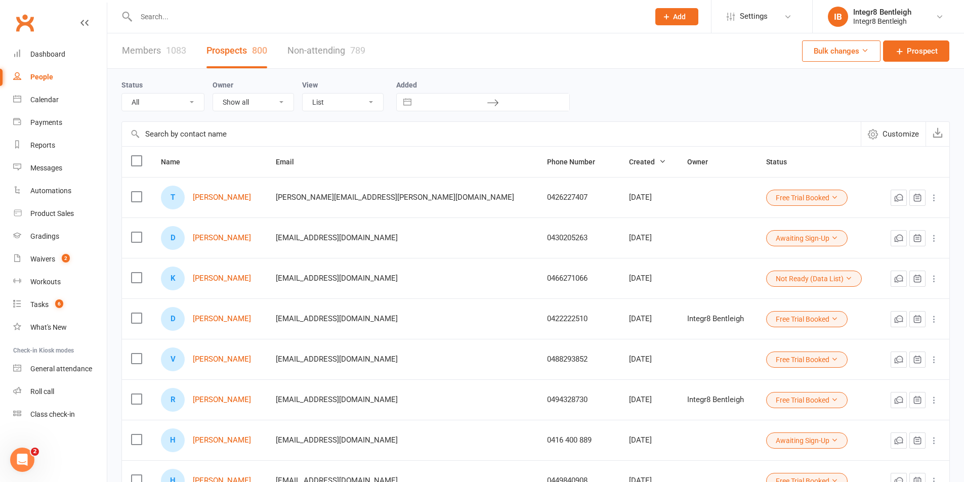
click at [145, 52] on link "Members 1083" at bounding box center [154, 50] width 64 height 35
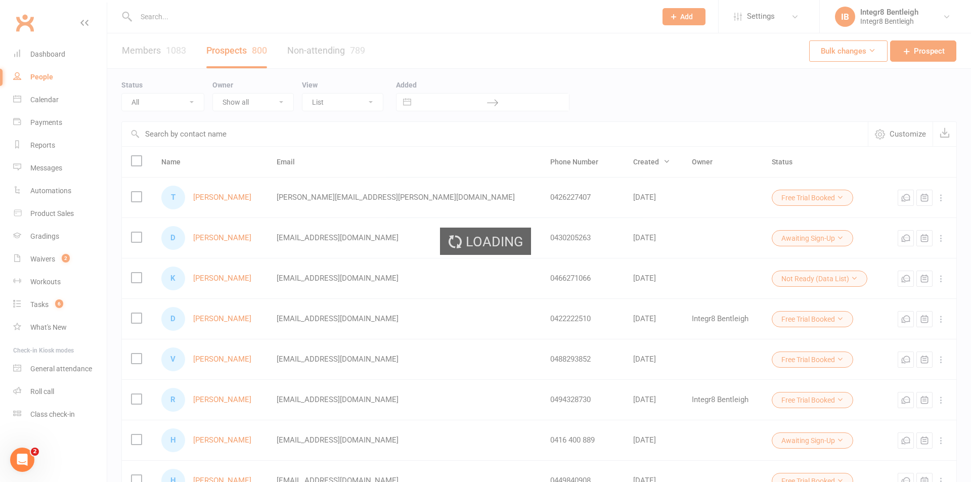
select select "100"
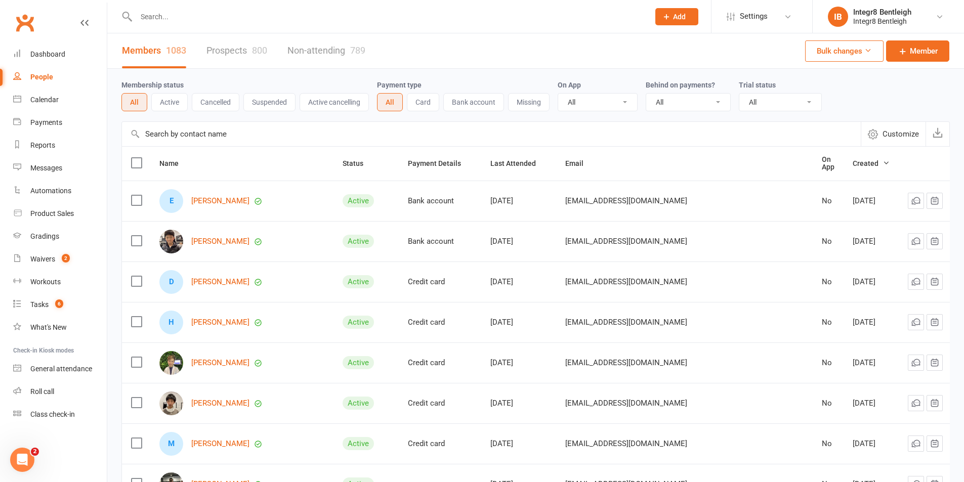
click at [169, 102] on button "Active" at bounding box center [169, 102] width 36 height 18
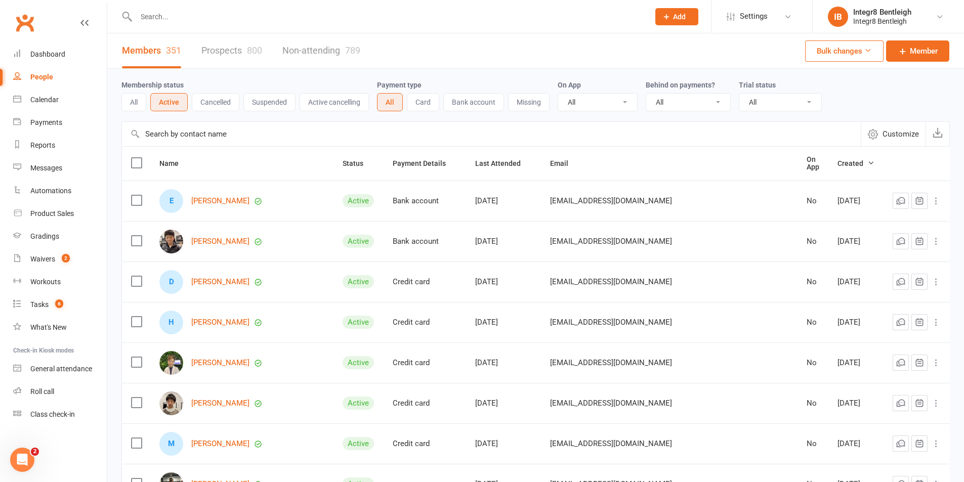
click at [145, 102] on button "All" at bounding box center [133, 102] width 25 height 18
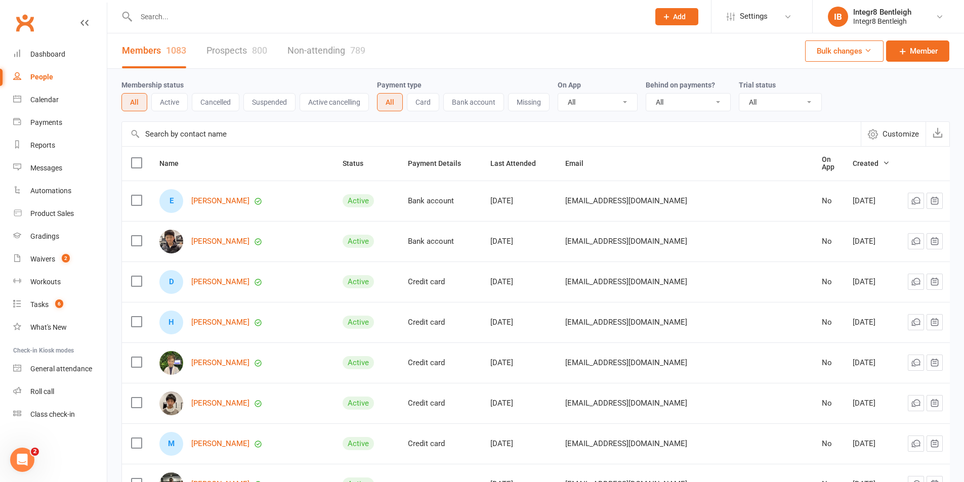
click at [324, 18] on input "text" at bounding box center [387, 17] width 509 height 14
drag, startPoint x: 419, startPoint y: 197, endPoint x: 466, endPoint y: 198, distance: 46.6
click at [466, 198] on div "Bank account" at bounding box center [440, 201] width 64 height 9
click at [468, 197] on div "Bank account" at bounding box center [440, 201] width 64 height 9
click at [48, 105] on link "Calendar" at bounding box center [60, 100] width 94 height 23
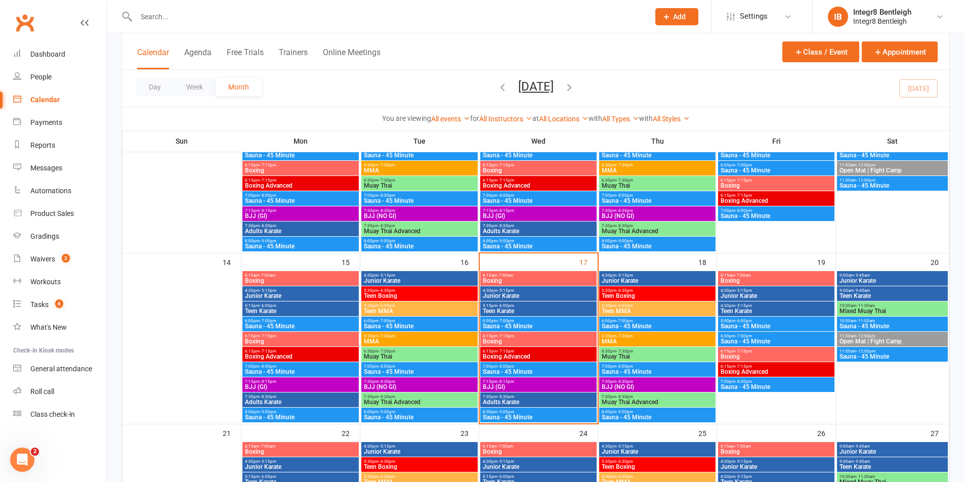
scroll to position [304, 0]
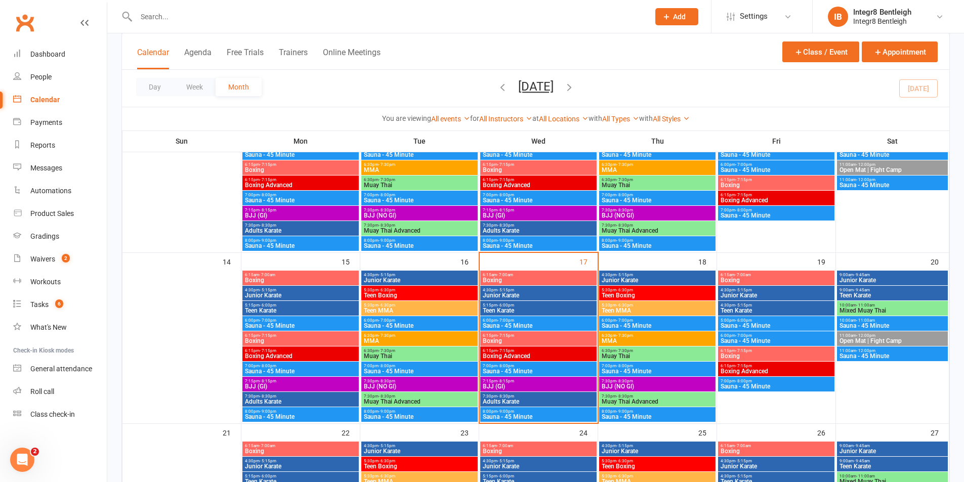
click at [571, 341] on span "Boxing" at bounding box center [538, 341] width 112 height 6
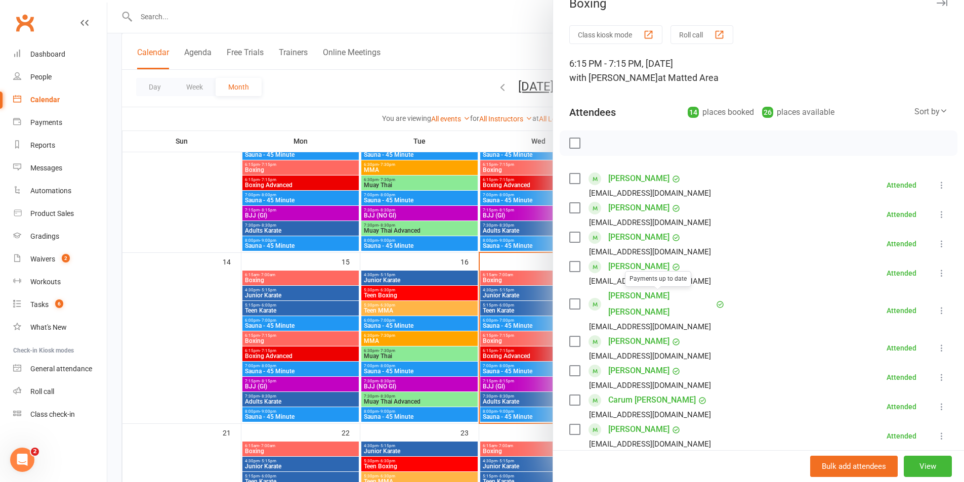
scroll to position [0, 0]
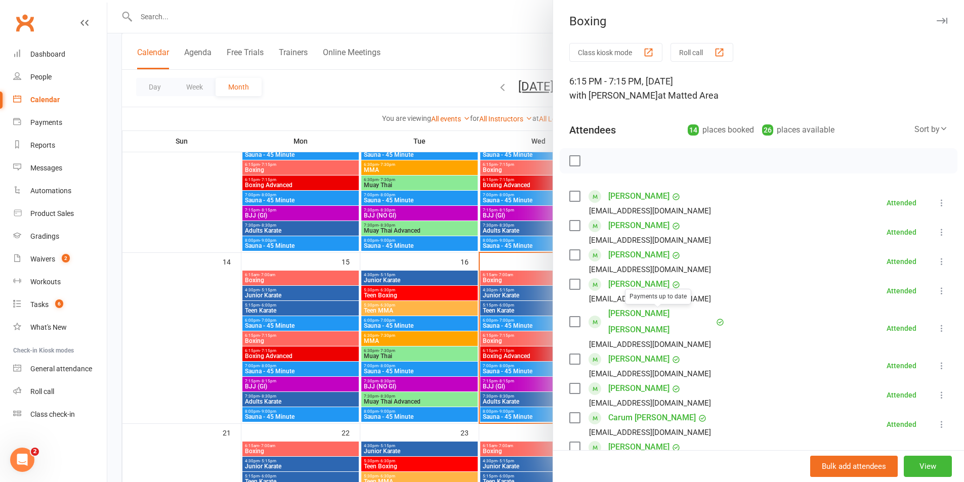
click at [510, 258] on div at bounding box center [535, 241] width 857 height 482
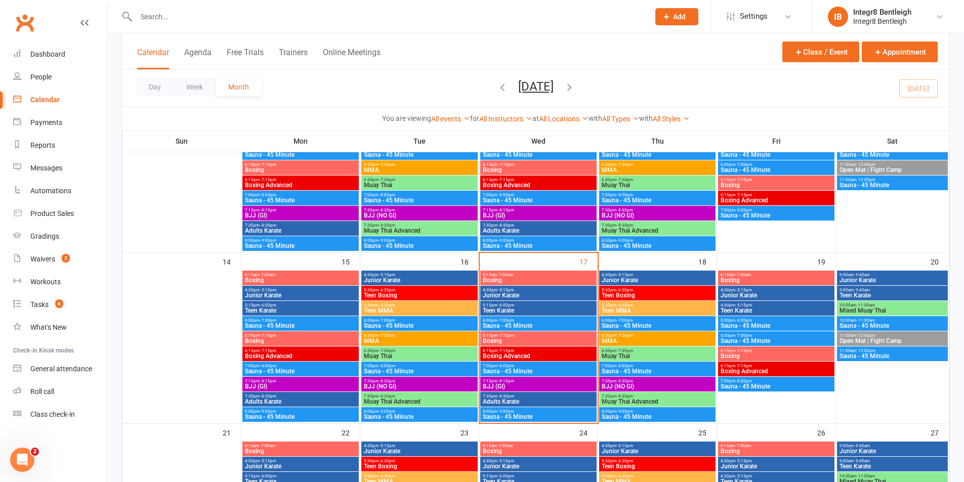
click at [574, 274] on span "6:15am - 7:00am" at bounding box center [538, 275] width 112 height 5
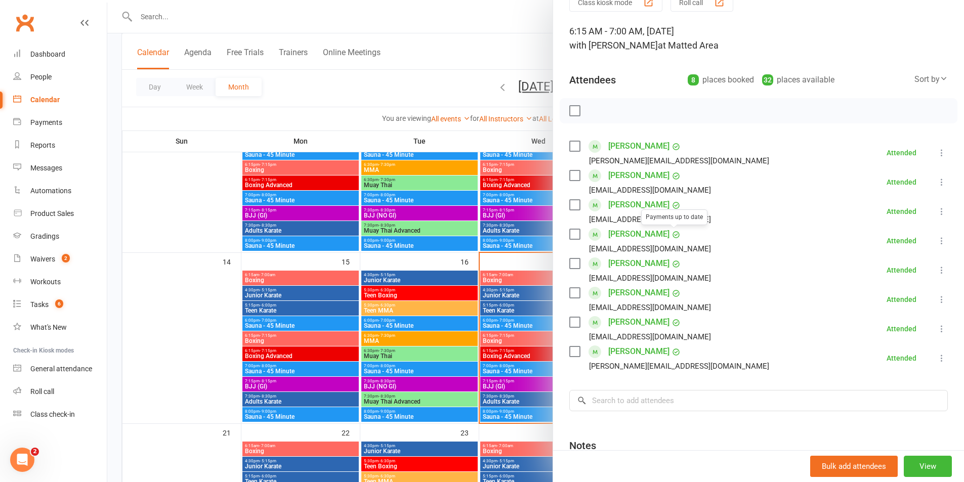
scroll to position [51, 0]
click at [523, 260] on div at bounding box center [535, 241] width 857 height 482
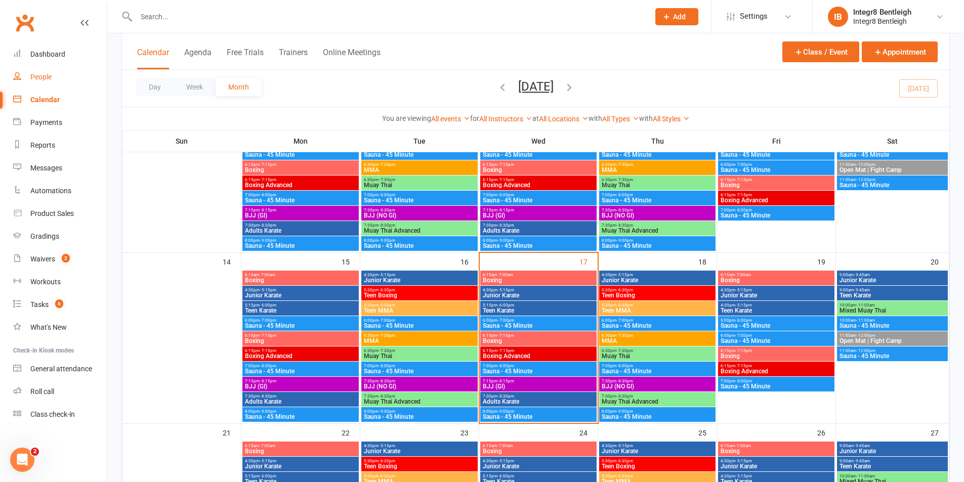
click at [45, 83] on link "People" at bounding box center [60, 77] width 94 height 23
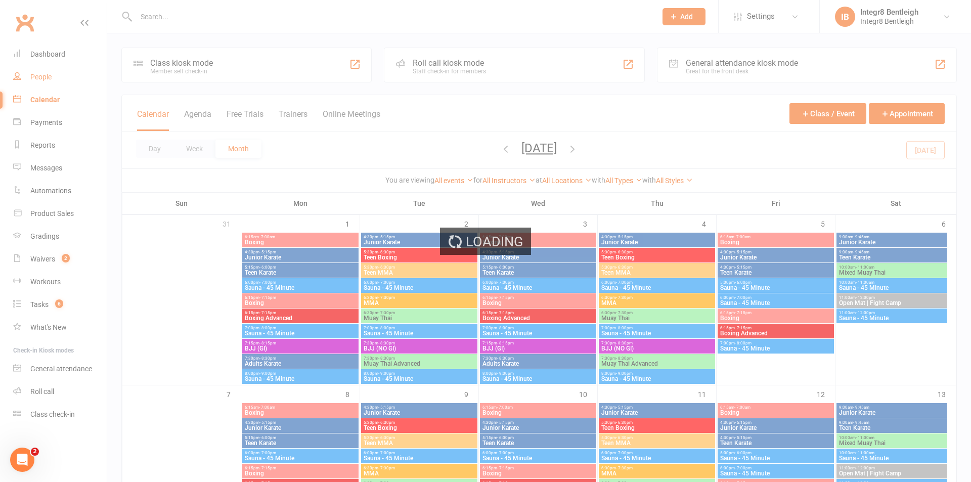
select select "100"
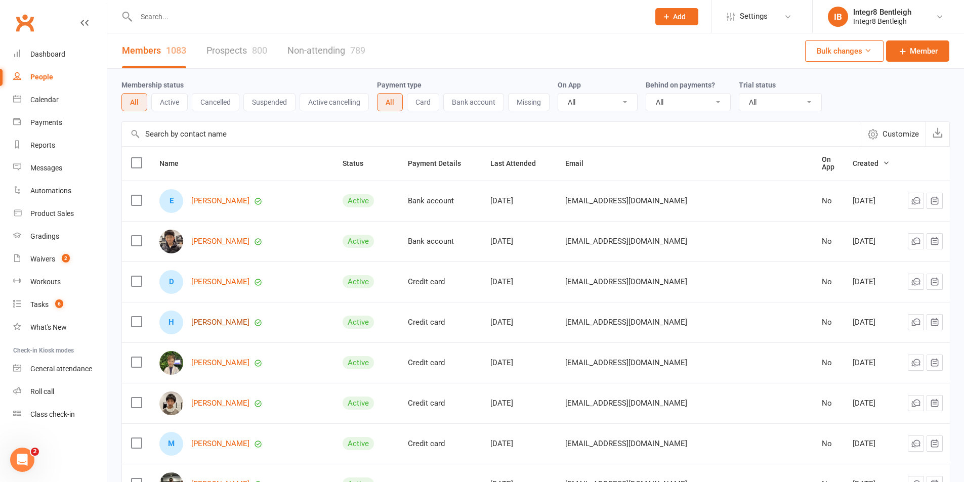
click at [212, 321] on link "[PERSON_NAME]" at bounding box center [220, 322] width 58 height 9
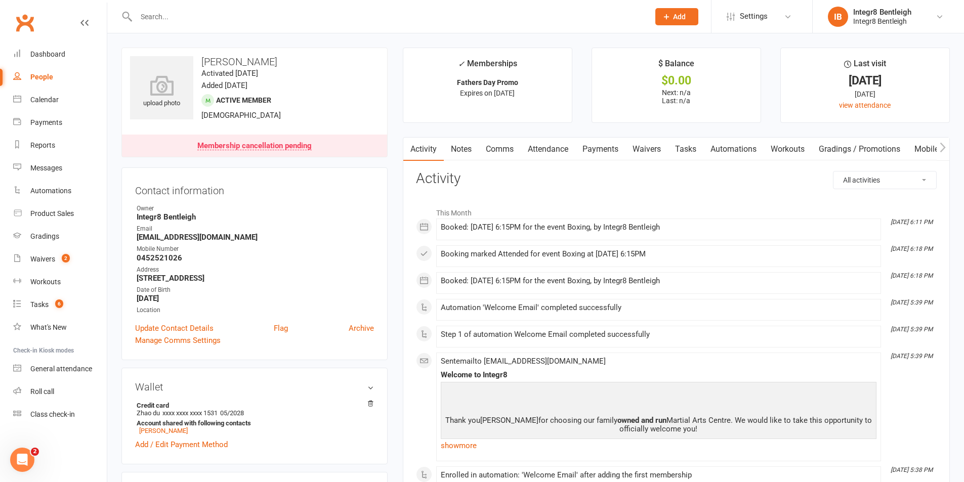
click at [463, 146] on link "Notes" at bounding box center [461, 149] width 35 height 23
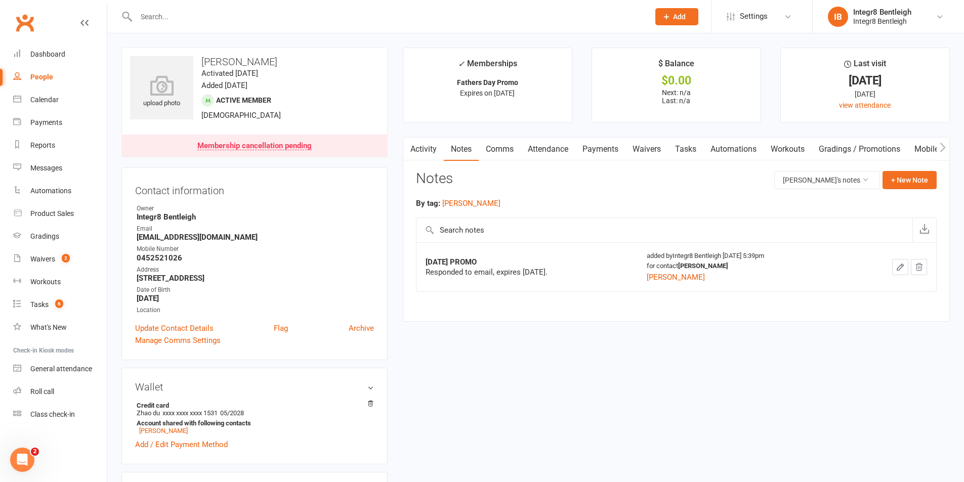
click at [425, 143] on link "Activity" at bounding box center [423, 149] width 40 height 23
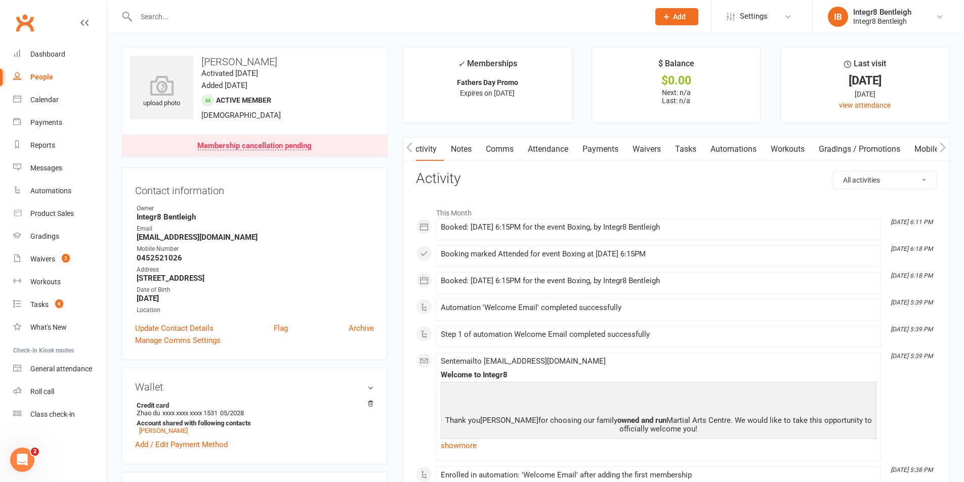
scroll to position [0, 1]
click at [549, 147] on link "Attendance" at bounding box center [547, 149] width 55 height 23
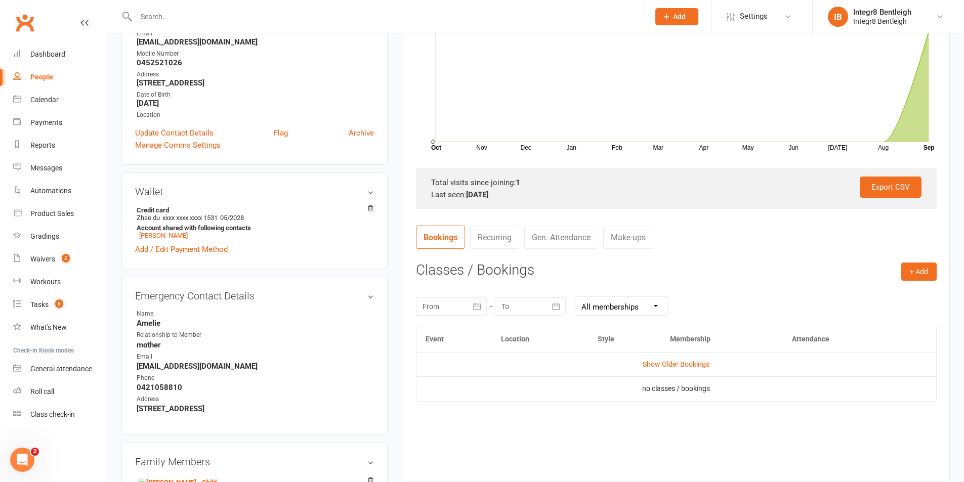
scroll to position [253, 0]
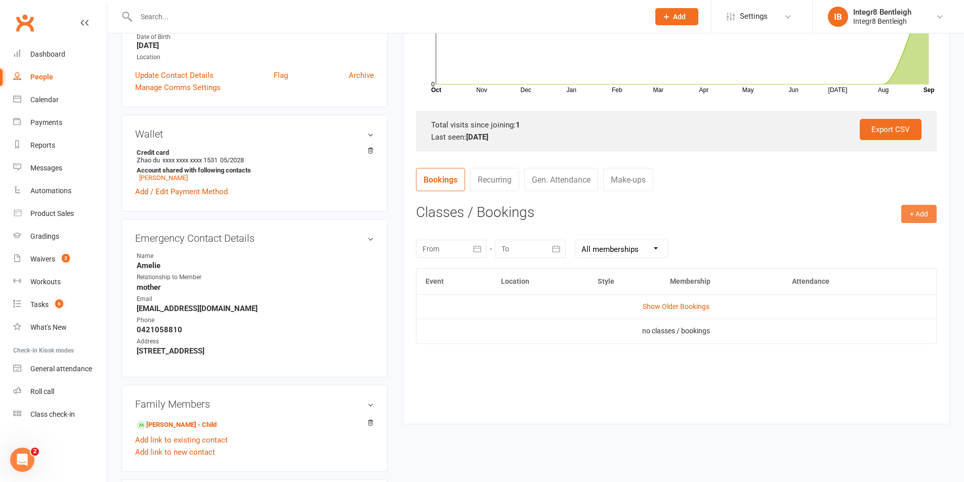
click at [910, 210] on button "+ Add" at bounding box center [918, 214] width 35 height 18
click at [877, 230] on link "Book Event" at bounding box center [886, 237] width 100 height 20
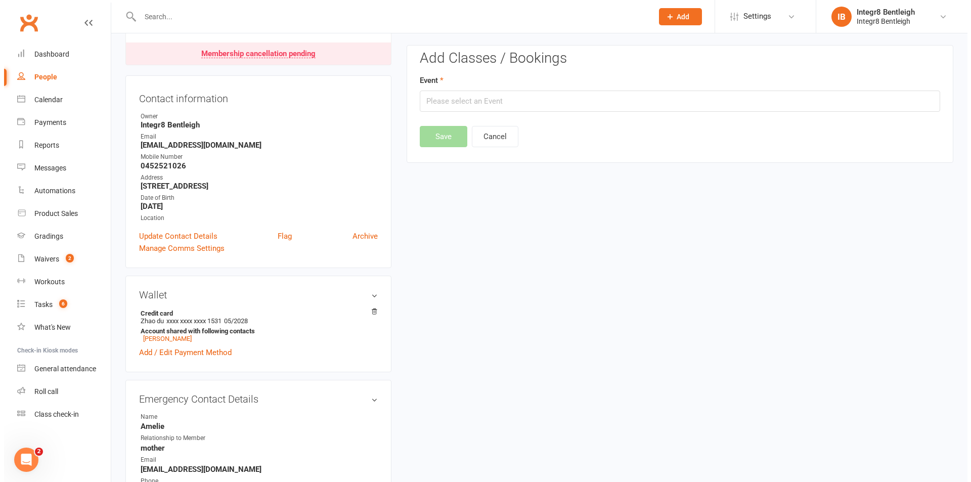
scroll to position [87, 0]
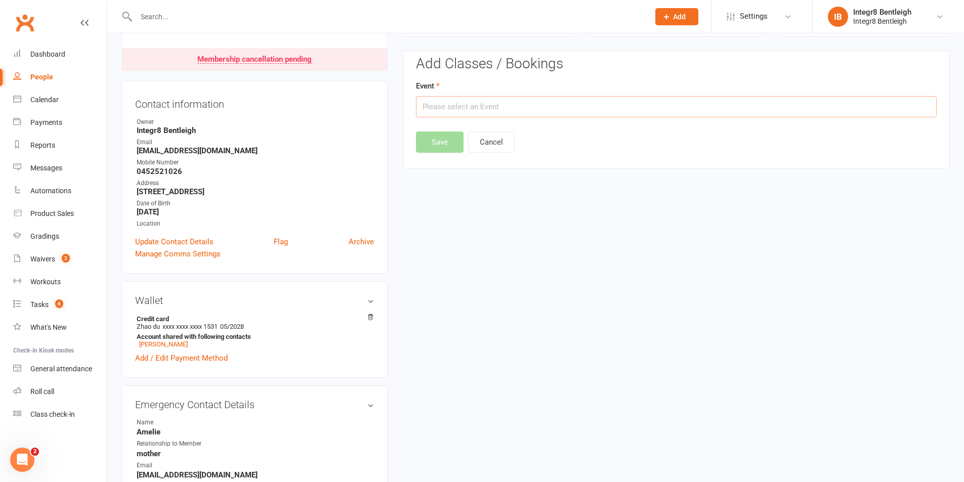
click at [445, 103] on input "text" at bounding box center [676, 106] width 521 height 21
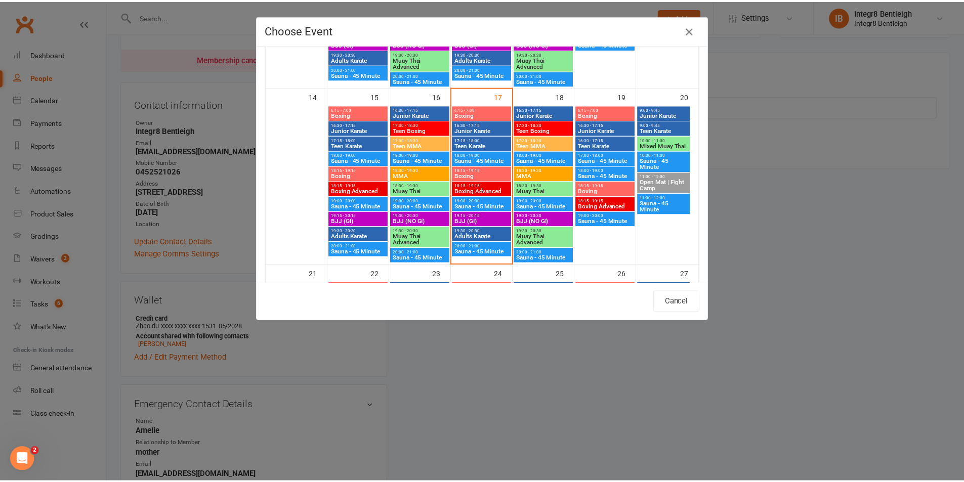
scroll to position [405, 0]
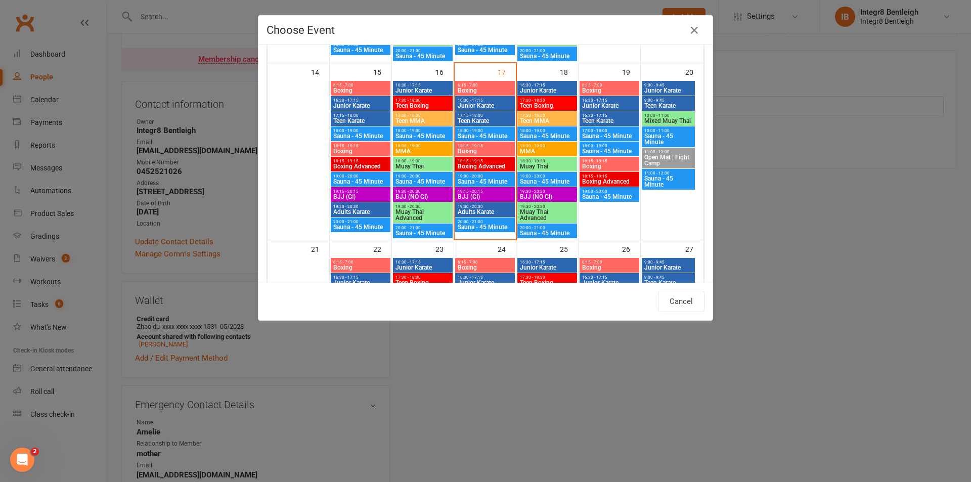
click at [490, 194] on span "BJJ (GI)" at bounding box center [485, 197] width 56 height 6
type input "BJJ (GI) - [DATE] 7:15:00 PM"
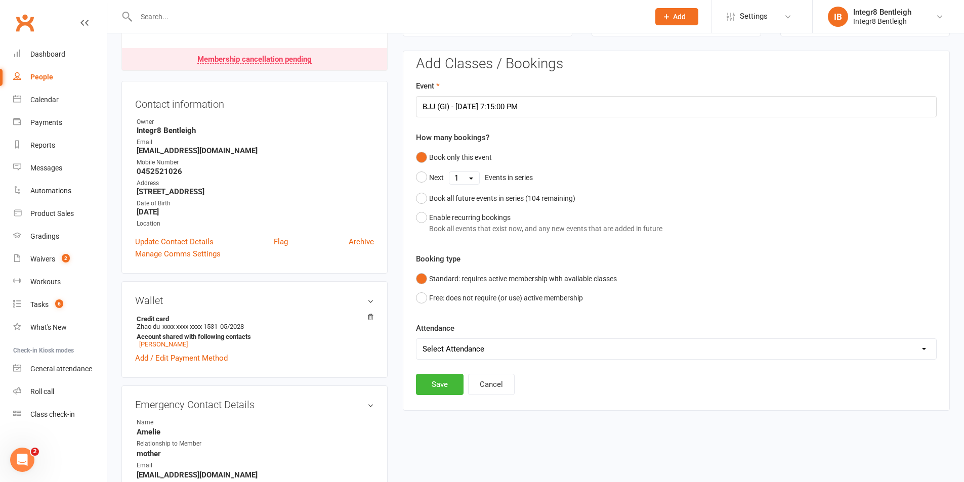
drag, startPoint x: 434, startPoint y: 346, endPoint x: 434, endPoint y: 355, distance: 8.6
click at [434, 346] on select "Select Attendance Attended Absent" at bounding box center [676, 349] width 520 height 20
select select "0"
click at [416, 339] on select "Select Attendance Attended Absent" at bounding box center [676, 349] width 520 height 20
click at [437, 384] on button "Save" at bounding box center [440, 384] width 48 height 21
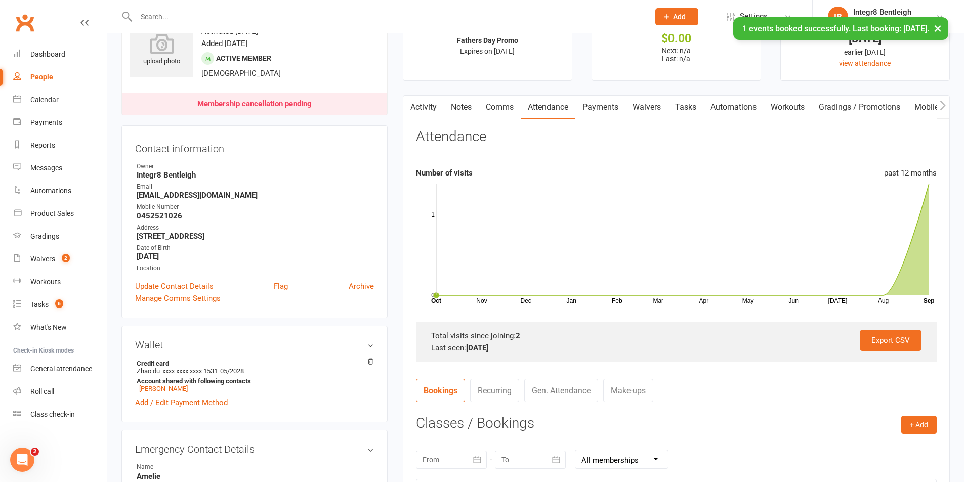
scroll to position [0, 0]
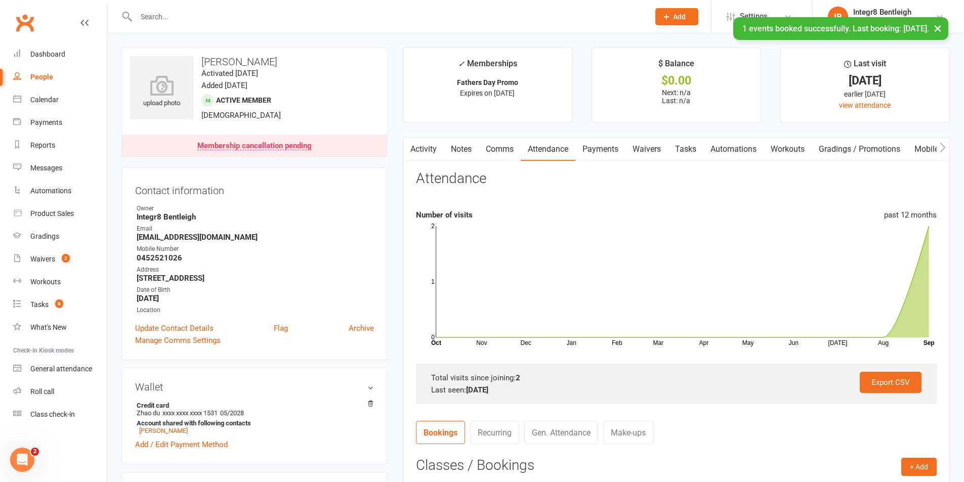
click at [465, 143] on link "Notes" at bounding box center [461, 149] width 35 height 23
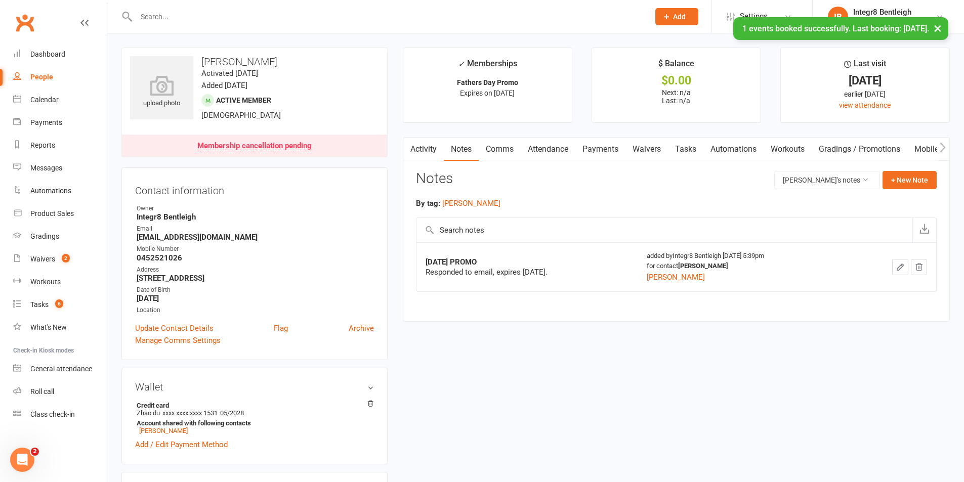
click at [429, 150] on link "Activity" at bounding box center [423, 149] width 40 height 23
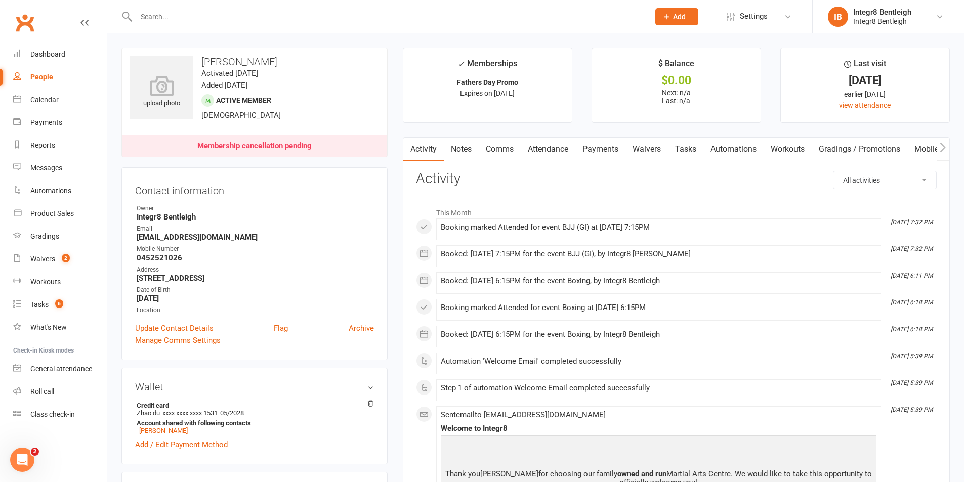
click at [469, 150] on link "Notes" at bounding box center [461, 149] width 35 height 23
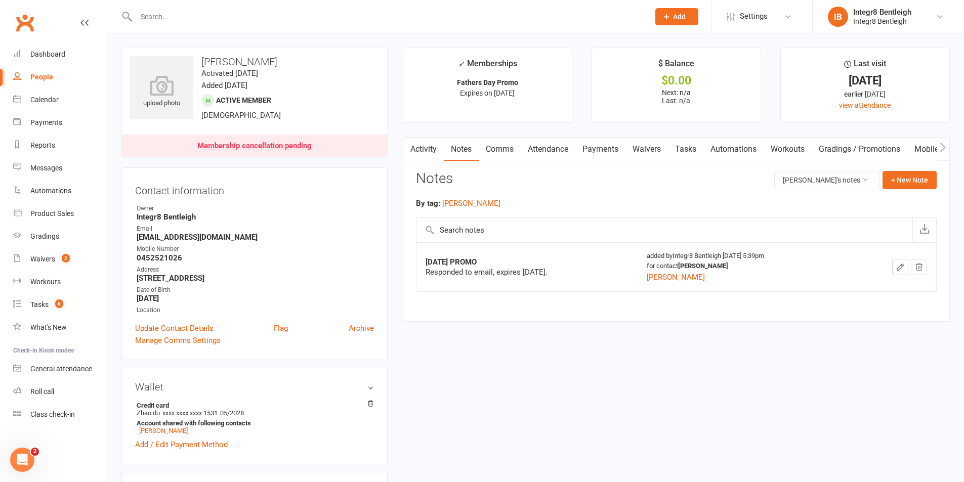
drag, startPoint x: 430, startPoint y: 153, endPoint x: 414, endPoint y: 154, distance: 15.2
click at [430, 154] on link "Activity" at bounding box center [423, 149] width 40 height 23
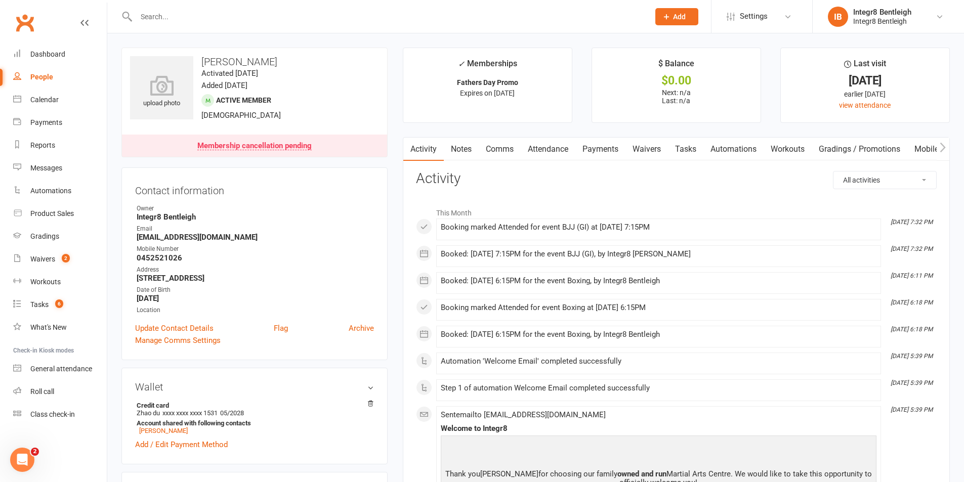
click at [38, 77] on div "People" at bounding box center [41, 77] width 23 height 8
select select "100"
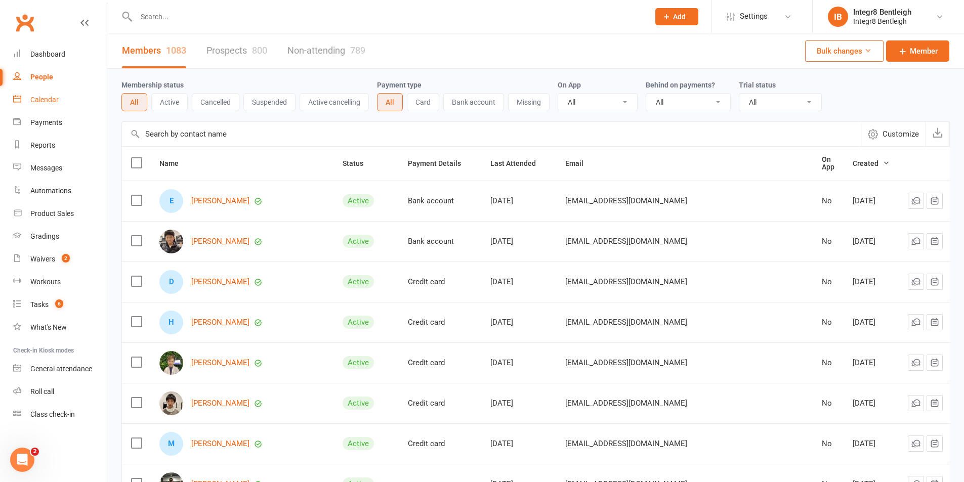
click at [30, 101] on link "Calendar" at bounding box center [60, 100] width 94 height 23
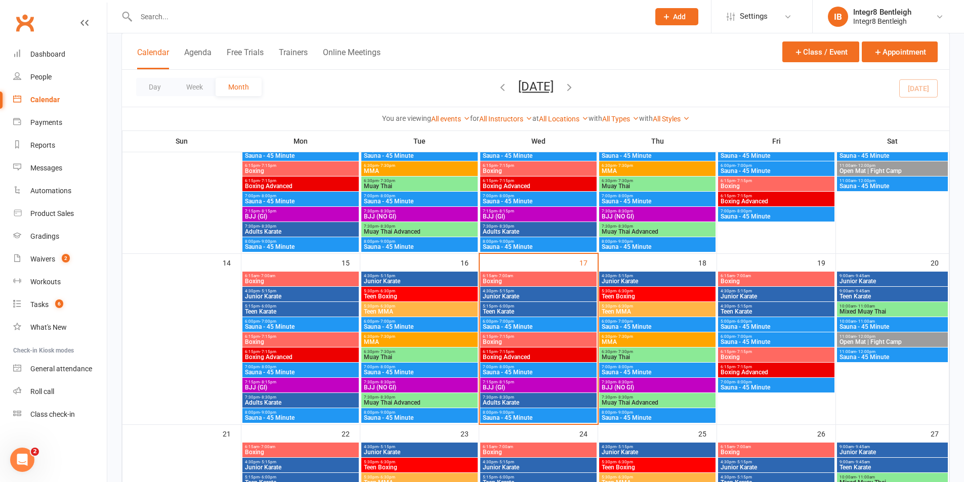
scroll to position [304, 0]
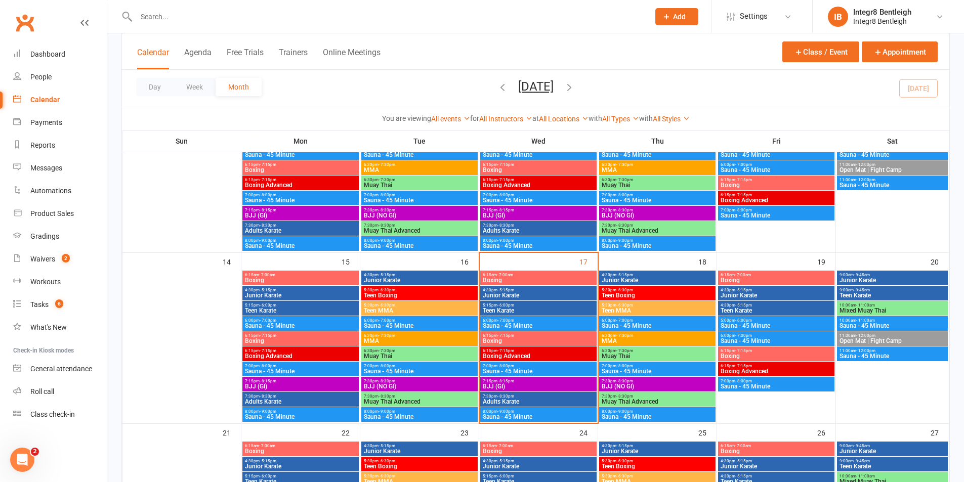
click at [532, 335] on span "6:15pm - 7:15pm" at bounding box center [538, 335] width 112 height 5
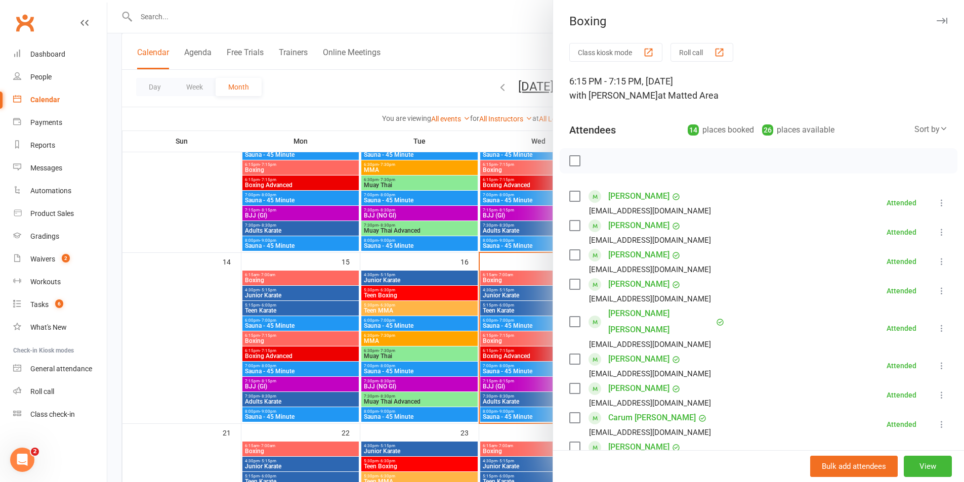
click at [630, 223] on link "[PERSON_NAME]" at bounding box center [638, 226] width 61 height 16
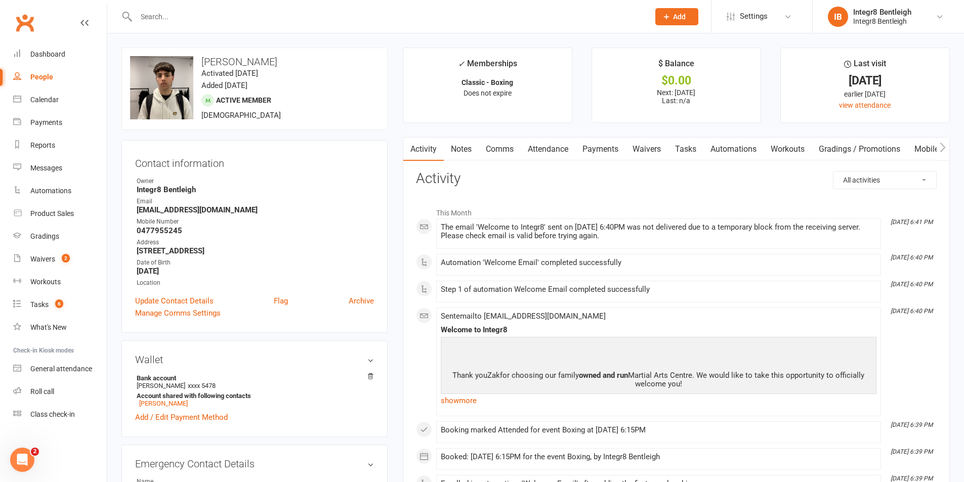
click at [478, 139] on link "Notes" at bounding box center [461, 149] width 35 height 23
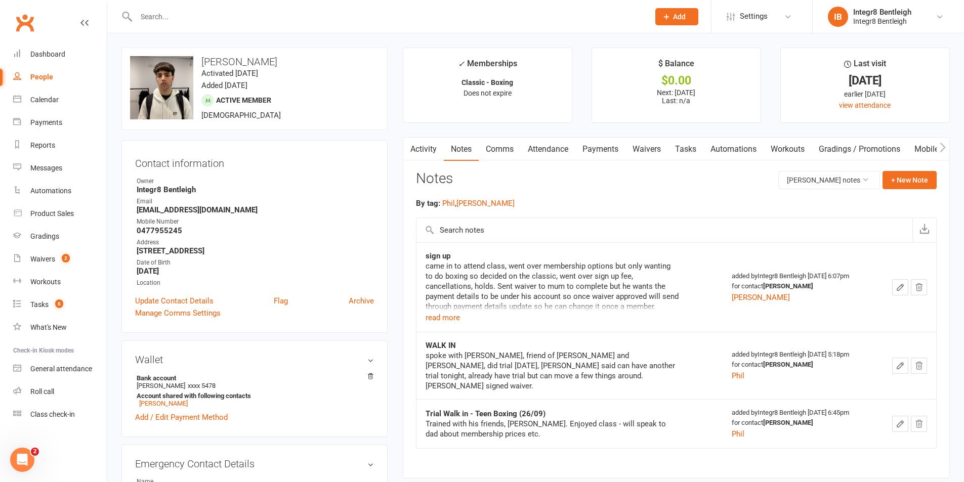
click at [413, 141] on button "button" at bounding box center [409, 149] width 13 height 23
click at [432, 150] on link "Activity" at bounding box center [423, 149] width 40 height 23
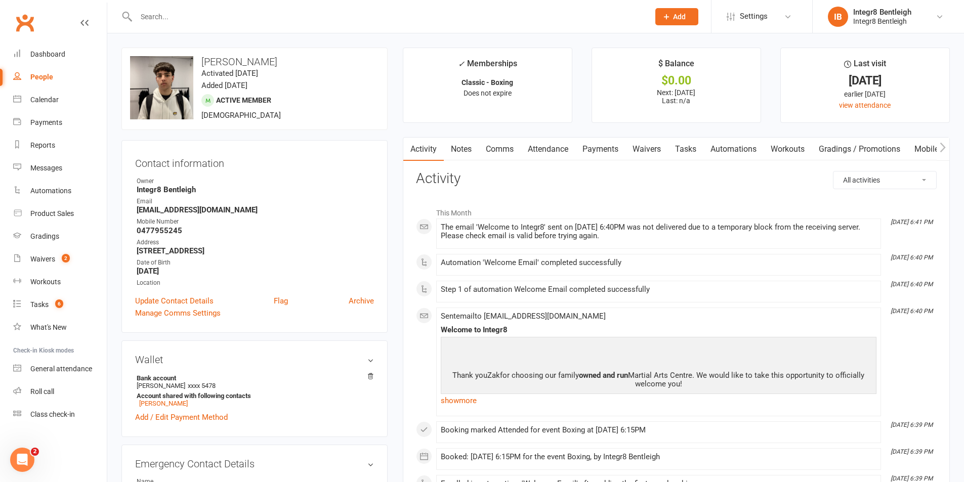
click at [609, 150] on link "Payments" at bounding box center [600, 149] width 50 height 23
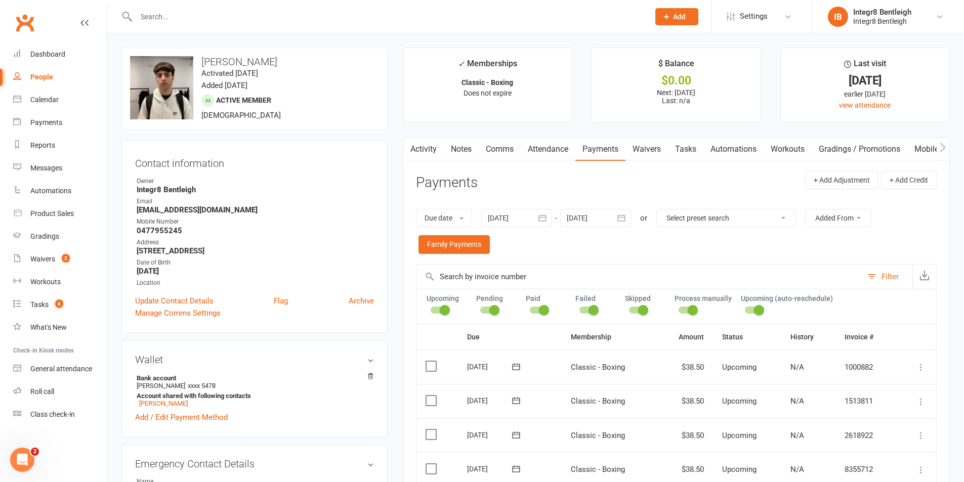
click at [435, 152] on link "Activity" at bounding box center [423, 149] width 40 height 23
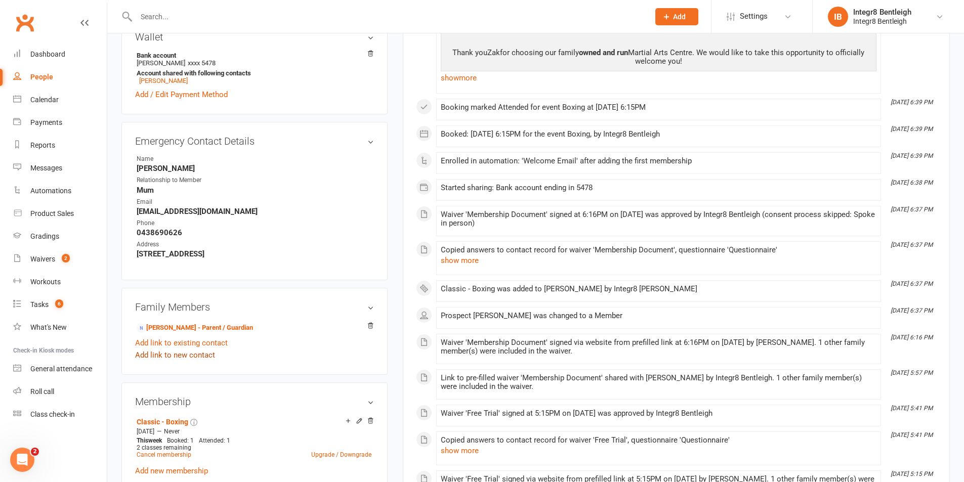
scroll to position [354, 0]
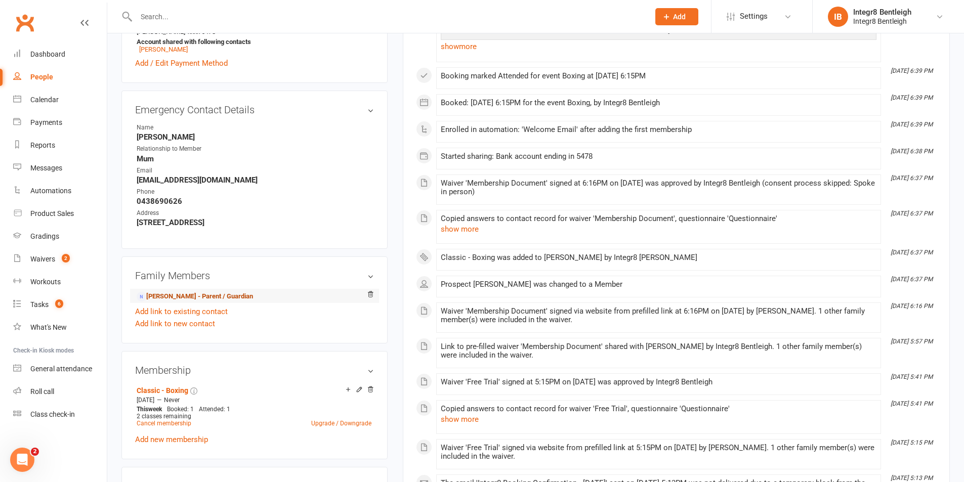
click at [172, 298] on link "[PERSON_NAME] - Parent / Guardian" at bounding box center [195, 296] width 116 height 11
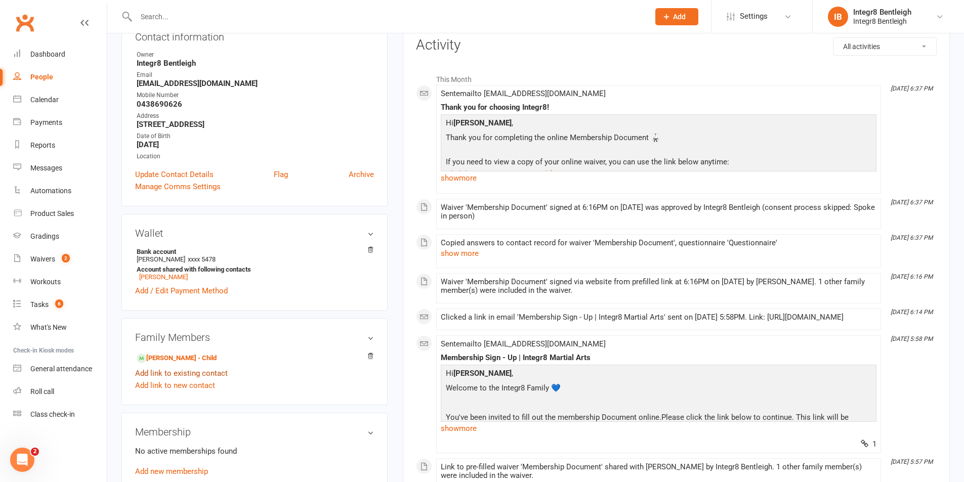
scroll to position [152, 0]
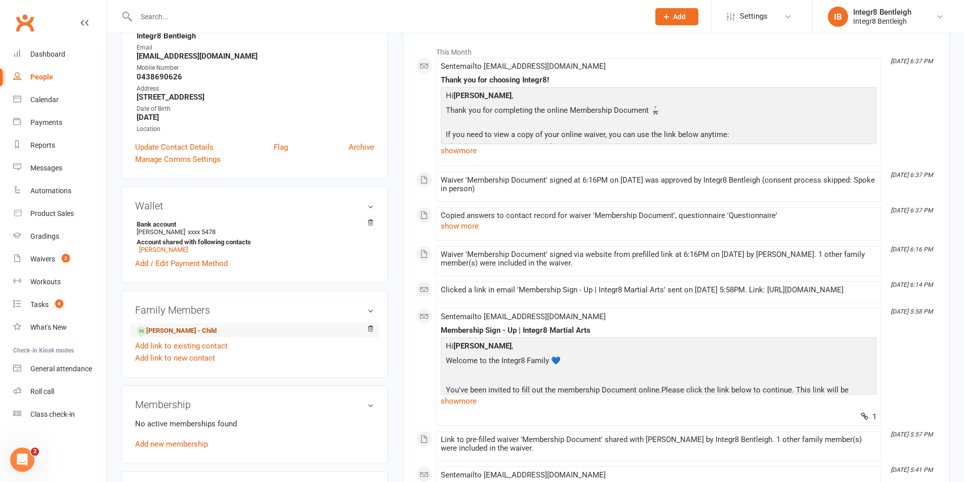
click at [171, 331] on link "[PERSON_NAME] - Child" at bounding box center [177, 331] width 80 height 11
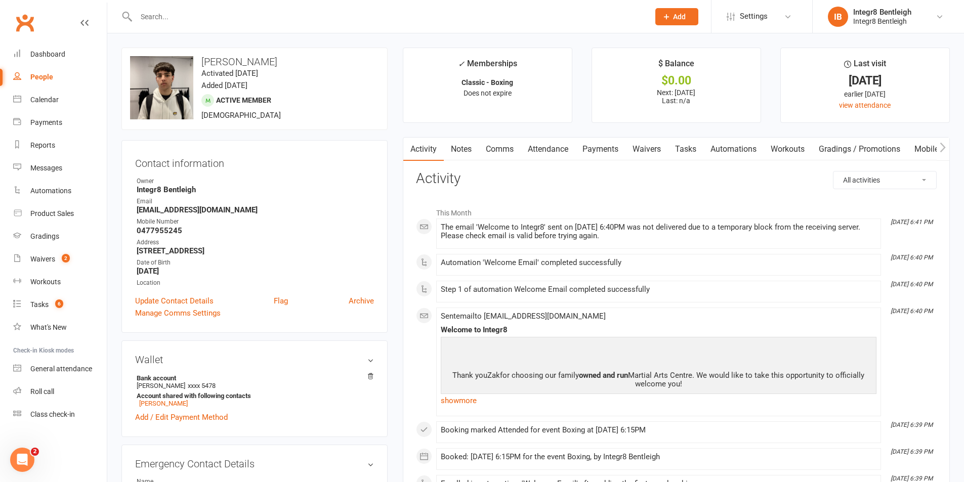
click at [514, 147] on link "Comms" at bounding box center [500, 149] width 42 height 23
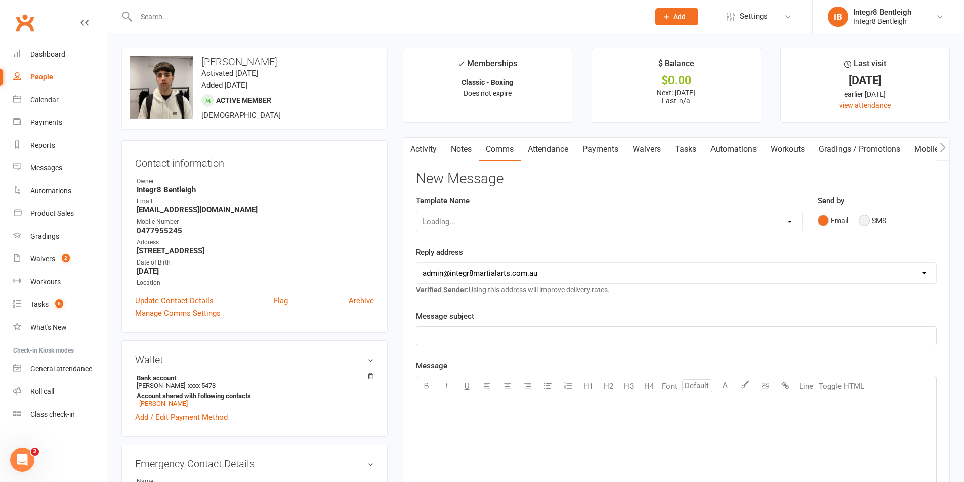
click at [874, 221] on button "SMS" at bounding box center [872, 220] width 27 height 19
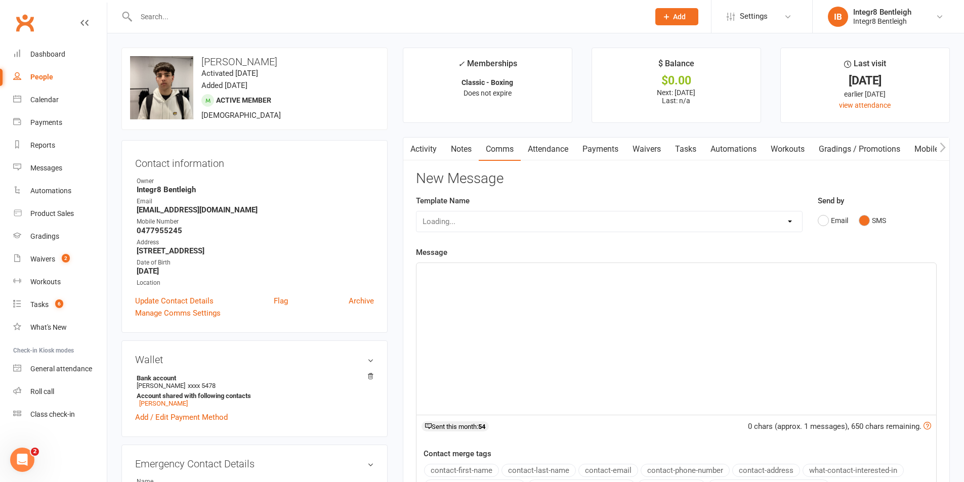
click at [564, 280] on div "﻿" at bounding box center [676, 339] width 520 height 152
click at [498, 297] on span "This is [PERSON_NAME] from integr8" at bounding box center [485, 296] width 126 height 9
click at [528, 297] on p "This is [PERSON_NAME] from Integr8" at bounding box center [675, 296] width 507 height 12
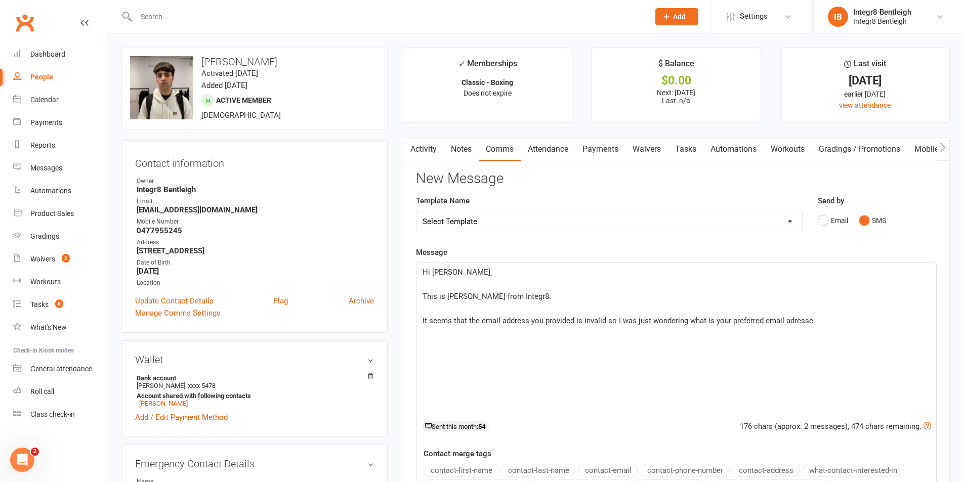
click at [797, 317] on span "It seems that the email address you provided is invalid so I was just wondering…" at bounding box center [617, 320] width 391 height 9
click at [513, 292] on span "This is [PERSON_NAME] from Integr8." at bounding box center [486, 296] width 129 height 9
drag, startPoint x: 824, startPoint y: 320, endPoint x: 705, endPoint y: 320, distance: 118.4
click at [705, 320] on p "It seems that the email address you provided is invalid so I was just wondering…" at bounding box center [675, 321] width 507 height 12
click at [835, 321] on p "It seems that the email address you provided is invalid so I was just wondering…" at bounding box center [675, 321] width 507 height 12
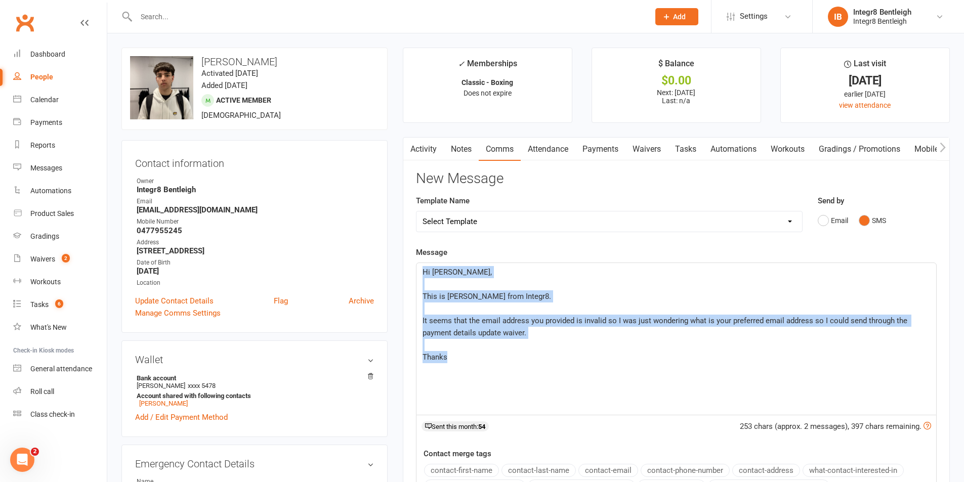
drag, startPoint x: 423, startPoint y: 270, endPoint x: 472, endPoint y: 353, distance: 96.8
click at [472, 353] on div "Hi [PERSON_NAME], ﻿ This is [PERSON_NAME] from Integr8. ﻿ It seems that the ema…" at bounding box center [676, 339] width 520 height 152
copy div "Hi [PERSON_NAME], ﻿ This is [PERSON_NAME] from Integr8. ﻿ It seems that the ema…"
click at [472, 353] on p "Thanks" at bounding box center [675, 357] width 507 height 12
drag, startPoint x: 485, startPoint y: 371, endPoint x: 418, endPoint y: 270, distance: 121.2
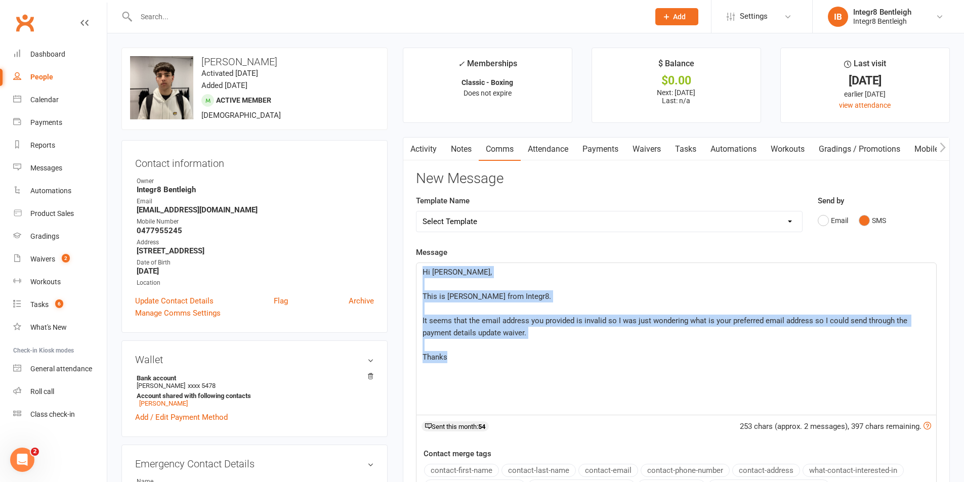
click at [418, 270] on div "Hi [PERSON_NAME], ﻿ This is [PERSON_NAME] from Integr8. ﻿ It seems that the ema…" at bounding box center [676, 339] width 520 height 152
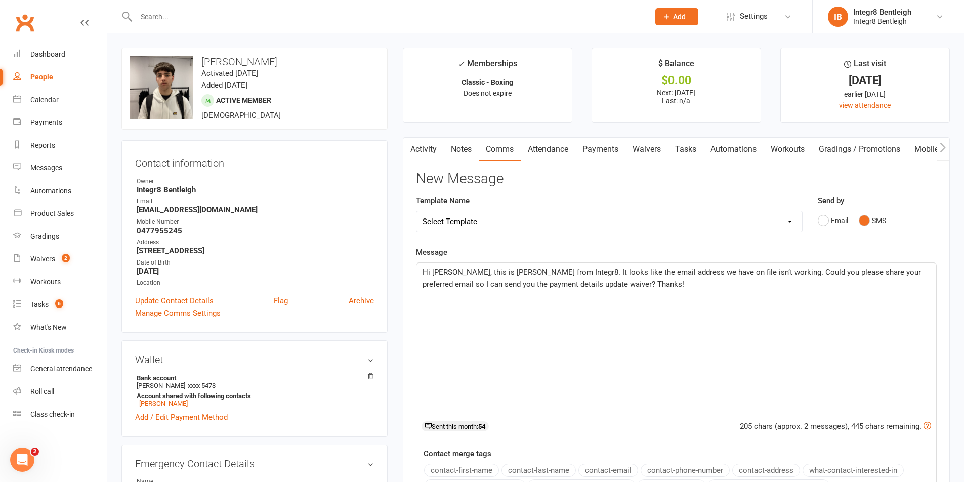
click at [446, 270] on span "Hi [PERSON_NAME], this is [PERSON_NAME] from Integr8. It looks like the email a…" at bounding box center [672, 278] width 500 height 21
click at [449, 271] on span "Hi [PERSON_NAME], this is [PERSON_NAME] from Integr8. It looks like the email a…" at bounding box center [672, 278] width 500 height 21
click at [446, 270] on span "Hi [PERSON_NAME], this is [PERSON_NAME] from Integr8. It looks like the email a…" at bounding box center [672, 278] width 500 height 21
click at [448, 270] on span "Hi [PERSON_NAME], this is [PERSON_NAME] from Integr8. It looks like the email a…" at bounding box center [672, 278] width 500 height 21
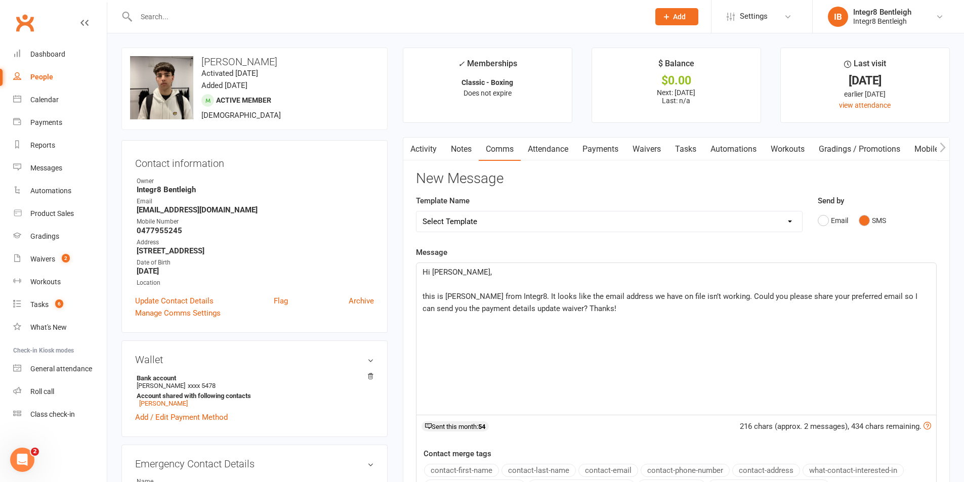
click at [423, 295] on span "this is [PERSON_NAME] from Integr8. It looks like the email address we have on …" at bounding box center [670, 302] width 497 height 21
click at [522, 295] on span "This is [PERSON_NAME] from Integr8. It looks like the email address we have on …" at bounding box center [671, 302] width 499 height 21
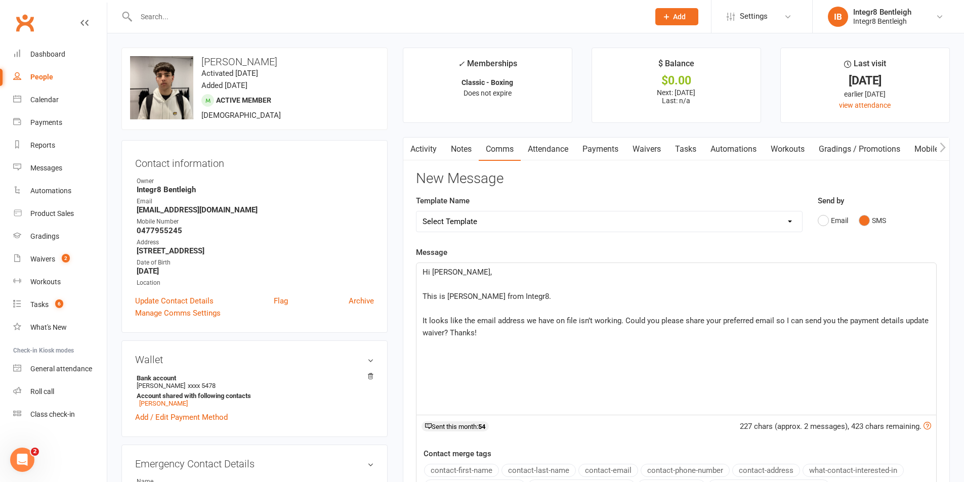
click at [450, 332] on span "It looks like the email address we have on file isn’t working. Could you please…" at bounding box center [676, 326] width 508 height 21
click at [477, 360] on p "Thanks!" at bounding box center [675, 357] width 507 height 12
click at [523, 313] on p "﻿" at bounding box center [675, 309] width 507 height 12
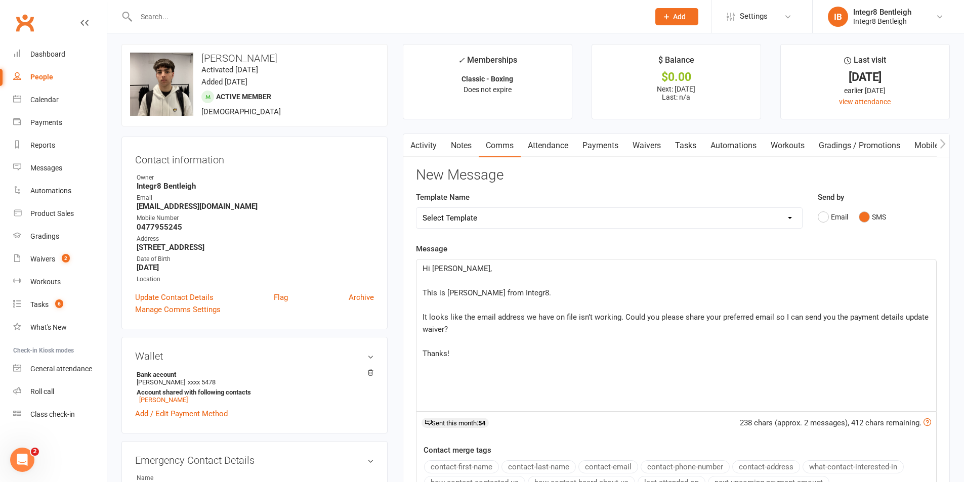
scroll to position [152, 0]
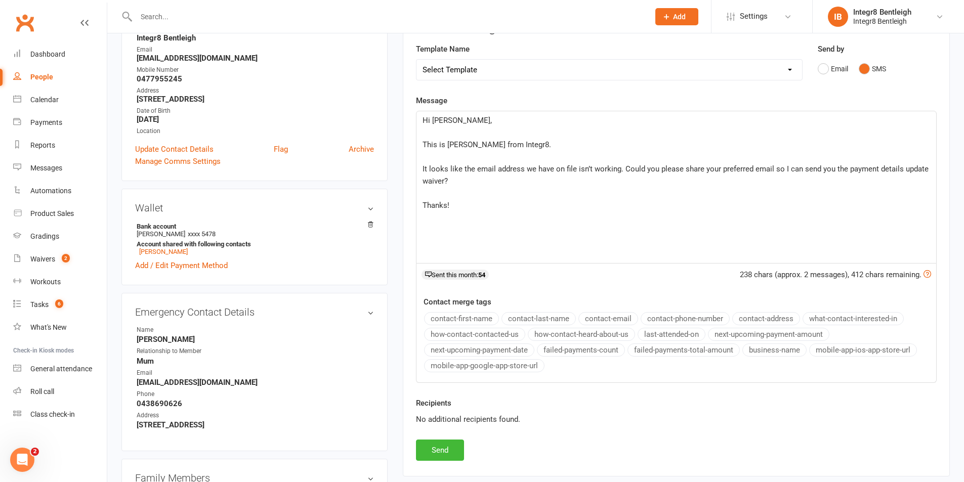
click at [452, 239] on div "Hi [PERSON_NAME], ﻿ This is [PERSON_NAME] from Integr8. ﻿ It looks like the ema…" at bounding box center [676, 187] width 520 height 152
click at [449, 452] on button "Send" at bounding box center [440, 450] width 48 height 21
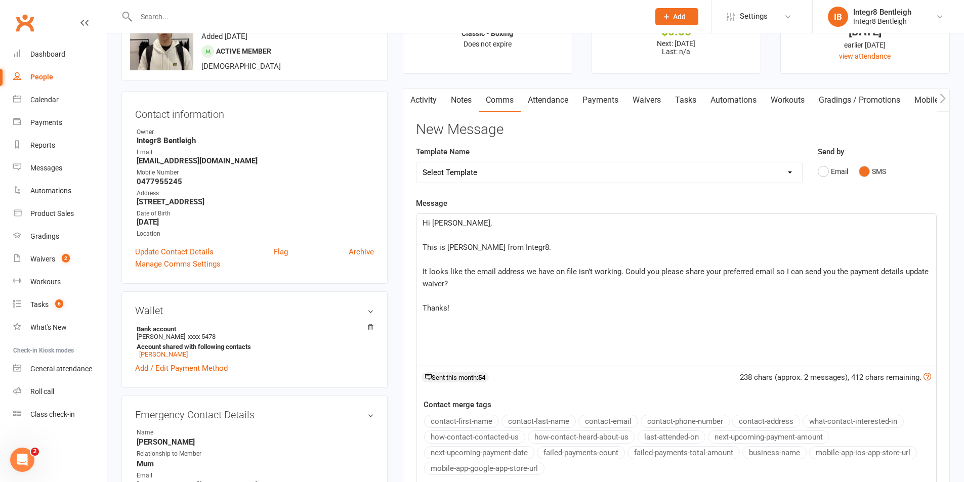
scroll to position [0, 0]
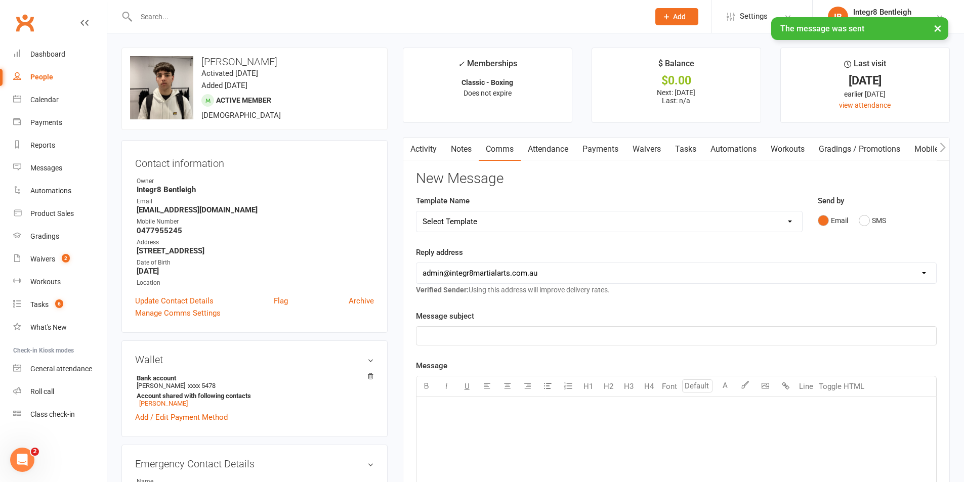
click at [424, 151] on link "Activity" at bounding box center [423, 149] width 40 height 23
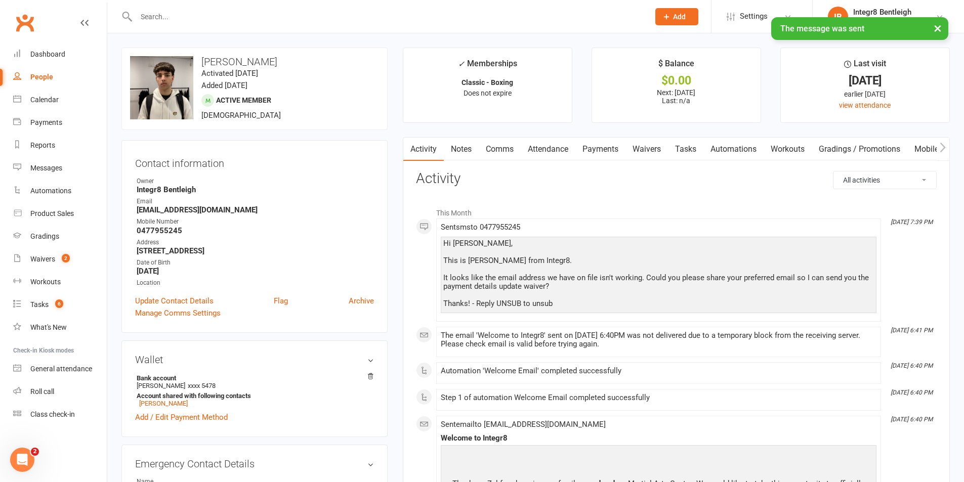
click at [555, 271] on div "Hi [PERSON_NAME], This is [PERSON_NAME] from Integr8. It looks like the email a…" at bounding box center [658, 273] width 431 height 69
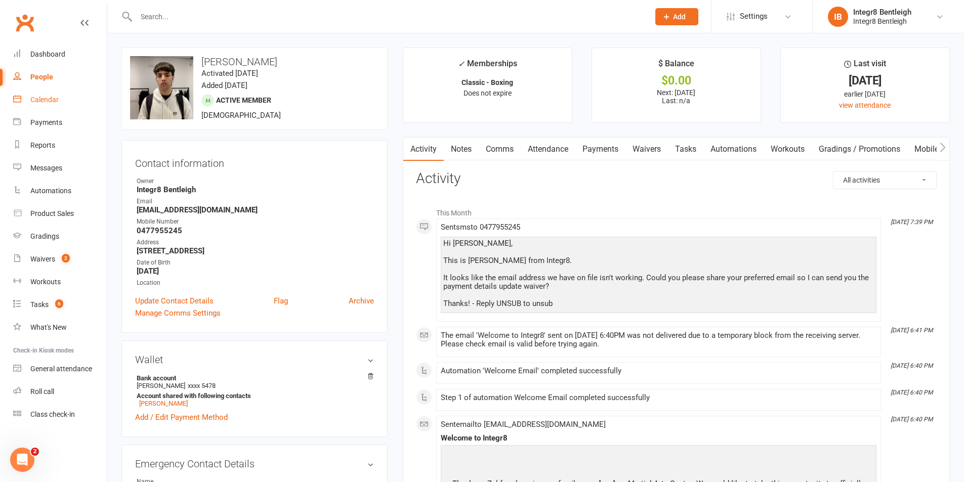
click at [36, 105] on link "Calendar" at bounding box center [60, 100] width 94 height 23
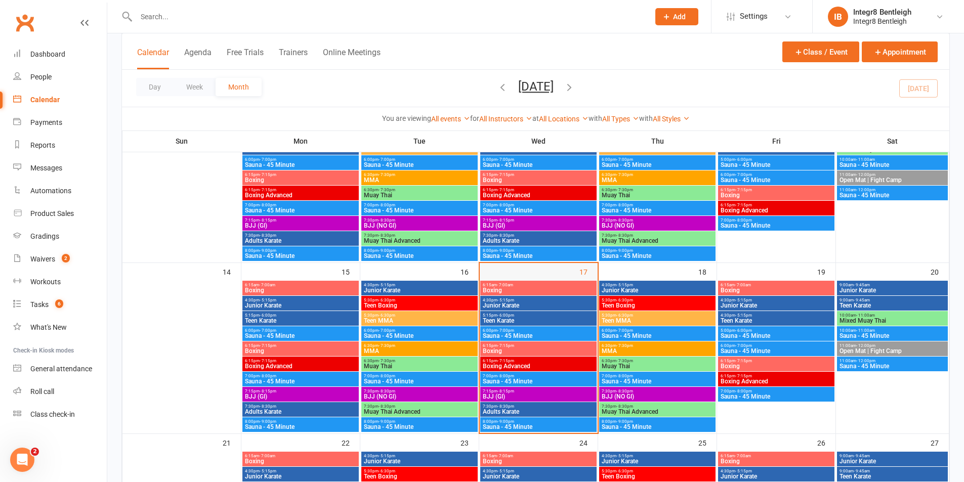
scroll to position [354, 0]
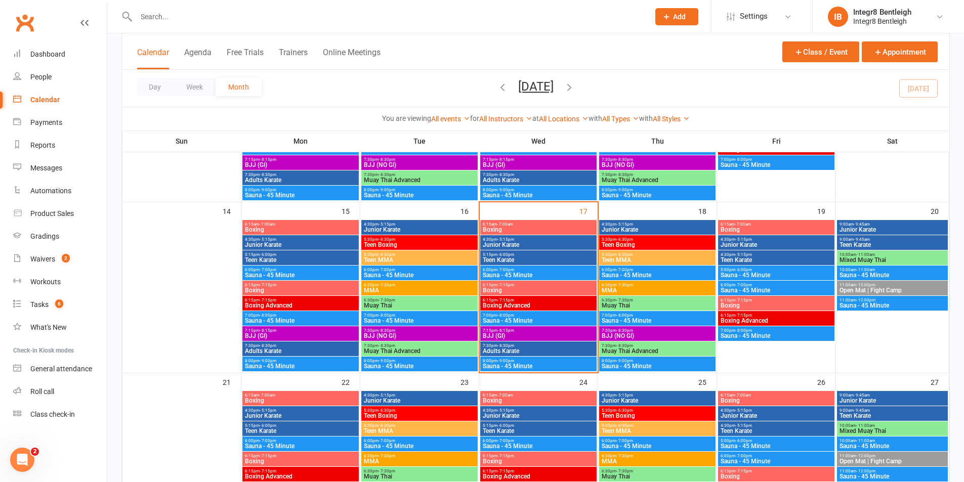
click at [543, 351] on span "Adults Karate" at bounding box center [538, 351] width 112 height 6
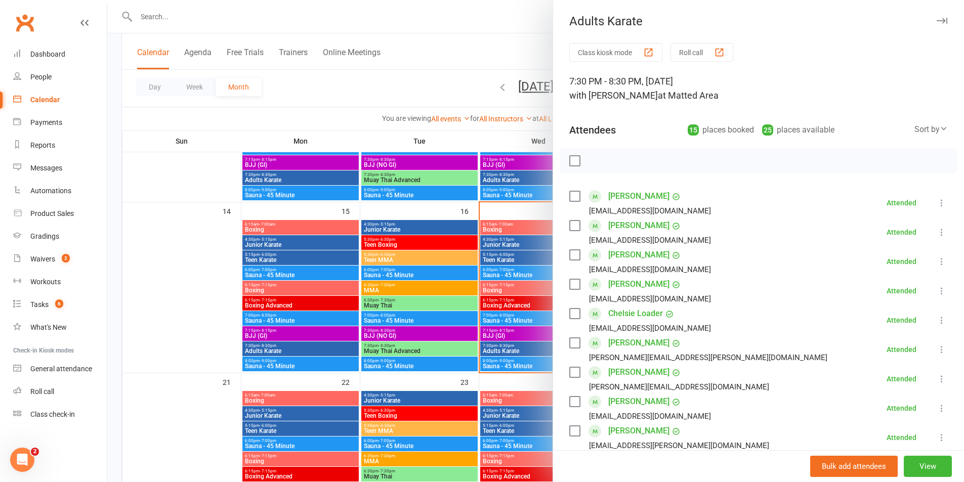
click at [367, 15] on div at bounding box center [535, 241] width 857 height 482
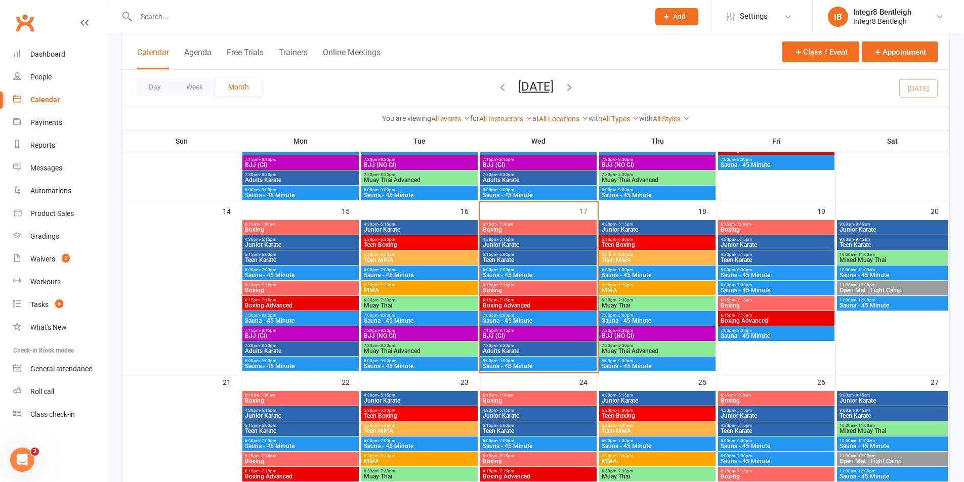
click at [359, 18] on input "text" at bounding box center [387, 17] width 509 height 14
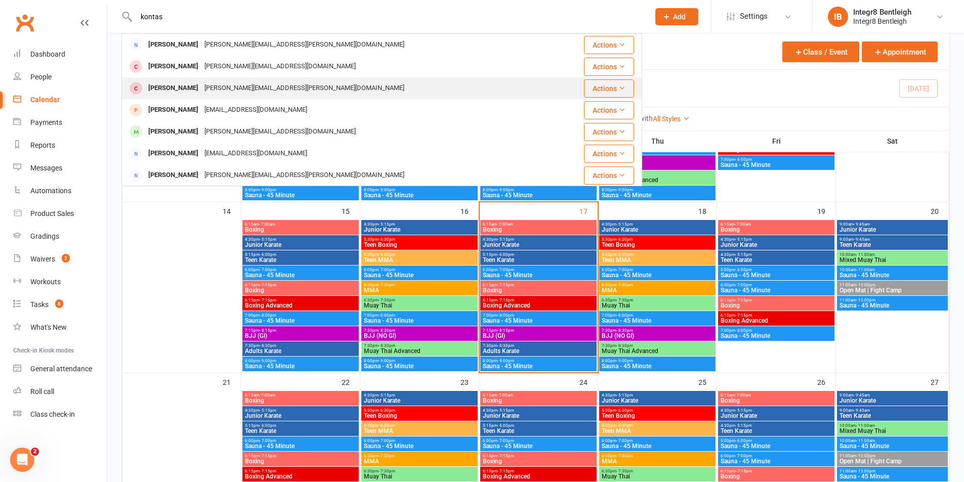
type input "kontas"
click at [328, 82] on div "Angelique Konstas [EMAIL_ADDRESS][PERSON_NAME][DOMAIN_NAME]" at bounding box center [338, 88] width 432 height 21
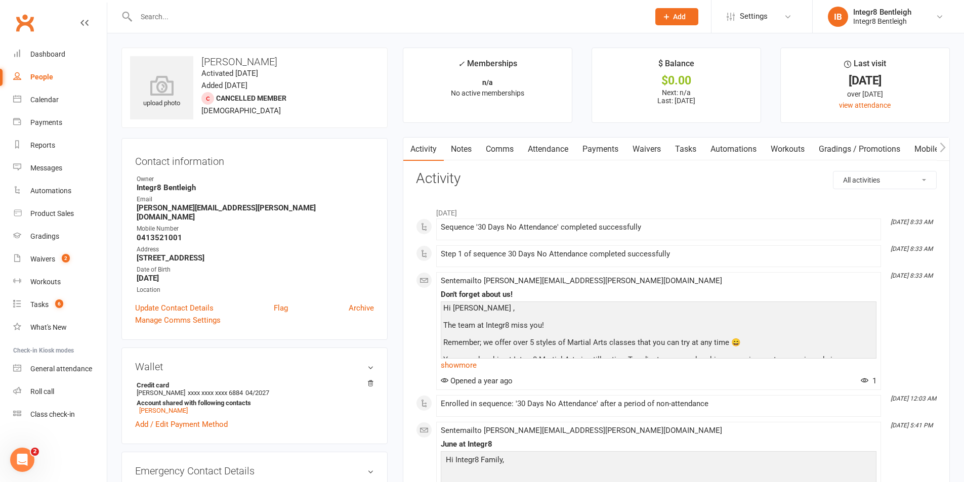
click at [58, 80] on link "People" at bounding box center [60, 77] width 94 height 23
select select "100"
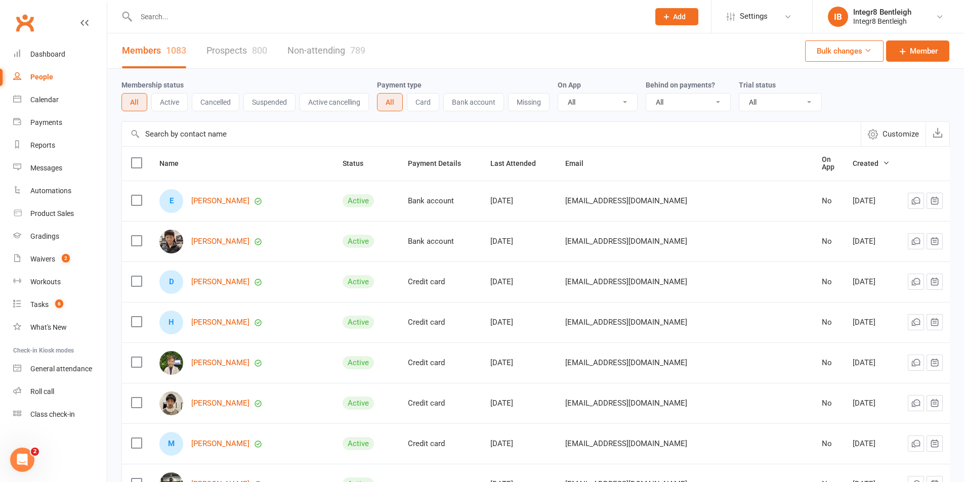
click at [180, 16] on input "text" at bounding box center [387, 17] width 509 height 14
type input "[PERSON_NAME]"
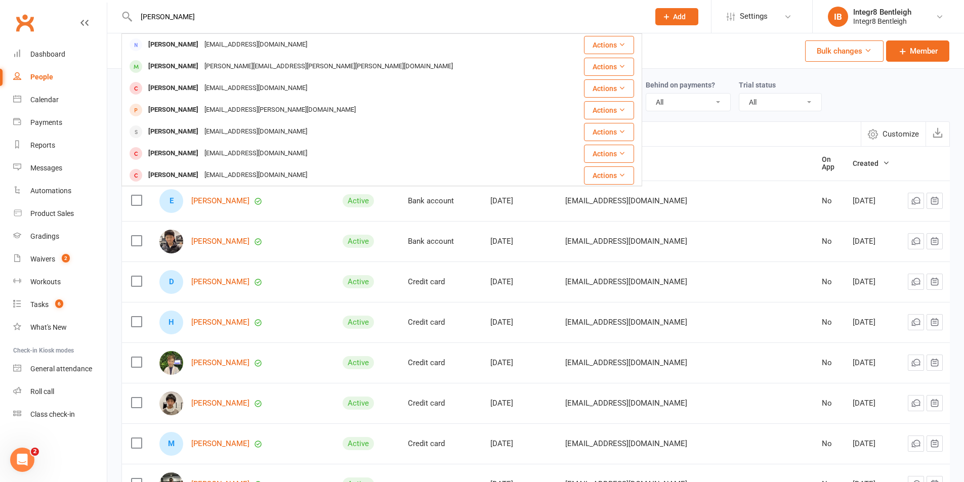
drag, startPoint x: 168, startPoint y: 19, endPoint x: 119, endPoint y: 18, distance: 48.6
click at [119, 18] on react-component "[PERSON_NAME] [PERSON_NAME] [EMAIL_ADDRESS][DOMAIN_NAME] Actions [PERSON_NAME] …" at bounding box center [321, 16] width 642 height 33
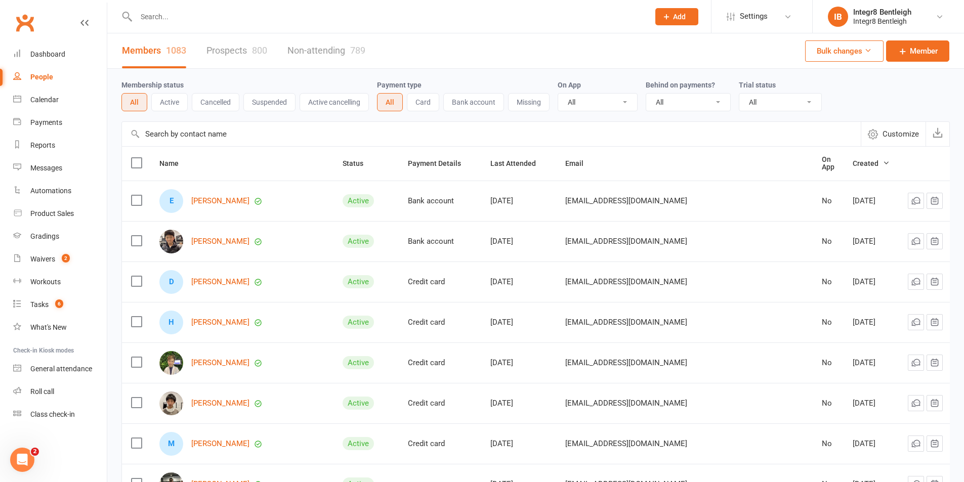
type input "k"
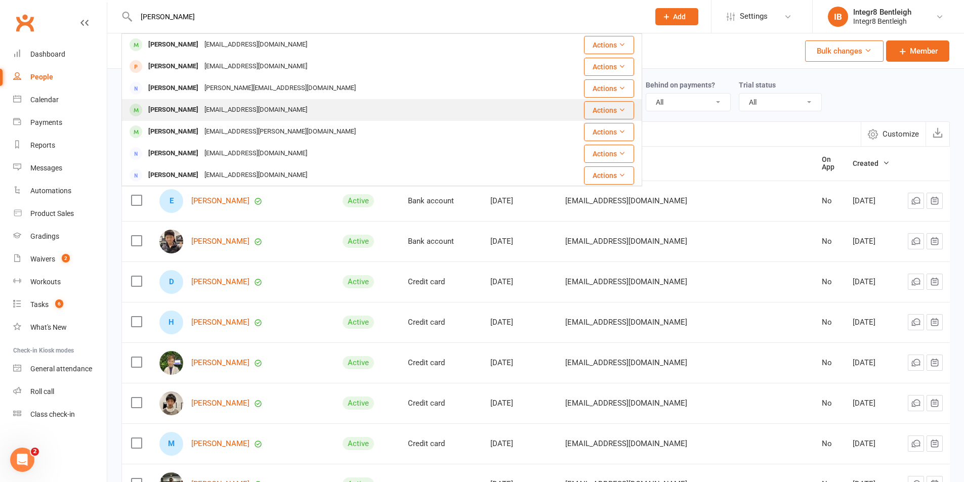
type input "[PERSON_NAME]"
click at [253, 108] on div "[EMAIL_ADDRESS][DOMAIN_NAME]" at bounding box center [255, 110] width 109 height 15
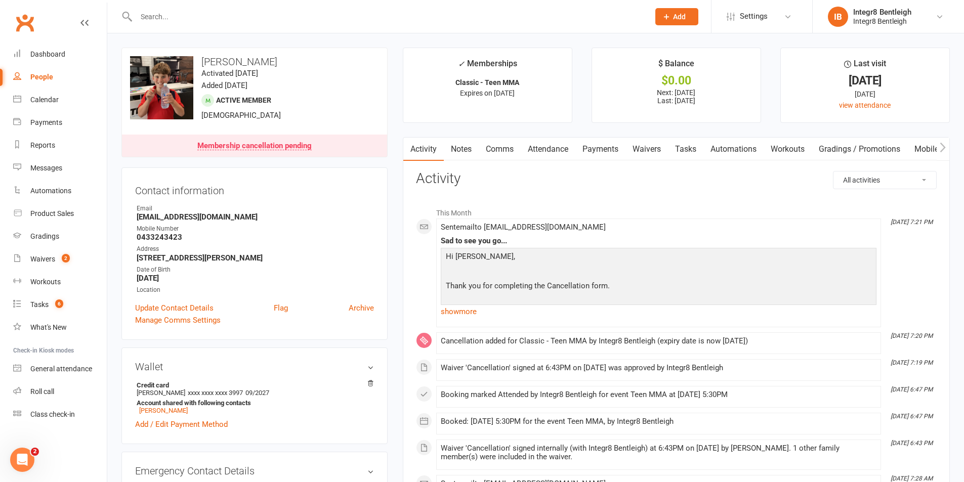
click at [469, 152] on link "Notes" at bounding box center [461, 149] width 35 height 23
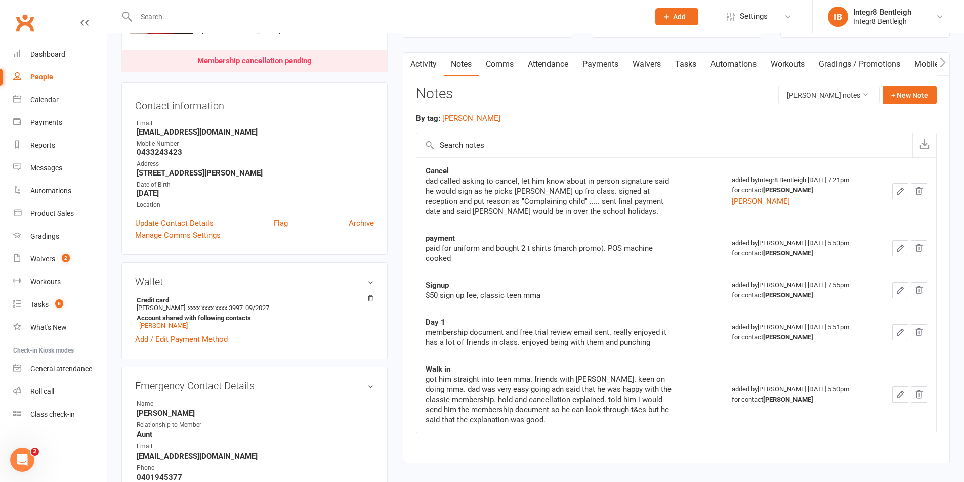
scroll to position [101, 0]
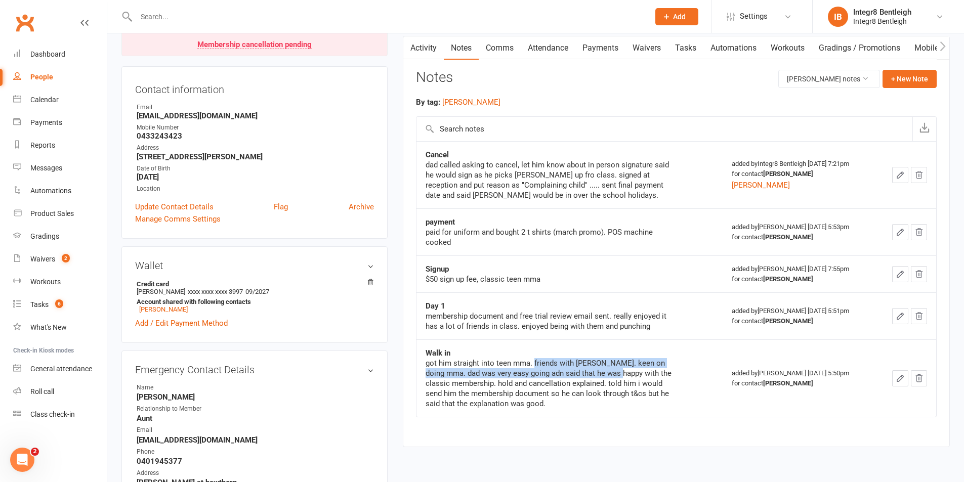
drag, startPoint x: 533, startPoint y: 362, endPoint x: 608, endPoint y: 372, distance: 75.1
click at [606, 372] on div "got him straight into teen mma. friends with [PERSON_NAME]. keen on doing mma. …" at bounding box center [551, 383] width 253 height 51
click at [619, 365] on div "got him straight into teen mma. friends with [PERSON_NAME]. keen on doing mma. …" at bounding box center [551, 383] width 253 height 51
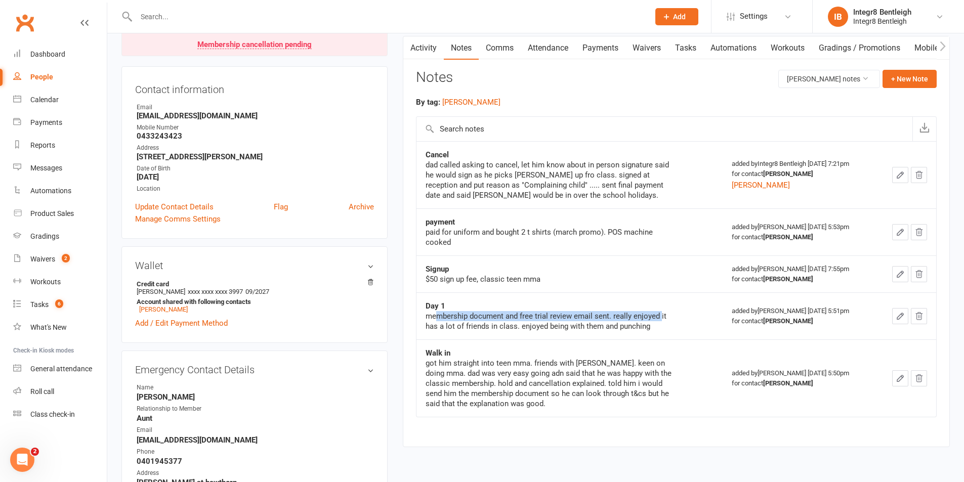
drag, startPoint x: 438, startPoint y: 314, endPoint x: 661, endPoint y: 317, distance: 222.6
click at [661, 317] on div "membership document and free trial review email sent. really enjoyed it has a l…" at bounding box center [551, 321] width 253 height 20
click at [541, 278] on div "$50 sign up fee, classic teen mma" at bounding box center [551, 279] width 253 height 10
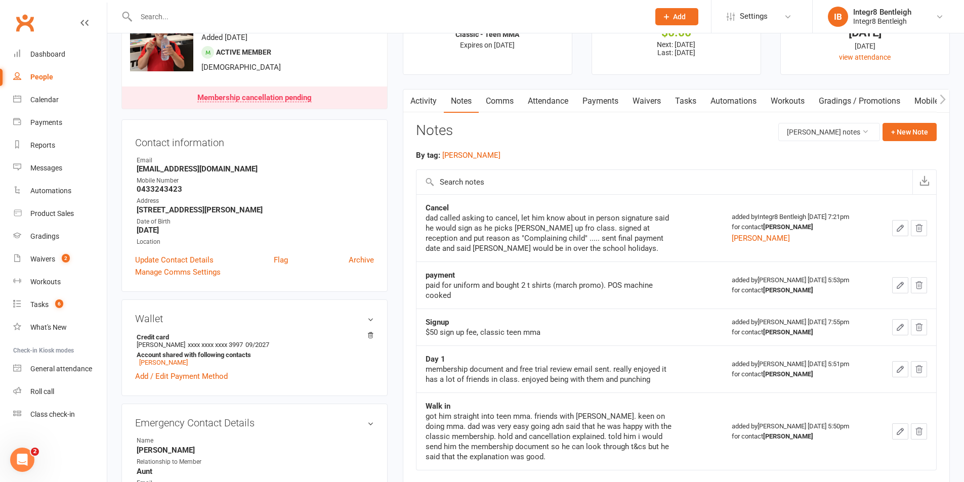
scroll to position [0, 0]
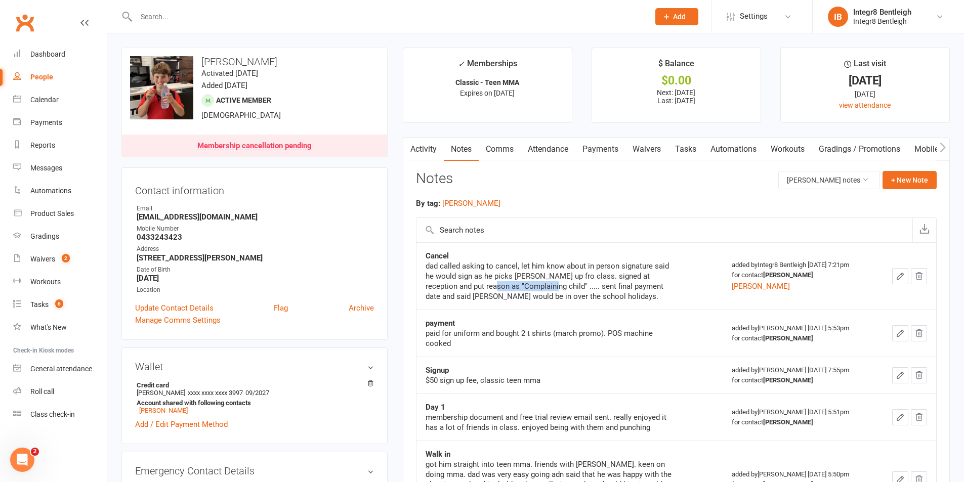
drag, startPoint x: 462, startPoint y: 285, endPoint x: 523, endPoint y: 289, distance: 60.3
click at [523, 289] on div "dad called asking to cancel, let him know about in person signature said he wou…" at bounding box center [551, 281] width 253 height 40
click at [521, 284] on div "dad called asking to cancel, let him know about in person signature said he wou…" at bounding box center [551, 281] width 253 height 40
click at [526, 284] on div "dad called asking to cancel, let him know about in person signature said he wou…" at bounding box center [551, 281] width 253 height 40
drag, startPoint x: 524, startPoint y: 285, endPoint x: 462, endPoint y: 279, distance: 62.1
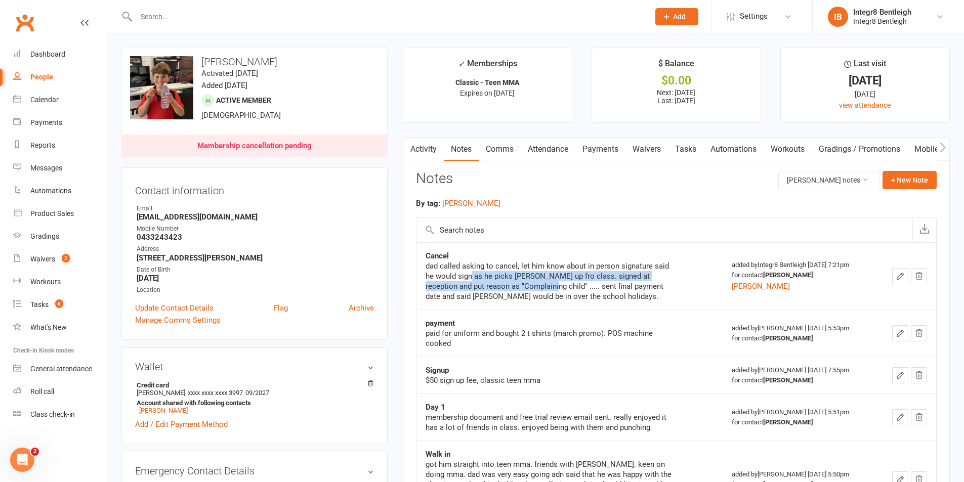
click at [462, 279] on div "dad called asking to cancel, let him know about in person signature said he wou…" at bounding box center [551, 281] width 253 height 40
click at [505, 287] on div "dad called asking to cancel, let him know about in person signature said he wou…" at bounding box center [551, 281] width 253 height 40
drag, startPoint x: 475, startPoint y: 92, endPoint x: 545, endPoint y: 93, distance: 69.8
click at [545, 93] on p "Expires on [DATE]" at bounding box center [487, 93] width 150 height 8
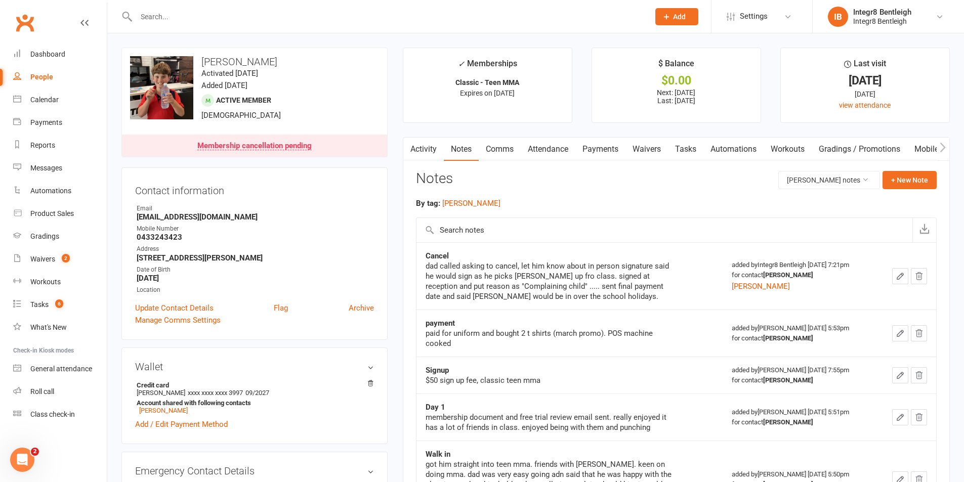
drag, startPoint x: 449, startPoint y: 83, endPoint x: 534, endPoint y: 99, distance: 87.0
click at [534, 99] on li "✓ Memberships Classic - Teen MMA Expires on [DATE]" at bounding box center [487, 85] width 169 height 75
click at [537, 96] on p "Expires on [DATE]" at bounding box center [487, 93] width 150 height 8
drag, startPoint x: 528, startPoint y: 92, endPoint x: 456, endPoint y: 83, distance: 71.9
click at [456, 83] on li "✓ Memberships Classic - Teen MMA Expires on [DATE]" at bounding box center [487, 85] width 169 height 75
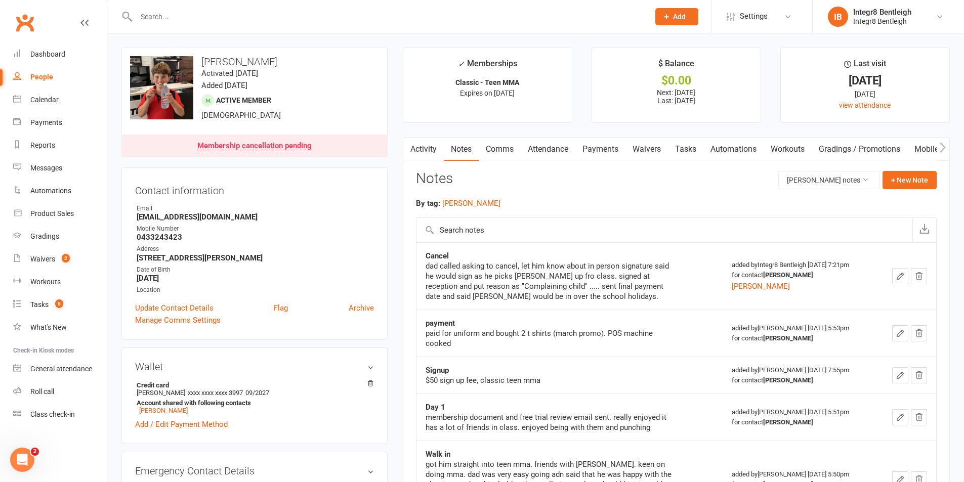
click at [515, 89] on span "Expires on [DATE]" at bounding box center [487, 93] width 55 height 8
click at [41, 76] on div "People" at bounding box center [41, 77] width 23 height 8
select select "100"
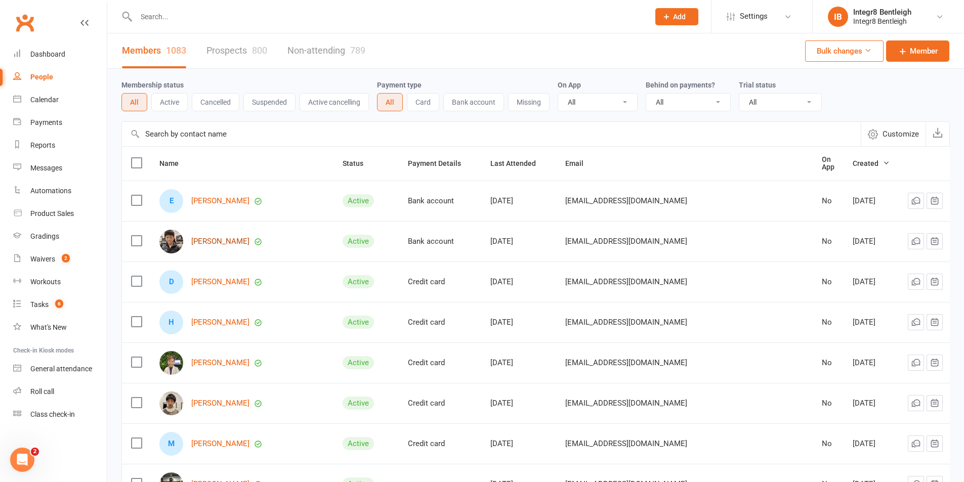
click at [210, 238] on link "[PERSON_NAME]" at bounding box center [220, 241] width 58 height 9
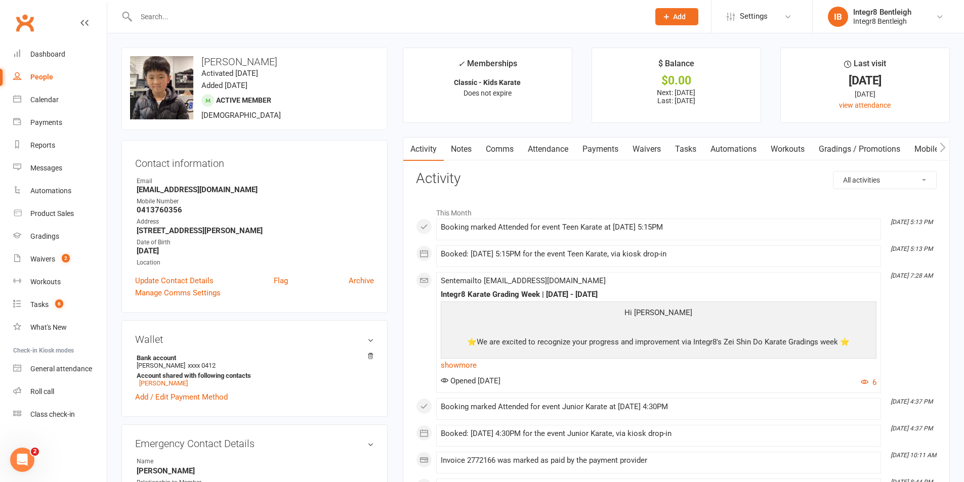
click at [454, 152] on link "Notes" at bounding box center [461, 149] width 35 height 23
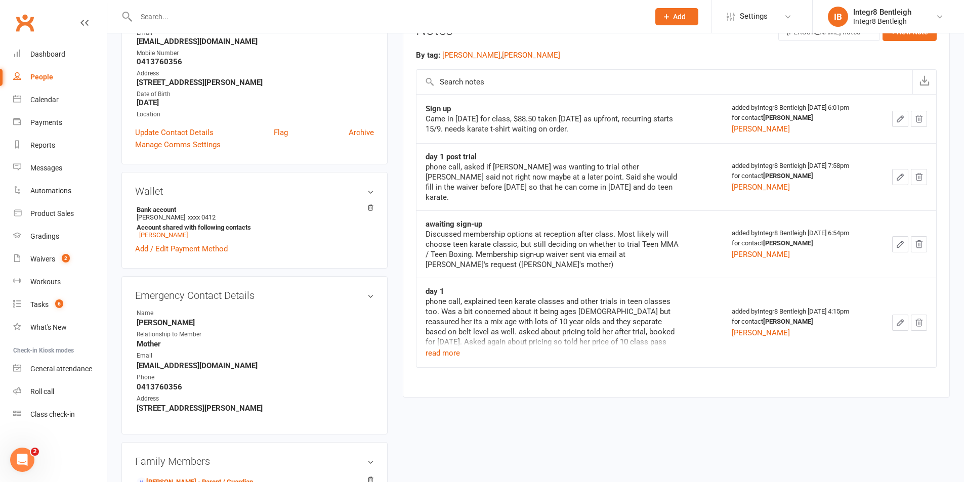
scroll to position [152, 0]
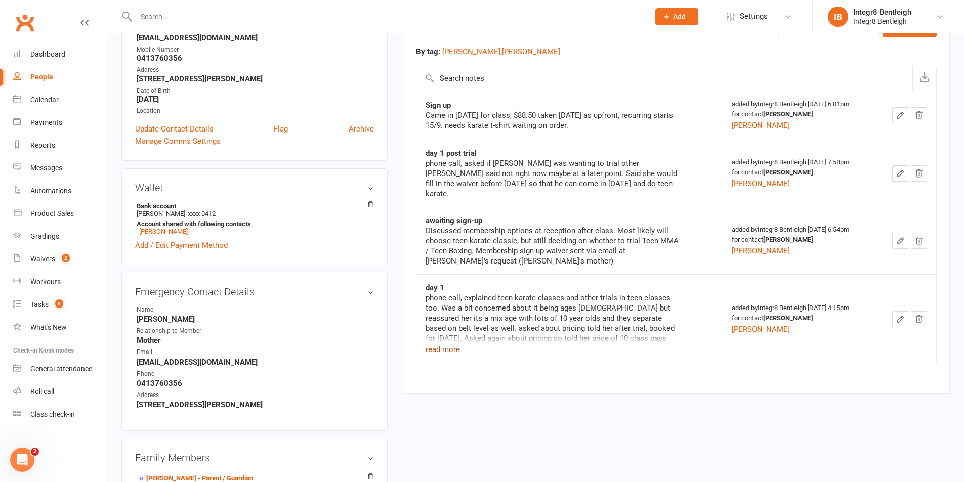
click at [441, 344] on button "read more" at bounding box center [442, 350] width 34 height 12
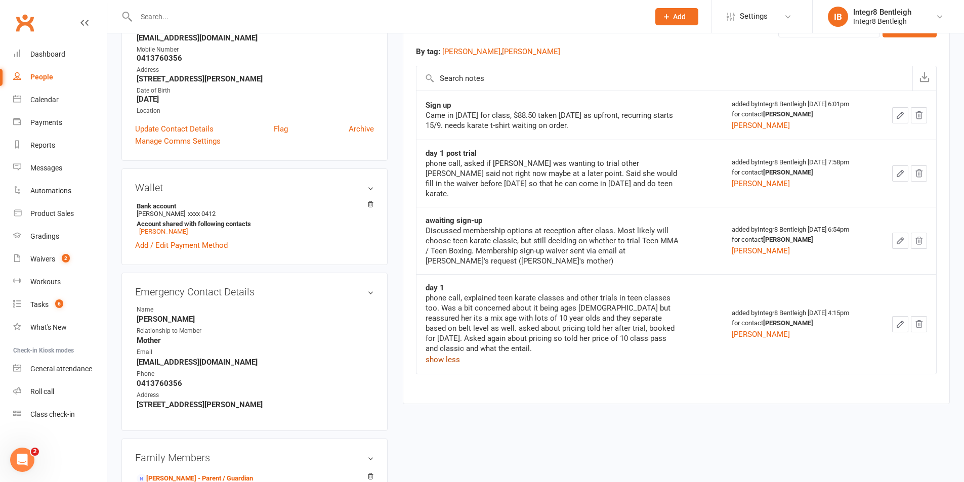
click at [443, 354] on button "show less" at bounding box center [442, 360] width 34 height 12
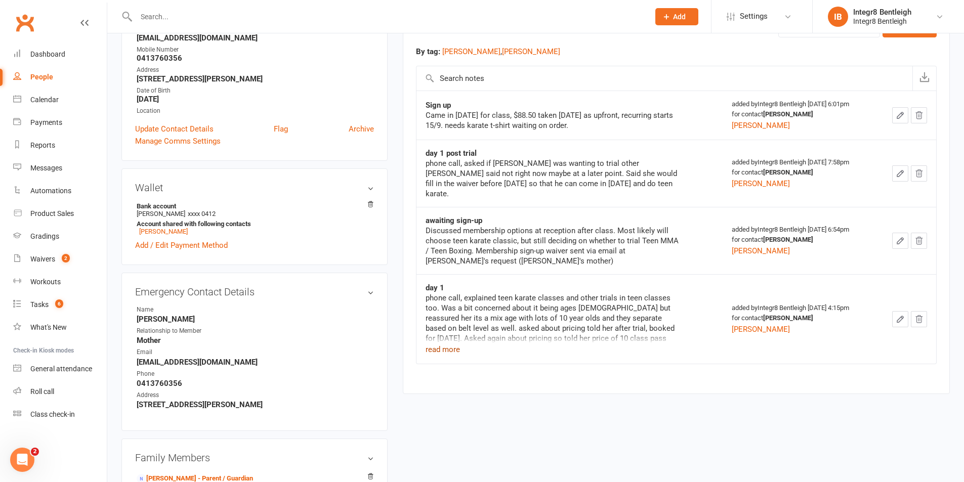
scroll to position [0, 0]
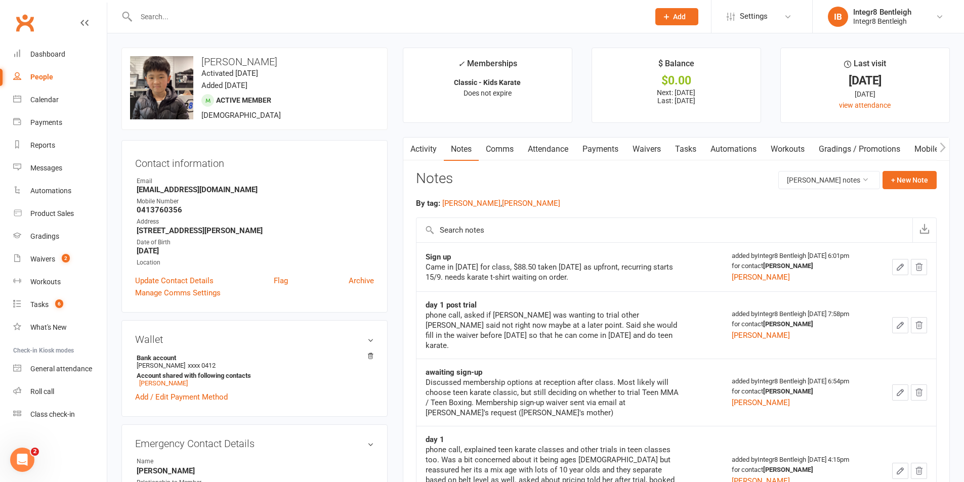
click at [48, 69] on link "People" at bounding box center [60, 77] width 94 height 23
select select "100"
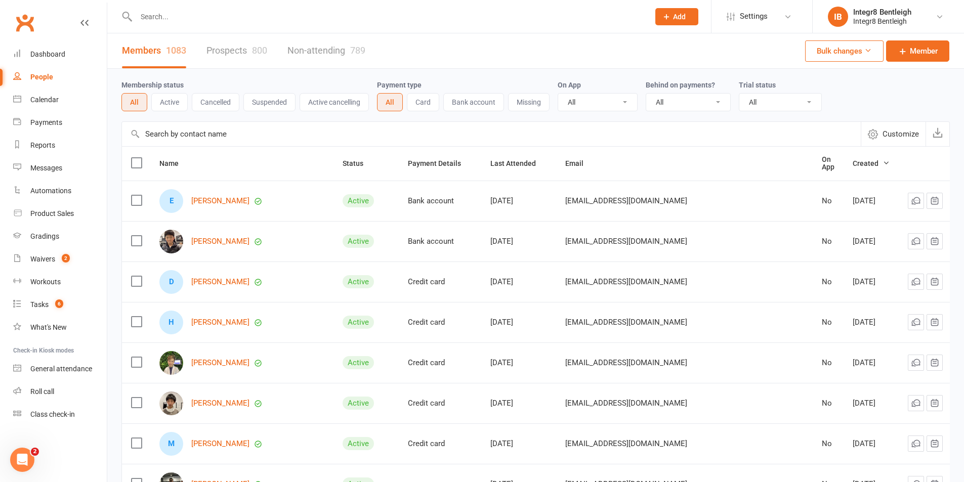
click at [377, 15] on input "text" at bounding box center [387, 17] width 509 height 14
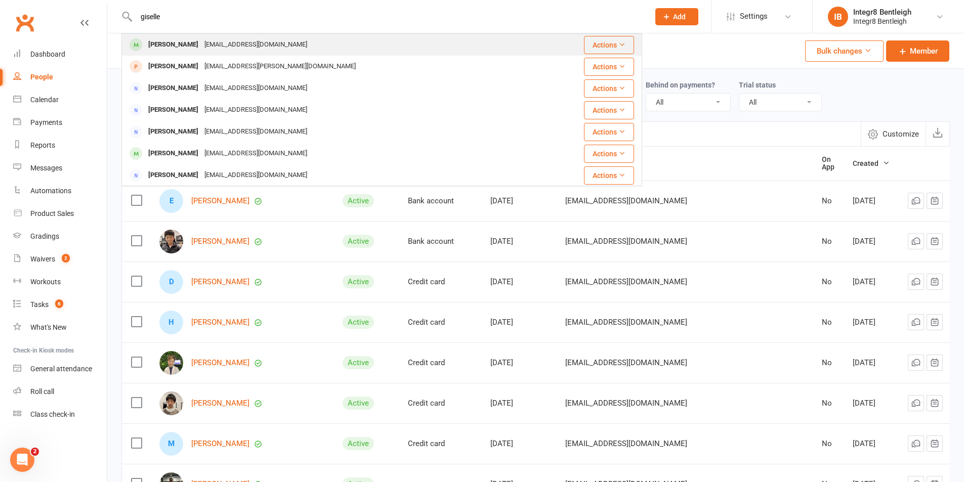
type input "giselle"
click at [362, 35] on div "[PERSON_NAME] [EMAIL_ADDRESS][DOMAIN_NAME]" at bounding box center [330, 44] width 417 height 21
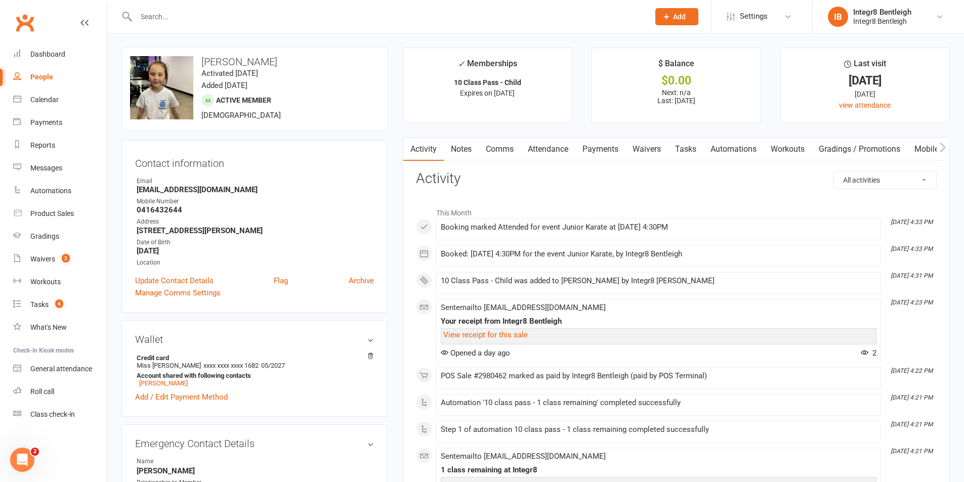
click at [456, 148] on link "Notes" at bounding box center [461, 149] width 35 height 23
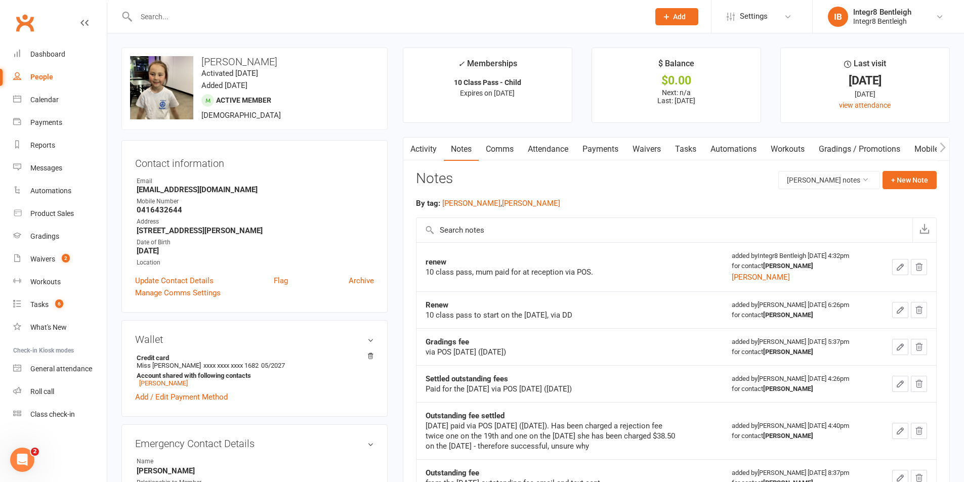
click at [424, 149] on link "Activity" at bounding box center [423, 149] width 40 height 23
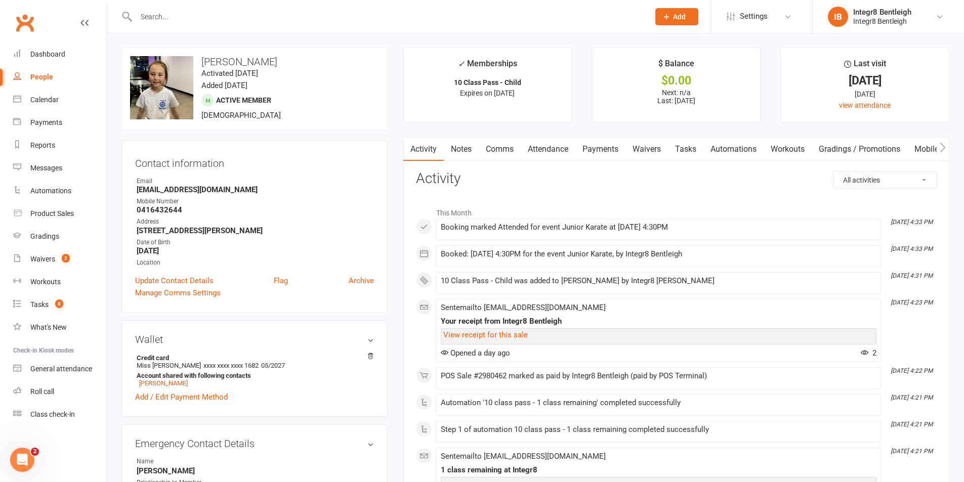
click at [357, 15] on input "text" at bounding box center [387, 17] width 509 height 14
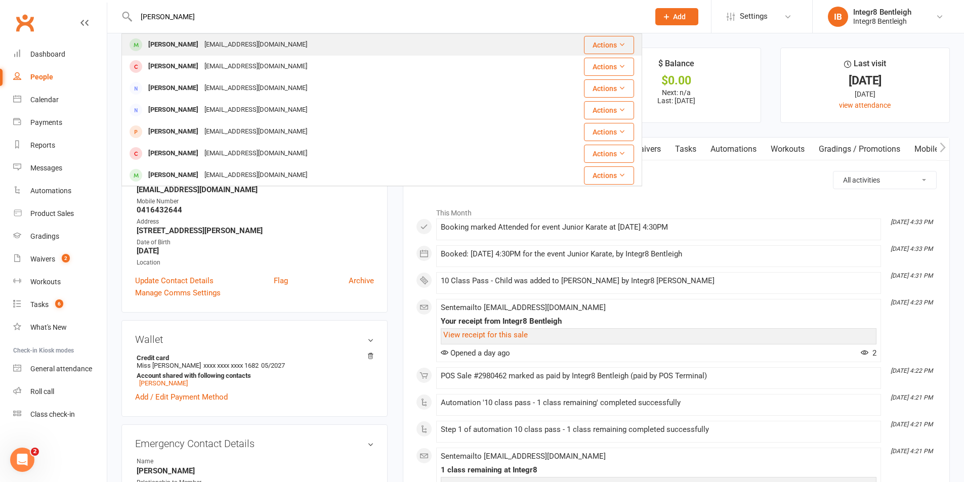
type input "[PERSON_NAME]"
click at [355, 43] on div "[PERSON_NAME] [PERSON_NAME][EMAIL_ADDRESS][DOMAIN_NAME]" at bounding box center [330, 44] width 417 height 21
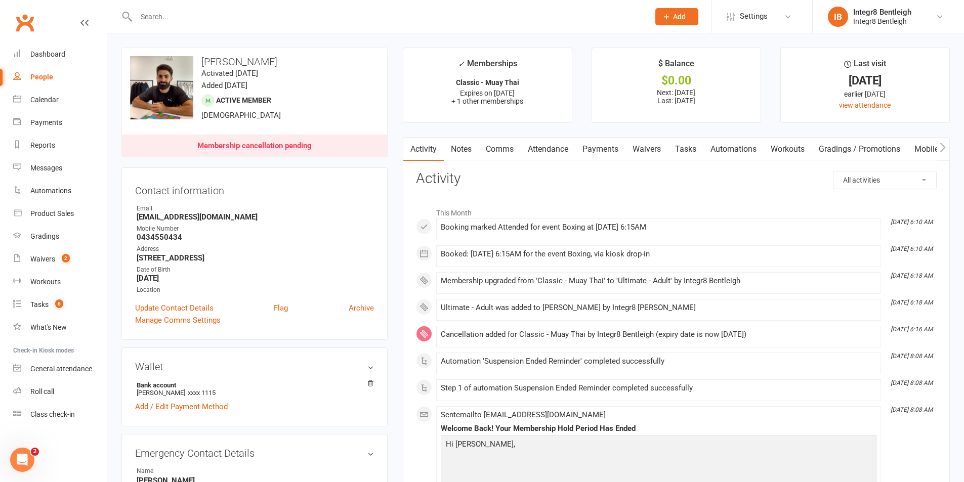
click at [611, 145] on link "Payments" at bounding box center [600, 149] width 50 height 23
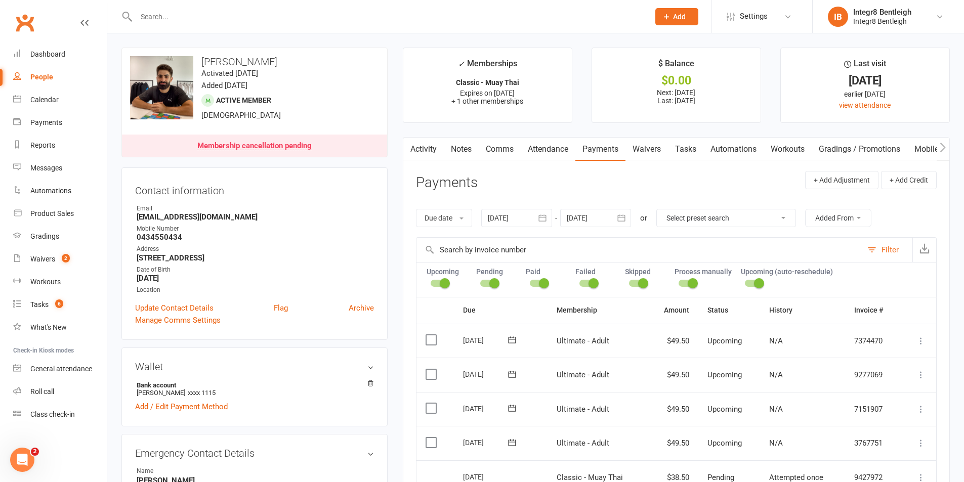
click at [463, 144] on link "Notes" at bounding box center [461, 149] width 35 height 23
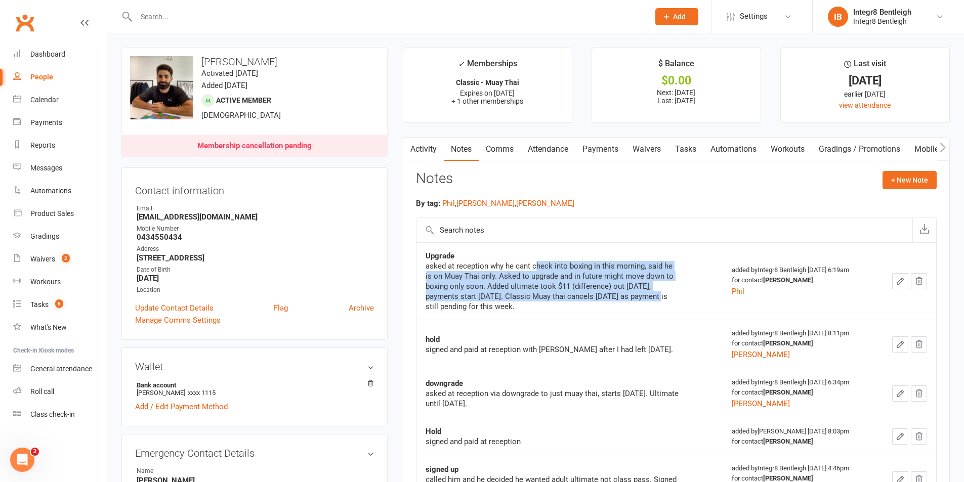
drag, startPoint x: 535, startPoint y: 268, endPoint x: 665, endPoint y: 293, distance: 132.4
click at [665, 293] on div "asked at reception why he cant check into boxing in this morning, said he is on…" at bounding box center [551, 286] width 253 height 51
click at [591, 285] on div "asked at reception why he cant check into boxing in this morning, said he is on…" at bounding box center [551, 286] width 253 height 51
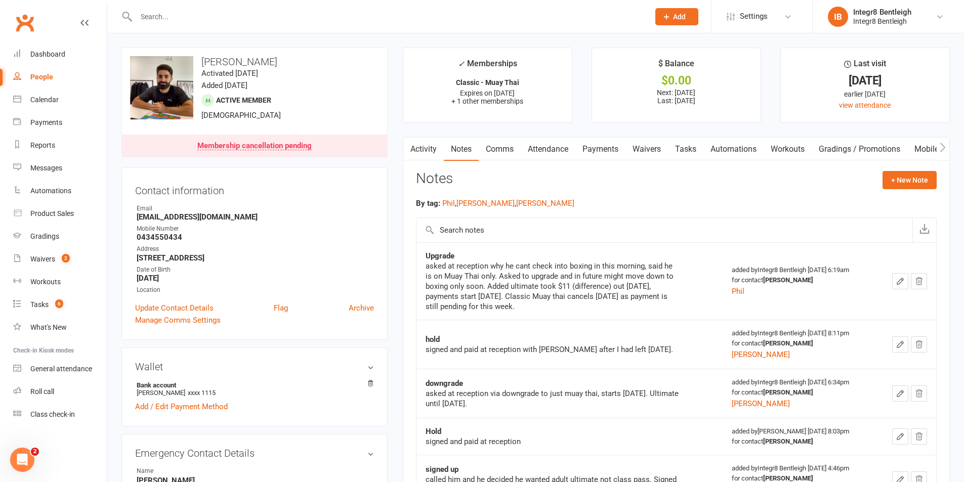
click at [611, 143] on link "Payments" at bounding box center [600, 149] width 50 height 23
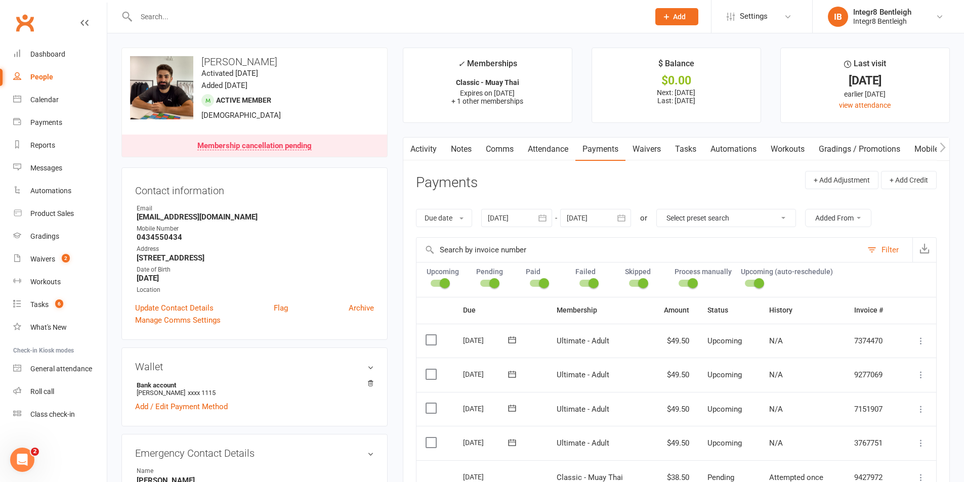
click at [468, 148] on link "Notes" at bounding box center [461, 149] width 35 height 23
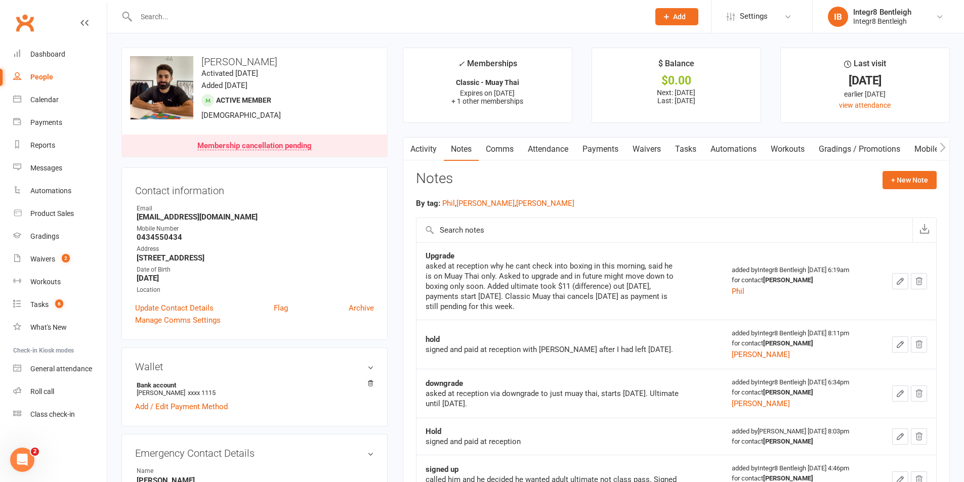
click at [426, 150] on link "Activity" at bounding box center [423, 149] width 40 height 23
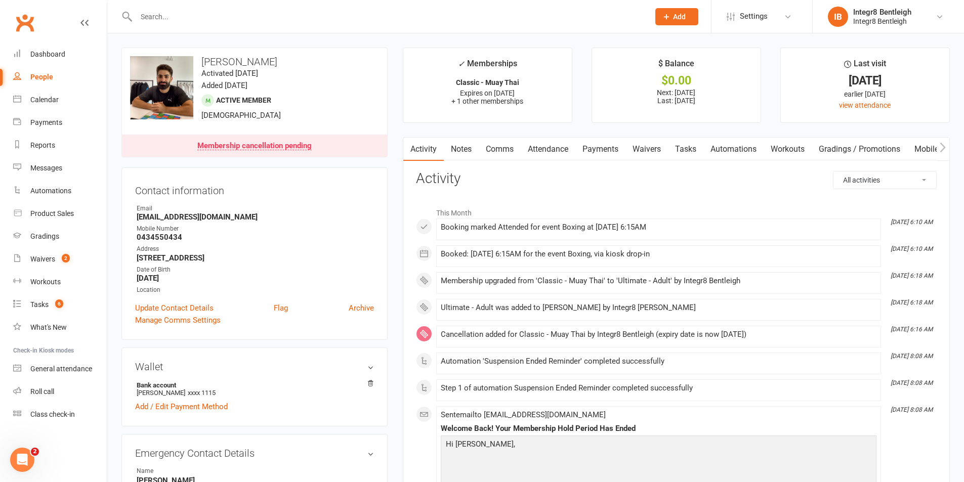
click at [463, 150] on link "Notes" at bounding box center [461, 149] width 35 height 23
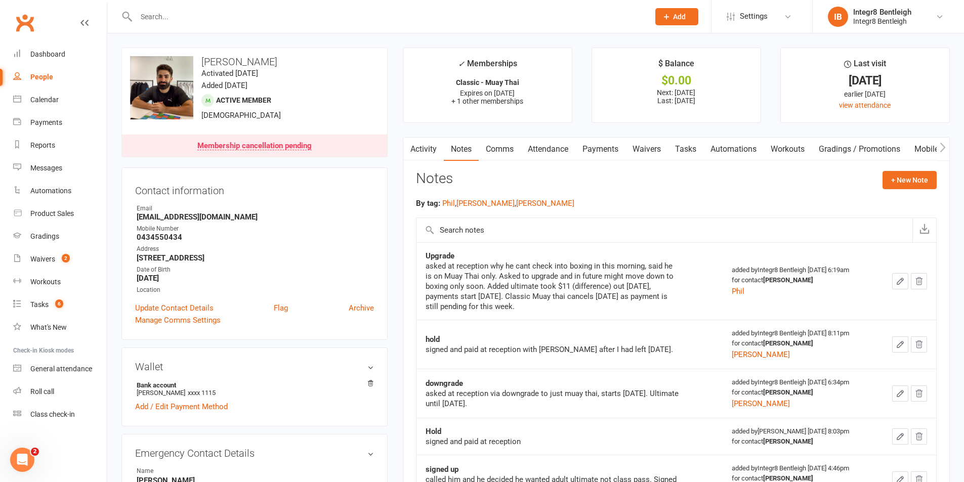
click at [582, 267] on div "asked at reception why he cant check into boxing in this morning, said he is on…" at bounding box center [551, 286] width 253 height 51
click at [50, 71] on link "People" at bounding box center [60, 77] width 94 height 23
select select "100"
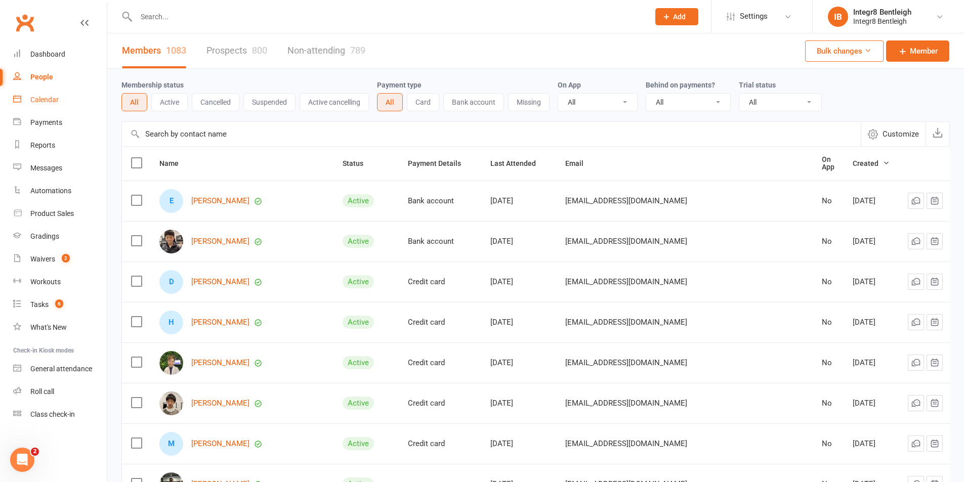
click at [34, 108] on link "Calendar" at bounding box center [60, 100] width 94 height 23
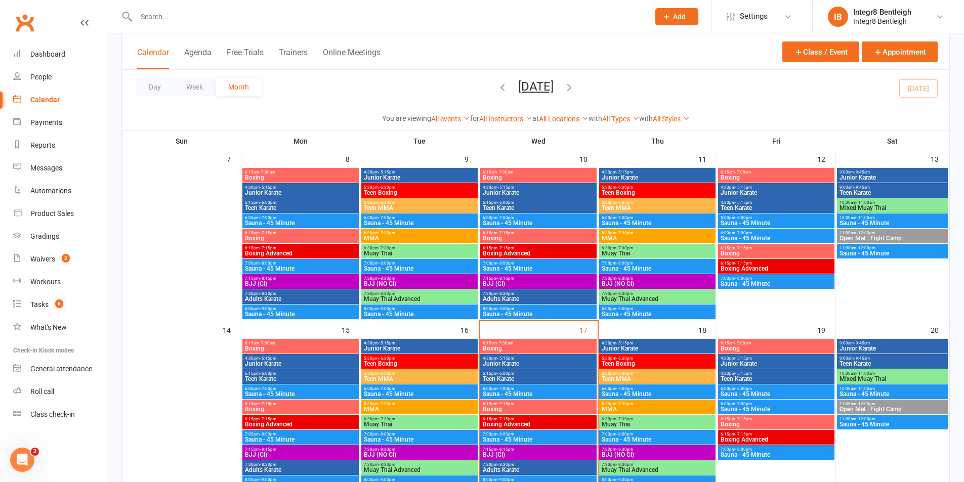
scroll to position [253, 0]
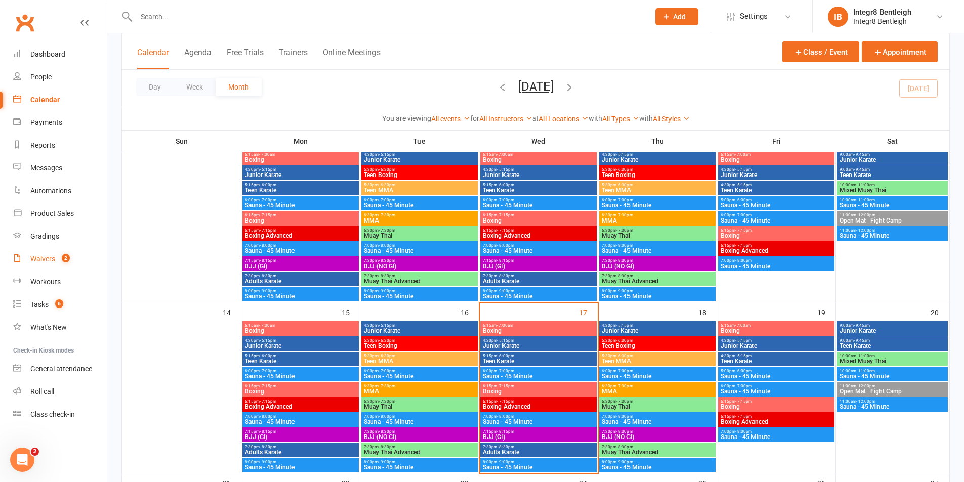
click at [48, 253] on link "Waivers 2" at bounding box center [60, 259] width 94 height 23
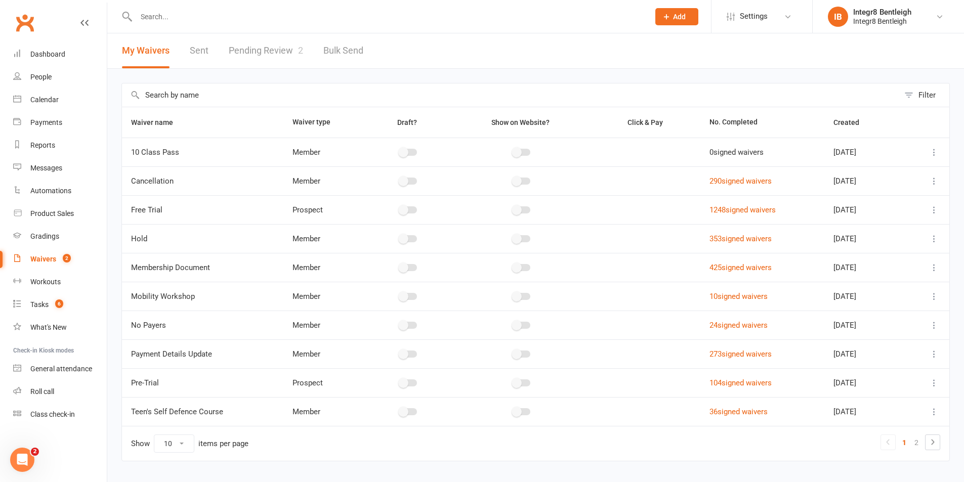
click at [281, 53] on link "Pending Review 2" at bounding box center [266, 50] width 74 height 35
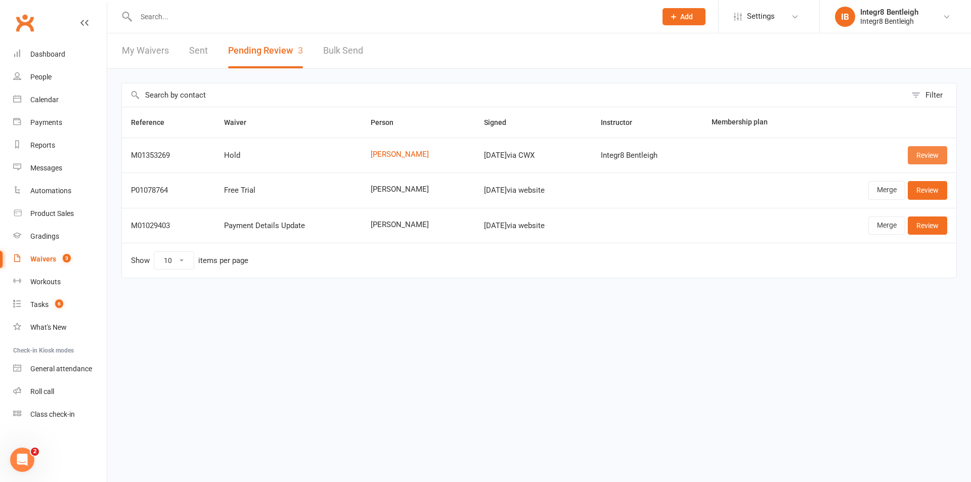
click at [928, 160] on link "Review" at bounding box center [927, 155] width 39 height 18
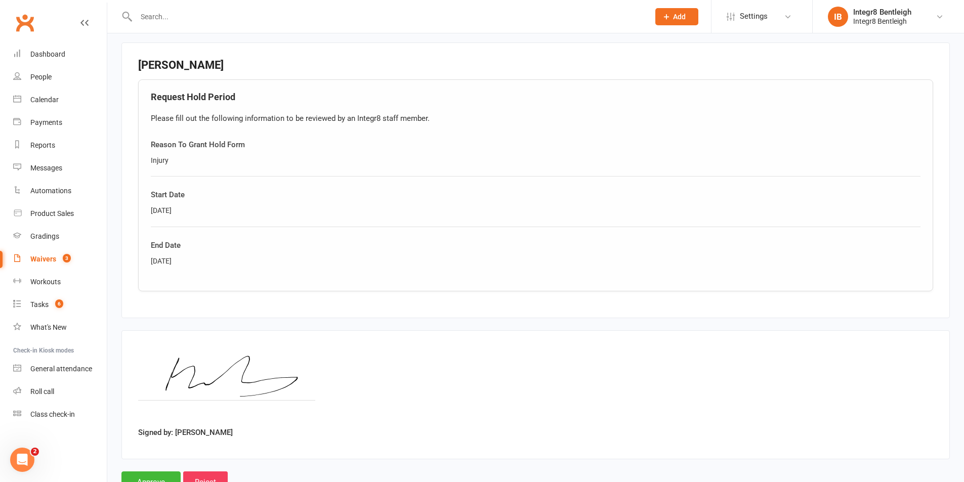
scroll to position [495, 0]
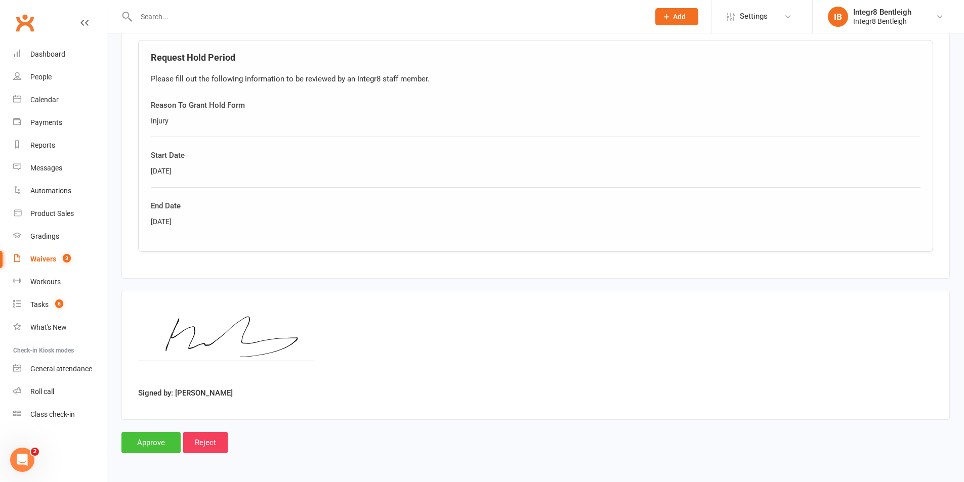
click at [150, 439] on input "Approve" at bounding box center [150, 442] width 59 height 21
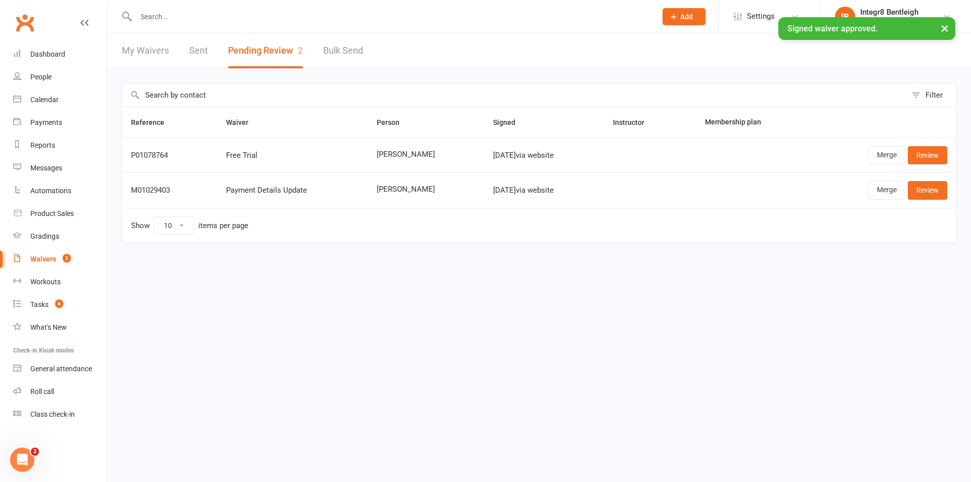
click at [188, 16] on input "text" at bounding box center [391, 17] width 517 height 14
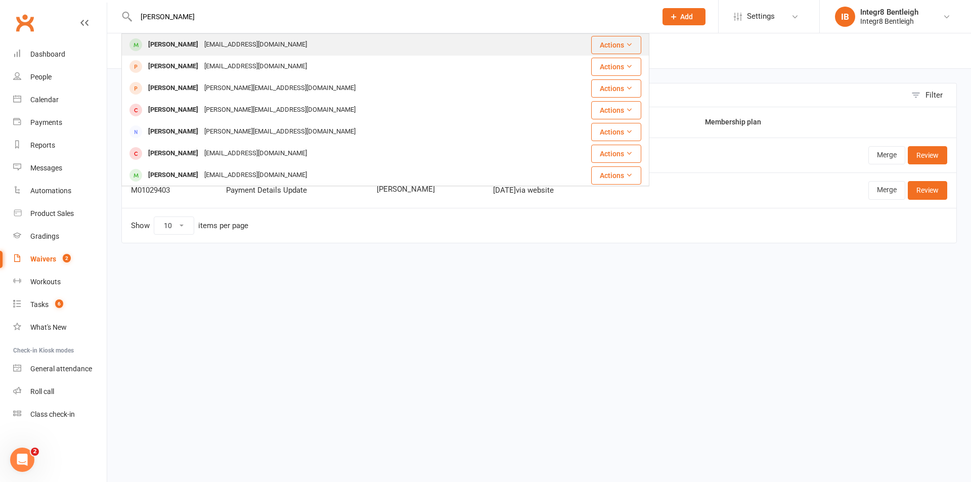
type input "[PERSON_NAME]"
click at [231, 47] on div "[EMAIL_ADDRESS][DOMAIN_NAME]" at bounding box center [255, 44] width 109 height 15
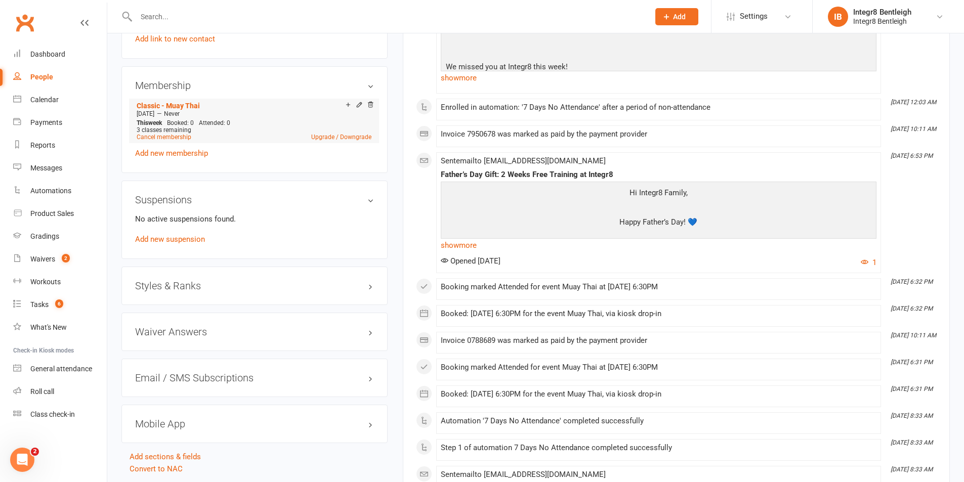
scroll to position [607, 0]
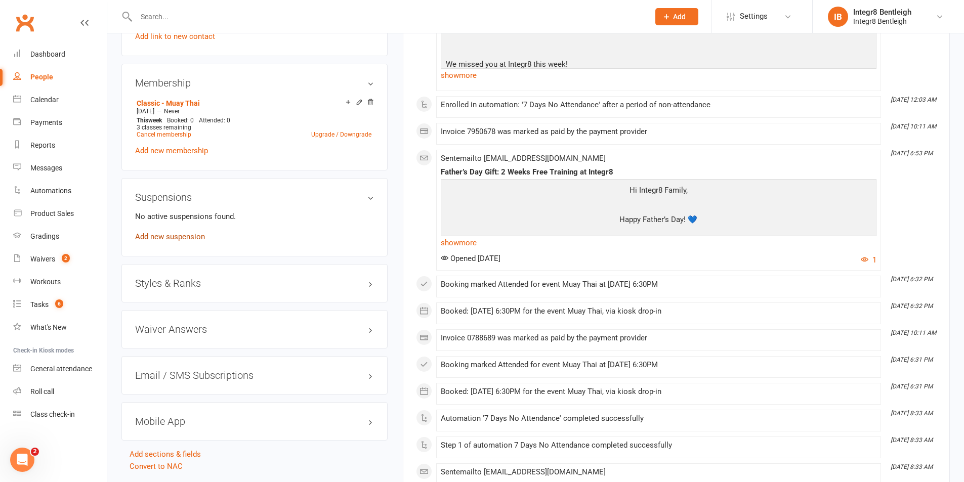
click at [193, 239] on link "Add new suspension" at bounding box center [170, 236] width 70 height 9
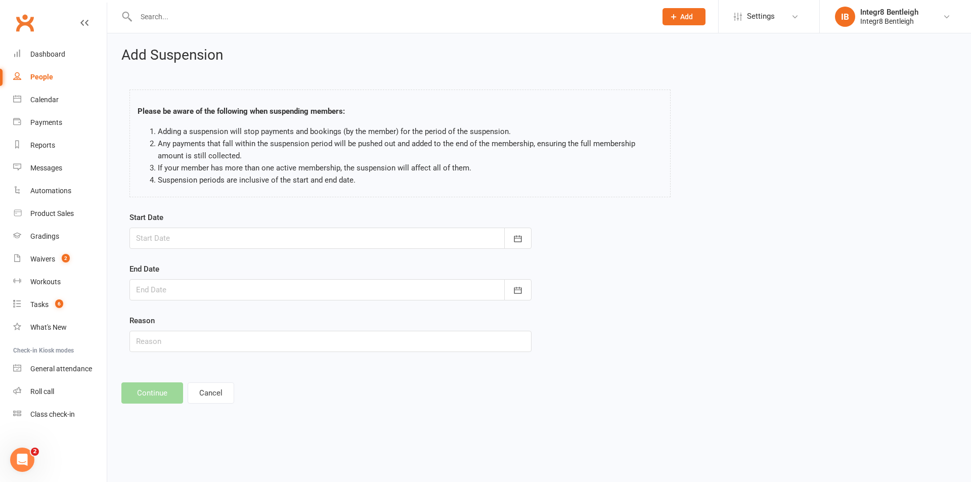
click at [193, 235] on div at bounding box center [331, 238] width 402 height 21
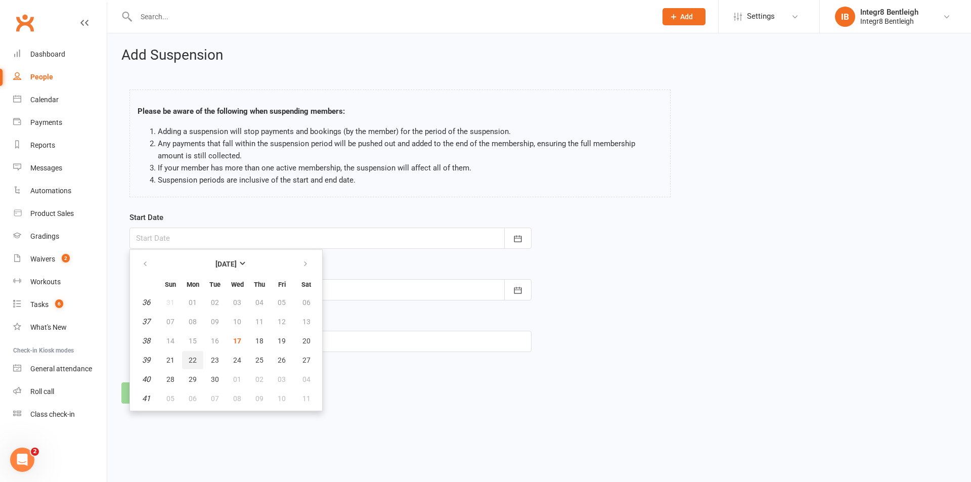
click at [195, 362] on span "22" at bounding box center [193, 360] width 8 height 8
type input "[DATE]"
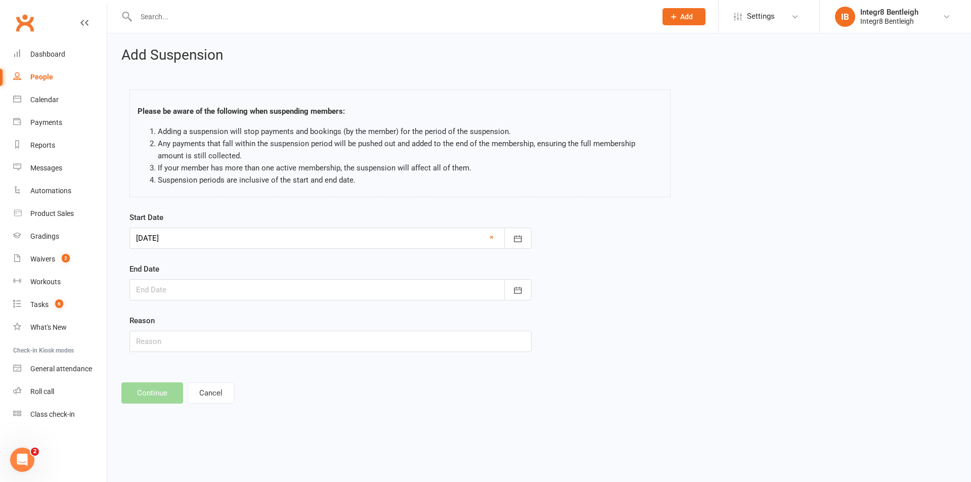
click at [224, 293] on div at bounding box center [331, 289] width 402 height 21
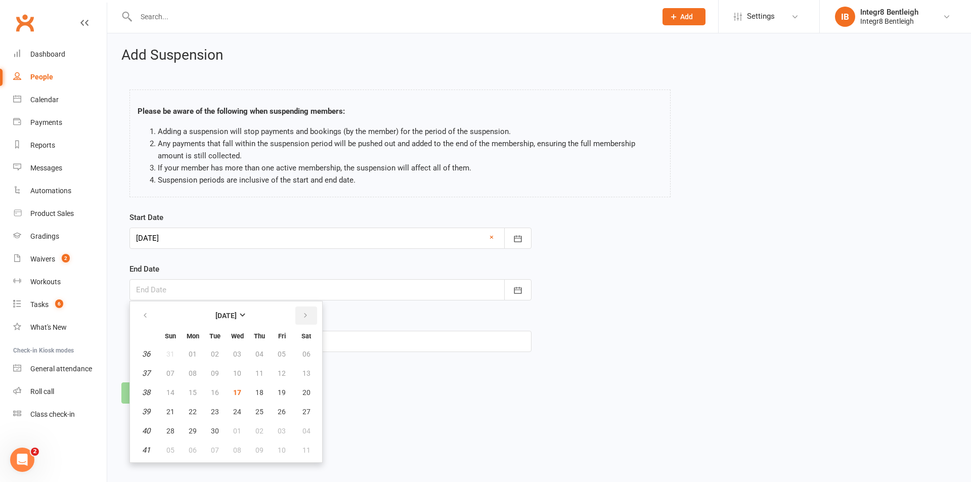
click at [305, 317] on icon "button" at bounding box center [305, 316] width 7 height 8
click at [305, 316] on icon "button" at bounding box center [305, 316] width 7 height 8
click at [169, 372] on span "07" at bounding box center [170, 373] width 8 height 8
type input "[DATE]"
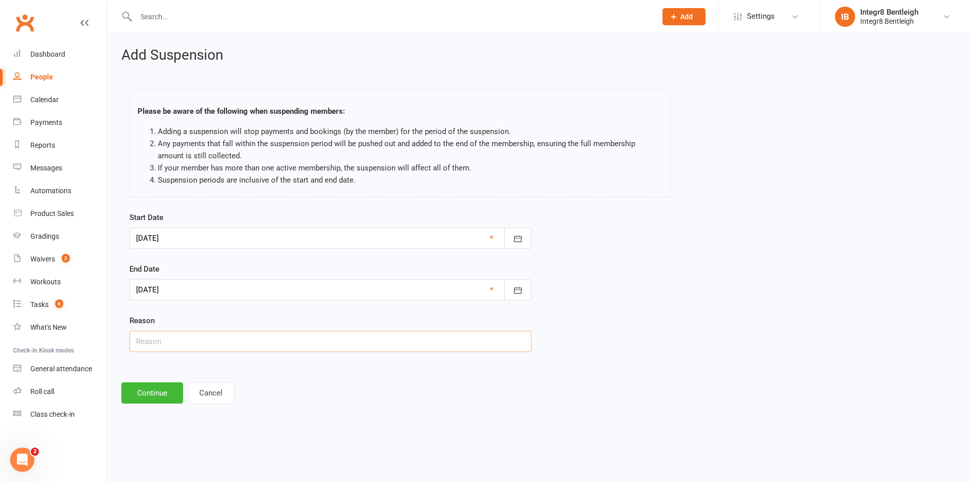
drag, startPoint x: 182, startPoint y: 343, endPoint x: 184, endPoint y: 348, distance: 5.4
click at [182, 343] on input "text" at bounding box center [331, 341] width 402 height 21
type input "Injury"
click at [160, 392] on button "Continue" at bounding box center [152, 392] width 62 height 21
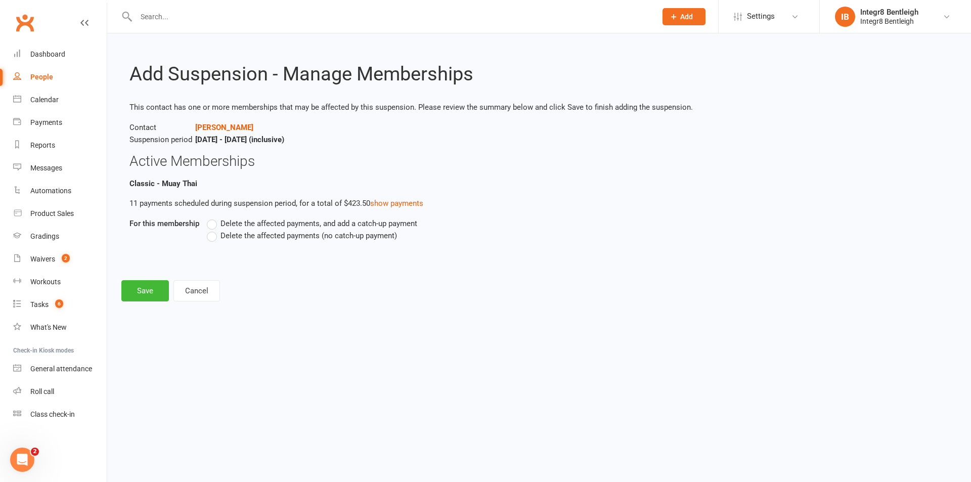
click at [293, 240] on span "Delete the affected payments (no catch-up payment)" at bounding box center [309, 235] width 177 height 11
click at [213, 230] on input "Delete the affected payments (no catch-up payment)" at bounding box center [210, 230] width 7 height 0
click at [144, 288] on button "Save" at bounding box center [145, 290] width 48 height 21
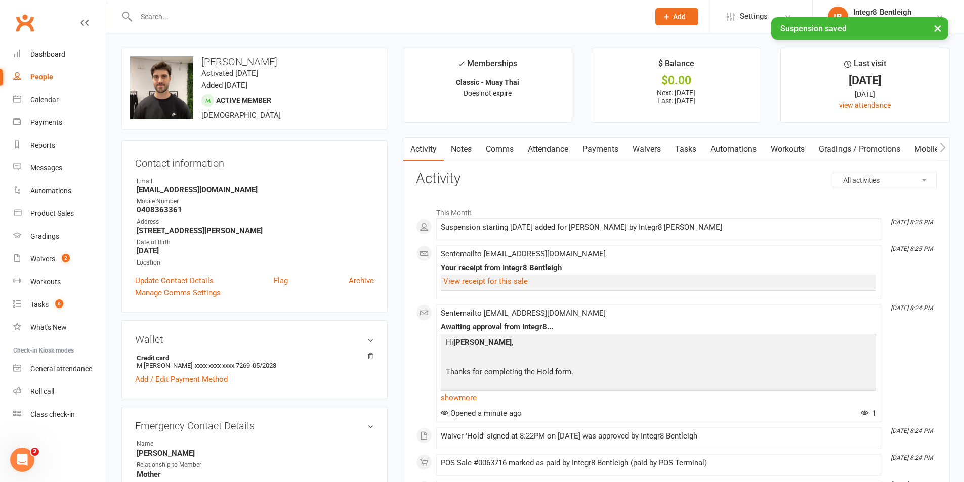
click at [454, 149] on link "Notes" at bounding box center [461, 149] width 35 height 23
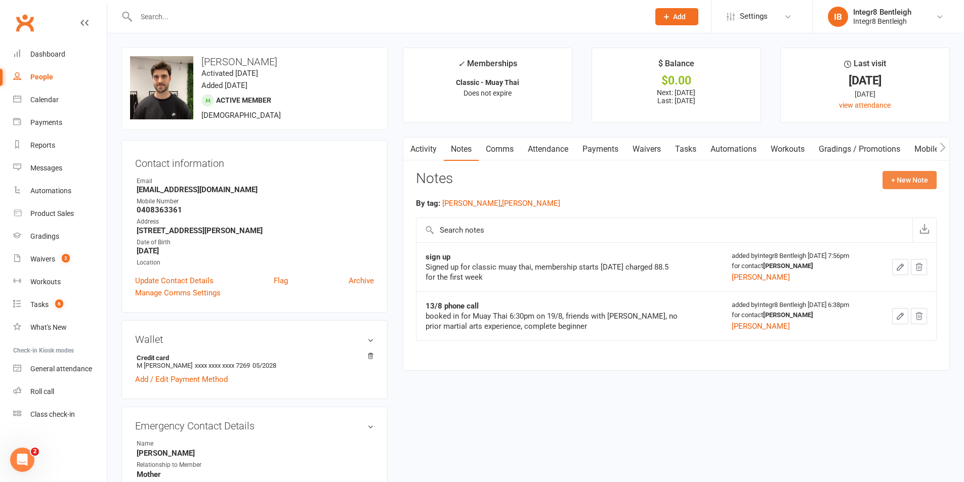
click at [911, 181] on button "+ New Note" at bounding box center [909, 180] width 54 height 18
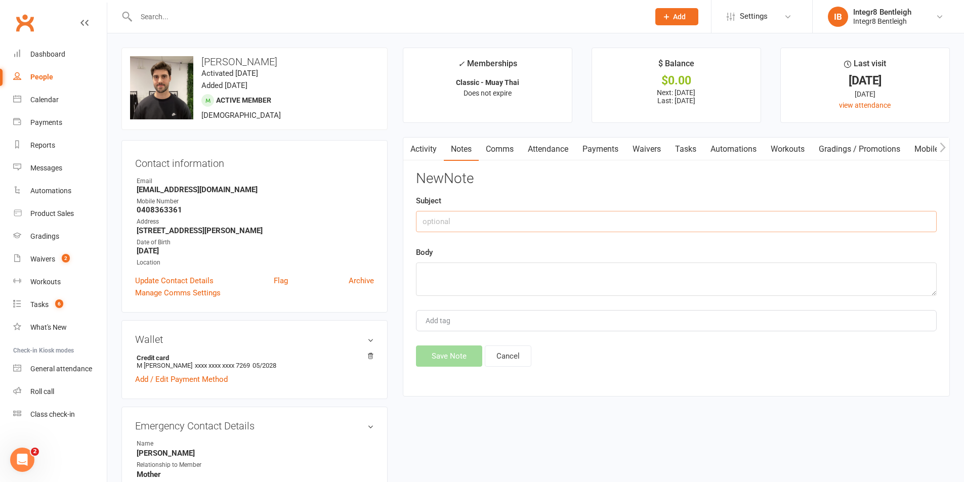
click at [538, 213] on input "text" at bounding box center [676, 221] width 521 height 21
type input "Hold"
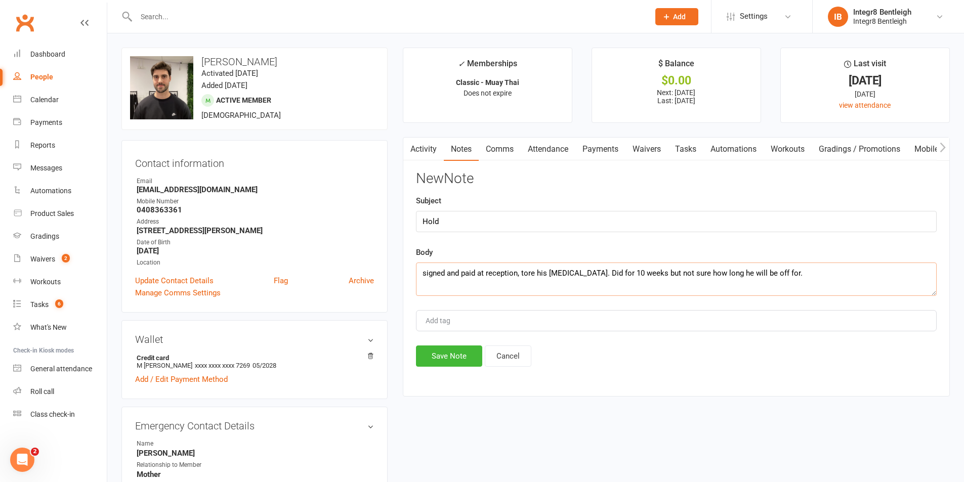
type textarea "signed and paid at reception, tore his [MEDICAL_DATA]. Did for 10 weeks but not…"
click at [472, 321] on div "Add tag" at bounding box center [676, 320] width 521 height 21
type input "[PERSON_NAME]"
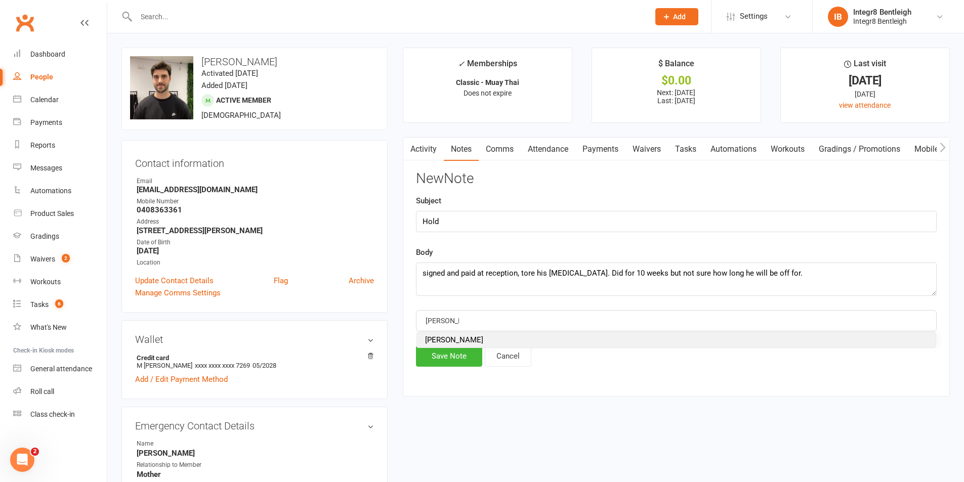
click at [468, 338] on li "[PERSON_NAME]" at bounding box center [676, 339] width 519 height 15
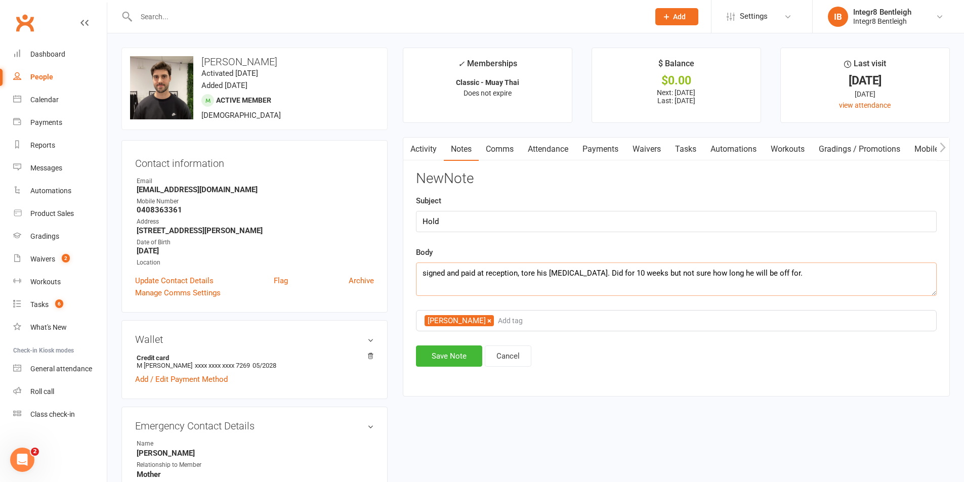
click at [600, 275] on textarea "signed and paid at reception, tore his [MEDICAL_DATA]. Did for 10 weeks but not…" at bounding box center [676, 279] width 521 height 33
type textarea "signed and paid at reception, tore his [MEDICAL_DATA]. Did hold for 10 weeks bu…"
click at [474, 352] on button "Save Note" at bounding box center [449, 356] width 66 height 21
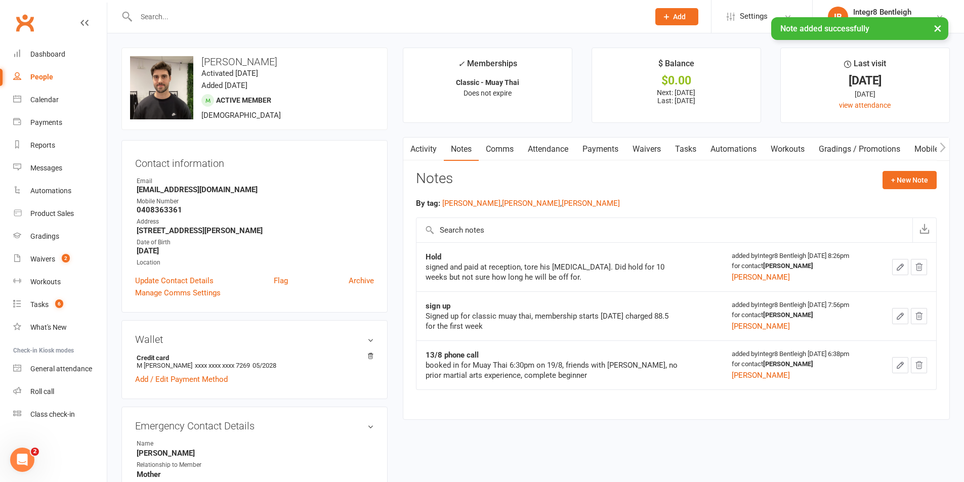
click at [412, 138] on button "button" at bounding box center [409, 149] width 13 height 23
click at [415, 143] on button "button" at bounding box center [409, 149] width 13 height 23
click at [425, 142] on link "Activity" at bounding box center [423, 149] width 40 height 23
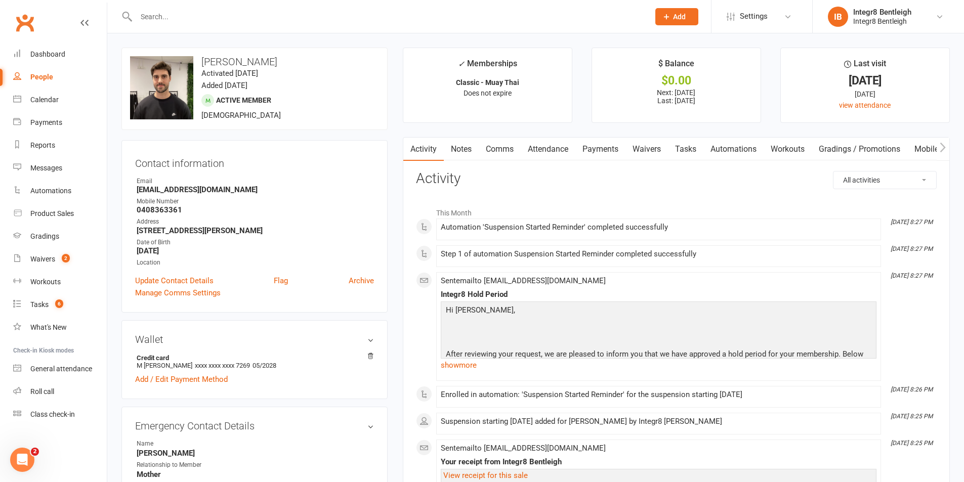
click at [50, 78] on div "People" at bounding box center [41, 77] width 23 height 8
select select "100"
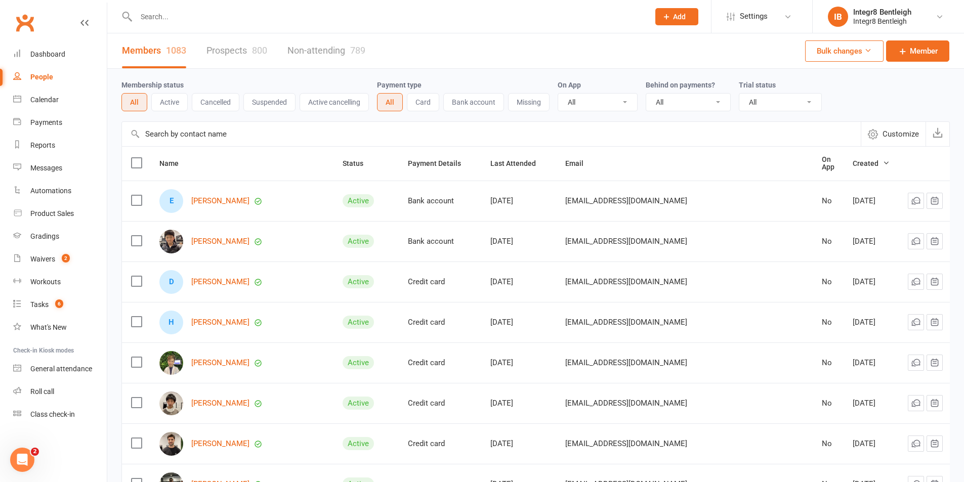
click at [226, 100] on button "Cancelled" at bounding box center [216, 102] width 48 height 18
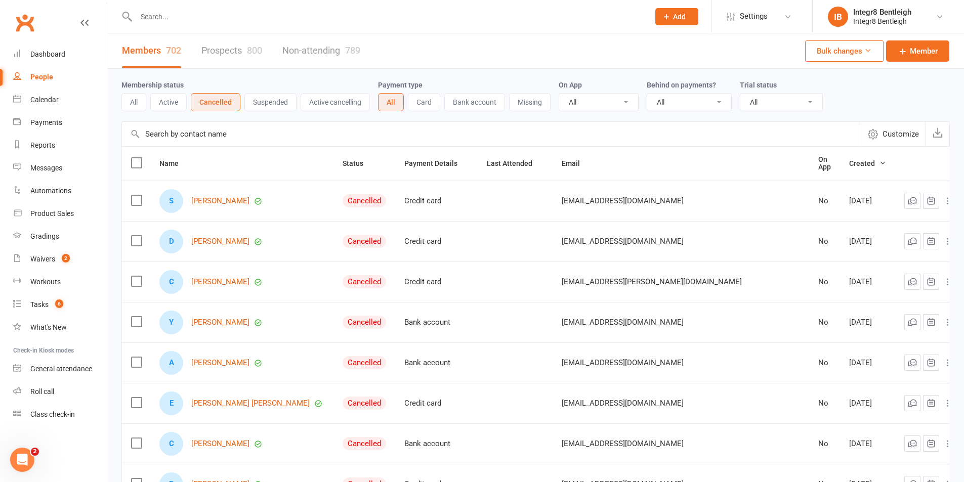
click at [337, 100] on button "Active cancelling" at bounding box center [335, 102] width 69 height 18
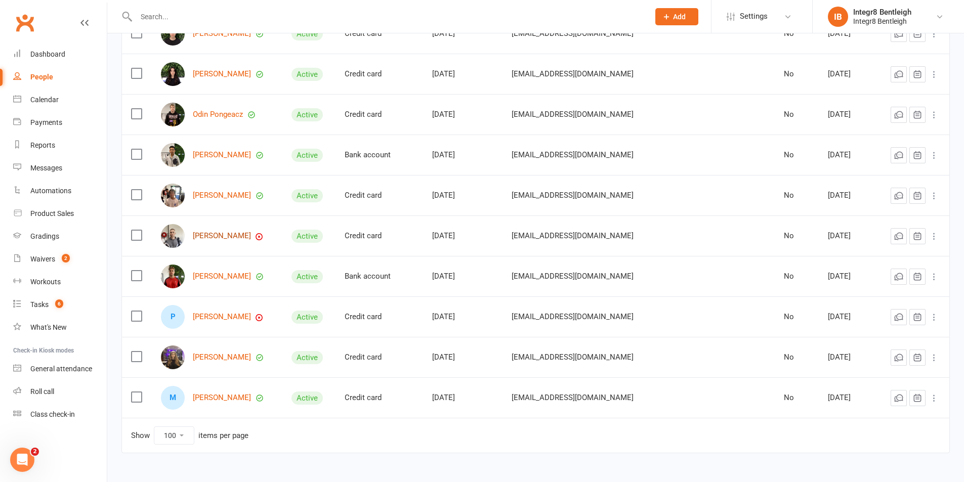
scroll to position [352, 0]
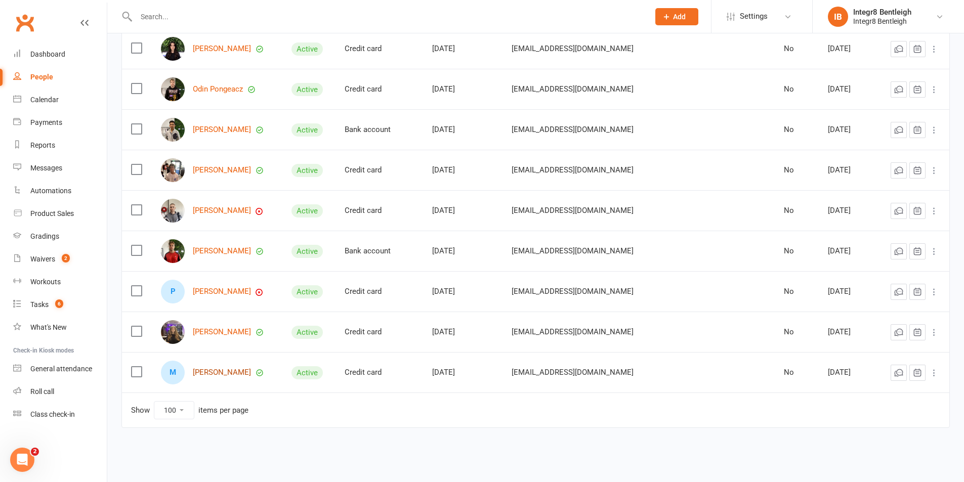
drag, startPoint x: 231, startPoint y: 370, endPoint x: 220, endPoint y: 332, distance: 39.5
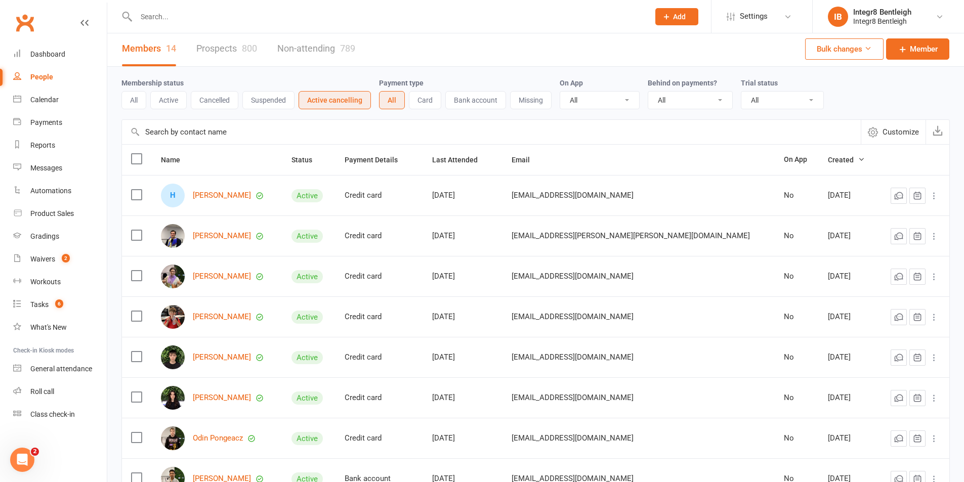
scroll to position [0, 0]
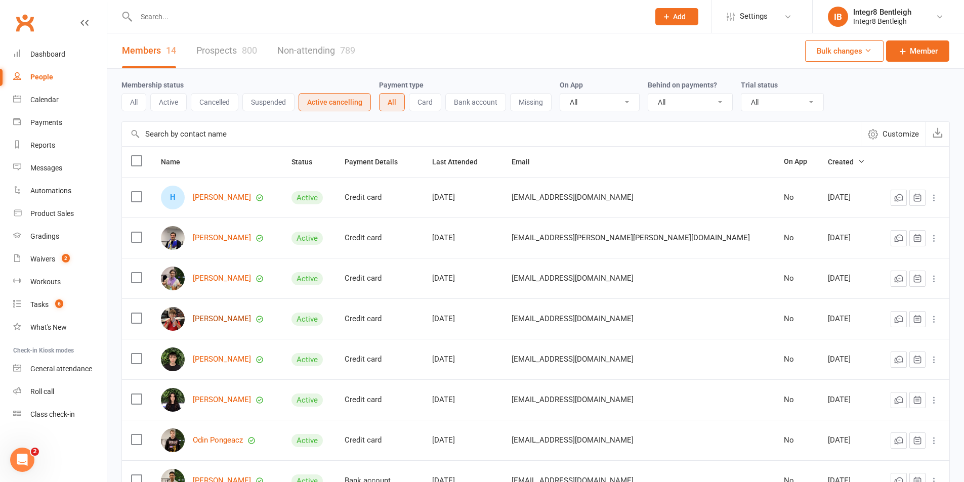
click at [222, 319] on link "[PERSON_NAME]" at bounding box center [222, 319] width 58 height 9
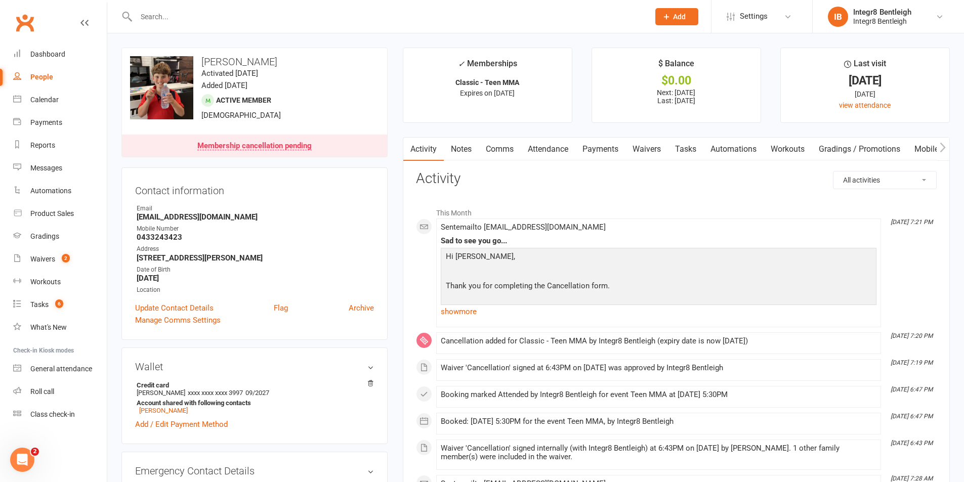
click at [455, 149] on link "Notes" at bounding box center [461, 149] width 35 height 23
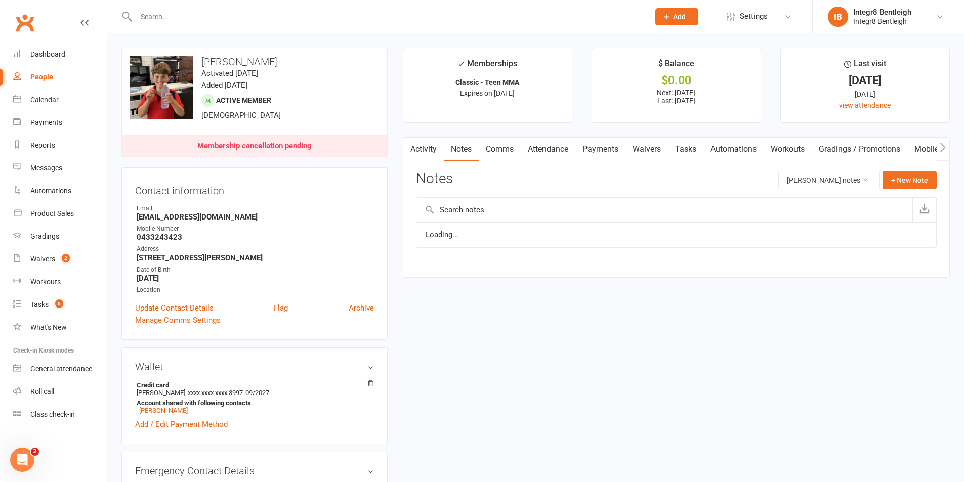
click at [422, 152] on link "Activity" at bounding box center [423, 149] width 40 height 23
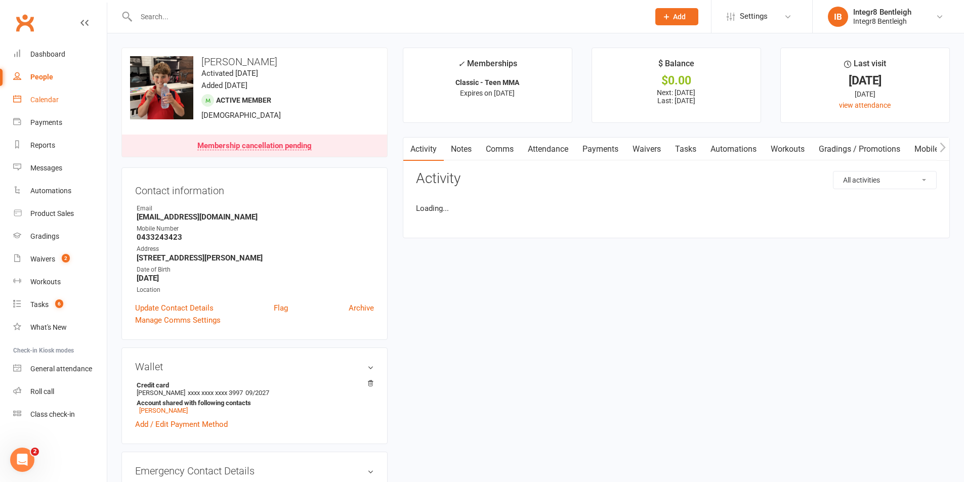
click at [38, 97] on div "Calendar" at bounding box center [44, 100] width 28 height 8
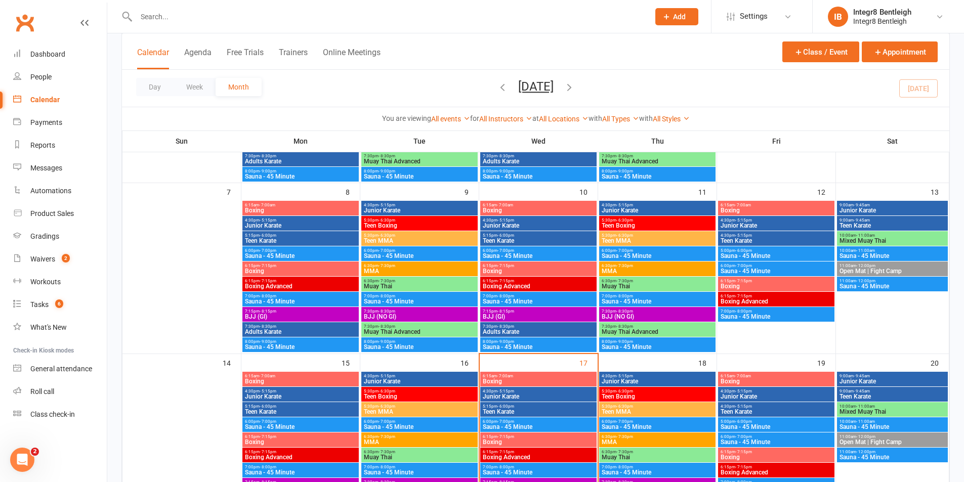
scroll to position [304, 0]
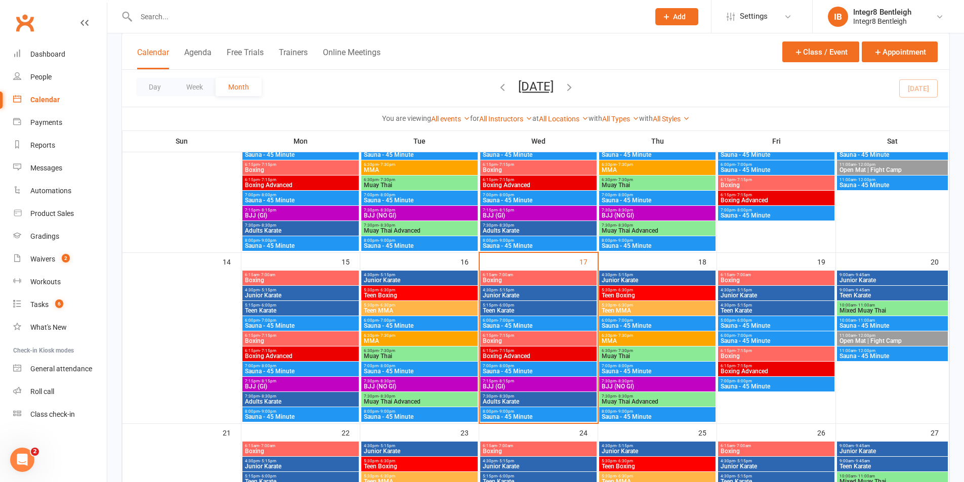
click at [558, 401] on span "Adults Karate" at bounding box center [538, 402] width 112 height 6
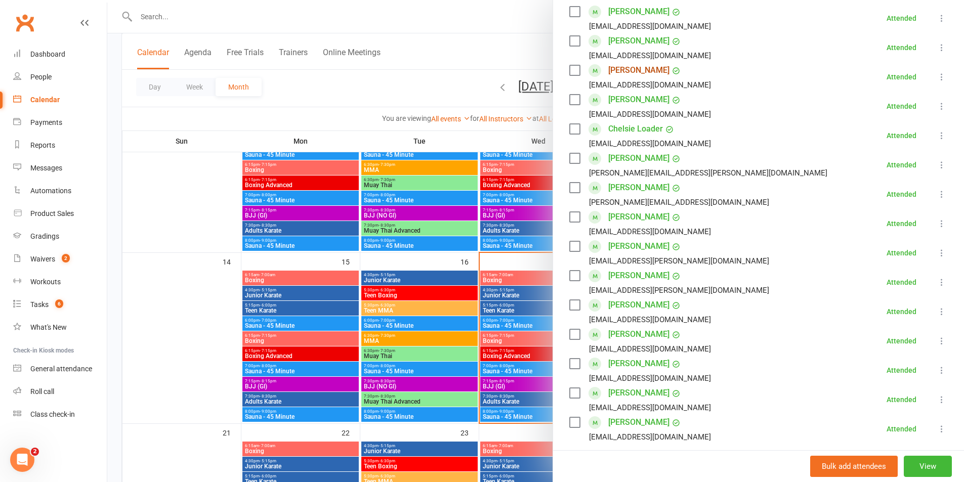
scroll to position [202, 0]
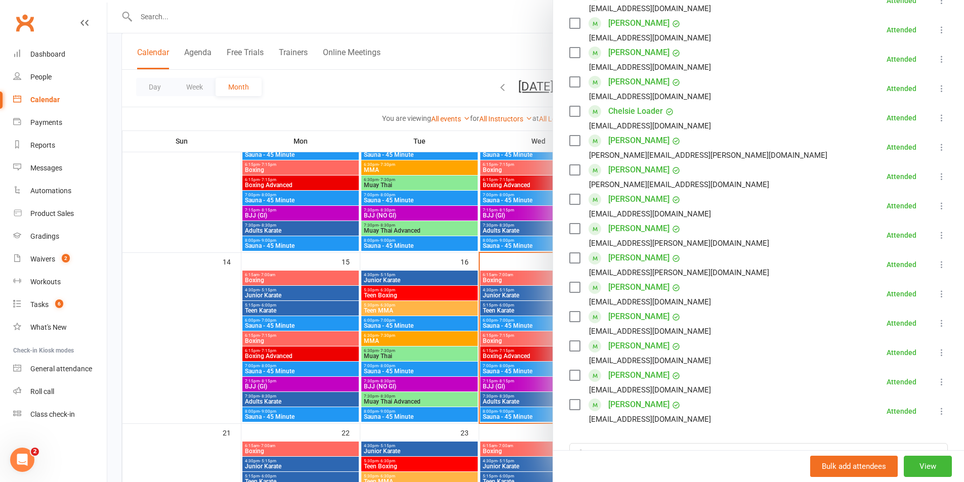
click at [468, 253] on div at bounding box center [535, 241] width 857 height 482
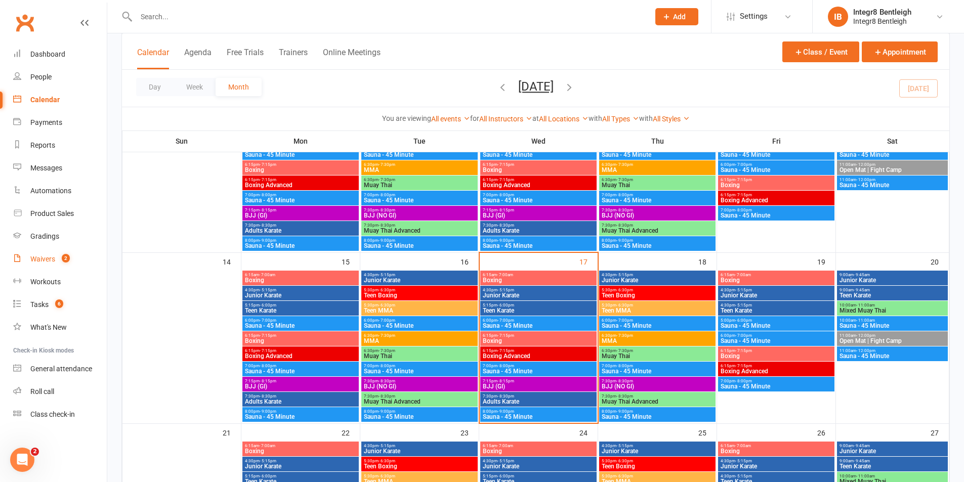
click at [60, 262] on count-badge "2" at bounding box center [63, 259] width 13 height 8
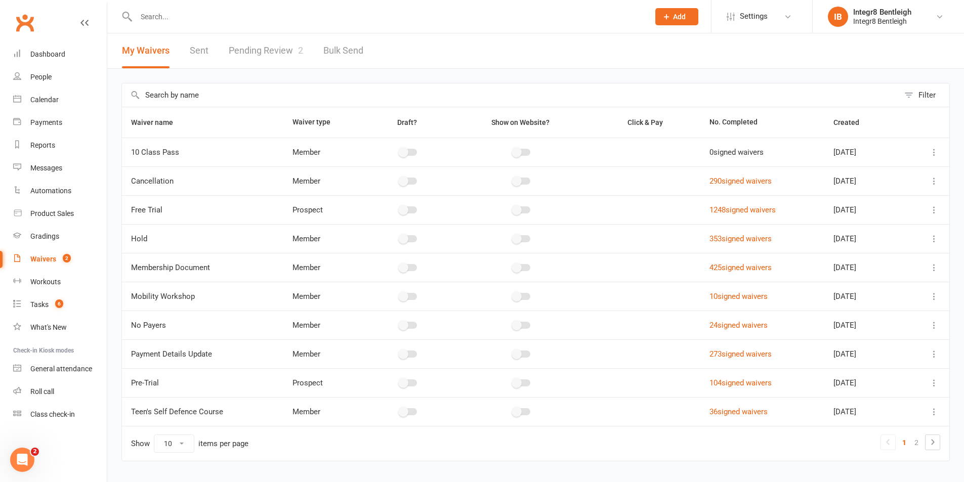
click at [281, 47] on link "Pending Review 2" at bounding box center [266, 50] width 74 height 35
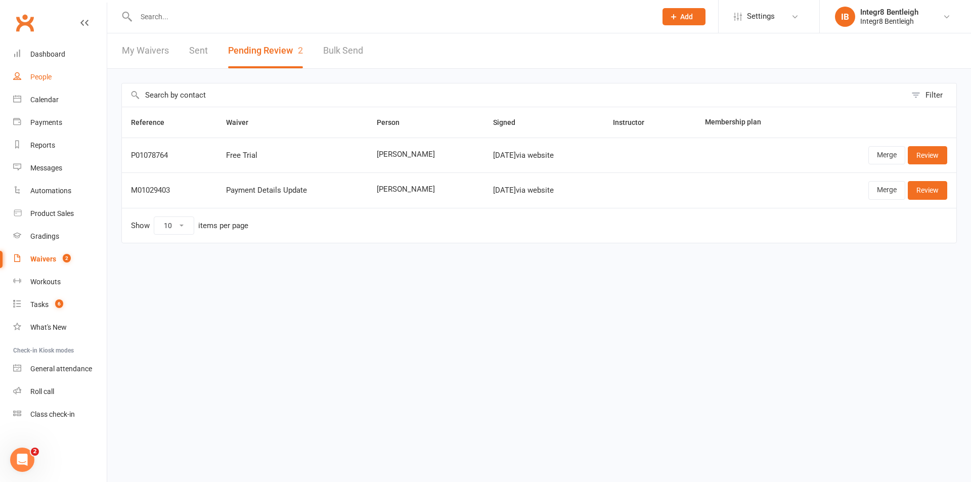
click at [33, 76] on div "People" at bounding box center [40, 77] width 21 height 8
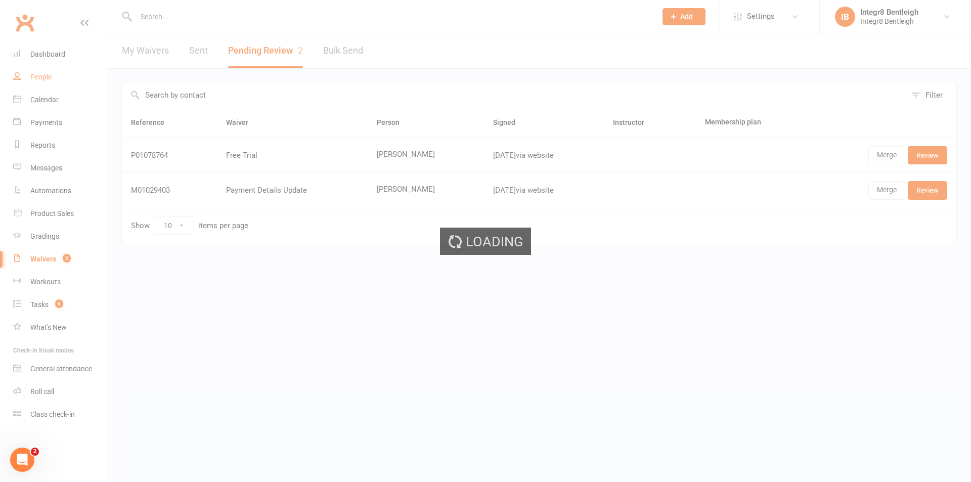
select select "100"
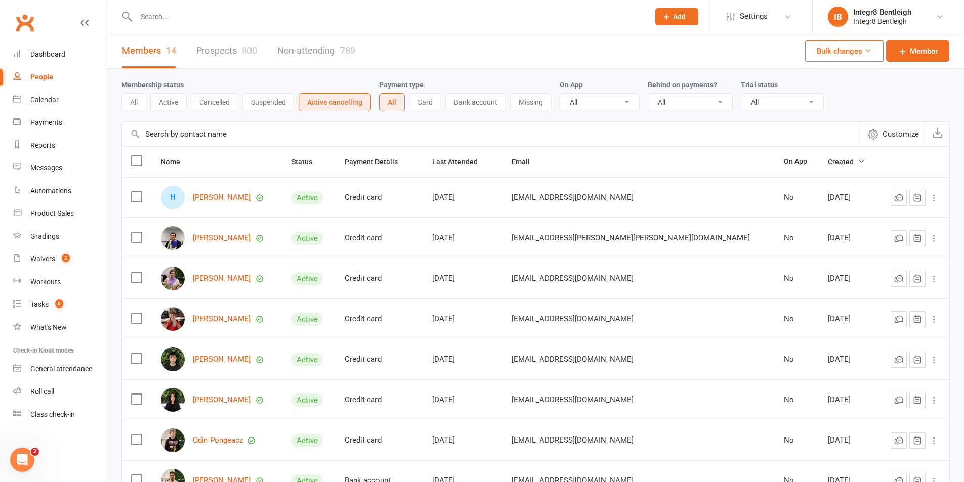
click at [133, 108] on button "All" at bounding box center [133, 102] width 25 height 18
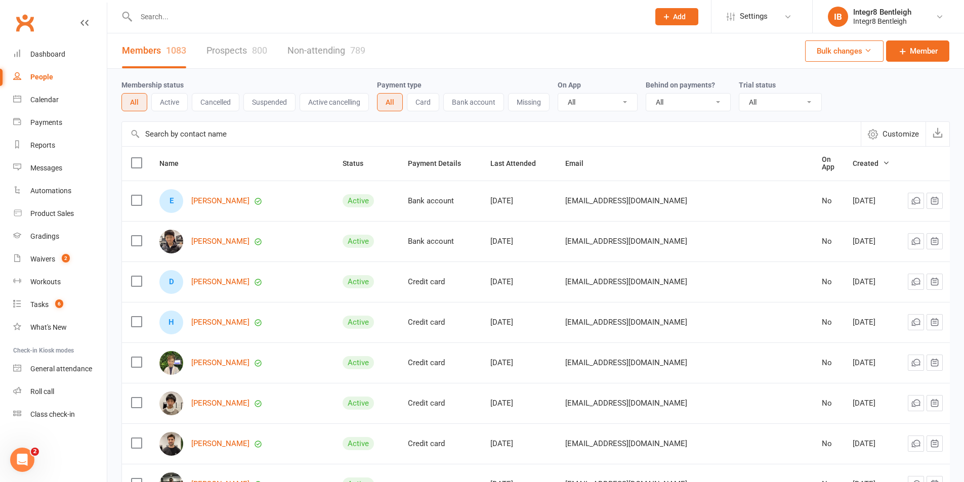
scroll to position [51, 0]
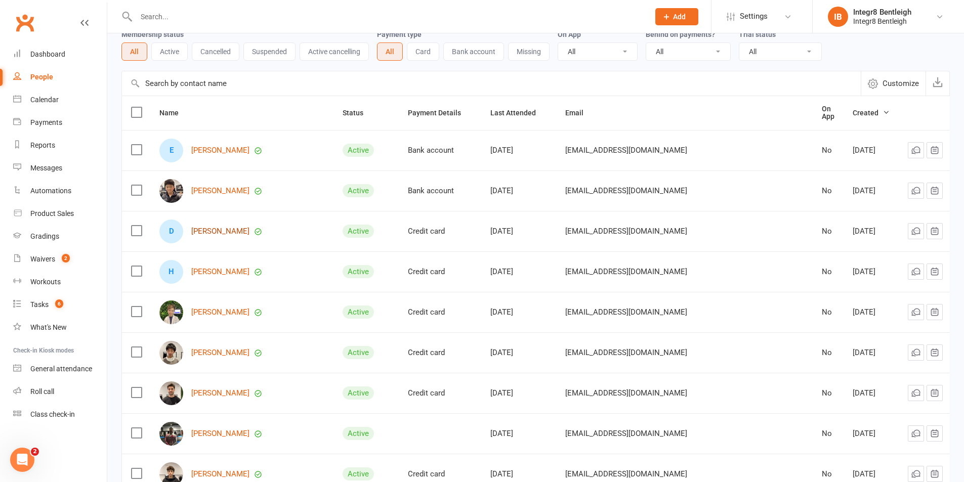
click at [222, 231] on link "[PERSON_NAME]" at bounding box center [220, 231] width 58 height 9
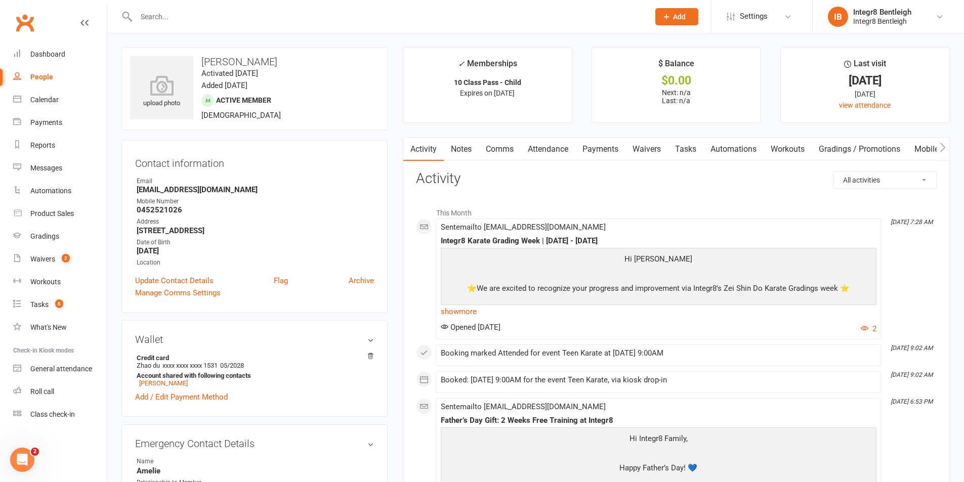
click at [45, 78] on div "People" at bounding box center [41, 77] width 23 height 8
select select "100"
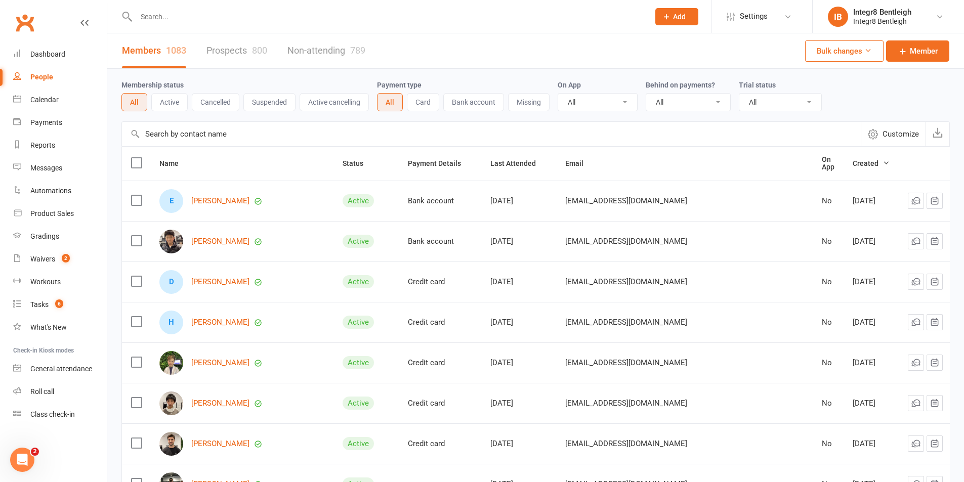
click at [344, 56] on link "Non-attending 789" at bounding box center [326, 50] width 78 height 35
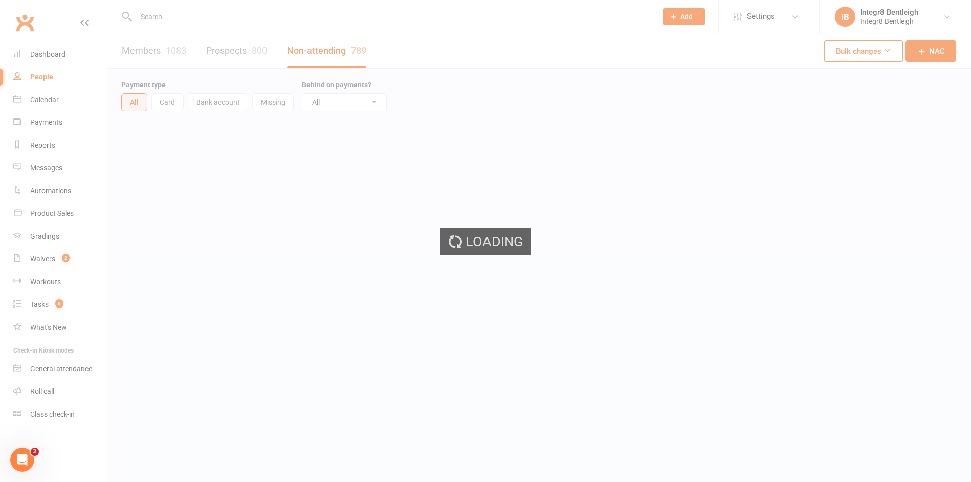
select select "100"
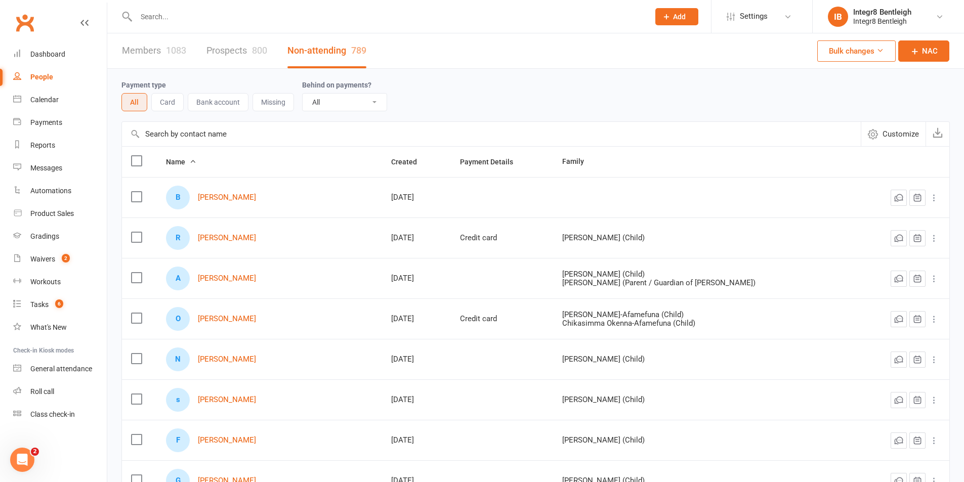
click at [288, 107] on button "Missing" at bounding box center [272, 102] width 41 height 18
